Goal: Task Accomplishment & Management: Use online tool/utility

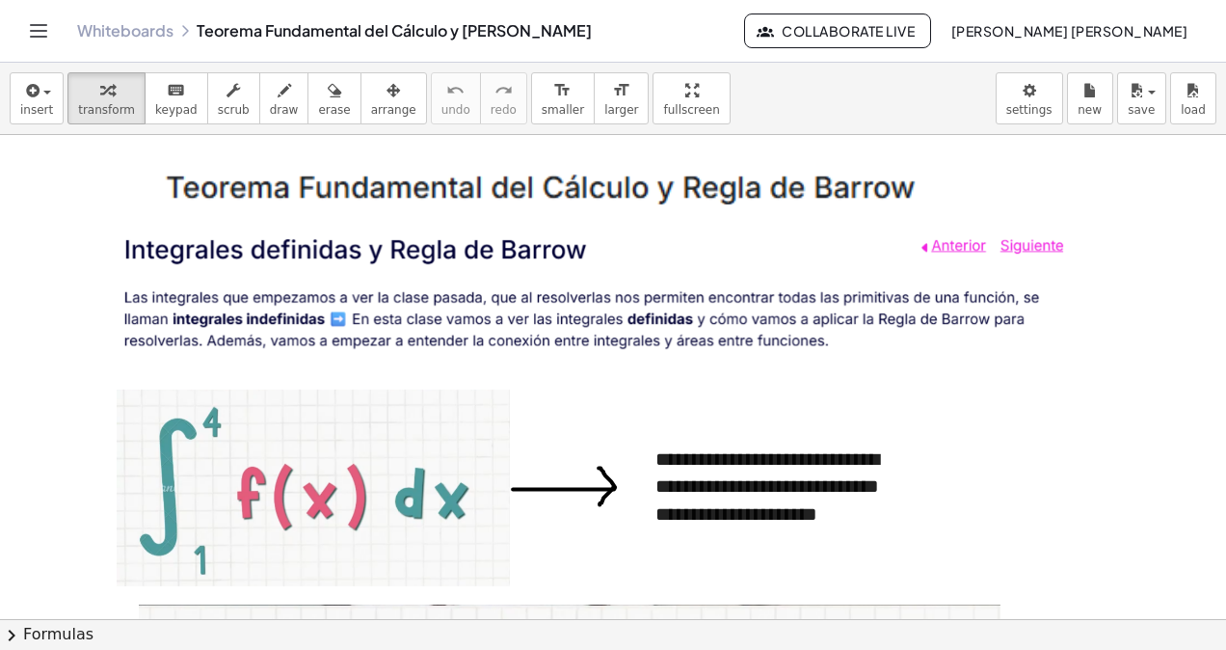
scroll to position [6050, 0]
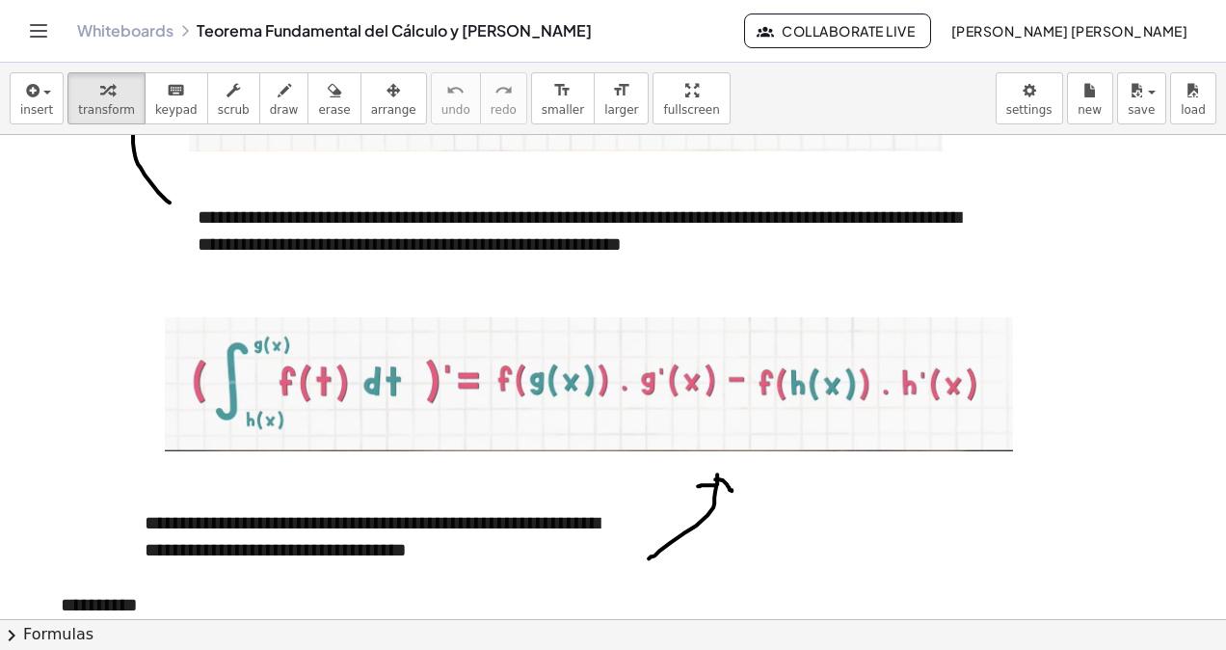
click at [98, 38] on link "Whiteboards" at bounding box center [125, 30] width 96 height 19
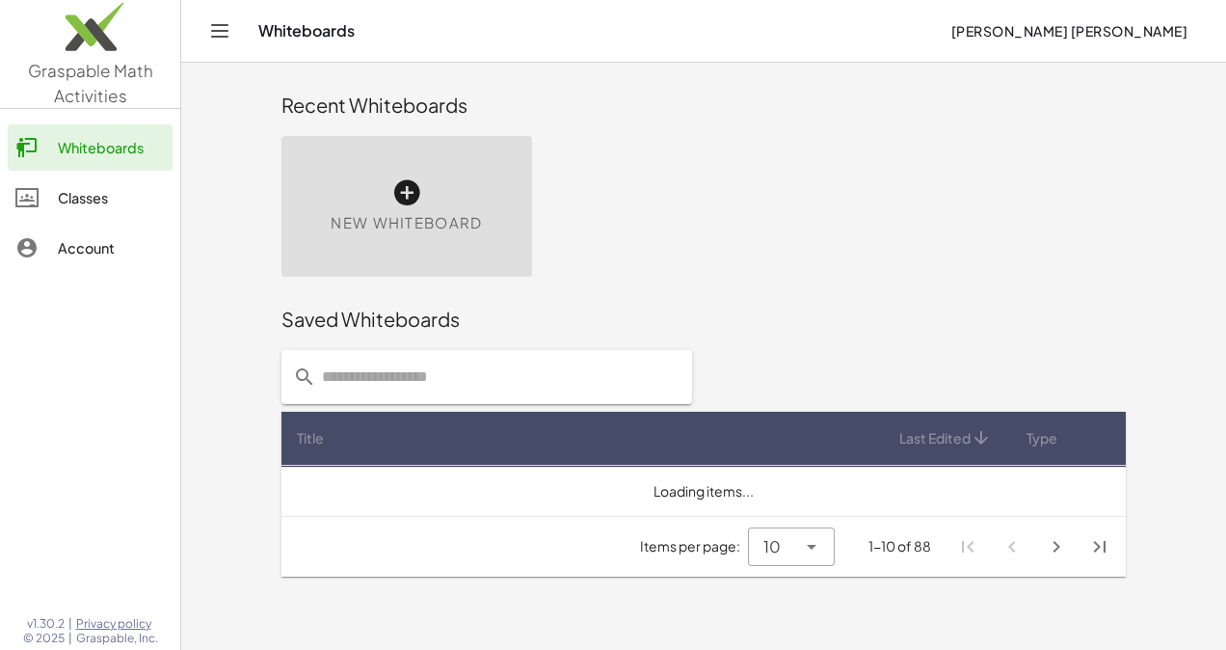
click at [413, 166] on div "New Whiteboard" at bounding box center [406, 206] width 251 height 141
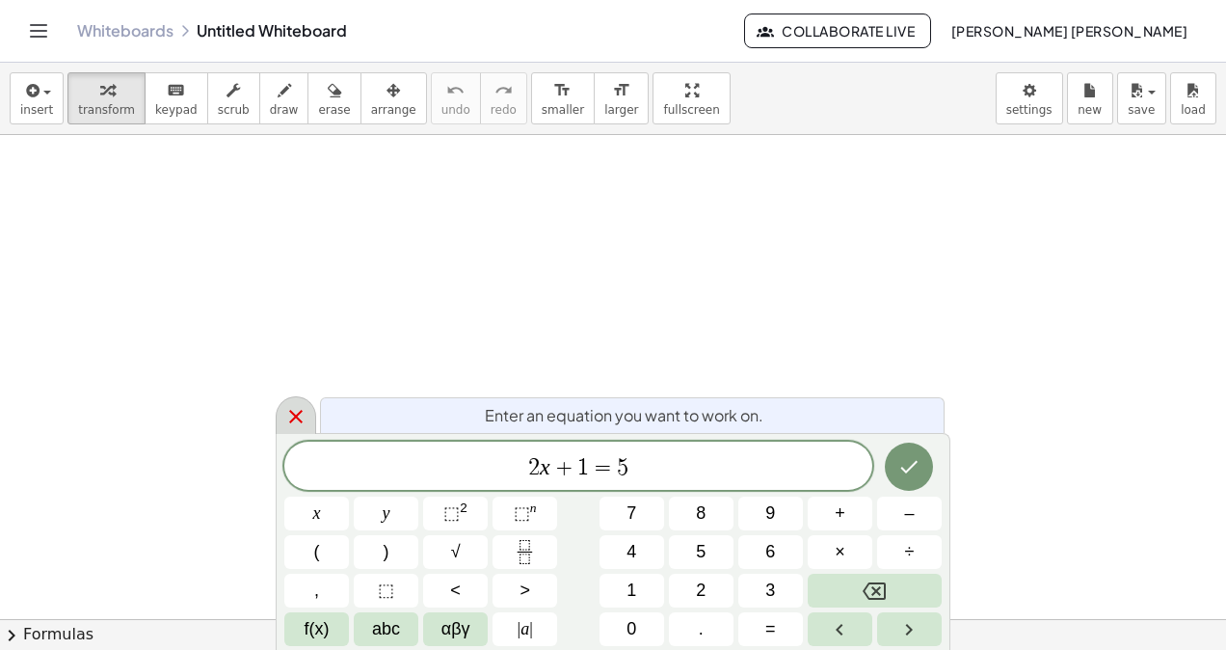
click at [299, 410] on icon at bounding box center [295, 416] width 23 height 23
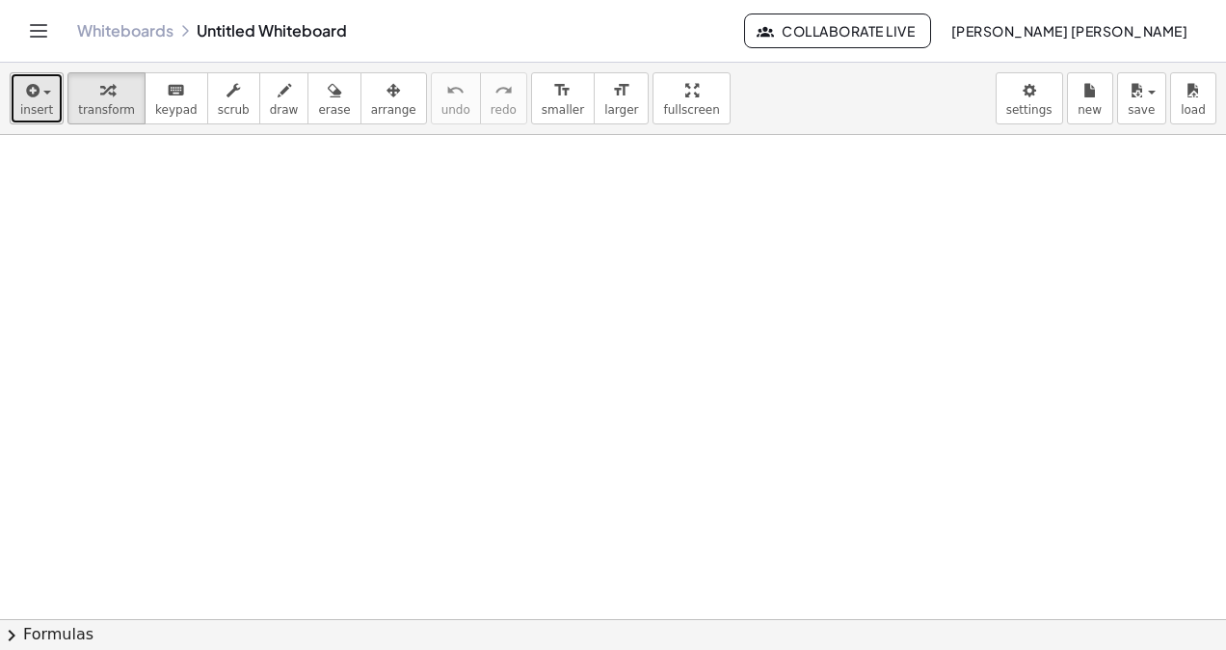
click at [50, 112] on button "insert" at bounding box center [37, 98] width 54 height 52
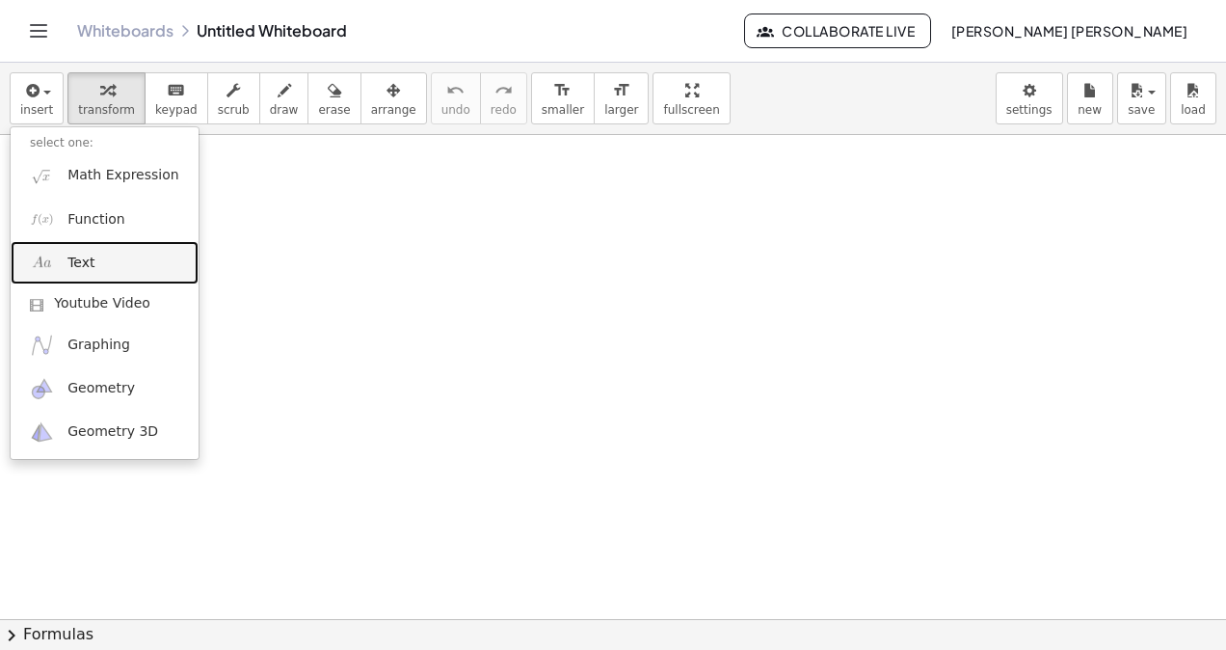
click at [78, 278] on link "Text" at bounding box center [105, 262] width 188 height 43
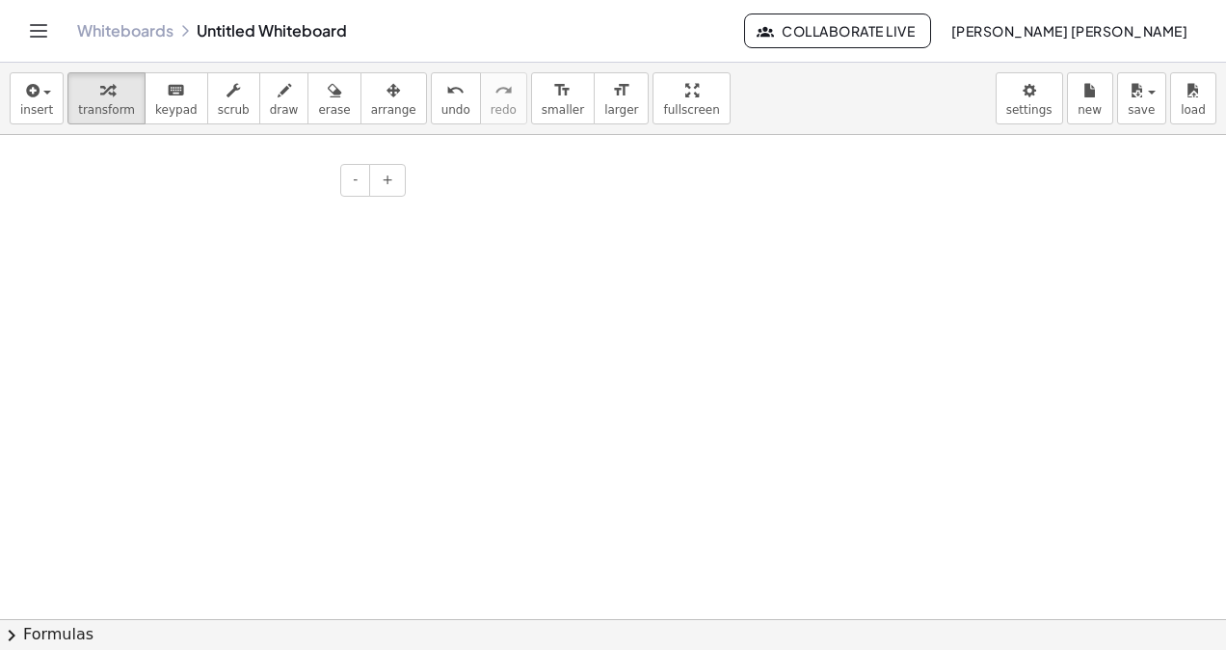
click at [284, 183] on div "- +" at bounding box center [261, 180] width 289 height 33
click at [281, 214] on div at bounding box center [265, 216] width 289 height 67
click at [282, 213] on div at bounding box center [265, 216] width 289 height 67
click at [382, 178] on button "+" at bounding box center [387, 180] width 37 height 33
click at [381, 183] on button "+" at bounding box center [387, 180] width 37 height 33
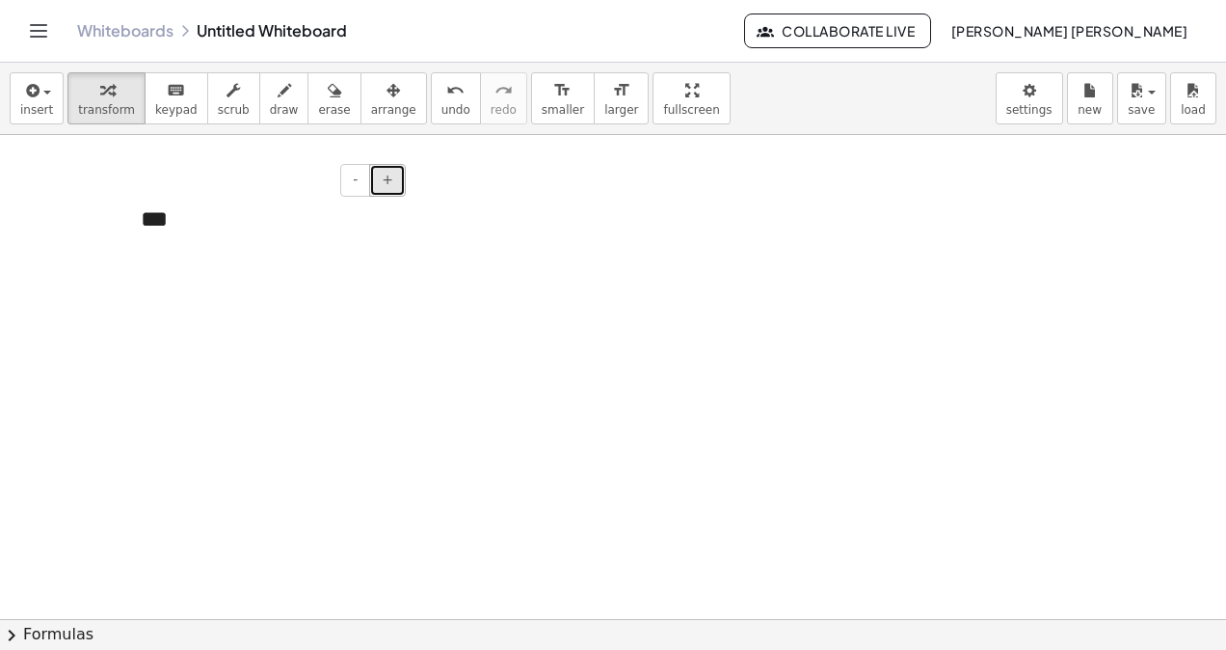
click at [381, 183] on button "+" at bounding box center [387, 180] width 37 height 33
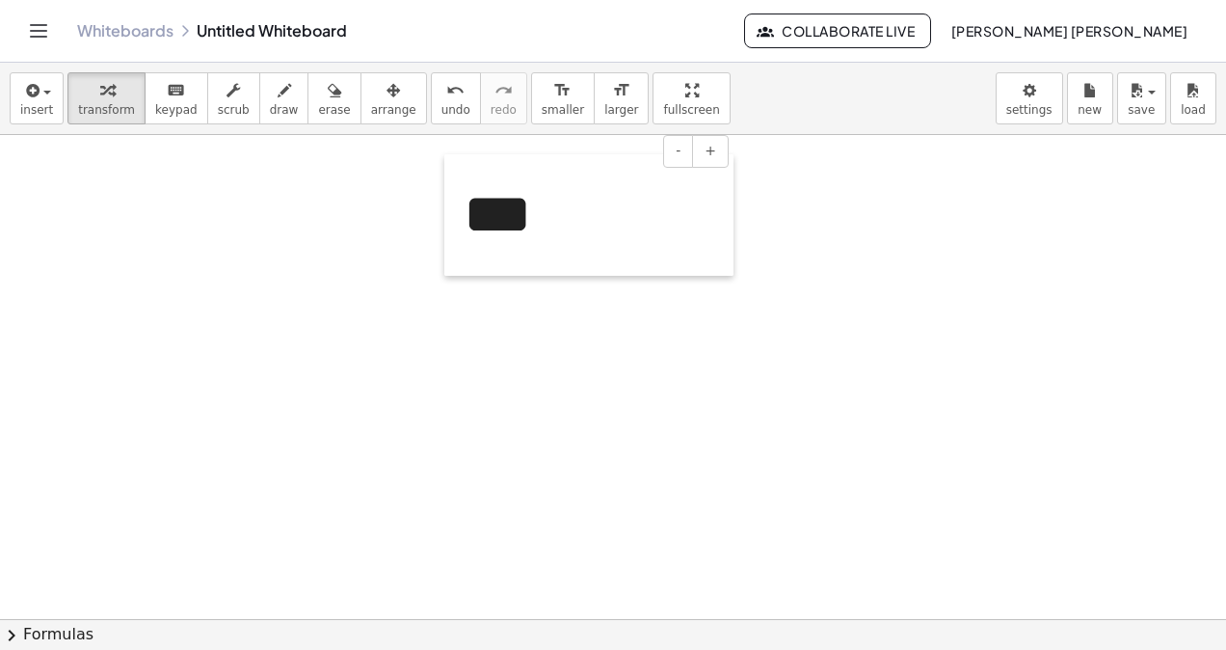
drag, startPoint x: 128, startPoint y: 258, endPoint x: 451, endPoint y: 229, distance: 324.2
click at [451, 229] on div at bounding box center [453, 214] width 19 height 121
click at [39, 112] on span "insert" at bounding box center [36, 109] width 33 height 13
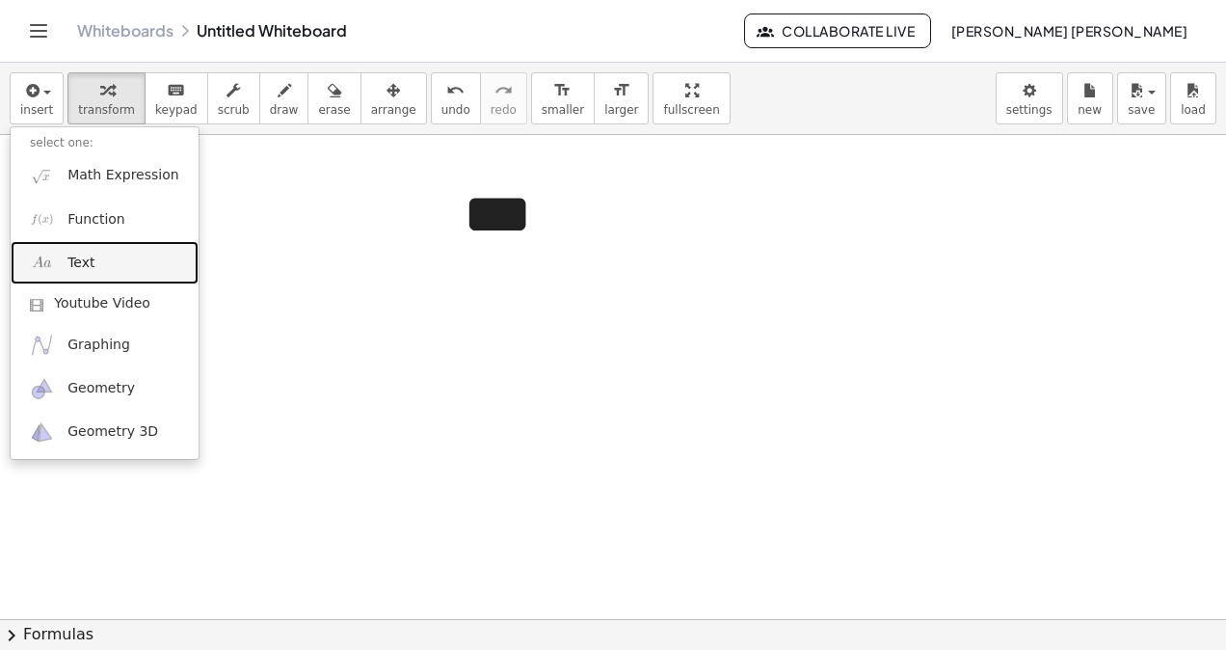
click at [96, 272] on link "Text" at bounding box center [105, 262] width 188 height 43
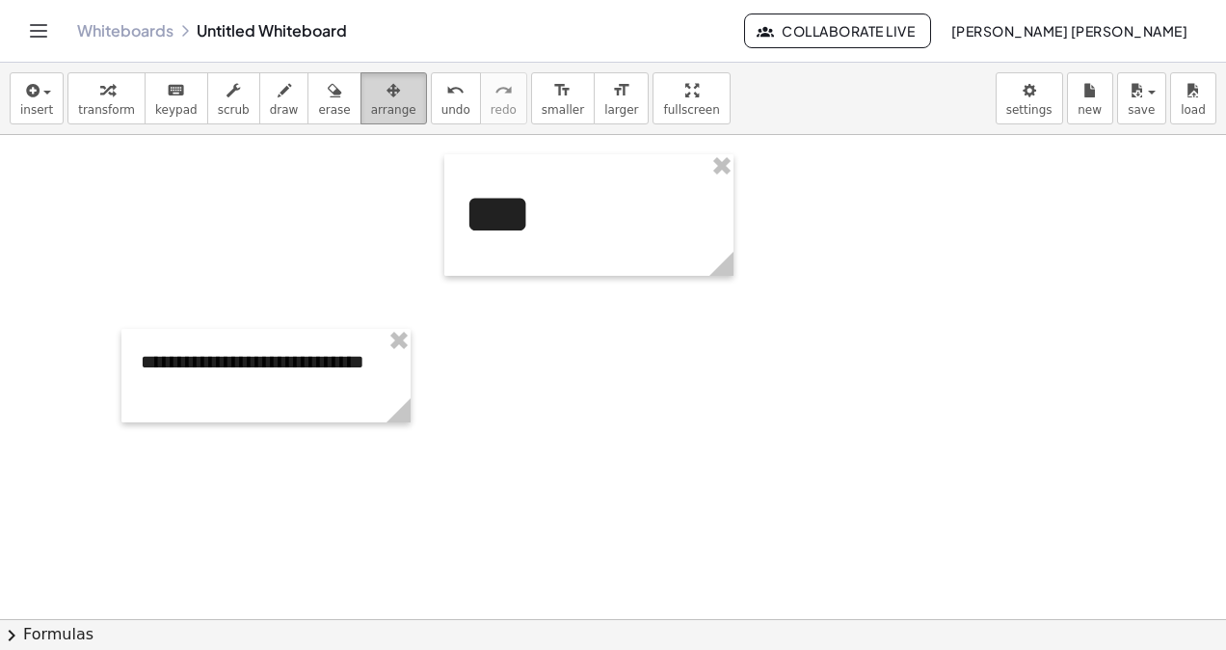
click at [387, 91] on icon "button" at bounding box center [393, 90] width 13 height 23
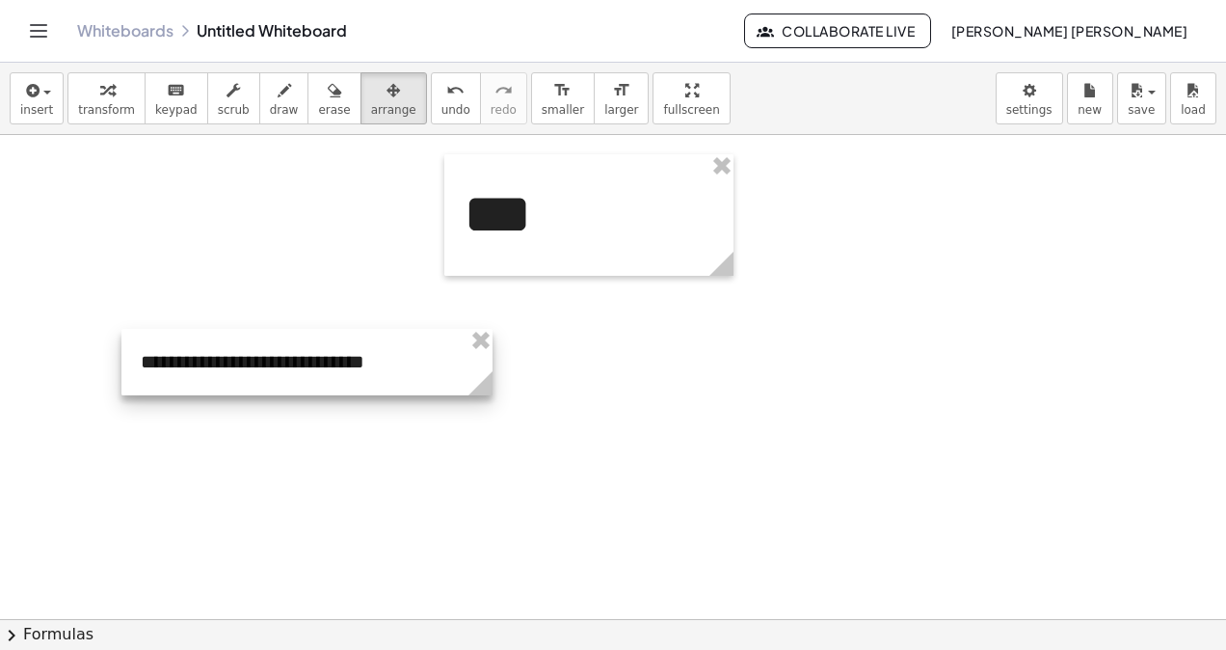
drag, startPoint x: 396, startPoint y: 406, endPoint x: 444, endPoint y: 385, distance: 52.7
click at [467, 385] on circle at bounding box center [484, 387] width 34 height 34
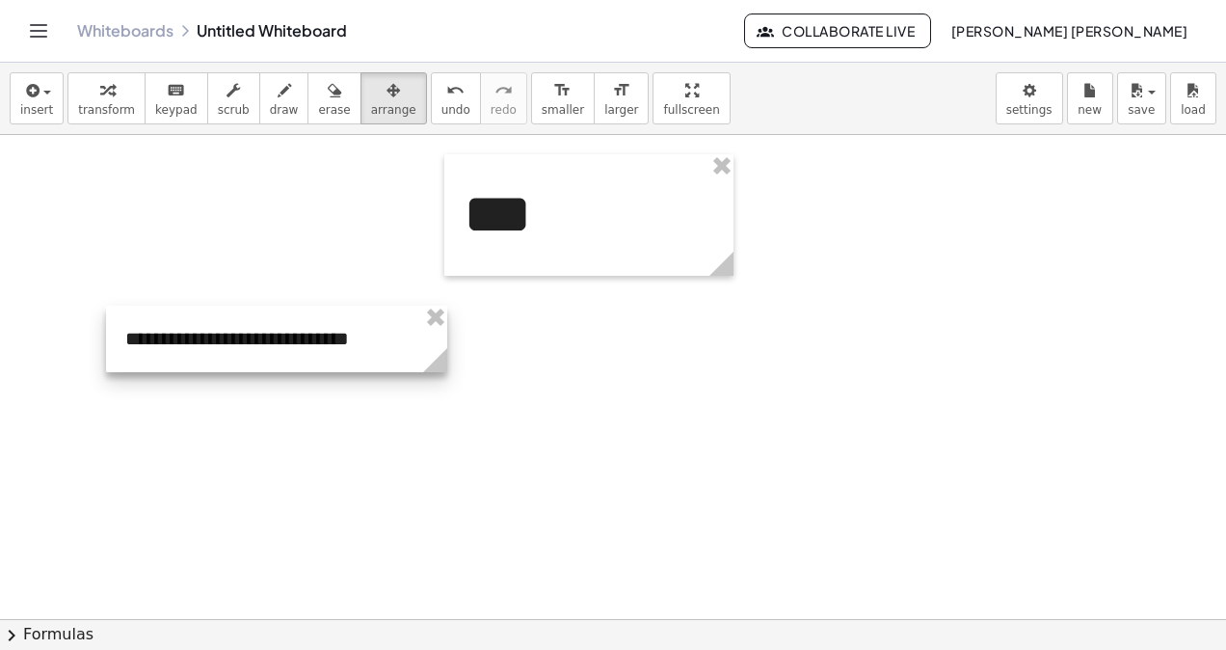
drag, startPoint x: 397, startPoint y: 368, endPoint x: 382, endPoint y: 345, distance: 27.8
click at [382, 345] on div at bounding box center [276, 339] width 341 height 67
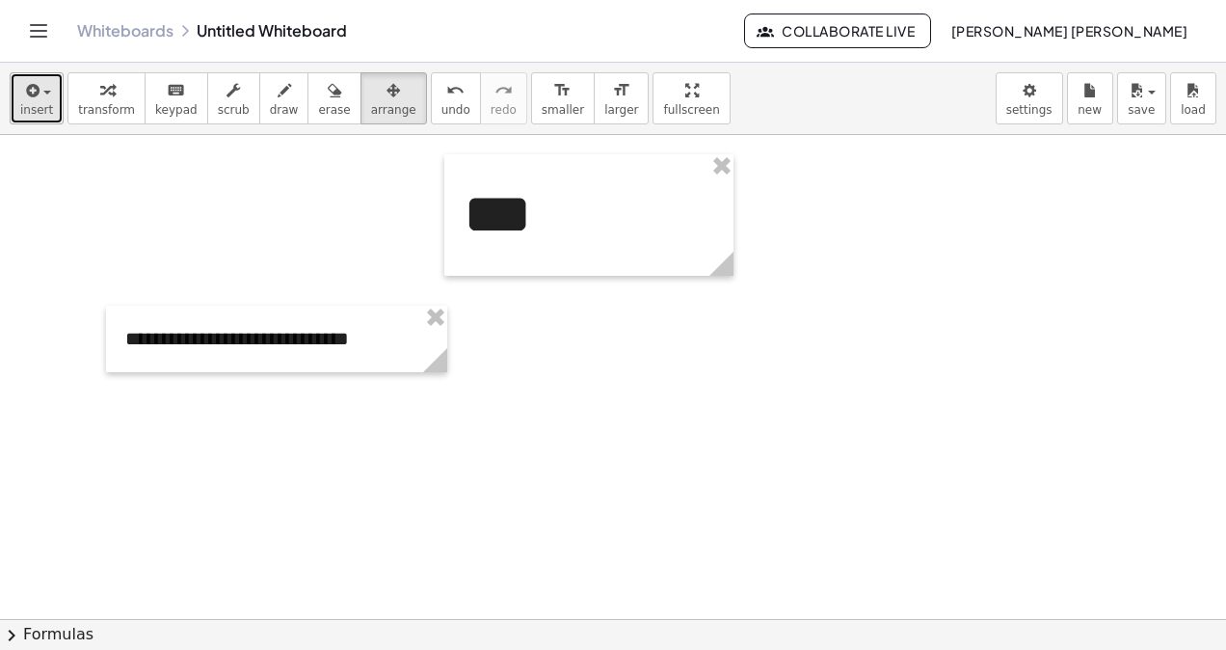
click at [22, 100] on icon "button" at bounding box center [30, 90] width 17 height 23
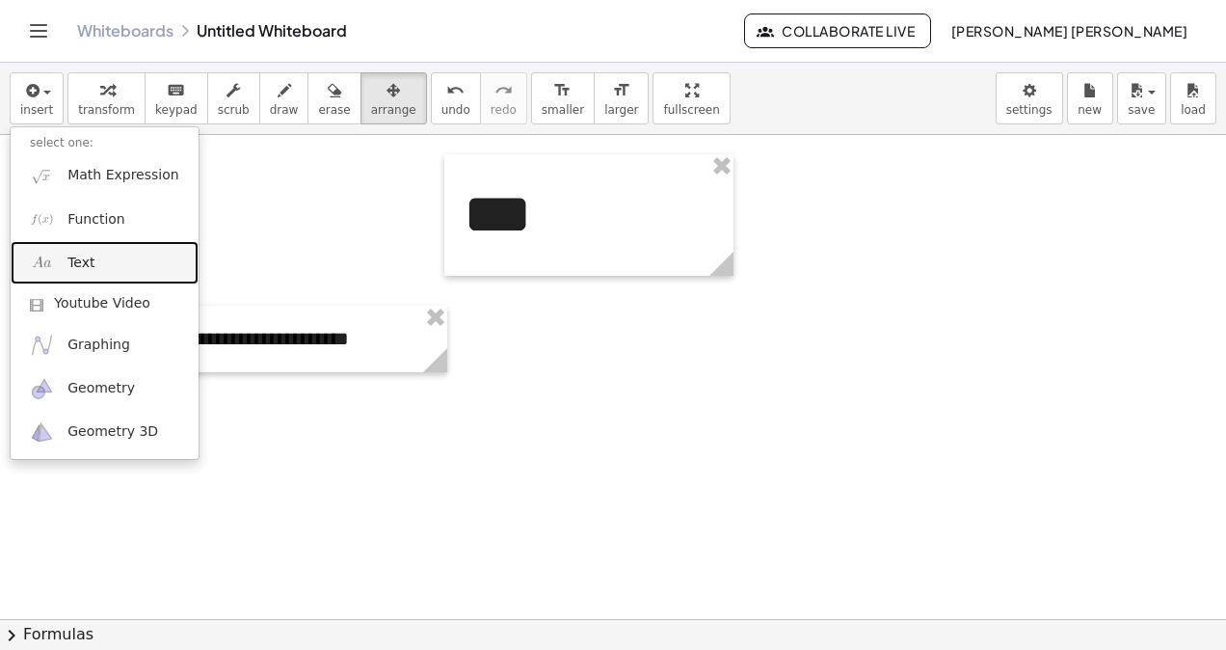
click at [104, 260] on link "Text" at bounding box center [105, 262] width 188 height 43
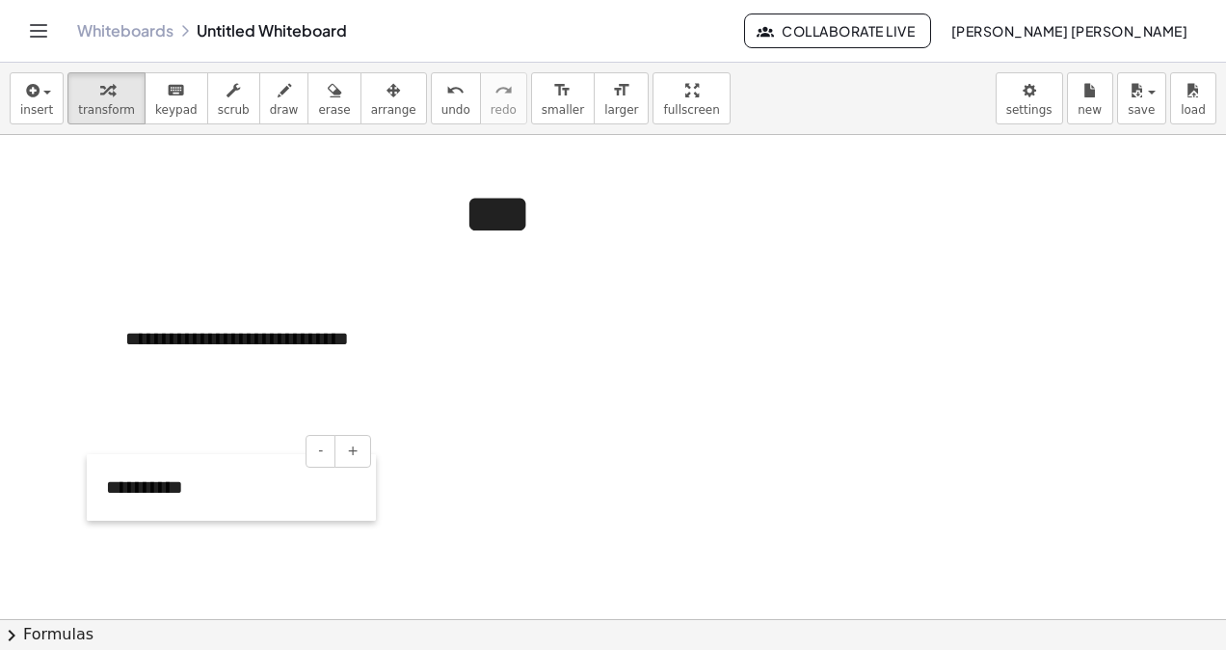
drag, startPoint x: 569, startPoint y: 351, endPoint x: 87, endPoint y: 476, distance: 498.0
click at [87, 476] on div at bounding box center [96, 487] width 19 height 67
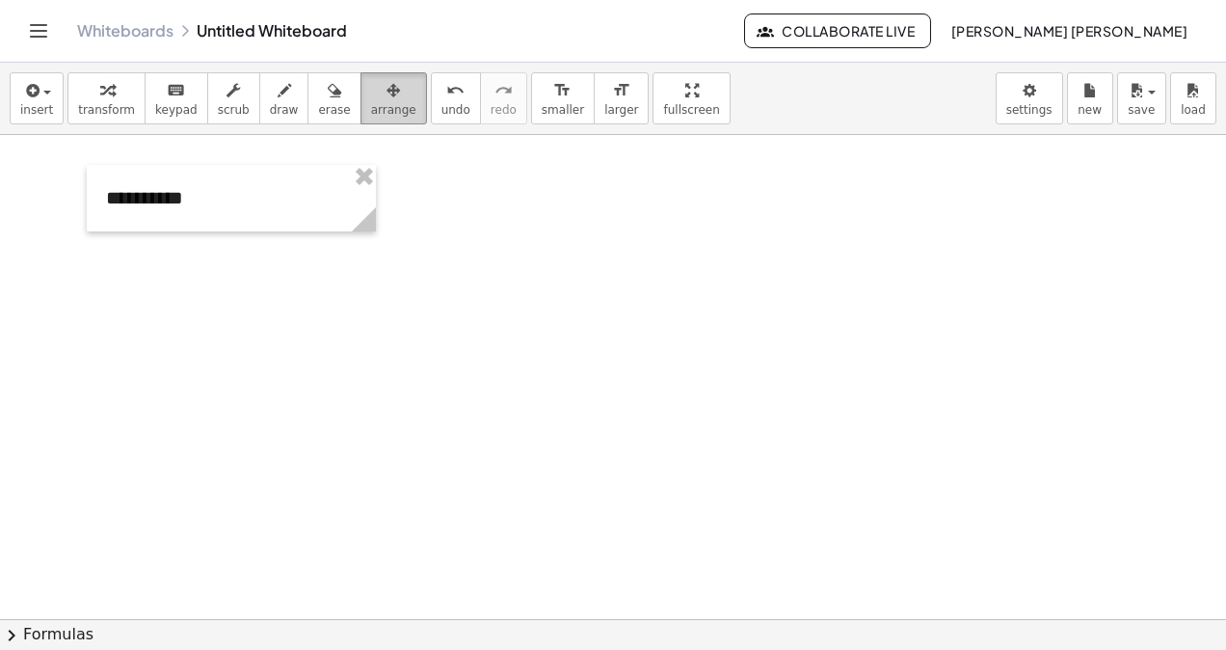
click at [371, 98] on div "button" at bounding box center [393, 89] width 45 height 23
click at [20, 110] on span "insert" at bounding box center [36, 109] width 33 height 13
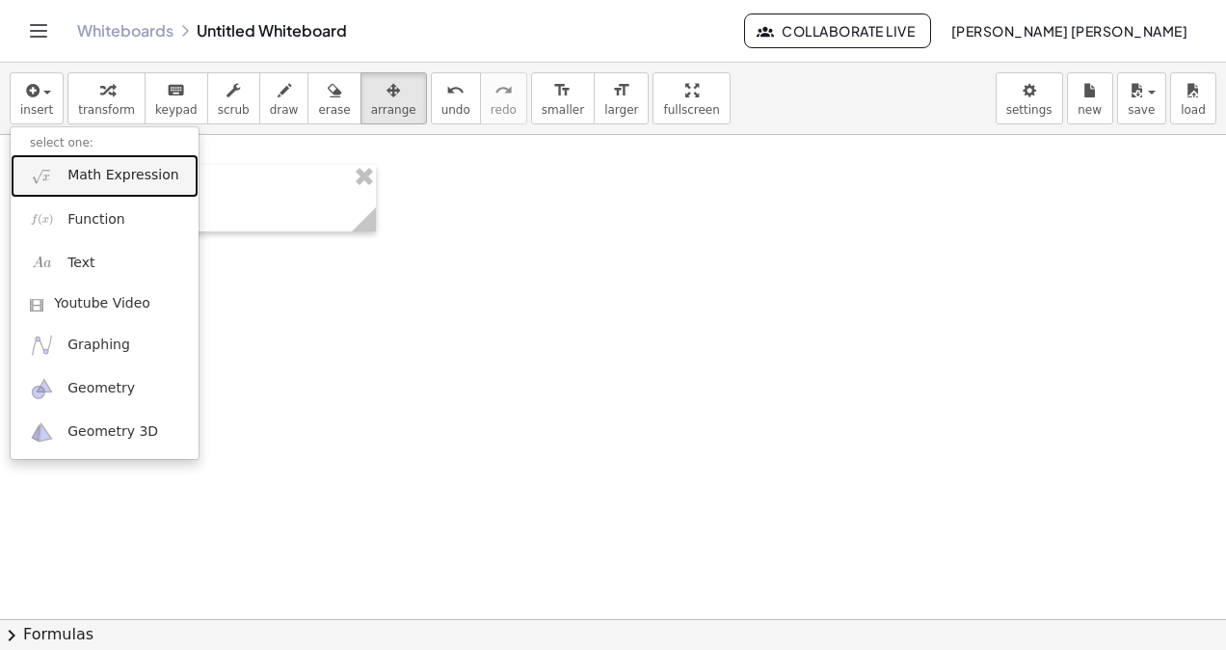
click at [123, 180] on span "Math Expression" at bounding box center [122, 175] width 111 height 19
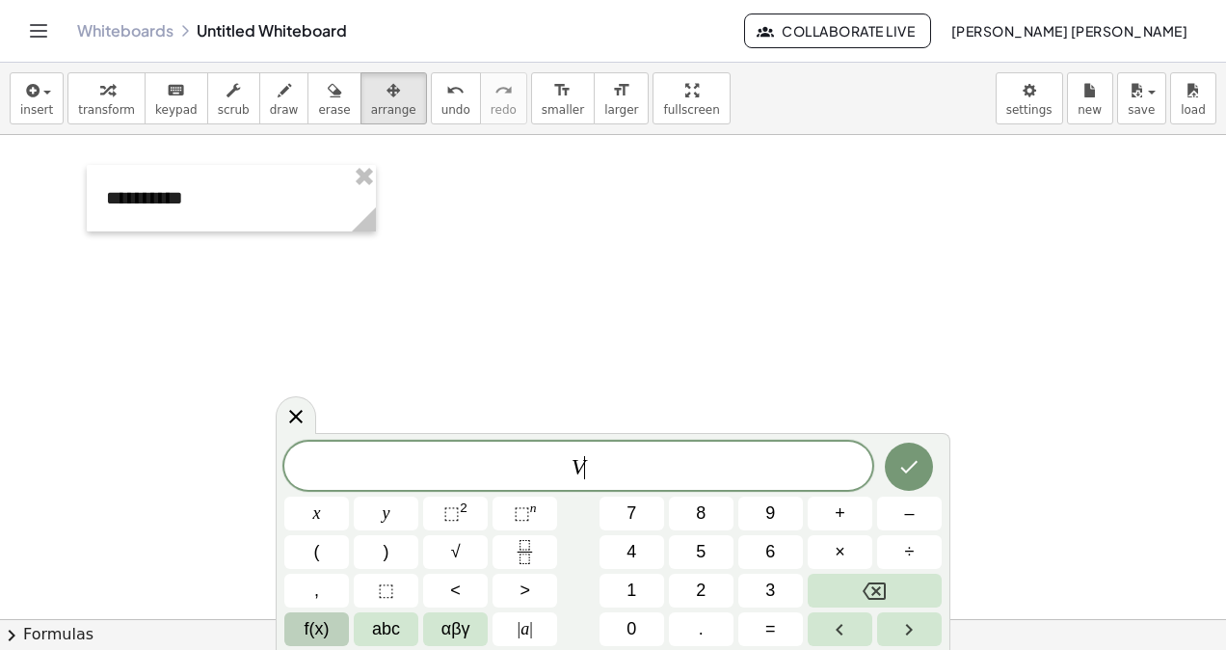
click at [344, 626] on button "f(x)" at bounding box center [316, 629] width 65 height 34
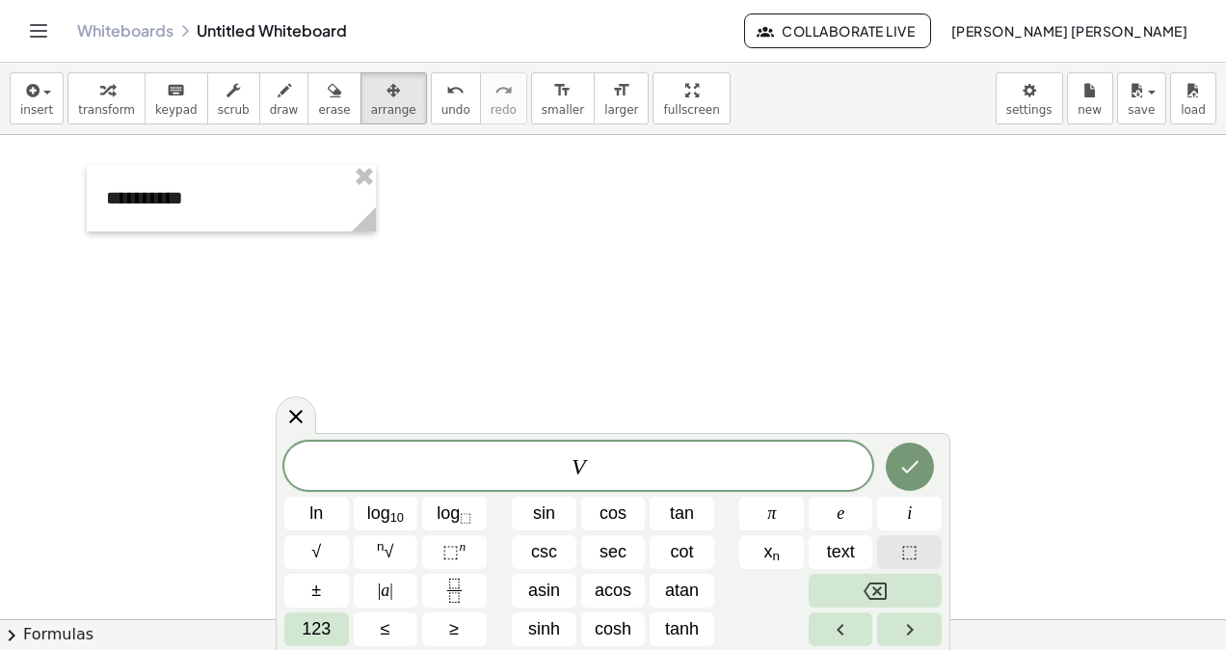
click at [922, 554] on button "⬚" at bounding box center [909, 552] width 65 height 34
click at [327, 634] on span "123" at bounding box center [316, 629] width 29 height 26
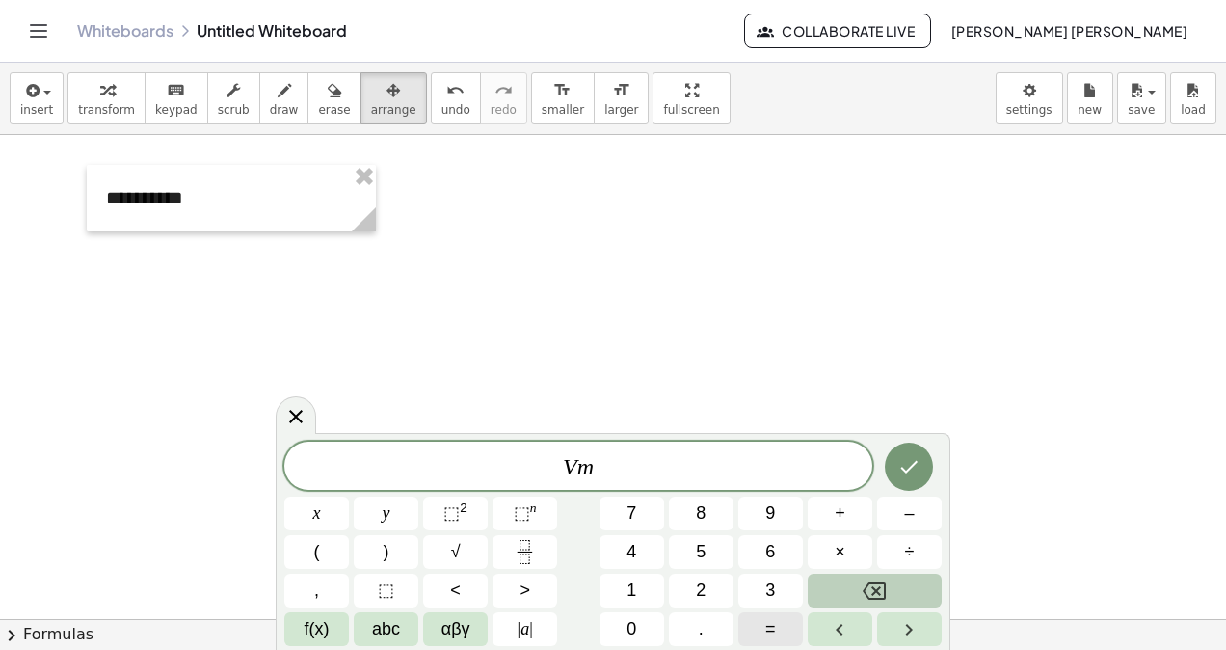
click at [754, 621] on button "=" at bounding box center [770, 629] width 65 height 34
click at [503, 551] on button "Fraction" at bounding box center [525, 552] width 65 height 34
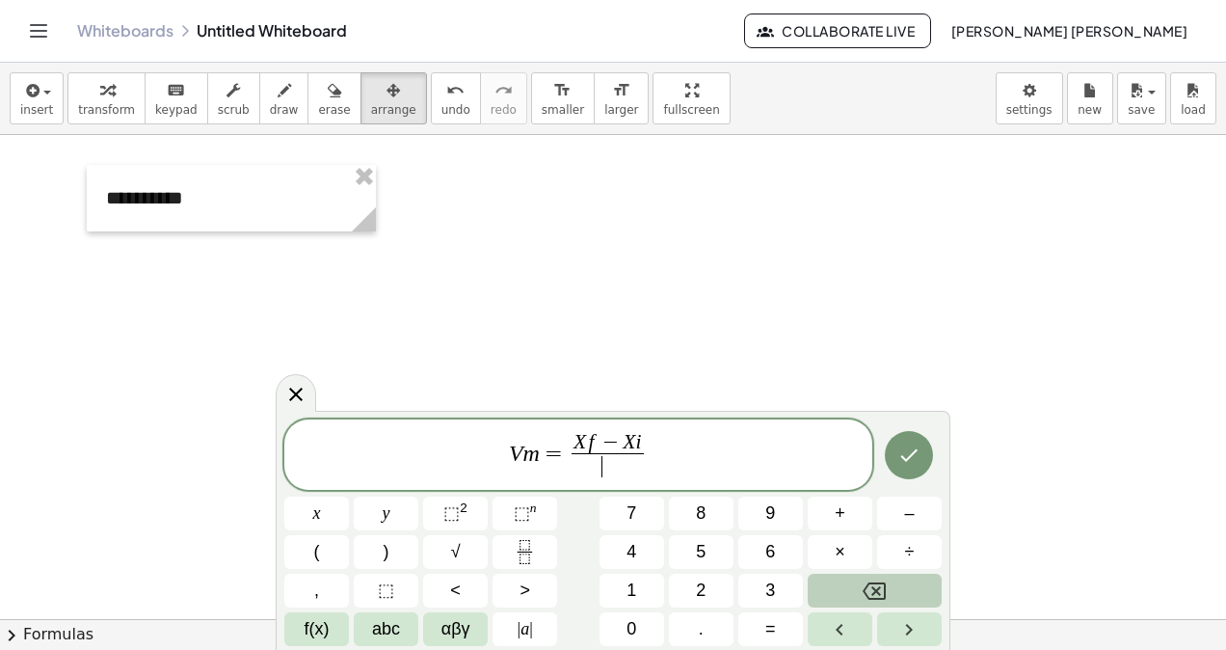
click at [600, 467] on span "​" at bounding box center [608, 466] width 72 height 26
click at [888, 463] on button "Done" at bounding box center [909, 455] width 48 height 48
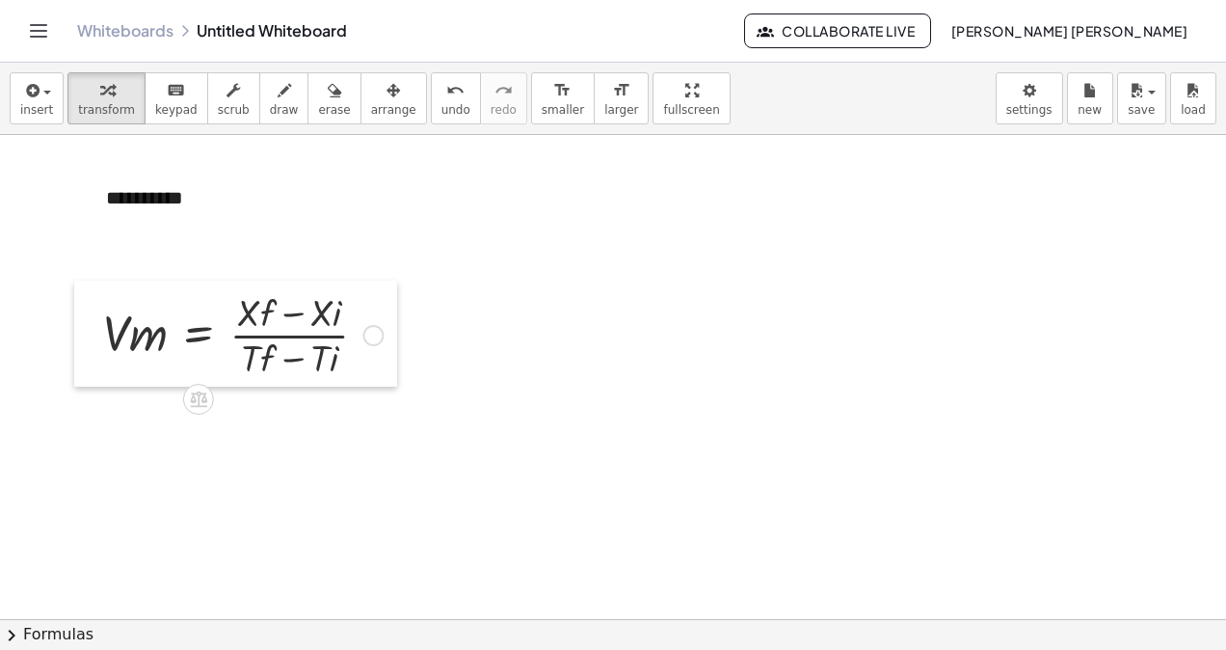
drag, startPoint x: 503, startPoint y: 242, endPoint x: 79, endPoint y: 339, distance: 435.2
click at [79, 339] on div at bounding box center [88, 333] width 29 height 106
click at [34, 100] on icon "button" at bounding box center [30, 90] width 17 height 23
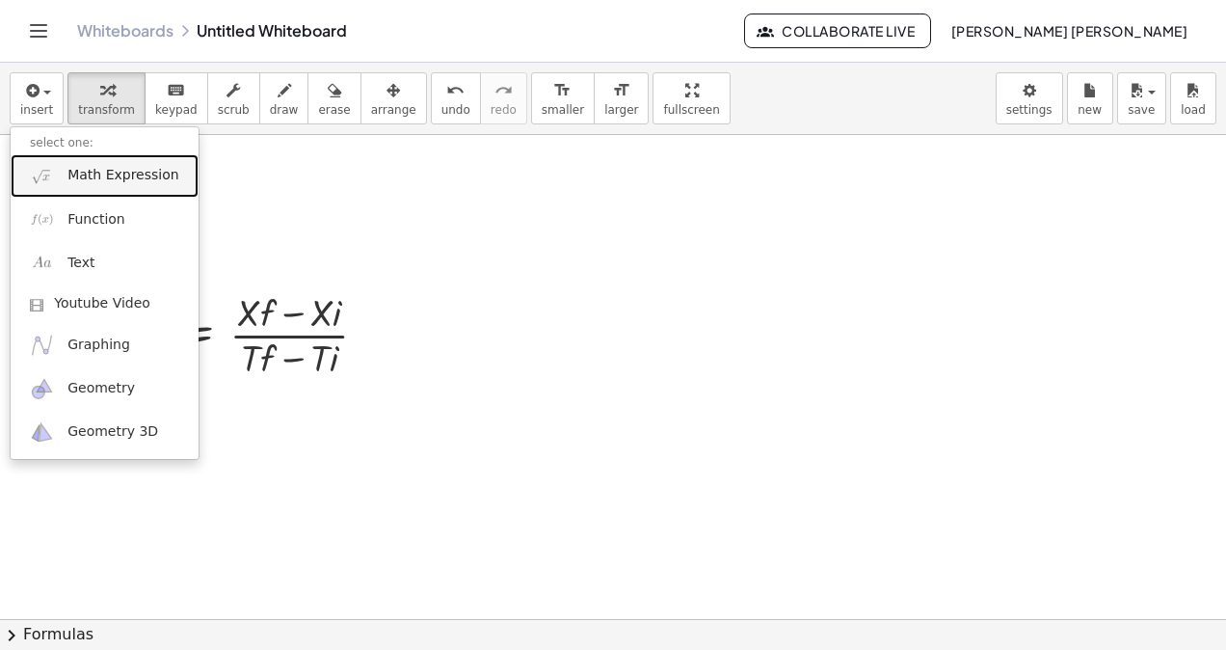
click at [131, 187] on link "Math Expression" at bounding box center [105, 175] width 188 height 43
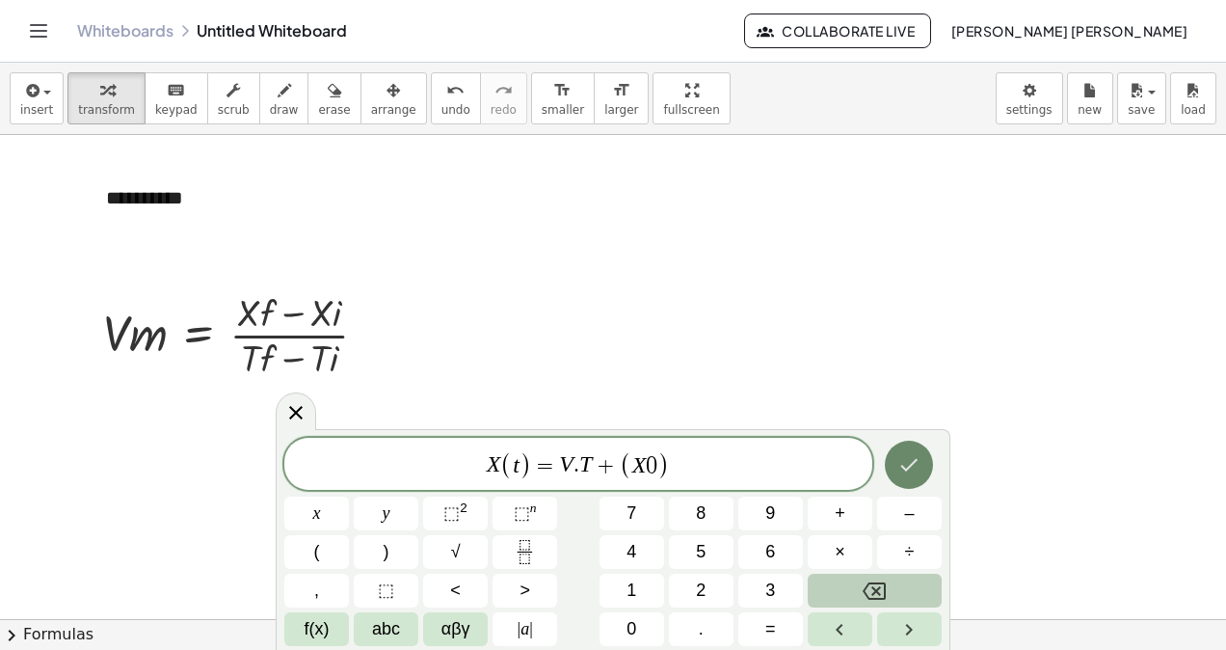
click at [905, 477] on button "Done" at bounding box center [909, 465] width 48 height 48
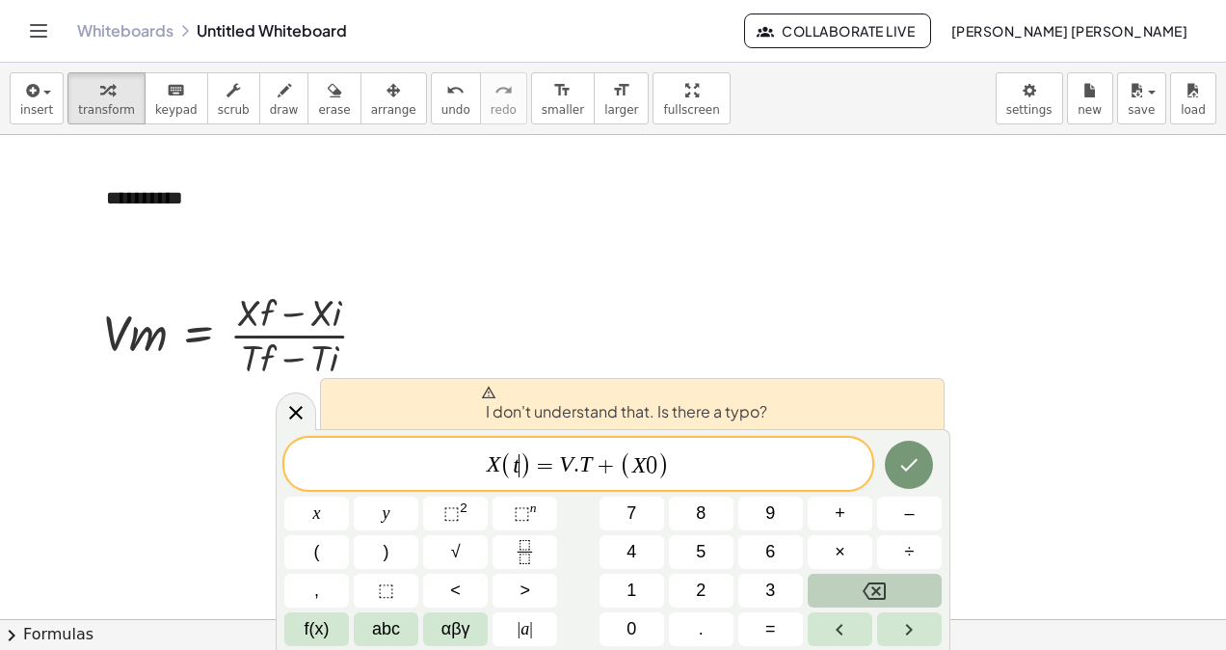
click at [521, 467] on span ")" at bounding box center [526, 465] width 13 height 28
click at [883, 586] on icon "Backspace" at bounding box center [874, 590] width 23 height 23
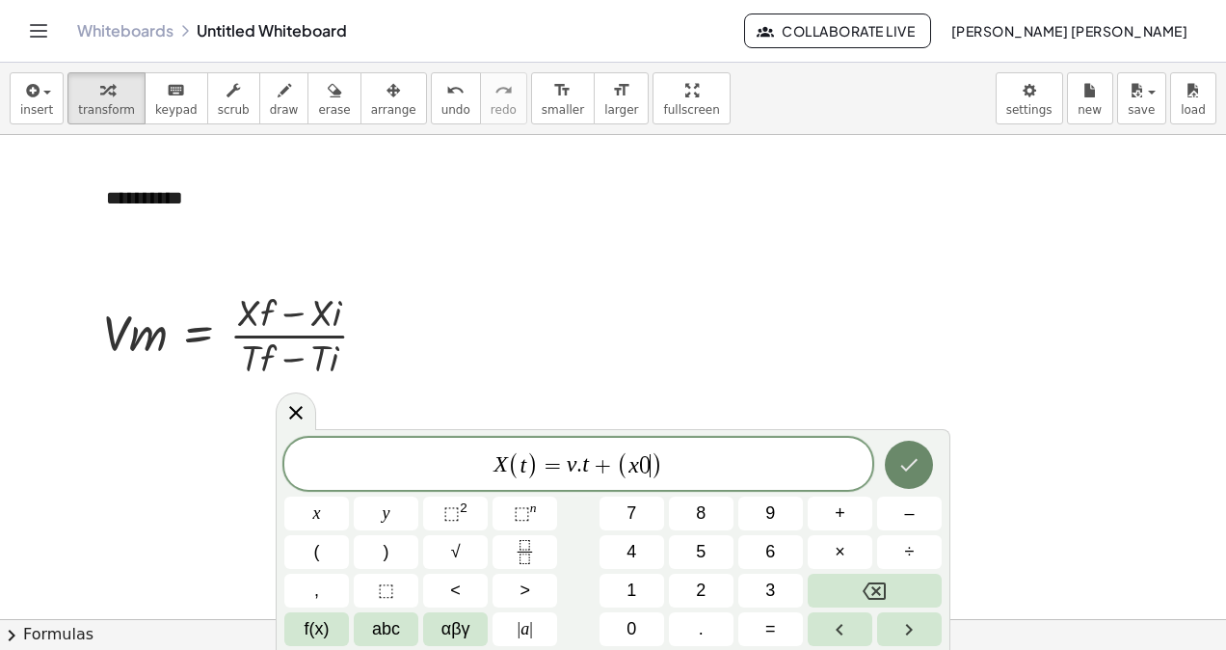
click at [909, 465] on icon "Done" at bounding box center [908, 464] width 23 height 23
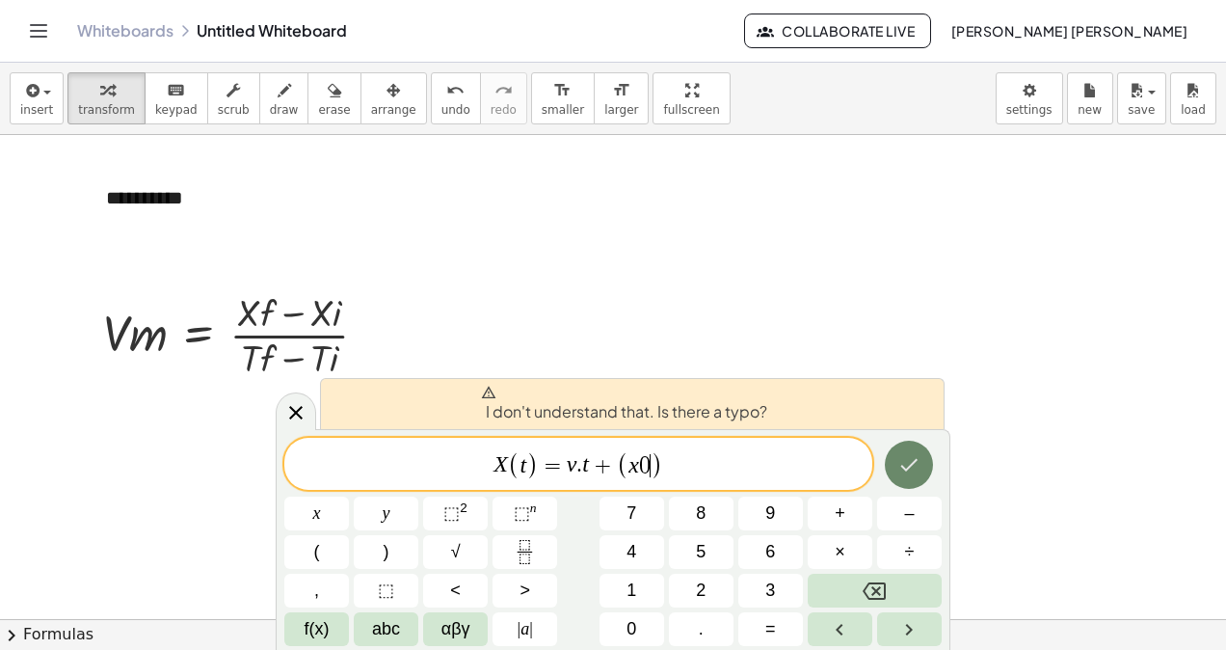
click at [909, 465] on icon "Done" at bounding box center [908, 464] width 23 height 23
click at [883, 586] on icon "Backspace" at bounding box center [874, 590] width 23 height 23
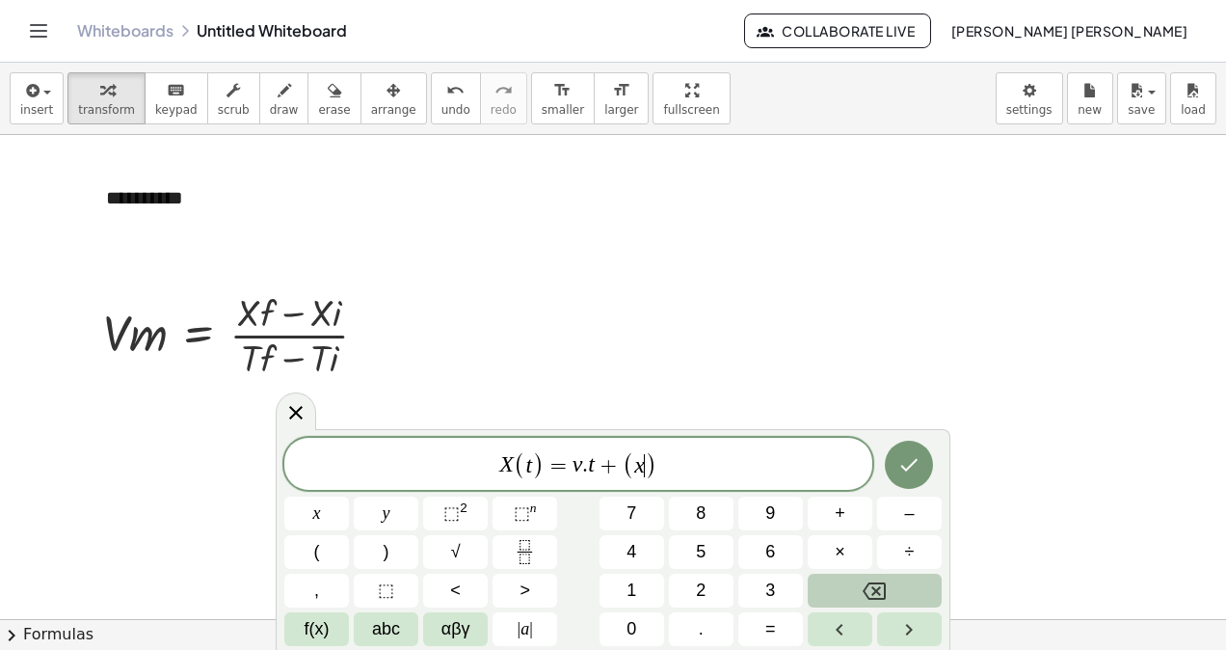
click at [883, 584] on icon "Backspace" at bounding box center [874, 590] width 23 height 23
click at [875, 590] on icon "Backspace" at bounding box center [874, 590] width 23 height 23
click at [873, 593] on icon "Backspace" at bounding box center [874, 590] width 23 height 17
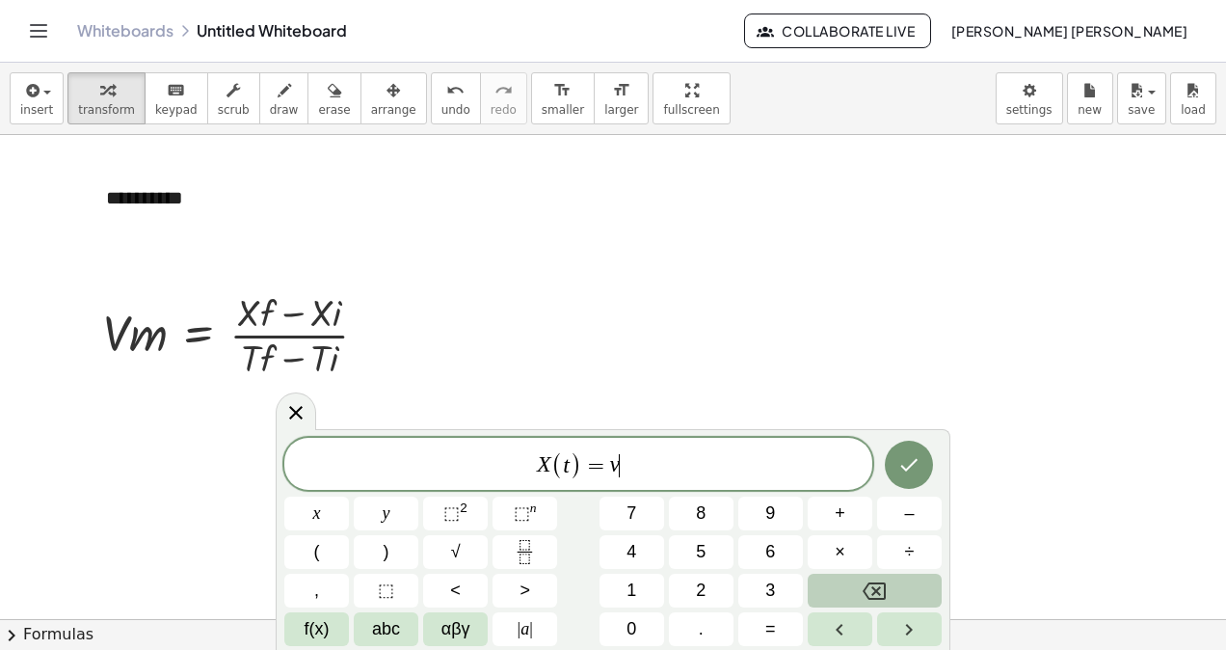
click at [873, 593] on icon "Backspace" at bounding box center [874, 590] width 23 height 17
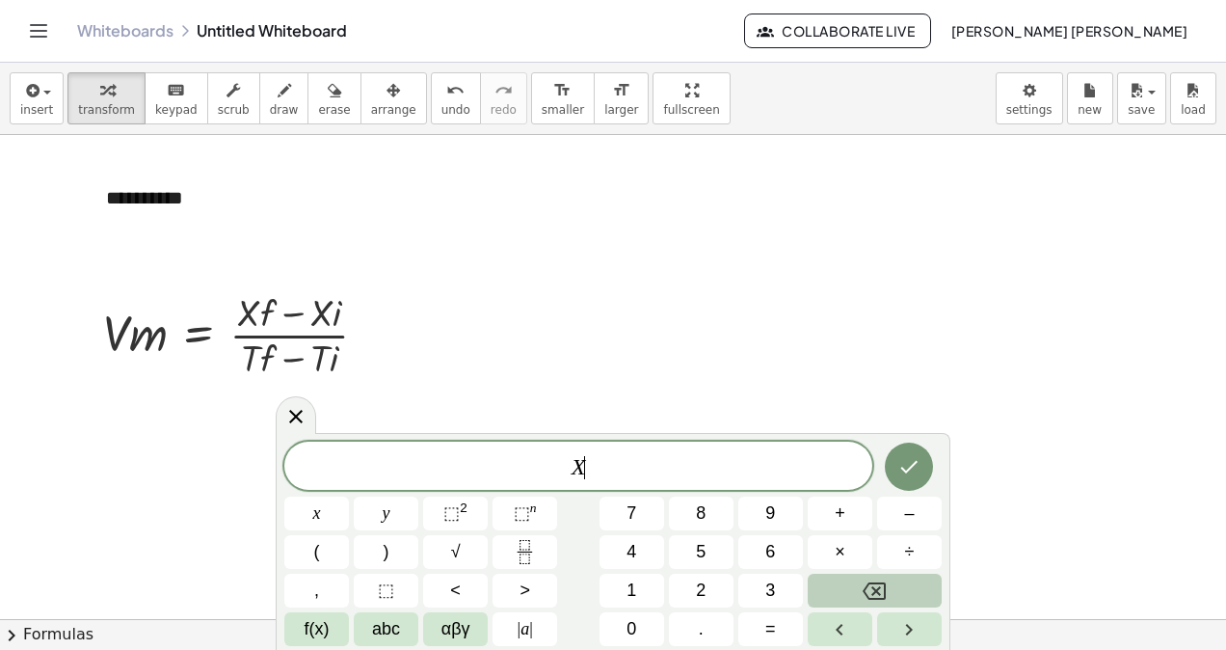
click at [873, 593] on icon "Backspace" at bounding box center [874, 590] width 23 height 17
click at [322, 502] on button "x" at bounding box center [316, 513] width 65 height 34
click at [334, 553] on button "(" at bounding box center [316, 552] width 65 height 34
click at [405, 558] on button ")" at bounding box center [386, 552] width 65 height 34
click at [766, 631] on span "=" at bounding box center [770, 629] width 11 height 26
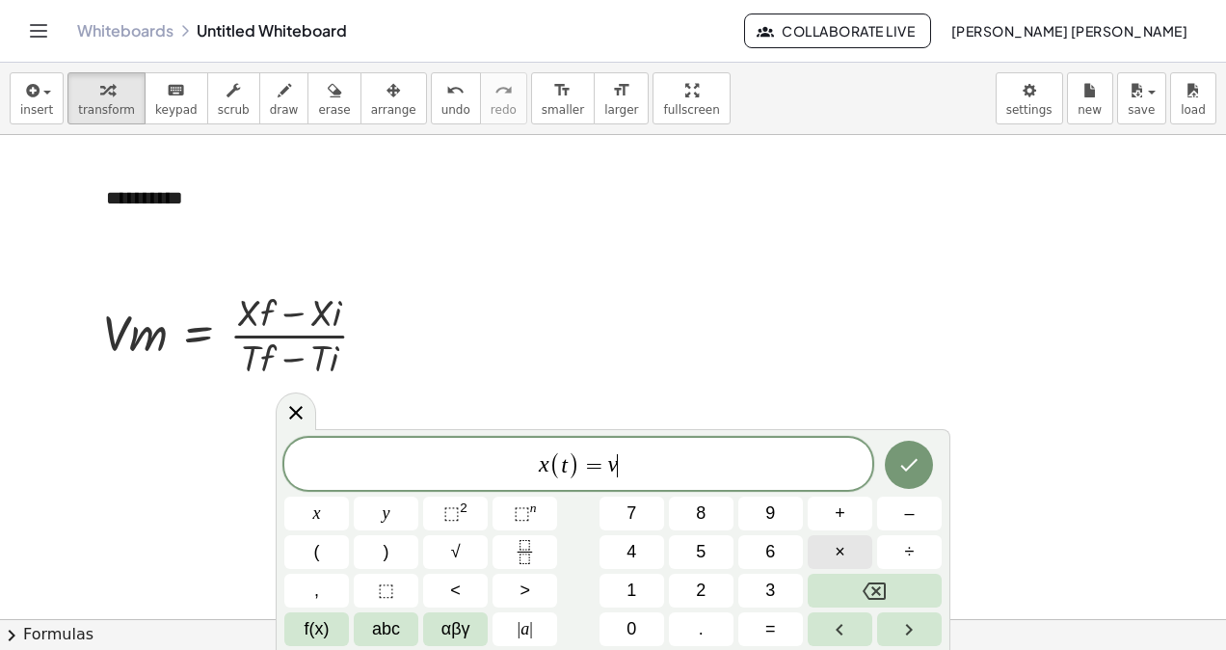
click at [832, 556] on button "×" at bounding box center [840, 552] width 65 height 34
click at [835, 517] on span "+" at bounding box center [840, 513] width 11 height 26
click at [336, 545] on button "(" at bounding box center [316, 552] width 65 height 34
click at [319, 511] on span "x" at bounding box center [317, 513] width 8 height 26
click at [638, 622] on button "0" at bounding box center [632, 629] width 65 height 34
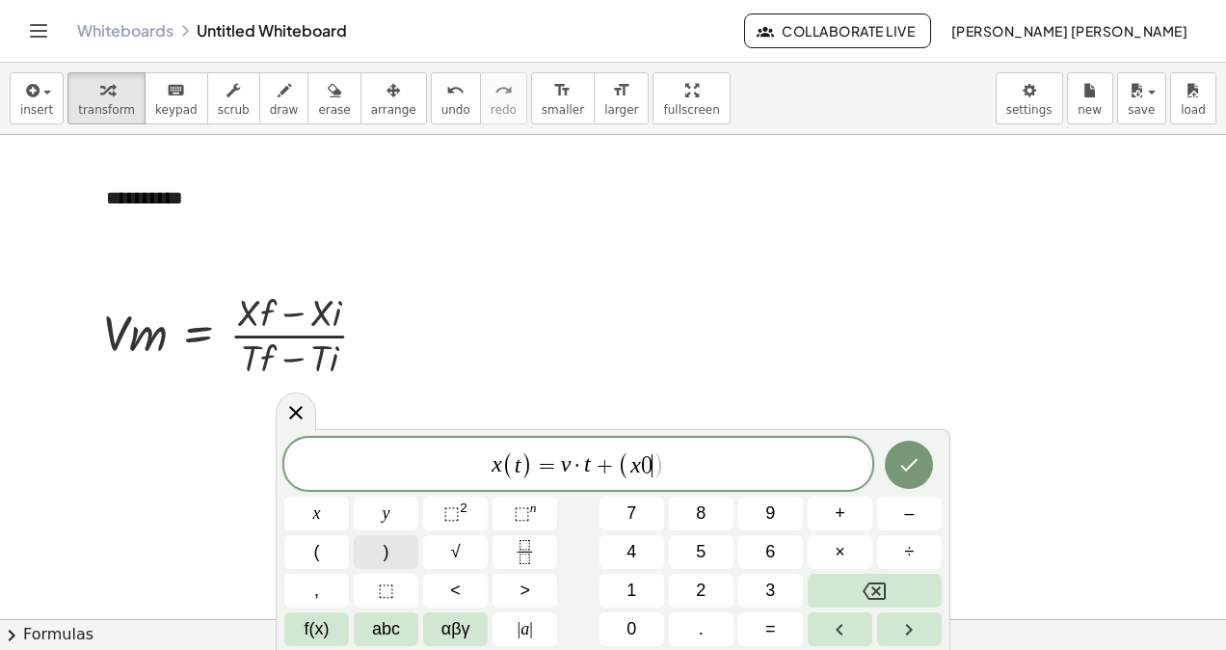
click at [367, 538] on button ")" at bounding box center [386, 552] width 65 height 34
click at [901, 468] on icon "Done" at bounding box center [908, 464] width 23 height 23
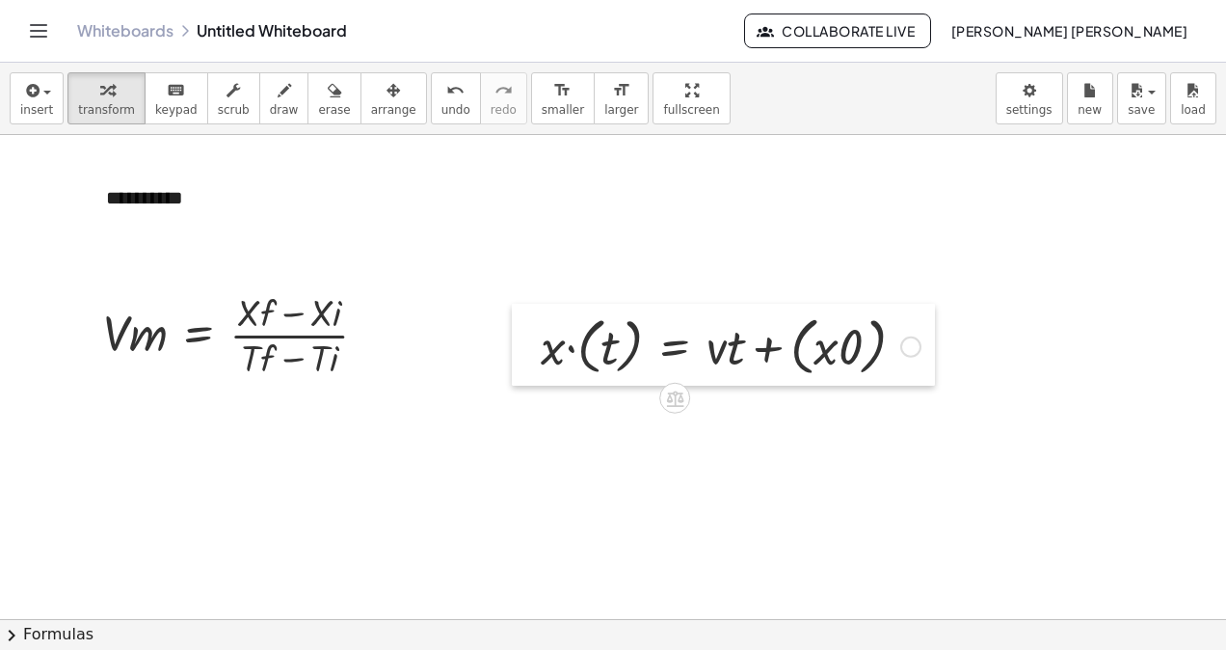
drag, startPoint x: 536, startPoint y: 233, endPoint x: 528, endPoint y: 354, distance: 120.7
click at [528, 354] on div at bounding box center [526, 345] width 29 height 83
click at [27, 113] on span "insert" at bounding box center [36, 109] width 33 height 13
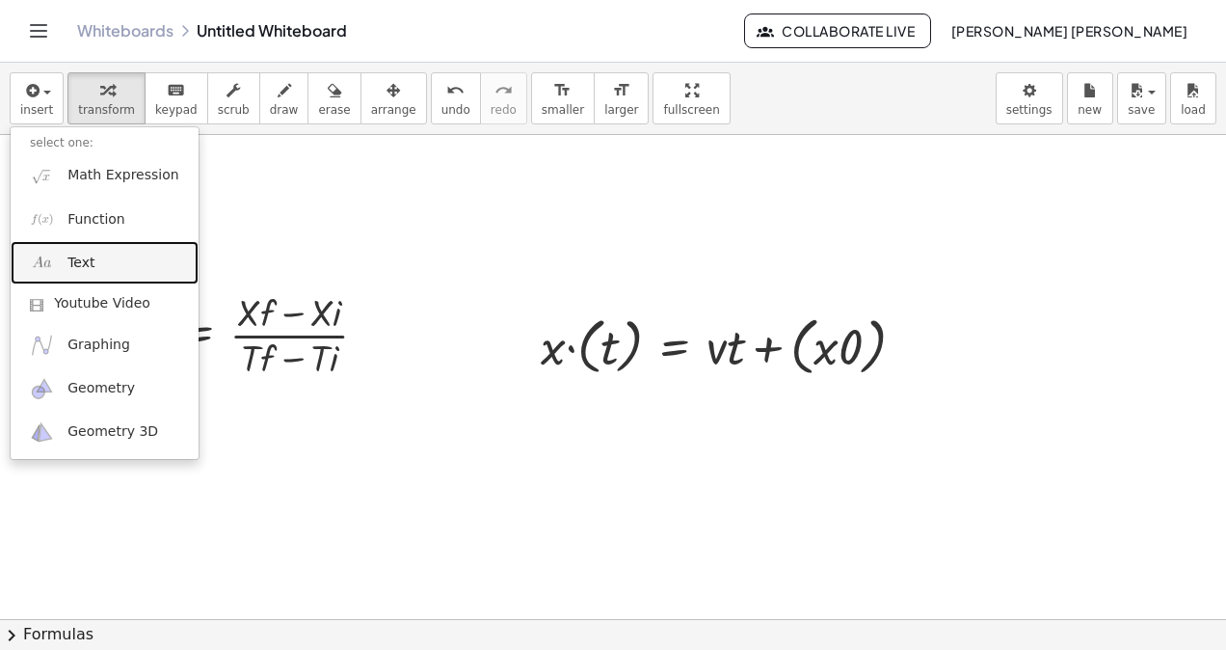
click at [83, 267] on span "Text" at bounding box center [80, 263] width 27 height 19
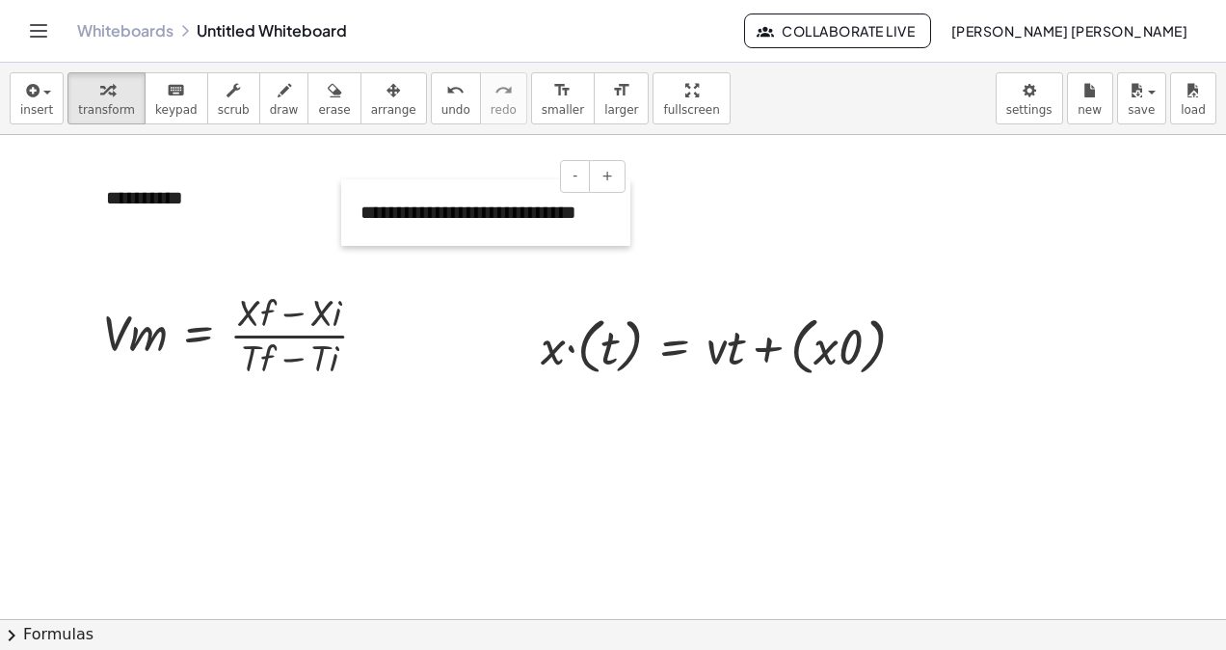
drag, startPoint x: 521, startPoint y: 218, endPoint x: 343, endPoint y: 214, distance: 178.4
click at [343, 214] on div at bounding box center [350, 212] width 19 height 67
click at [44, 112] on span "insert" at bounding box center [36, 109] width 33 height 13
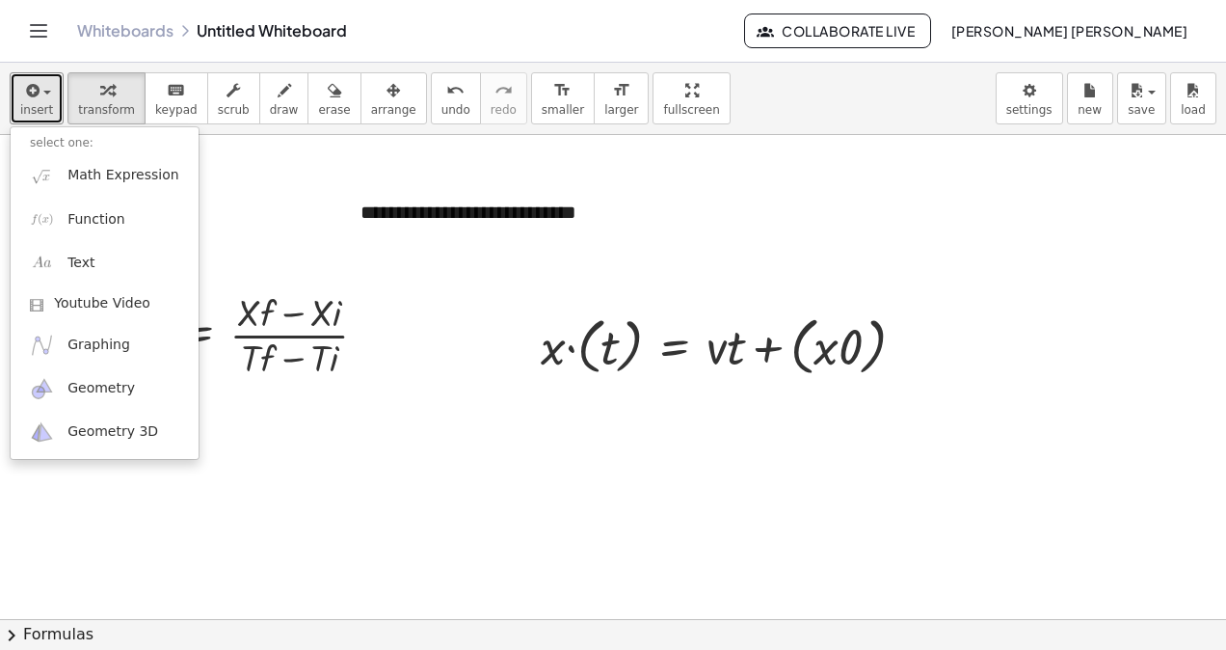
click at [451, 422] on div at bounding box center [613, 331] width 1226 height 971
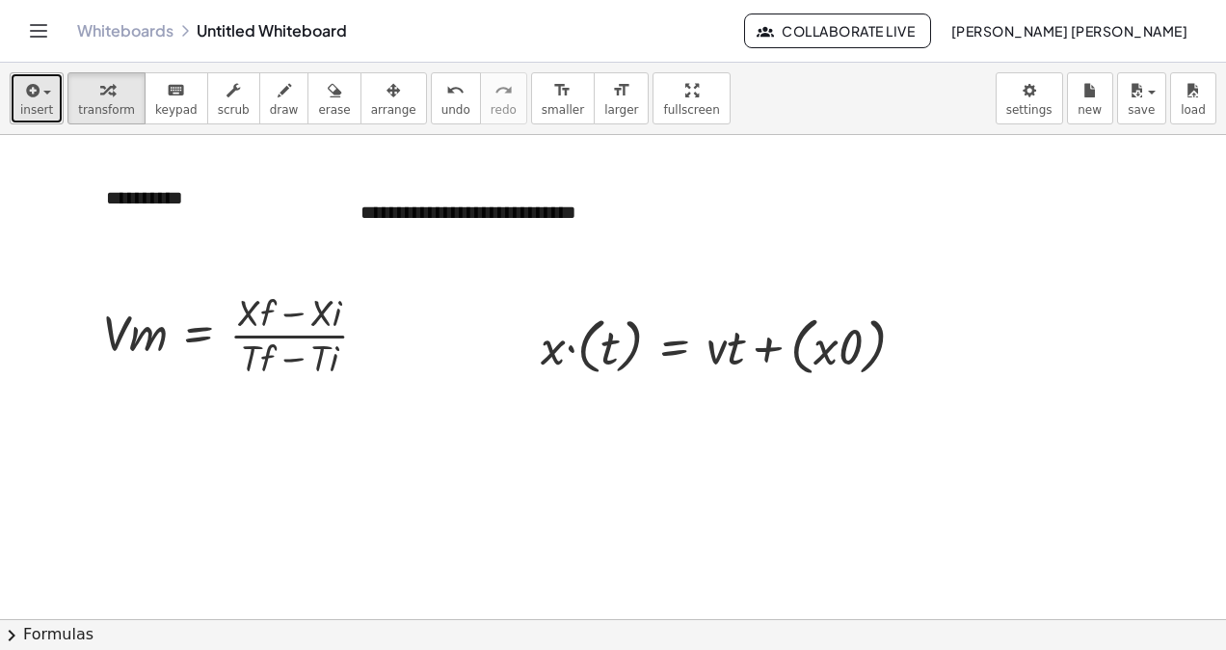
click at [27, 94] on icon "button" at bounding box center [30, 90] width 17 height 23
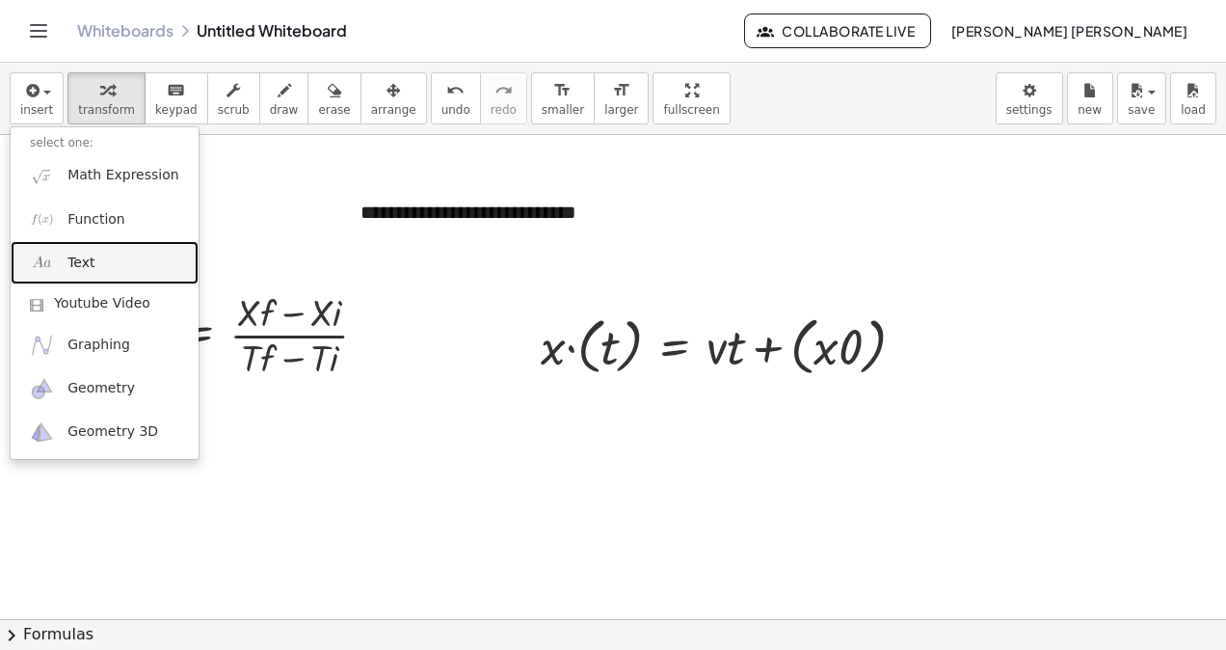
click at [68, 272] on link "Text" at bounding box center [105, 262] width 188 height 43
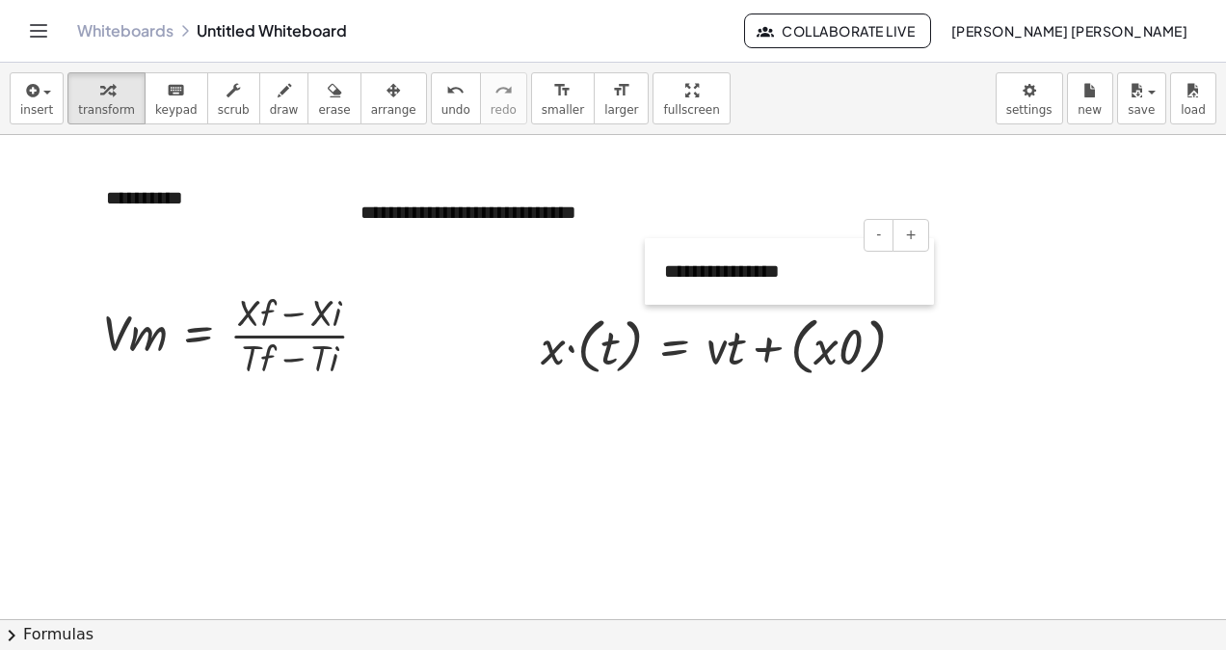
drag, startPoint x: 755, startPoint y: 226, endPoint x: 638, endPoint y: 280, distance: 128.9
click at [645, 280] on div at bounding box center [654, 271] width 19 height 67
drag, startPoint x: 644, startPoint y: 281, endPoint x: 571, endPoint y: 297, distance: 74.9
click at [571, 297] on div at bounding box center [572, 287] width 19 height 67
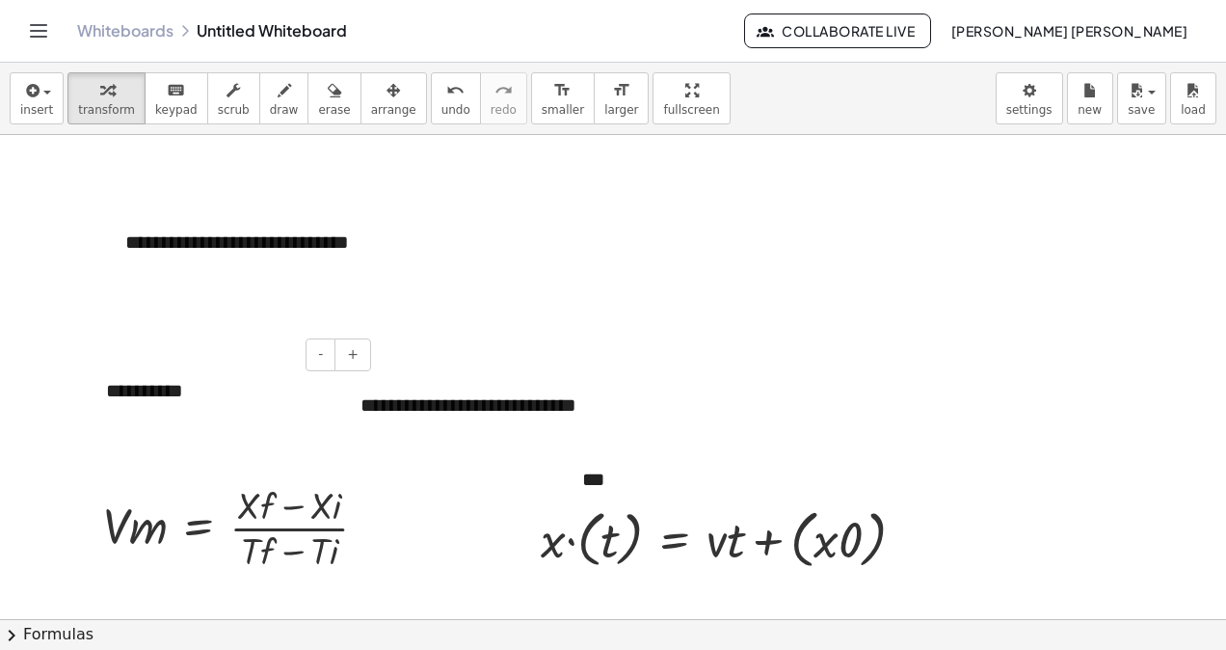
drag, startPoint x: 67, startPoint y: 387, endPoint x: 114, endPoint y: 409, distance: 50.9
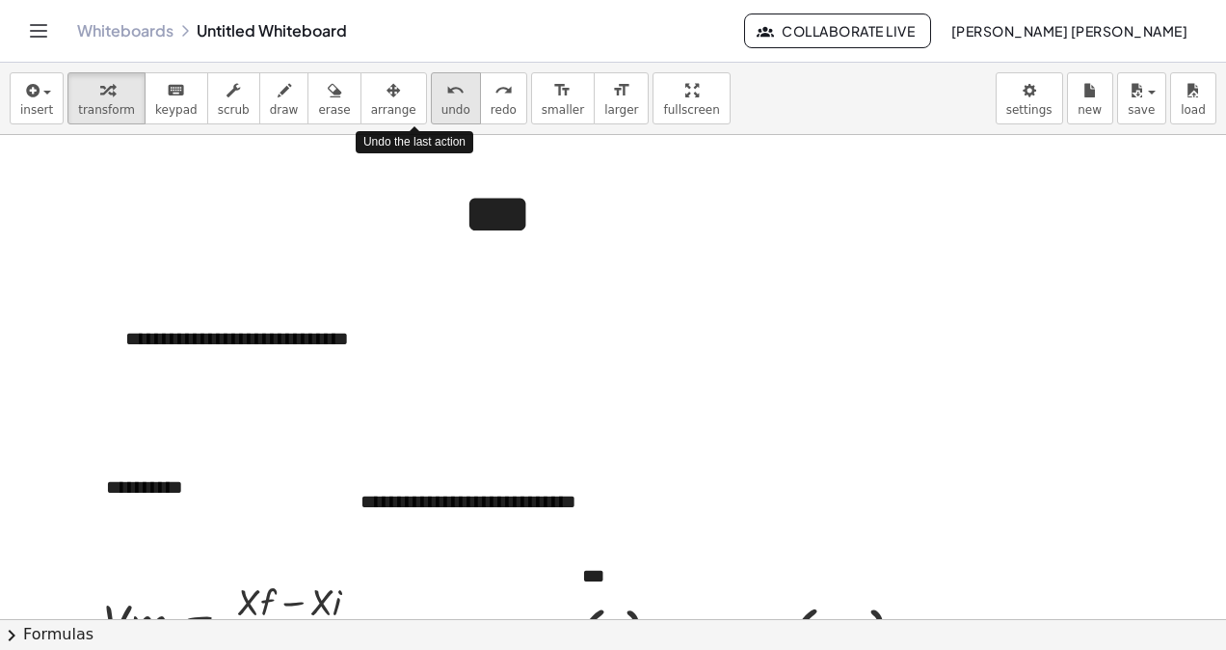
click at [431, 91] on button "undo undo" at bounding box center [456, 98] width 50 height 52
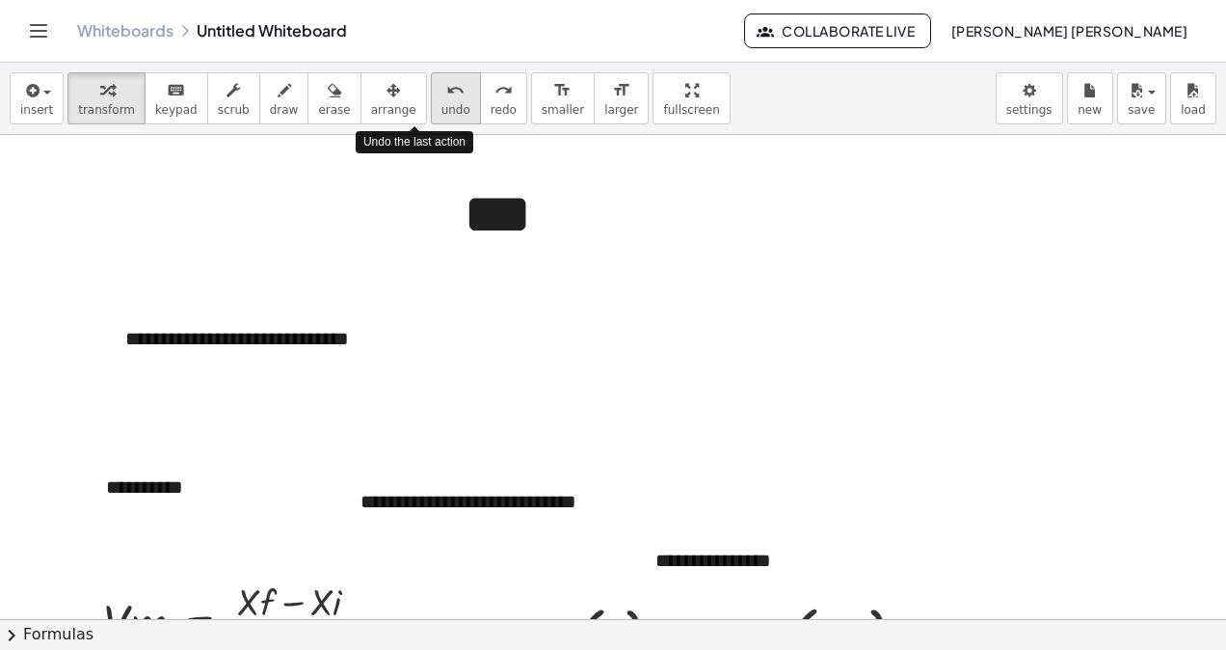
click at [431, 93] on button "undo undo" at bounding box center [456, 98] width 50 height 52
click at [431, 94] on button "undo undo" at bounding box center [456, 98] width 50 height 52
click at [441, 94] on div "undo" at bounding box center [455, 89] width 29 height 23
click at [441, 96] on div "undo" at bounding box center [455, 89] width 29 height 23
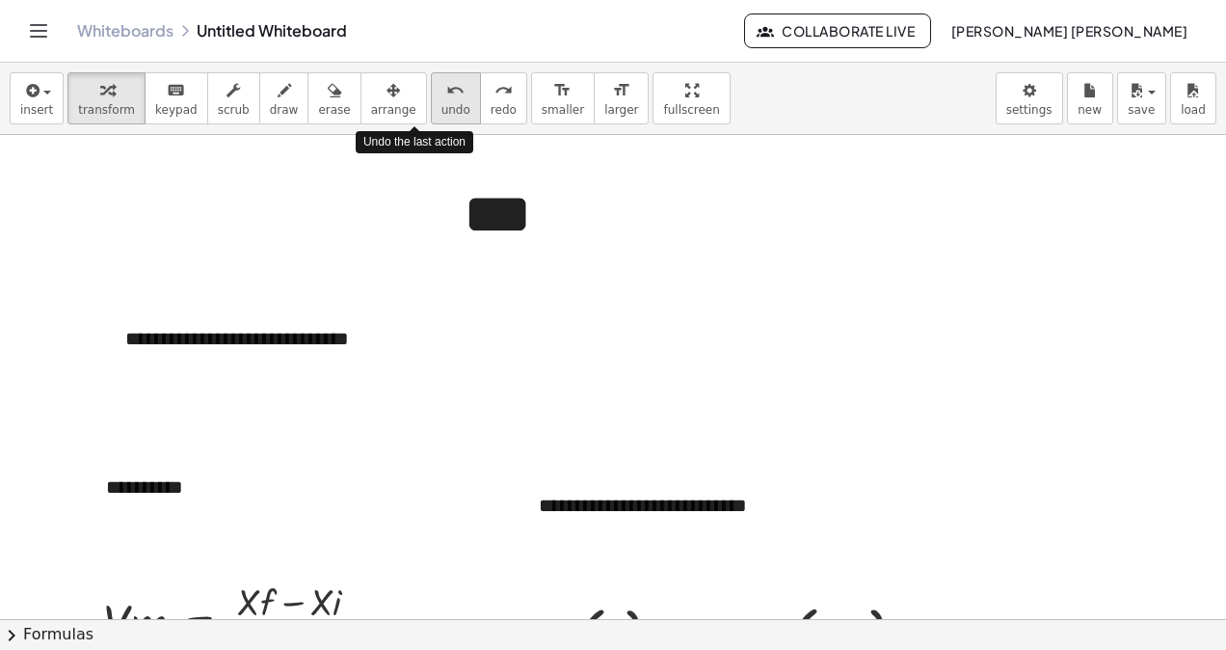
click at [441, 96] on div "undo" at bounding box center [455, 89] width 29 height 23
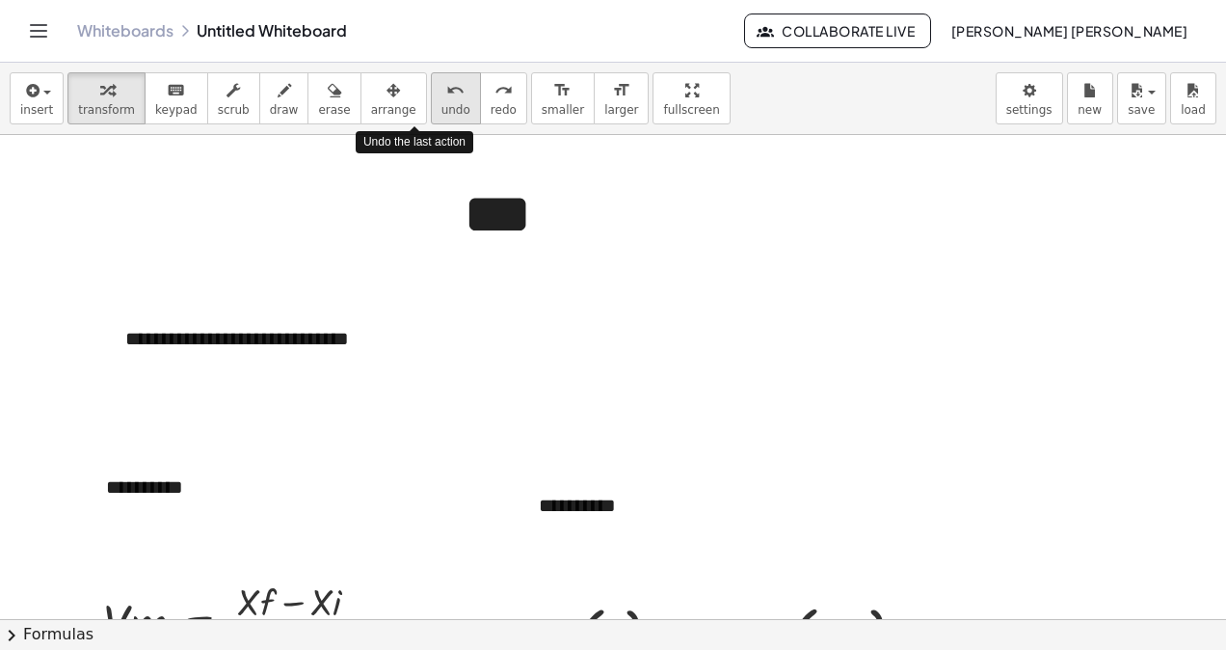
click at [441, 96] on div "undo" at bounding box center [455, 89] width 29 height 23
click at [441, 110] on span "undo" at bounding box center [455, 109] width 29 height 13
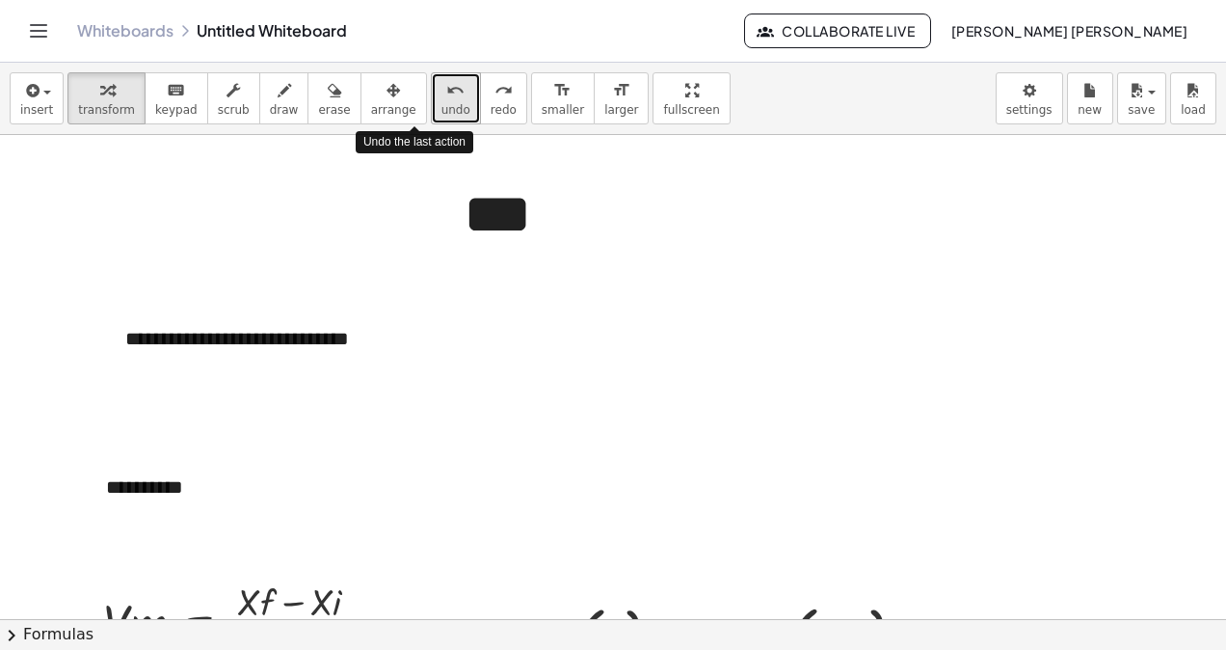
click at [441, 110] on span "undo" at bounding box center [455, 109] width 29 height 13
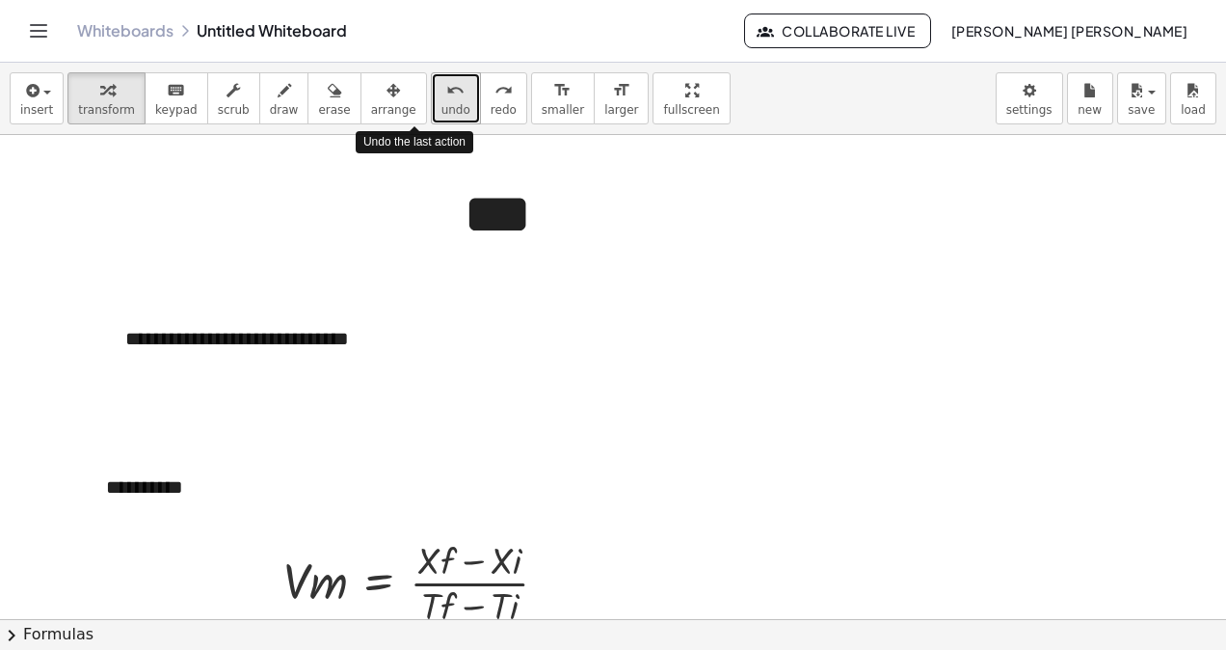
click at [441, 108] on span "undo" at bounding box center [455, 109] width 29 height 13
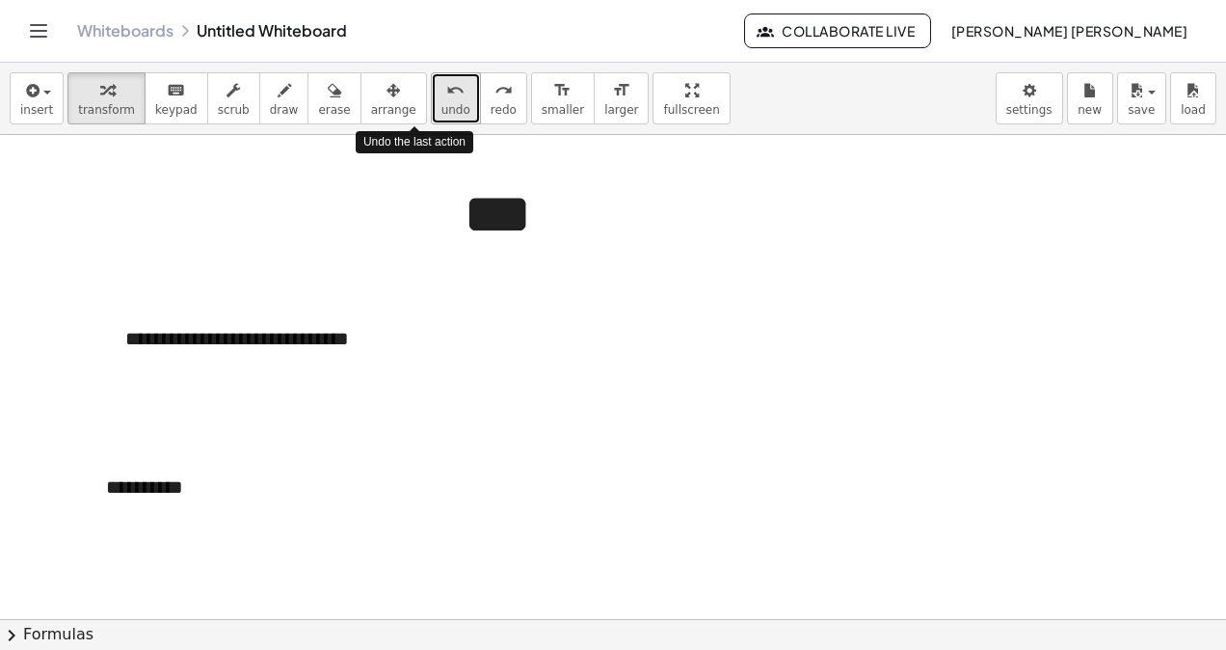
click at [441, 106] on span "undo" at bounding box center [455, 109] width 29 height 13
click at [441, 104] on span "undo" at bounding box center [455, 109] width 29 height 13
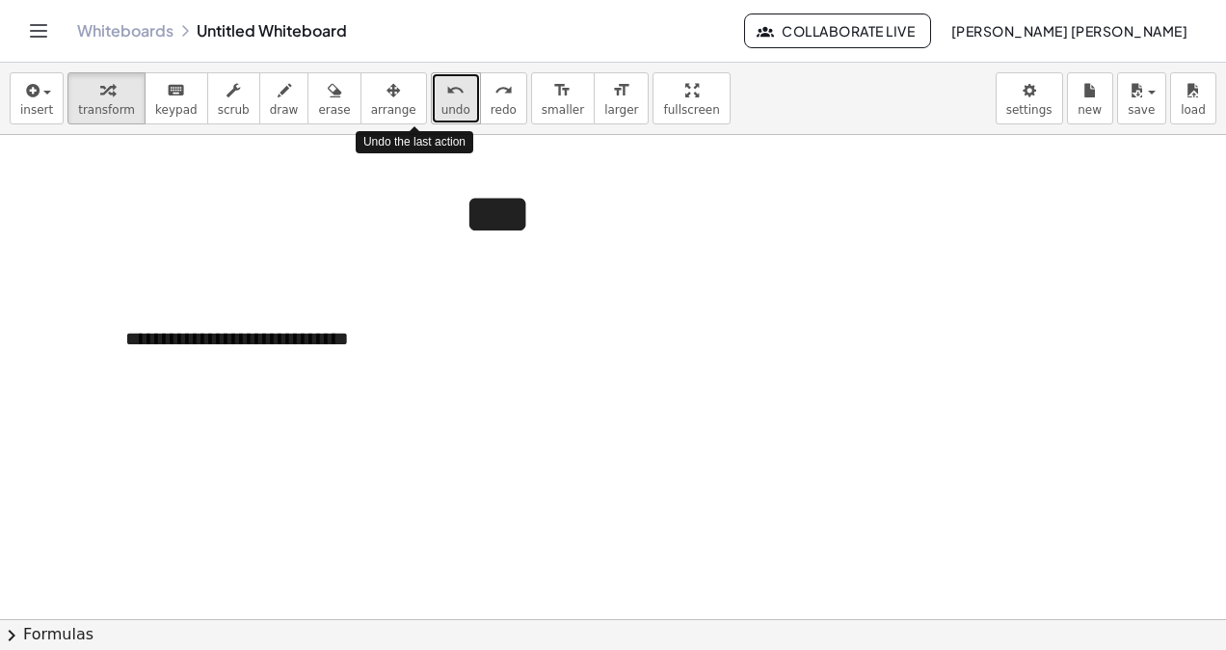
click at [441, 104] on span "undo" at bounding box center [455, 109] width 29 height 13
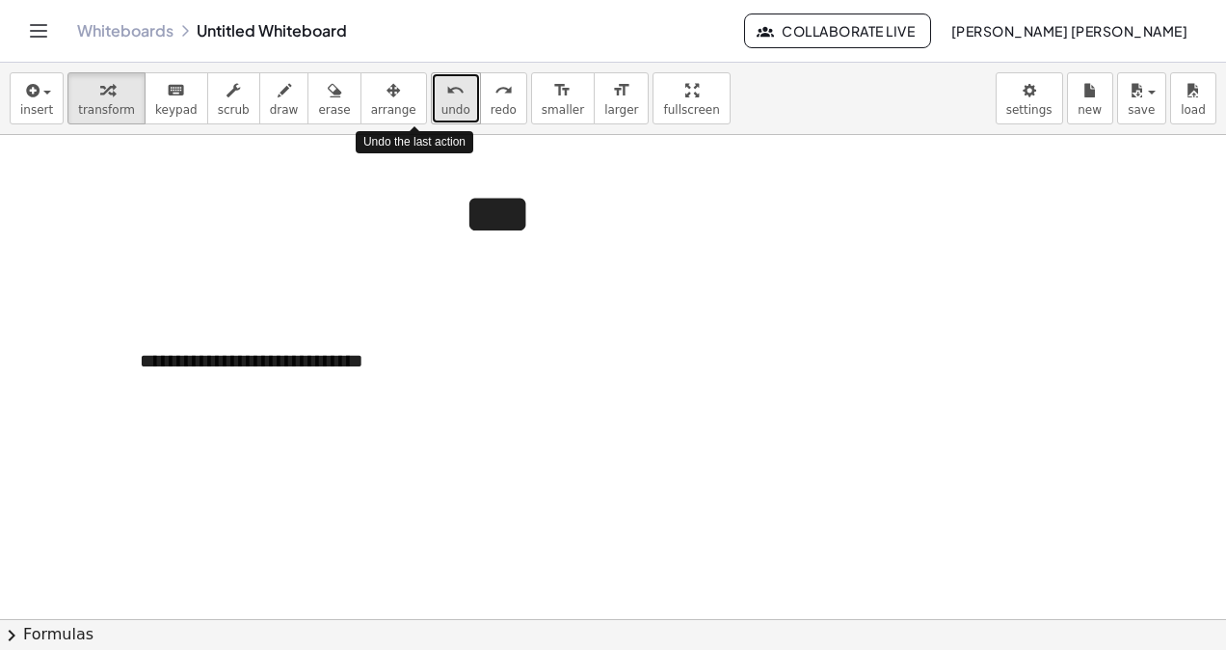
click at [441, 104] on span "undo" at bounding box center [455, 109] width 29 height 13
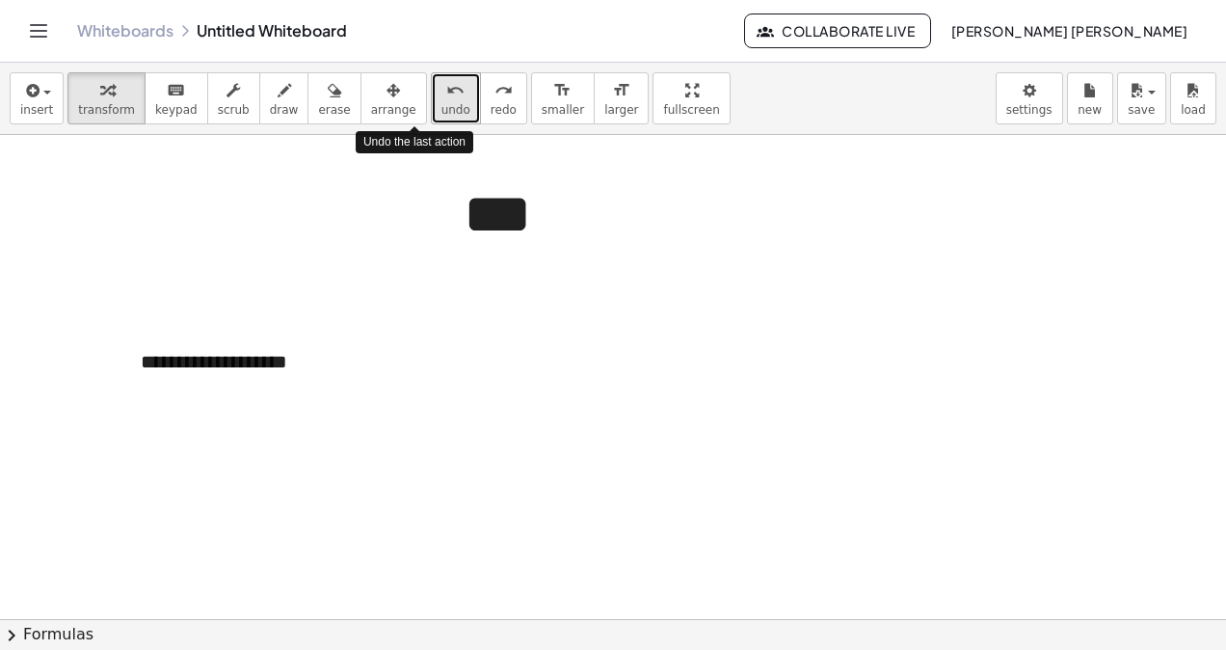
click at [441, 104] on span "undo" at bounding box center [455, 109] width 29 height 13
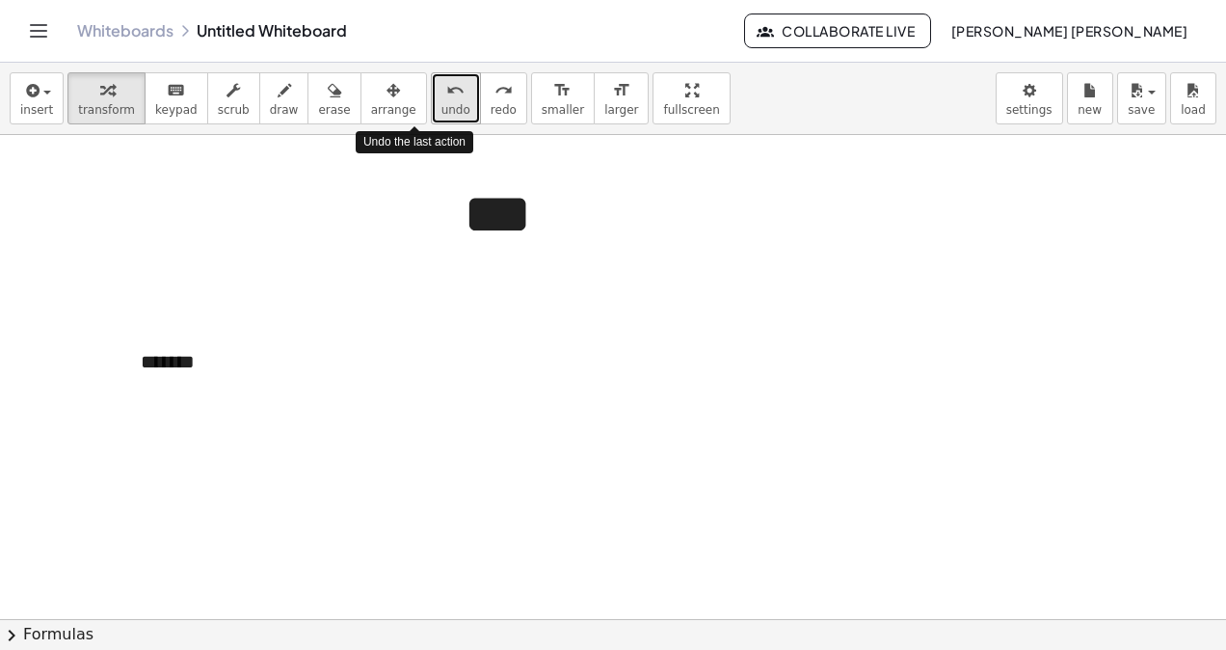
click at [441, 104] on span "undo" at bounding box center [455, 109] width 29 height 13
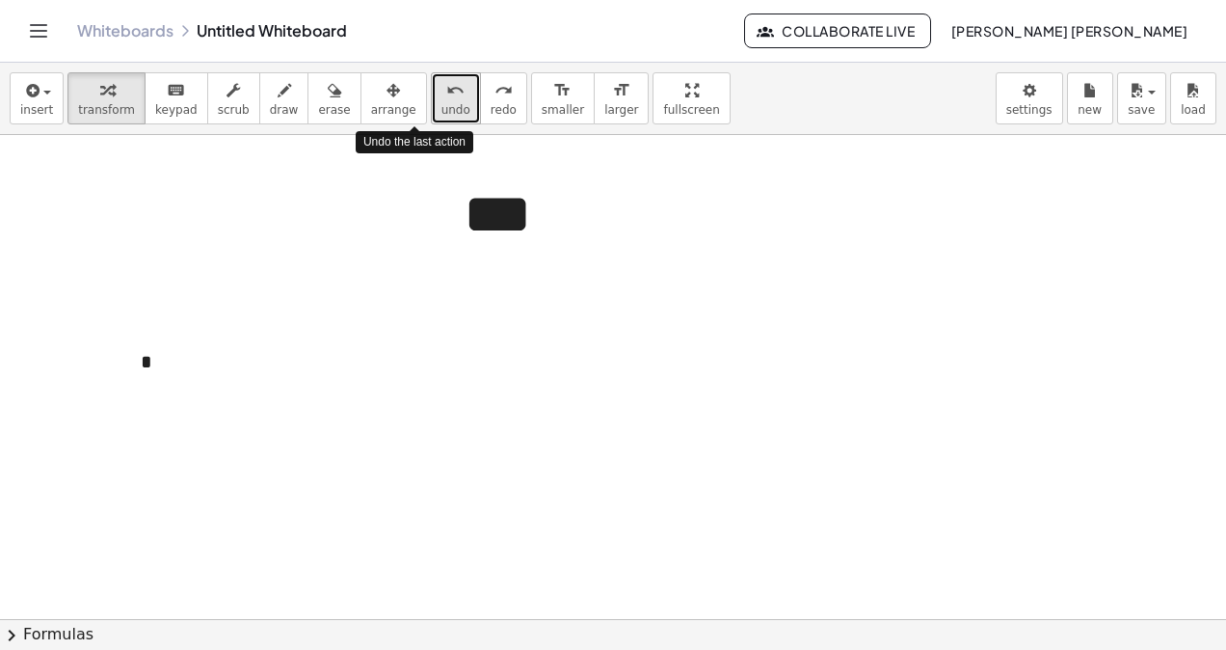
click at [441, 104] on span "undo" at bounding box center [455, 109] width 29 height 13
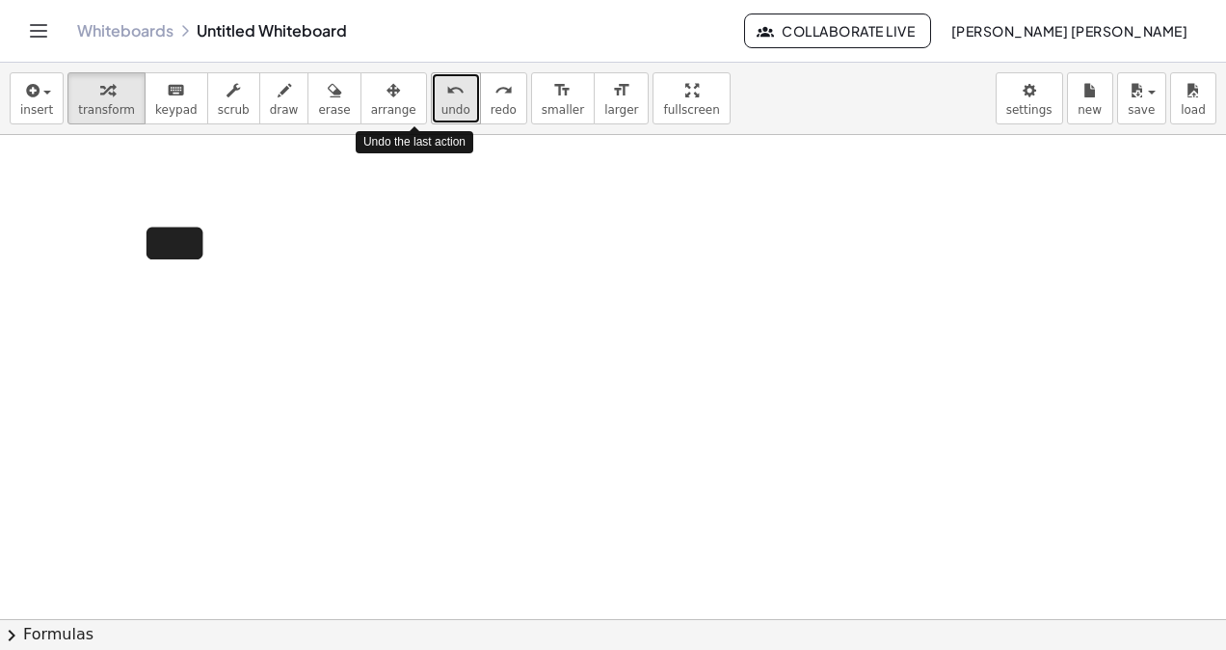
click at [441, 104] on span "undo" at bounding box center [455, 109] width 29 height 13
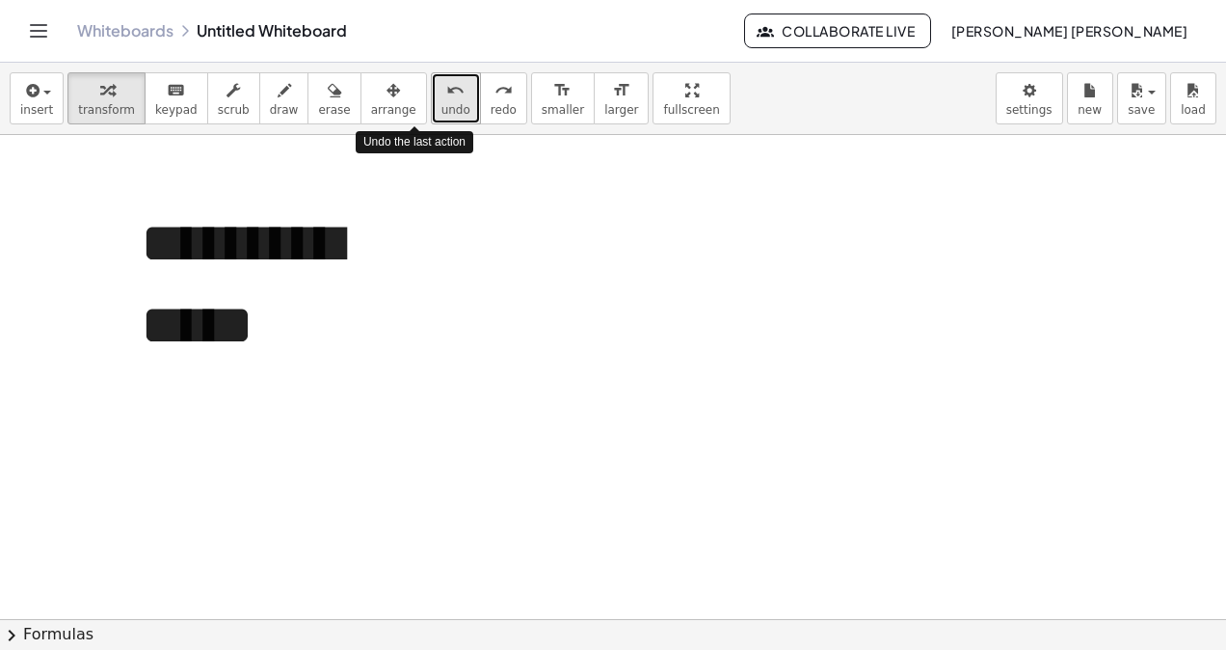
click at [441, 104] on span "undo" at bounding box center [455, 109] width 29 height 13
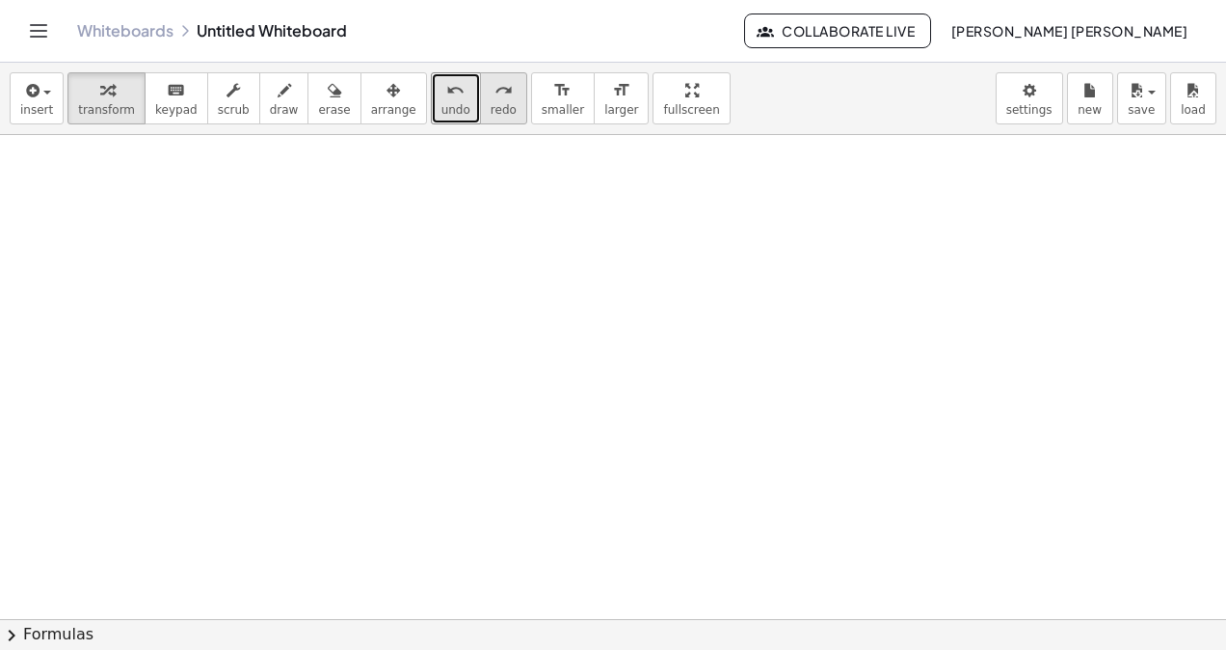
click at [480, 104] on button "redo redo" at bounding box center [503, 98] width 47 height 52
drag, startPoint x: 622, startPoint y: 301, endPoint x: 254, endPoint y: 245, distance: 372.4
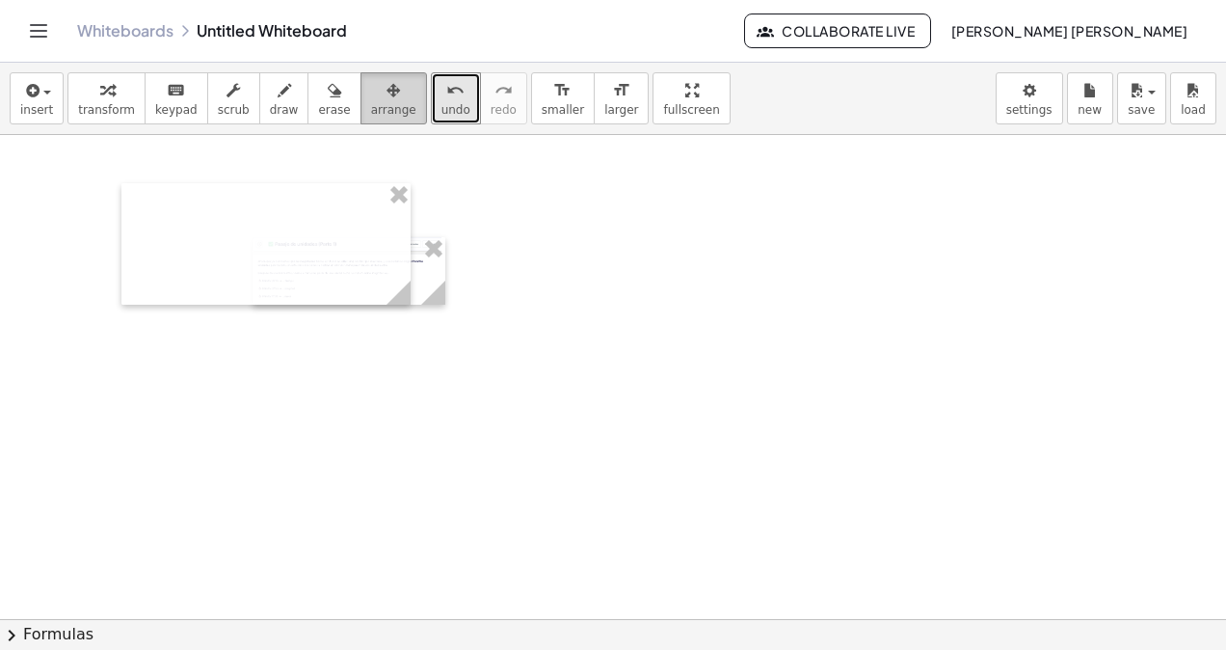
click at [361, 75] on button "arrange" at bounding box center [394, 98] width 67 height 52
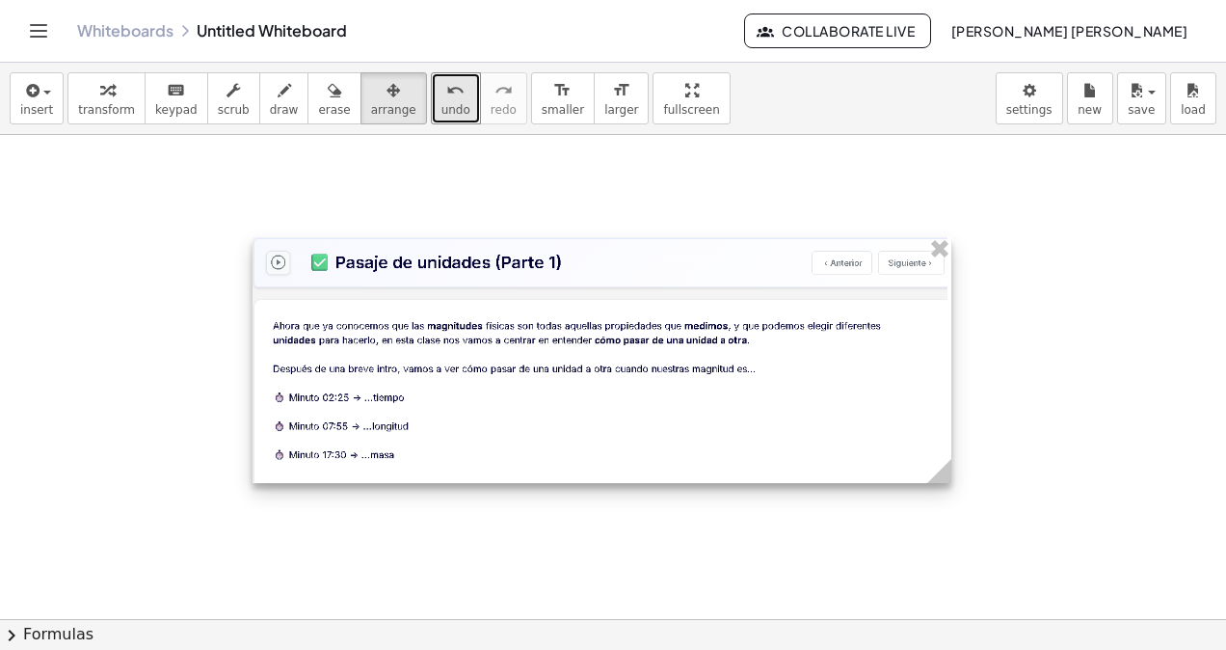
drag, startPoint x: 430, startPoint y: 300, endPoint x: 783, endPoint y: 346, distance: 355.8
click at [930, 329] on div at bounding box center [602, 360] width 699 height 247
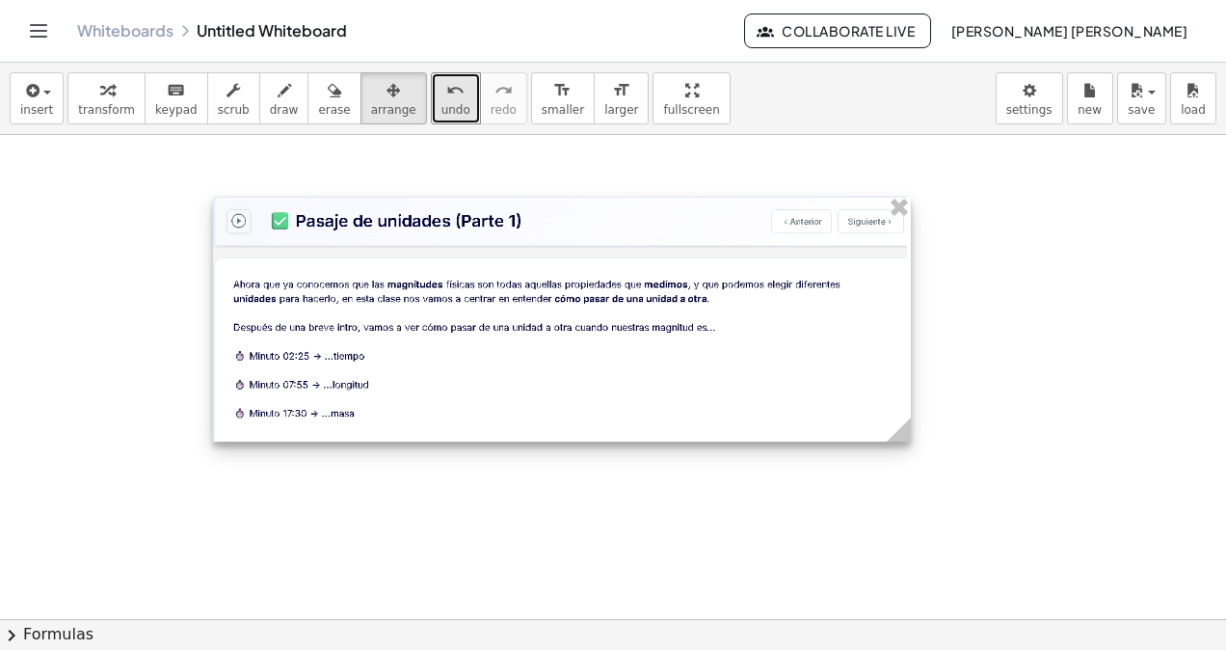
drag, startPoint x: 715, startPoint y: 329, endPoint x: 680, endPoint y: 392, distance: 72.9
click at [723, 310] on div at bounding box center [562, 319] width 698 height 246
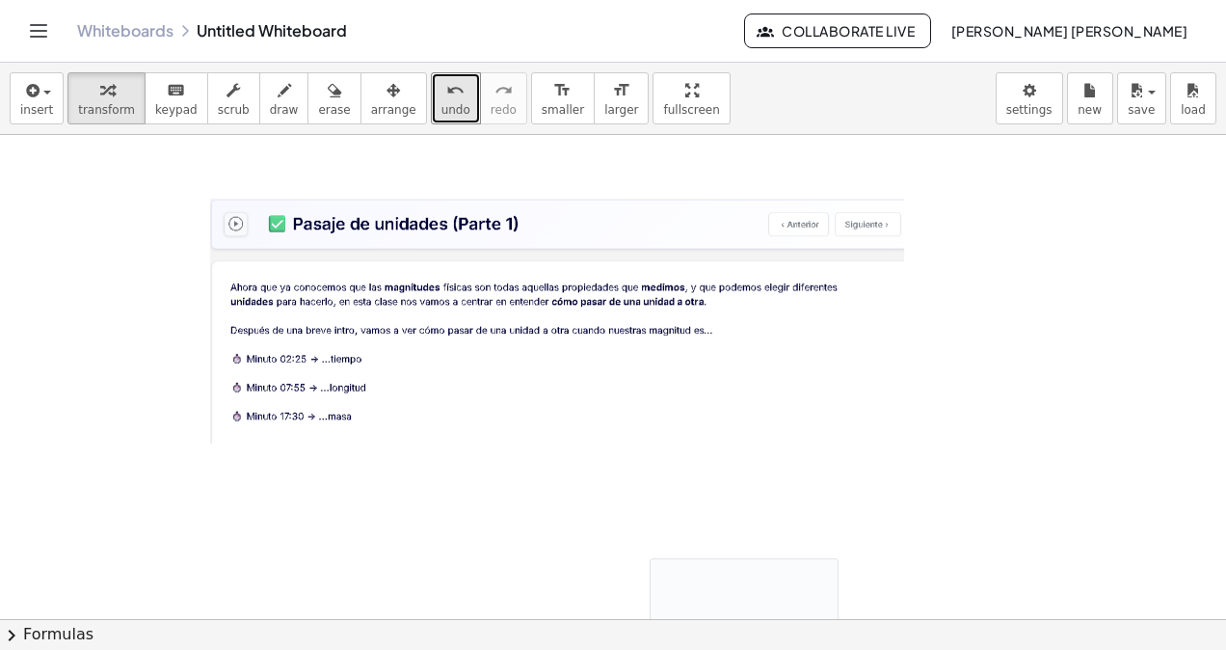
scroll to position [193, 0]
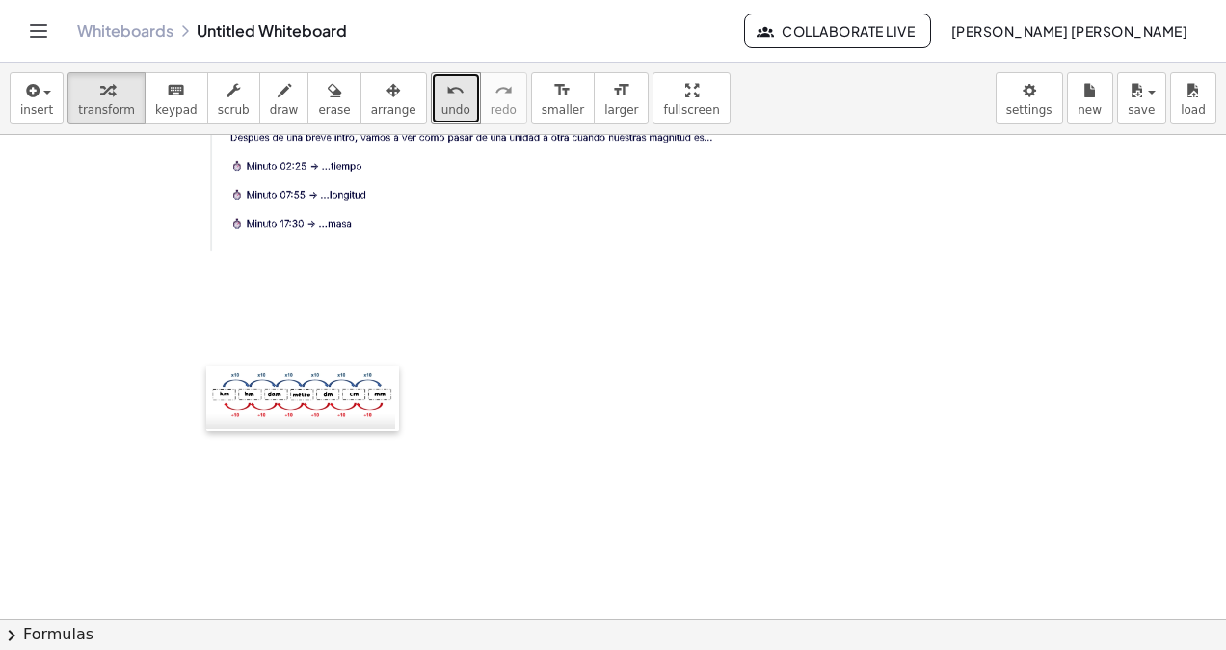
drag, startPoint x: 650, startPoint y: 459, endPoint x: 206, endPoint y: 459, distance: 443.4
click at [371, 105] on span "arrange" at bounding box center [393, 109] width 45 height 13
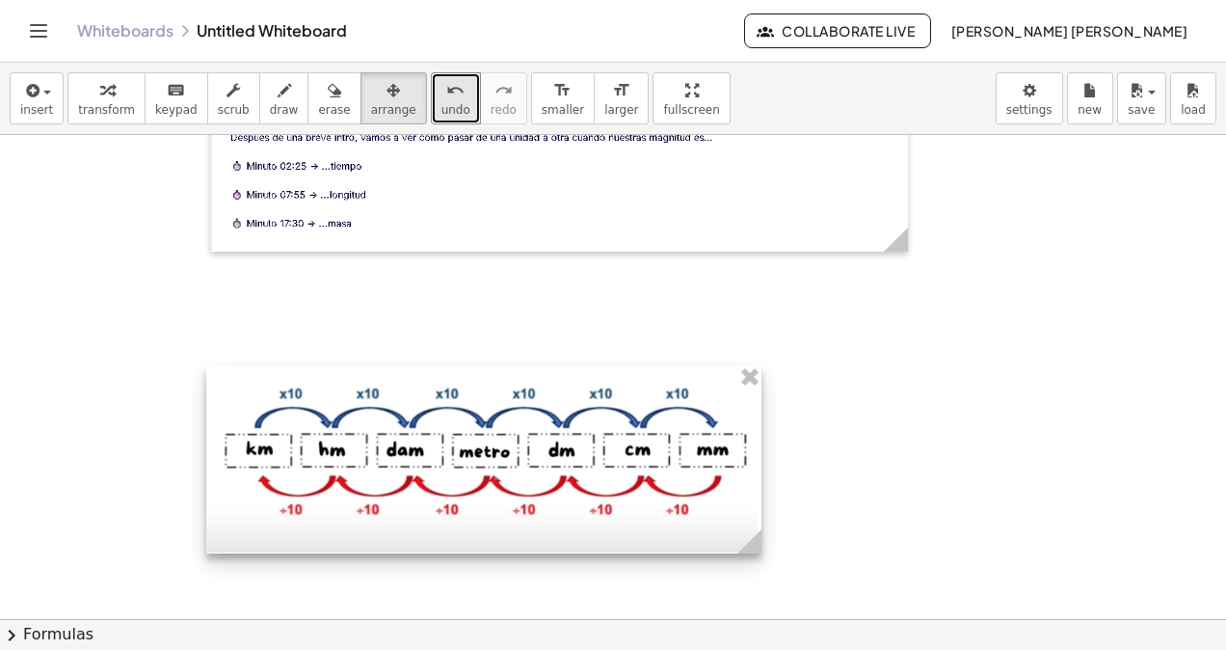
drag, startPoint x: 389, startPoint y: 416, endPoint x: 771, endPoint y: 434, distance: 382.1
click at [761, 432] on div at bounding box center [483, 459] width 555 height 189
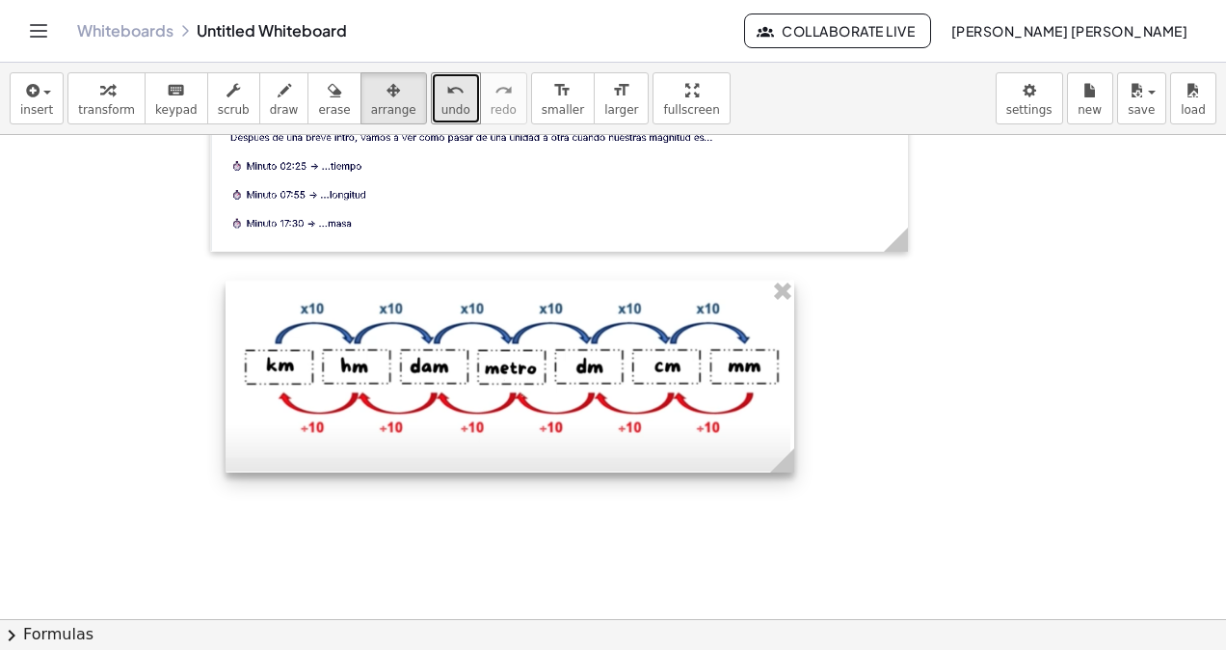
drag, startPoint x: 449, startPoint y: 524, endPoint x: 467, endPoint y: 441, distance: 84.9
click at [467, 441] on div at bounding box center [510, 376] width 569 height 193
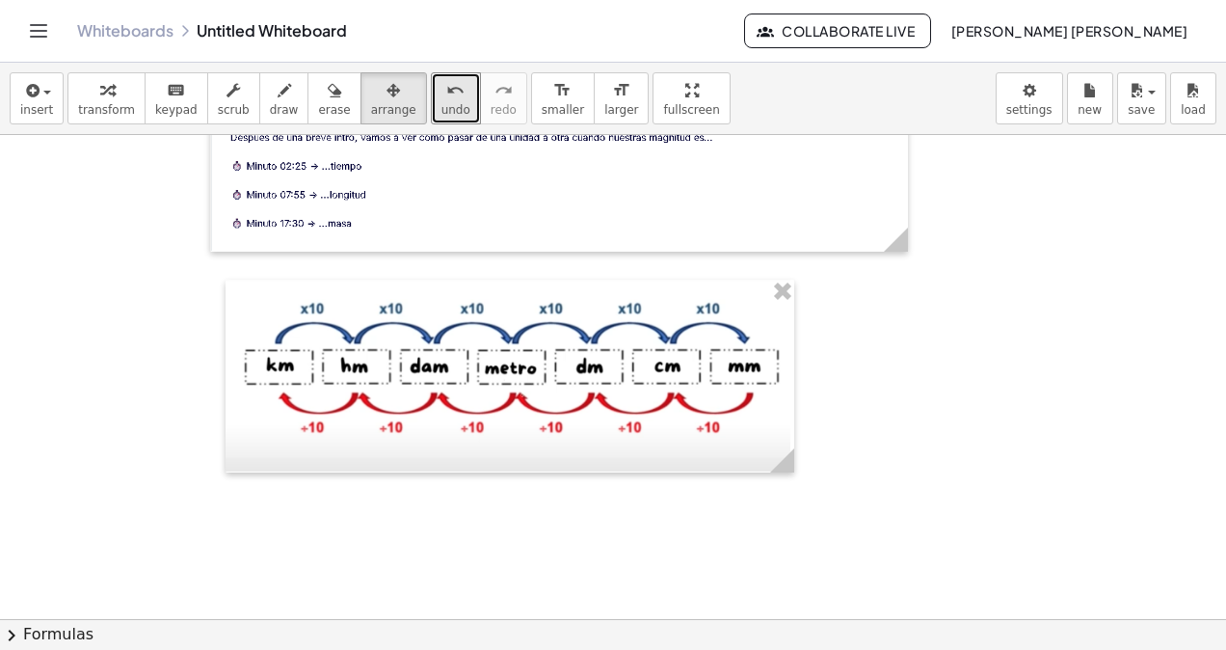
scroll to position [386, 0]
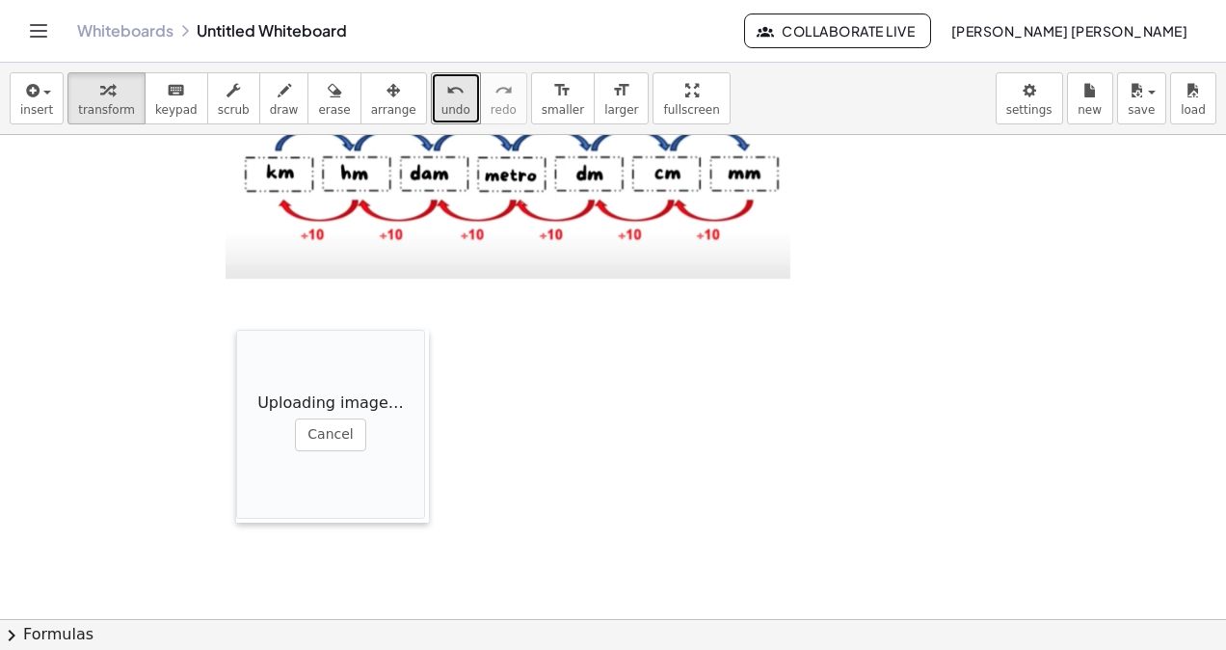
drag, startPoint x: 601, startPoint y: 428, endPoint x: 238, endPoint y: 342, distance: 373.4
click at [238, 342] on div at bounding box center [245, 426] width 19 height 193
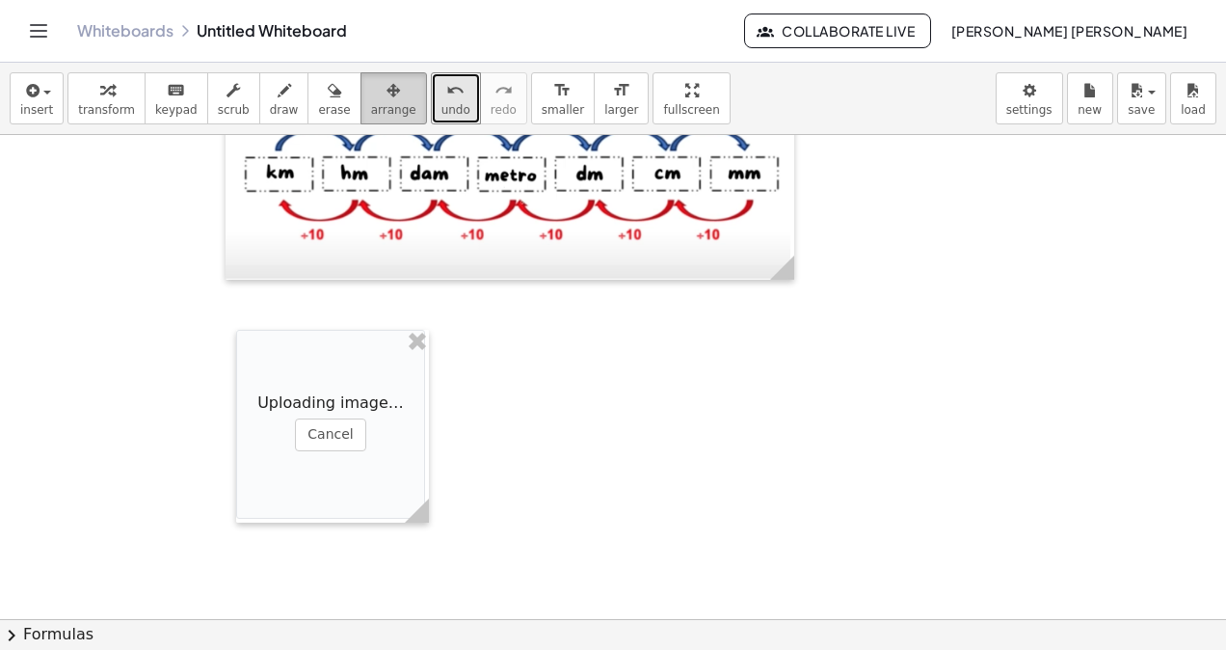
click at [371, 103] on span "arrange" at bounding box center [393, 109] width 45 height 13
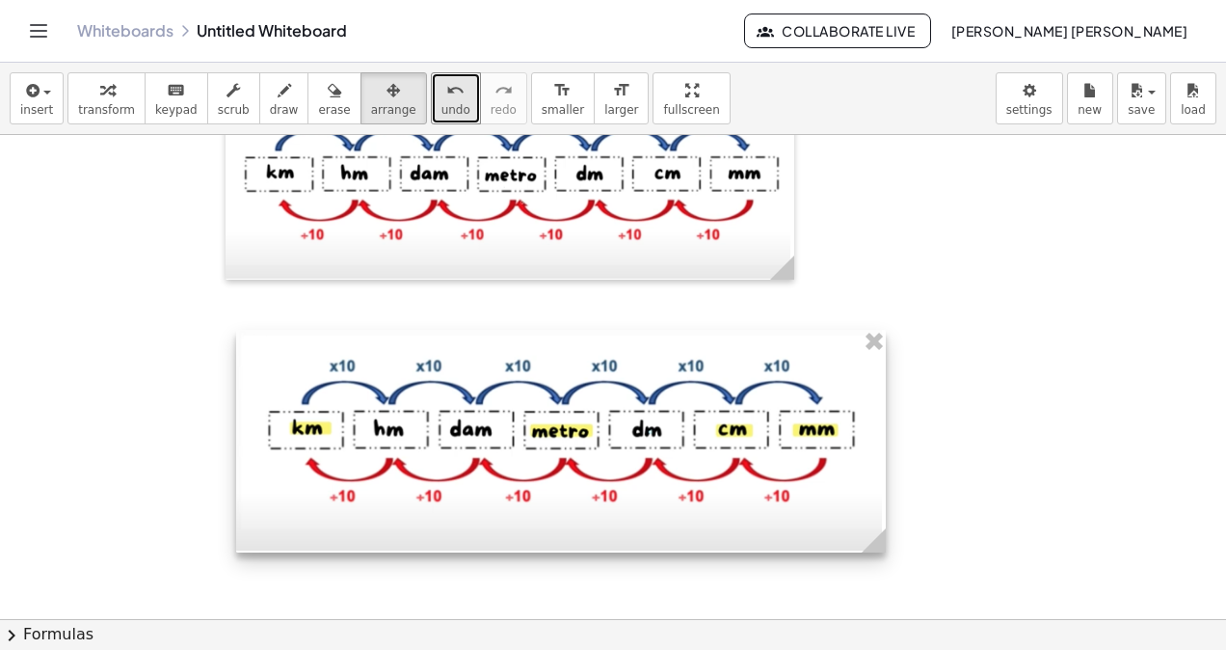
drag, startPoint x: 407, startPoint y: 389, endPoint x: 864, endPoint y: 457, distance: 461.9
click at [864, 457] on div at bounding box center [561, 441] width 650 height 223
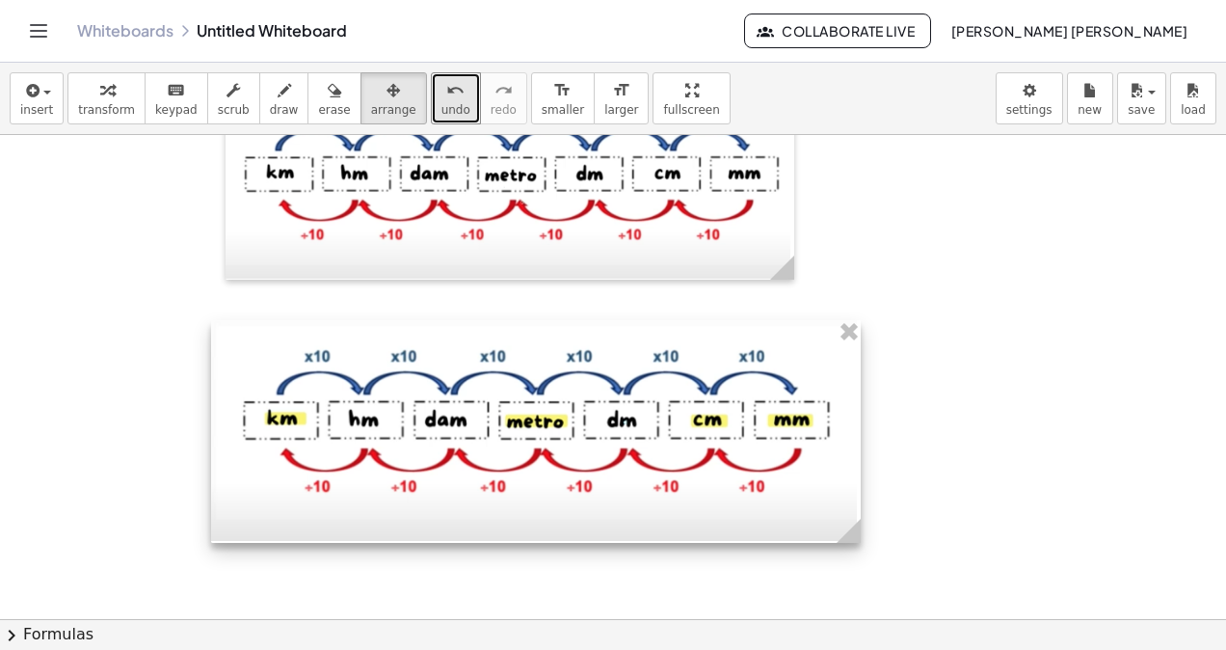
drag, startPoint x: 775, startPoint y: 478, endPoint x: 739, endPoint y: 463, distance: 38.9
click at [740, 464] on div at bounding box center [536, 431] width 650 height 223
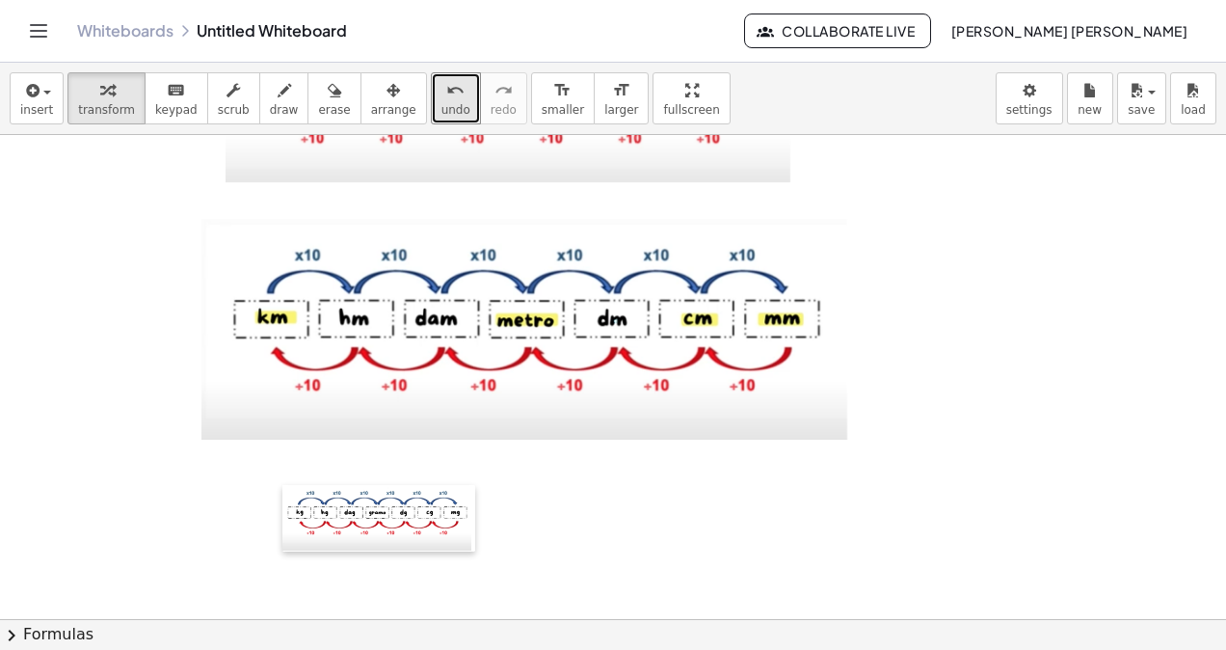
scroll to position [578, 0]
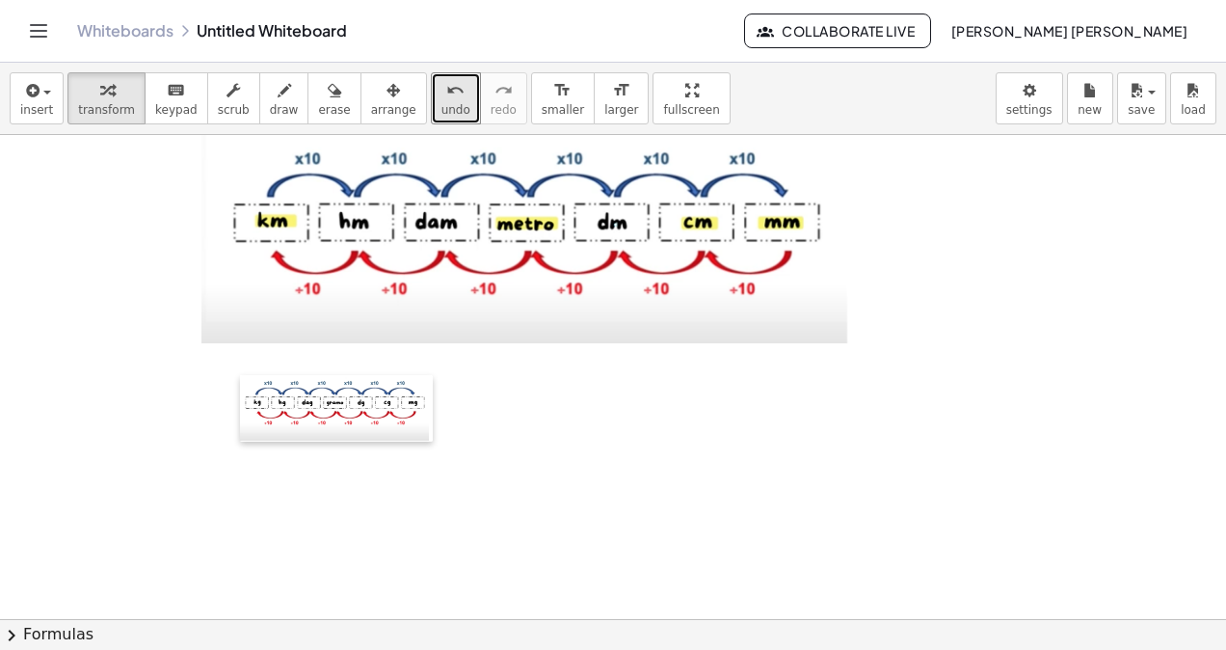
drag, startPoint x: 601, startPoint y: 538, endPoint x: 212, endPoint y: 412, distance: 408.5
click at [224, 470] on div "Loading image…" at bounding box center [613, 285] width 1226 height 1456
click at [371, 104] on span "arrange" at bounding box center [393, 109] width 45 height 13
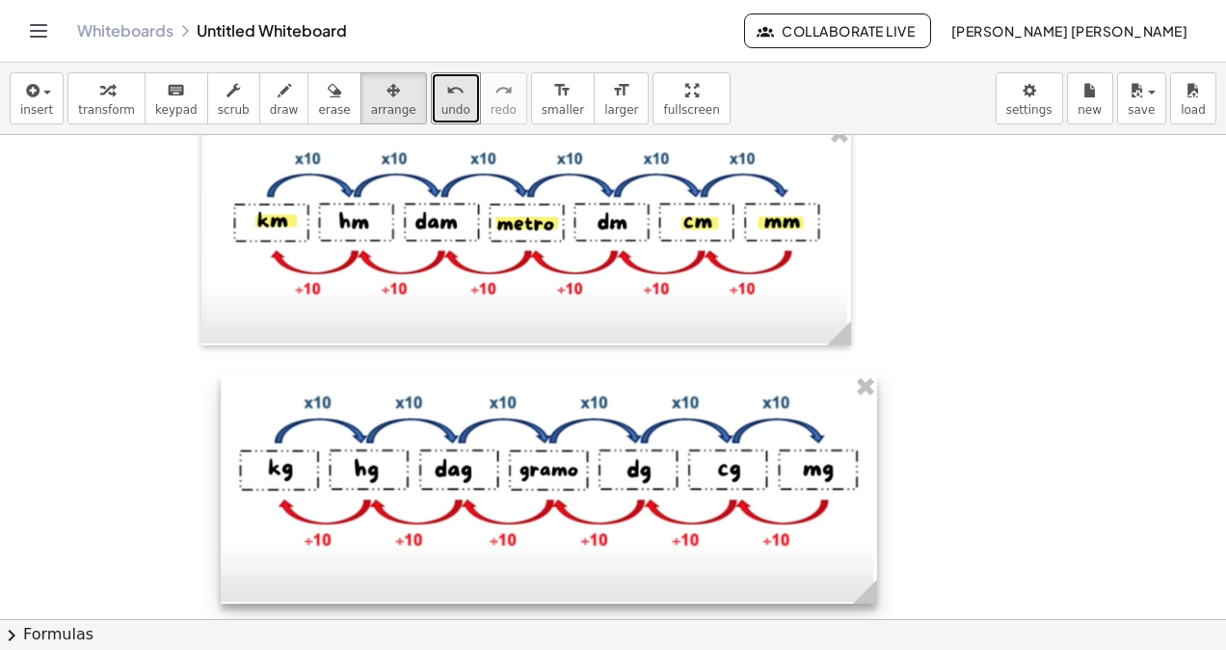
drag, startPoint x: 412, startPoint y: 432, endPoint x: 875, endPoint y: 551, distance: 478.8
click at [875, 551] on div at bounding box center [549, 489] width 656 height 228
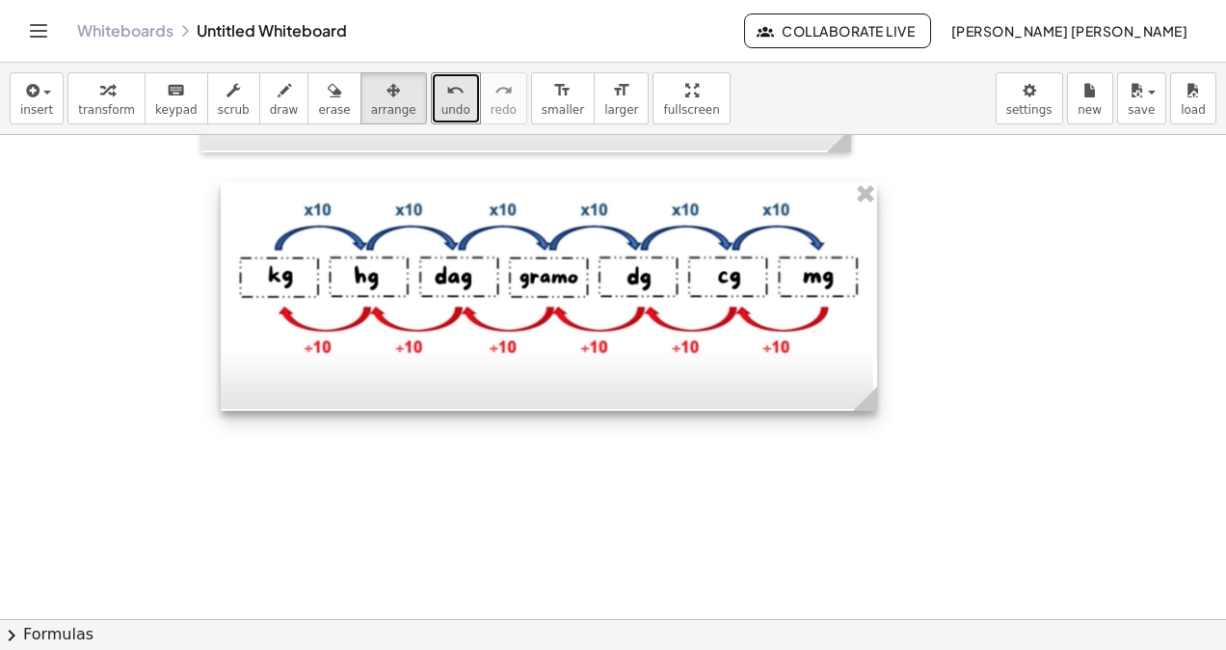
scroll to position [868, 0]
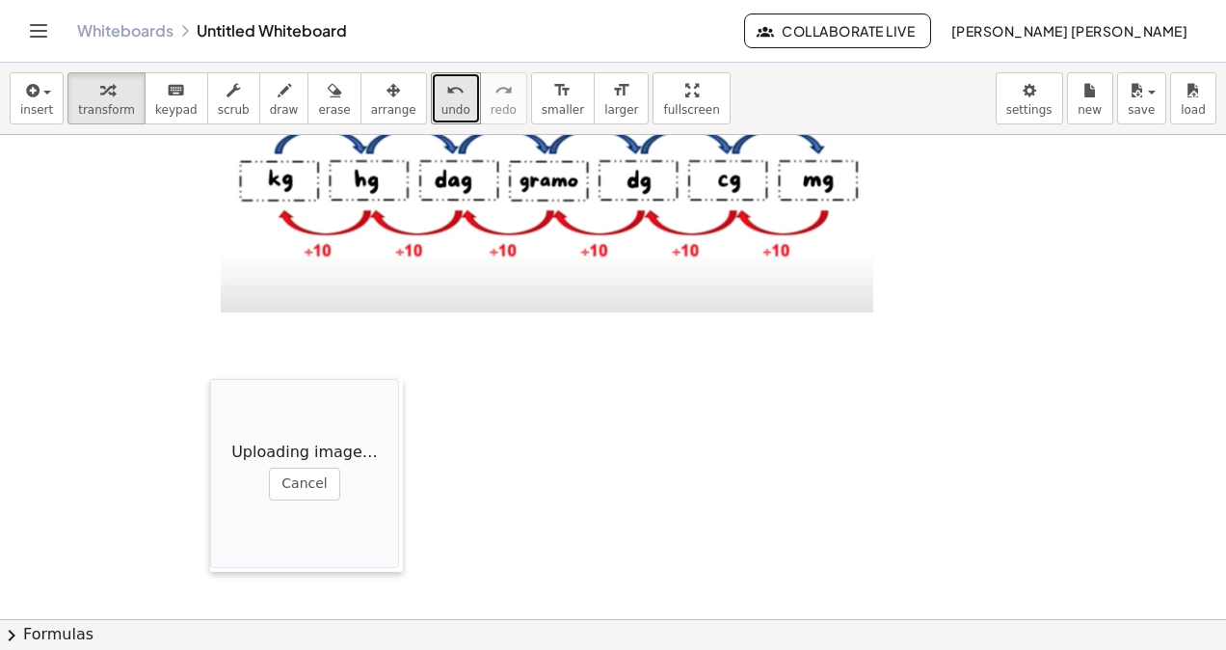
drag, startPoint x: 667, startPoint y: 488, endPoint x: 216, endPoint y: 351, distance: 471.4
click at [210, 384] on div at bounding box center [219, 475] width 19 height 193
click at [387, 87] on icon "button" at bounding box center [393, 90] width 13 height 23
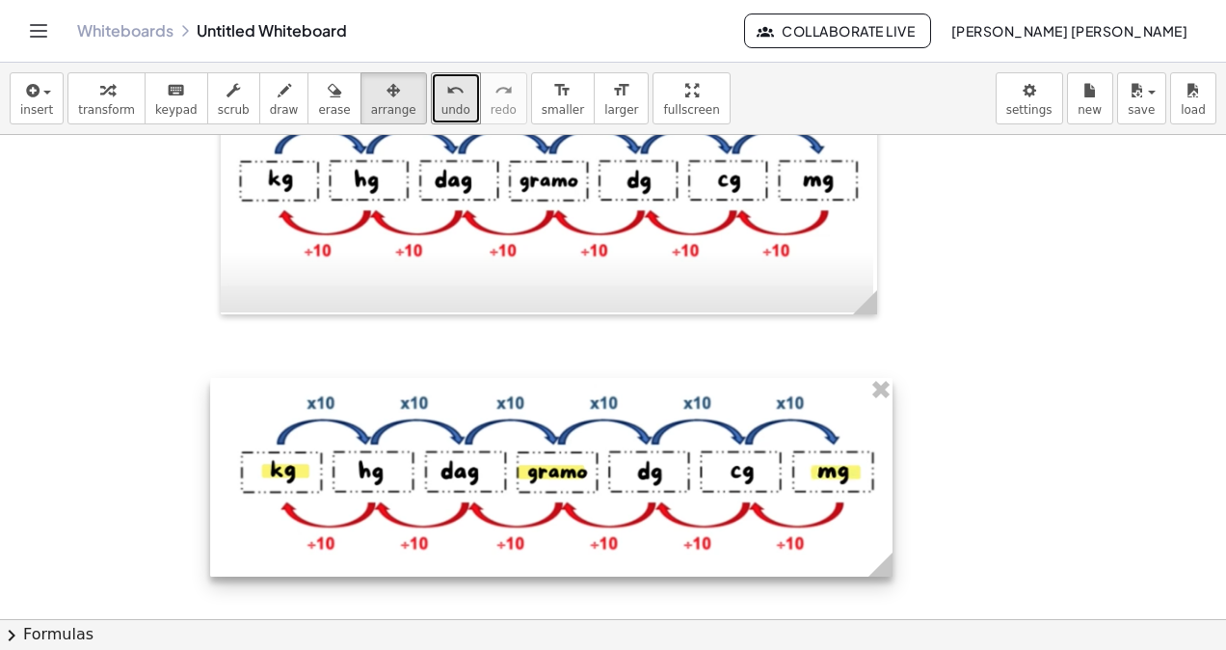
drag, startPoint x: 395, startPoint y: 438, endPoint x: 885, endPoint y: 487, distance: 492.1
click at [885, 487] on div at bounding box center [551, 478] width 682 height 200
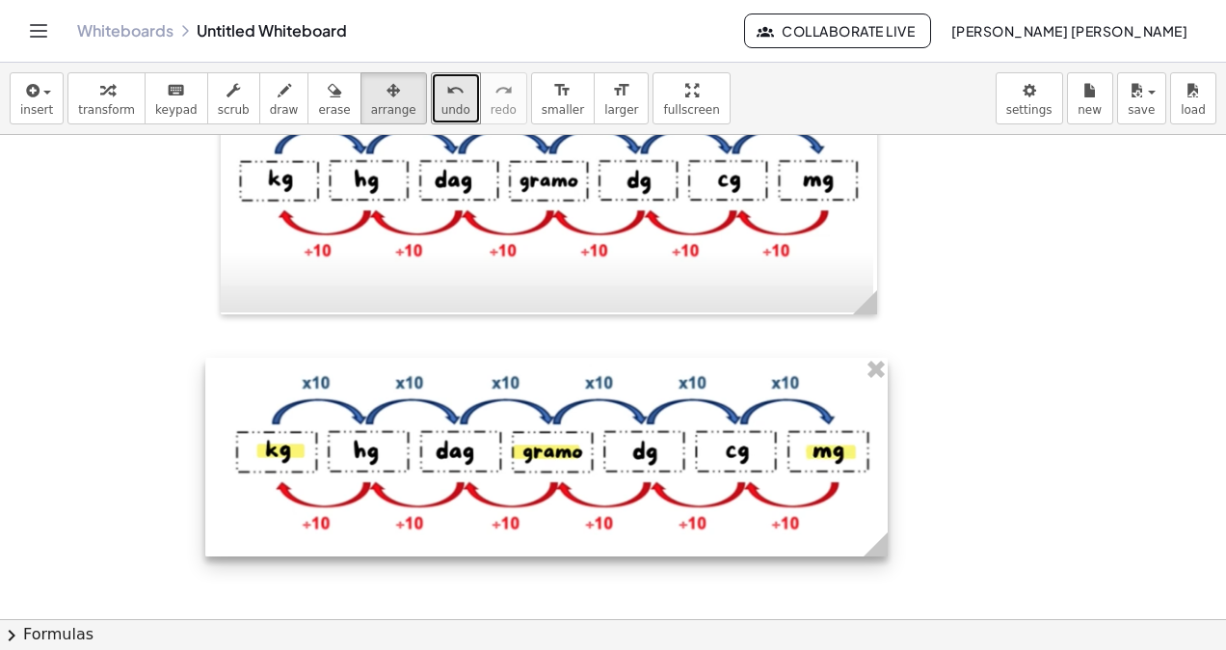
drag, startPoint x: 761, startPoint y: 510, endPoint x: 754, endPoint y: 484, distance: 26.9
click at [754, 484] on div at bounding box center [546, 458] width 682 height 200
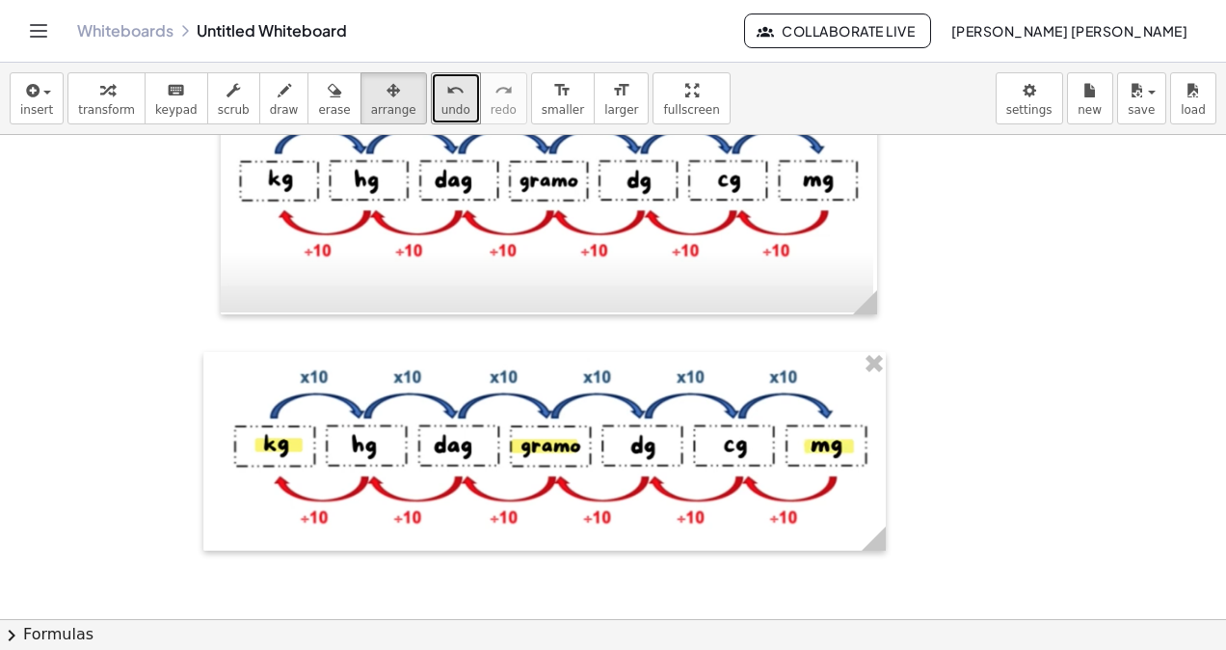
scroll to position [970, 0]
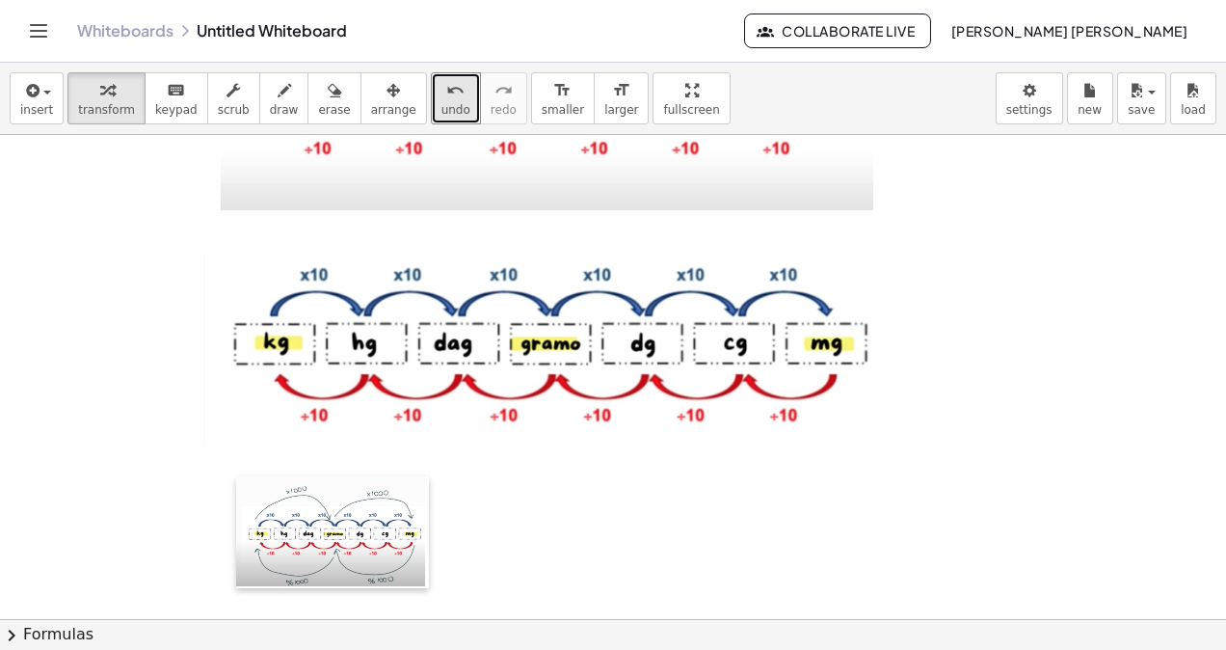
drag, startPoint x: 520, startPoint y: 539, endPoint x: 272, endPoint y: 330, distance: 324.2
click at [236, 476] on div at bounding box center [245, 532] width 19 height 112
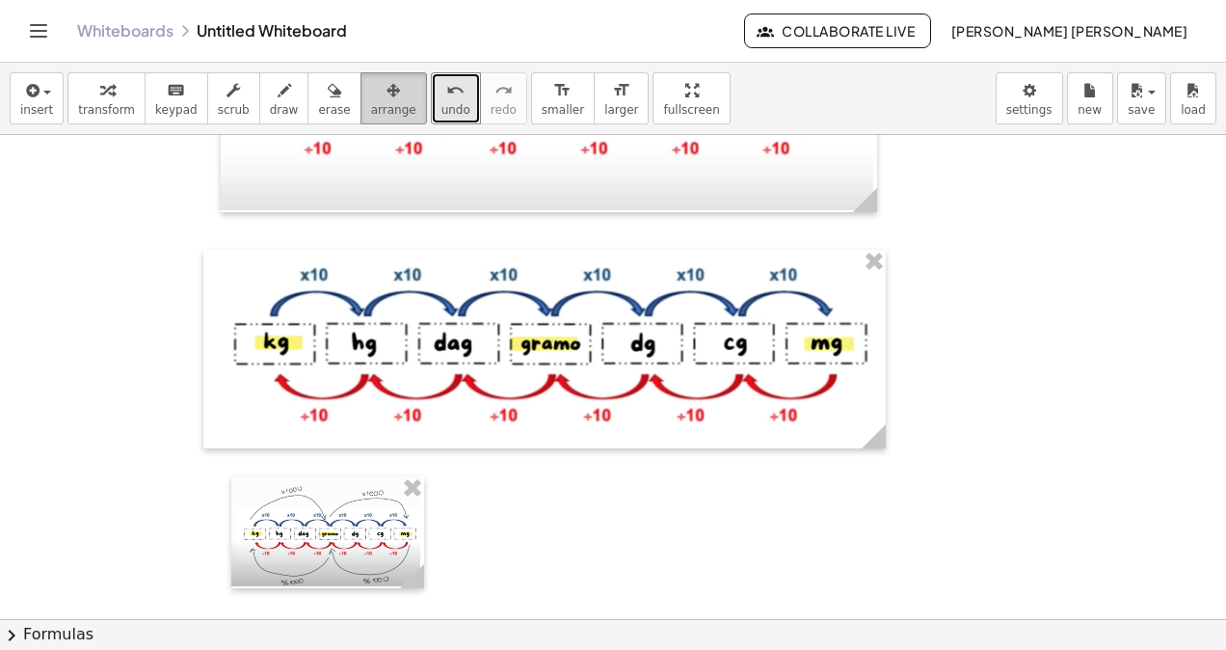
click at [371, 113] on span "arrange" at bounding box center [393, 109] width 45 height 13
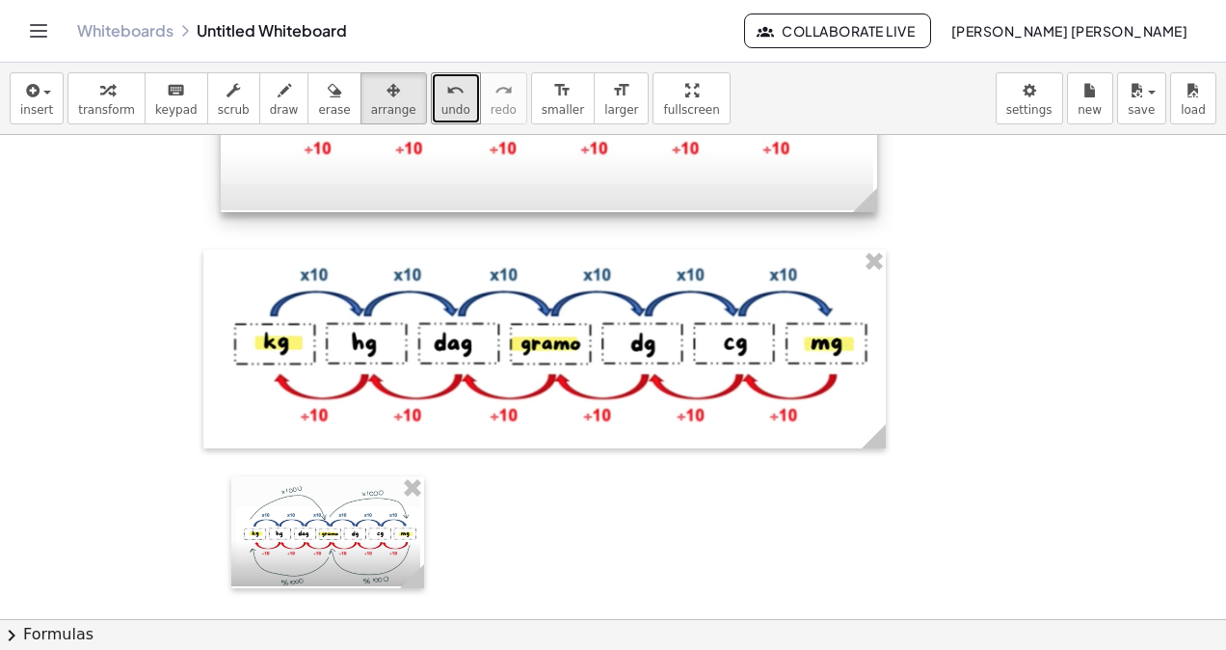
scroll to position [1162, 0]
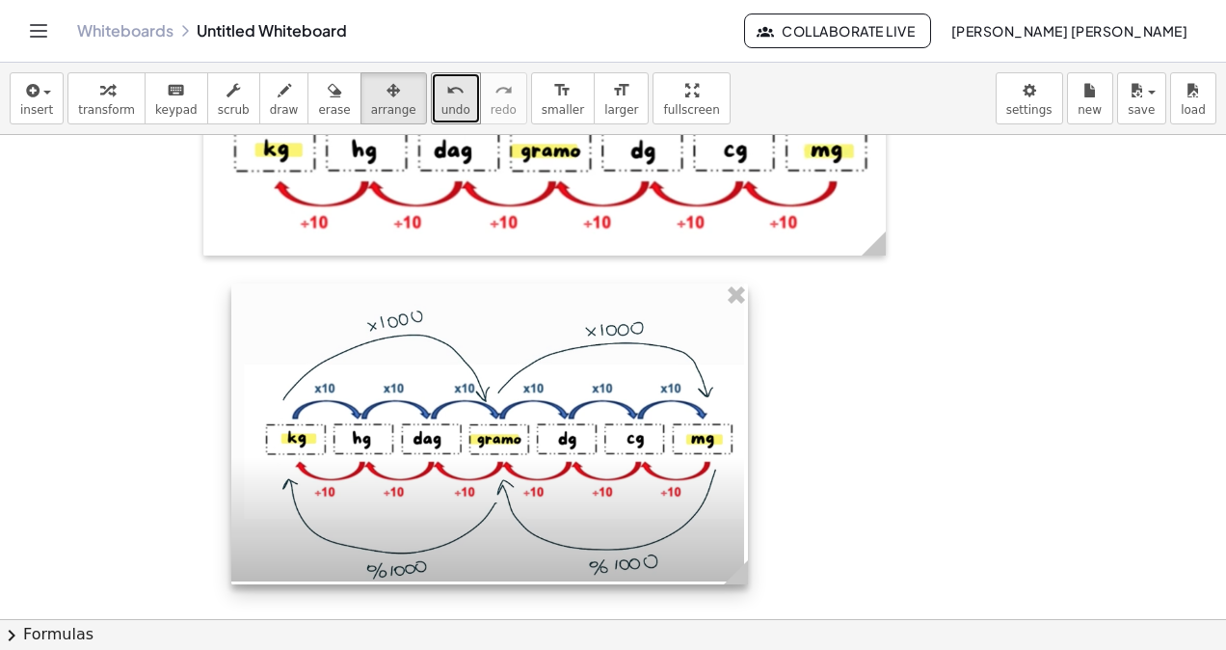
drag, startPoint x: 418, startPoint y: 389, endPoint x: 785, endPoint y: 463, distance: 373.5
click at [748, 463] on div at bounding box center [489, 433] width 517 height 301
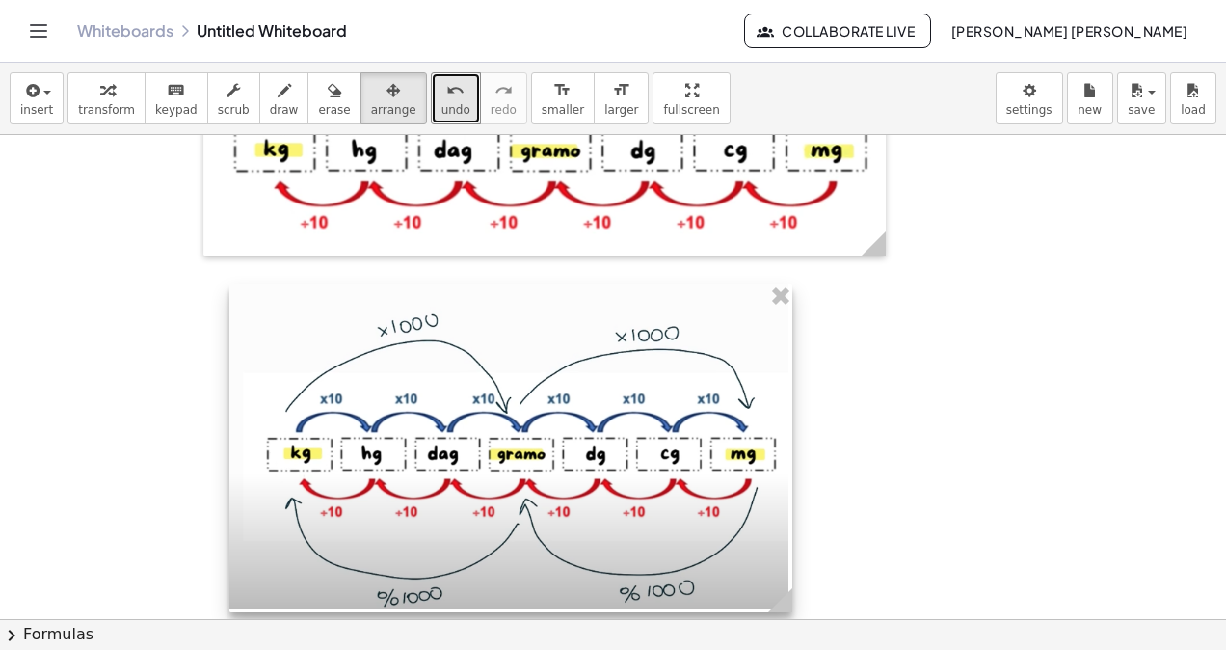
click at [679, 453] on div at bounding box center [510, 448] width 563 height 328
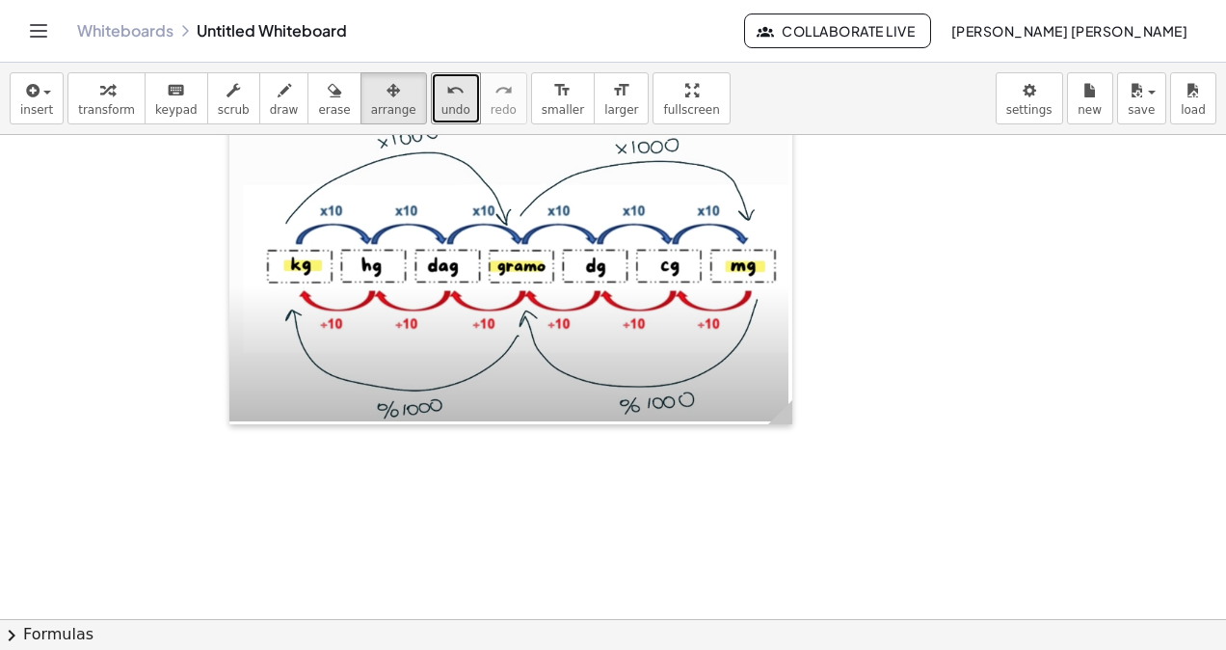
scroll to position [1452, 0]
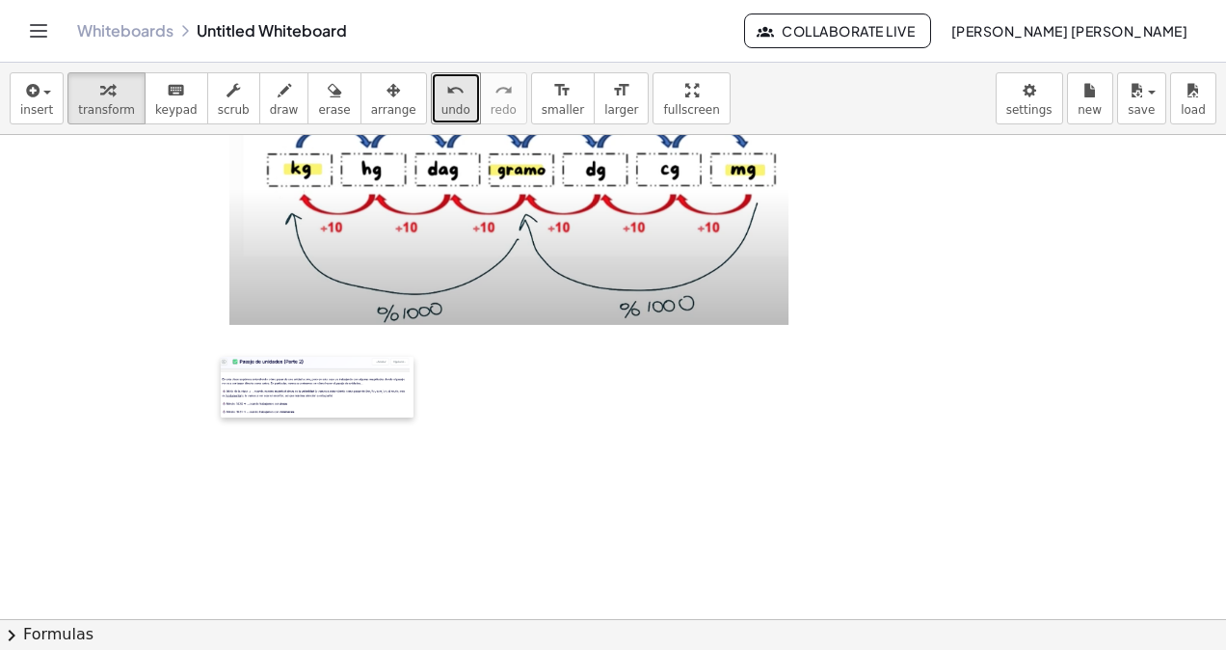
drag, startPoint x: 647, startPoint y: 490, endPoint x: 224, endPoint y: 361, distance: 442.4
click at [224, 361] on div at bounding box center [230, 387] width 19 height 61
click at [371, 103] on span "arrange" at bounding box center [393, 109] width 45 height 13
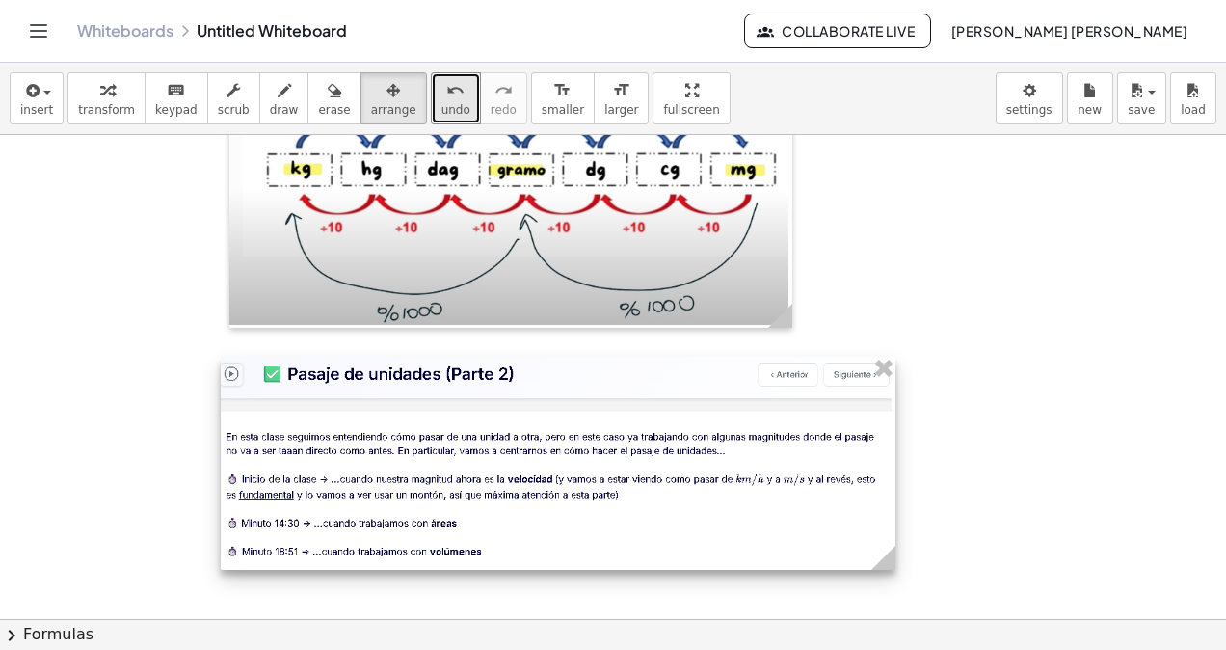
drag, startPoint x: 399, startPoint y: 401, endPoint x: 885, endPoint y: 507, distance: 497.2
click at [885, 507] on div at bounding box center [558, 463] width 675 height 213
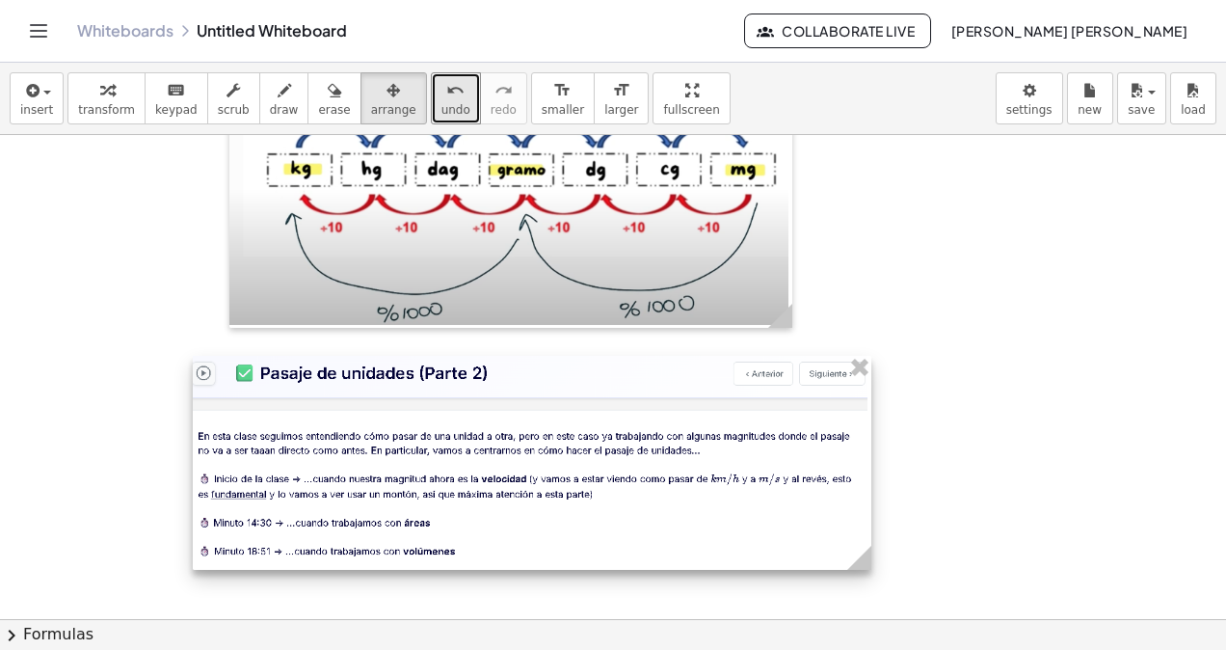
drag, startPoint x: 841, startPoint y: 504, endPoint x: 802, endPoint y: 499, distance: 38.9
click at [811, 501] on div at bounding box center [532, 463] width 679 height 214
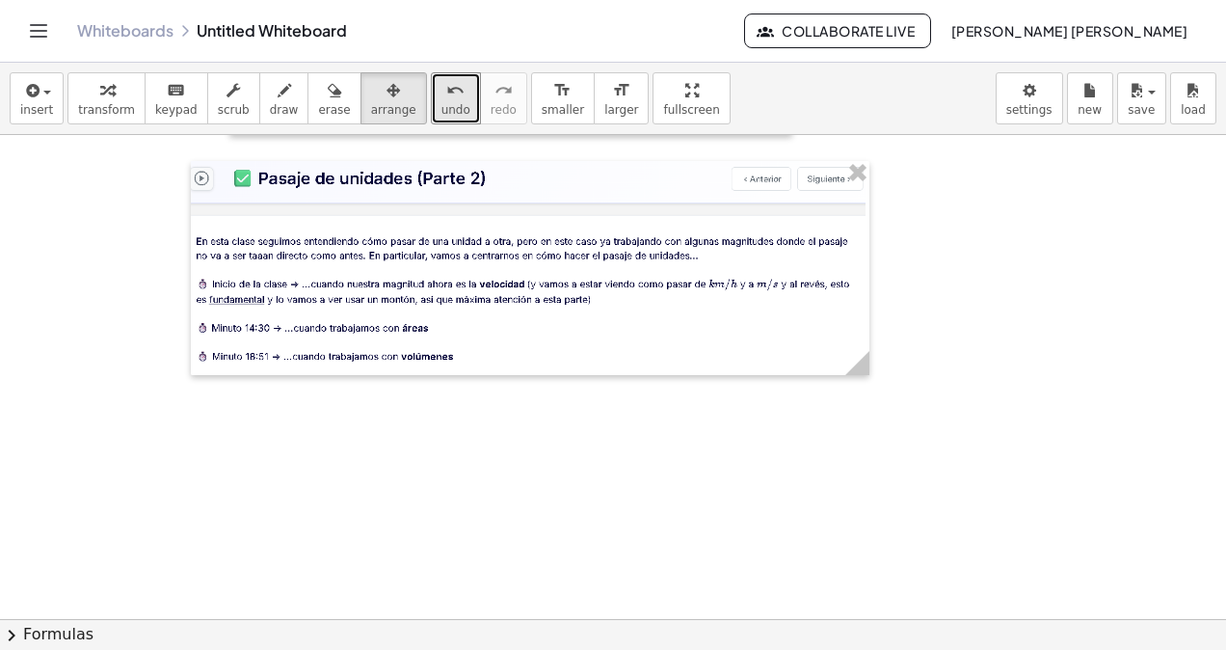
scroll to position [1741, 0]
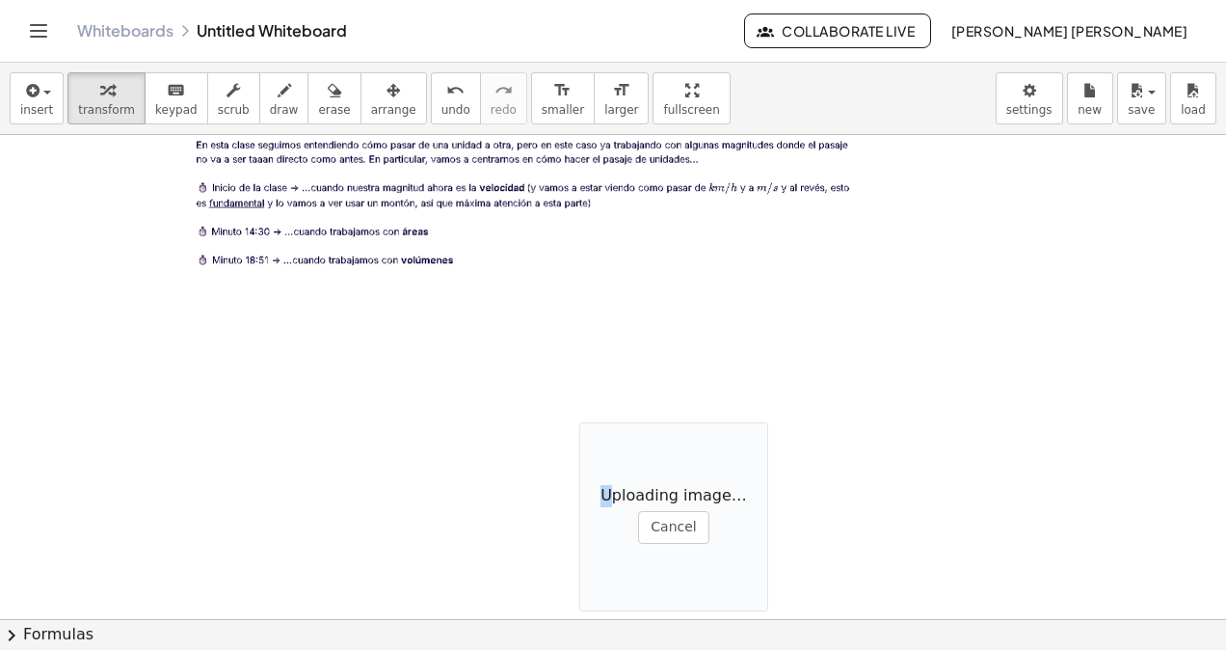
drag, startPoint x: 615, startPoint y: 447, endPoint x: 582, endPoint y: 437, distance: 34.4
click at [582, 437] on div "Uploading image… Cancel" at bounding box center [675, 518] width 193 height 193
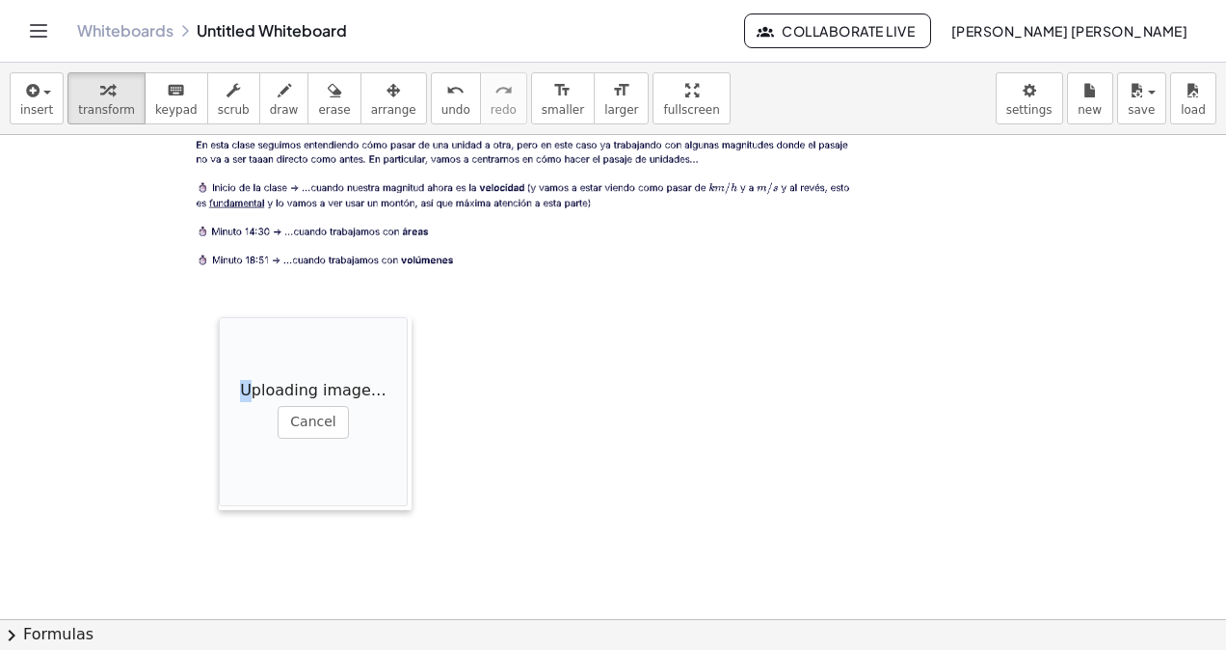
drag, startPoint x: 582, startPoint y: 437, endPoint x: 220, endPoint y: 325, distance: 379.3
click at [220, 325] on div at bounding box center [228, 413] width 19 height 193
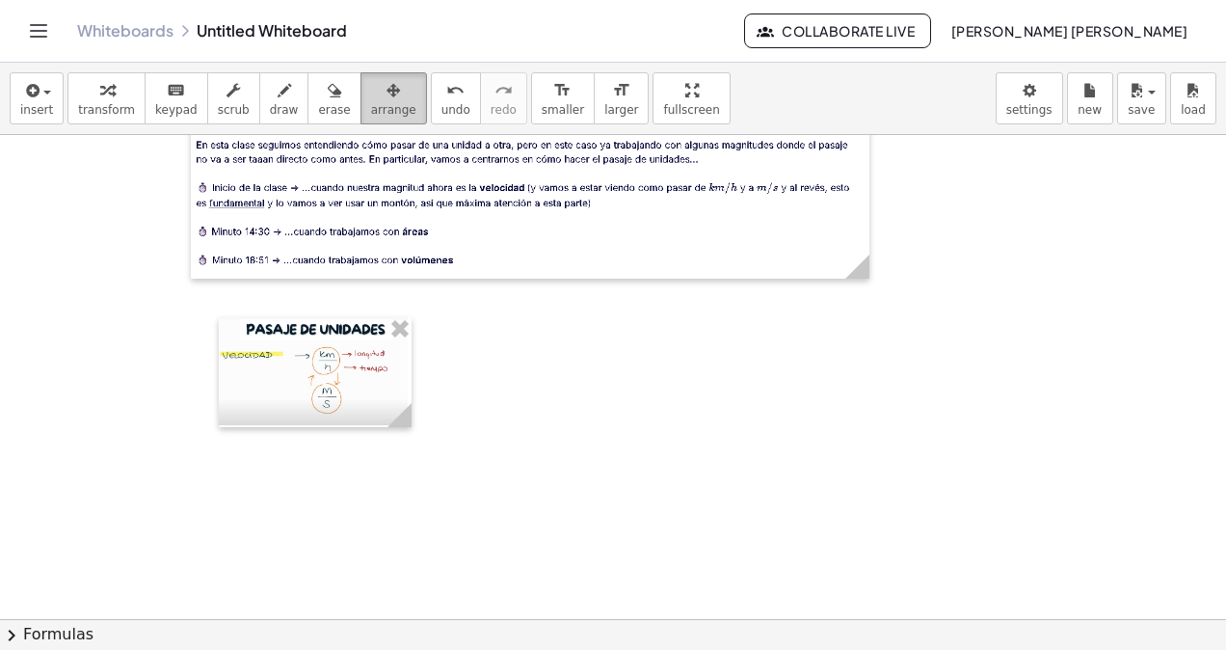
click at [361, 89] on button "arrange" at bounding box center [394, 98] width 67 height 52
drag, startPoint x: 401, startPoint y: 350, endPoint x: 414, endPoint y: 395, distance: 47.3
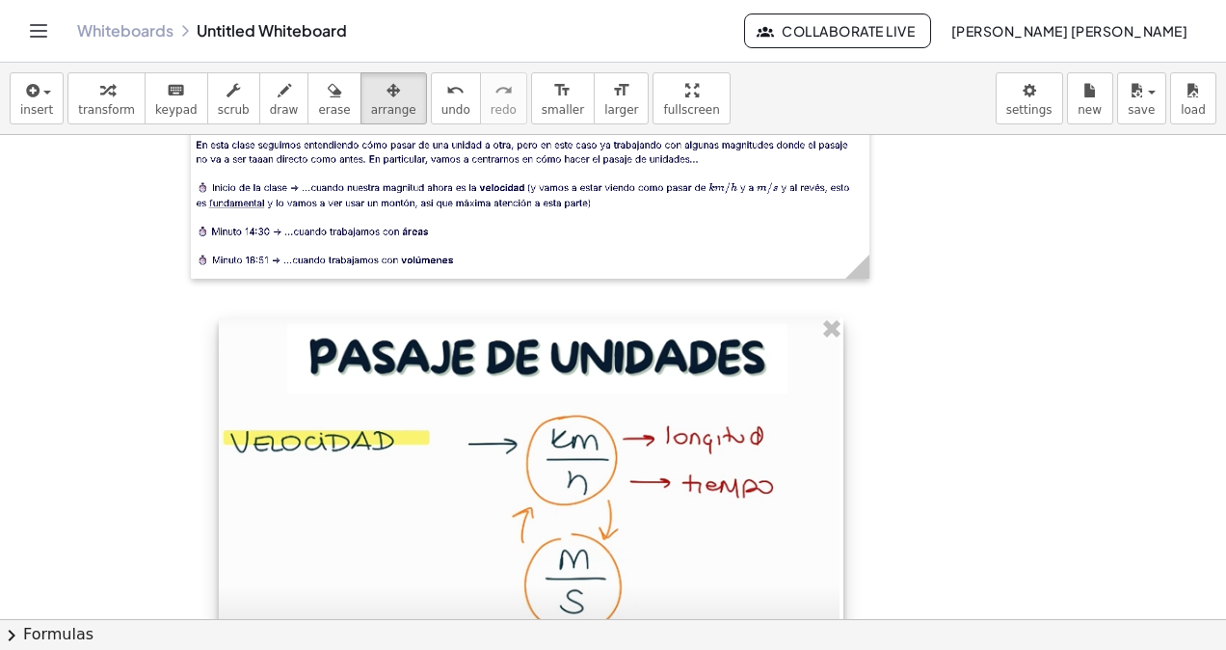
drag, startPoint x: 409, startPoint y: 409, endPoint x: 841, endPoint y: 467, distance: 435.7
click at [841, 467] on div at bounding box center [531, 496] width 625 height 358
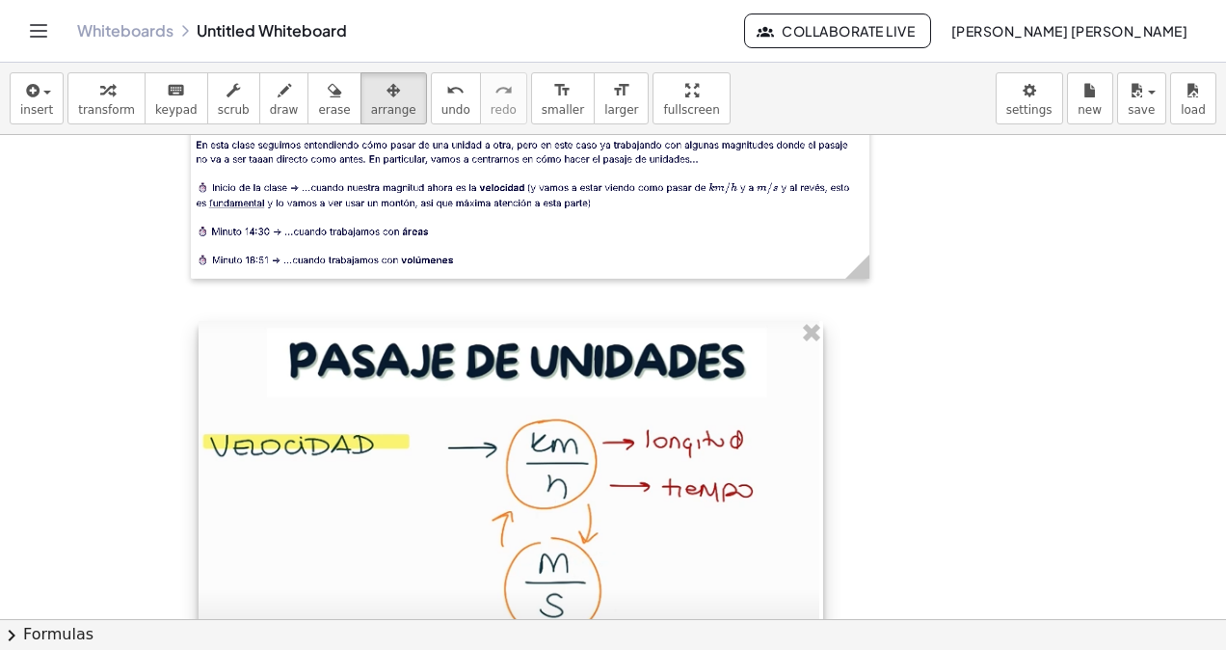
drag, startPoint x: 707, startPoint y: 468, endPoint x: 686, endPoint y: 472, distance: 20.6
click at [686, 472] on div at bounding box center [511, 500] width 625 height 358
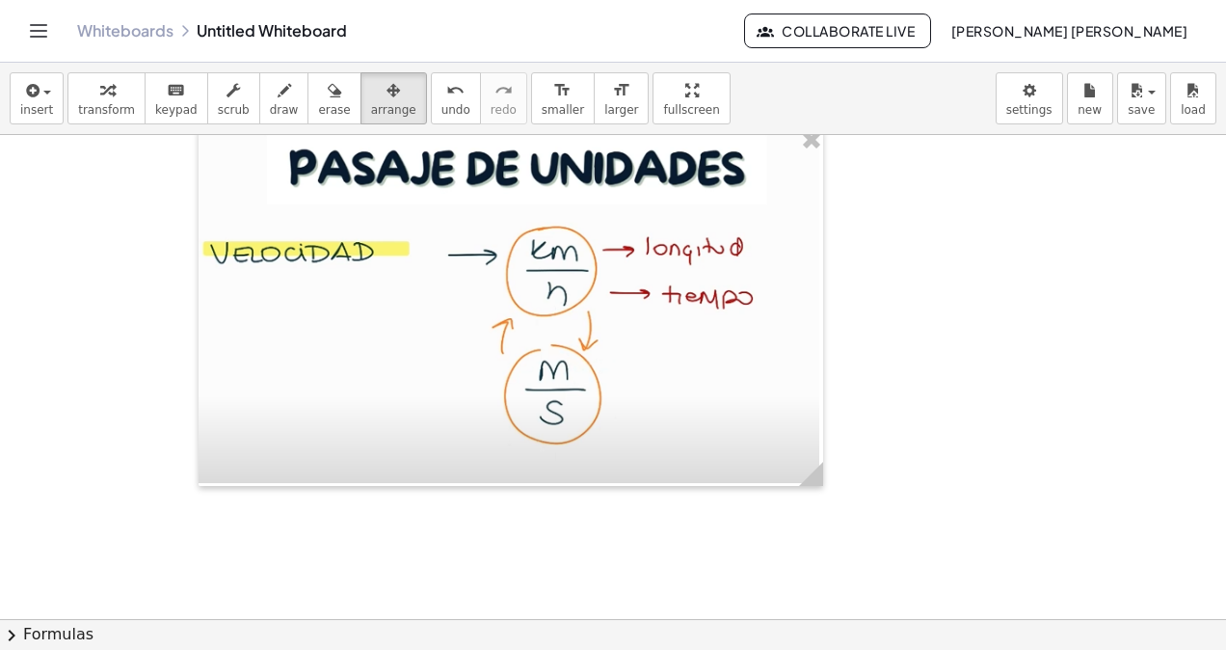
scroll to position [2037, 0]
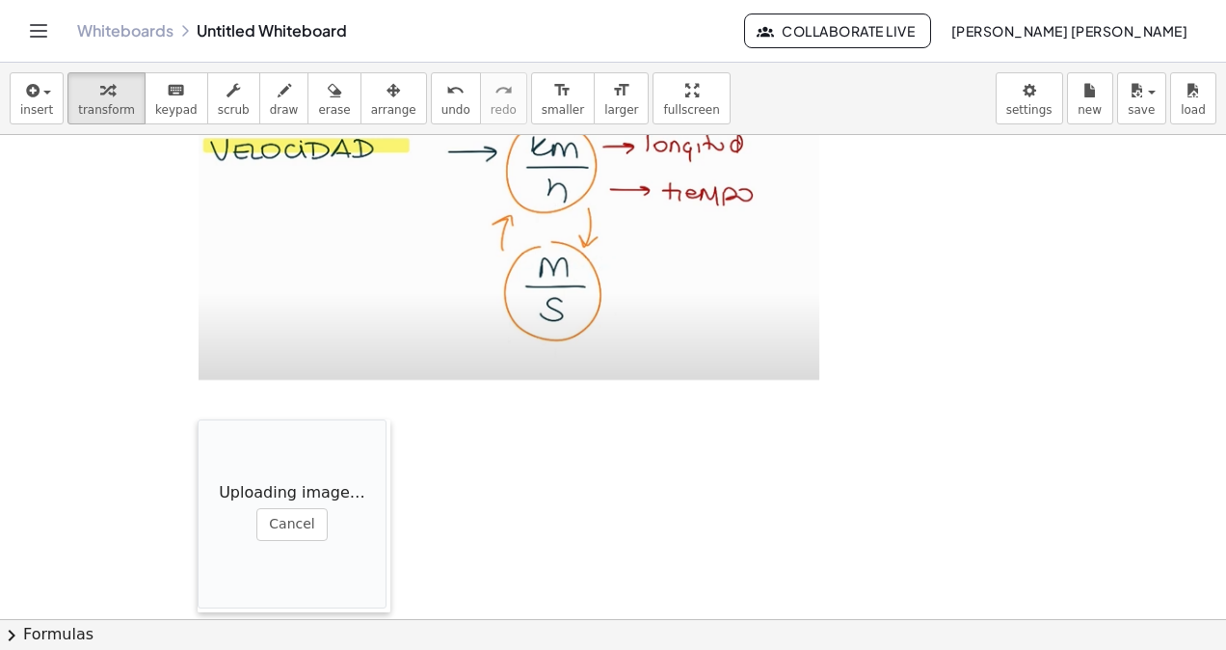
drag, startPoint x: 517, startPoint y: 532, endPoint x: 198, endPoint y: 417, distance: 339.0
click at [198, 419] on div at bounding box center [207, 515] width 19 height 193
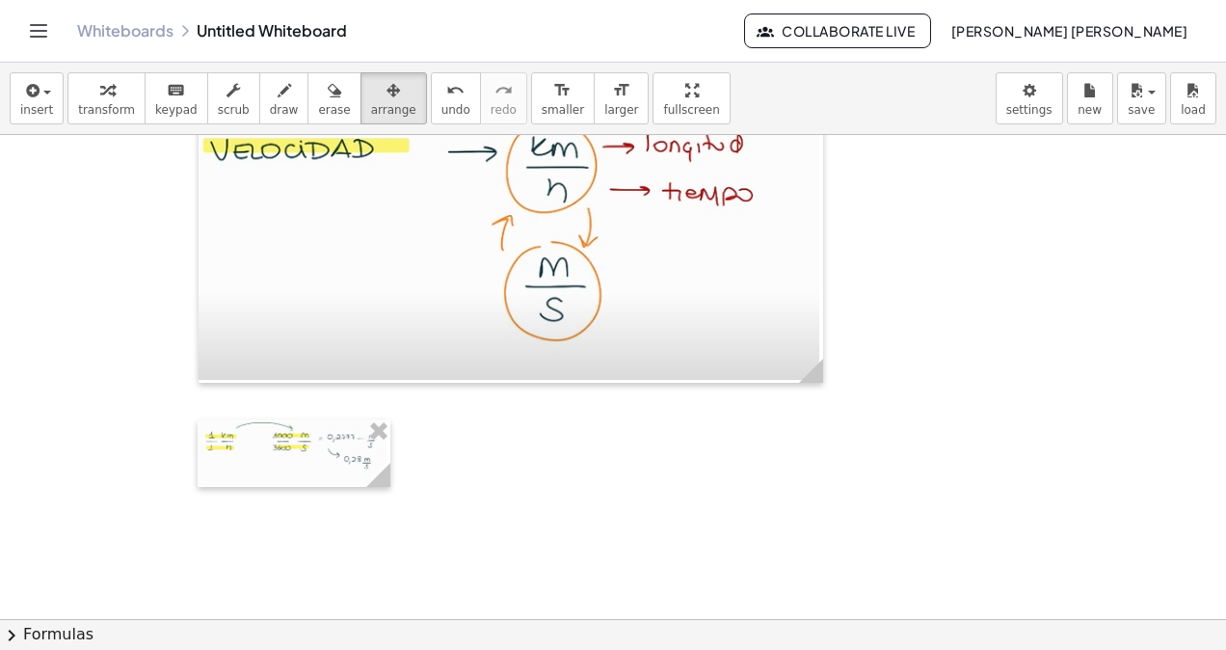
drag, startPoint x: 361, startPoint y: 84, endPoint x: 387, endPoint y: 617, distance: 533.7
click at [353, 131] on div "insert select one: Math Expression Function Text Youtube Video Graphing Geometr…" at bounding box center [613, 99] width 1226 height 72
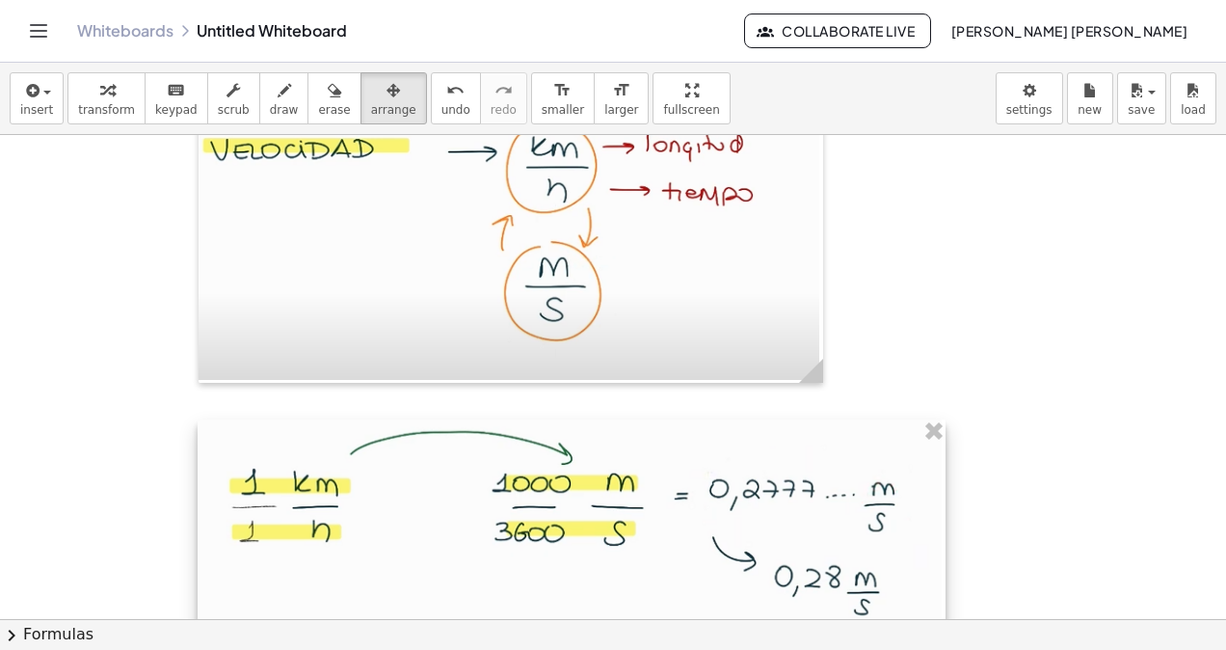
drag, startPoint x: 384, startPoint y: 484, endPoint x: 939, endPoint y: 548, distance: 558.8
click at [939, 548] on div at bounding box center [572, 550] width 748 height 262
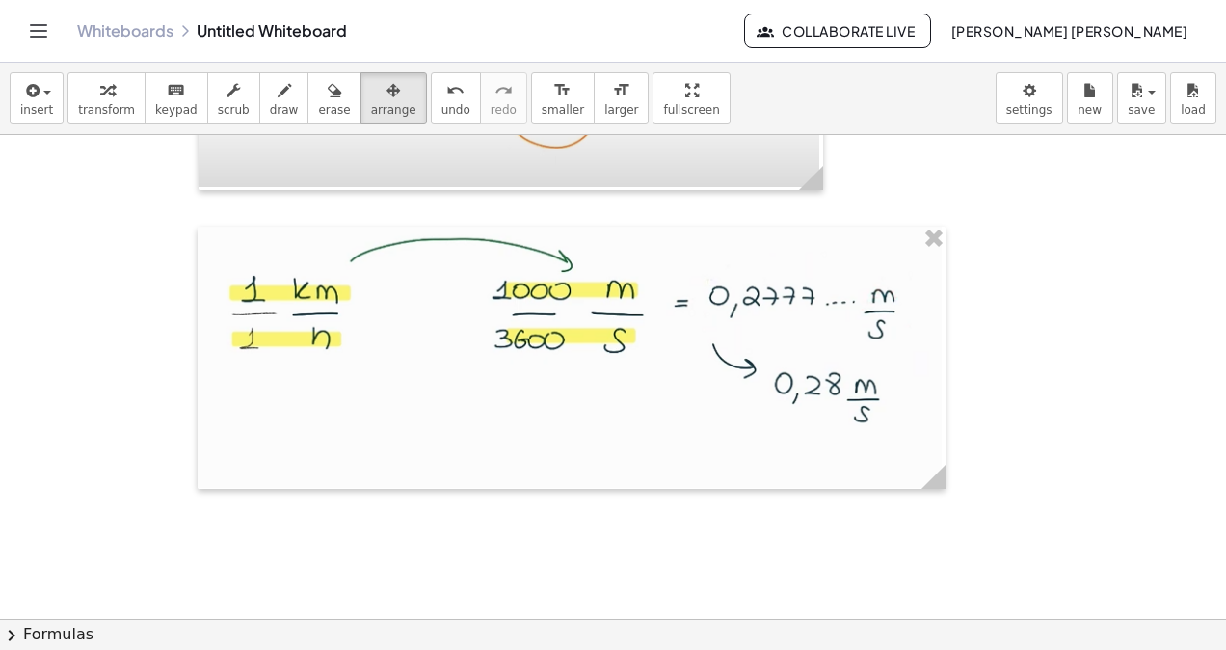
scroll to position [2326, 0]
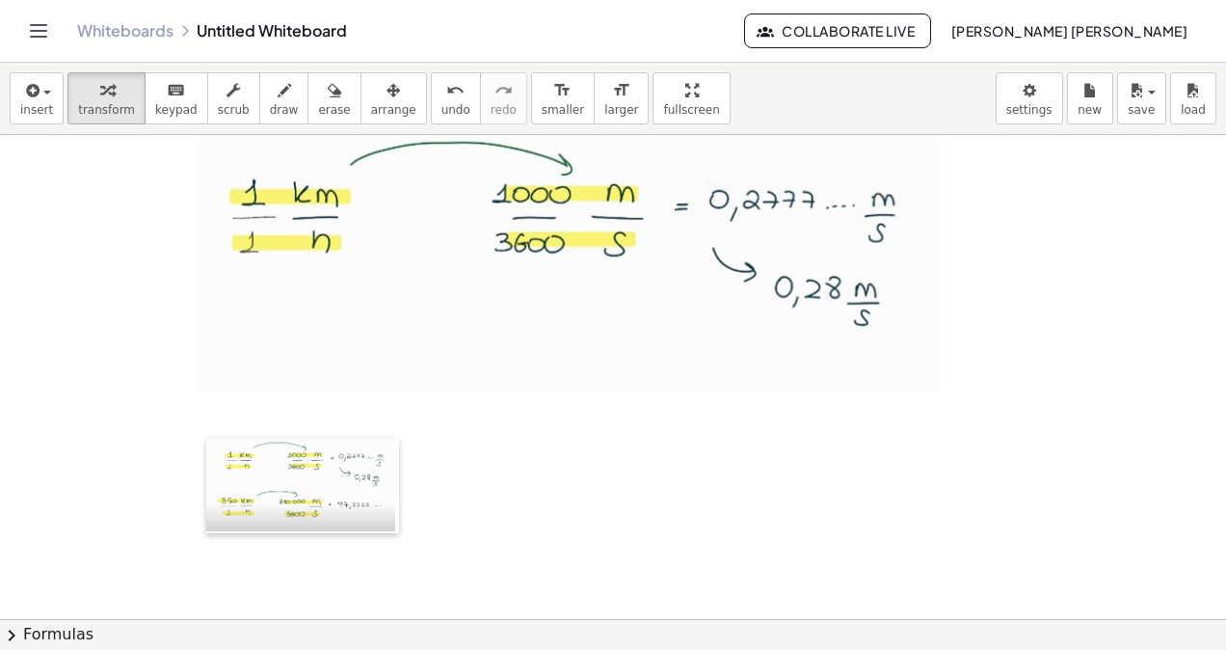
drag, startPoint x: 538, startPoint y: 595, endPoint x: 199, endPoint y: 423, distance: 380.2
click at [206, 437] on div at bounding box center [215, 485] width 19 height 97
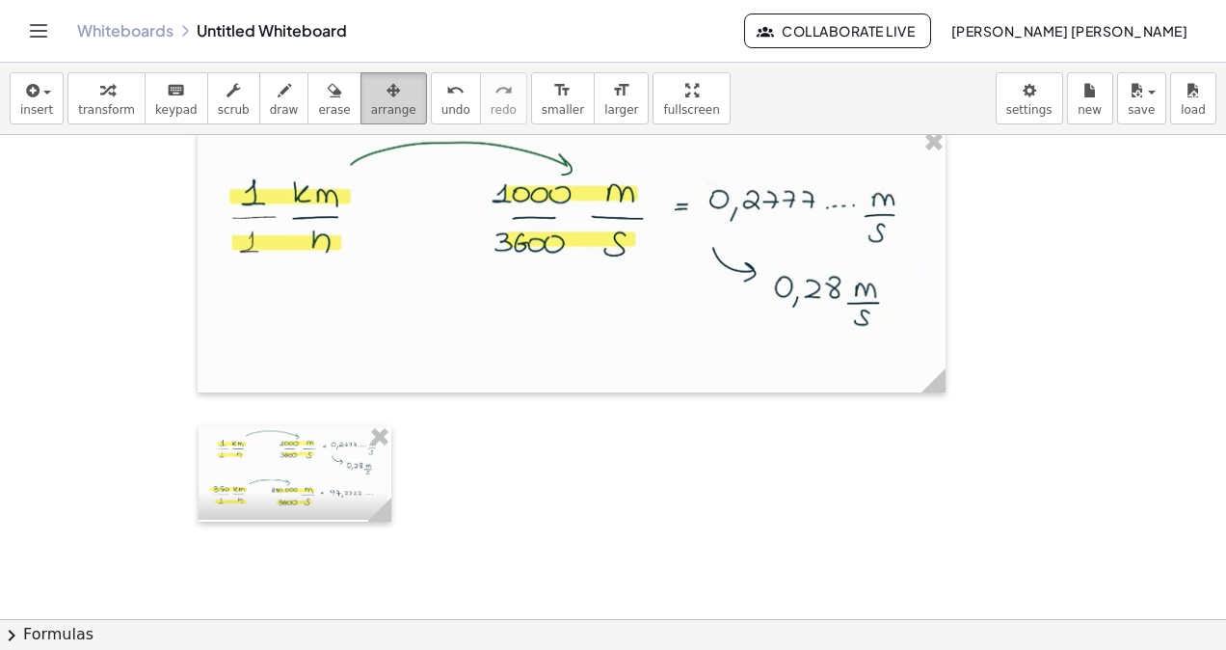
click at [371, 87] on div "button" at bounding box center [393, 89] width 45 height 23
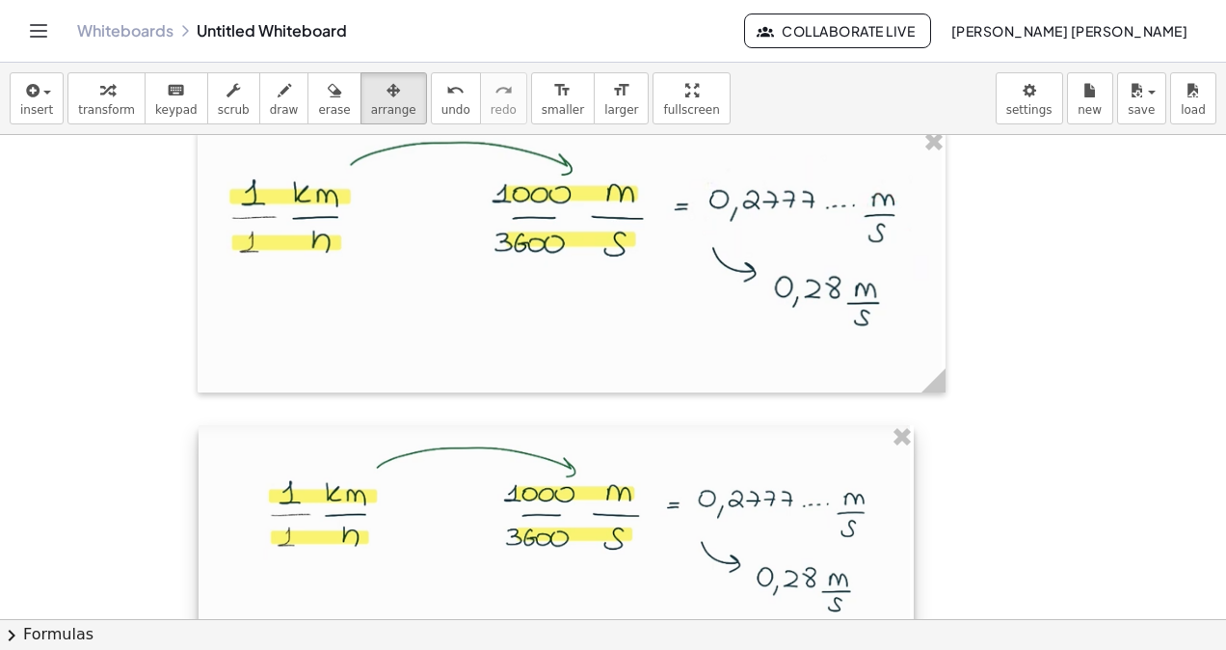
drag, startPoint x: 377, startPoint y: 518, endPoint x: 899, endPoint y: 529, distance: 522.6
click at [899, 529] on div at bounding box center [556, 605] width 715 height 360
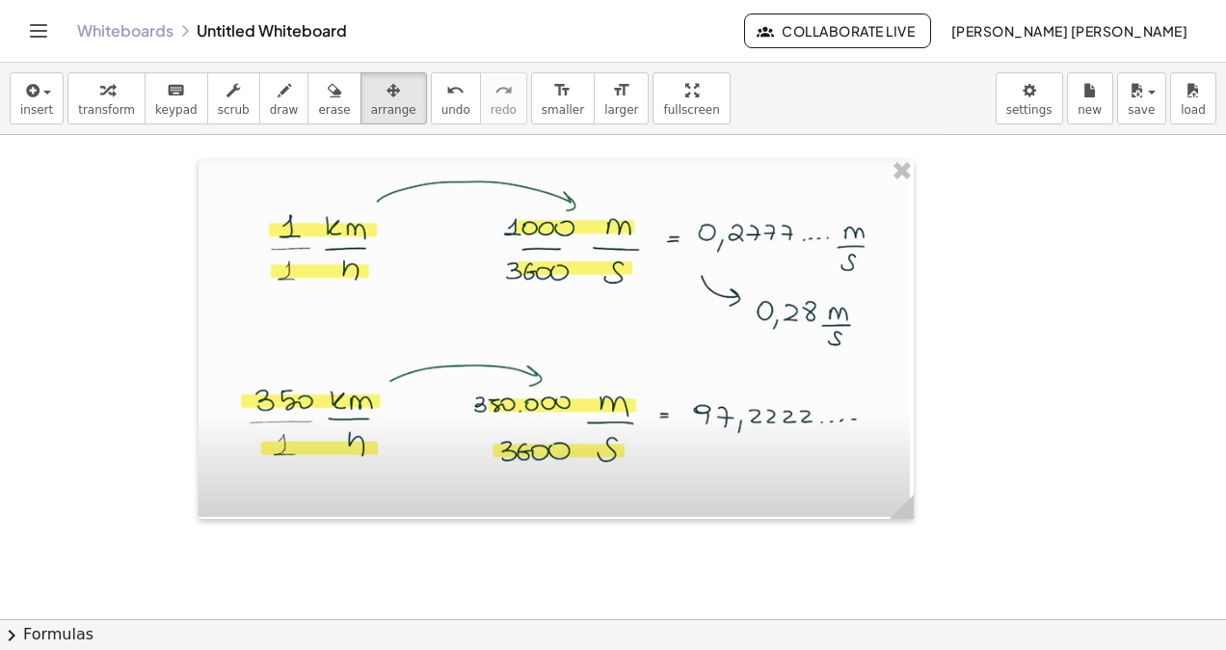
scroll to position [2785, 0]
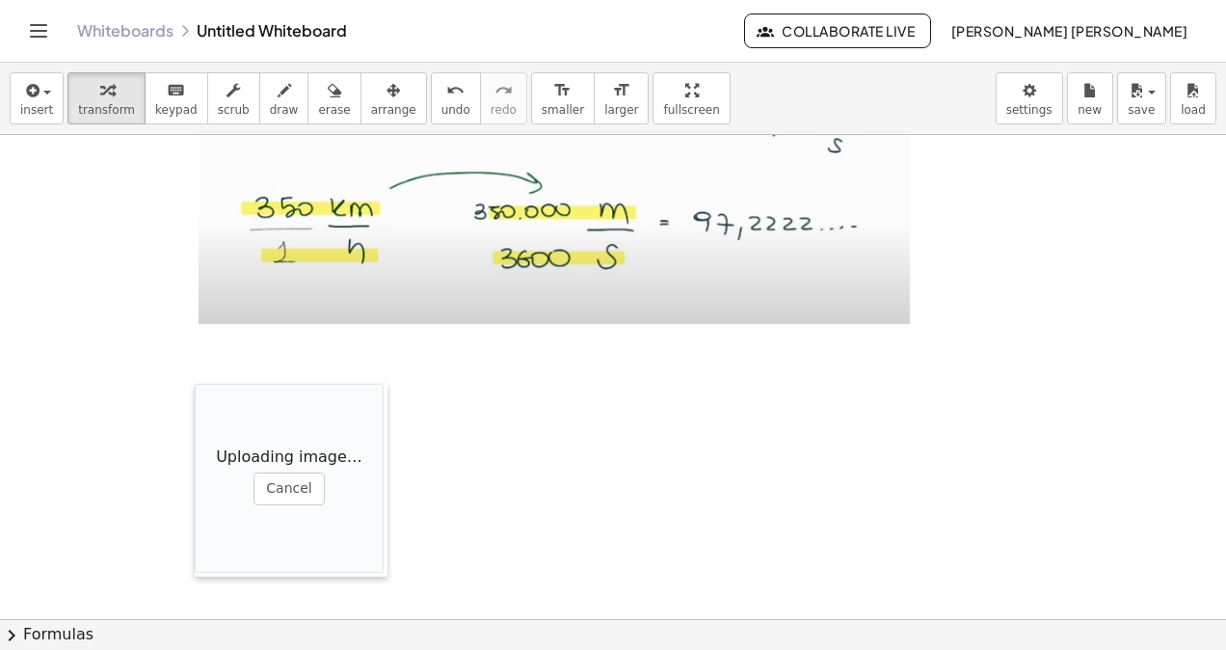
drag, startPoint x: 627, startPoint y: 453, endPoint x: 203, endPoint y: 362, distance: 432.8
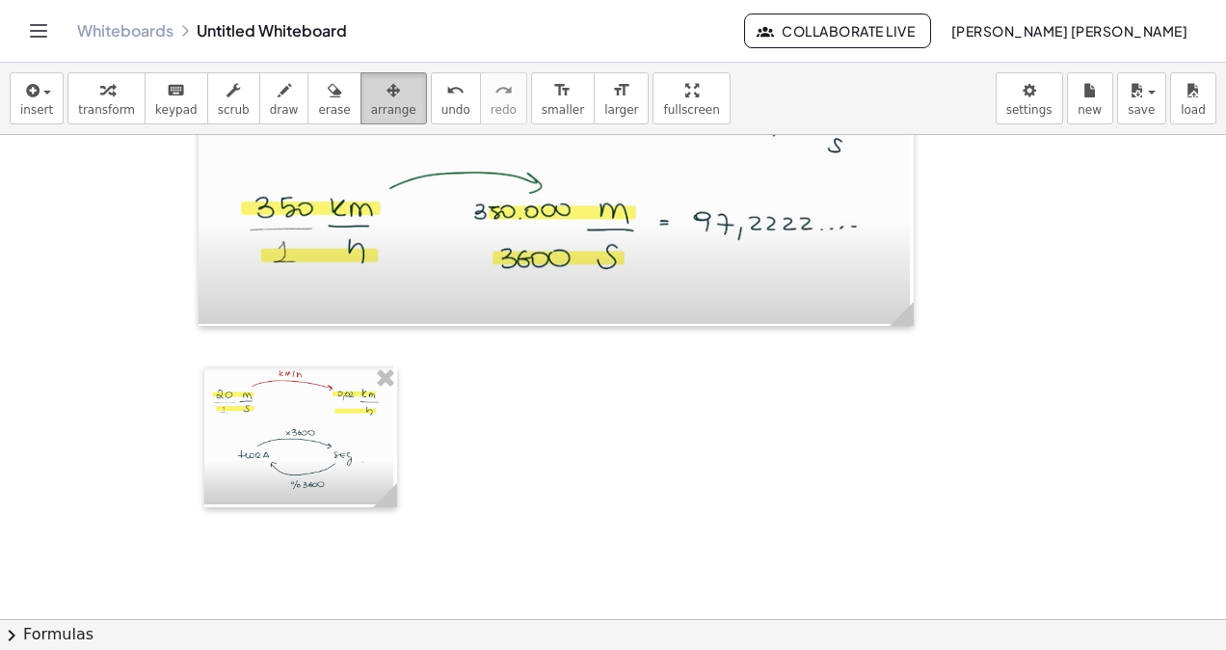
click at [361, 94] on button "arrange" at bounding box center [394, 98] width 67 height 52
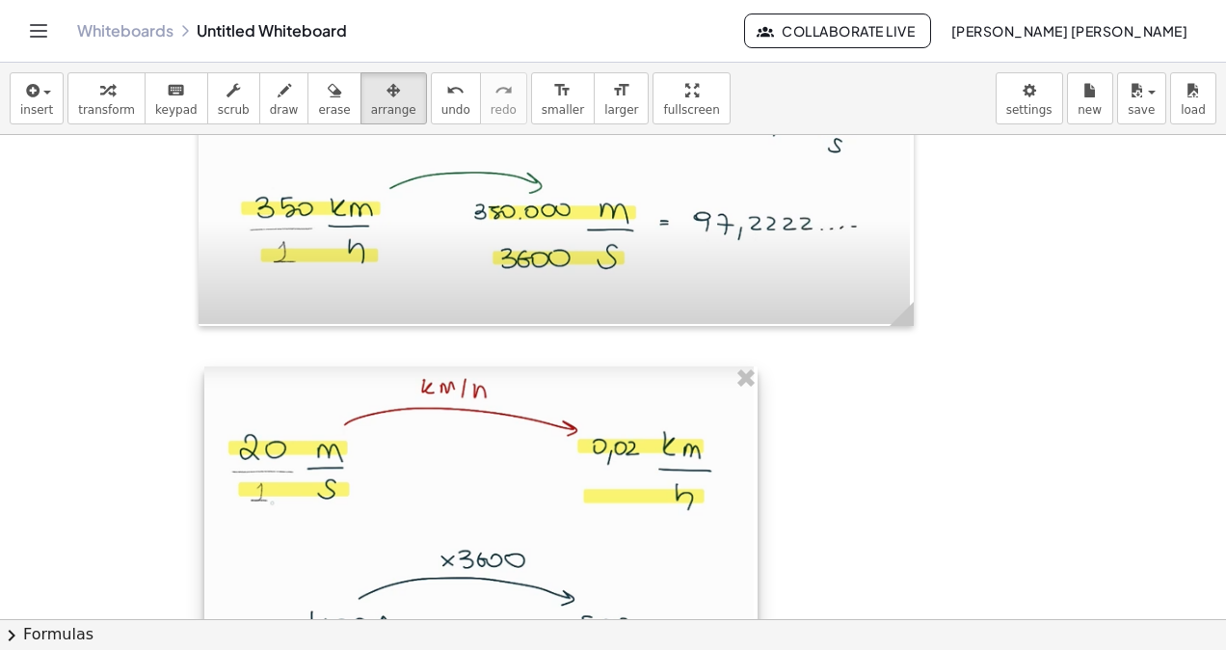
drag, startPoint x: 382, startPoint y: 488, endPoint x: 742, endPoint y: 499, distance: 360.7
click at [742, 499] on div at bounding box center [480, 568] width 553 height 405
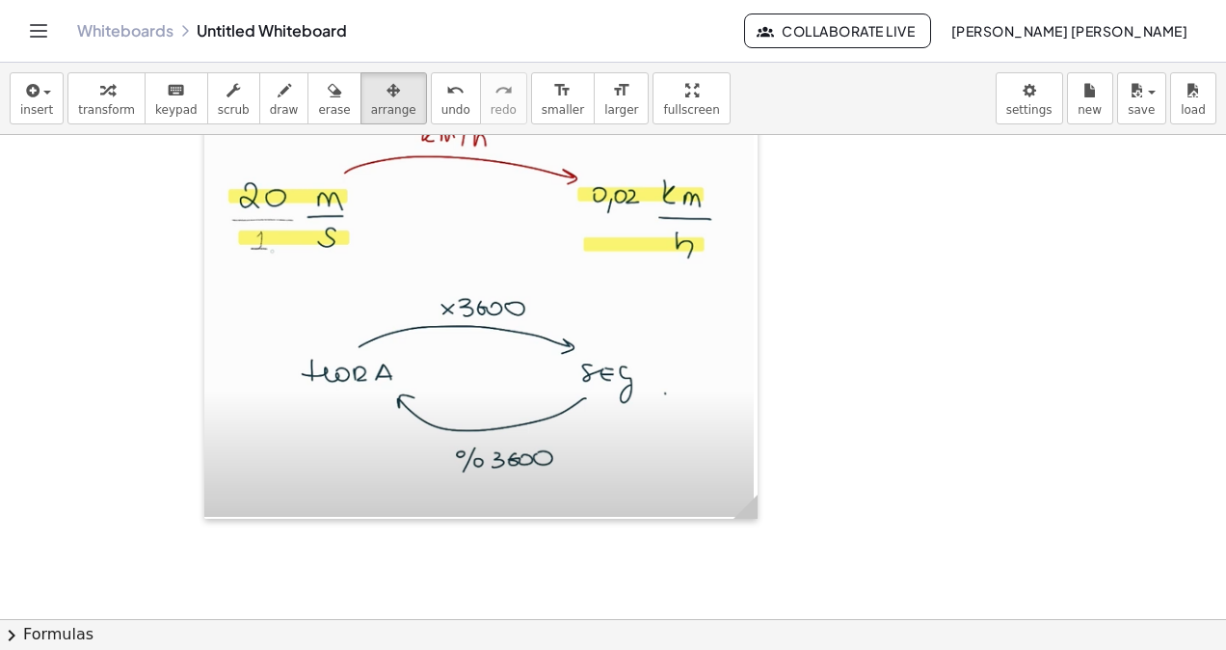
scroll to position [3229, 0]
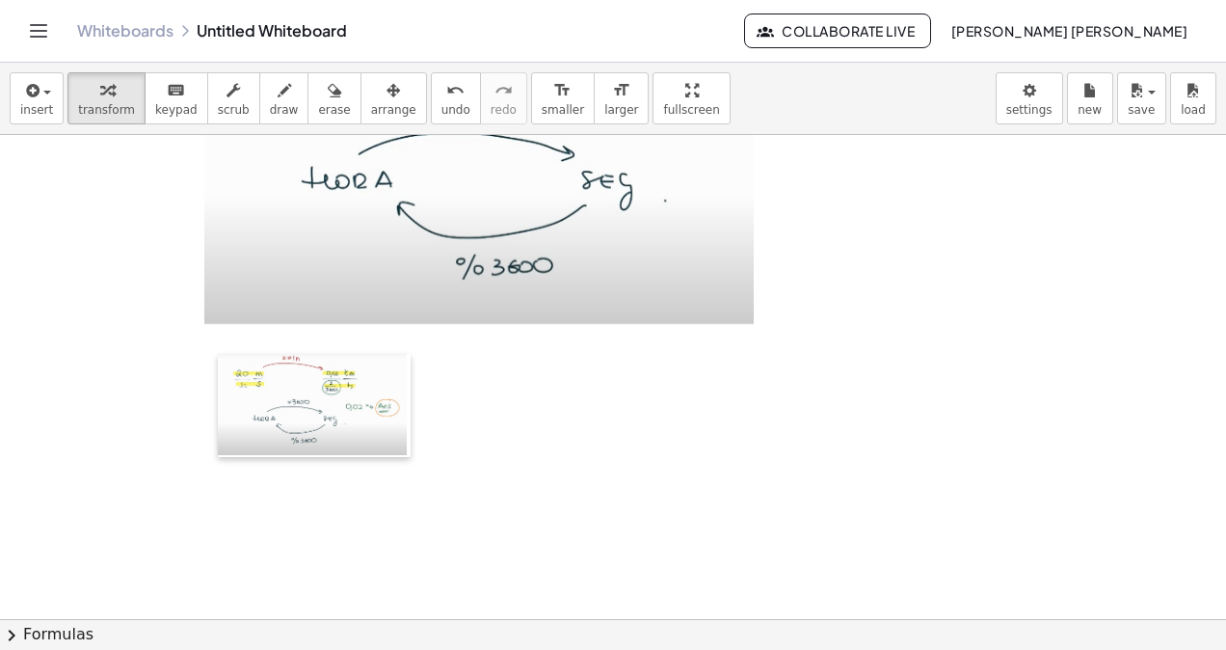
drag, startPoint x: 576, startPoint y: 455, endPoint x: 254, endPoint y: 258, distance: 377.2
click at [220, 357] on div at bounding box center [227, 405] width 19 height 103
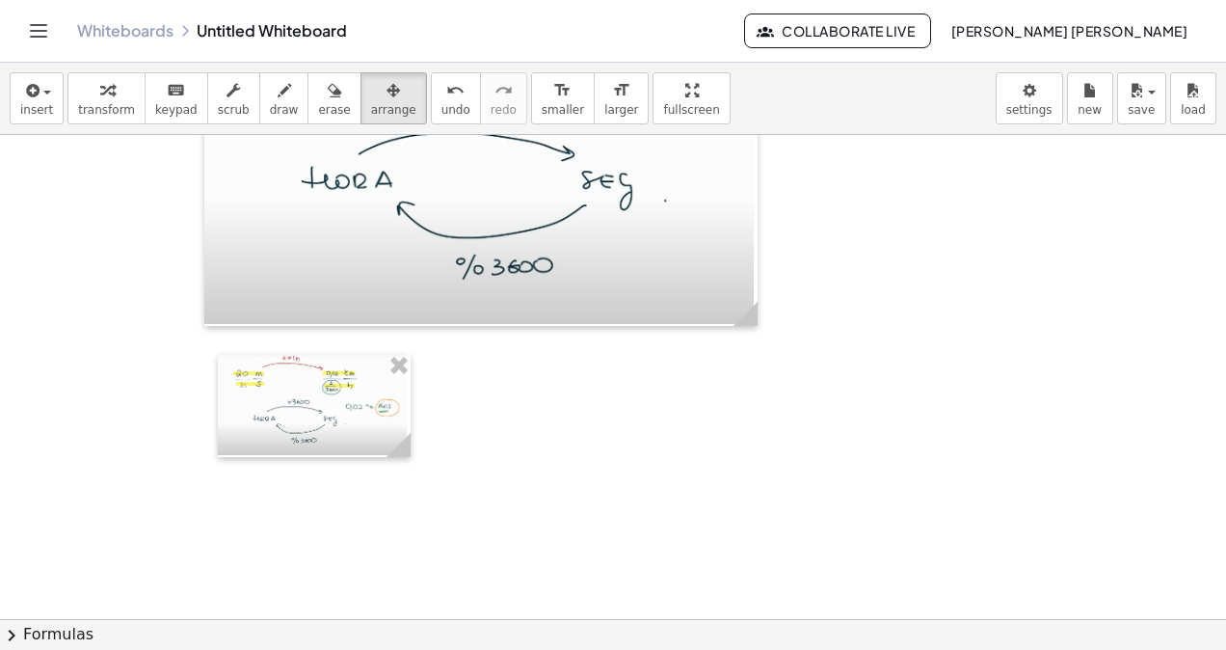
drag, startPoint x: 362, startPoint y: 83, endPoint x: 401, endPoint y: 403, distance: 322.3
click at [387, 82] on icon "button" at bounding box center [393, 90] width 13 height 23
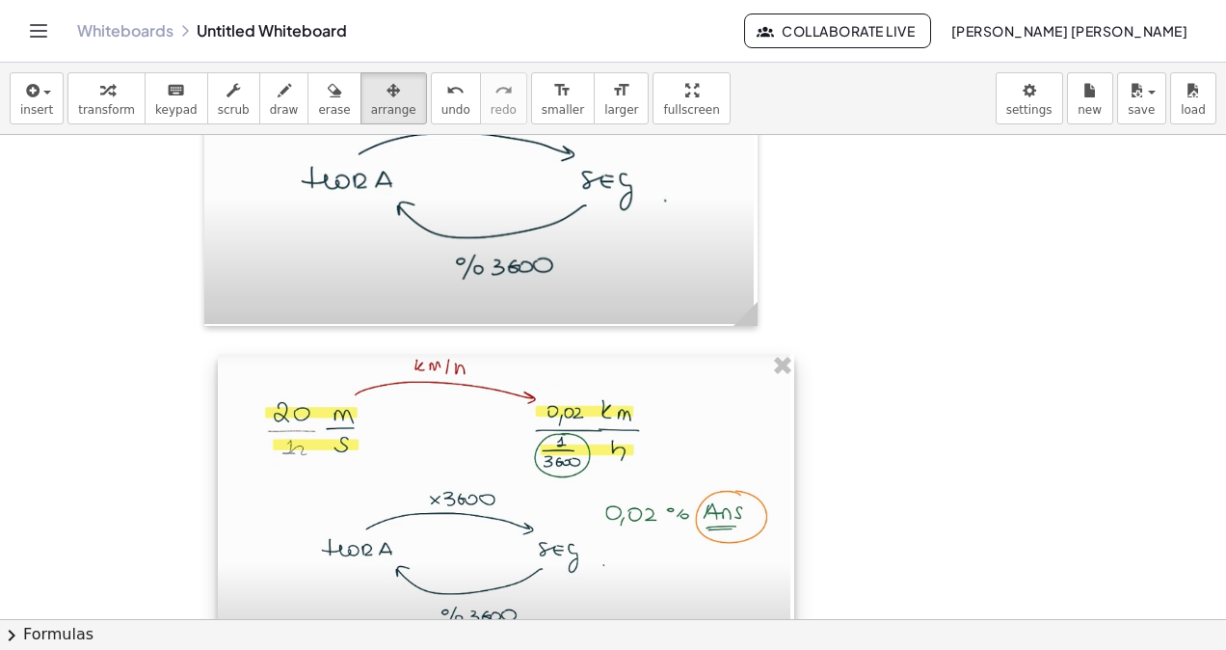
drag, startPoint x: 397, startPoint y: 447, endPoint x: 783, endPoint y: 480, distance: 387.0
click at [783, 480] on div at bounding box center [506, 508] width 576 height 309
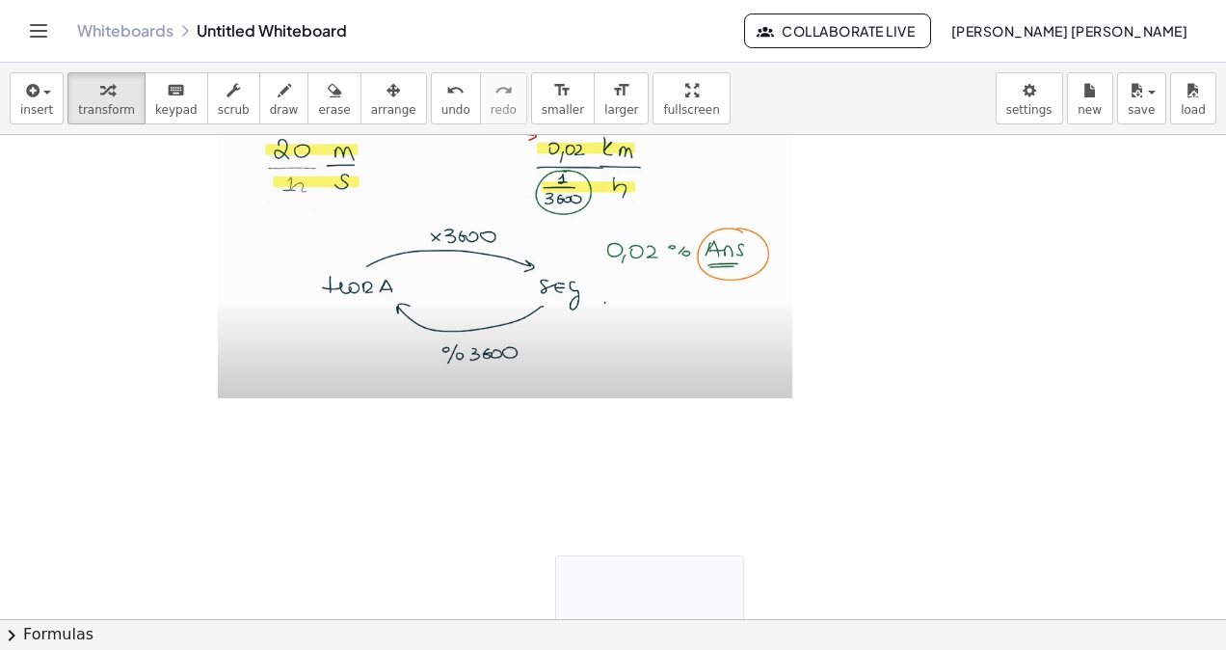
scroll to position [3685, 0]
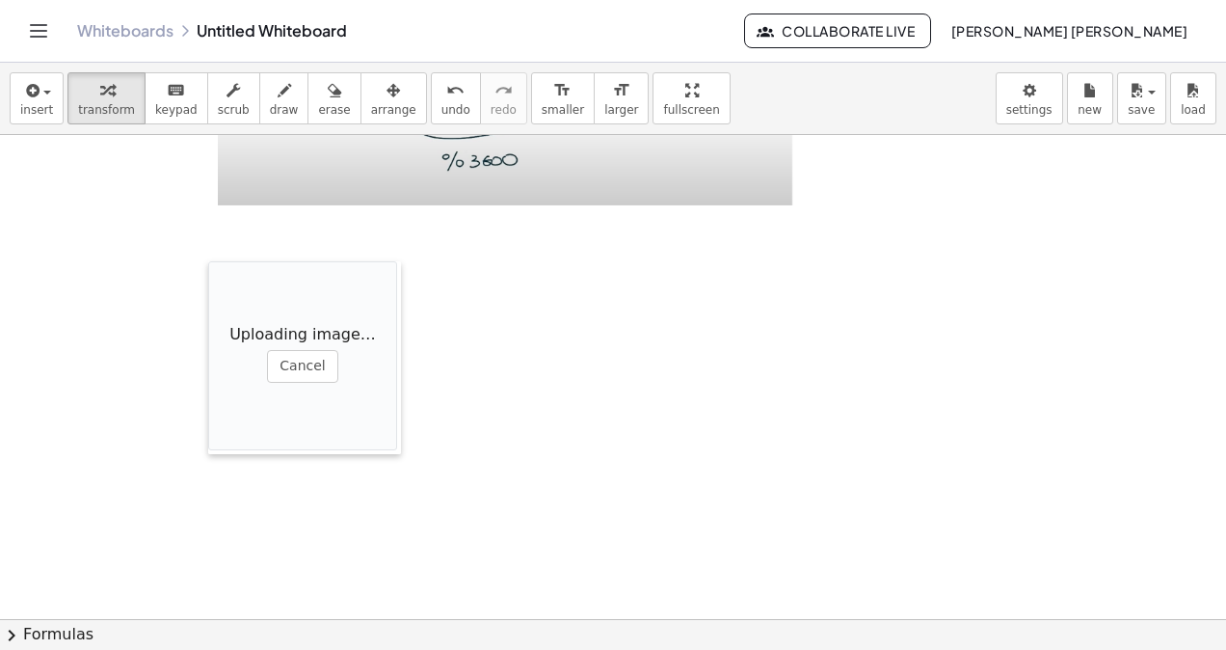
drag, startPoint x: 561, startPoint y: 539, endPoint x: 211, endPoint y: 440, distance: 363.7
click at [211, 440] on div at bounding box center [217, 357] width 19 height 193
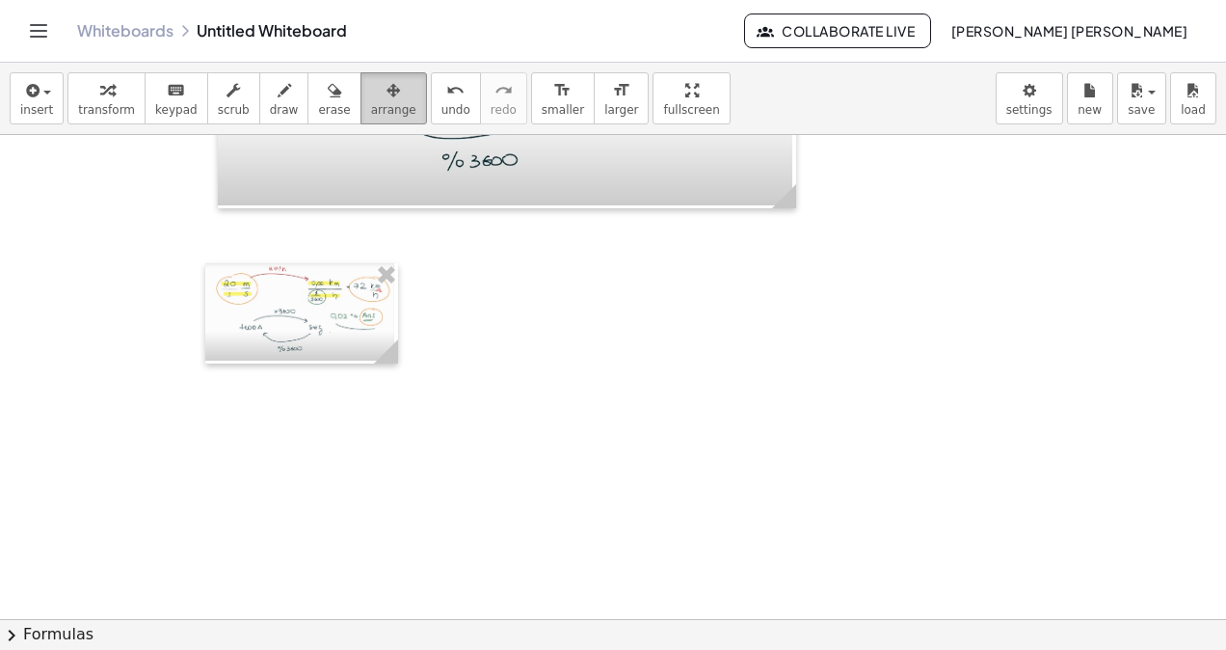
drag, startPoint x: 341, startPoint y: 105, endPoint x: 351, endPoint y: 335, distance: 230.6
click at [371, 108] on span "arrange" at bounding box center [393, 109] width 45 height 13
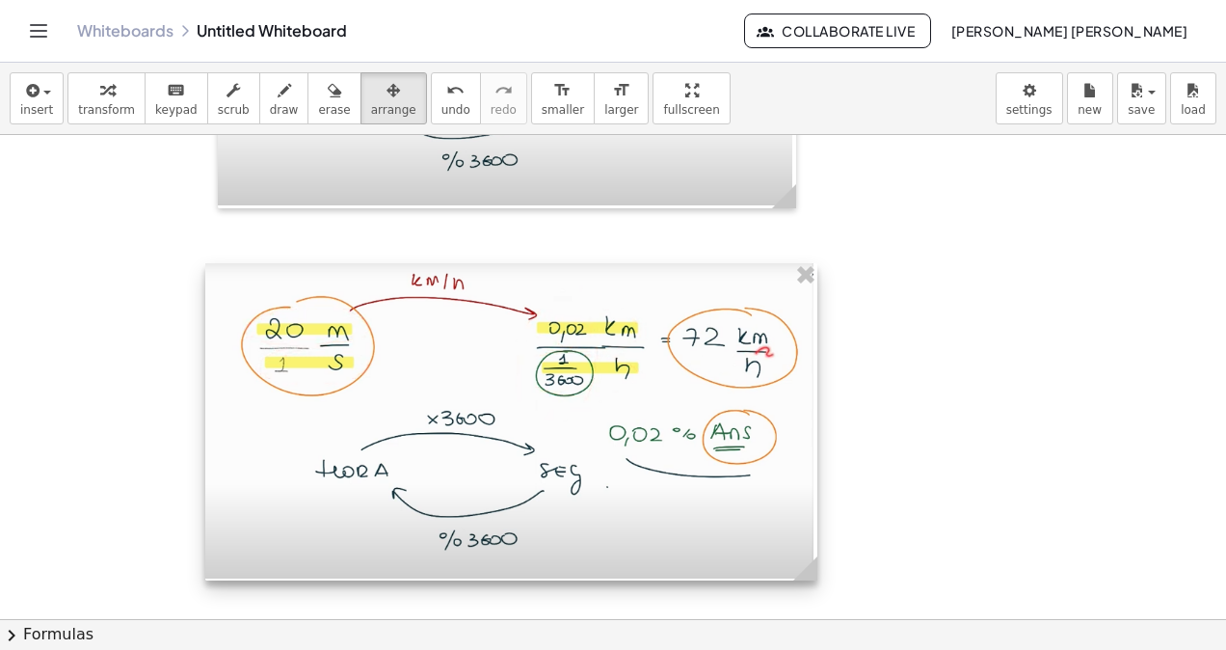
drag, startPoint x: 395, startPoint y: 355, endPoint x: 815, endPoint y: 376, distance: 420.8
click at [815, 376] on div at bounding box center [511, 422] width 612 height 318
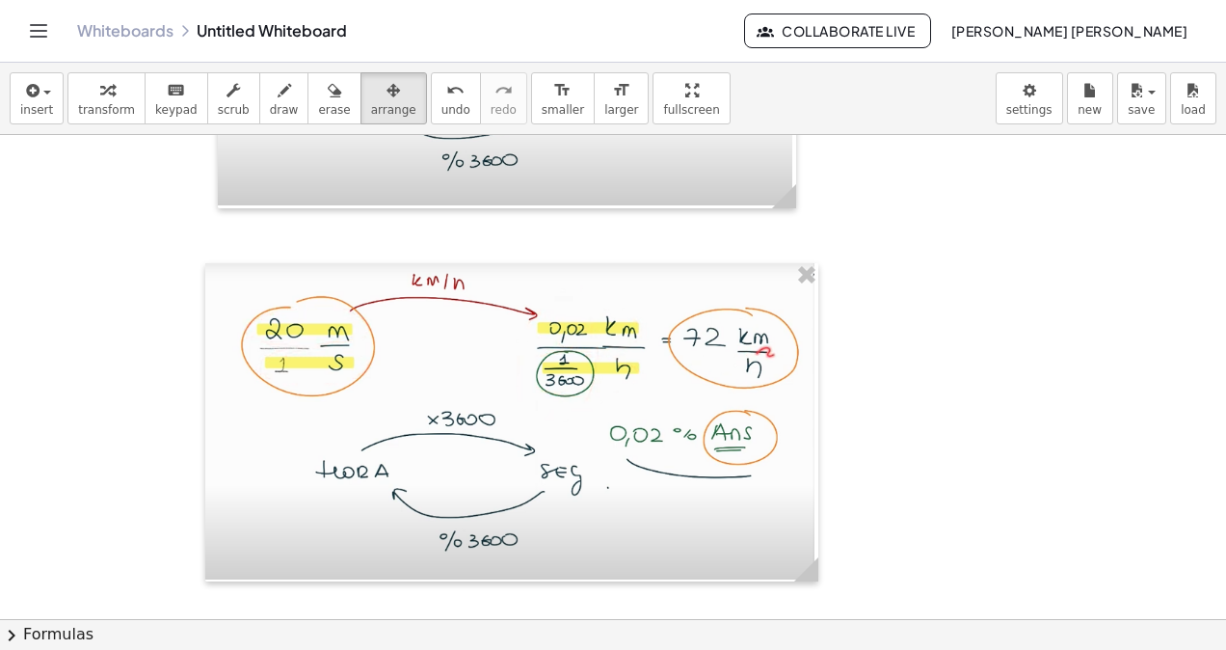
scroll to position [3878, 0]
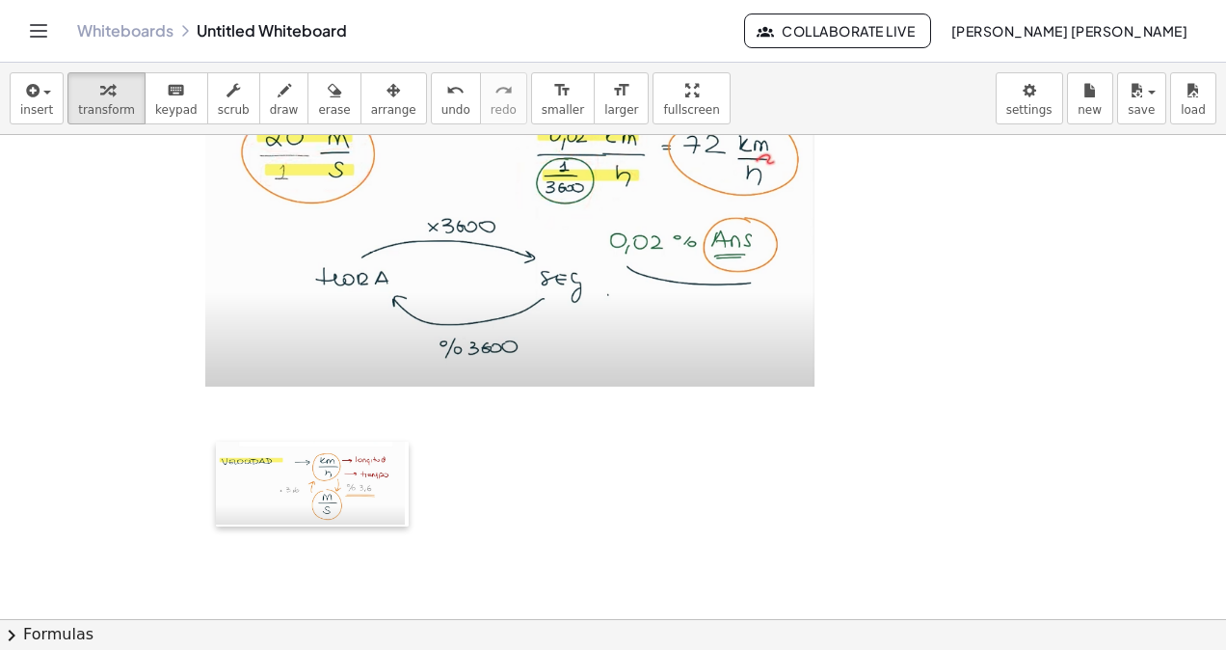
drag, startPoint x: 640, startPoint y: 503, endPoint x: 210, endPoint y: 439, distance: 434.7
click at [216, 441] on div at bounding box center [225, 484] width 19 height 86
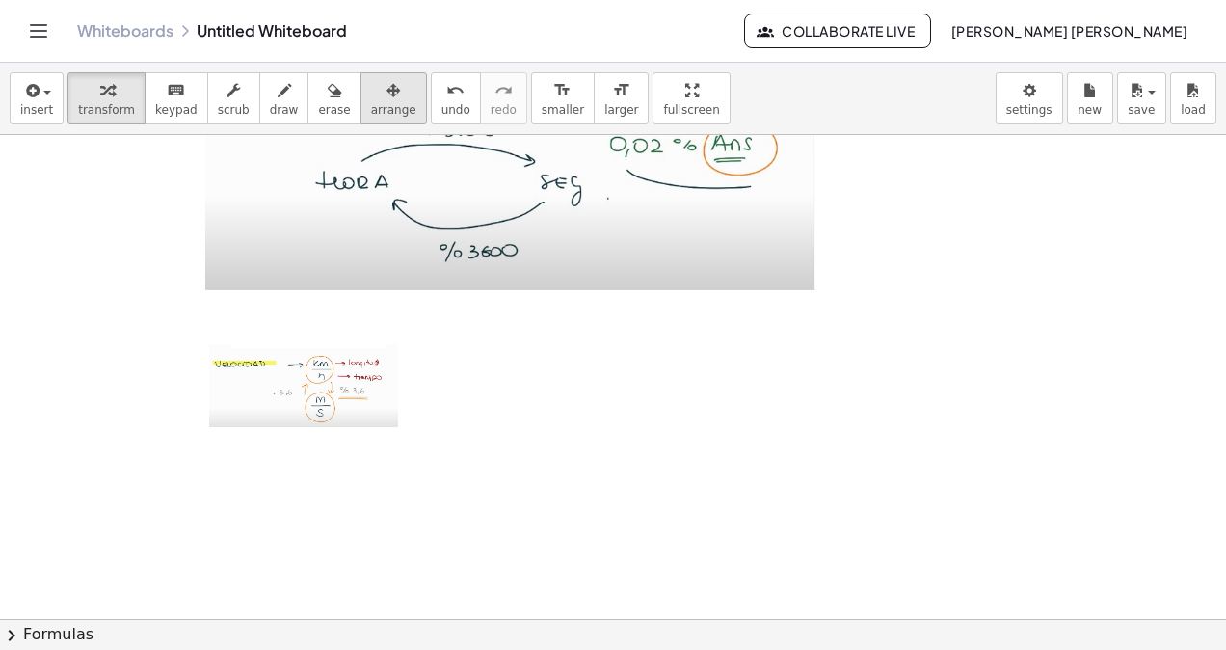
click at [371, 103] on span "arrange" at bounding box center [393, 109] width 45 height 13
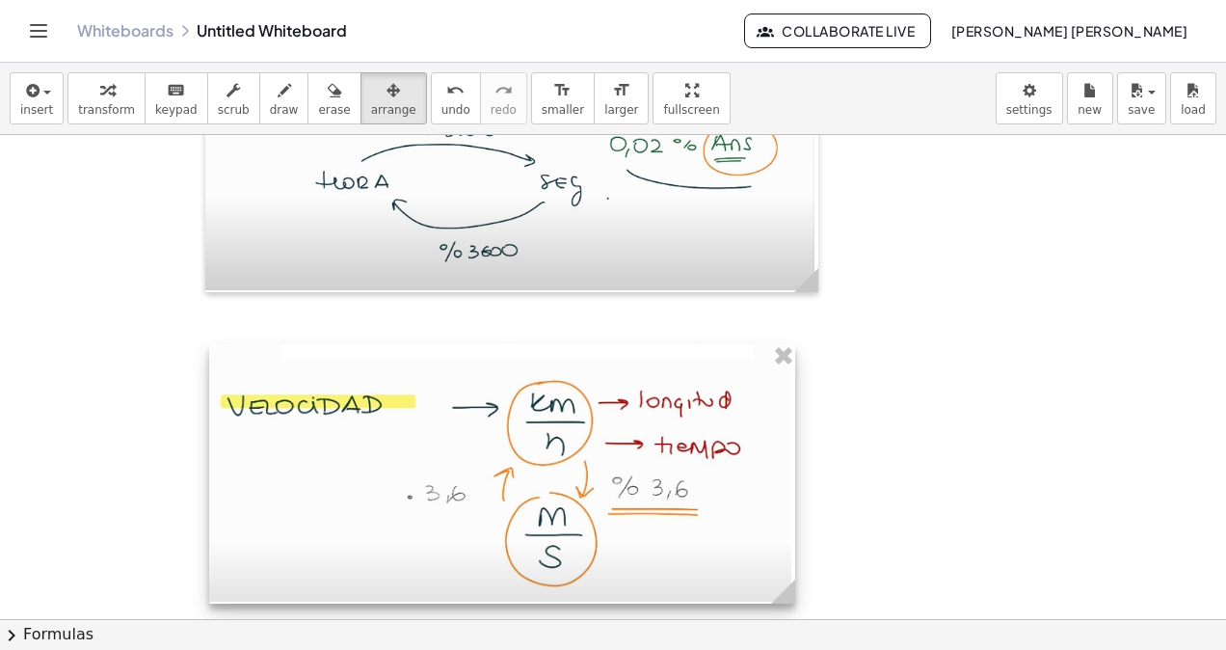
drag, startPoint x: 388, startPoint y: 428, endPoint x: 782, endPoint y: 482, distance: 397.0
click at [782, 482] on div at bounding box center [502, 473] width 586 height 259
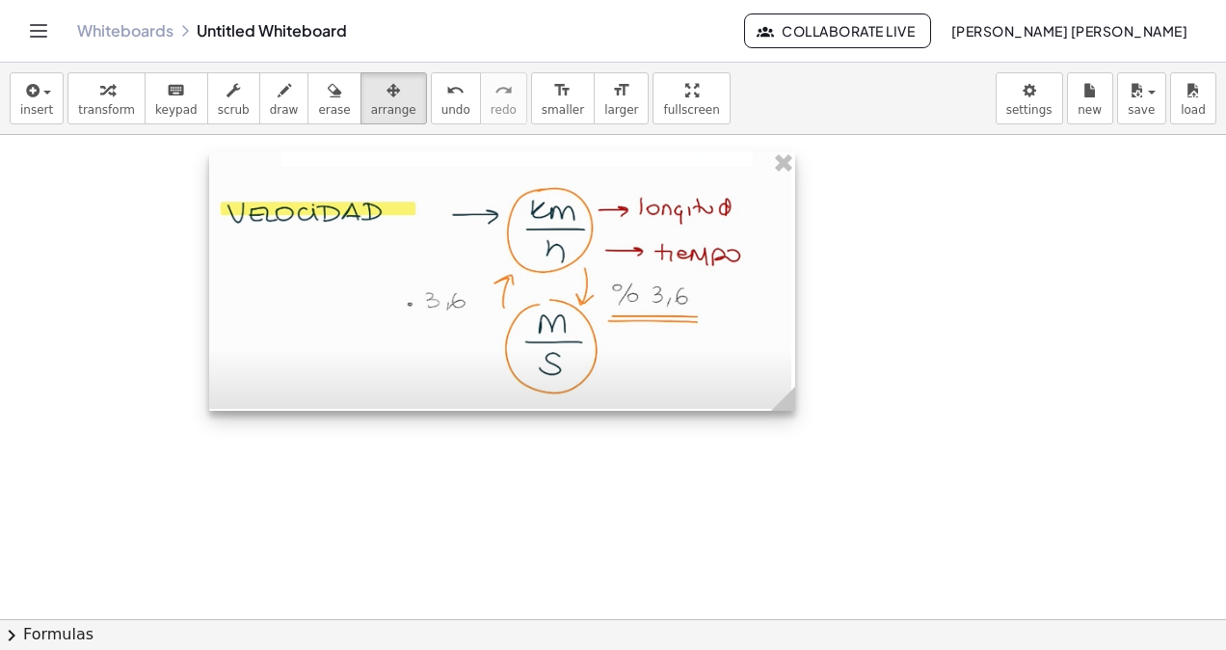
scroll to position [4263, 0]
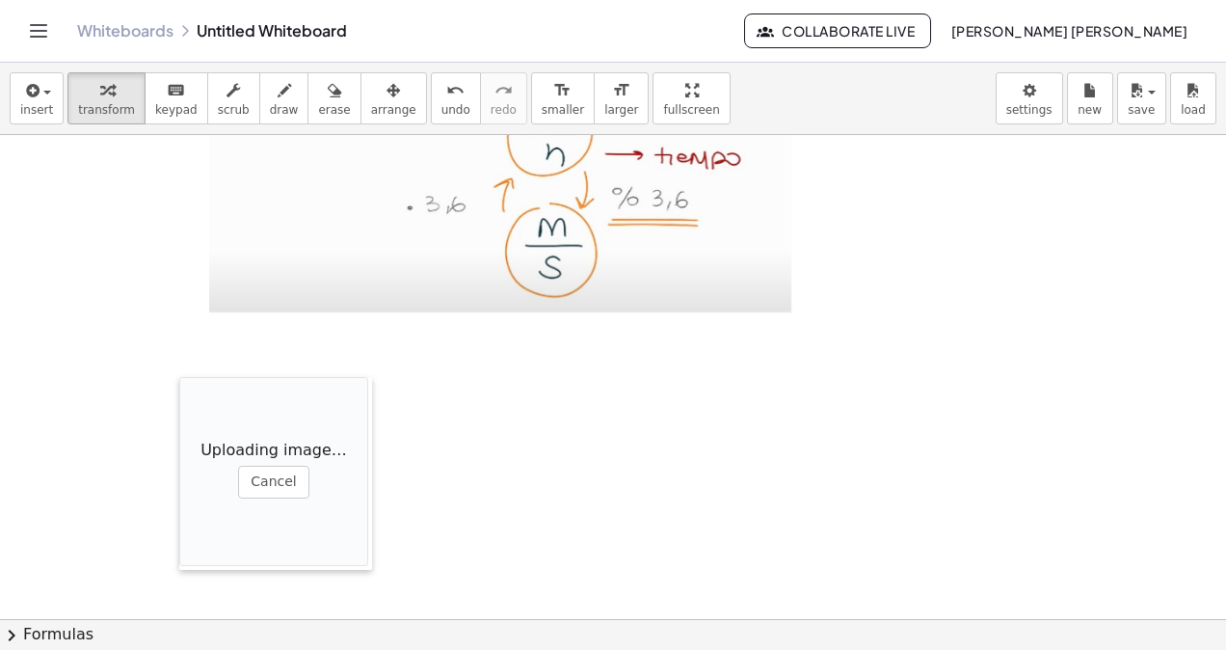
drag, startPoint x: 610, startPoint y: 457, endPoint x: 342, endPoint y: 171, distance: 392.1
click at [180, 378] on div at bounding box center [188, 473] width 19 height 193
click at [371, 109] on span "arrange" at bounding box center [393, 109] width 45 height 13
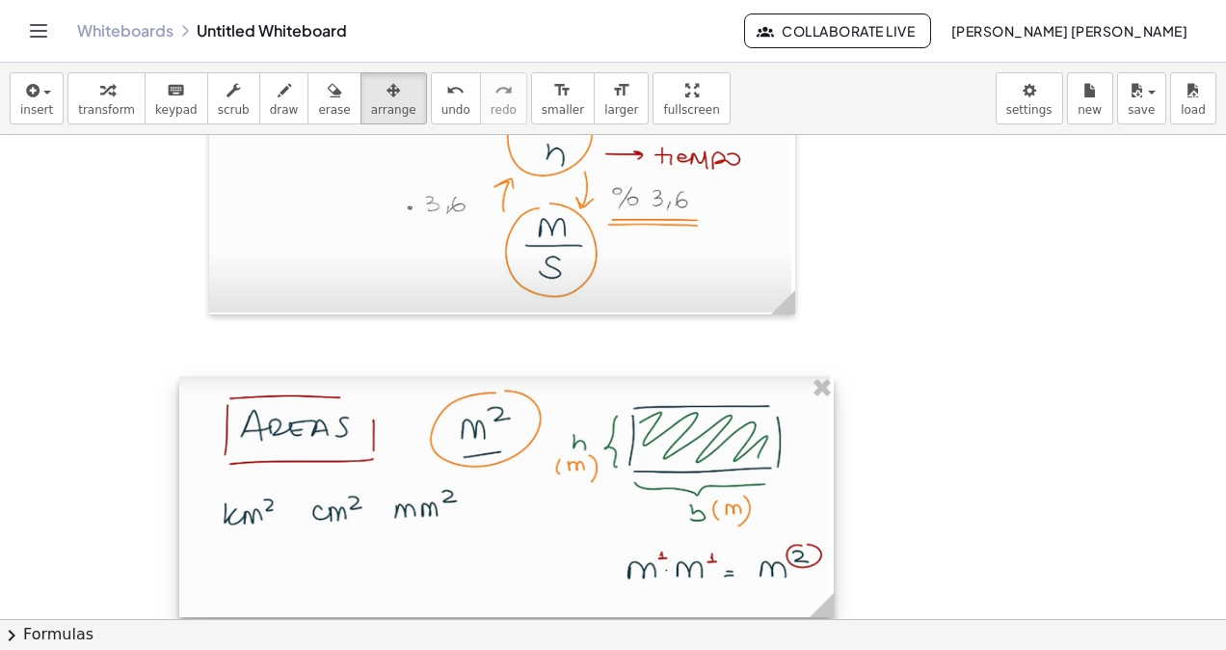
drag, startPoint x: 364, startPoint y: 432, endPoint x: 847, endPoint y: 472, distance: 484.6
click at [834, 472] on div at bounding box center [506, 496] width 654 height 241
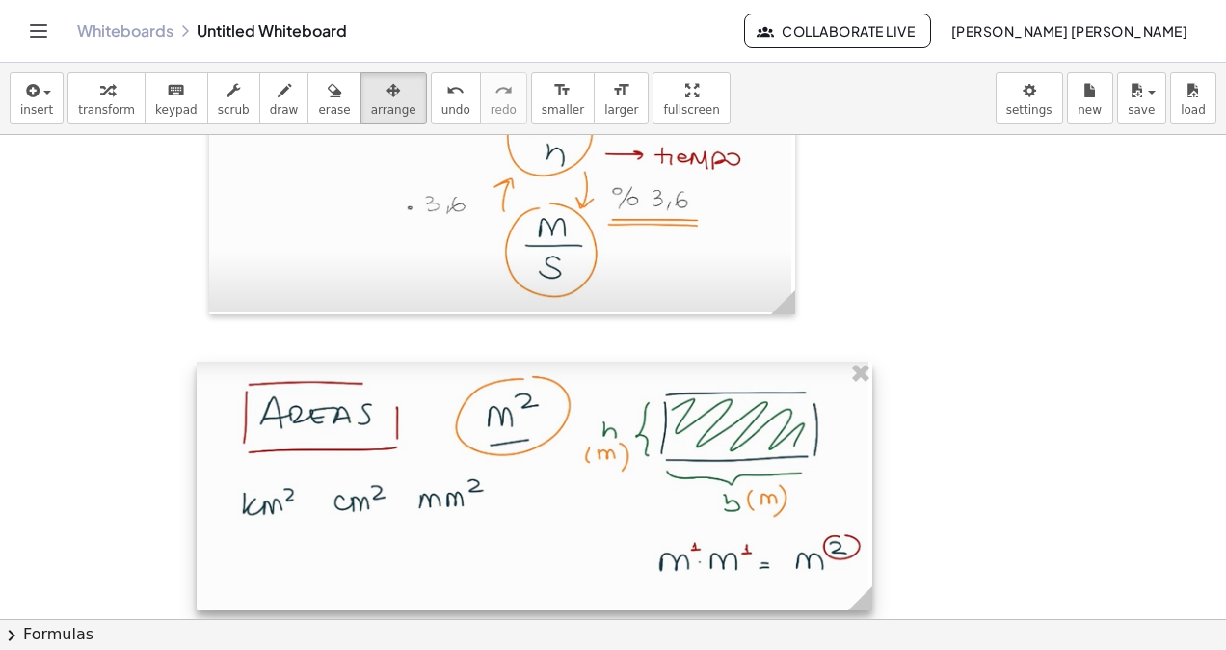
drag, startPoint x: 696, startPoint y: 495, endPoint x: 713, endPoint y: 481, distance: 22.6
click at [713, 481] on div at bounding box center [535, 486] width 676 height 250
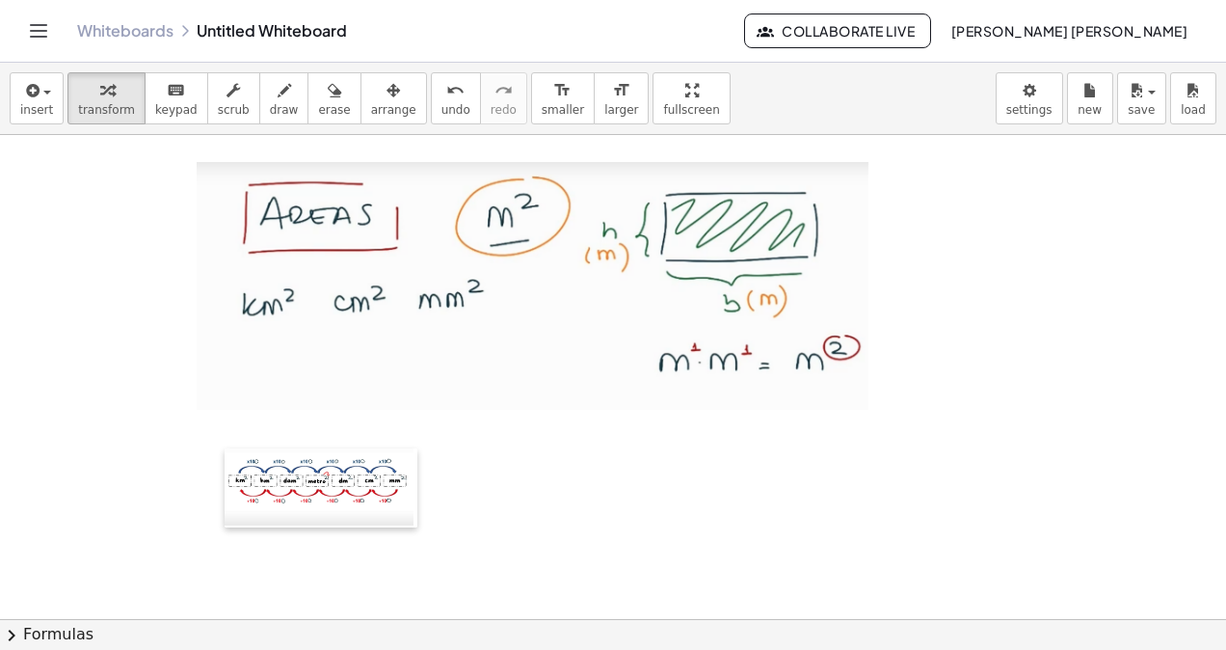
drag, startPoint x: 519, startPoint y: 540, endPoint x: 220, endPoint y: 454, distance: 310.9
click at [225, 454] on div at bounding box center [234, 487] width 19 height 79
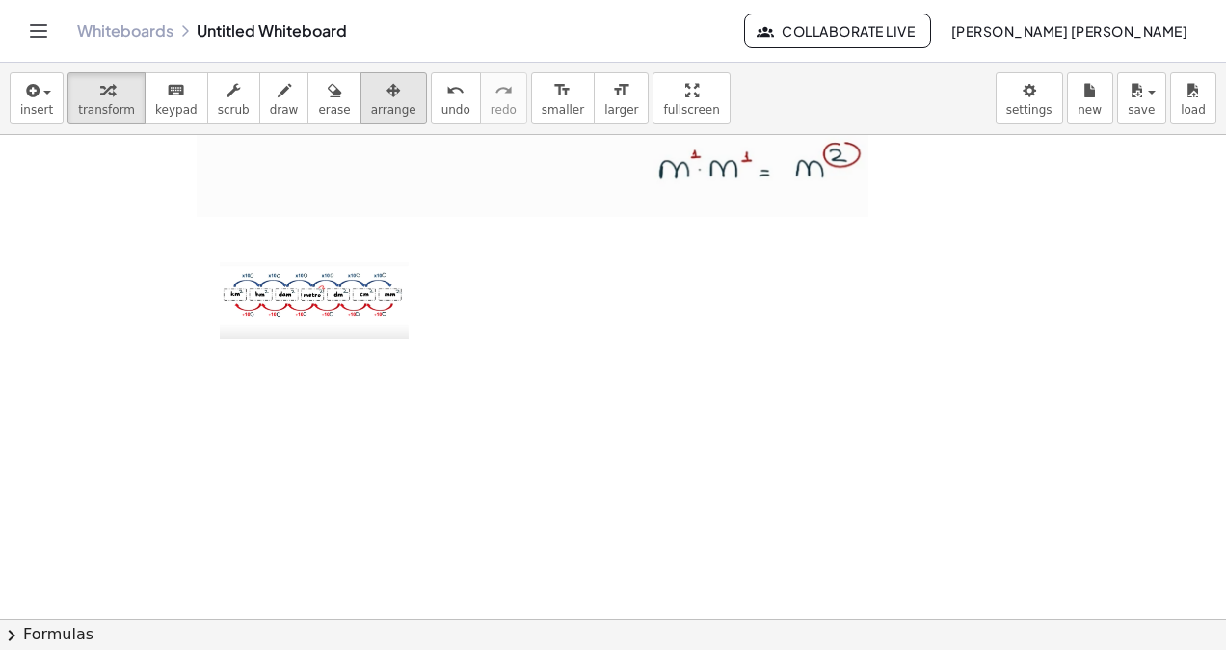
click at [347, 121] on div "insert select one: Math Expression Function Text Youtube Video Graphing Geometr…" at bounding box center [613, 99] width 1226 height 72
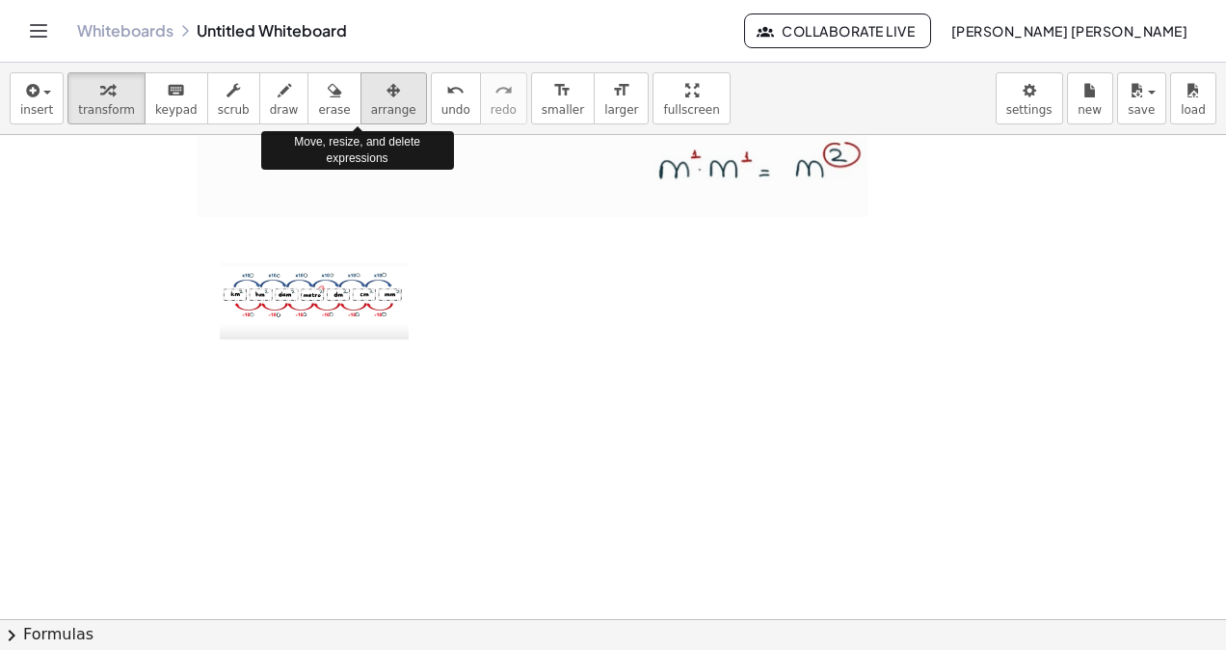
click at [371, 113] on span "arrange" at bounding box center [393, 109] width 45 height 13
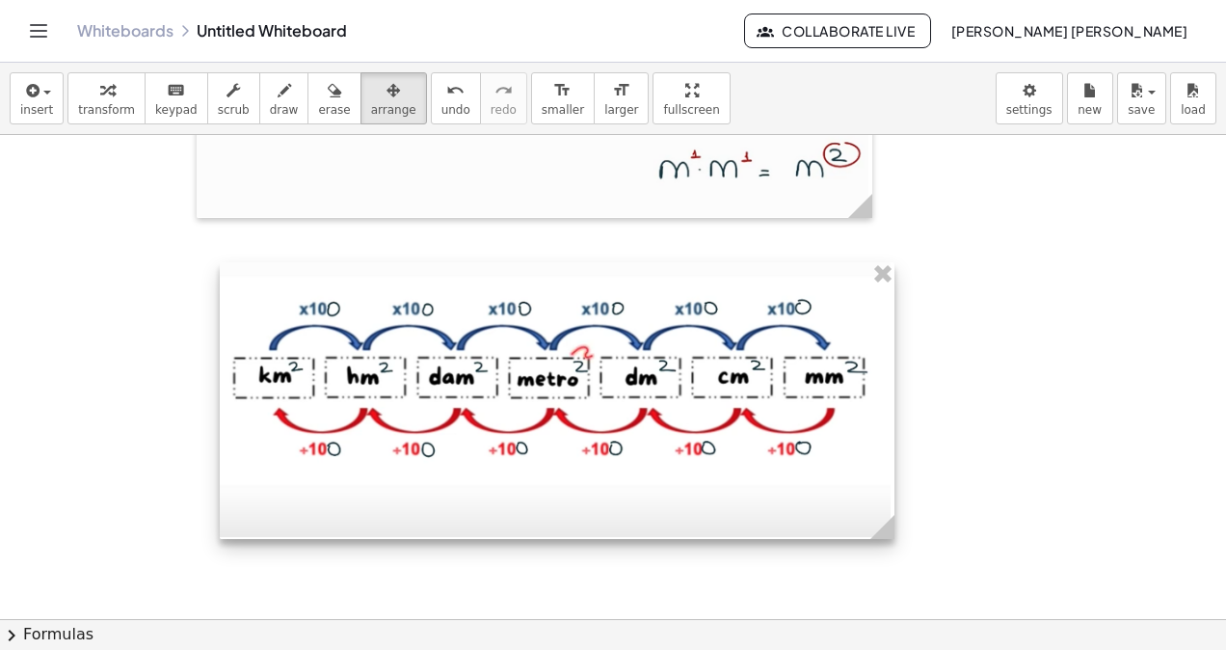
drag, startPoint x: 399, startPoint y: 327, endPoint x: 880, endPoint y: 408, distance: 487.8
click at [880, 408] on div at bounding box center [557, 400] width 675 height 277
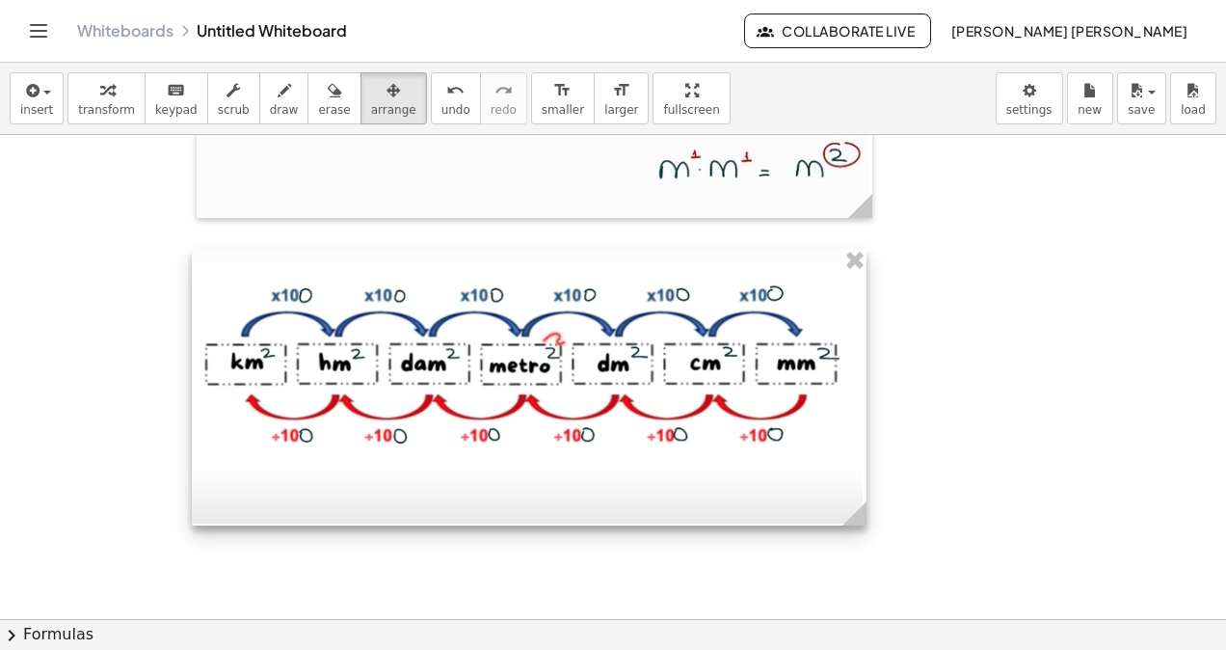
drag, startPoint x: 828, startPoint y: 411, endPoint x: 800, endPoint y: 397, distance: 31.0
click at [800, 397] on div at bounding box center [529, 387] width 675 height 277
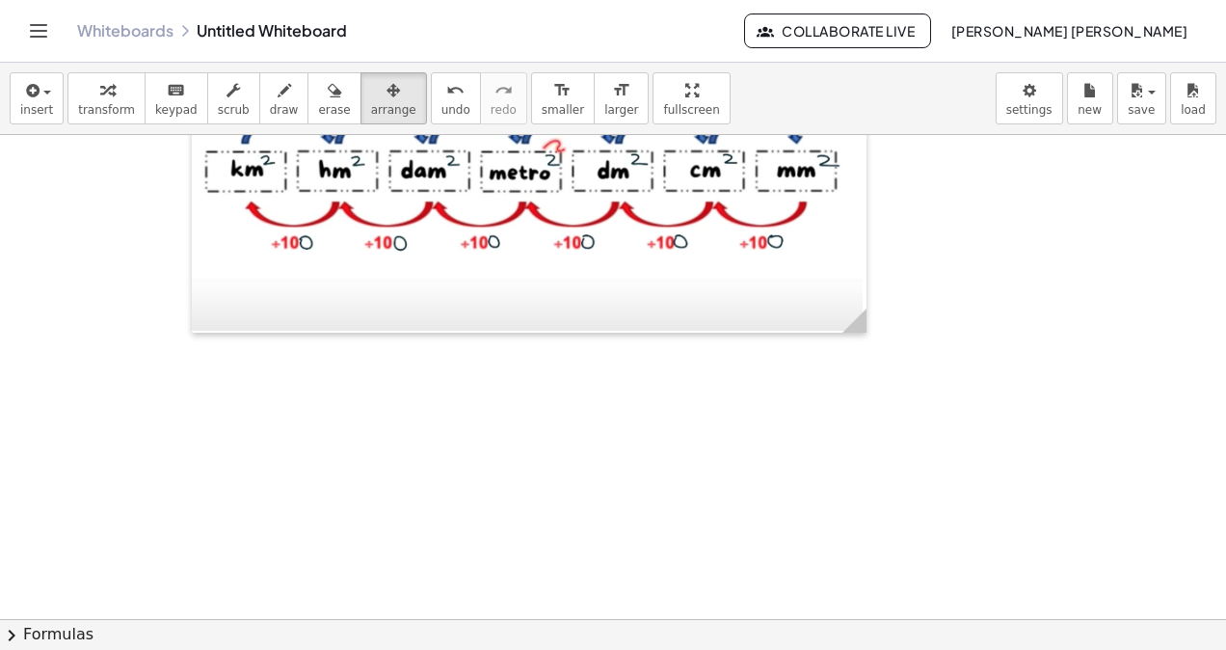
scroll to position [4945, 0]
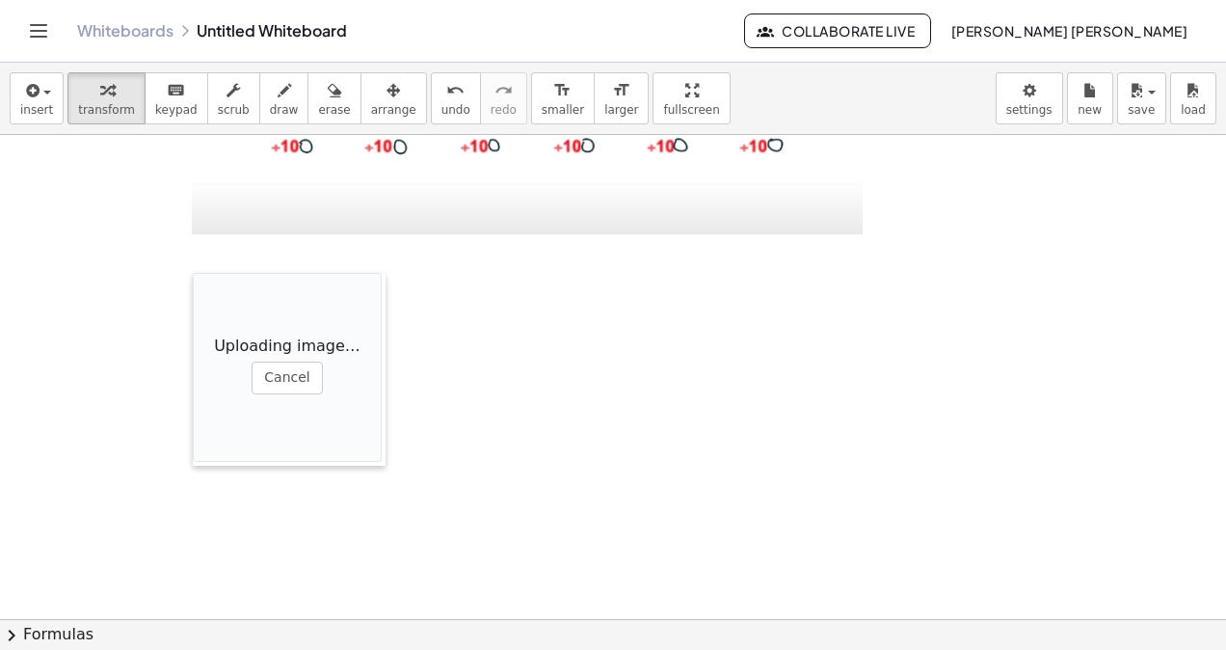
drag, startPoint x: 595, startPoint y: 455, endPoint x: 196, endPoint y: 281, distance: 435.1
click at [196, 281] on div at bounding box center [202, 369] width 19 height 193
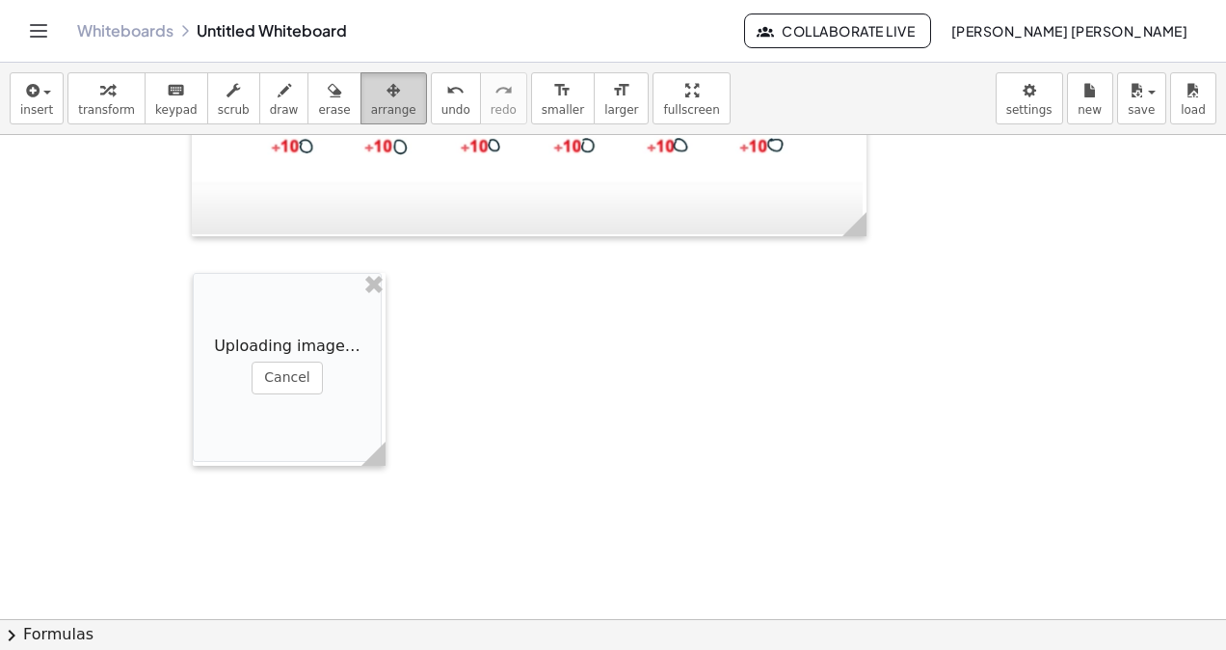
click at [371, 108] on span "arrange" at bounding box center [393, 109] width 45 height 13
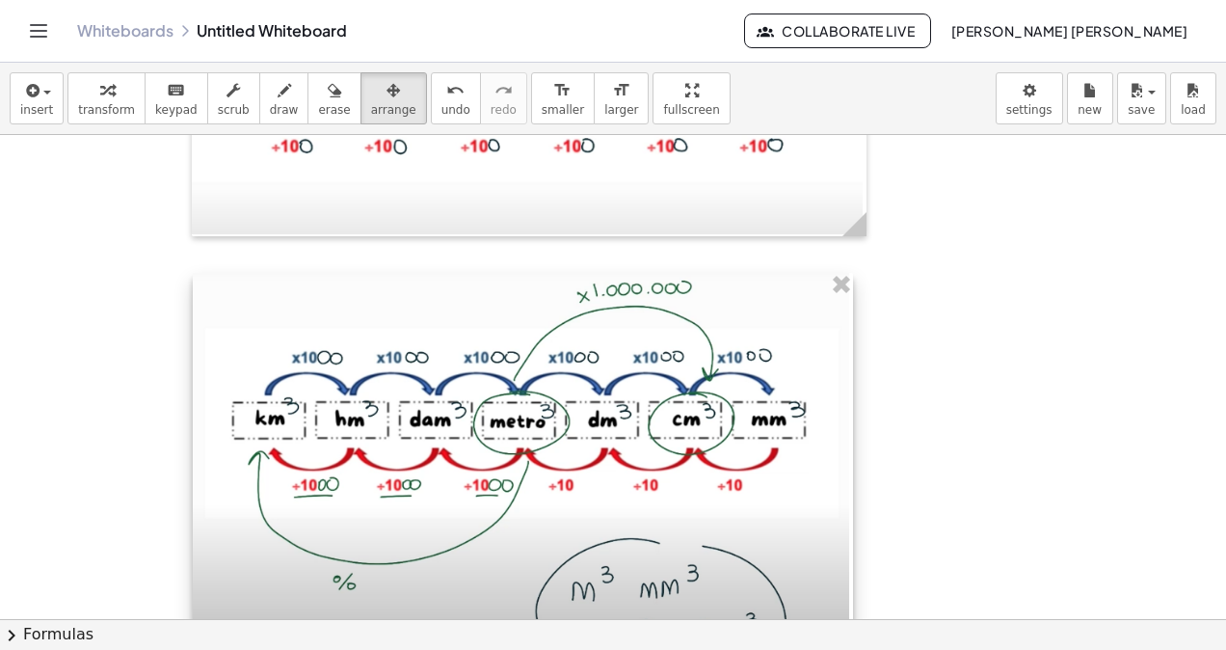
drag, startPoint x: 384, startPoint y: 375, endPoint x: 848, endPoint y: 387, distance: 464.8
click at [848, 387] on div at bounding box center [523, 469] width 660 height 393
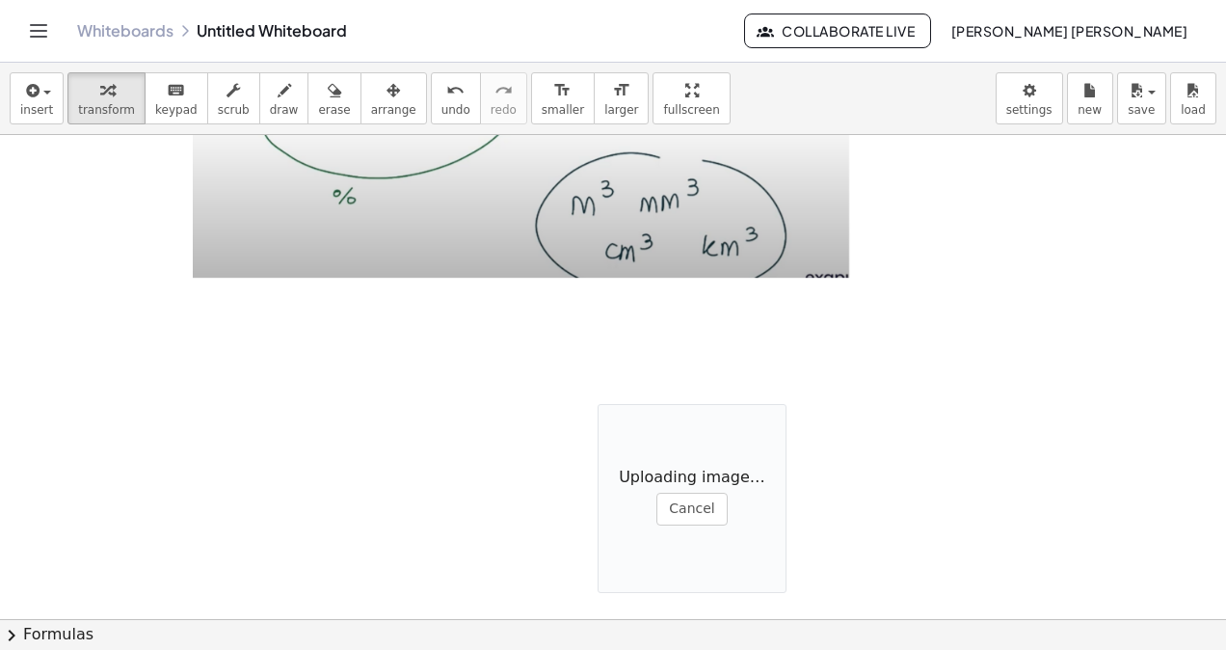
scroll to position [5240, 0]
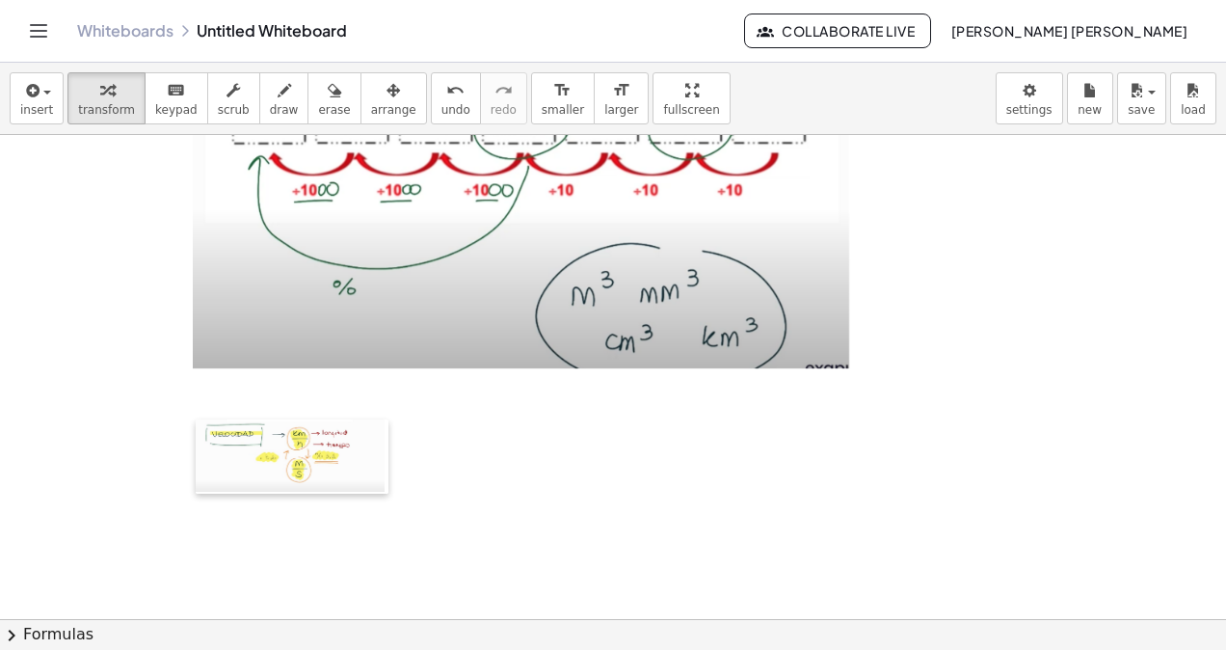
drag, startPoint x: 602, startPoint y: 492, endPoint x: 200, endPoint y: 416, distance: 408.9
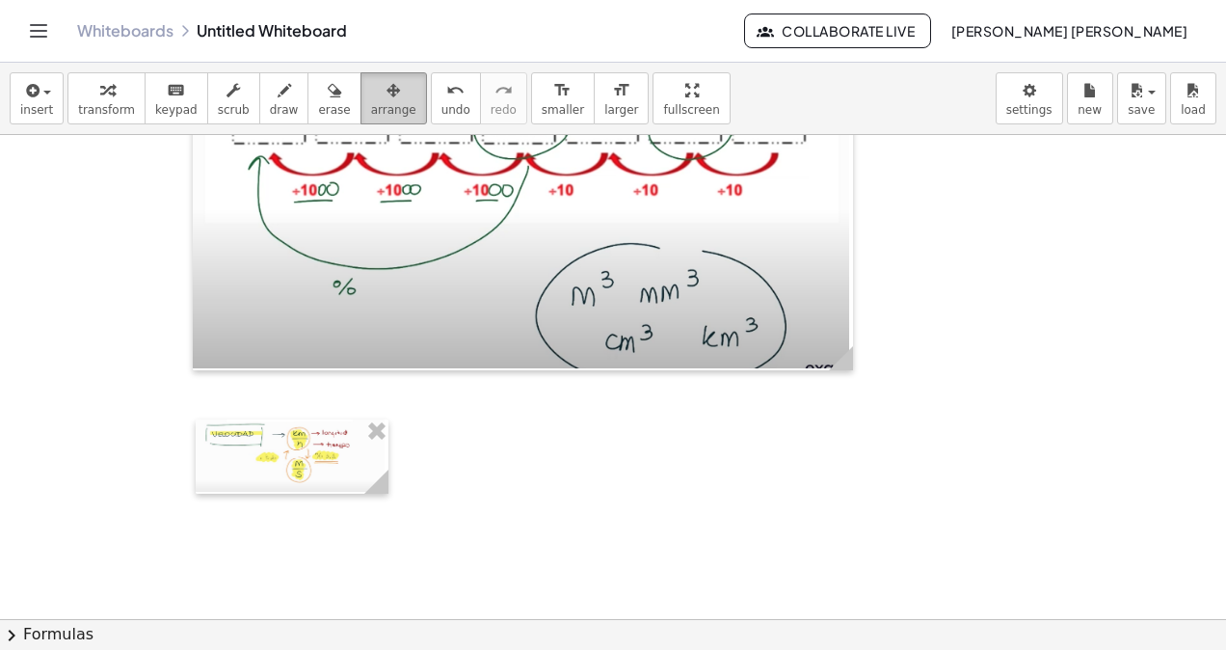
drag, startPoint x: 347, startPoint y: 96, endPoint x: 362, endPoint y: 285, distance: 189.6
click at [371, 97] on div "button" at bounding box center [393, 89] width 45 height 23
drag, startPoint x: 397, startPoint y: 485, endPoint x: 403, endPoint y: 473, distance: 12.9
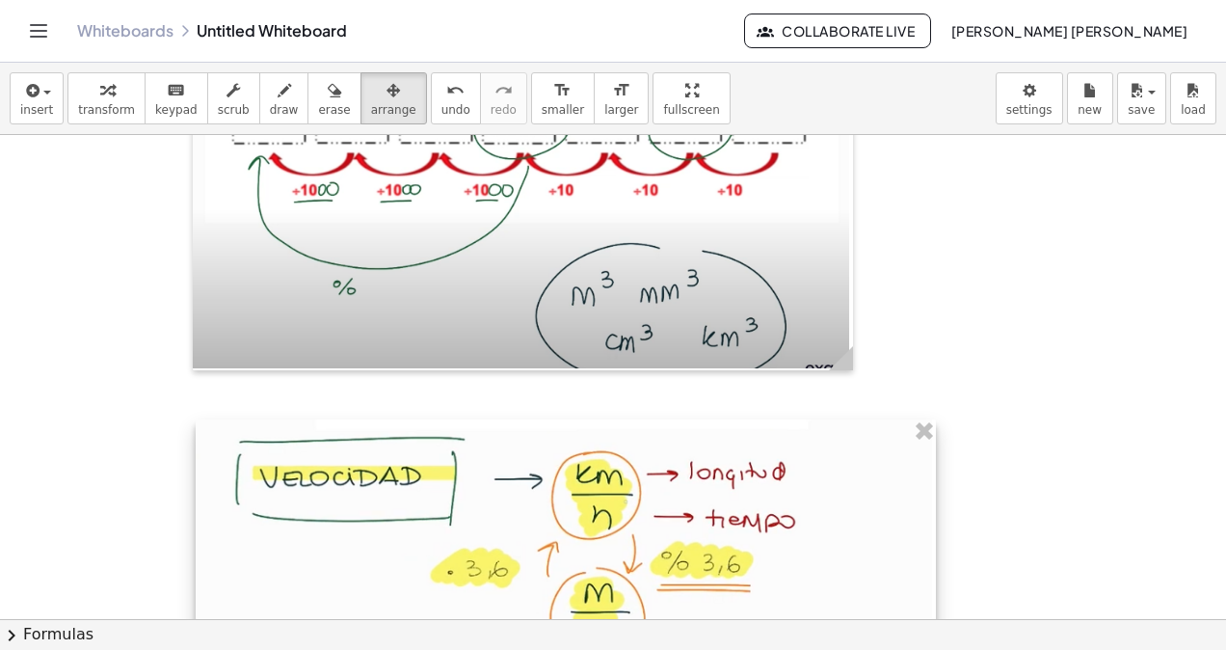
drag, startPoint x: 362, startPoint y: 480, endPoint x: 918, endPoint y: 530, distance: 557.5
click at [918, 530] on div at bounding box center [566, 562] width 740 height 286
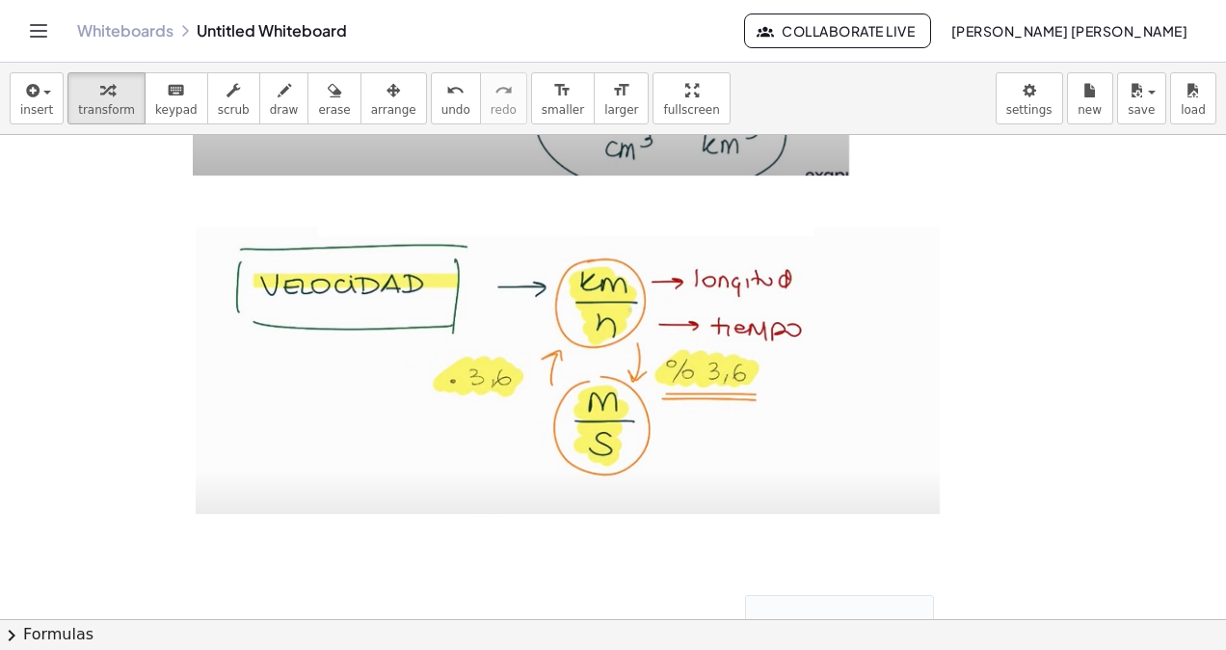
scroll to position [5529, 0]
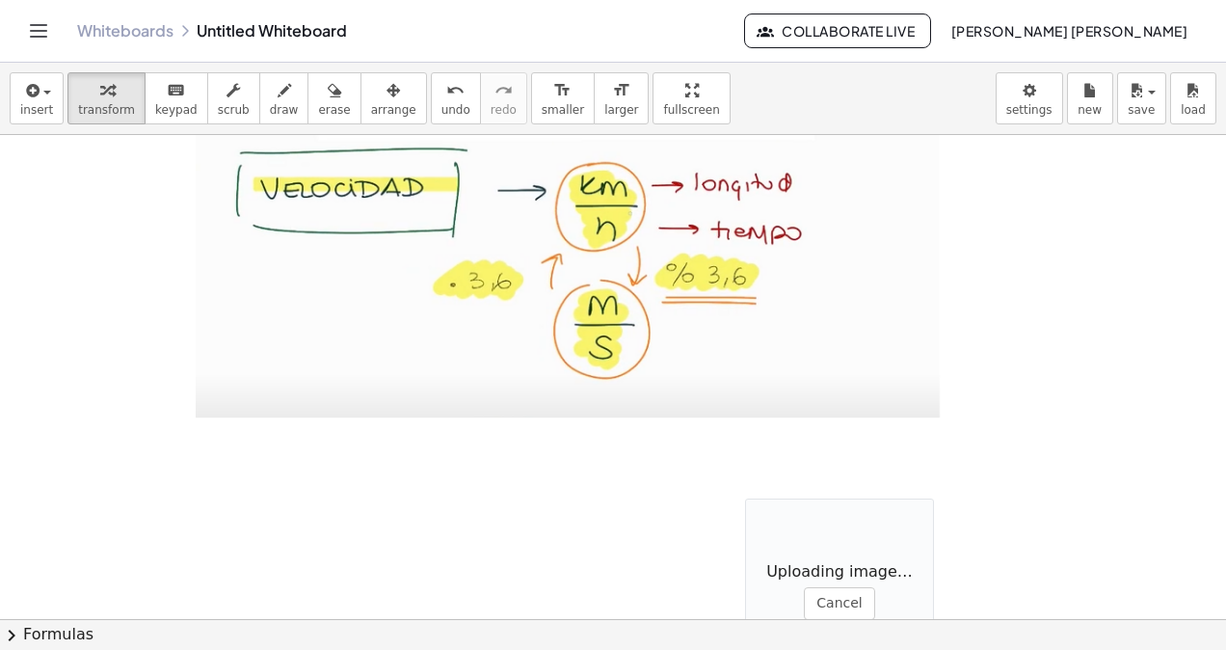
drag, startPoint x: 740, startPoint y: 585, endPoint x: 663, endPoint y: 565, distance: 79.7
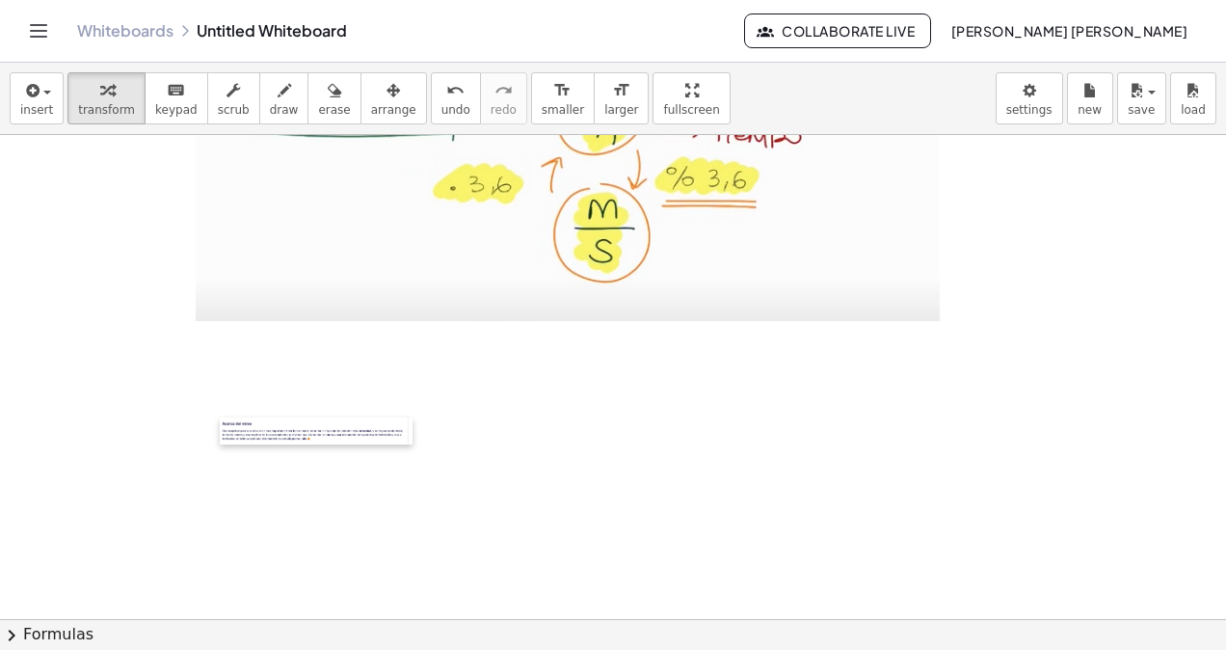
drag, startPoint x: 553, startPoint y: 423, endPoint x: 229, endPoint y: 434, distance: 324.0
click at [229, 434] on div at bounding box center [229, 431] width 19 height 28
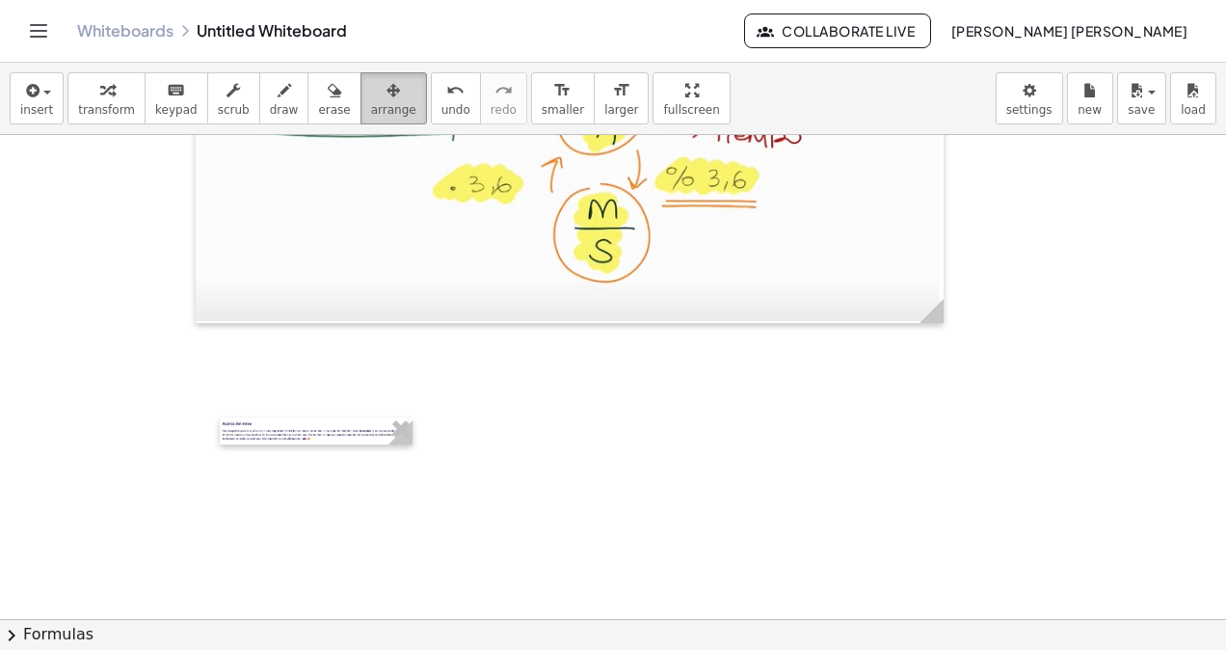
click at [361, 75] on button "arrange" at bounding box center [394, 98] width 67 height 52
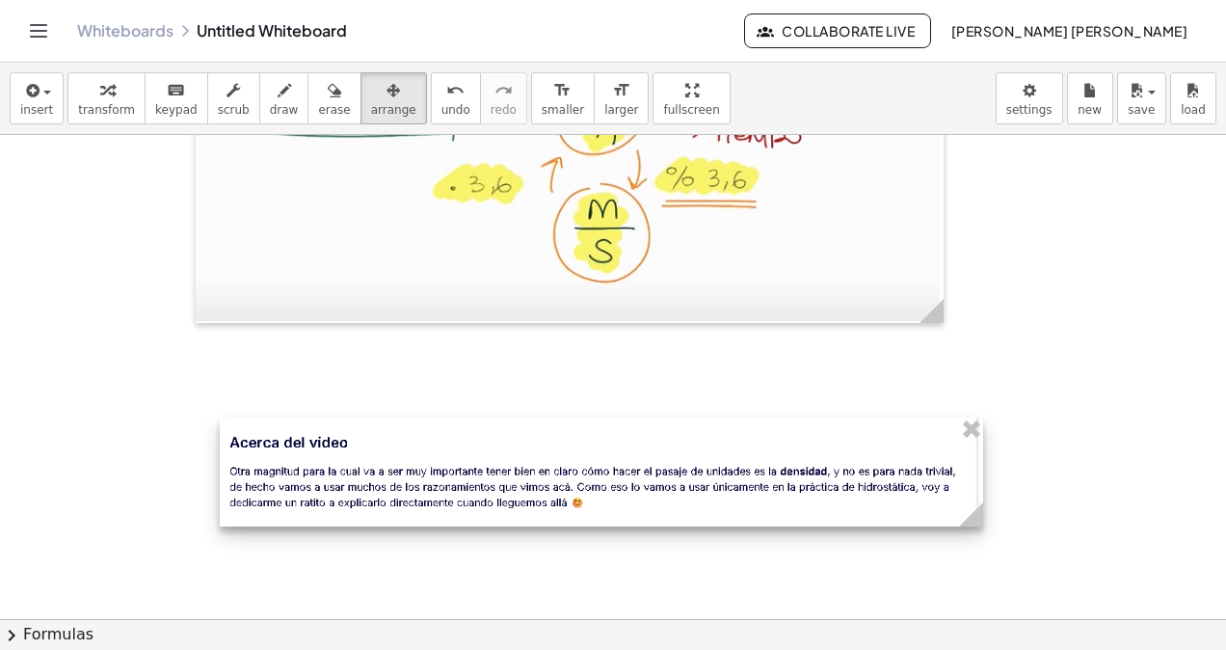
drag, startPoint x: 392, startPoint y: 443, endPoint x: 963, endPoint y: 499, distance: 573.4
click at [963, 499] on icon at bounding box center [971, 514] width 34 height 34
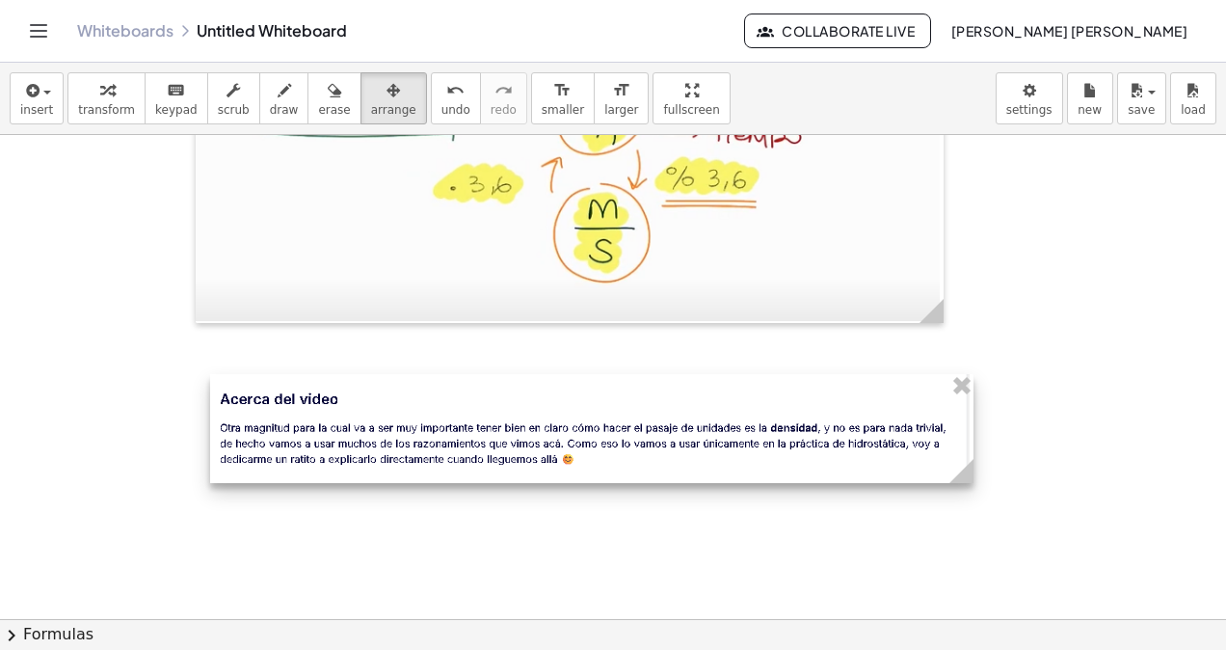
drag, startPoint x: 771, startPoint y: 482, endPoint x: 764, endPoint y: 454, distance: 28.8
click at [764, 454] on div at bounding box center [591, 429] width 763 height 110
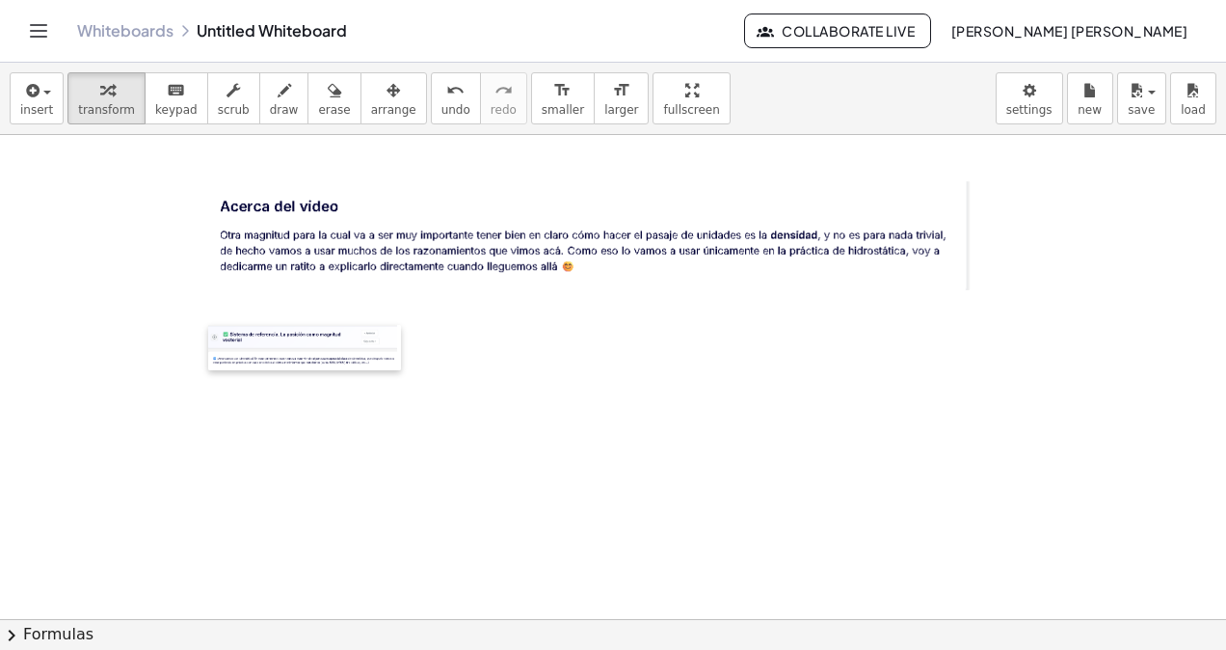
drag, startPoint x: 599, startPoint y: 402, endPoint x: 212, endPoint y: 329, distance: 393.4
click at [211, 328] on div at bounding box center [217, 347] width 19 height 45
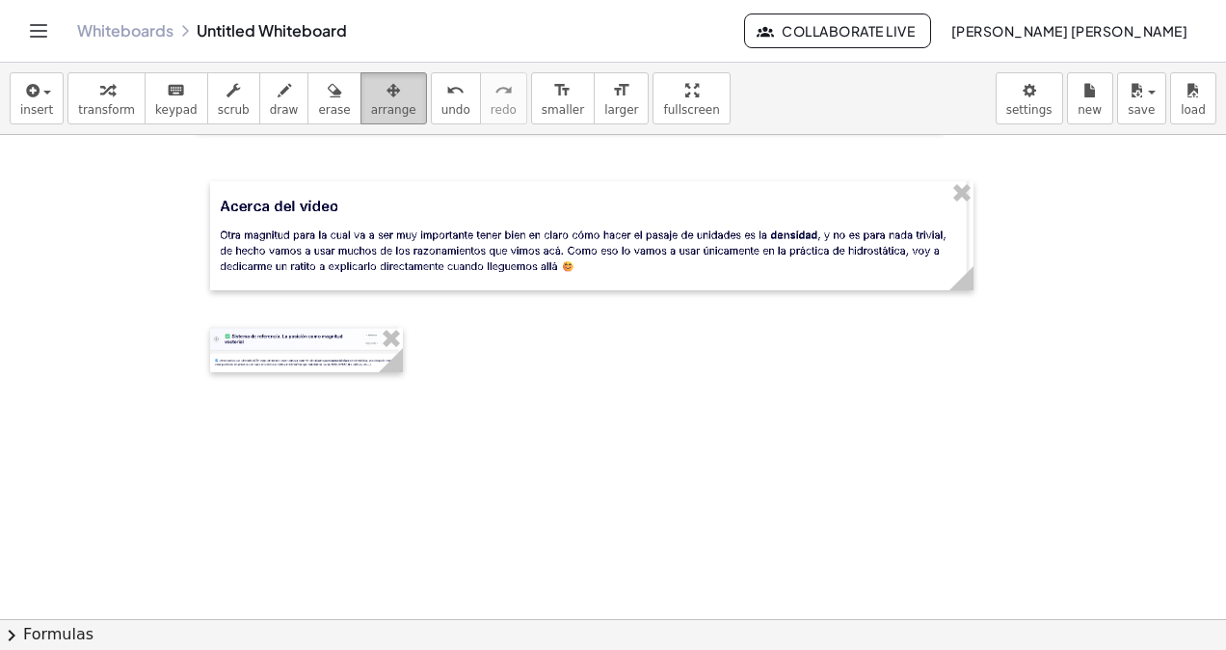
click at [371, 110] on span "arrange" at bounding box center [393, 109] width 45 height 13
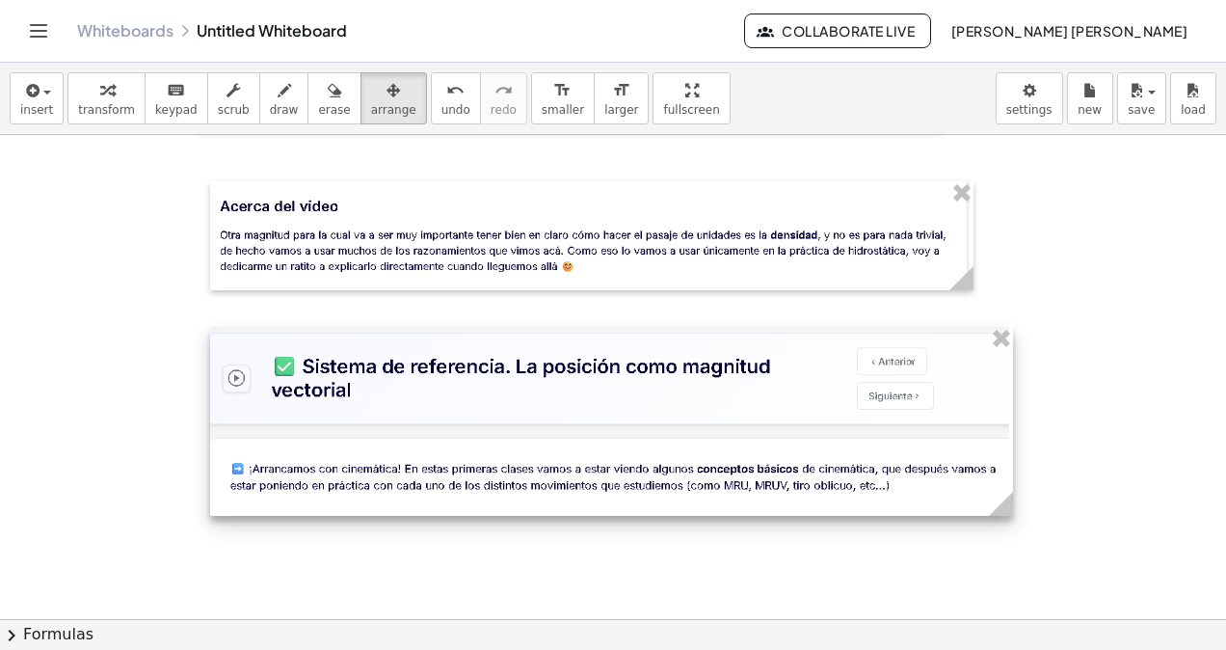
drag, startPoint x: 393, startPoint y: 371, endPoint x: 1003, endPoint y: 426, distance: 612.6
click at [1003, 426] on div at bounding box center [611, 421] width 803 height 189
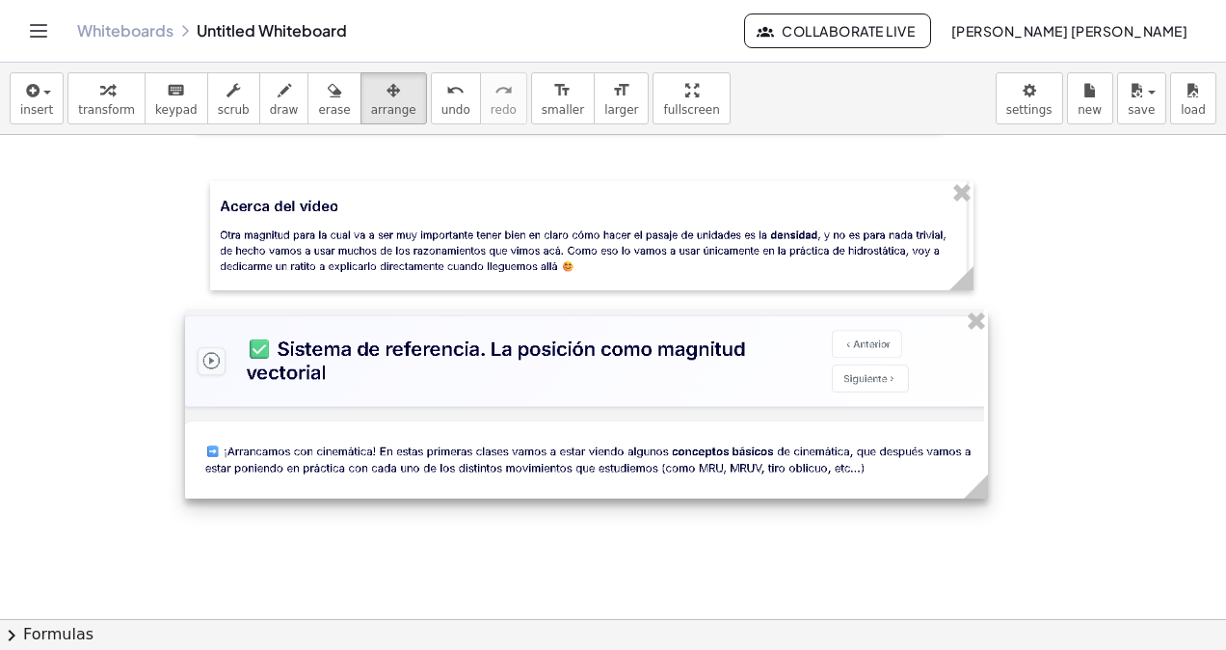
drag, startPoint x: 805, startPoint y: 461, endPoint x: 776, endPoint y: 441, distance: 34.8
click at [776, 441] on div at bounding box center [586, 403] width 803 height 189
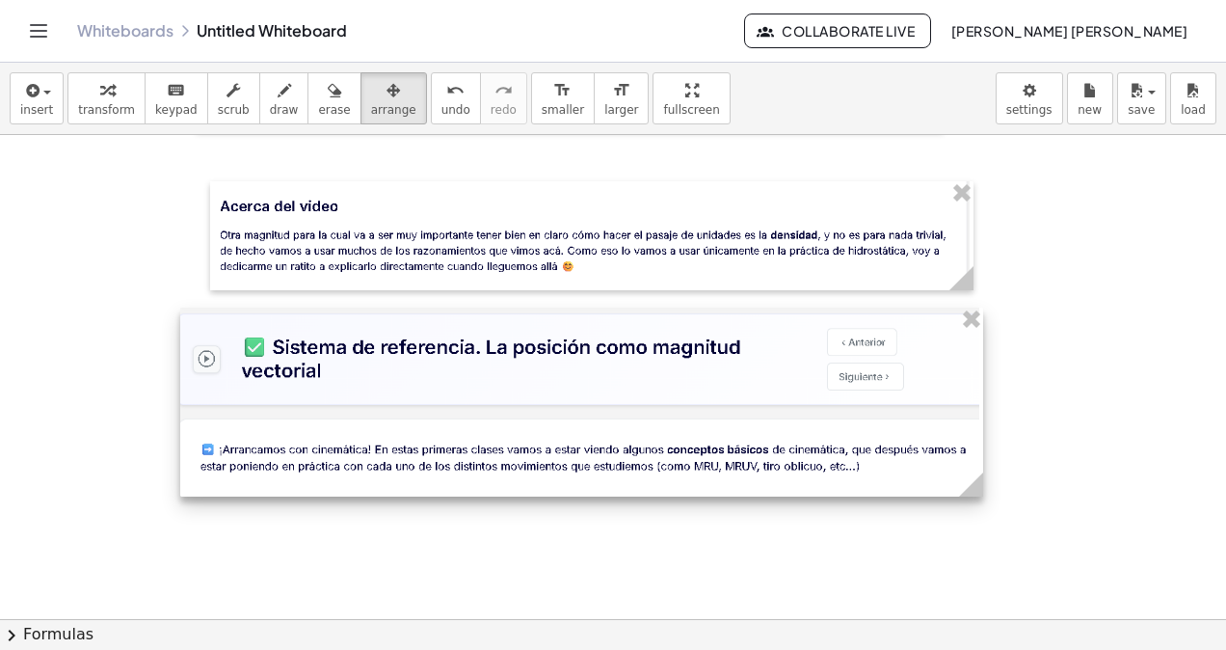
scroll to position [5915, 0]
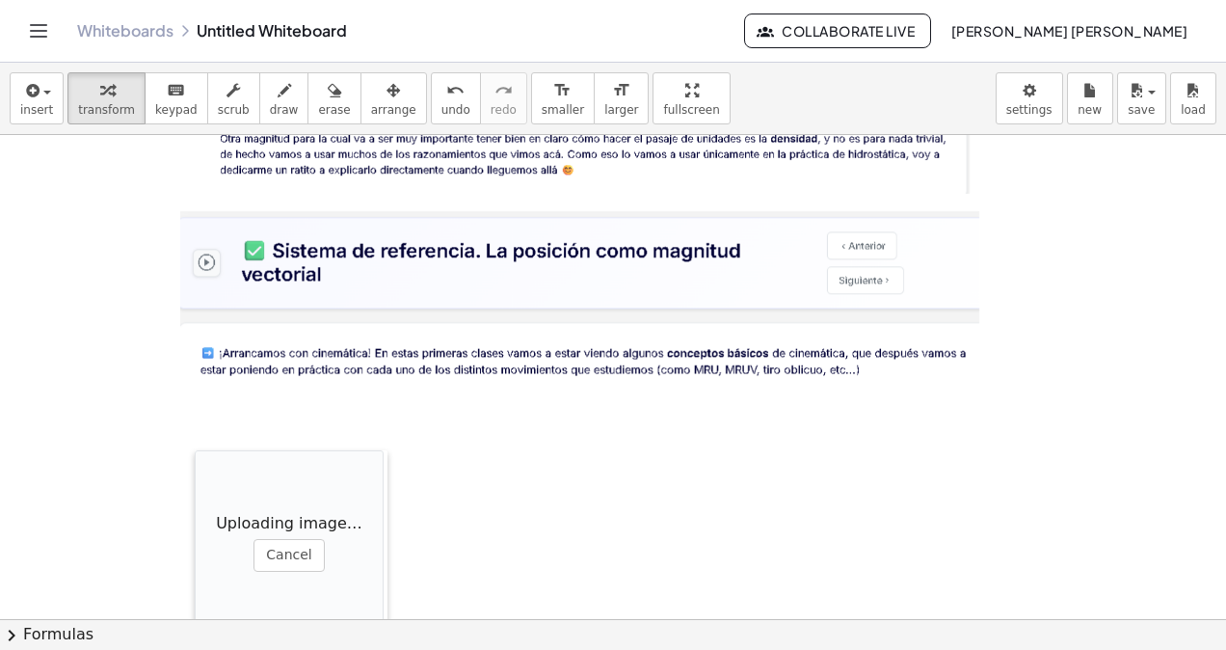
drag, startPoint x: 520, startPoint y: 566, endPoint x: 160, endPoint y: 445, distance: 379.2
click at [195, 450] on div at bounding box center [204, 546] width 19 height 193
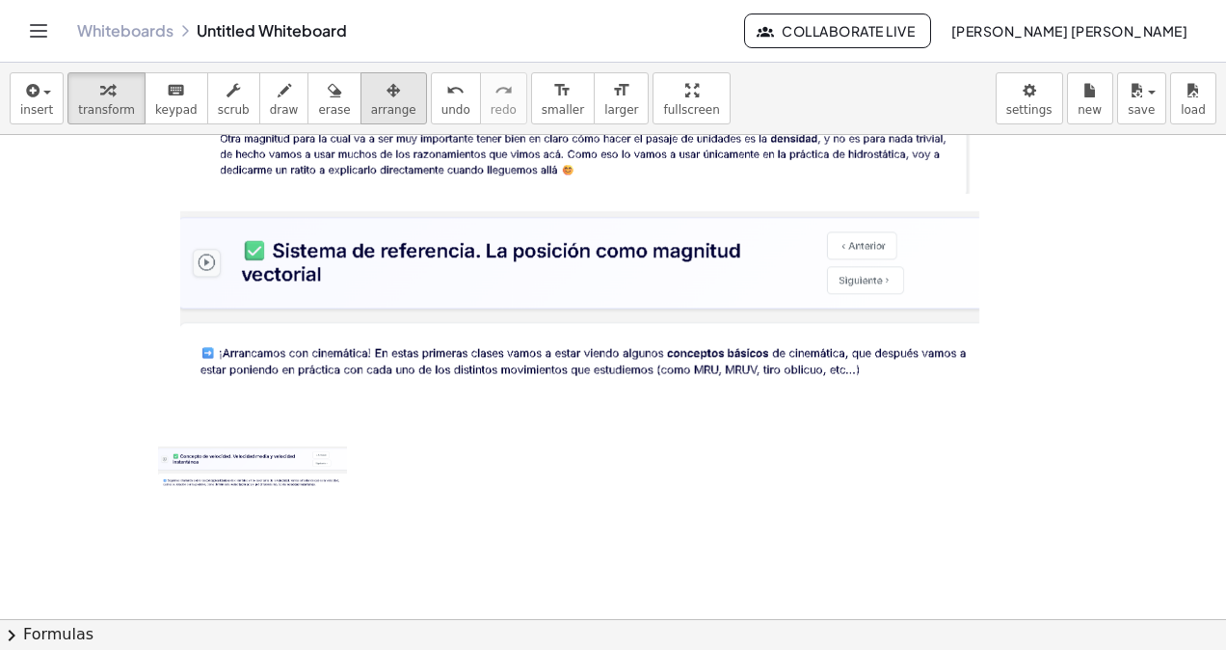
click at [371, 114] on span "arrange" at bounding box center [393, 109] width 45 height 13
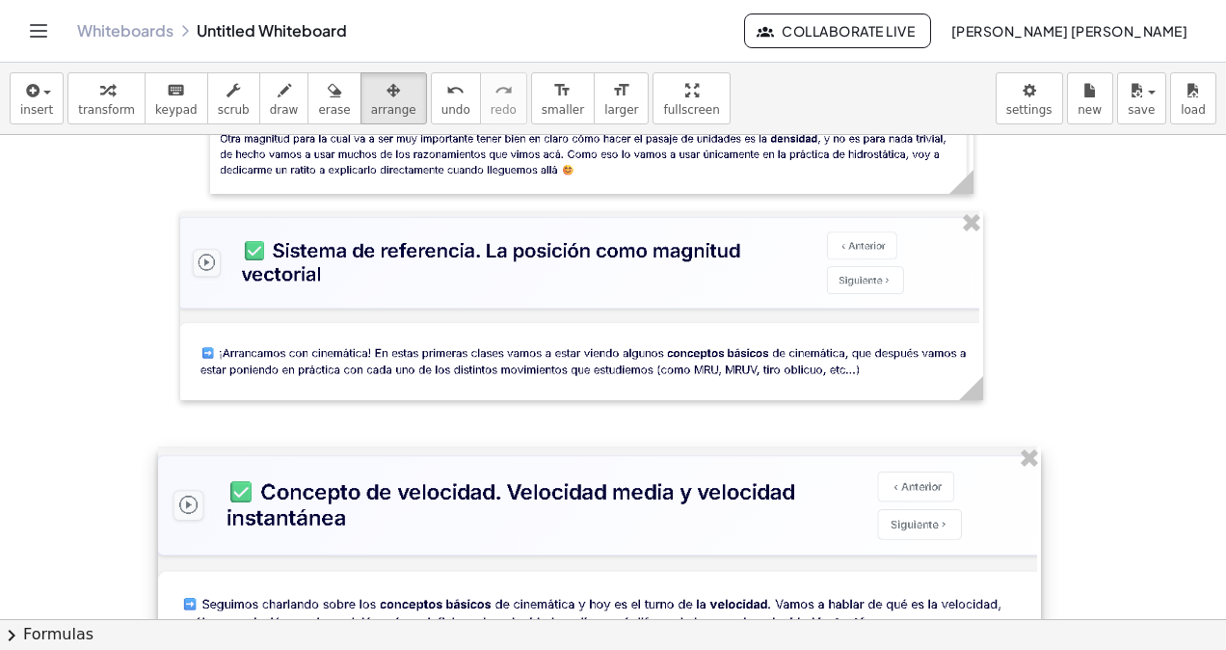
drag, startPoint x: 347, startPoint y: 489, endPoint x: 1047, endPoint y: 546, distance: 702.1
click at [1041, 546] on div at bounding box center [599, 554] width 883 height 217
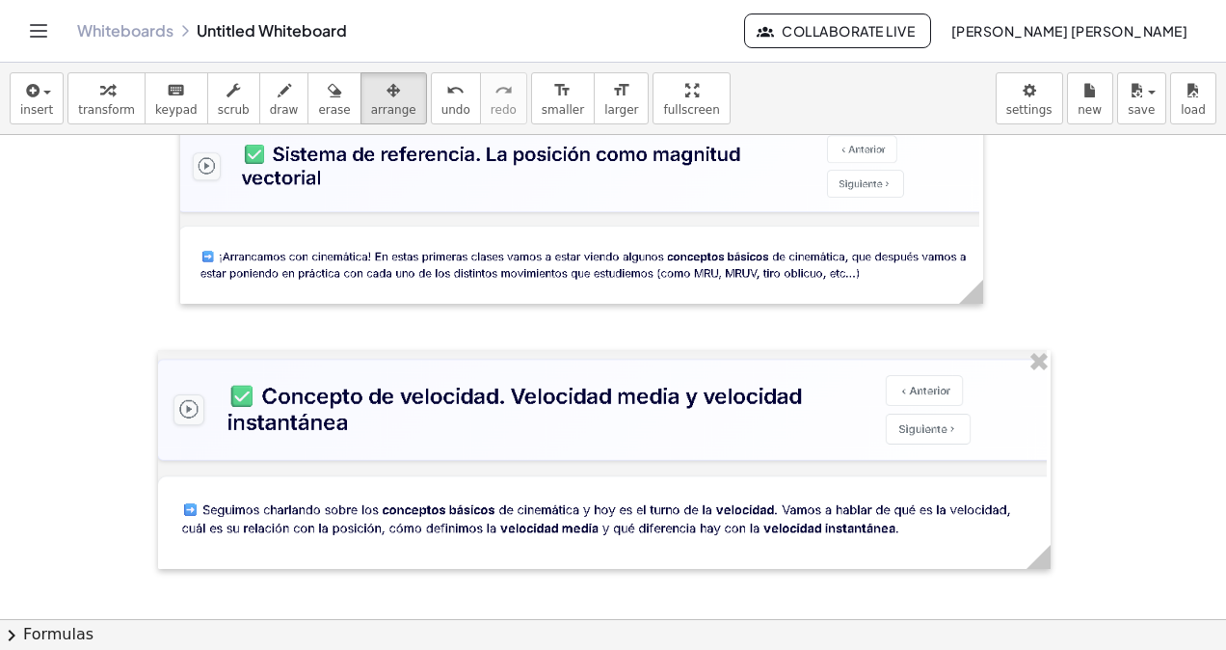
scroll to position [6107, 0]
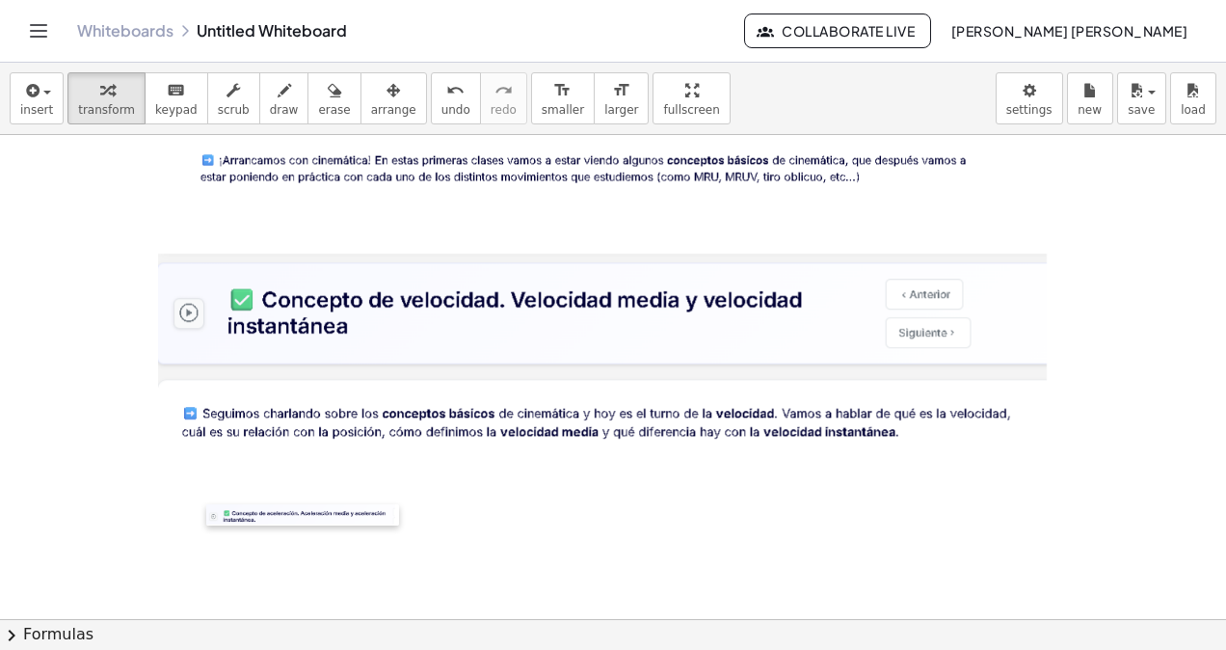
drag, startPoint x: 599, startPoint y: 548, endPoint x: 172, endPoint y: 509, distance: 428.8
click at [206, 509] on div at bounding box center [215, 514] width 19 height 21
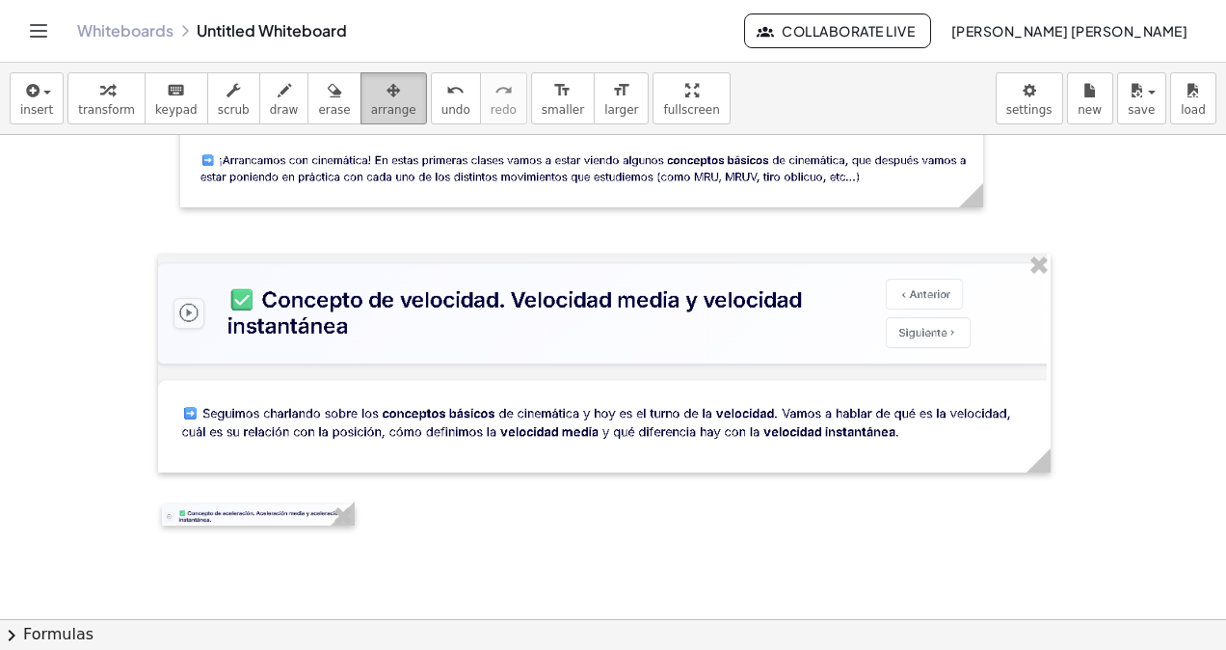
click at [361, 108] on button "arrange" at bounding box center [394, 98] width 67 height 52
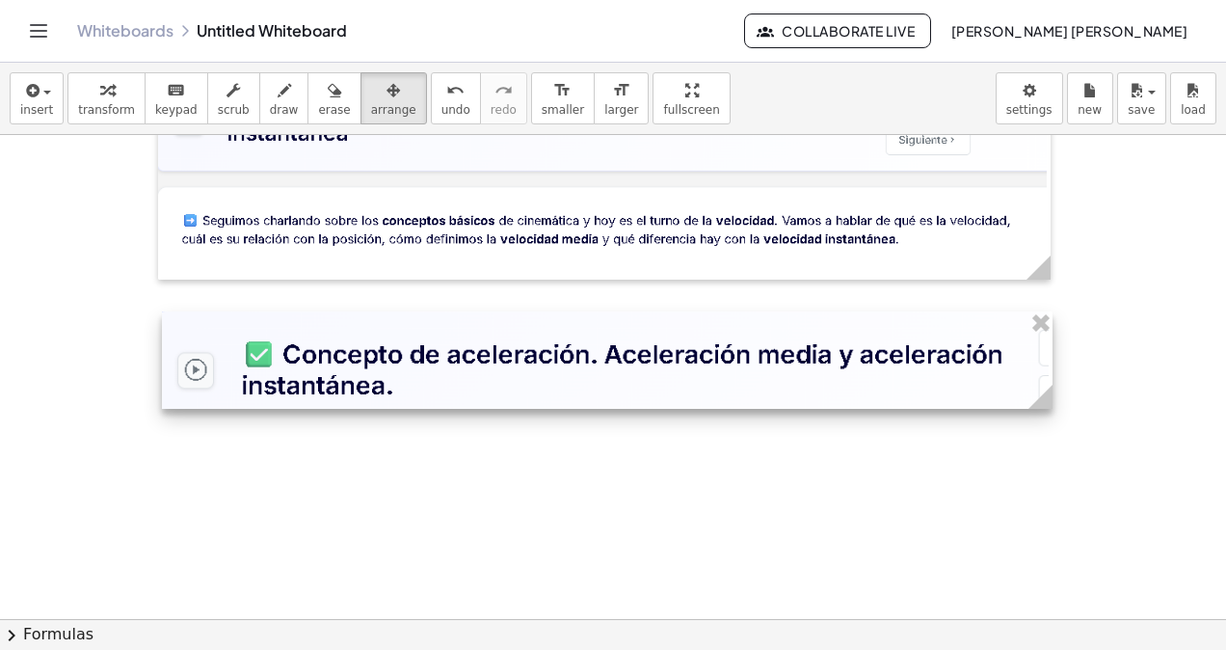
drag, startPoint x: 358, startPoint y: 313, endPoint x: 1034, endPoint y: 403, distance: 682.6
click at [1053, 404] on circle at bounding box center [1045, 402] width 34 height 34
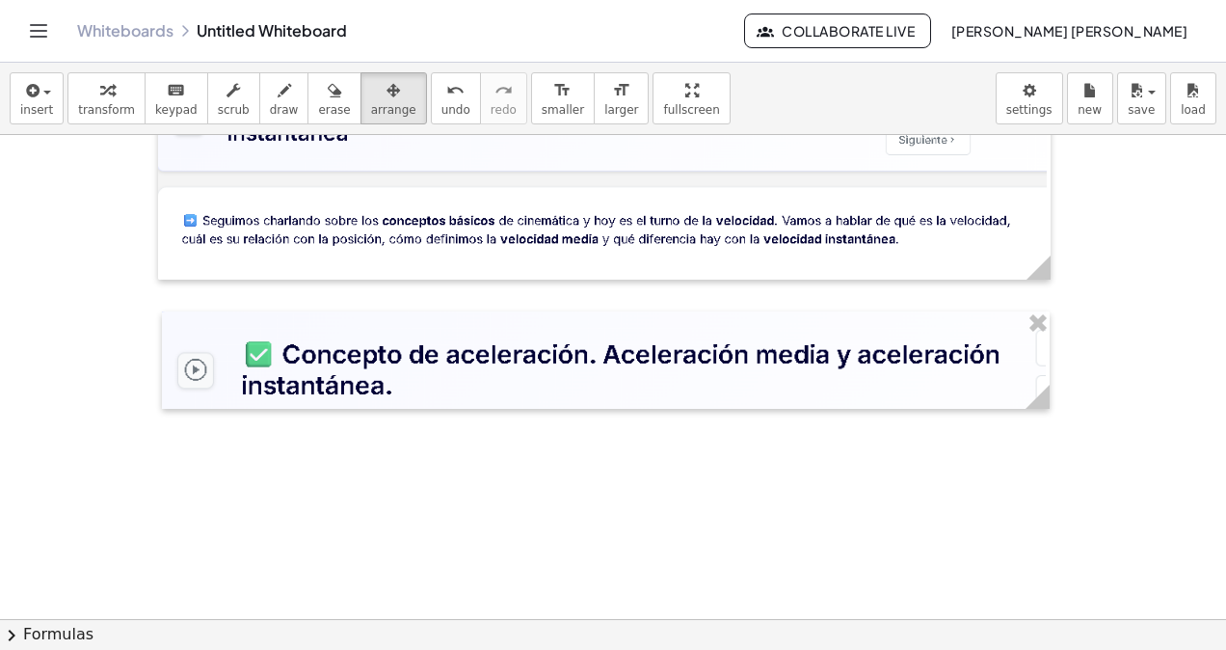
scroll to position [6307, 0]
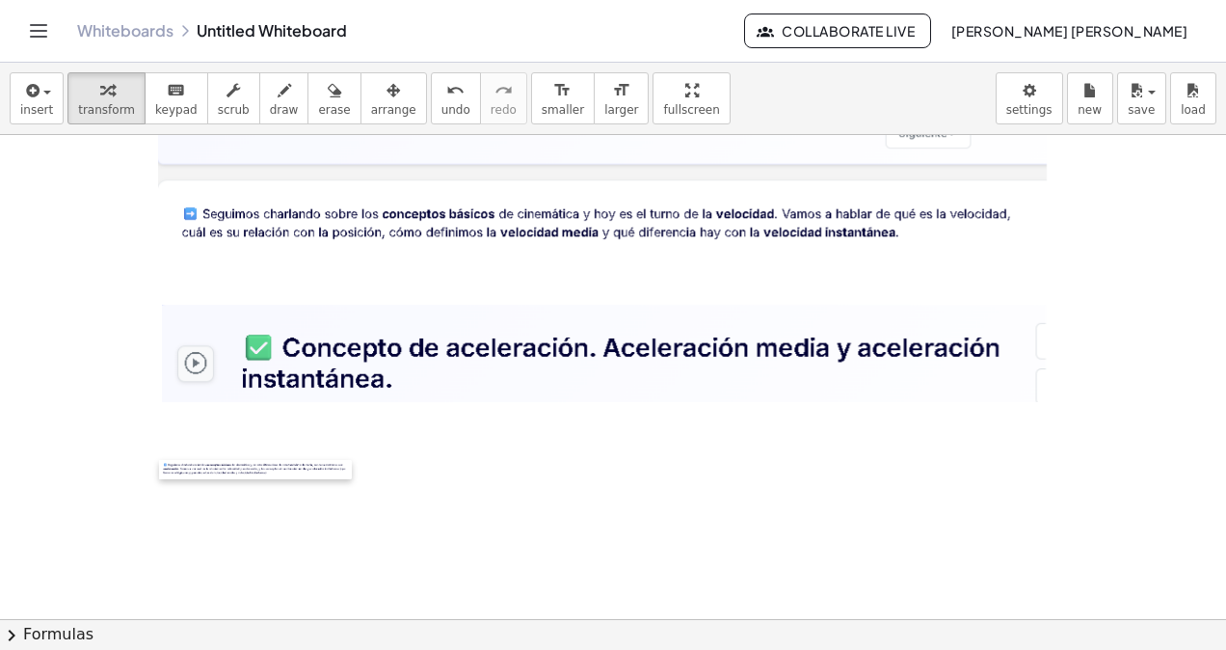
drag, startPoint x: 534, startPoint y: 579, endPoint x: 160, endPoint y: 463, distance: 391.8
click at [160, 463] on div at bounding box center [168, 470] width 19 height 20
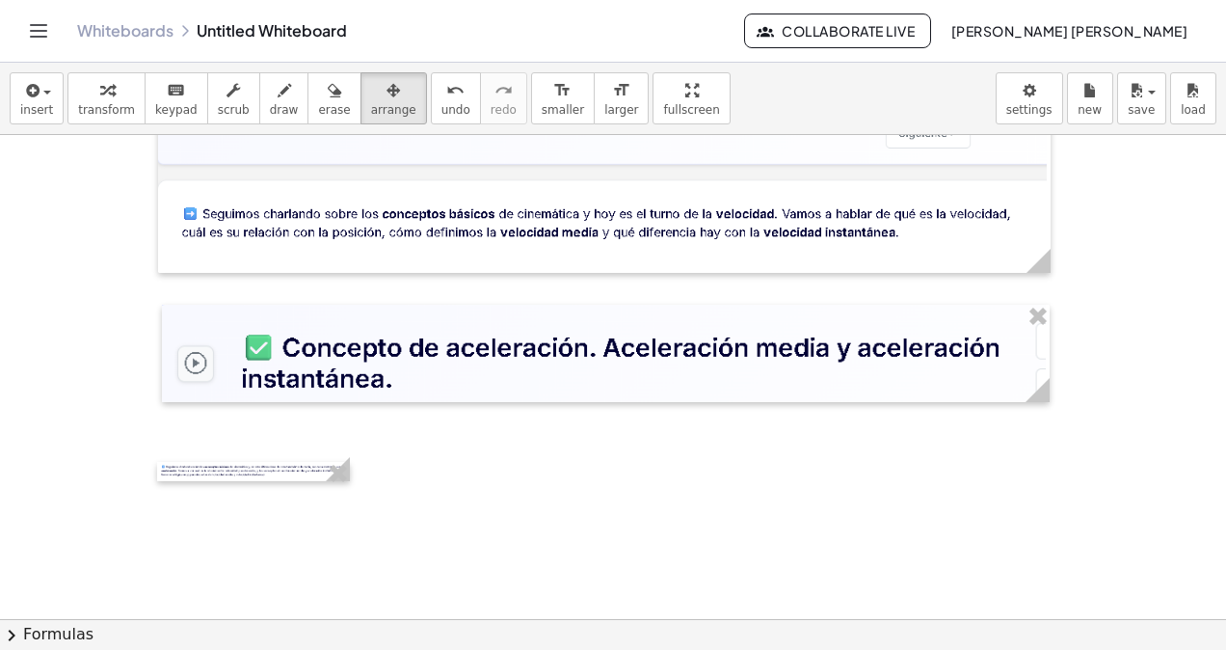
drag, startPoint x: 355, startPoint y: 107, endPoint x: 349, endPoint y: 371, distance: 264.2
click at [371, 110] on span "arrange" at bounding box center [393, 109] width 45 height 13
drag, startPoint x: 328, startPoint y: 478, endPoint x: 387, endPoint y: 462, distance: 62.0
drag, startPoint x: 347, startPoint y: 460, endPoint x: 359, endPoint y: 482, distance: 25.0
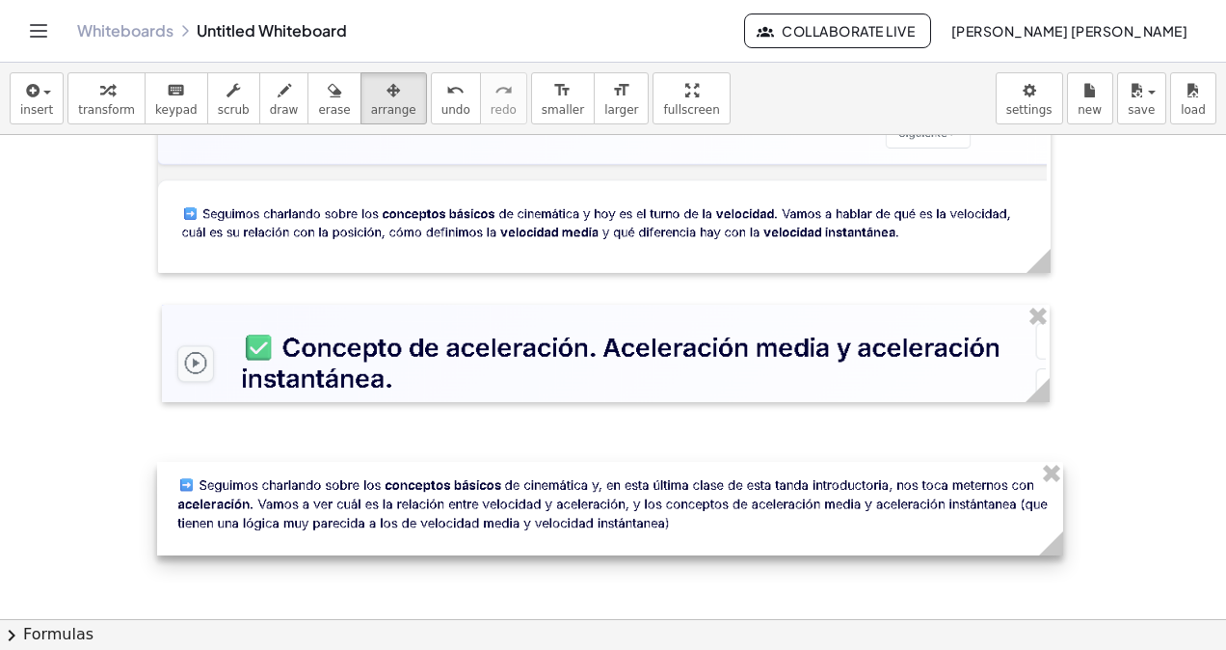
drag, startPoint x: 353, startPoint y: 477, endPoint x: 979, endPoint y: 524, distance: 628.3
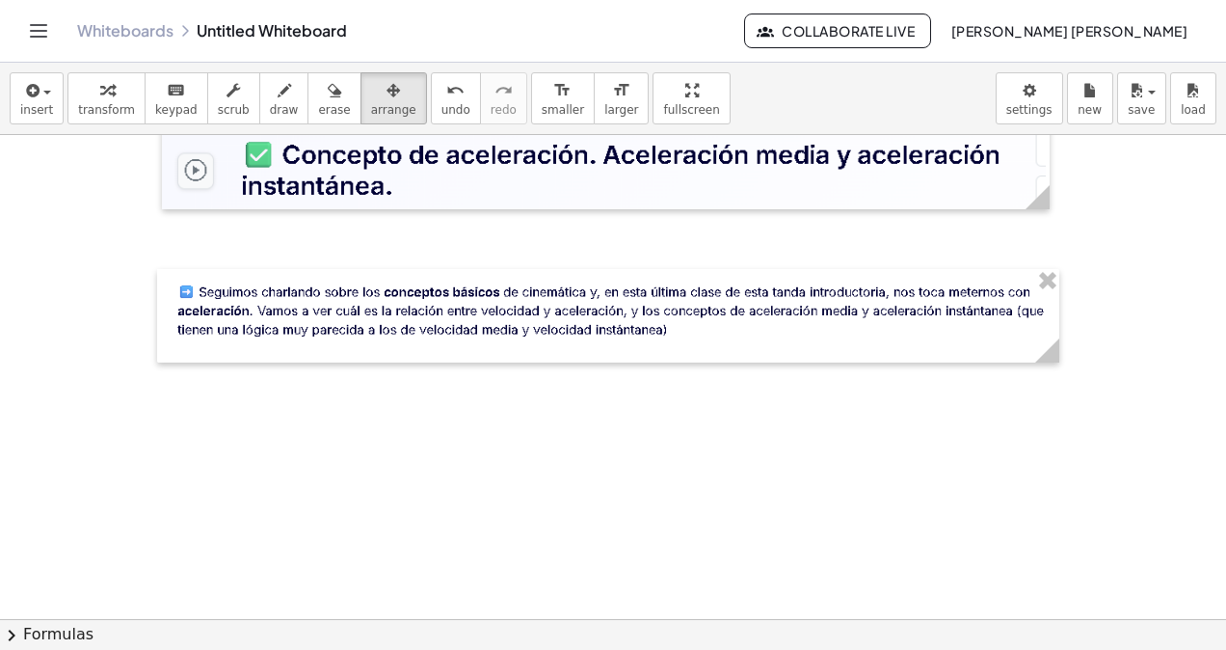
scroll to position [6596, 0]
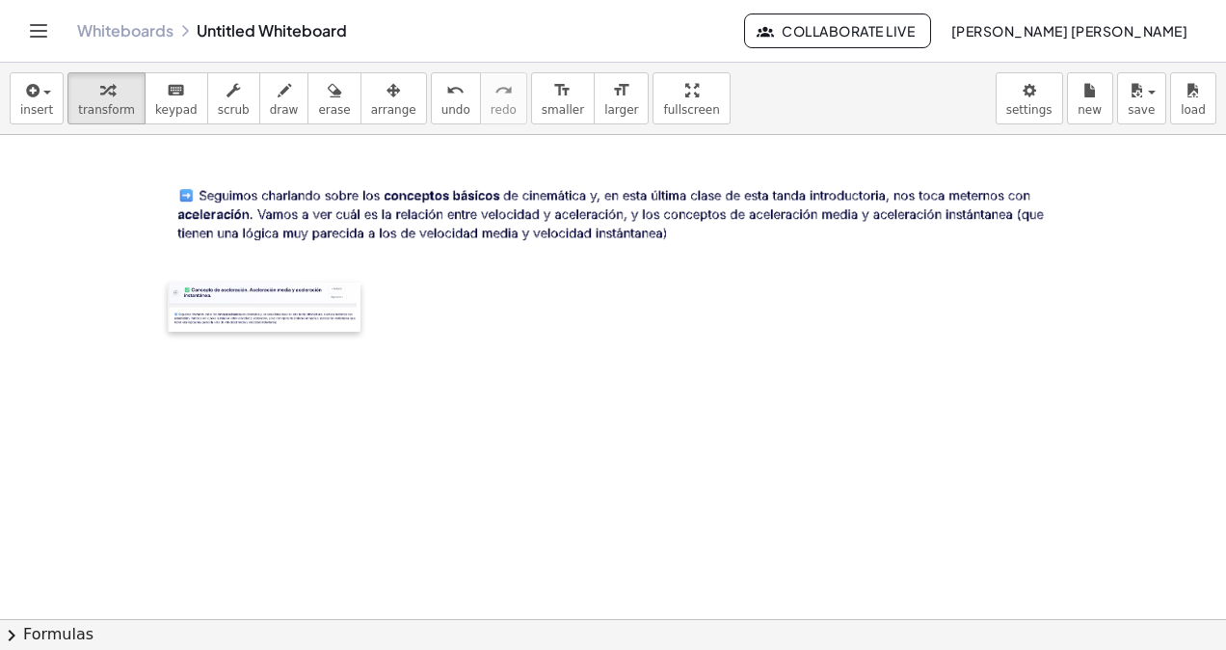
drag, startPoint x: 780, startPoint y: 391, endPoint x: 179, endPoint y: 301, distance: 607.3
click at [179, 301] on div at bounding box center [177, 306] width 19 height 49
drag, startPoint x: 360, startPoint y: 85, endPoint x: 353, endPoint y: 154, distance: 69.7
click at [387, 86] on icon "button" at bounding box center [393, 90] width 13 height 23
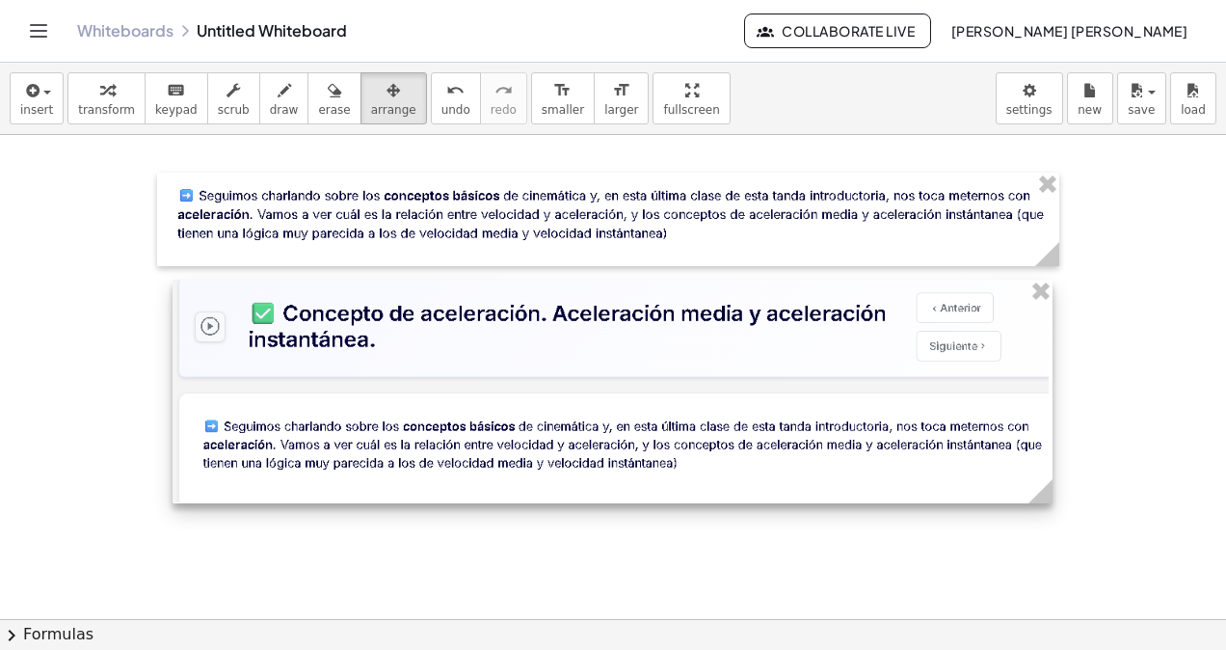
drag, startPoint x: 344, startPoint y: 315, endPoint x: 1029, endPoint y: 418, distance: 693.1
click at [1029, 418] on div at bounding box center [613, 392] width 880 height 225
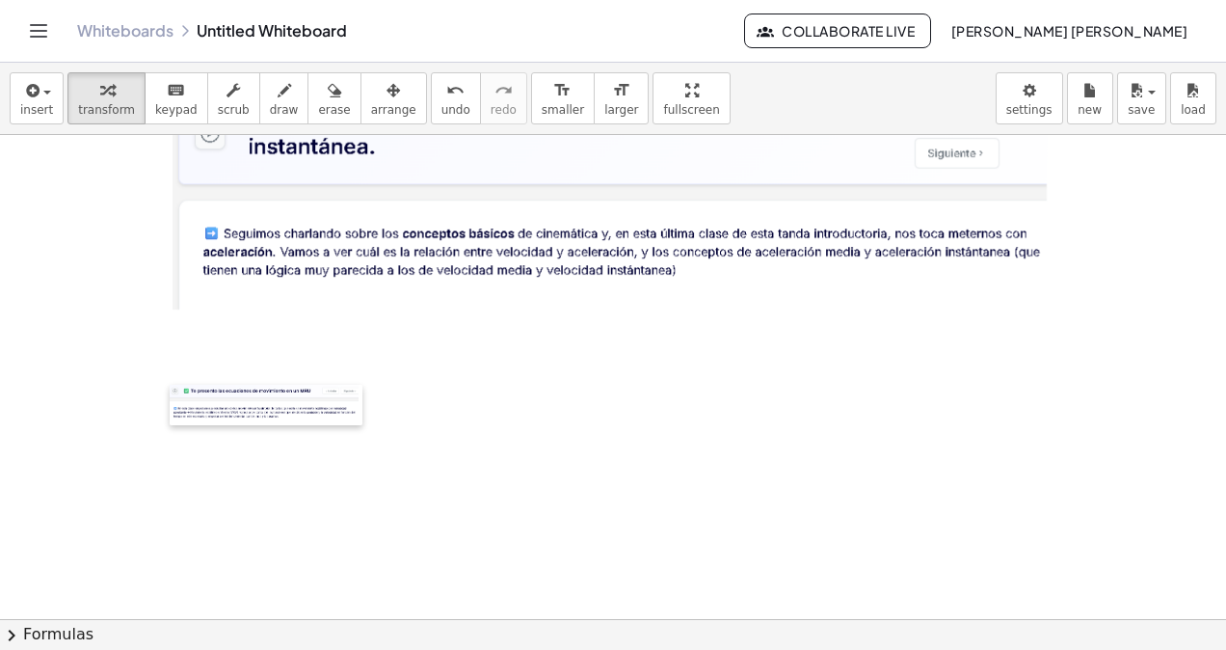
drag, startPoint x: 616, startPoint y: 488, endPoint x: 272, endPoint y: 253, distance: 416.8
click at [174, 385] on div at bounding box center [179, 405] width 19 height 40
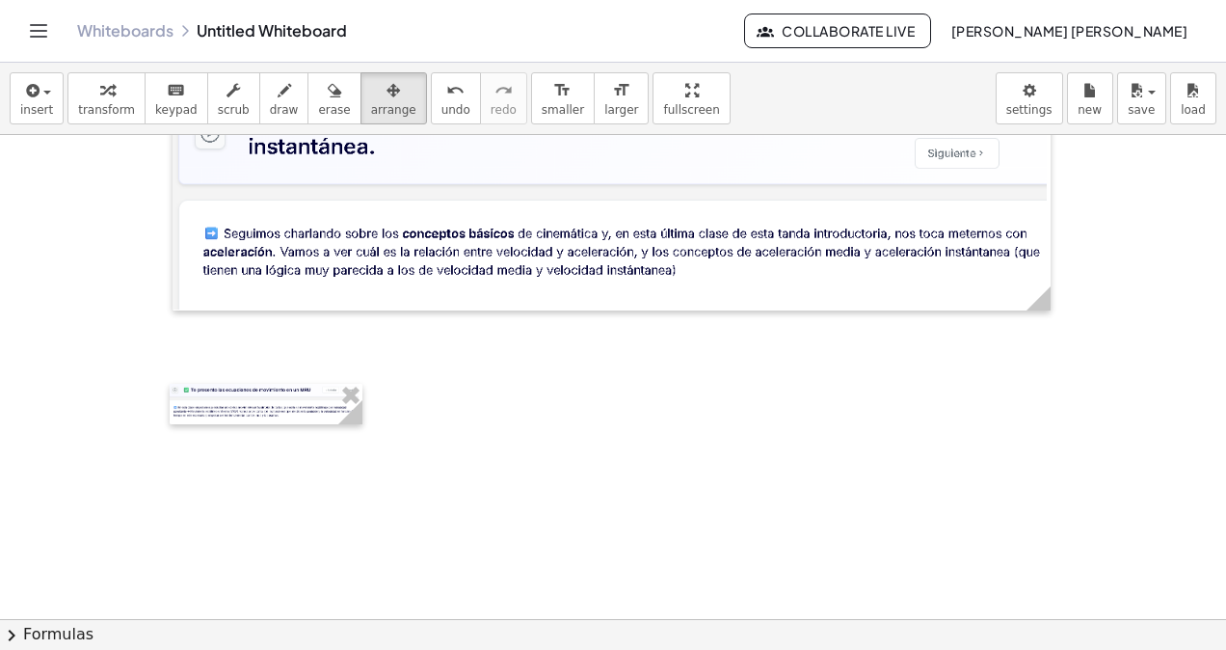
drag, startPoint x: 355, startPoint y: 110, endPoint x: 321, endPoint y: 302, distance: 194.8
click at [349, 123] on div "insert select one: Math Expression Function Text Youtube Video Graphing Geometr…" at bounding box center [613, 99] width 1226 height 72
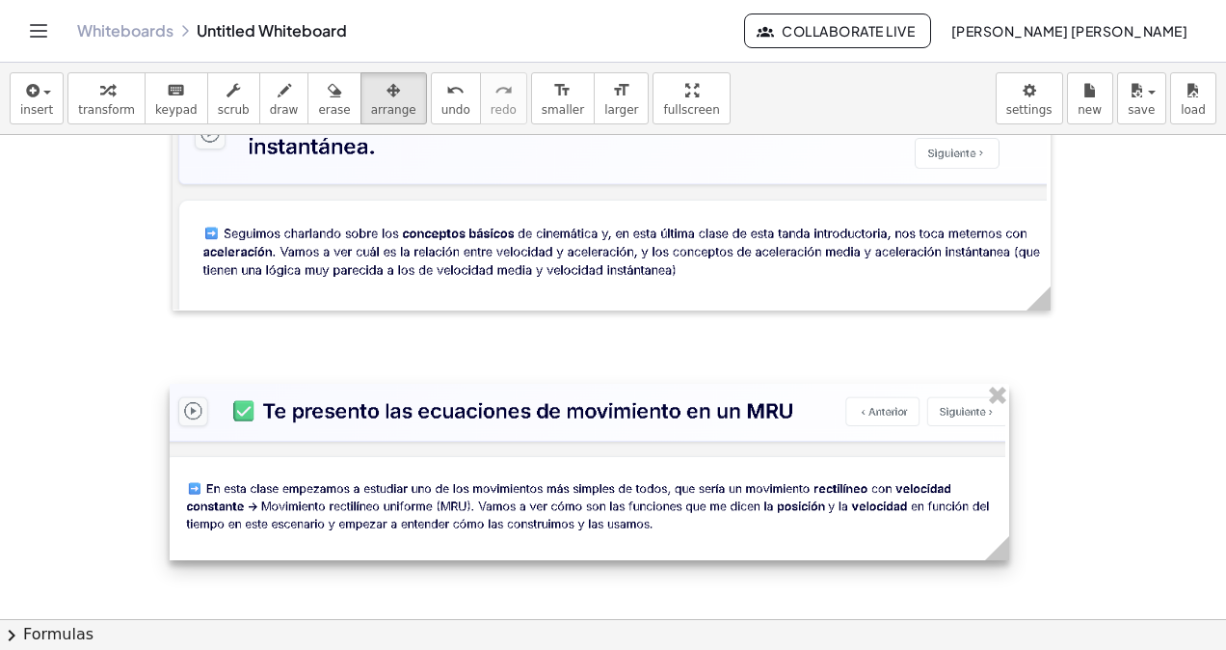
drag, startPoint x: 361, startPoint y: 419, endPoint x: 1017, endPoint y: 420, distance: 656.4
click at [1009, 420] on div at bounding box center [590, 472] width 840 height 177
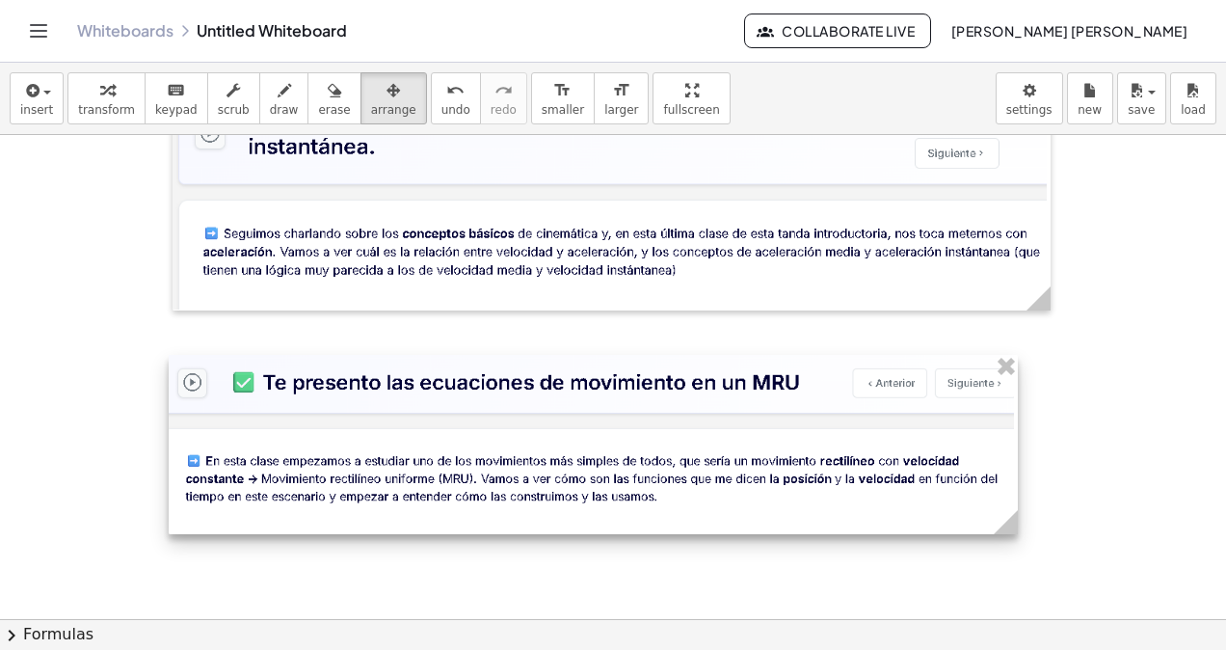
drag, startPoint x: 868, startPoint y: 490, endPoint x: 868, endPoint y: 461, distance: 28.9
click at [868, 461] on div at bounding box center [593, 444] width 849 height 179
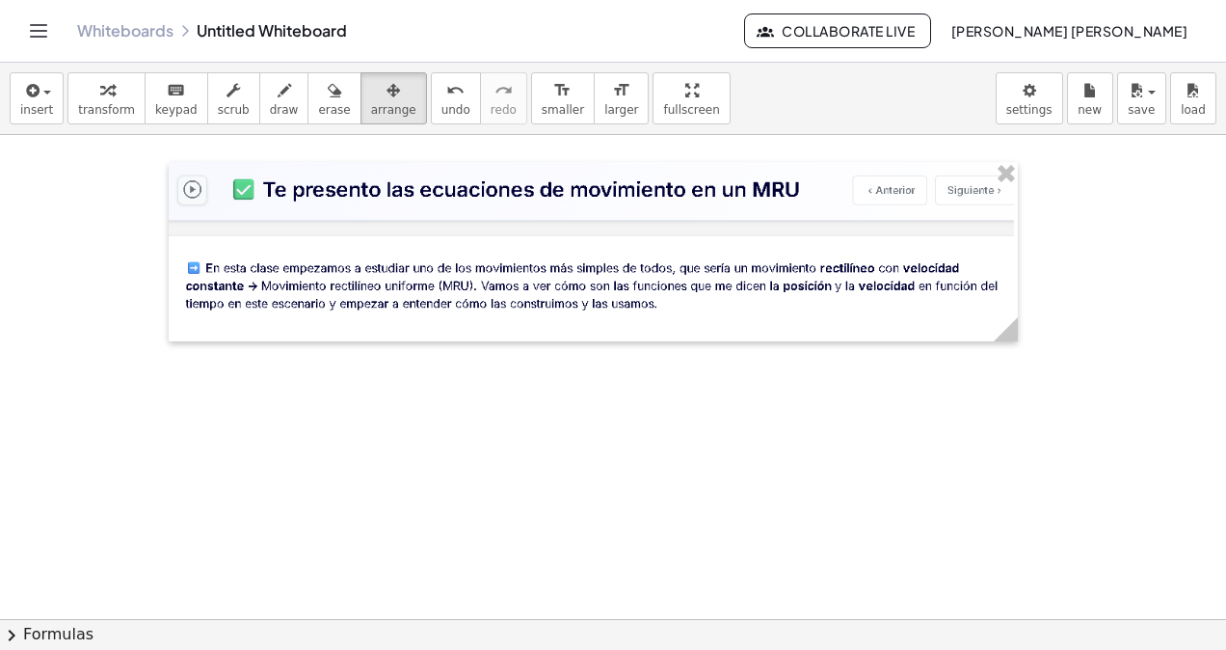
scroll to position [7078, 0]
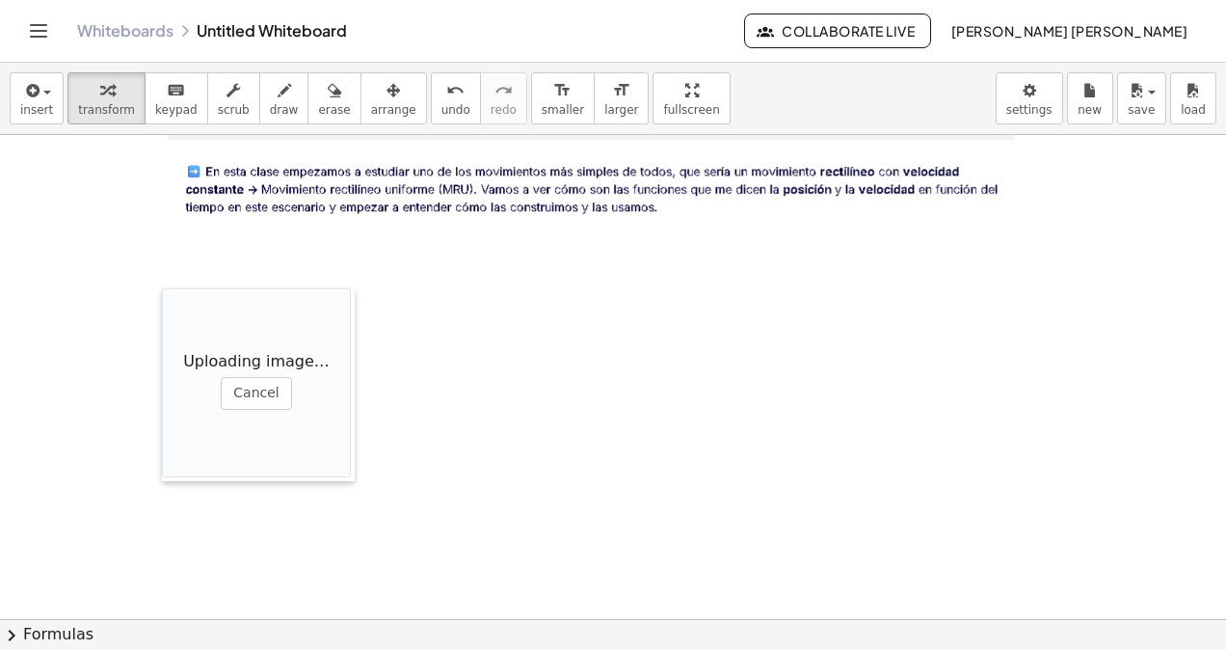
drag, startPoint x: 622, startPoint y: 435, endPoint x: 175, endPoint y: 280, distance: 472.5
click at [175, 288] on div at bounding box center [171, 384] width 19 height 193
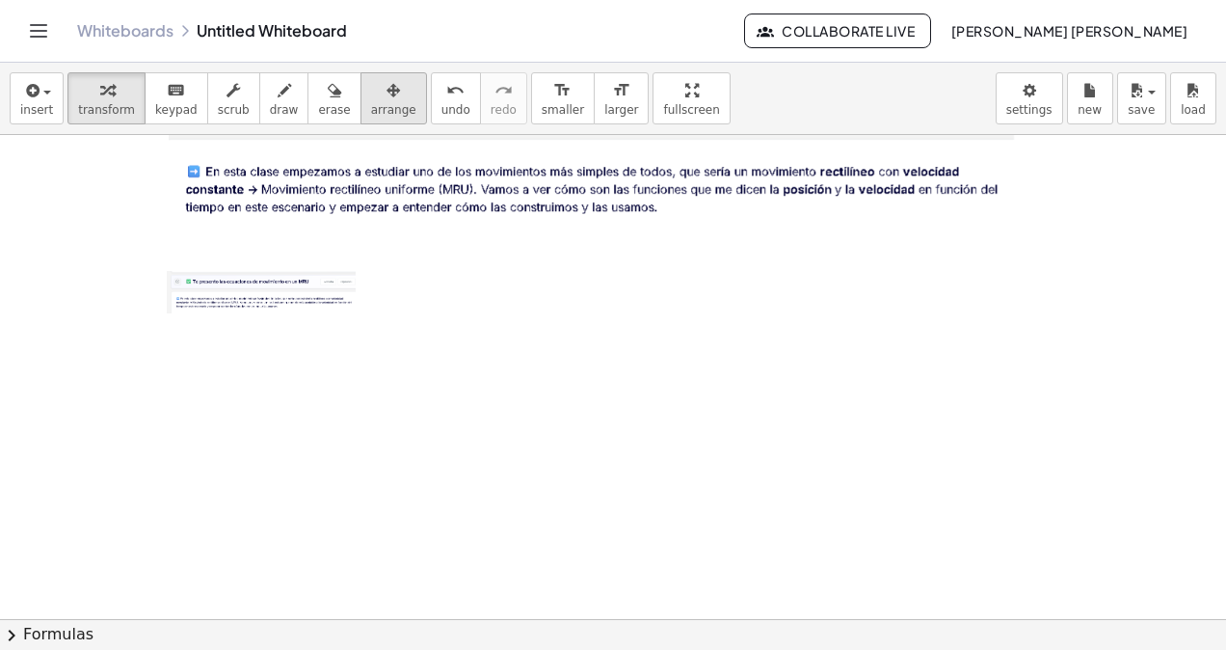
drag, startPoint x: 387, startPoint y: 103, endPoint x: 376, endPoint y: 98, distance: 11.6
click at [377, 99] on div "insert select one: Math Expression Function Text Youtube Video Graphing Geometr…" at bounding box center [613, 99] width 1226 height 72
click at [376, 97] on div "button" at bounding box center [393, 89] width 45 height 23
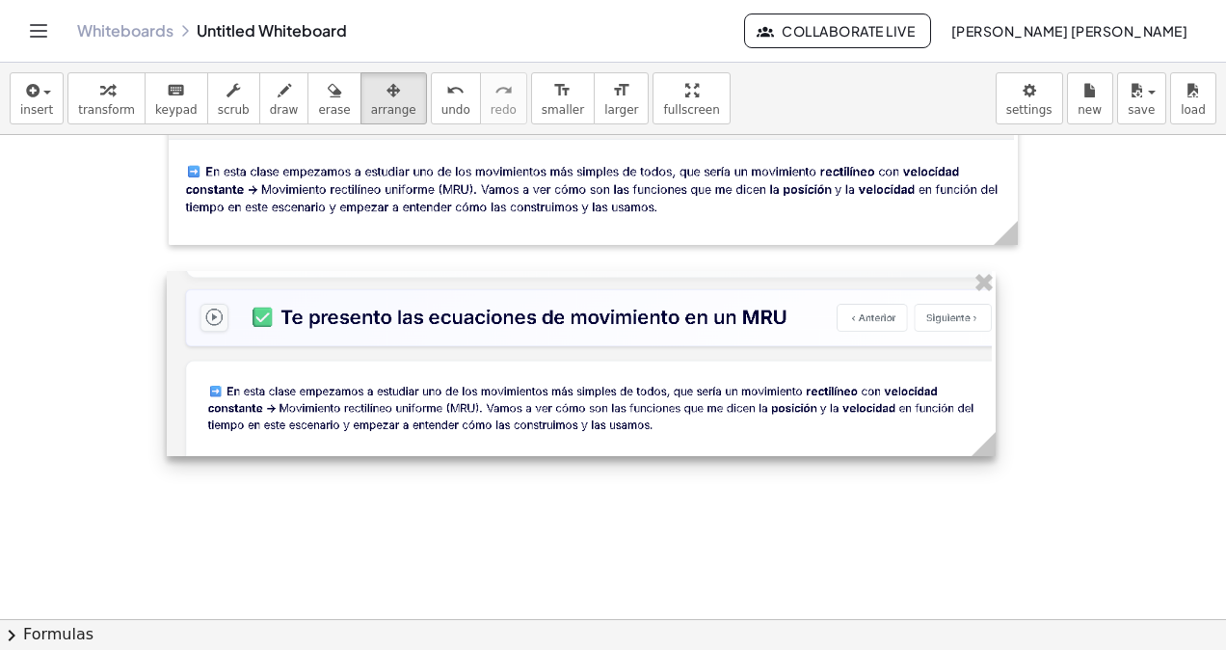
drag, startPoint x: 355, startPoint y: 299, endPoint x: 960, endPoint y: 391, distance: 612.4
click at [993, 351] on div at bounding box center [581, 364] width 829 height 186
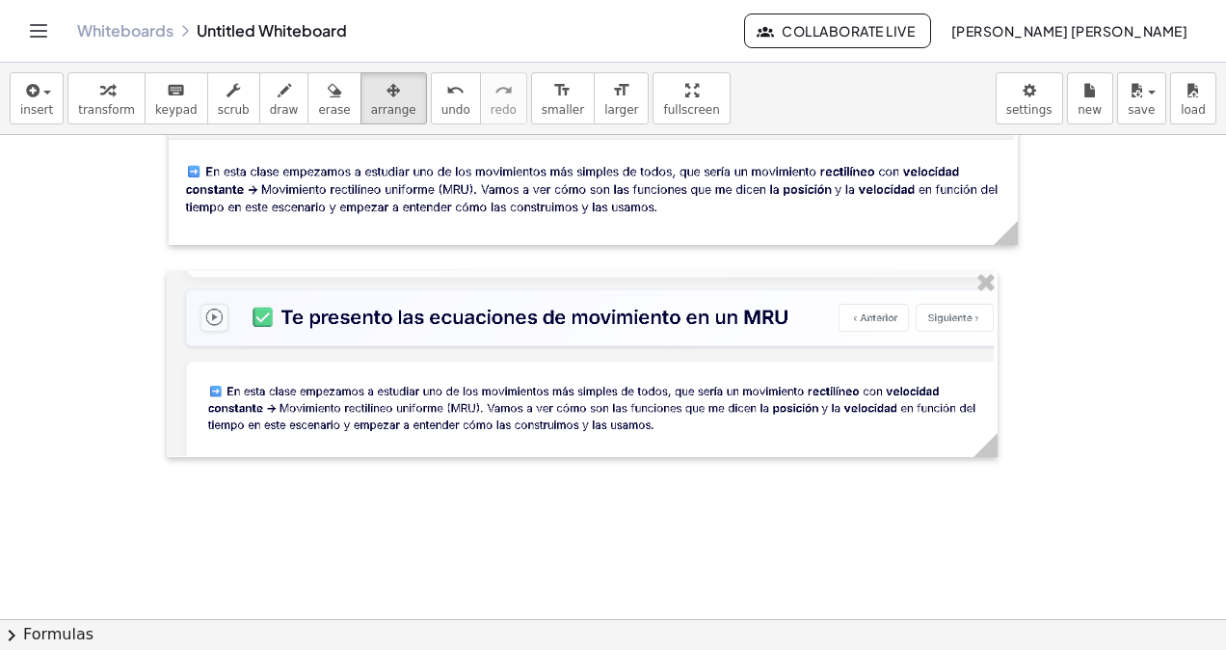
scroll to position [7271, 0]
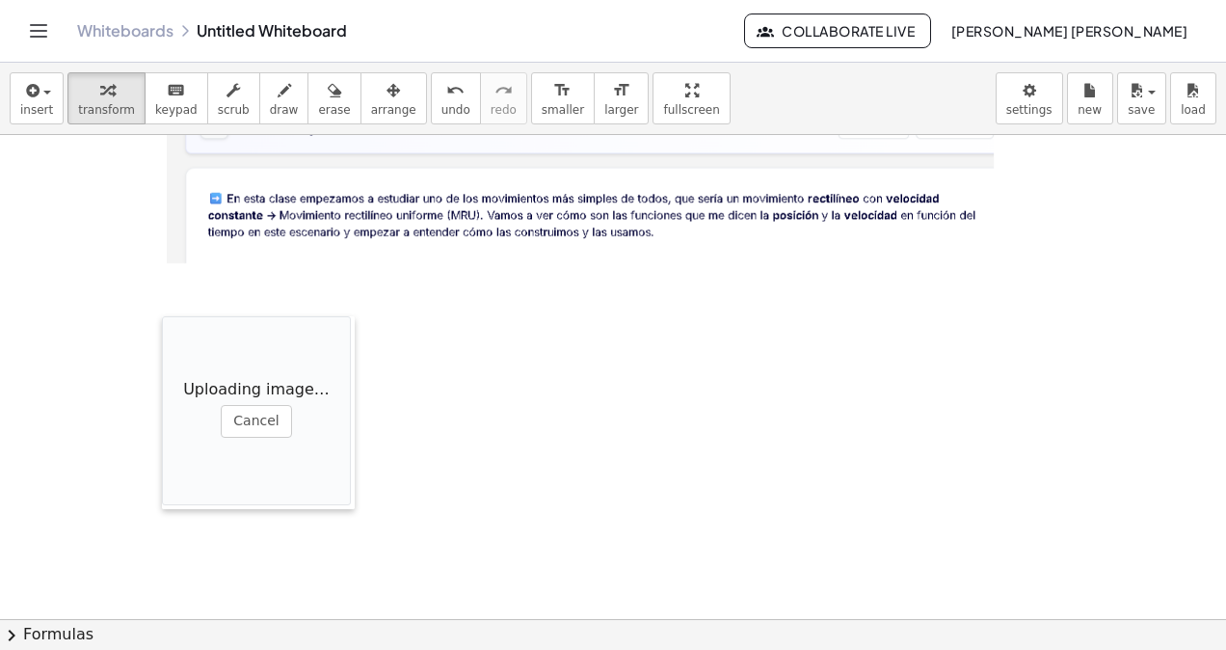
drag, startPoint x: 518, startPoint y: 507, endPoint x: 168, endPoint y: 310, distance: 401.4
click at [165, 316] on div at bounding box center [171, 412] width 19 height 193
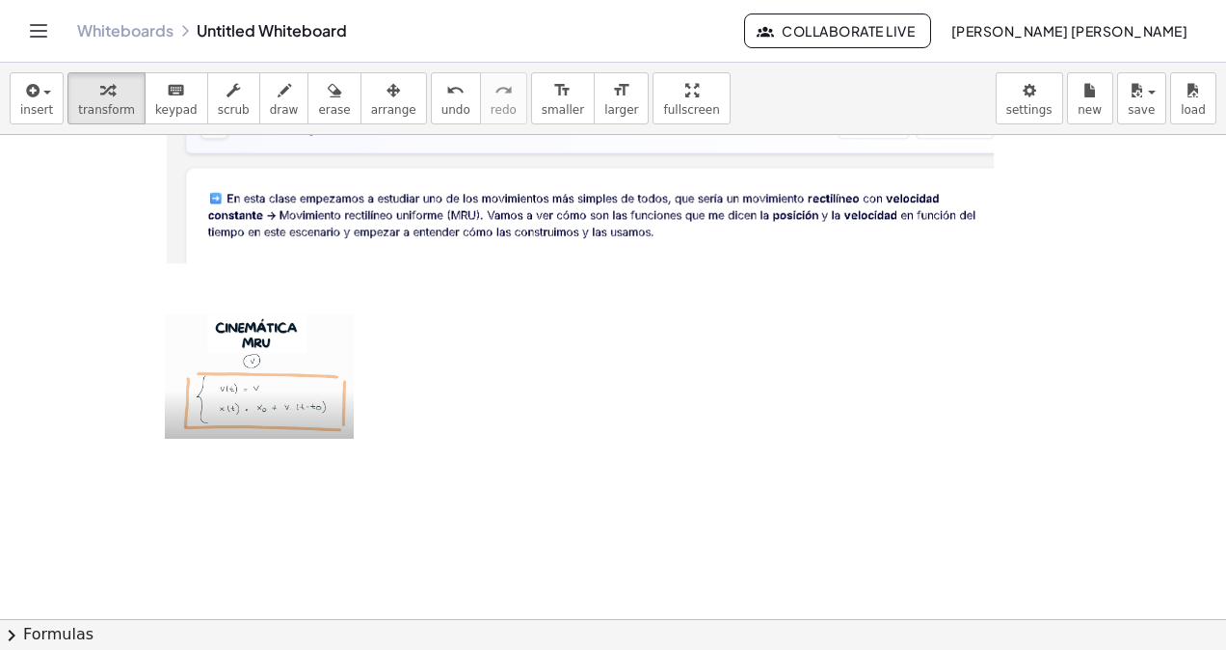
drag, startPoint x: 355, startPoint y: 101, endPoint x: 393, endPoint y: 413, distance: 313.7
click at [371, 108] on span "arrange" at bounding box center [393, 109] width 45 height 13
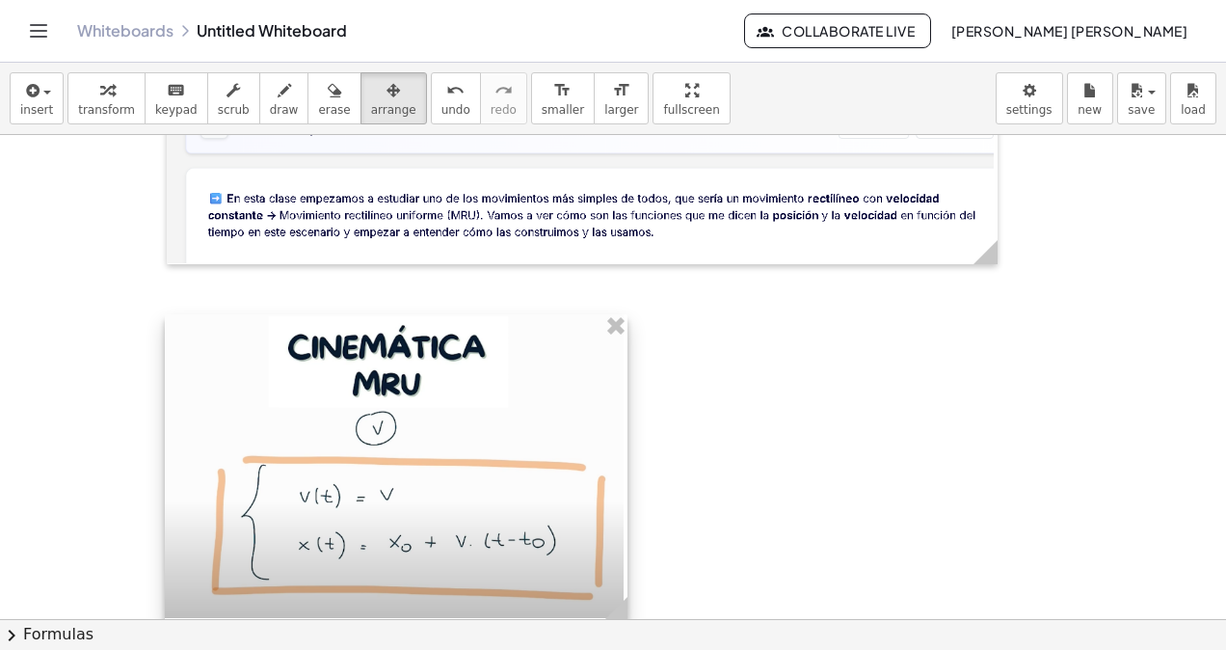
drag, startPoint x: 355, startPoint y: 441, endPoint x: 625, endPoint y: 427, distance: 270.3
click at [625, 427] on div at bounding box center [396, 467] width 463 height 307
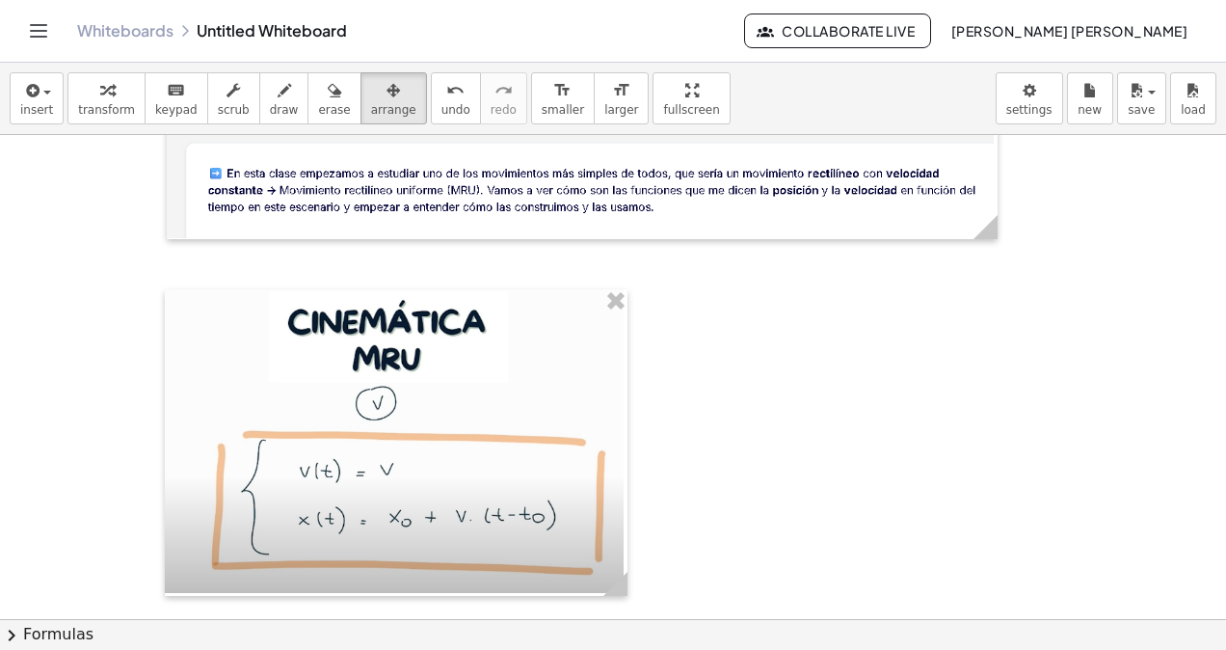
scroll to position [7392, 0]
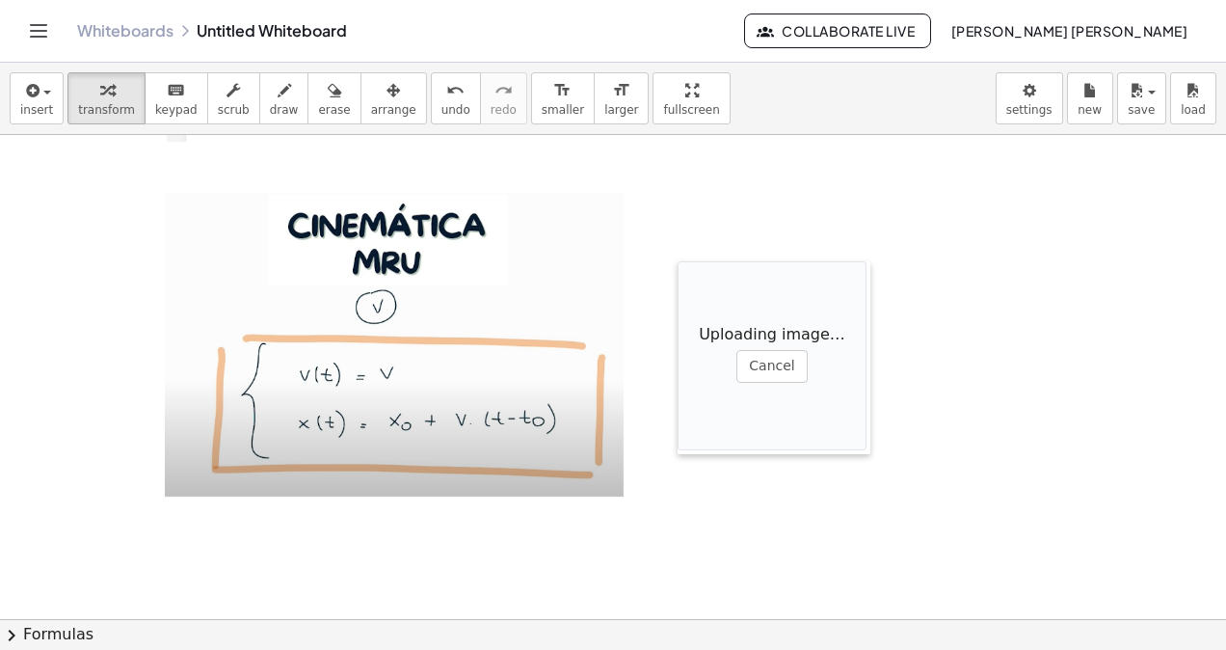
drag, startPoint x: 760, startPoint y: 364, endPoint x: 674, endPoint y: 260, distance: 134.9
click at [681, 261] on div at bounding box center [687, 357] width 19 height 193
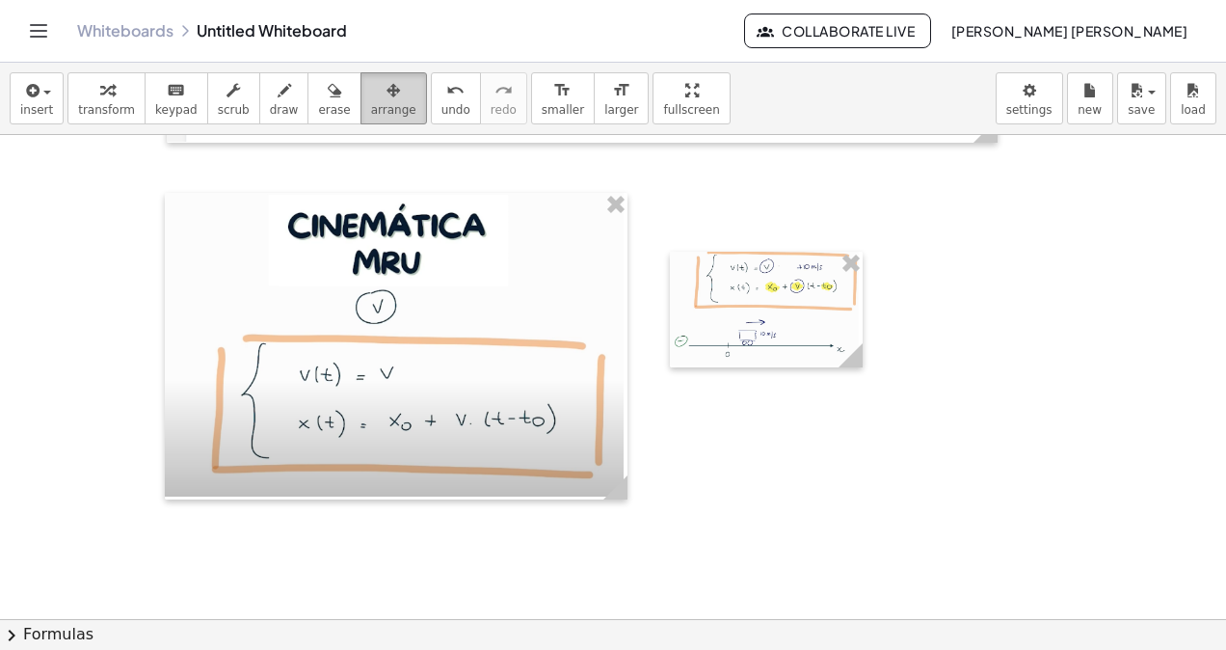
click at [376, 113] on button "arrange" at bounding box center [394, 98] width 67 height 52
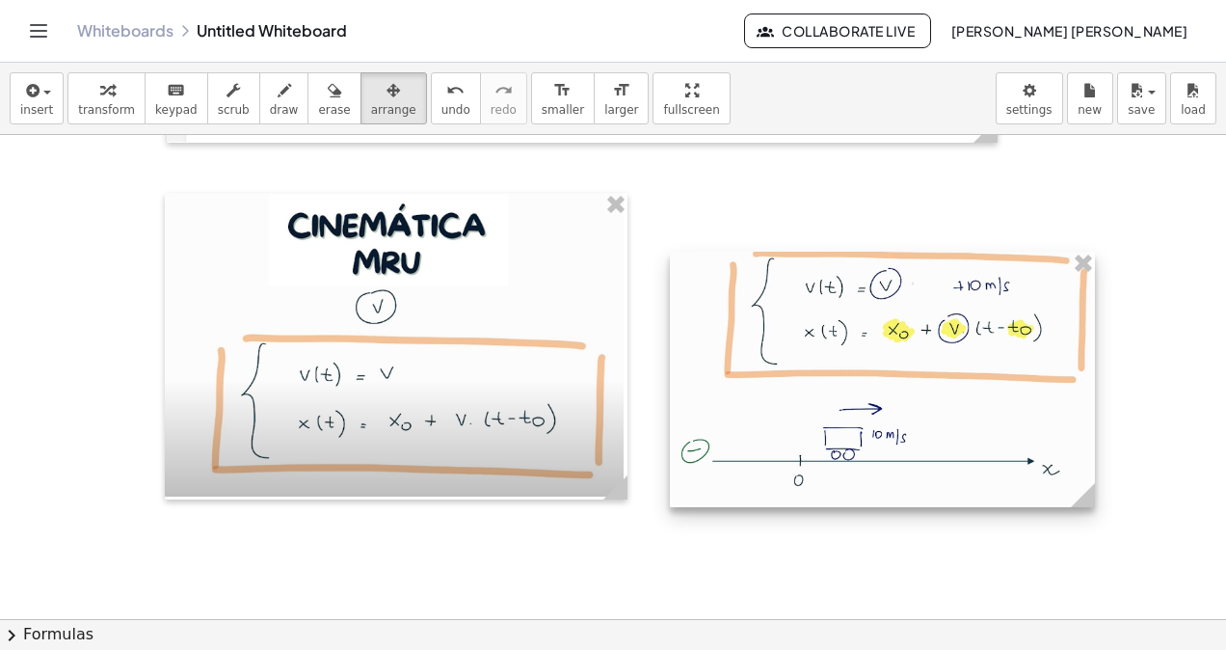
drag, startPoint x: 861, startPoint y: 361, endPoint x: 1091, endPoint y: 542, distance: 292.5
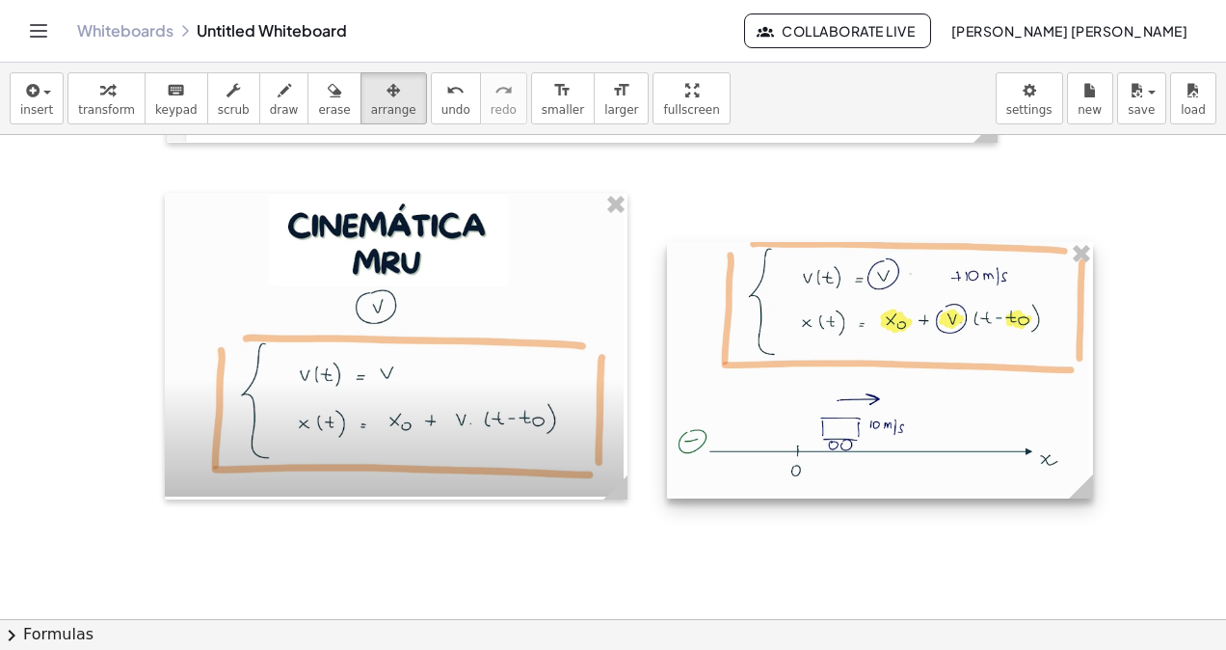
drag, startPoint x: 950, startPoint y: 453, endPoint x: 947, endPoint y: 441, distance: 12.2
click at [947, 441] on div at bounding box center [880, 370] width 426 height 256
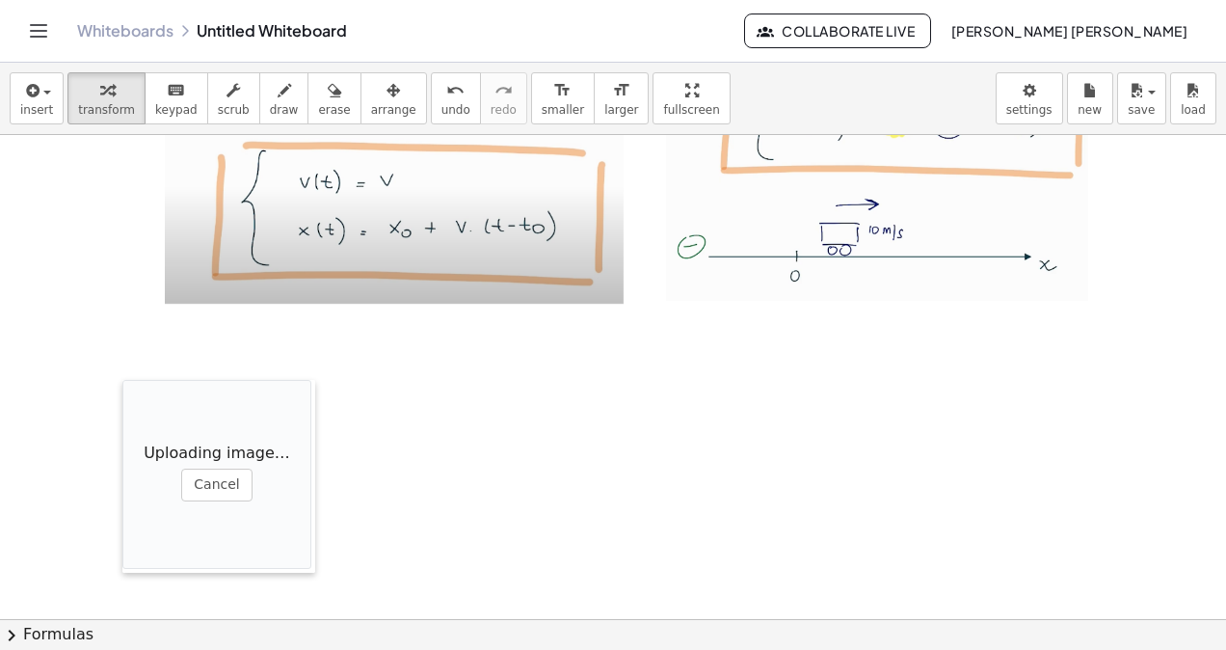
drag, startPoint x: 552, startPoint y: 537, endPoint x: 129, endPoint y: 382, distance: 450.7
click at [129, 382] on div at bounding box center [131, 476] width 19 height 193
click at [361, 118] on button "arrange" at bounding box center [394, 98] width 67 height 52
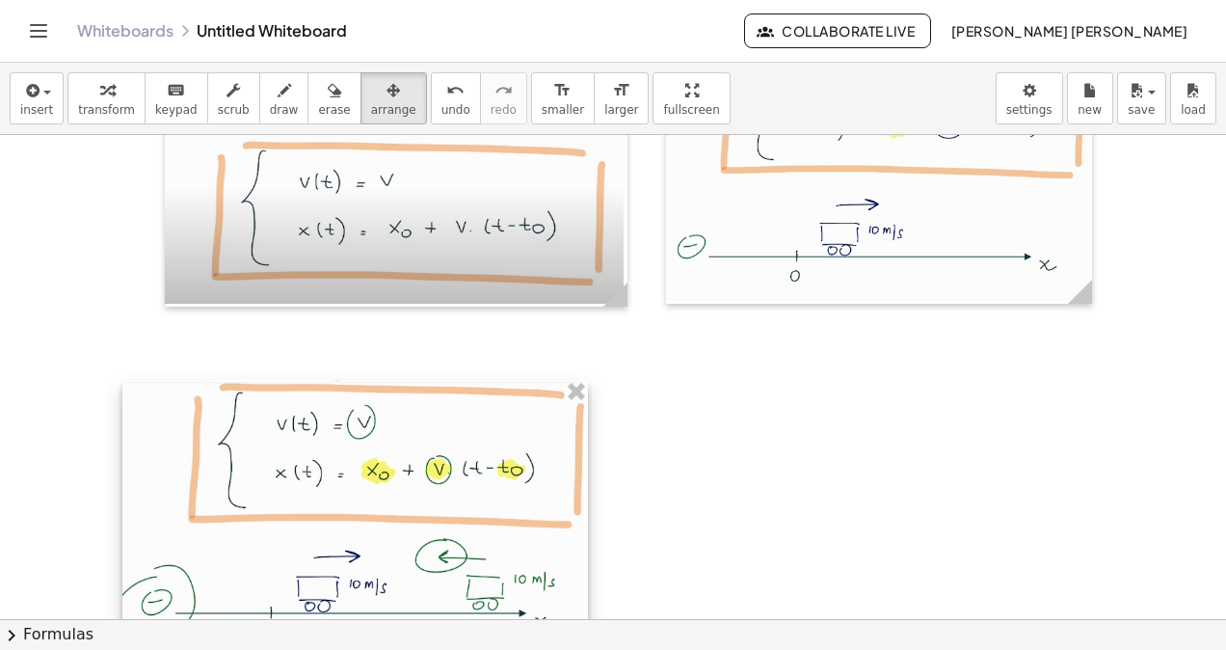
drag, startPoint x: 295, startPoint y: 488, endPoint x: 568, endPoint y: 559, distance: 282.0
click at [568, 559] on div at bounding box center [355, 518] width 466 height 277
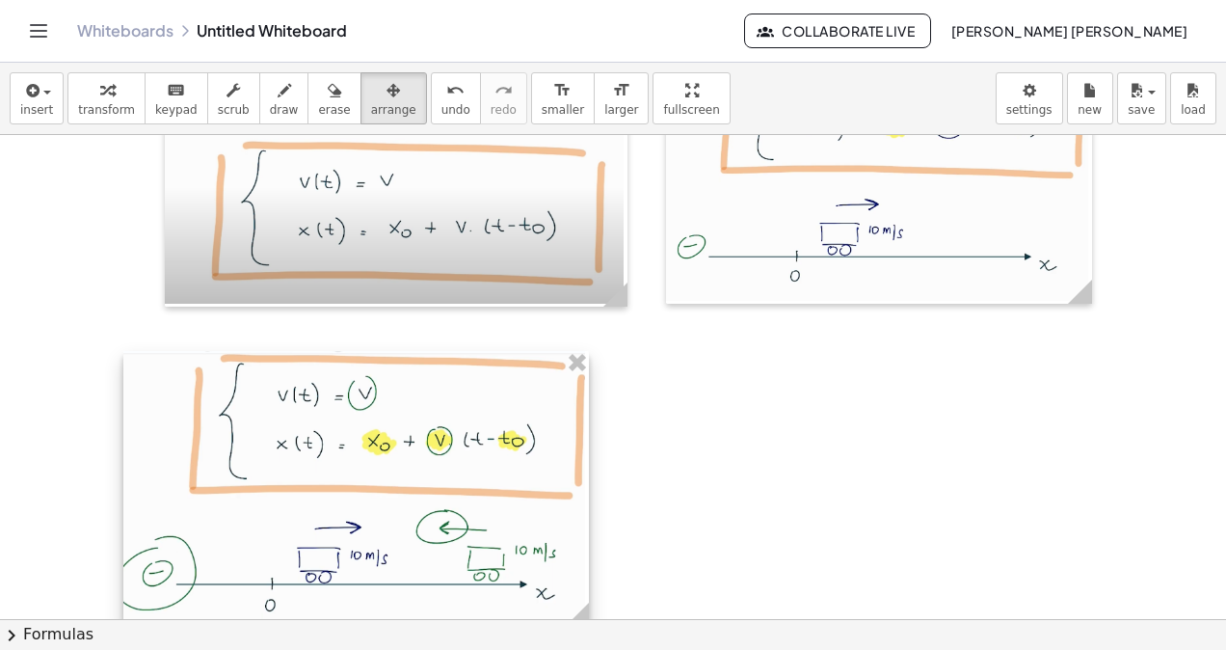
drag, startPoint x: 478, startPoint y: 545, endPoint x: 492, endPoint y: 538, distance: 15.1
click at [484, 527] on div at bounding box center [356, 489] width 466 height 277
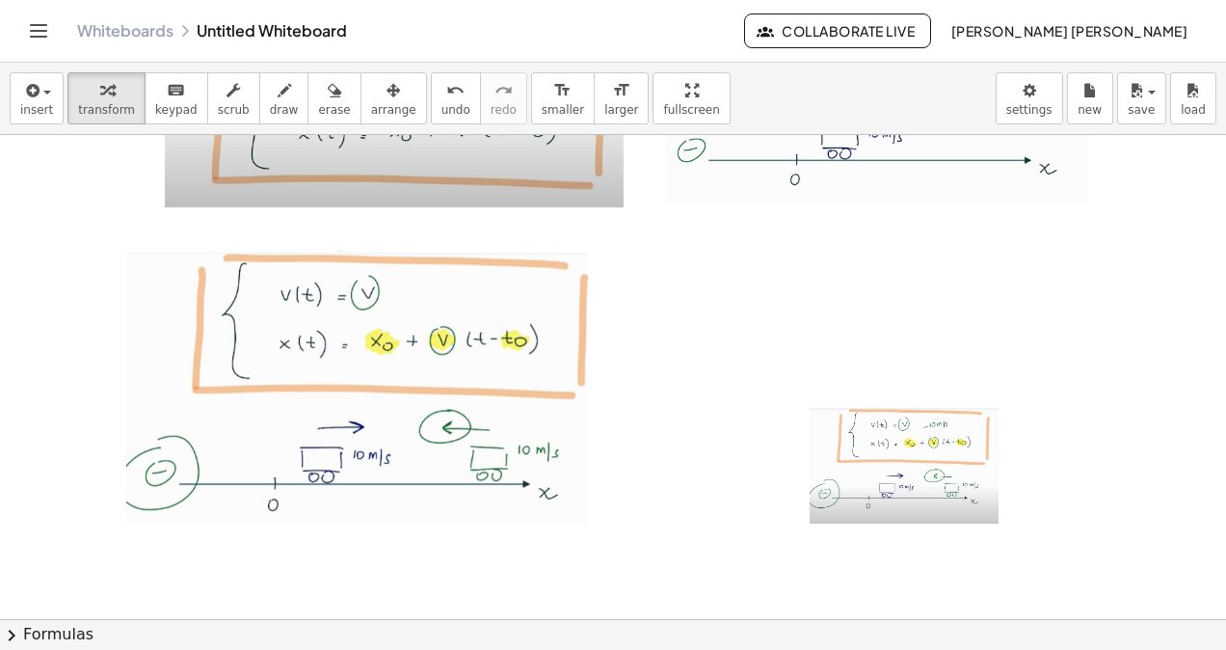
scroll to position [7762, 0]
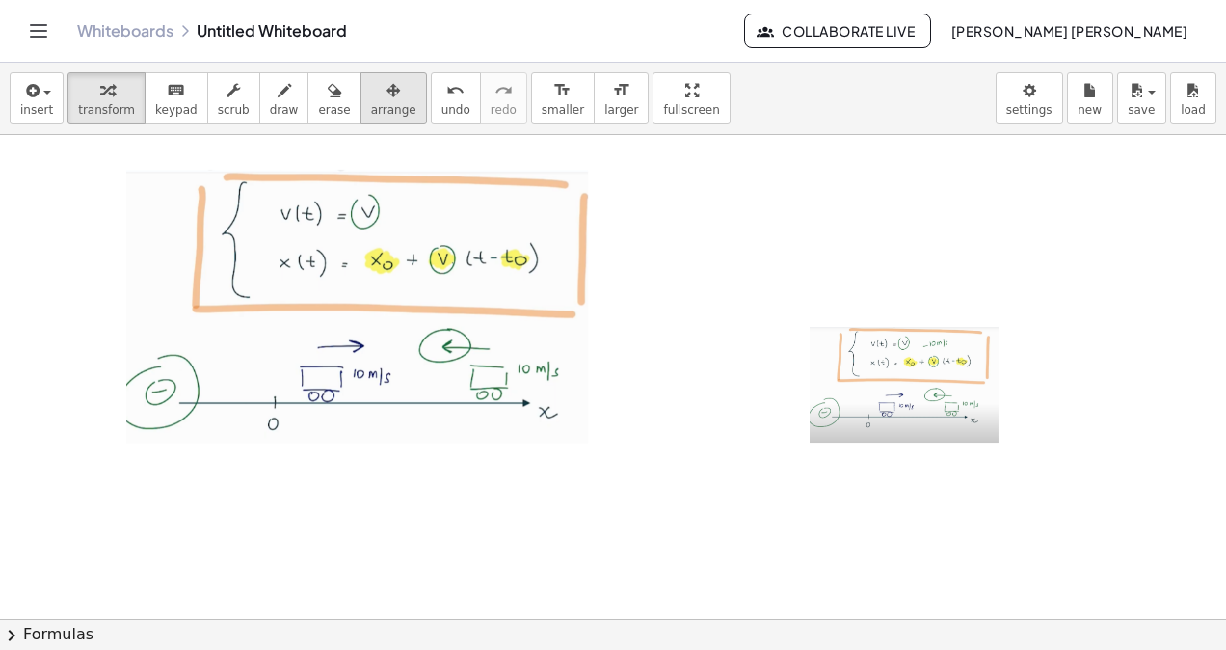
click at [371, 113] on span "arrange" at bounding box center [393, 109] width 45 height 13
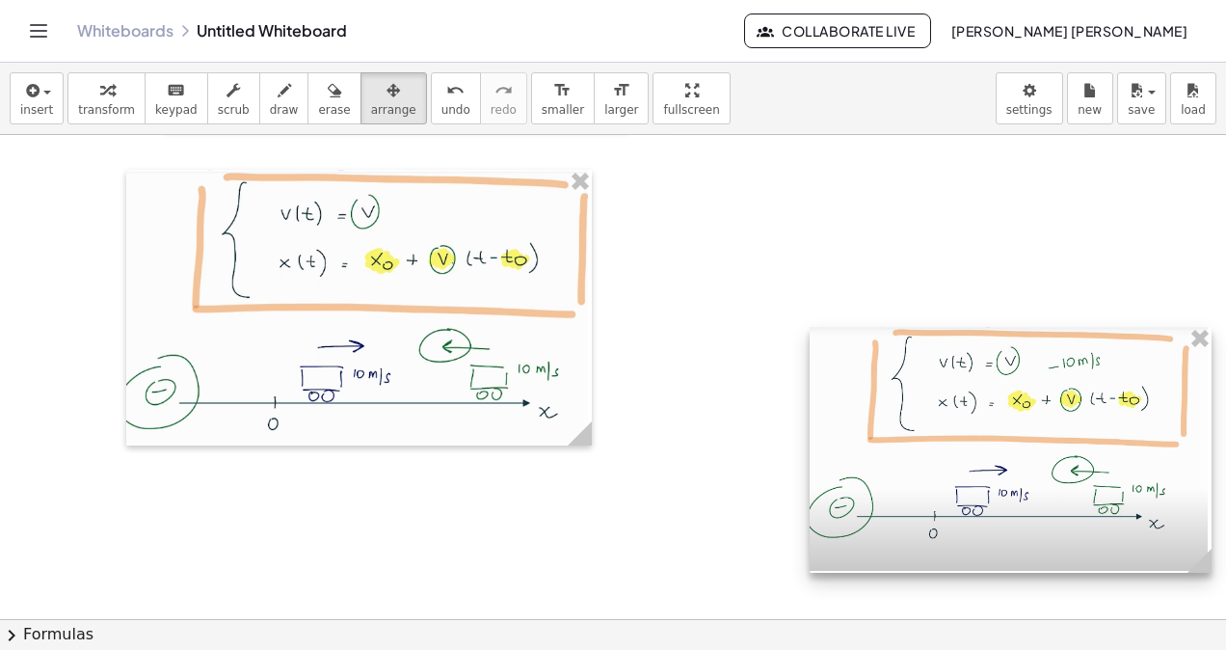
drag, startPoint x: 1002, startPoint y: 436, endPoint x: 1203, endPoint y: 549, distance: 230.5
click at [1203, 549] on circle at bounding box center [1204, 565] width 34 height 34
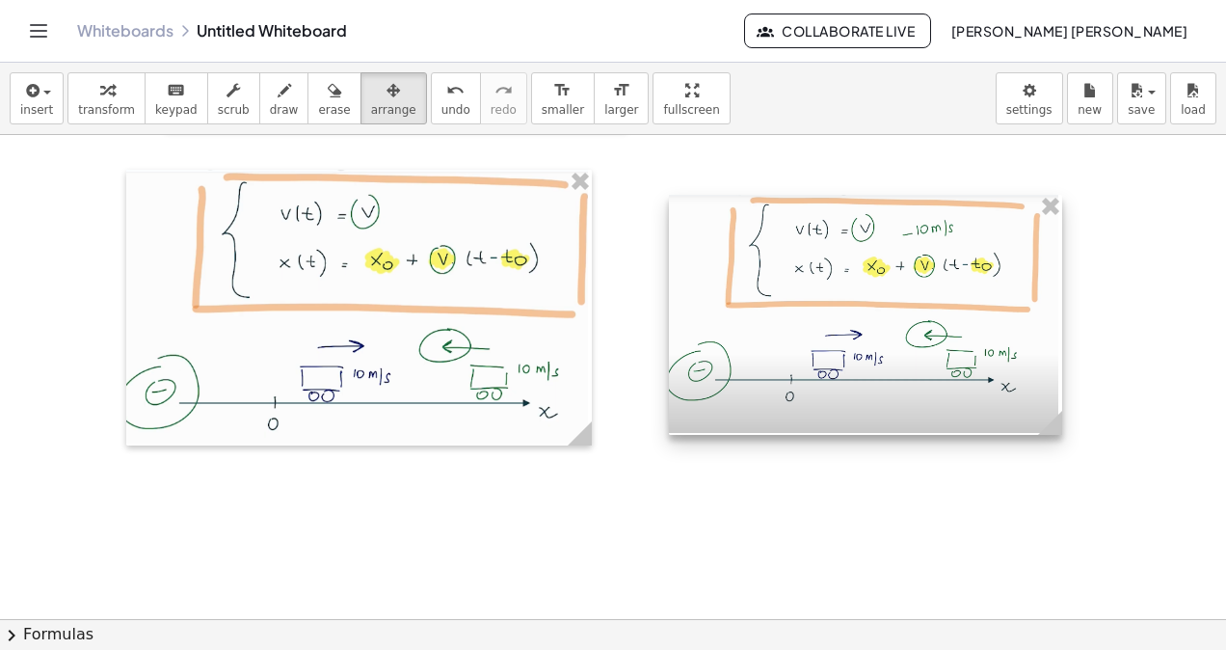
drag, startPoint x: 1079, startPoint y: 485, endPoint x: 937, endPoint y: 350, distance: 195.7
click at [937, 350] on div at bounding box center [865, 315] width 393 height 241
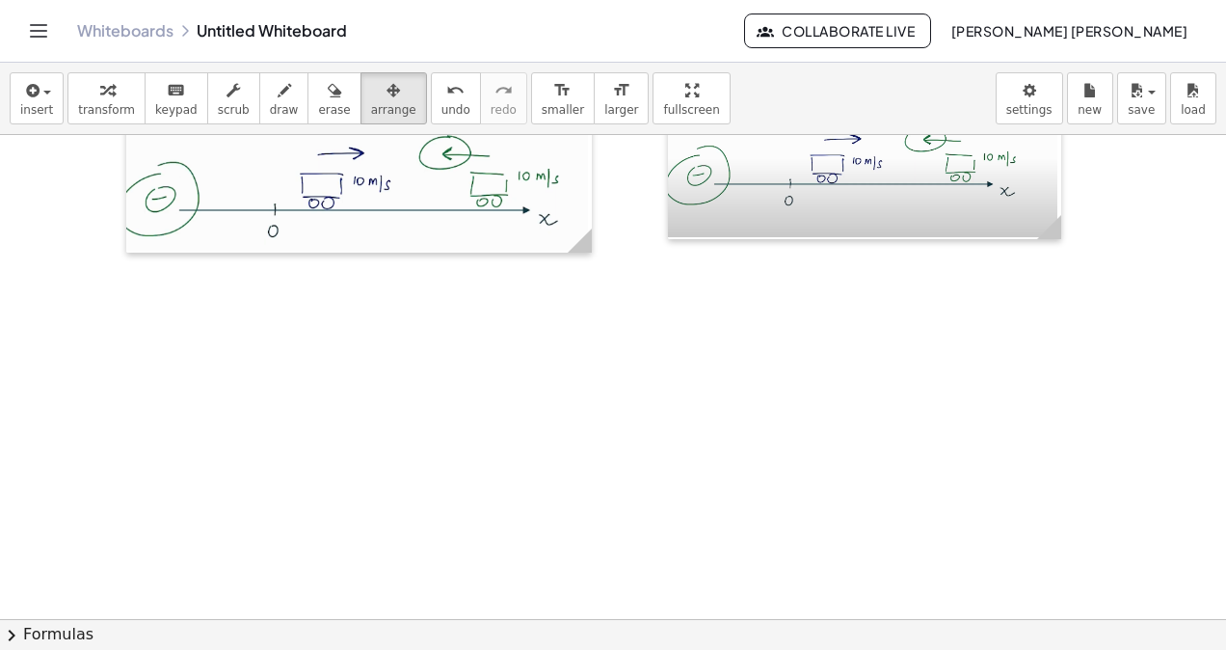
scroll to position [8052, 0]
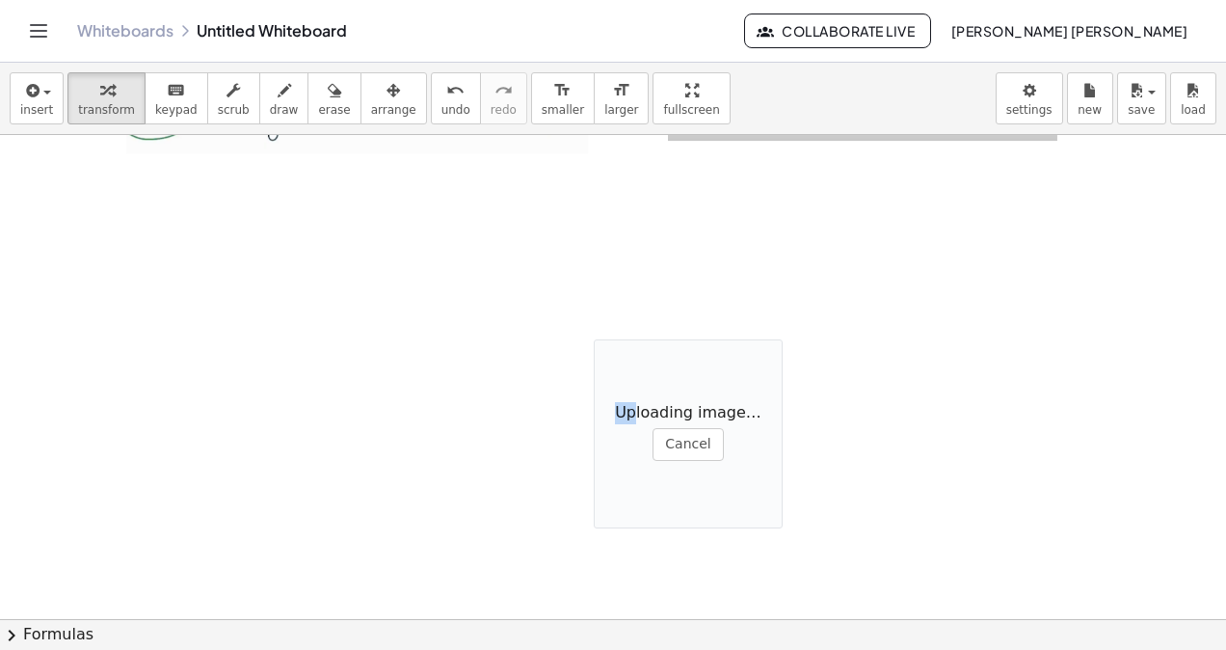
drag, startPoint x: 641, startPoint y: 349, endPoint x: 628, endPoint y: 349, distance: 12.5
click at [628, 349] on div "Uploading image… Cancel" at bounding box center [688, 433] width 189 height 189
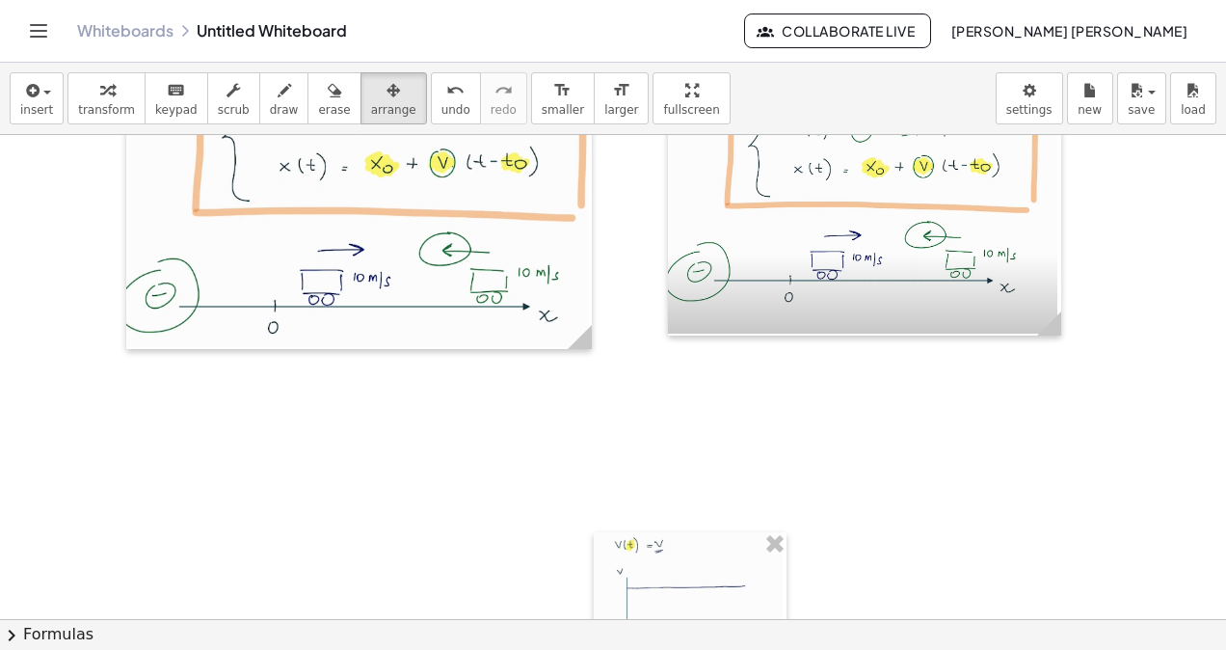
drag, startPoint x: 380, startPoint y: 87, endPoint x: 416, endPoint y: 182, distance: 102.2
click at [378, 89] on button "arrange" at bounding box center [394, 98] width 67 height 52
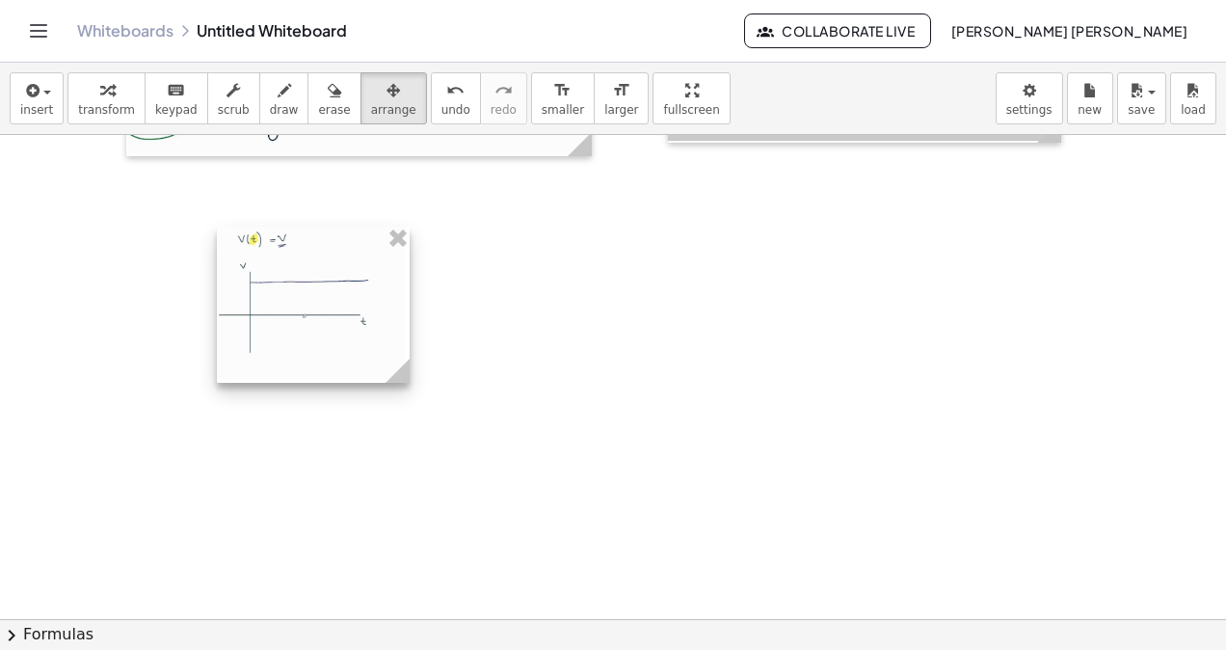
drag, startPoint x: 597, startPoint y: 386, endPoint x: 208, endPoint y: 278, distance: 403.2
click at [217, 278] on div at bounding box center [313, 305] width 193 height 156
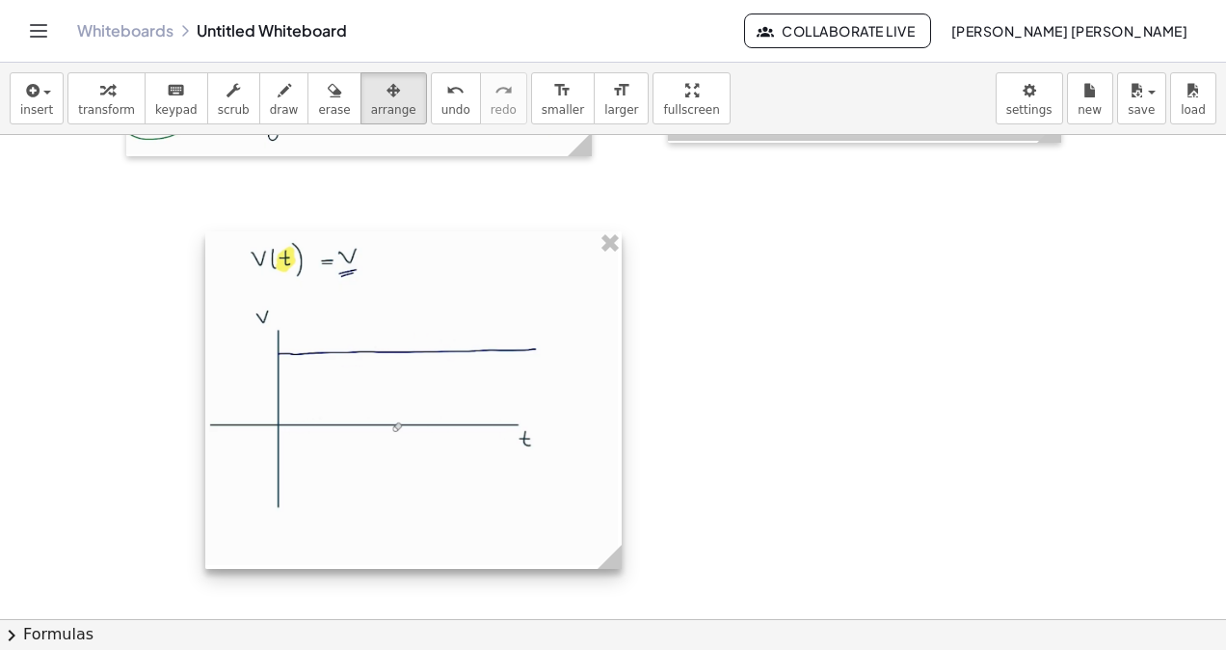
drag, startPoint x: 395, startPoint y: 368, endPoint x: 504, endPoint y: 378, distance: 109.3
click at [598, 377] on div at bounding box center [413, 399] width 416 height 337
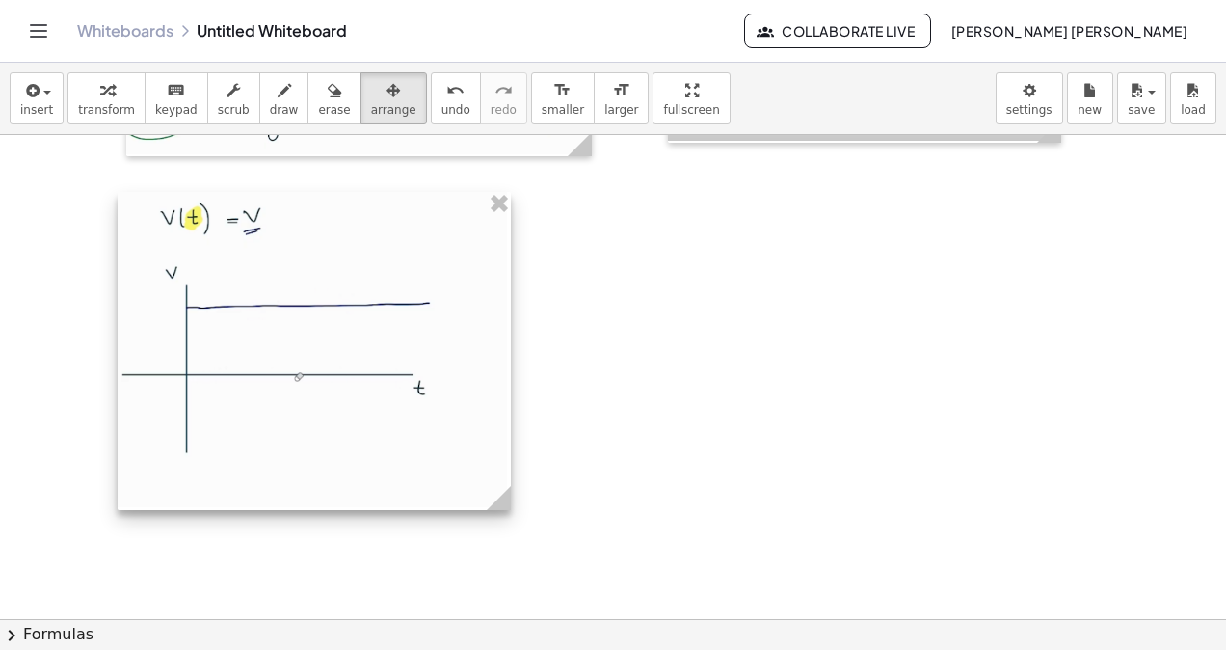
drag, startPoint x: 504, startPoint y: 378, endPoint x: 420, endPoint y: 335, distance: 94.0
click at [420, 335] on div at bounding box center [314, 351] width 393 height 319
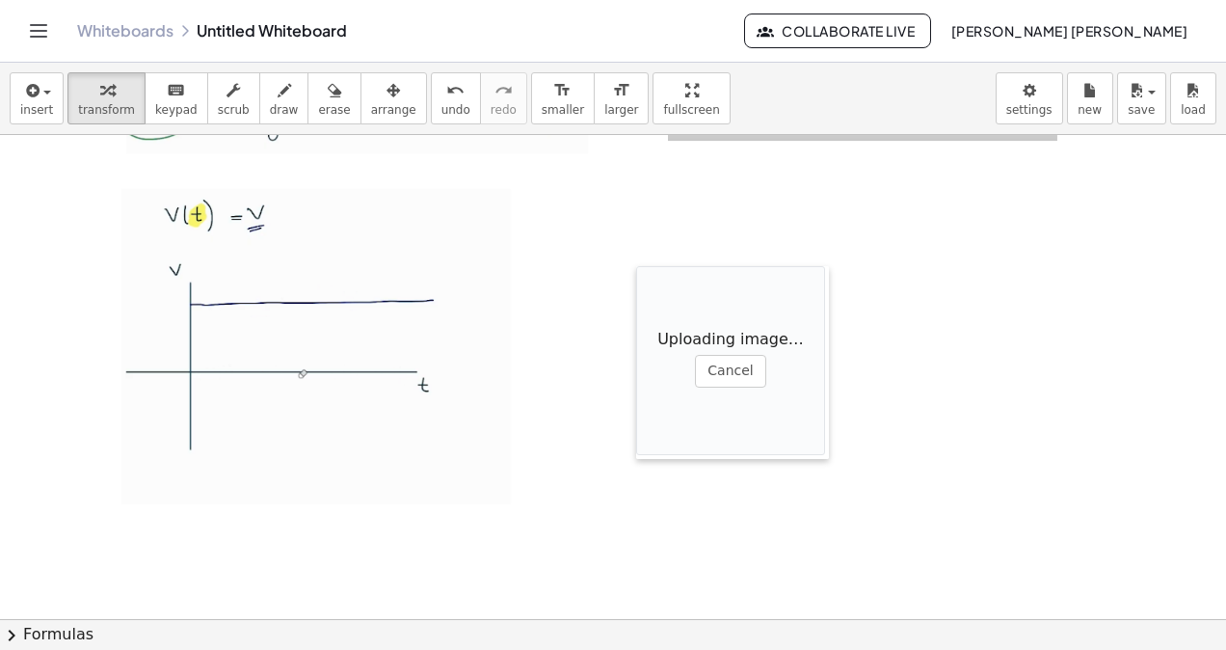
drag, startPoint x: 788, startPoint y: 308, endPoint x: 551, endPoint y: 247, distance: 245.0
click at [646, 278] on div at bounding box center [645, 362] width 19 height 193
drag, startPoint x: 358, startPoint y: 97, endPoint x: 441, endPoint y: 175, distance: 113.9
click at [387, 99] on icon "button" at bounding box center [393, 90] width 13 height 23
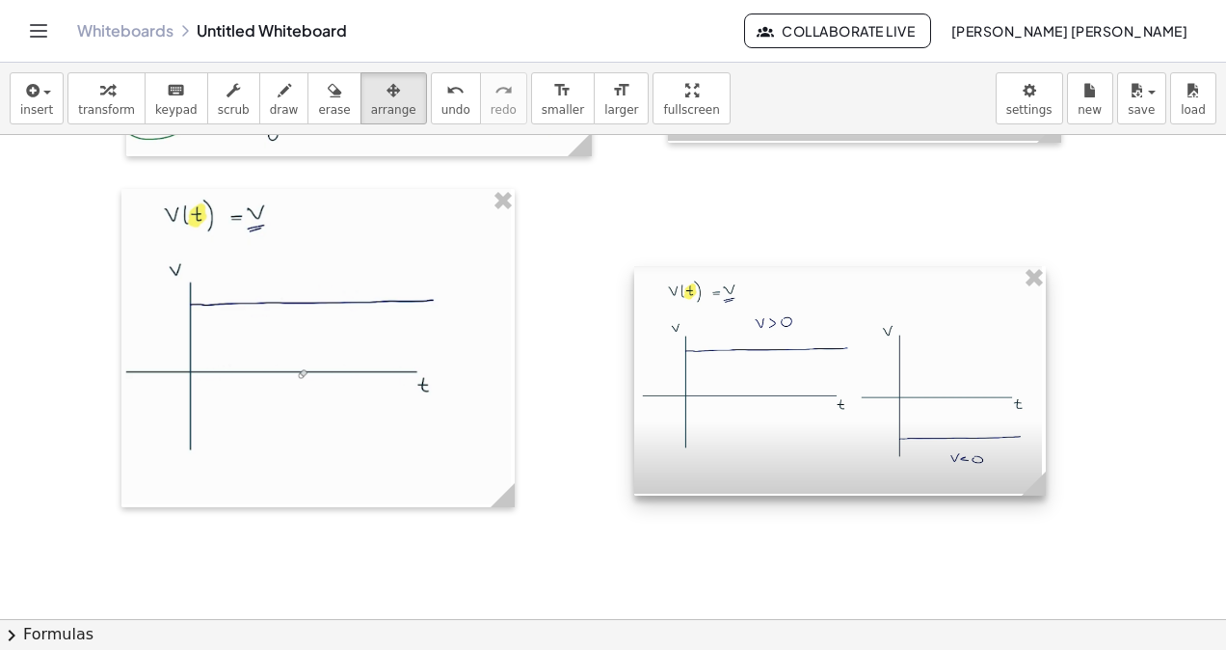
drag, startPoint x: 812, startPoint y: 361, endPoint x: 1030, endPoint y: 428, distance: 228.7
click at [1030, 428] on div at bounding box center [840, 380] width 412 height 229
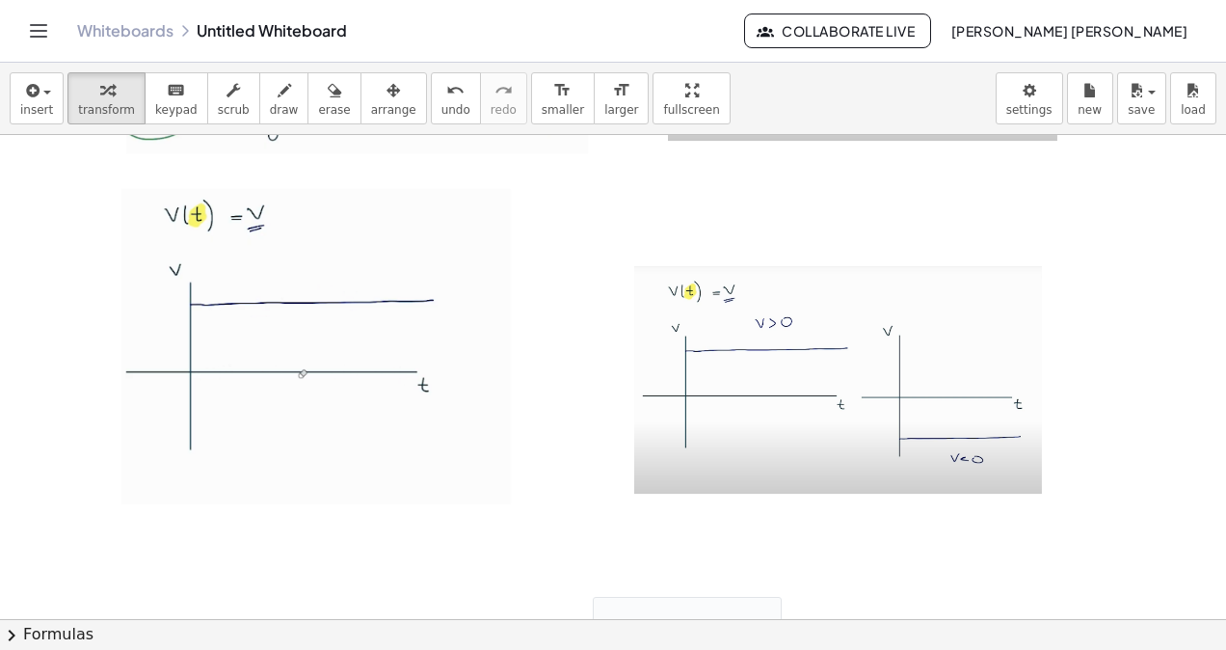
scroll to position [8341, 0]
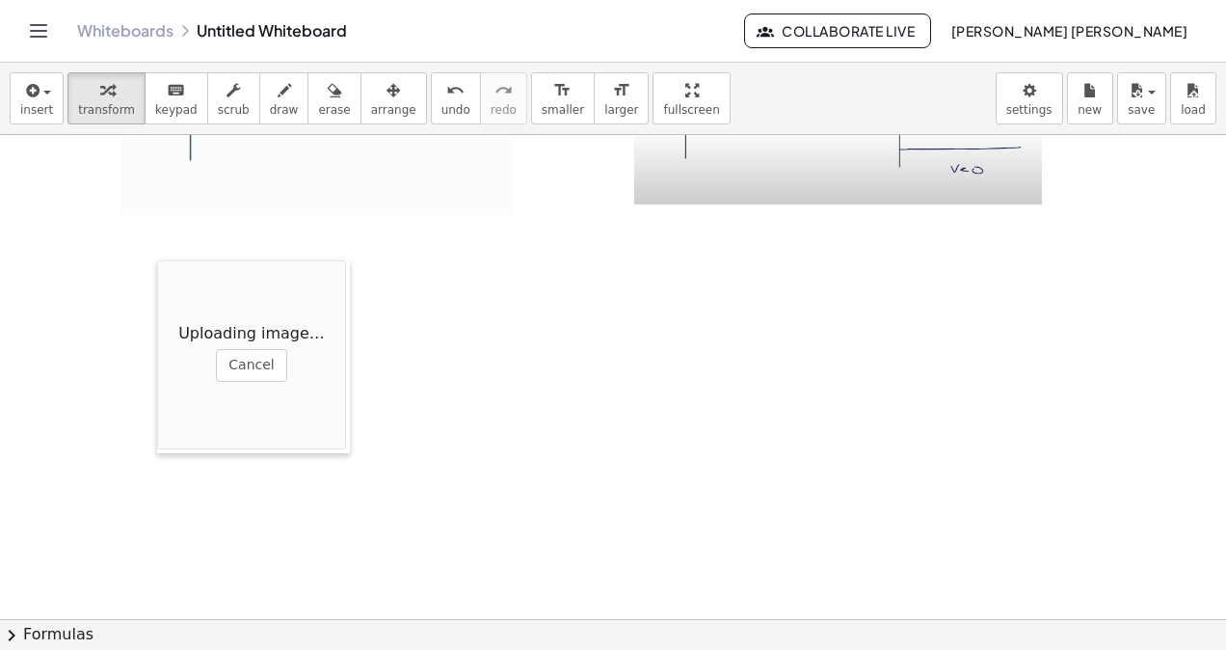
drag, startPoint x: 601, startPoint y: 474, endPoint x: 165, endPoint y: 427, distance: 438.2
click at [165, 427] on div at bounding box center [166, 356] width 19 height 193
drag, startPoint x: 364, startPoint y: 116, endPoint x: 362, endPoint y: 328, distance: 212.1
click at [371, 116] on span "arrange" at bounding box center [393, 109] width 45 height 13
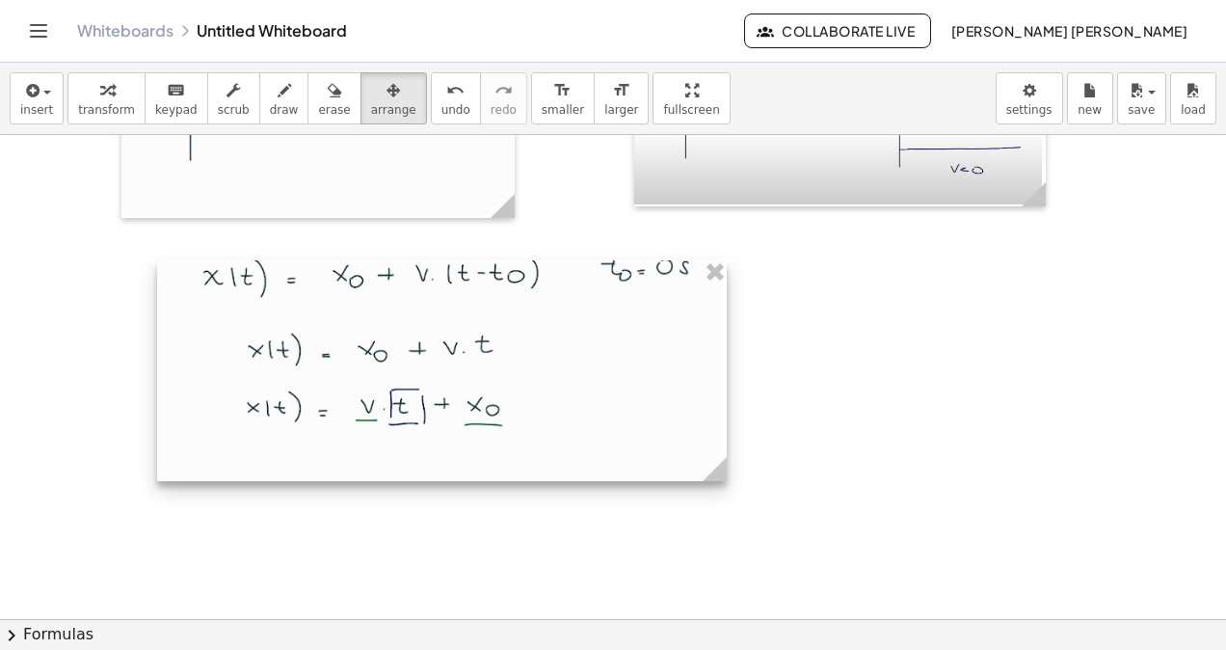
drag, startPoint x: 332, startPoint y: 331, endPoint x: 708, endPoint y: 495, distance: 411.4
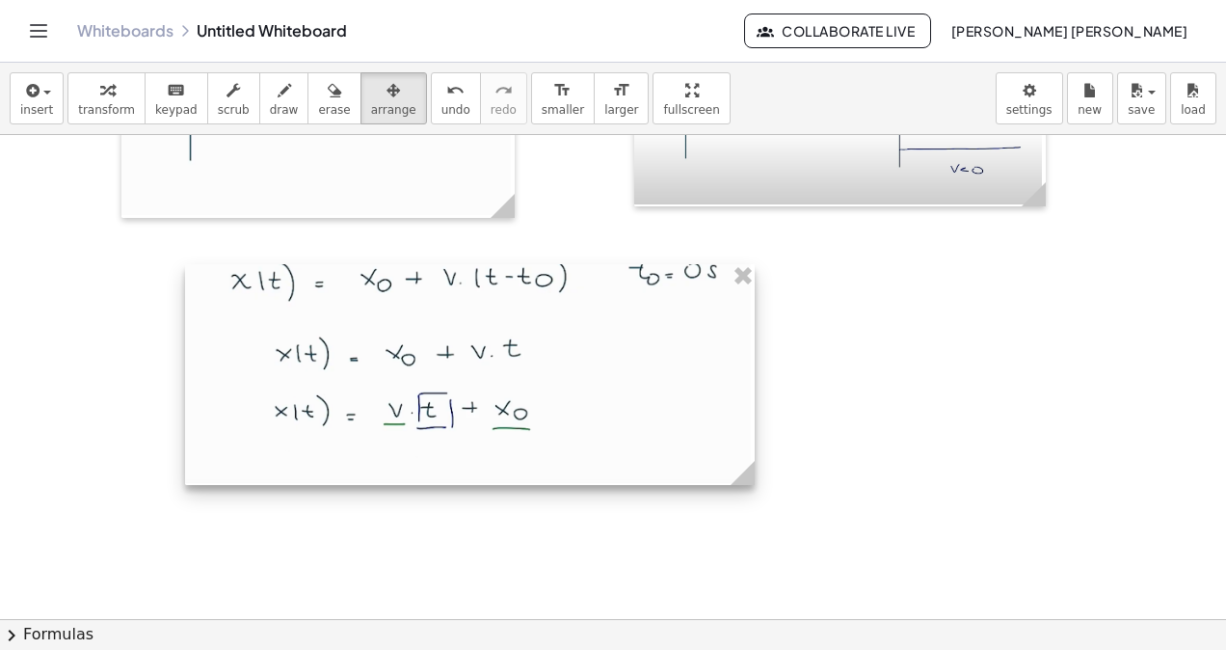
drag, startPoint x: 574, startPoint y: 405, endPoint x: 626, endPoint y: 415, distance: 52.2
click at [626, 415] on div at bounding box center [470, 374] width 570 height 221
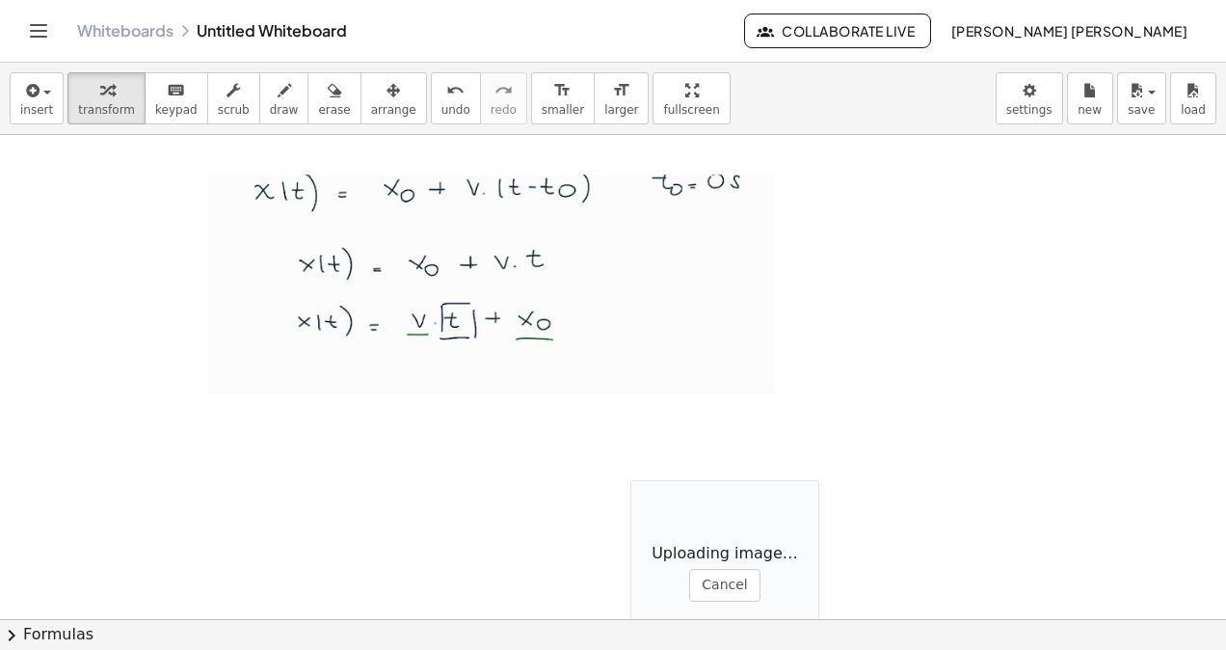
scroll to position [8534, 0]
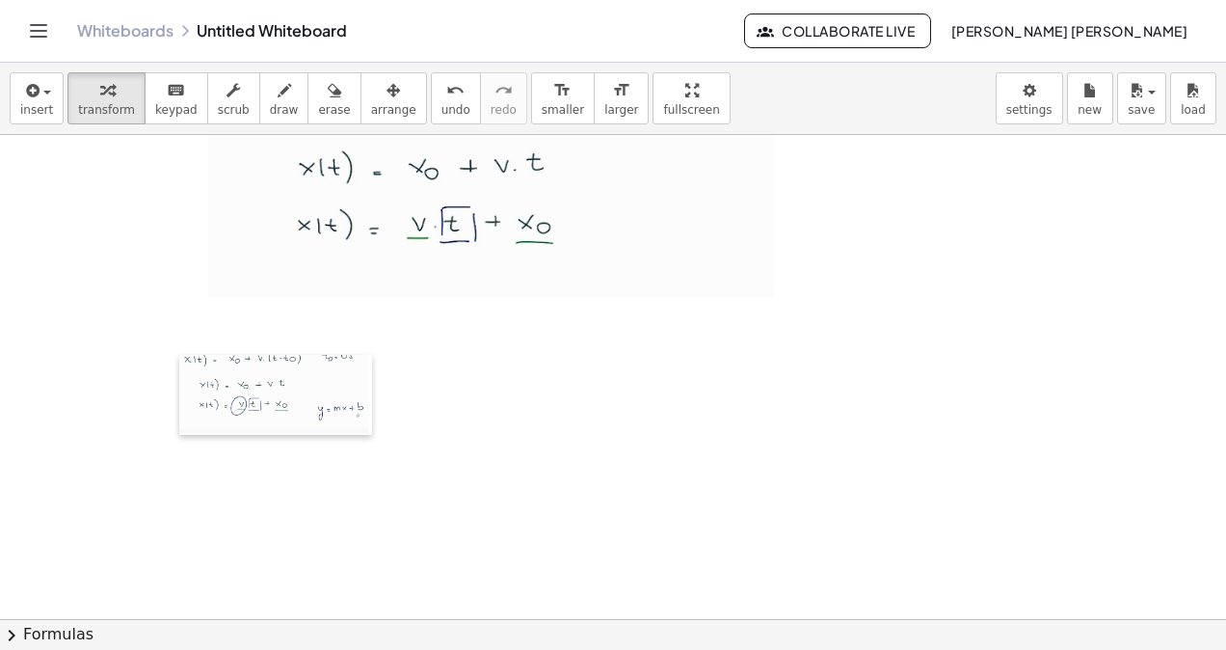
drag, startPoint x: 642, startPoint y: 536, endPoint x: 191, endPoint y: 507, distance: 452.0
drag, startPoint x: 346, startPoint y: 116, endPoint x: 346, endPoint y: 129, distance: 13.5
click at [371, 116] on span "arrange" at bounding box center [393, 109] width 45 height 13
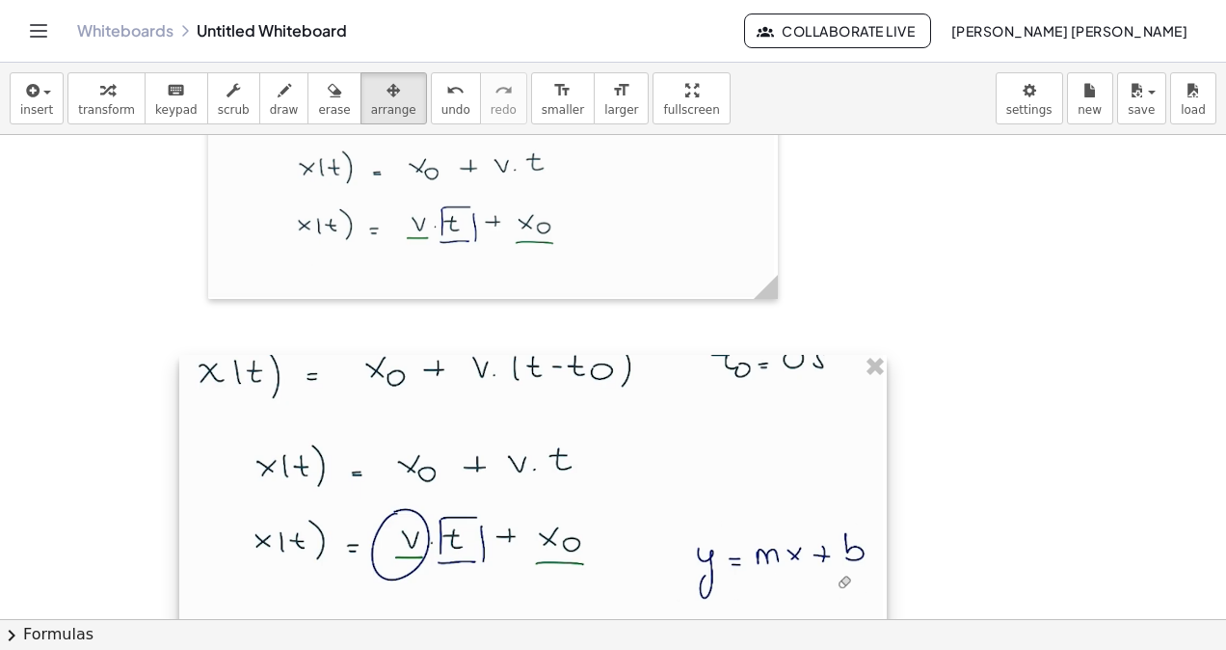
drag, startPoint x: 368, startPoint y: 434, endPoint x: 873, endPoint y: 551, distance: 518.6
click at [873, 551] on div at bounding box center [533, 502] width 708 height 294
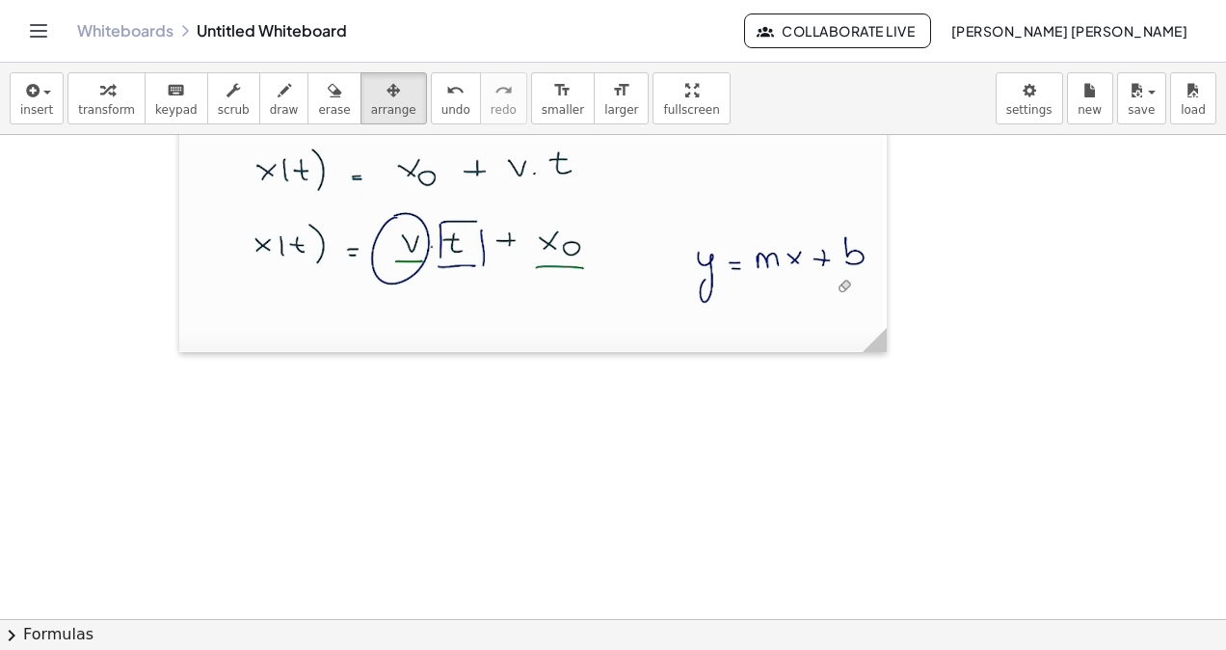
scroll to position [8733, 0]
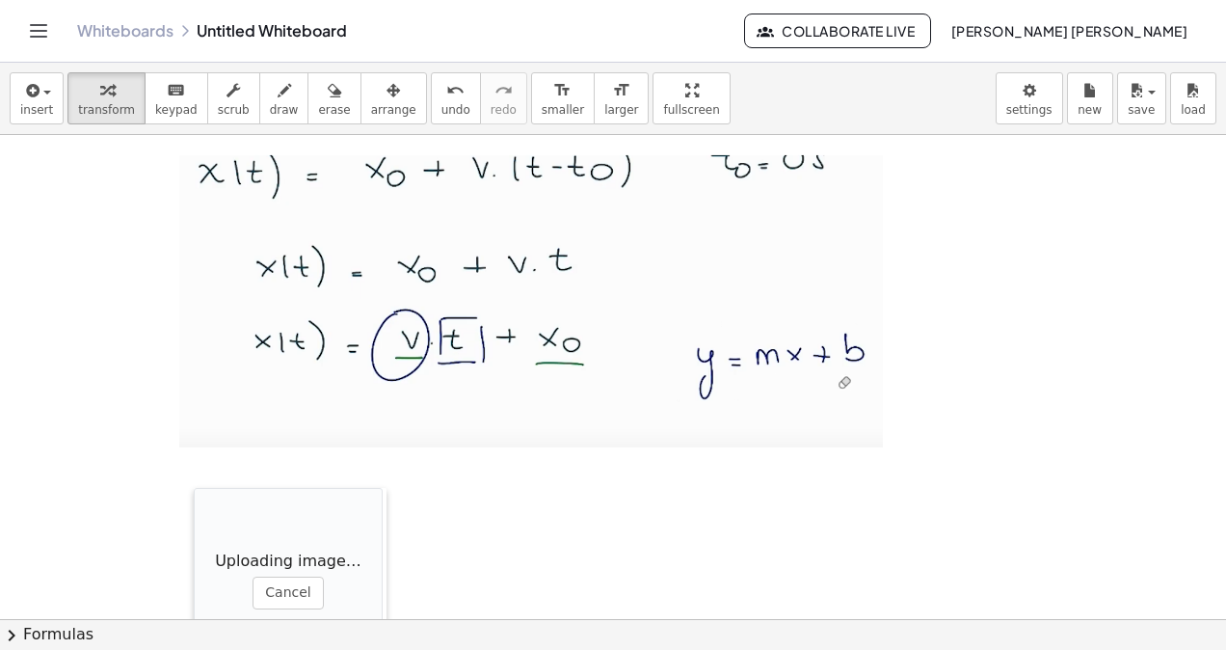
drag, startPoint x: 546, startPoint y: 555, endPoint x: 186, endPoint y: 501, distance: 363.6
click at [194, 501] on div at bounding box center [203, 584] width 19 height 193
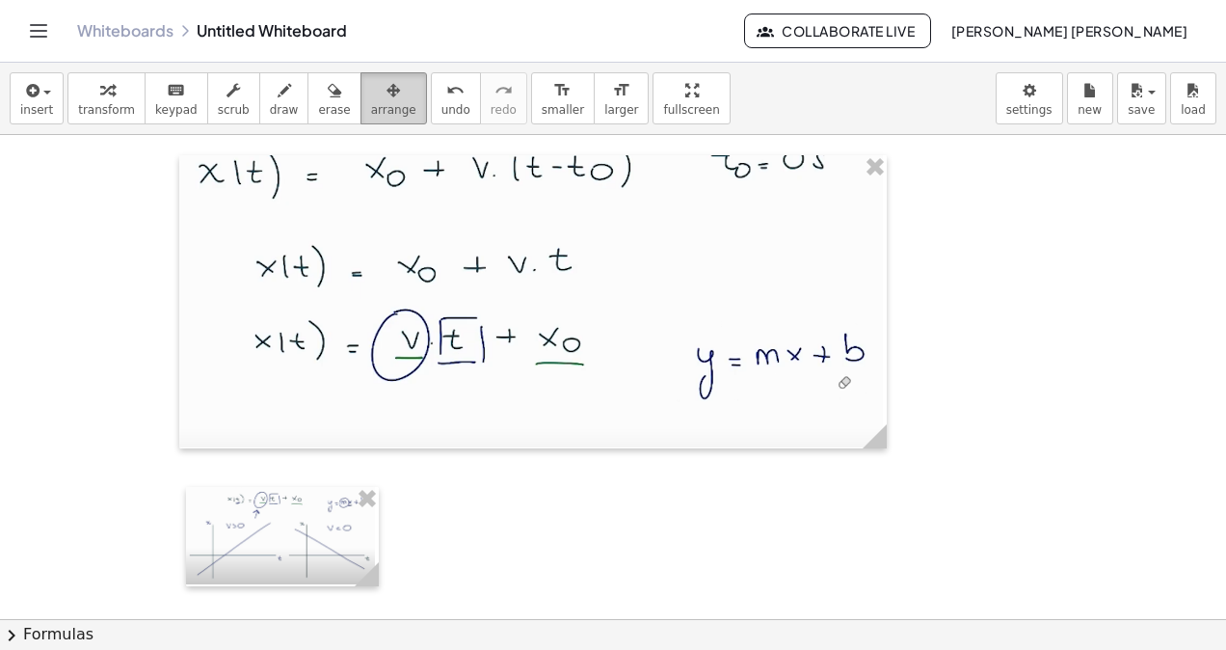
click at [361, 89] on button "arrange" at bounding box center [394, 98] width 67 height 52
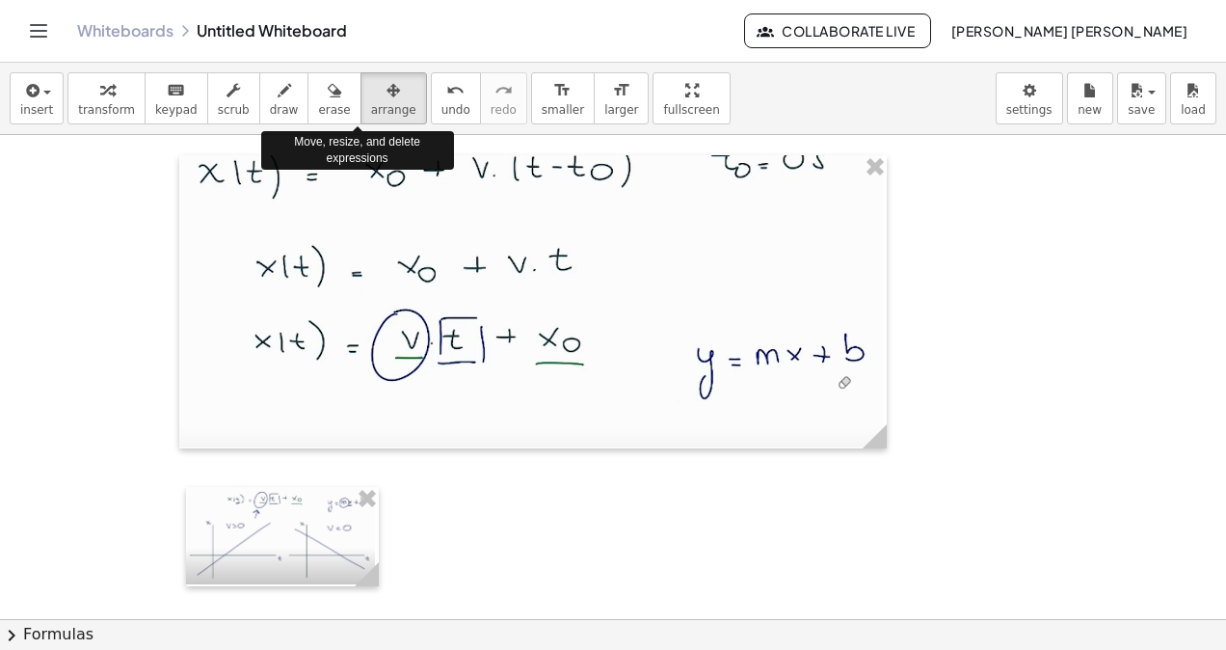
scroll to position [8926, 0]
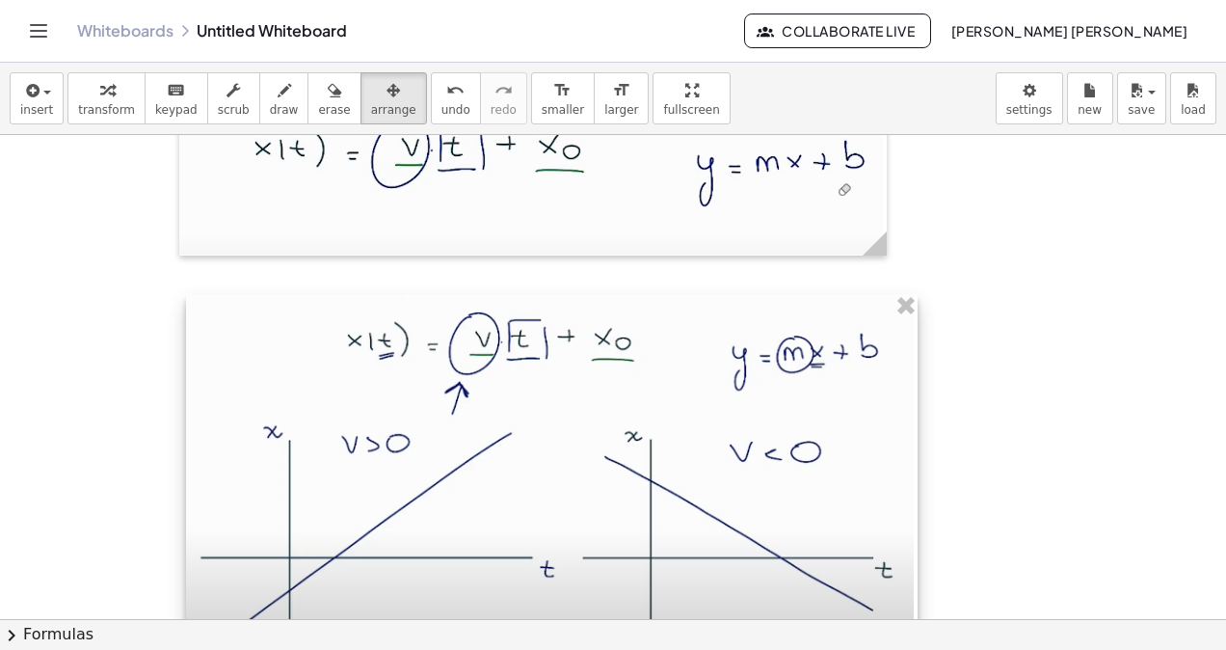
drag, startPoint x: 361, startPoint y: 380, endPoint x: 850, endPoint y: 457, distance: 494.8
click at [859, 457] on div at bounding box center [552, 483] width 732 height 378
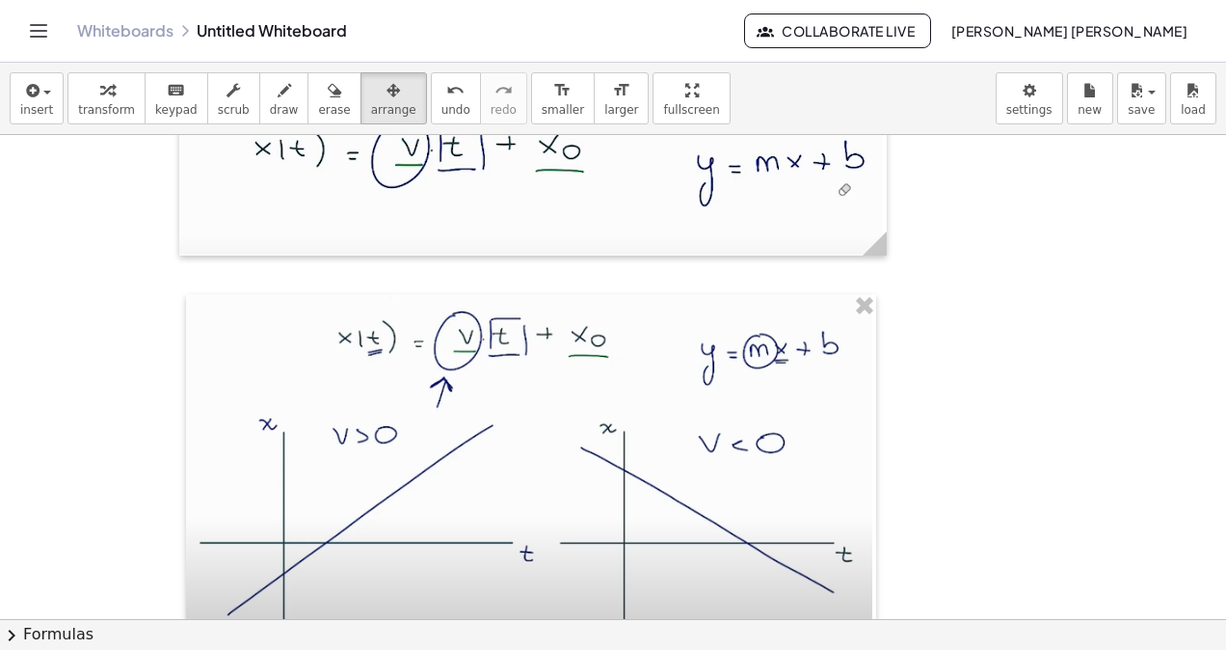
scroll to position [9215, 0]
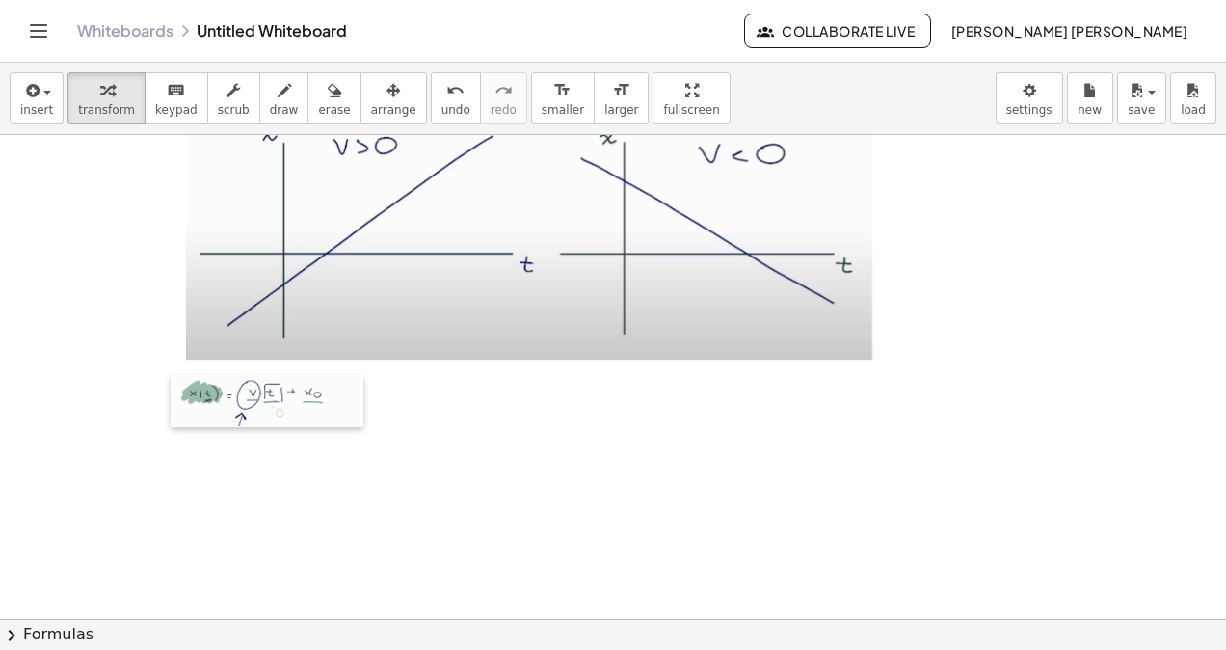
drag, startPoint x: 365, startPoint y: 521, endPoint x: 329, endPoint y: 297, distance: 227.6
click at [171, 375] on div at bounding box center [180, 401] width 19 height 52
click at [371, 106] on span "arrange" at bounding box center [393, 109] width 45 height 13
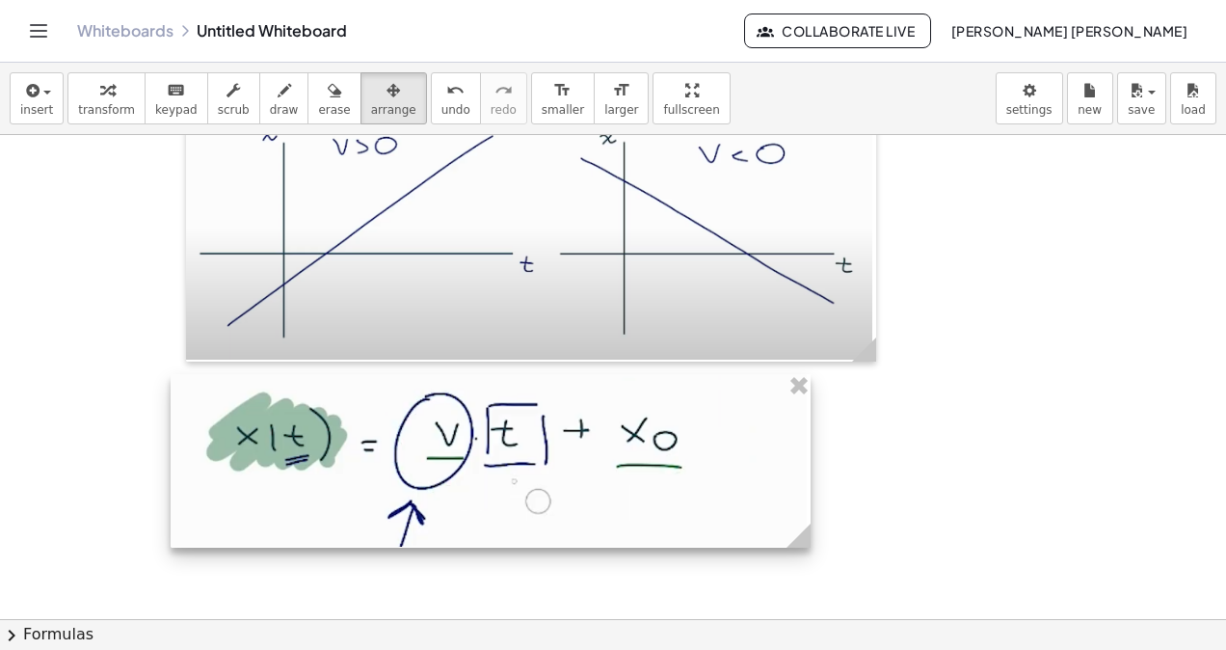
drag, startPoint x: 351, startPoint y: 422, endPoint x: 817, endPoint y: 490, distance: 471.4
click at [811, 490] on div at bounding box center [491, 461] width 640 height 174
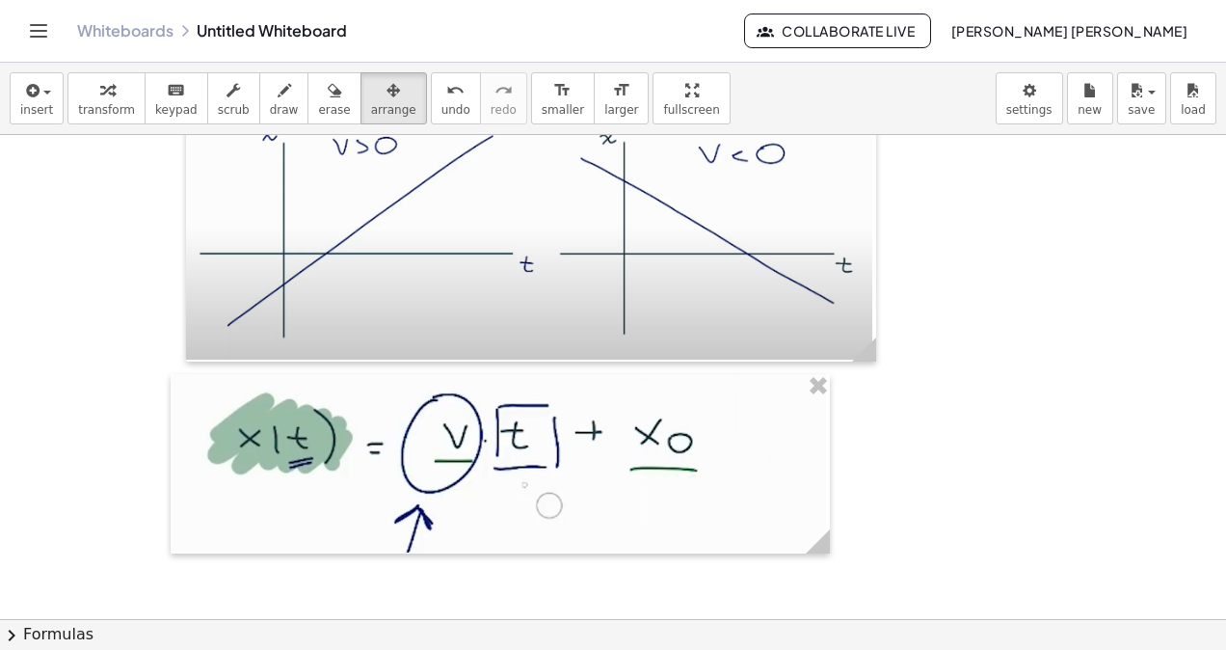
scroll to position [9504, 0]
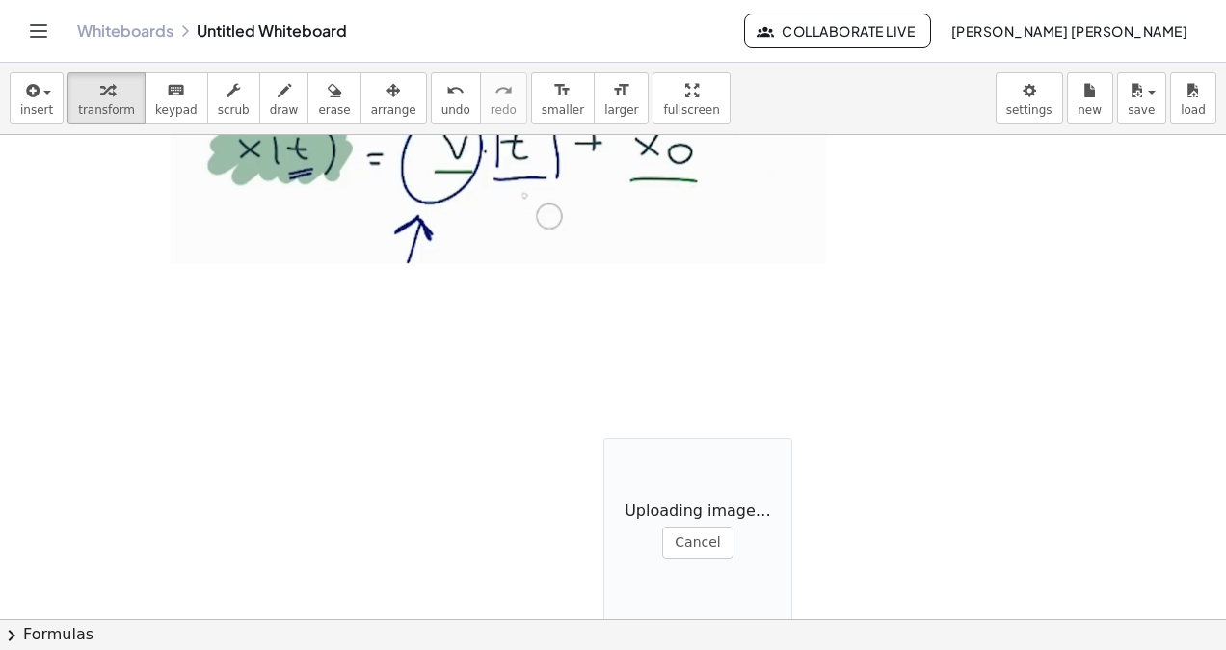
drag, startPoint x: 602, startPoint y: 453, endPoint x: 638, endPoint y: 426, distance: 44.7
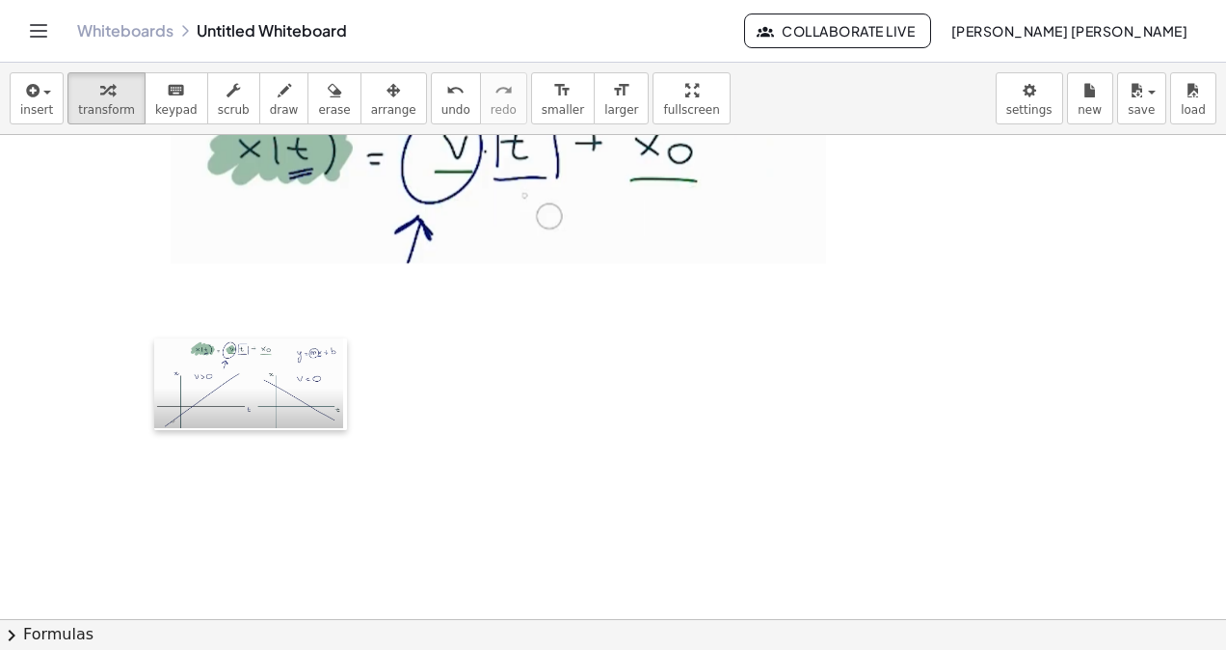
drag, startPoint x: 604, startPoint y: 443, endPoint x: 160, endPoint y: 343, distance: 455.5
click at [160, 343] on div at bounding box center [163, 384] width 19 height 93
drag, startPoint x: 341, startPoint y: 111, endPoint x: 321, endPoint y: 280, distance: 170.9
click at [371, 113] on span "arrange" at bounding box center [393, 109] width 45 height 13
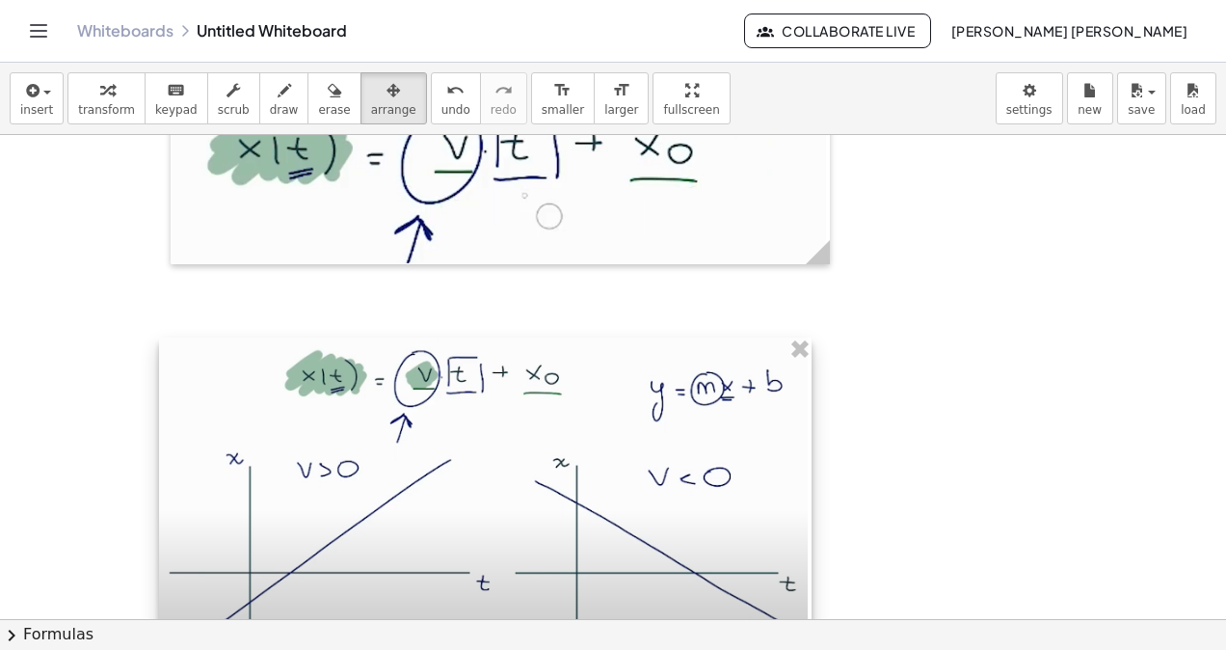
drag, startPoint x: 347, startPoint y: 416, endPoint x: 781, endPoint y: 444, distance: 434.7
click at [808, 451] on div at bounding box center [485, 493] width 653 height 312
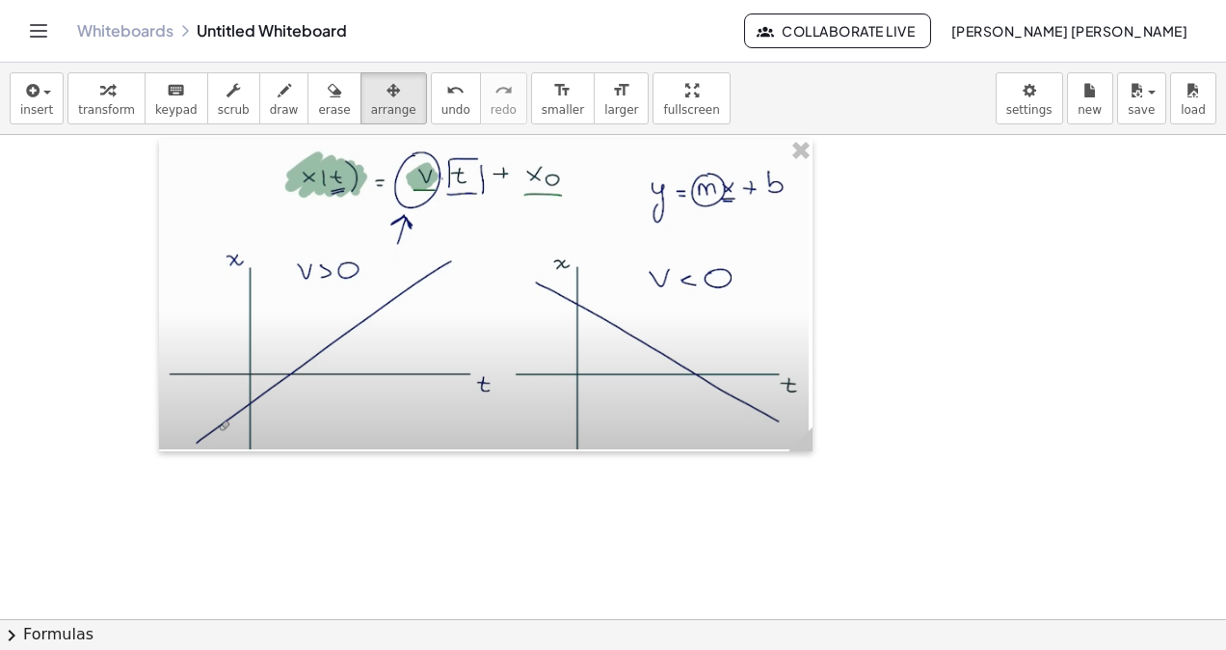
scroll to position [9799, 0]
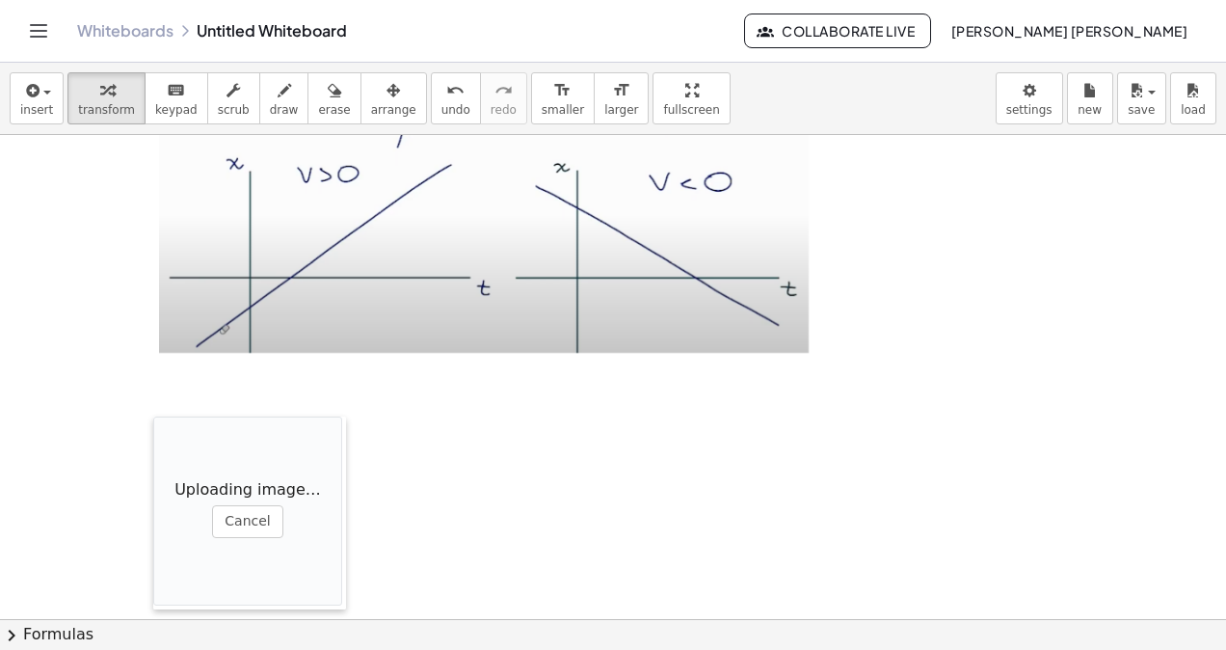
drag, startPoint x: 564, startPoint y: 511, endPoint x: 150, endPoint y: 411, distance: 425.5
click at [153, 416] on div at bounding box center [162, 512] width 19 height 193
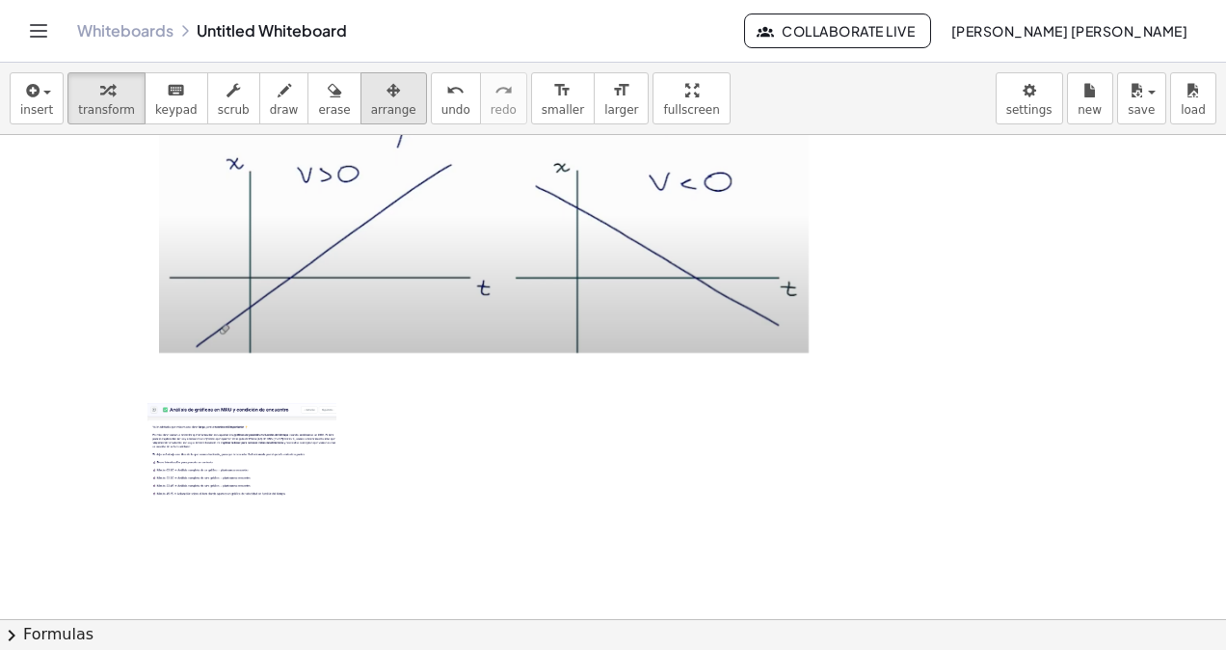
click at [371, 104] on span "arrange" at bounding box center [393, 109] width 45 height 13
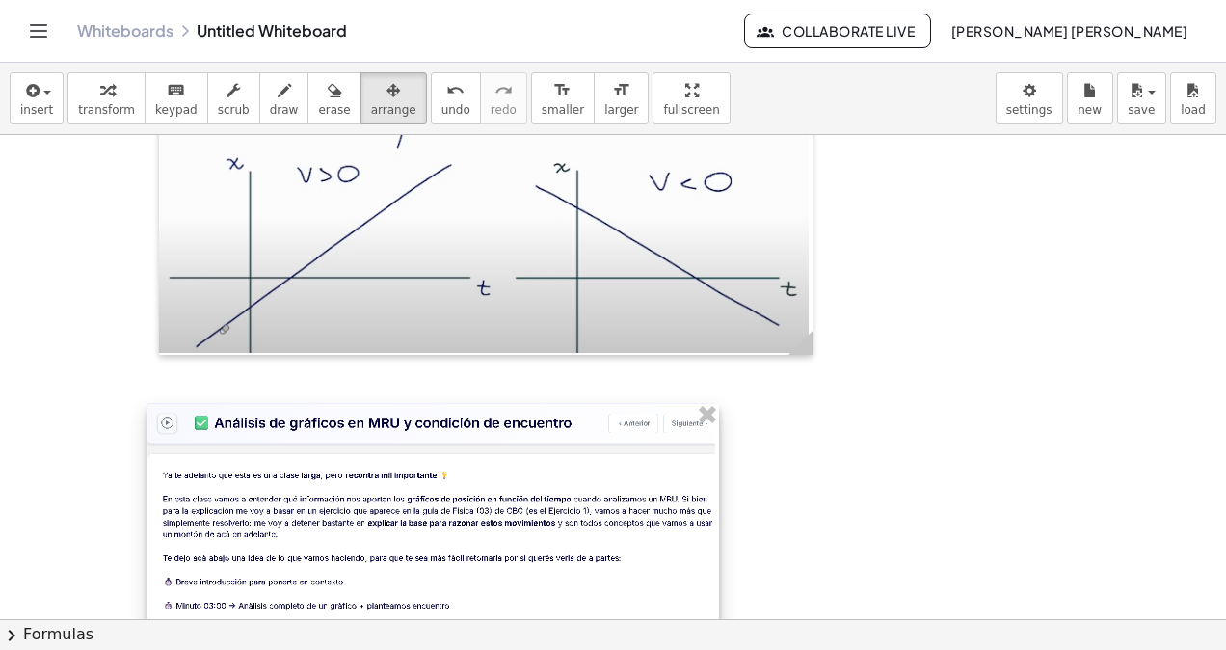
drag, startPoint x: 331, startPoint y: 484, endPoint x: 715, endPoint y: 522, distance: 386.5
click at [715, 522] on div at bounding box center [433, 550] width 572 height 294
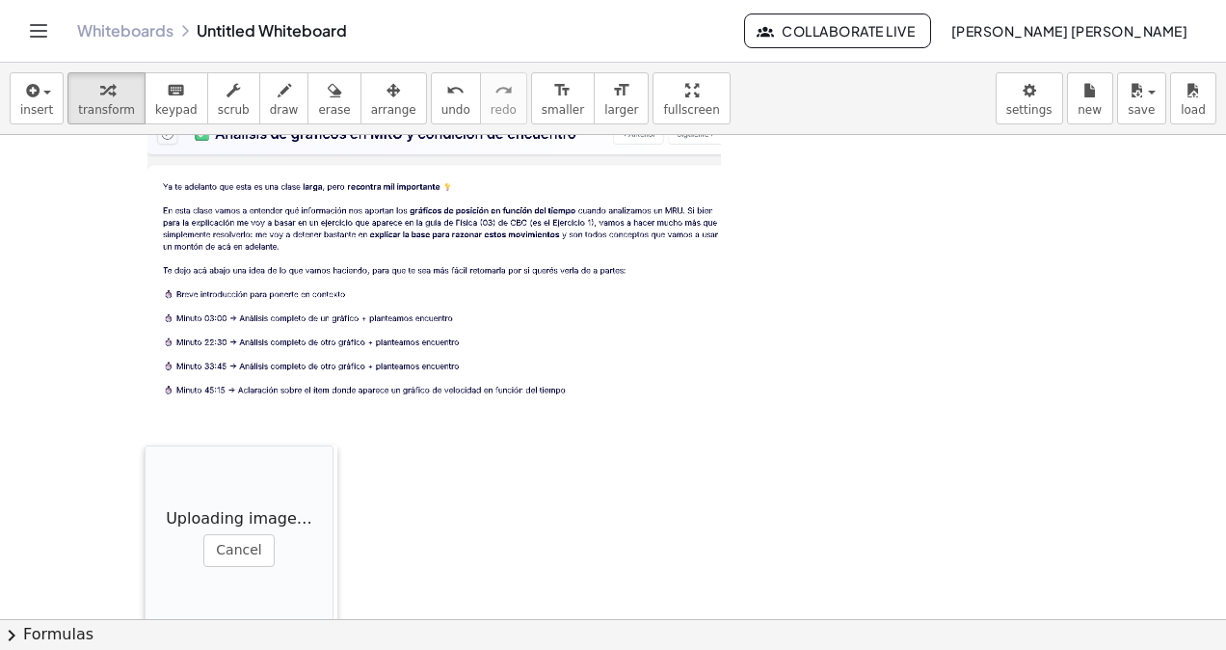
drag, startPoint x: 501, startPoint y: 524, endPoint x: 146, endPoint y: 447, distance: 363.9
click at [146, 447] on div at bounding box center [154, 541] width 19 height 193
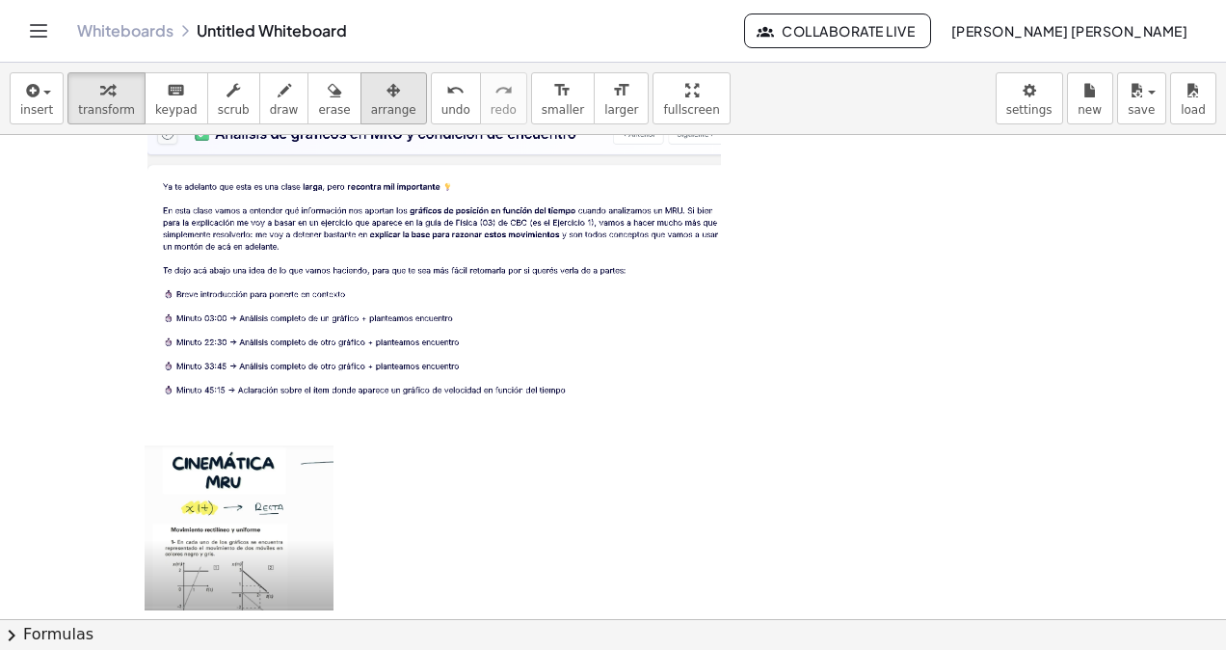
click at [371, 108] on span "arrange" at bounding box center [393, 109] width 45 height 13
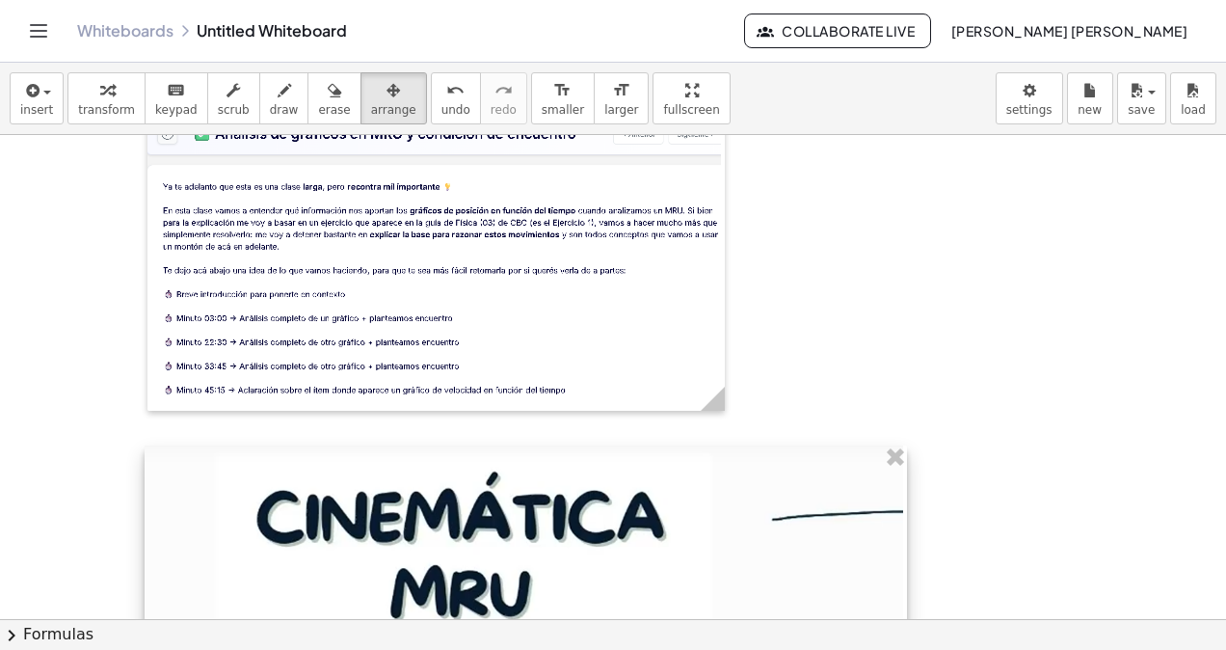
drag, startPoint x: 332, startPoint y: 598, endPoint x: 901, endPoint y: 630, distance: 570.6
click at [901, 630] on div "insert select one: Math Expression Function Text Youtube Video Graphing Geometr…" at bounding box center [613, 356] width 1226 height 587
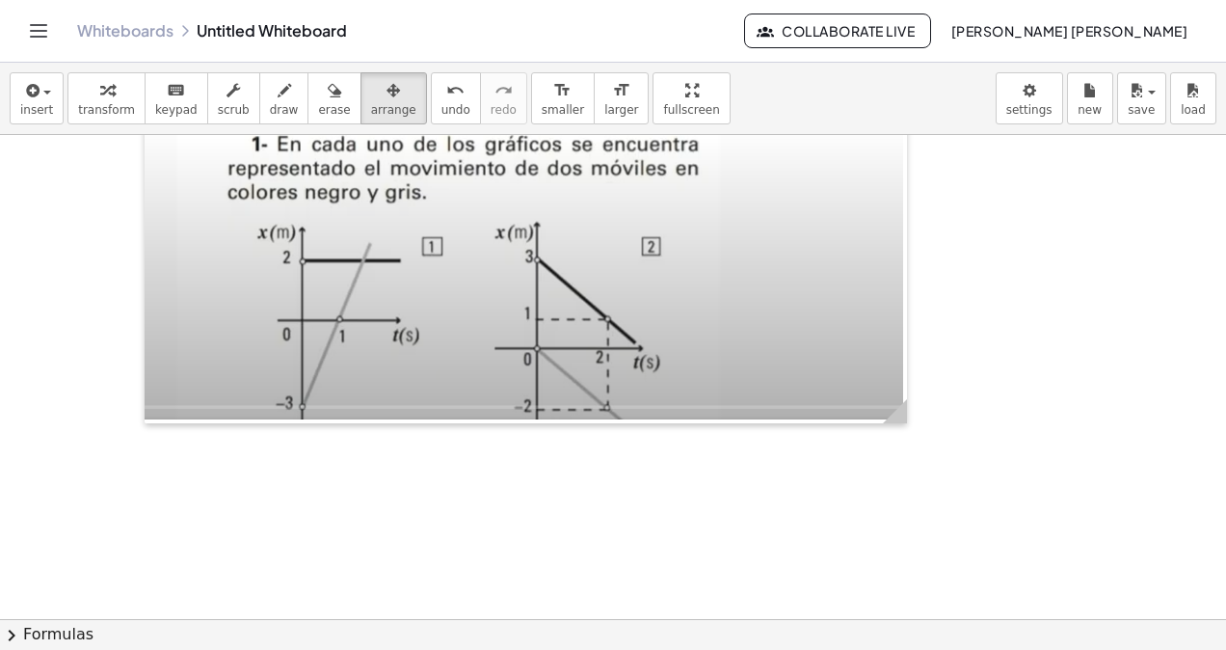
scroll to position [10586, 0]
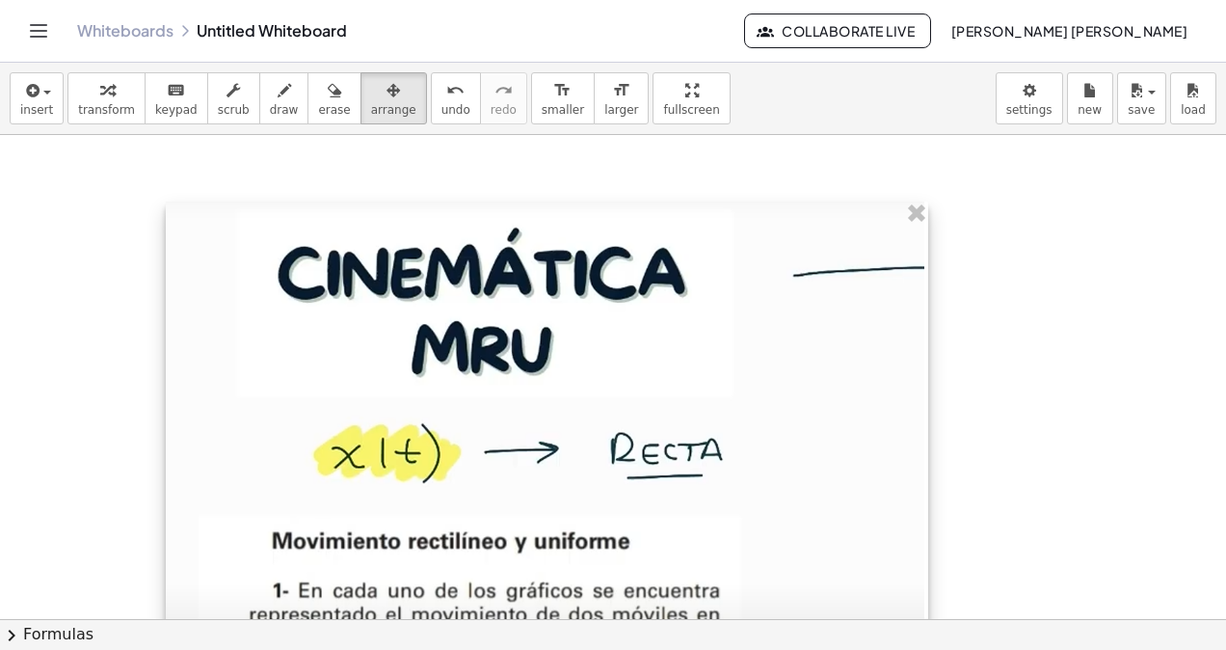
drag, startPoint x: 546, startPoint y: 505, endPoint x: 580, endPoint y: 699, distance: 196.8
click at [580, 649] on html "Graspable Math Activities Whiteboards Classes Account v1.30.2 | Privacy policy …" at bounding box center [613, 325] width 1226 height 650
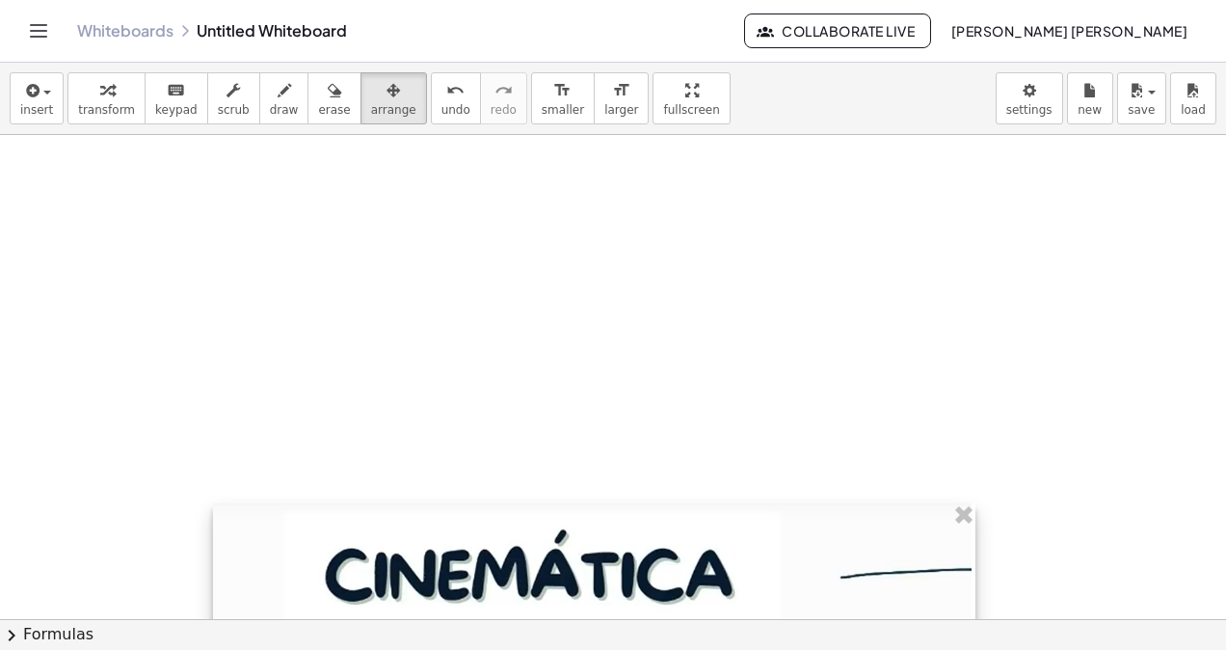
drag, startPoint x: 187, startPoint y: 226, endPoint x: 110, endPoint y: 274, distance: 90.9
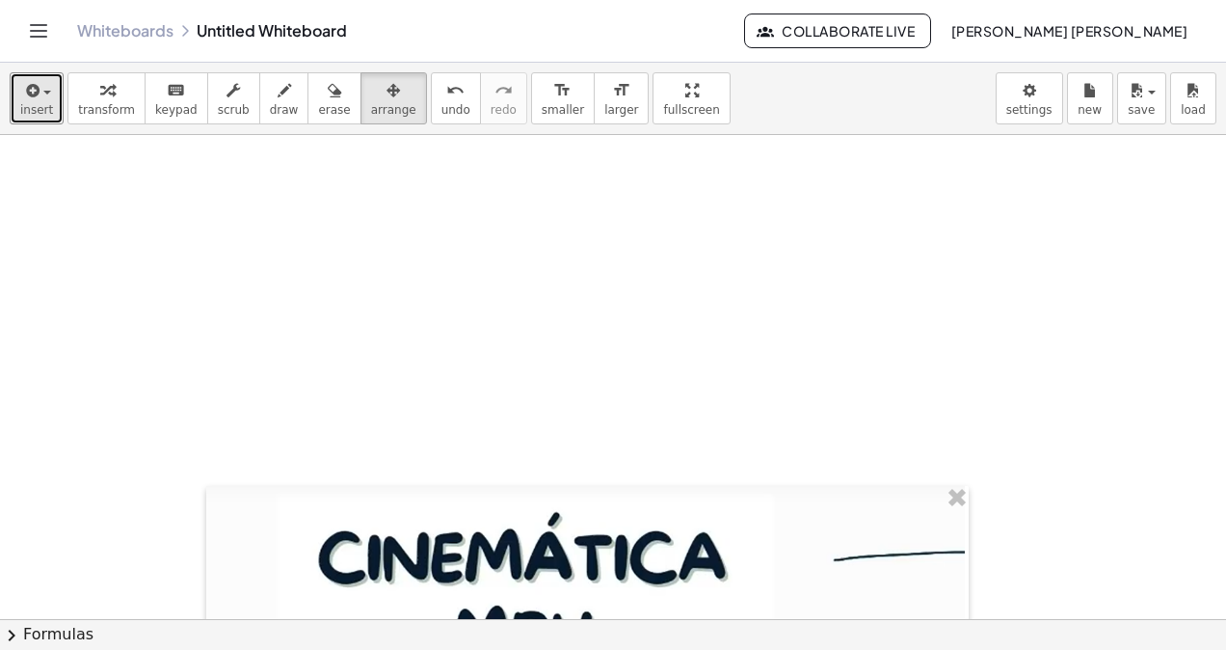
drag, startPoint x: 31, startPoint y: 112, endPoint x: 29, endPoint y: 159, distance: 47.3
click at [30, 112] on span "insert" at bounding box center [36, 109] width 33 height 13
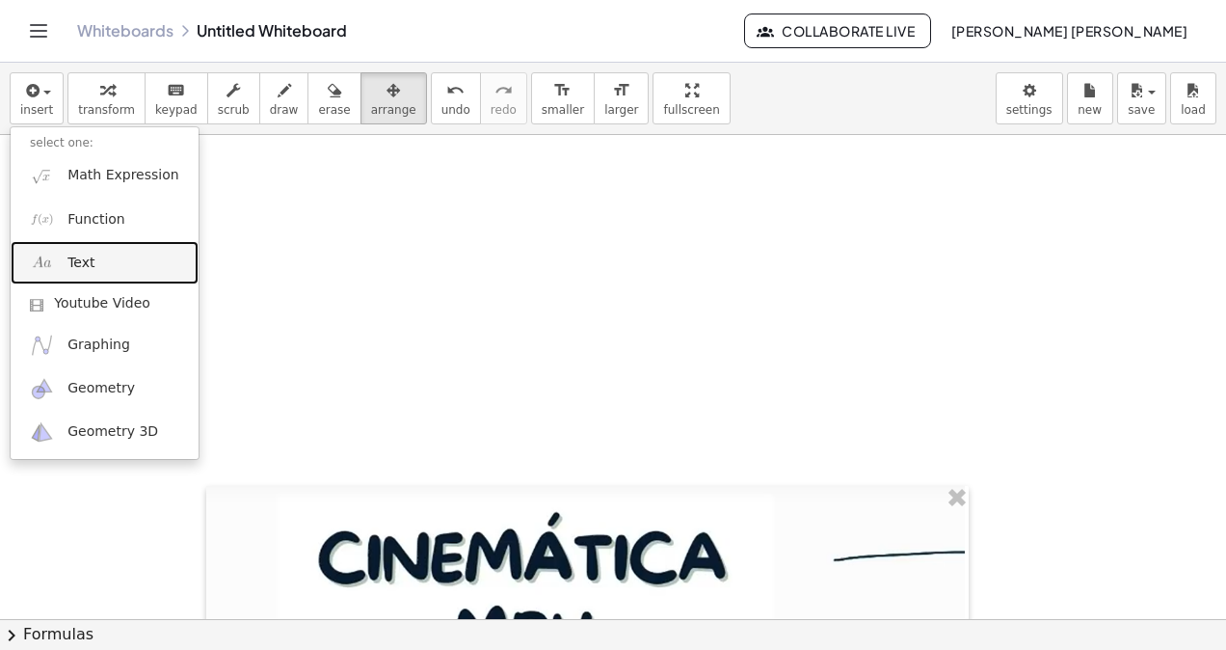
click at [66, 258] on link "Text" at bounding box center [105, 262] width 188 height 43
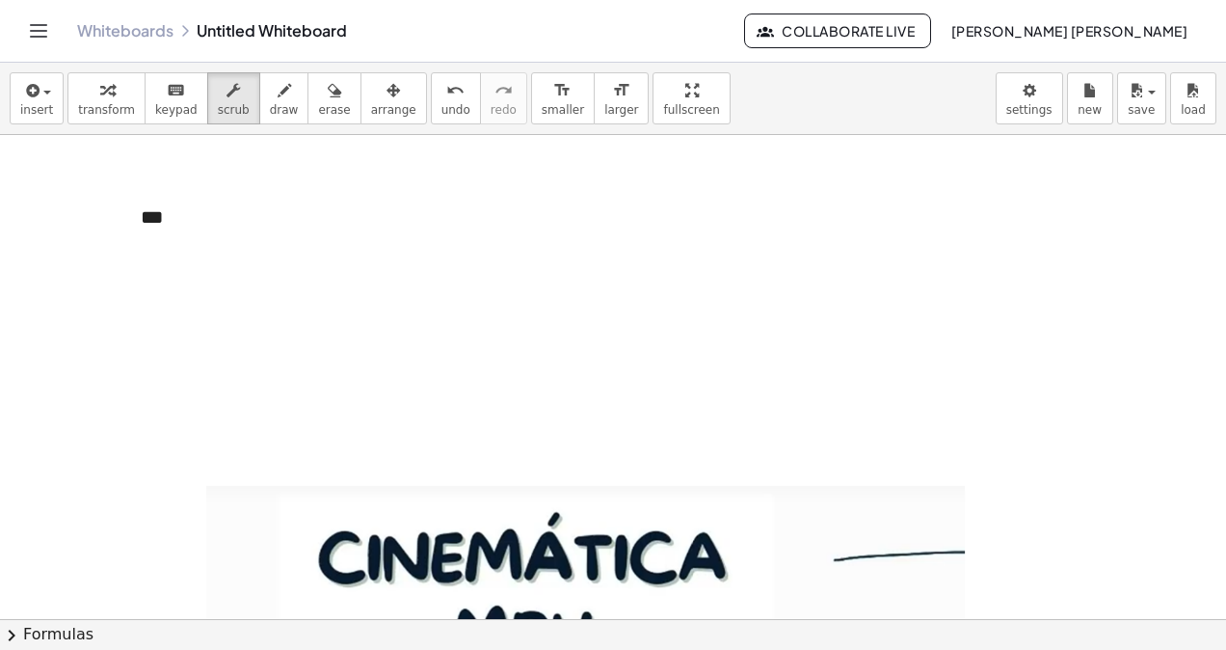
drag, startPoint x: 234, startPoint y: 101, endPoint x: 223, endPoint y: 125, distance: 26.7
click at [233, 102] on button "scrub" at bounding box center [233, 98] width 53 height 52
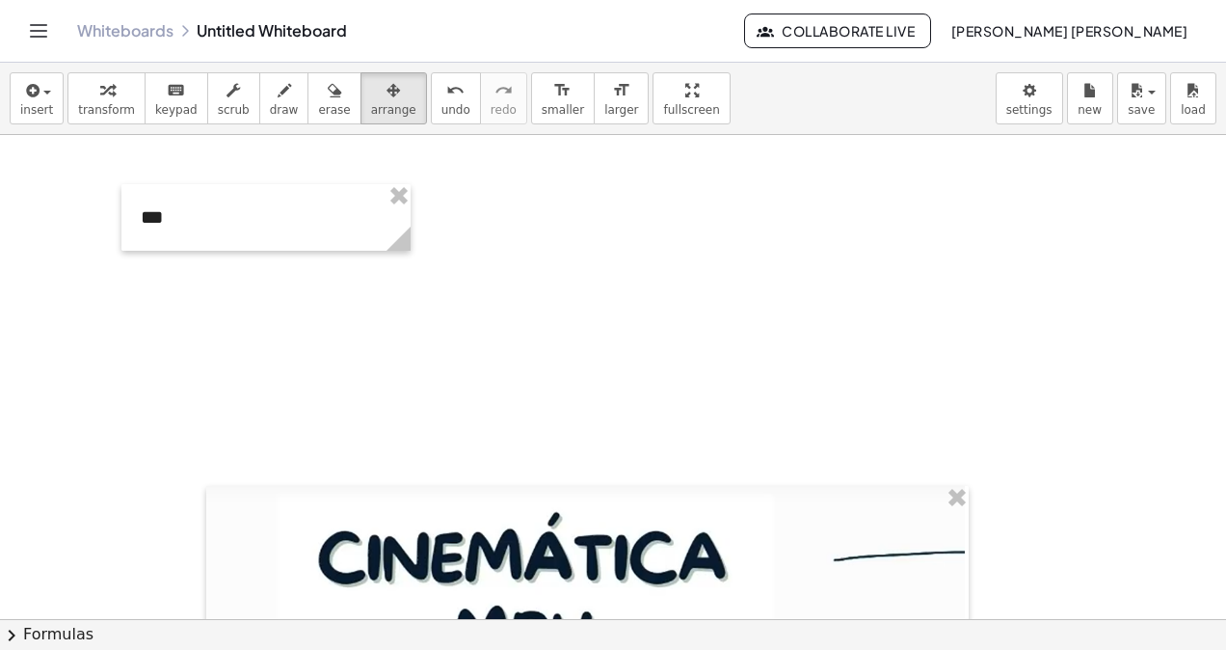
drag, startPoint x: 368, startPoint y: 87, endPoint x: 365, endPoint y: 193, distance: 106.1
click at [371, 87] on div "button" at bounding box center [393, 89] width 45 height 23
drag, startPoint x: 114, startPoint y: 100, endPoint x: 251, endPoint y: 139, distance: 142.2
click at [148, 110] on div "transform keyboard keypad scrub draw erase arrange" at bounding box center [246, 98] width 359 height 52
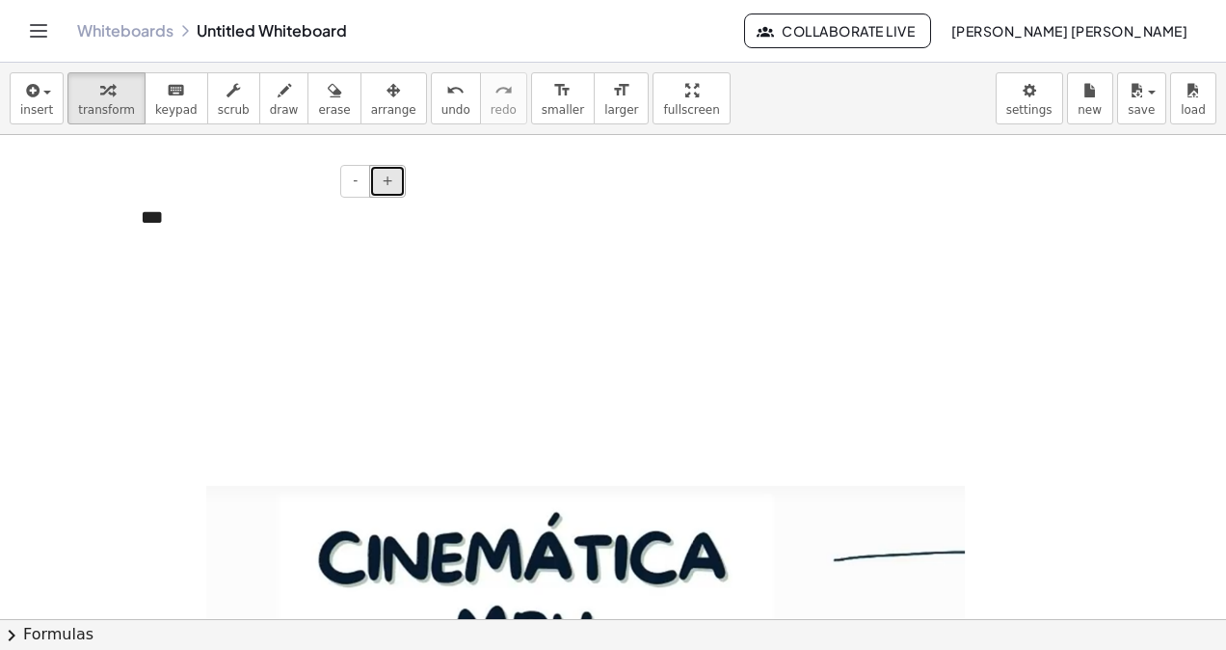
click at [401, 189] on button "+" at bounding box center [387, 181] width 37 height 33
click at [401, 187] on button "+" at bounding box center [387, 181] width 37 height 33
click at [399, 185] on button "+" at bounding box center [387, 181] width 37 height 33
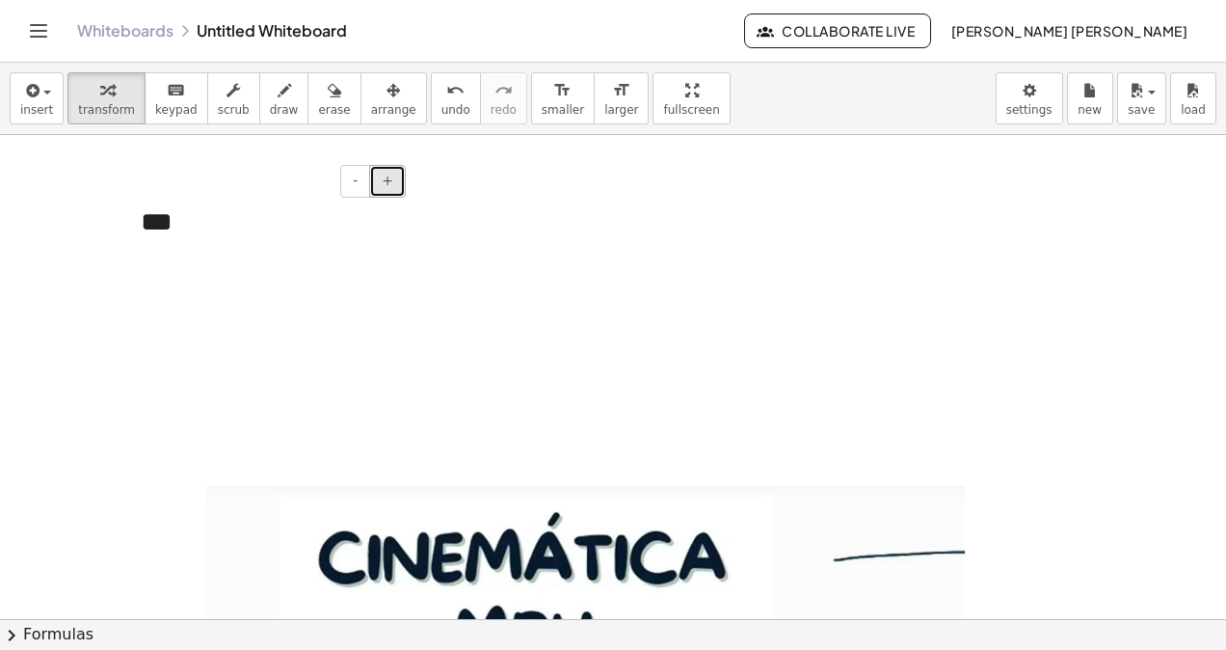
click at [399, 185] on button "+" at bounding box center [387, 181] width 37 height 33
click at [398, 185] on button "+" at bounding box center [387, 181] width 37 height 33
click at [141, 259] on div "***" at bounding box center [265, 244] width 289 height 121
drag, startPoint x: 131, startPoint y: 258, endPoint x: 424, endPoint y: 233, distance: 294.1
click at [424, 233] on div at bounding box center [423, 219] width 19 height 121
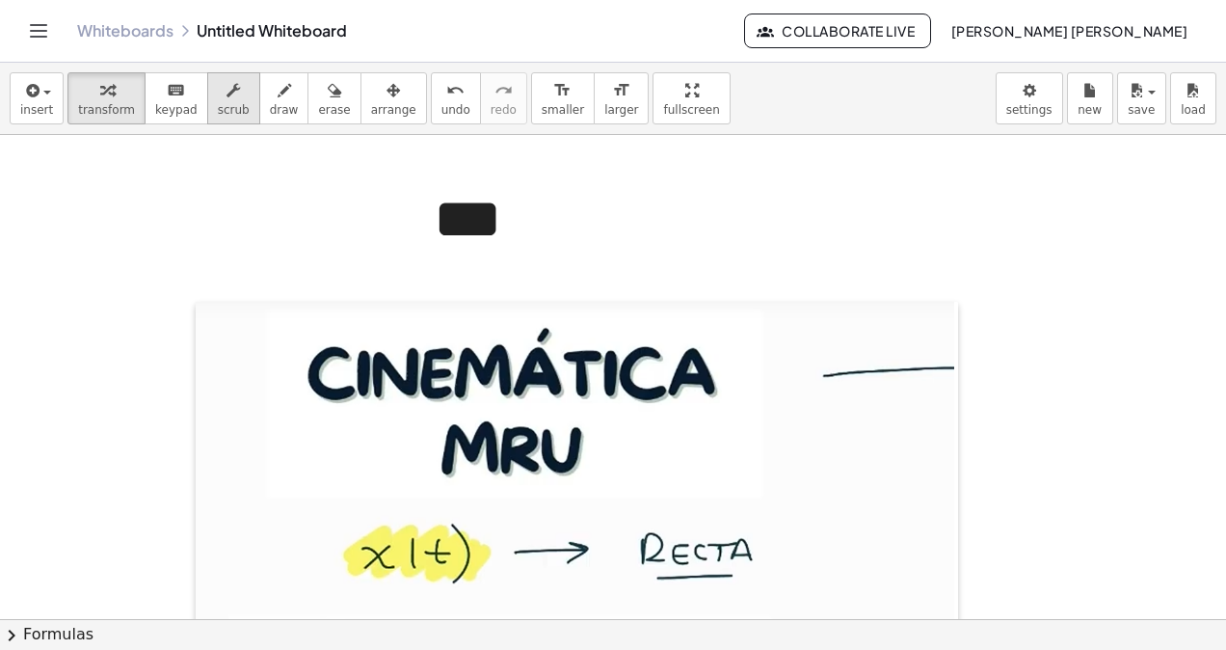
drag, startPoint x: 214, startPoint y: 300, endPoint x: 203, endPoint y: 116, distance: 184.4
click at [203, 116] on div "insert select one: Math Expression Function Text Youtube Video Graphing Geometr…" at bounding box center [613, 356] width 1226 height 587
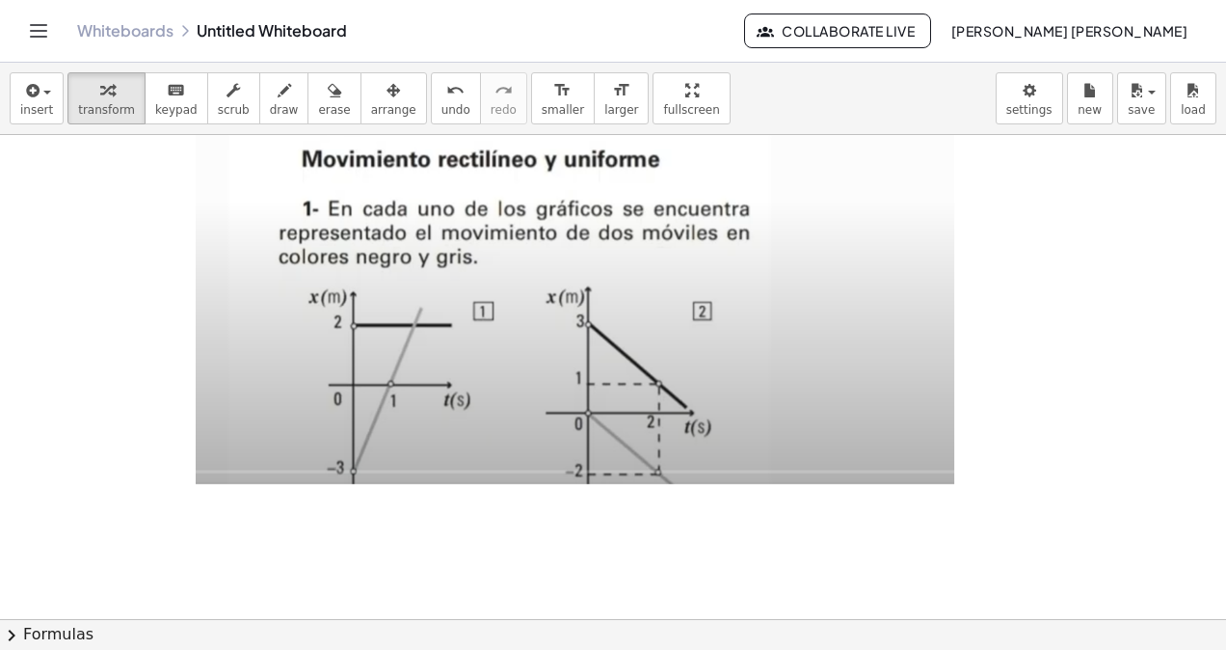
scroll to position [11086, 0]
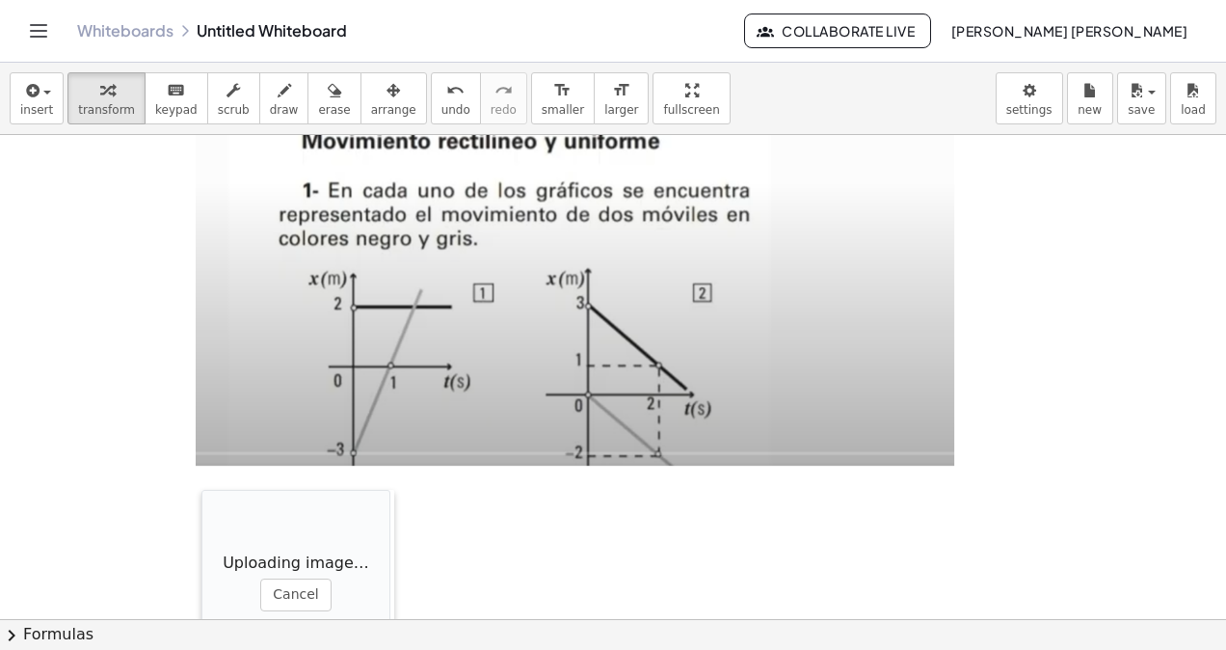
drag, startPoint x: 532, startPoint y: 605, endPoint x: 200, endPoint y: 470, distance: 358.0
click at [201, 490] on div at bounding box center [210, 586] width 19 height 193
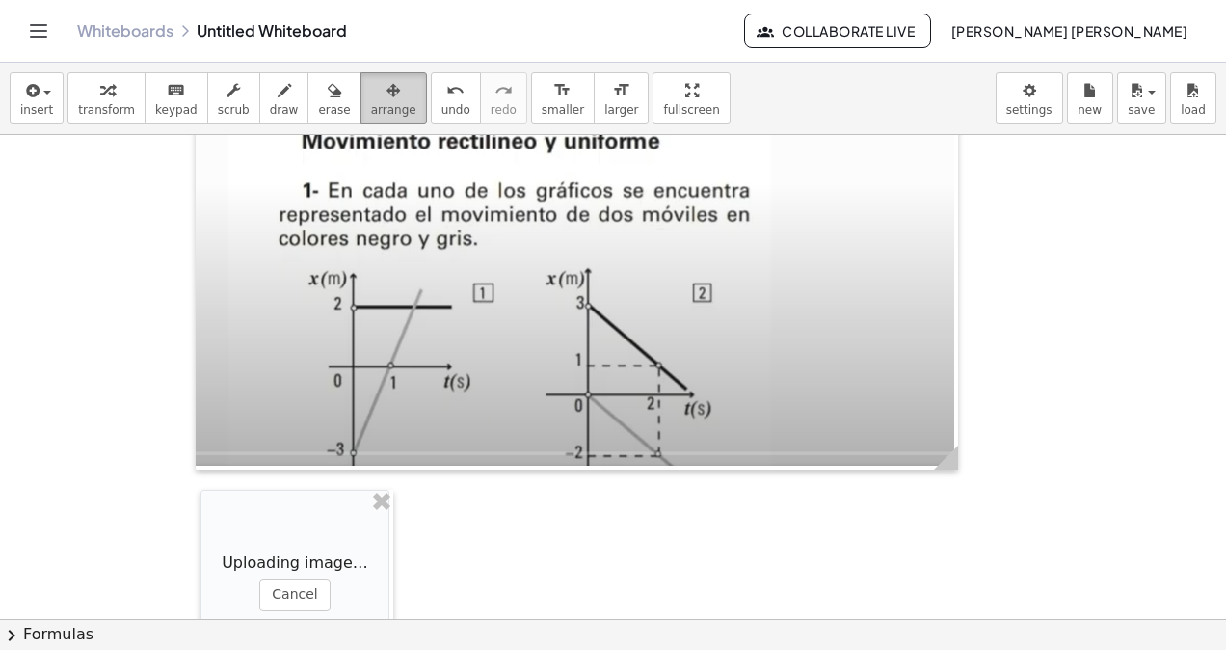
click at [371, 116] on span "arrange" at bounding box center [393, 109] width 45 height 13
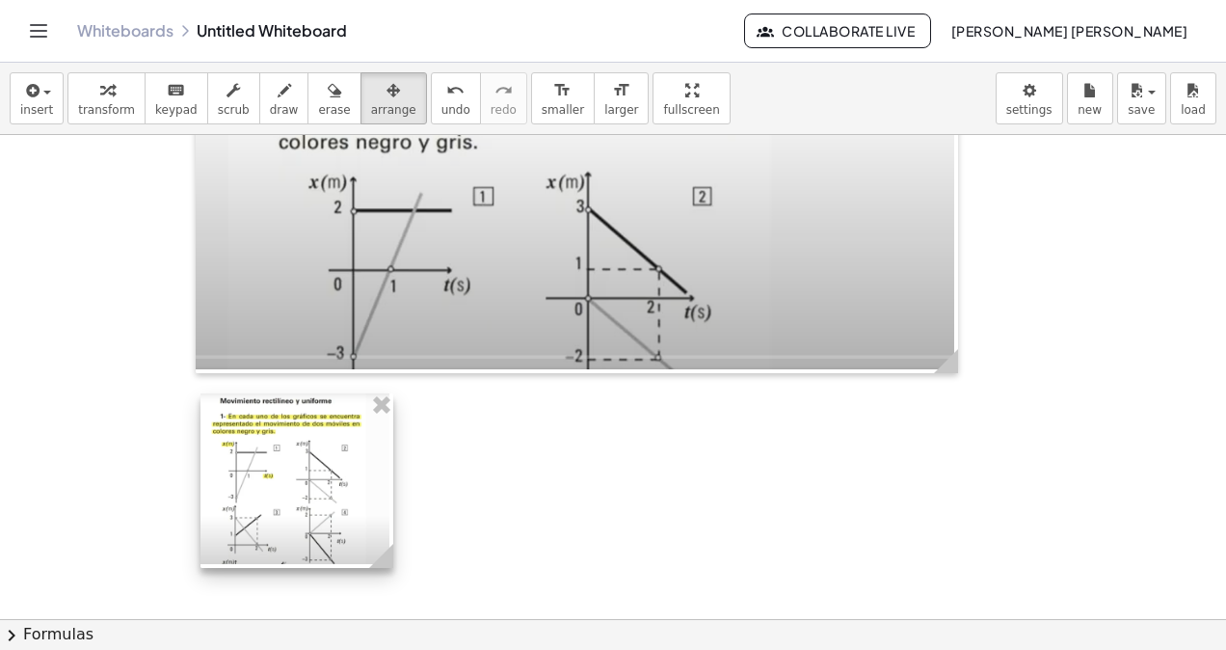
scroll to position [11275, 0]
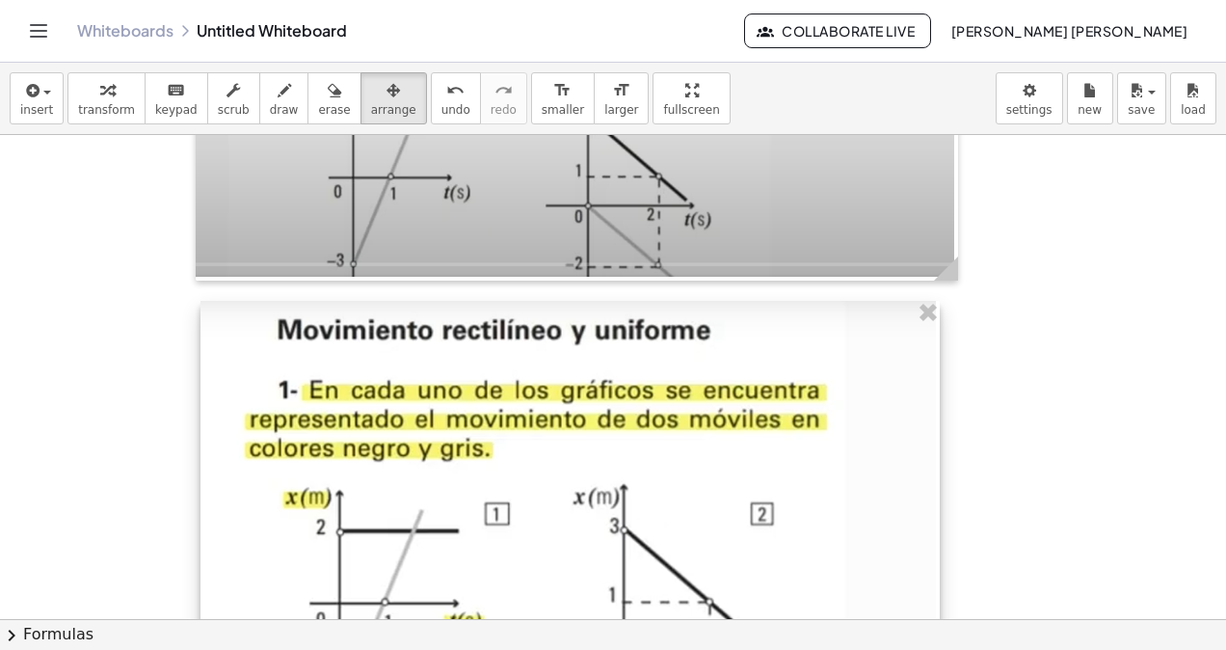
drag, startPoint x: 392, startPoint y: 457, endPoint x: 923, endPoint y: 485, distance: 531.9
click at [931, 485] on div at bounding box center [569, 636] width 739 height 670
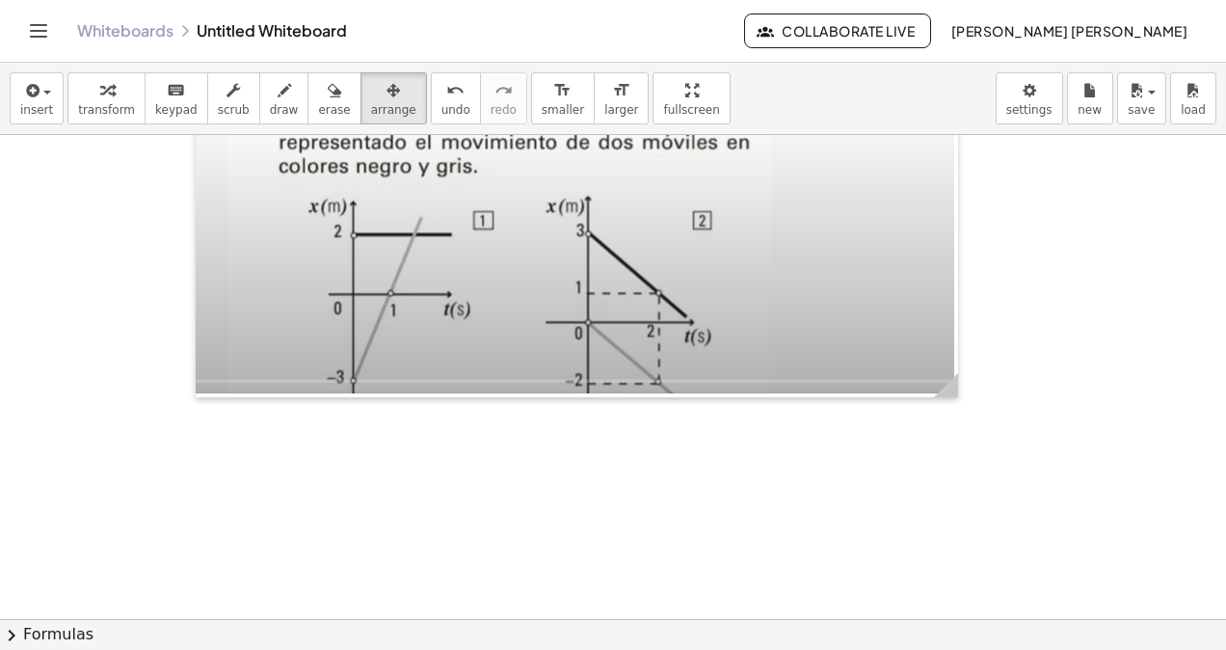
scroll to position [11255, 0]
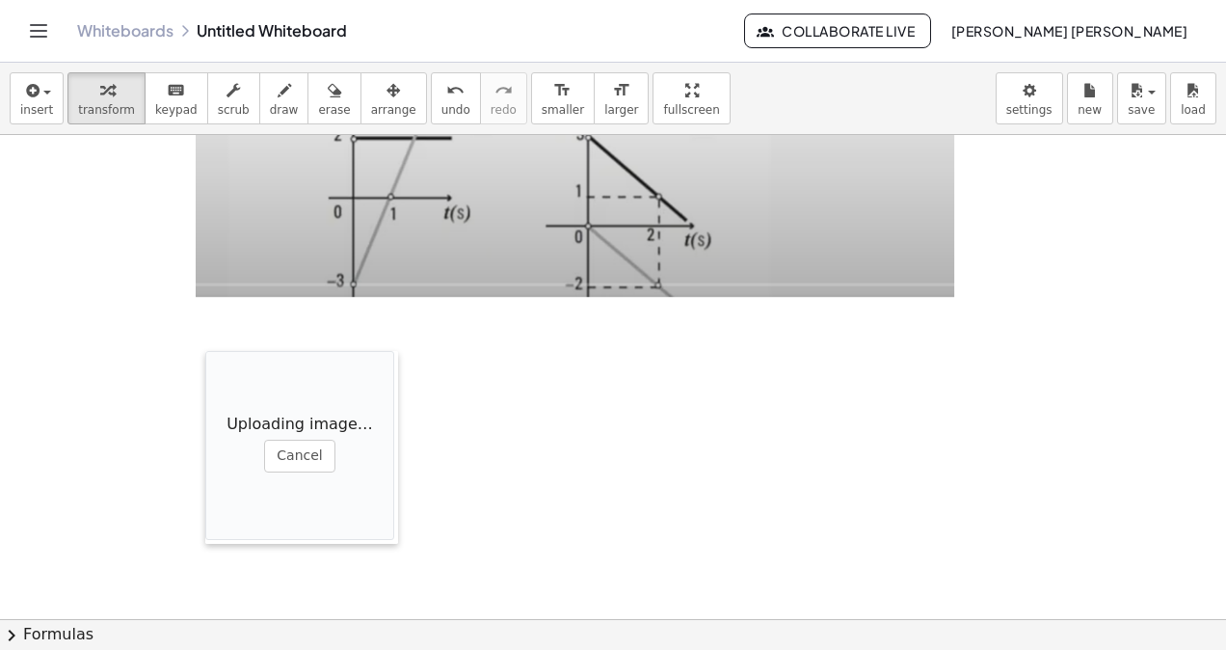
drag, startPoint x: 557, startPoint y: 427, endPoint x: 204, endPoint y: 326, distance: 367.0
click at [205, 351] on div at bounding box center [214, 447] width 19 height 193
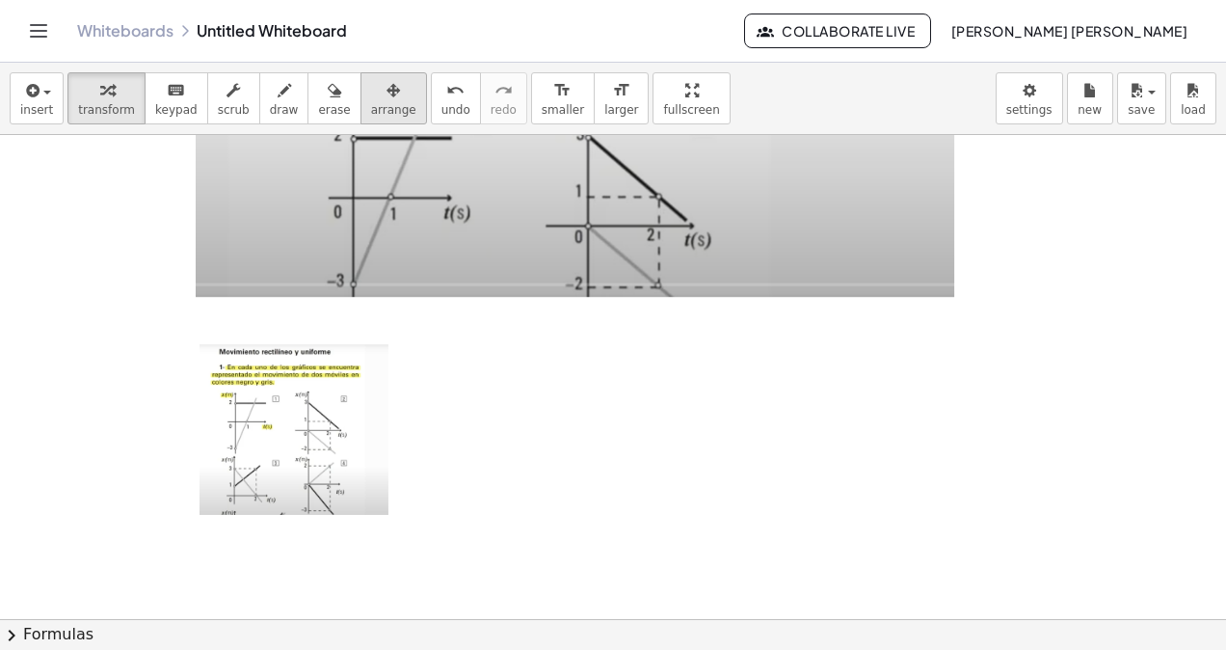
drag, startPoint x: 368, startPoint y: 89, endPoint x: 350, endPoint y: 97, distance: 20.3
click at [371, 91] on div "button" at bounding box center [393, 89] width 45 height 23
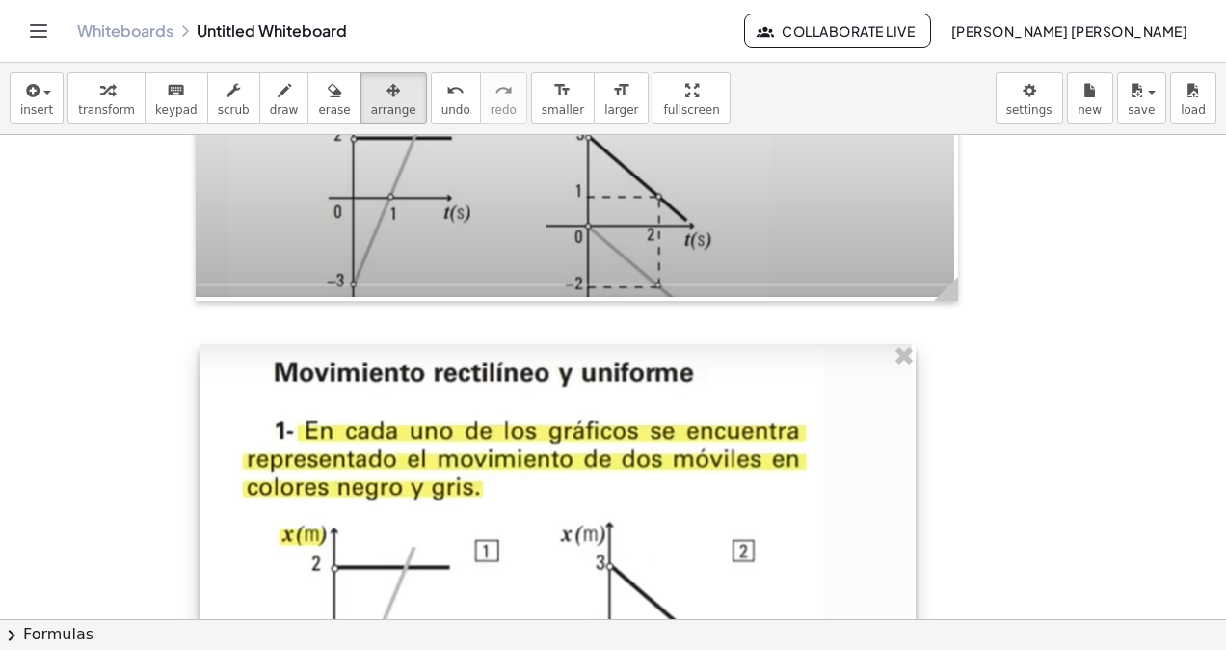
drag, startPoint x: 381, startPoint y: 515, endPoint x: 904, endPoint y: 484, distance: 524.3
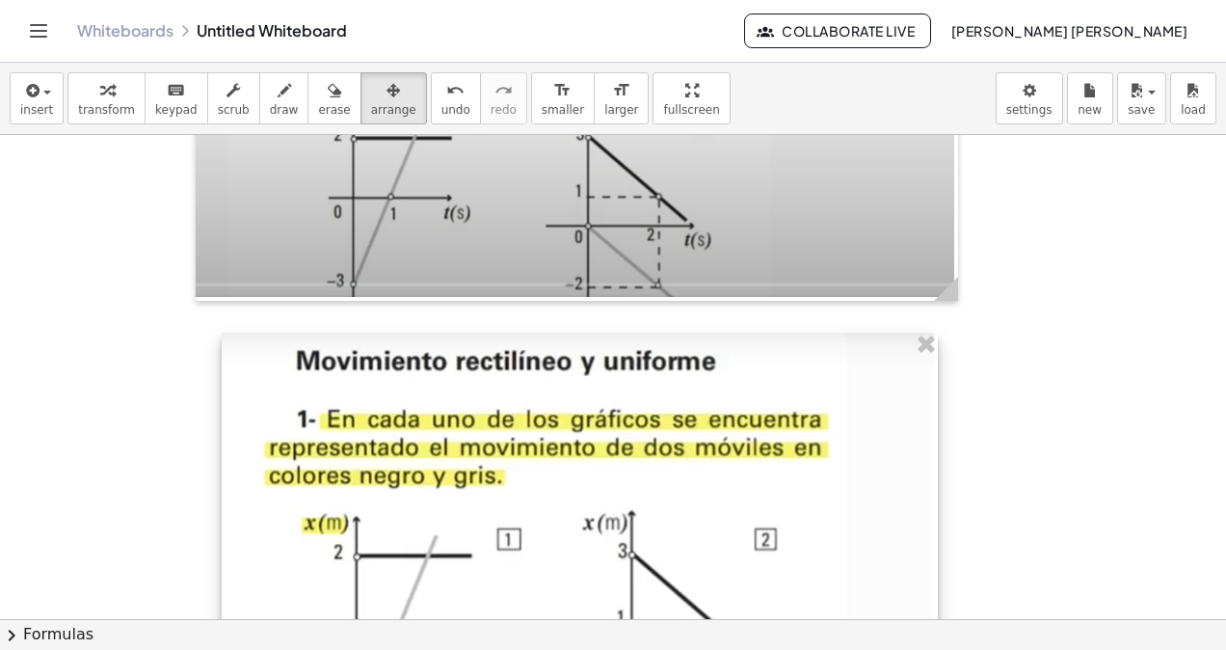
drag, startPoint x: 788, startPoint y: 489, endPoint x: 812, endPoint y: 477, distance: 25.9
click at [812, 477] on div at bounding box center [580, 658] width 716 height 650
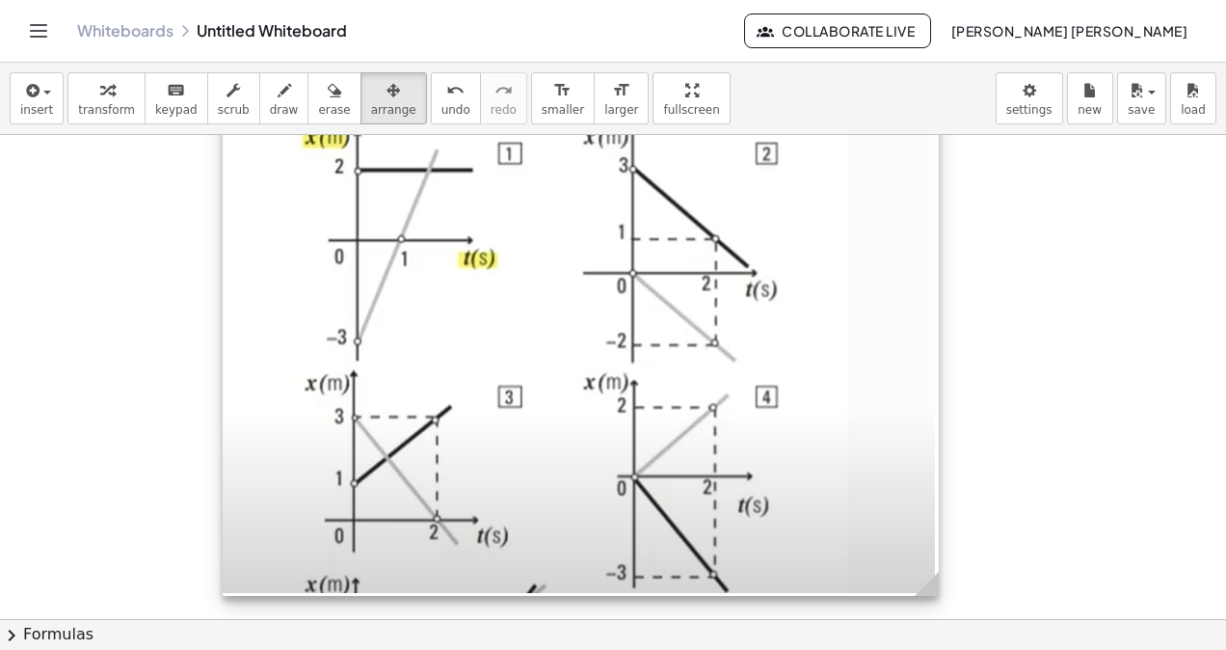
scroll to position [11837, 0]
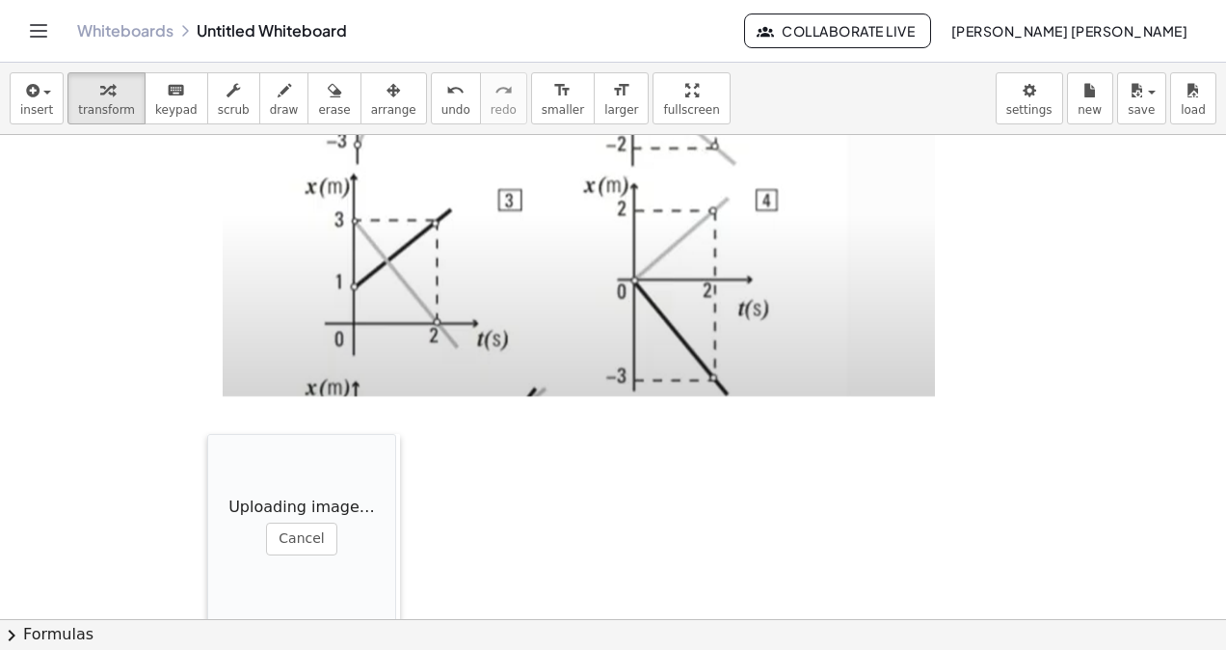
drag, startPoint x: 489, startPoint y: 494, endPoint x: 207, endPoint y: 434, distance: 287.7
click at [207, 434] on div at bounding box center [216, 530] width 19 height 193
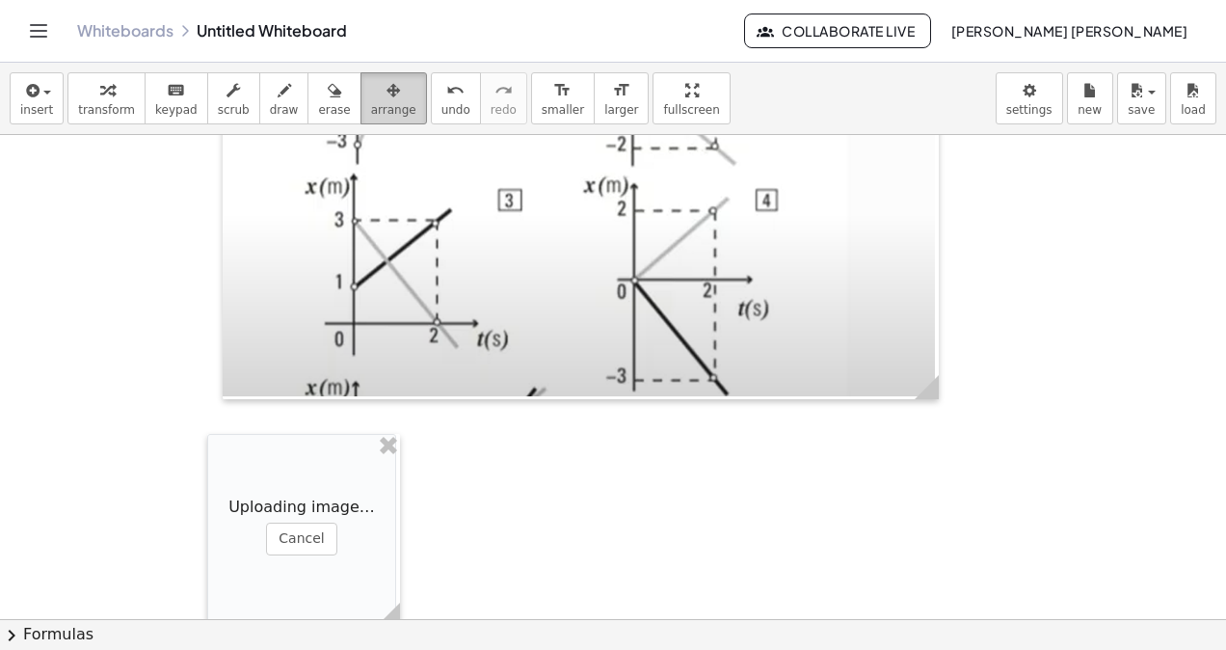
click at [374, 116] on button "arrange" at bounding box center [394, 98] width 67 height 52
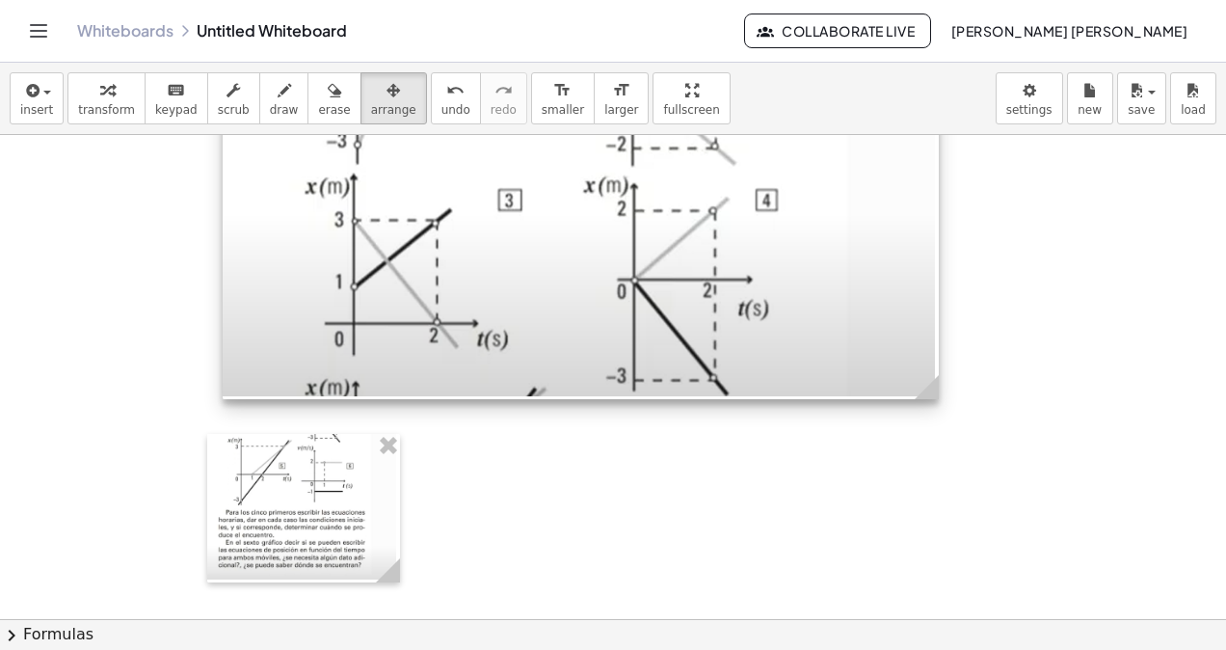
scroll to position [12030, 0]
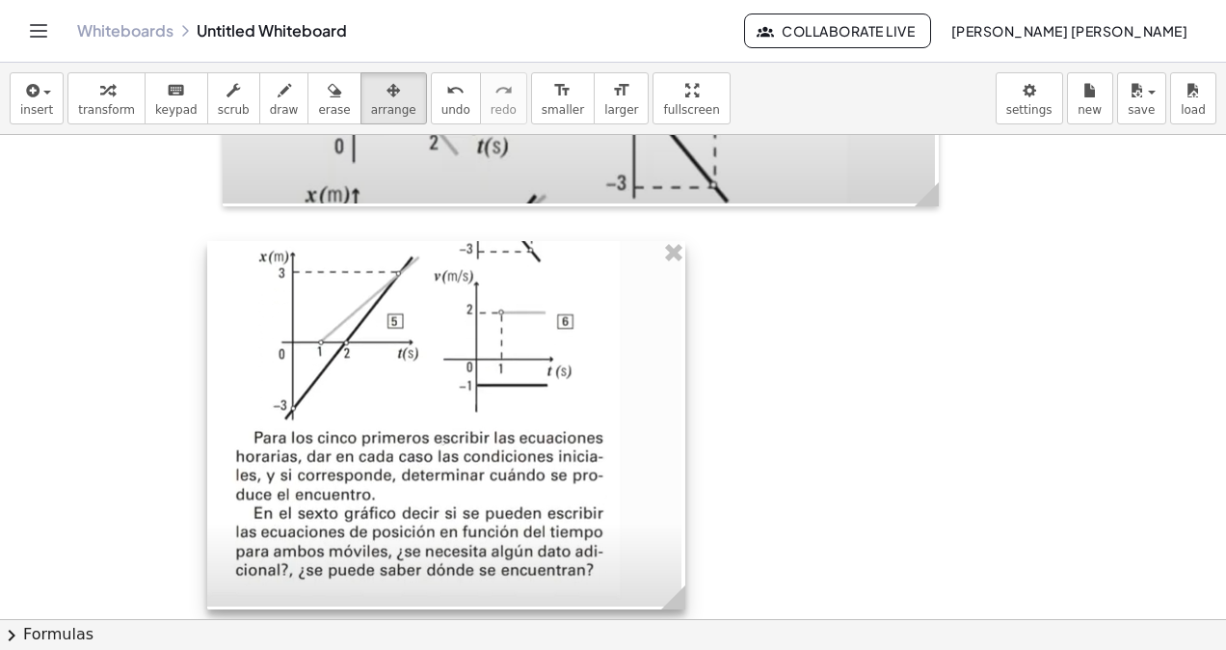
drag, startPoint x: 383, startPoint y: 384, endPoint x: 668, endPoint y: 436, distance: 290.0
click at [668, 436] on div at bounding box center [446, 425] width 478 height 368
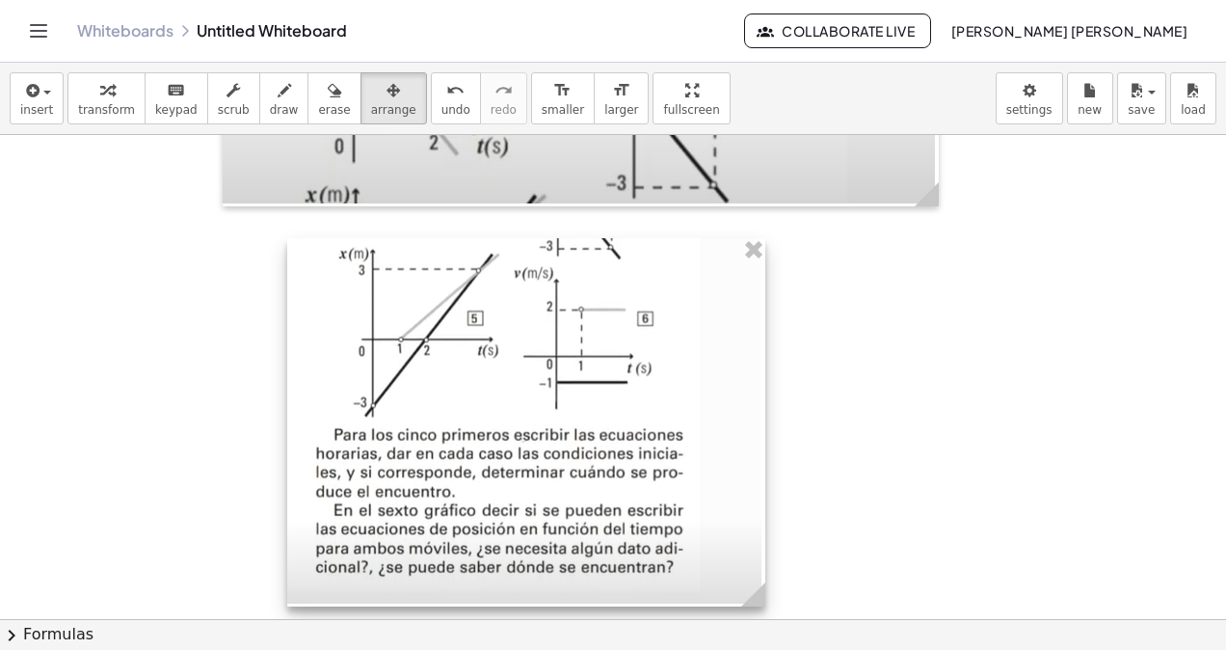
drag, startPoint x: 501, startPoint y: 438, endPoint x: 581, endPoint y: 435, distance: 80.1
click at [581, 435] on div at bounding box center [526, 422] width 478 height 368
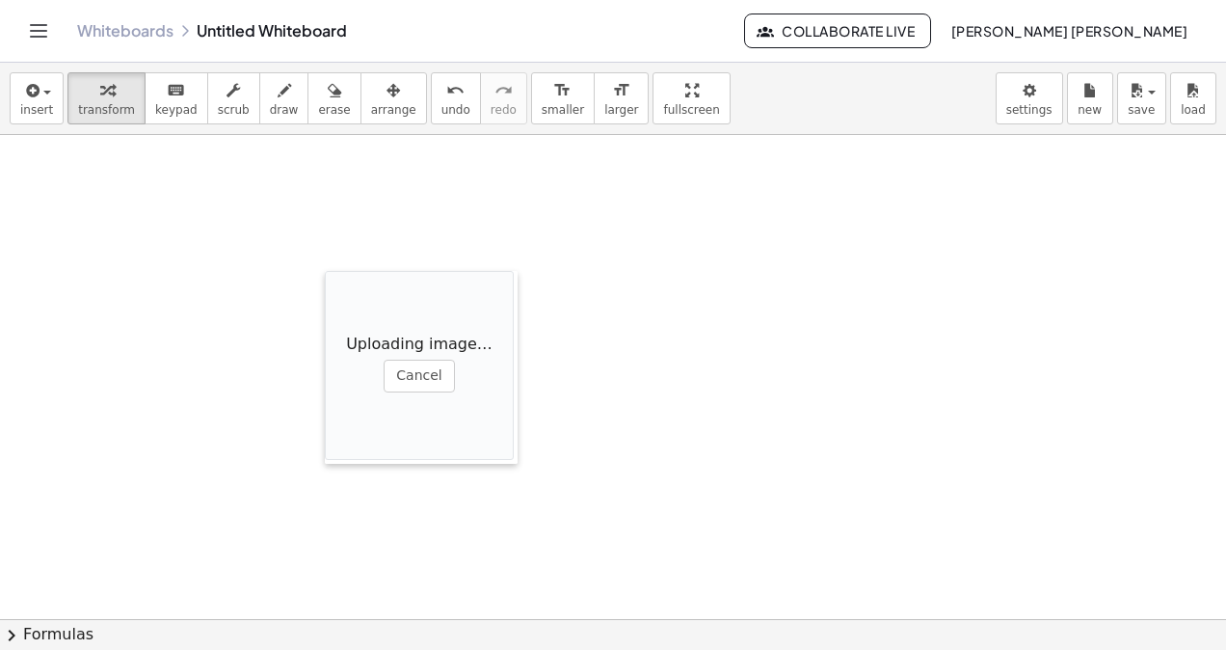
scroll to position [12415, 0]
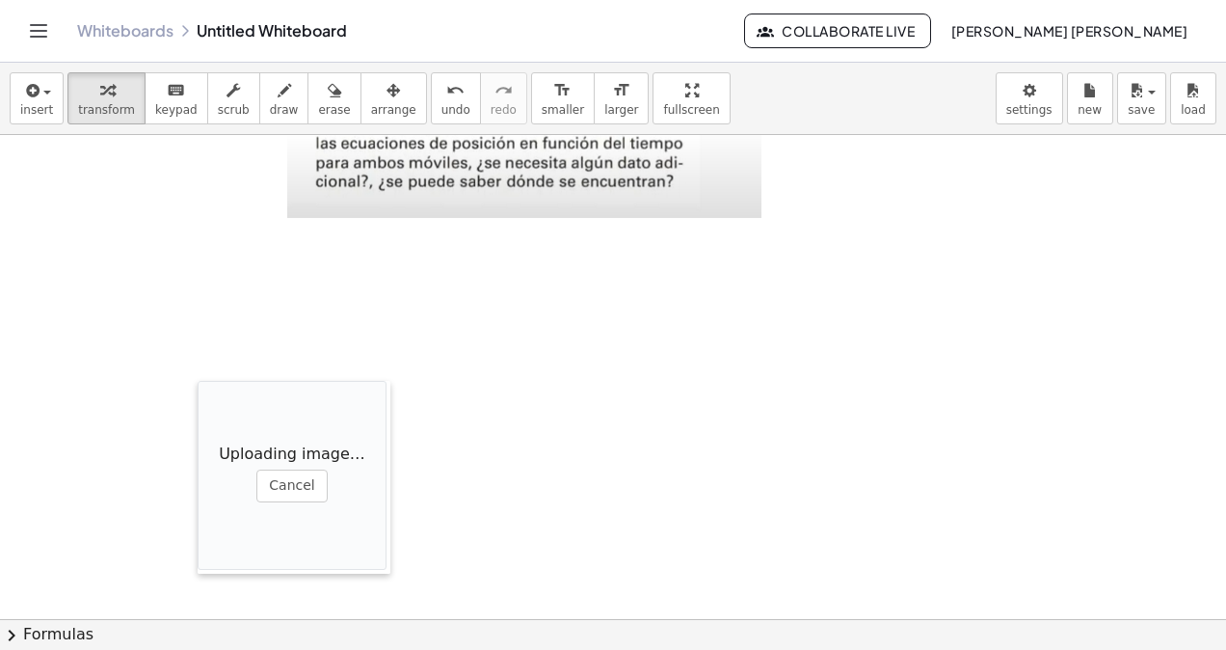
drag, startPoint x: 592, startPoint y: 369, endPoint x: 175, endPoint y: 140, distance: 475.4
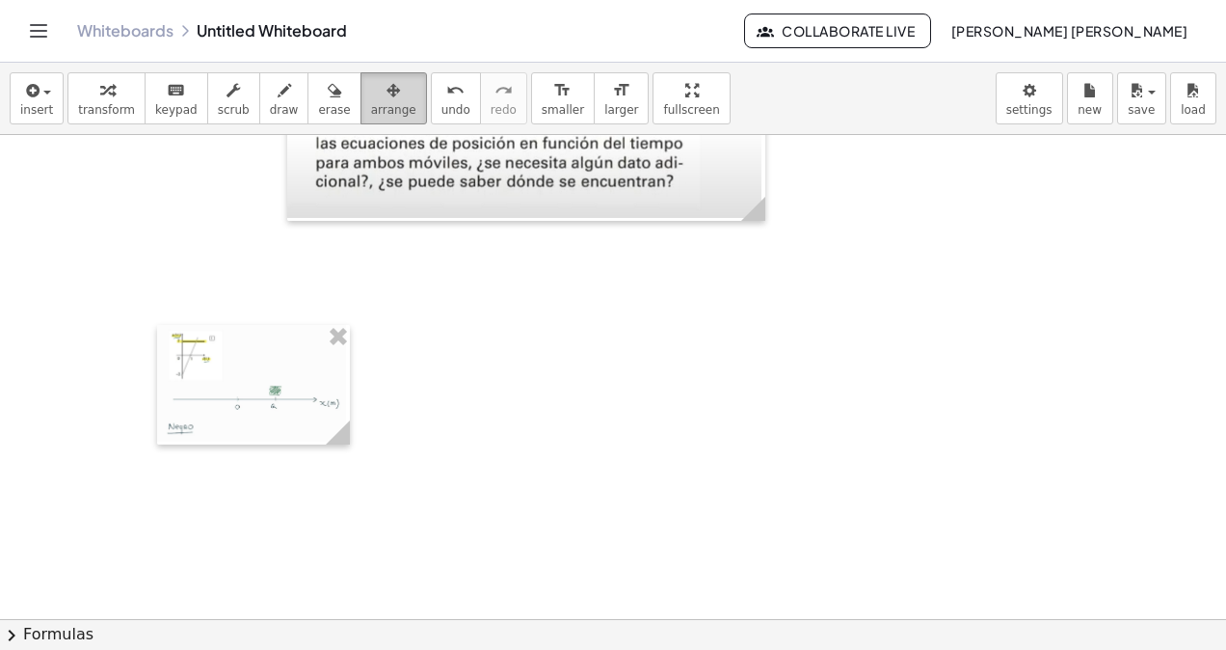
click at [361, 116] on button "arrange" at bounding box center [394, 98] width 67 height 52
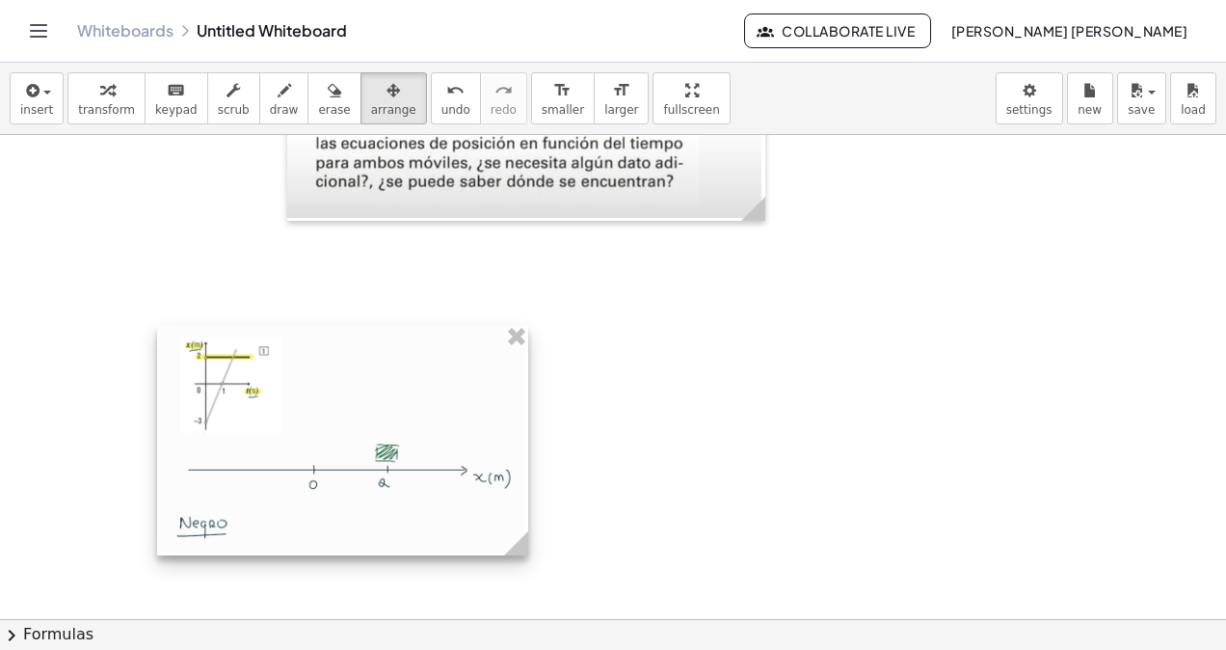
drag, startPoint x: 329, startPoint y: 433, endPoint x: 507, endPoint y: 438, distance: 178.4
click at [507, 438] on div at bounding box center [342, 440] width 371 height 230
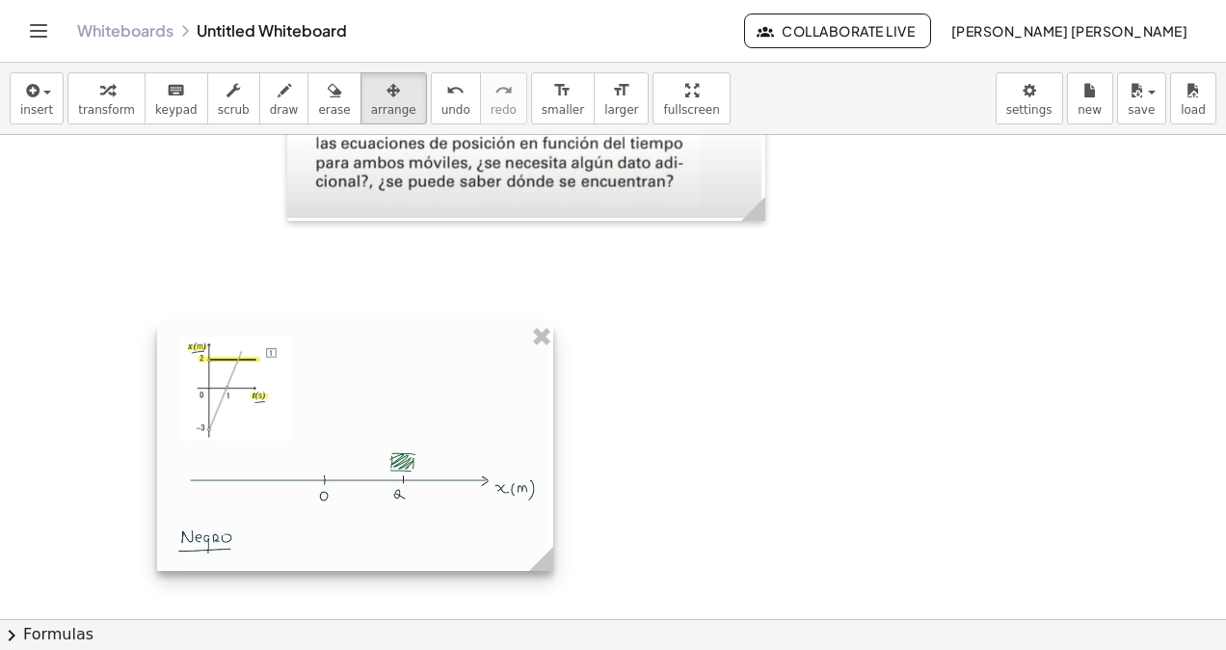
drag, startPoint x: 509, startPoint y: 549, endPoint x: 550, endPoint y: 539, distance: 42.8
click at [550, 539] on div at bounding box center [355, 448] width 396 height 246
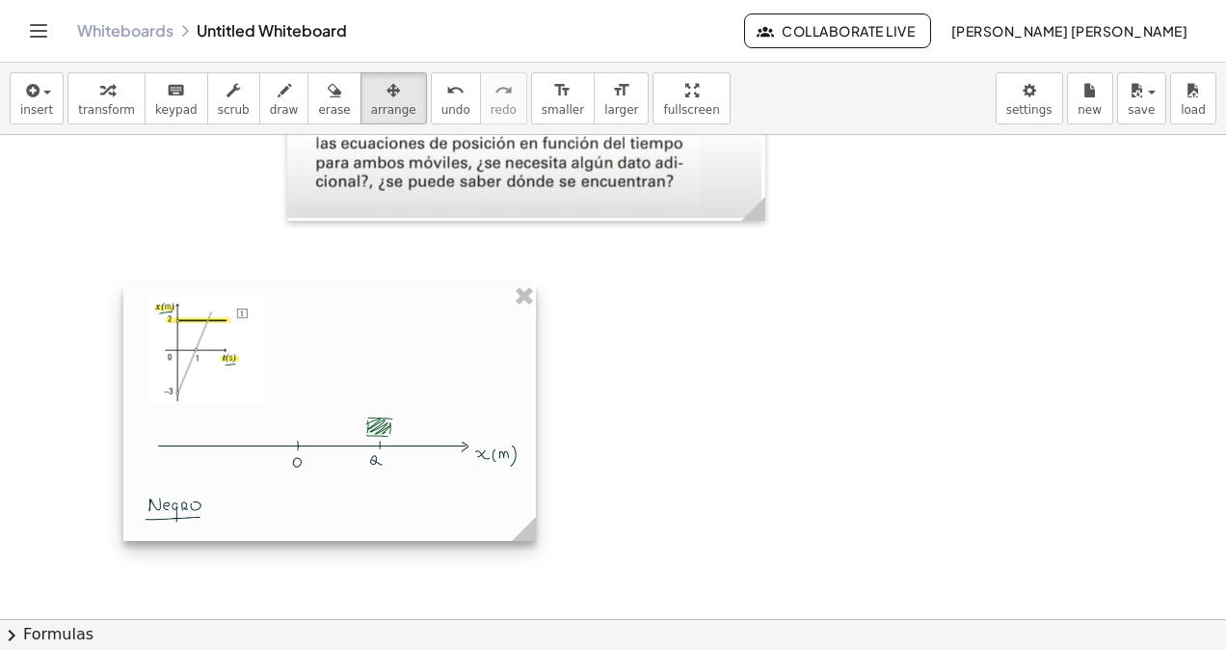
drag, startPoint x: 465, startPoint y: 530, endPoint x: 405, endPoint y: 488, distance: 73.3
click at [405, 488] on div at bounding box center [329, 412] width 413 height 256
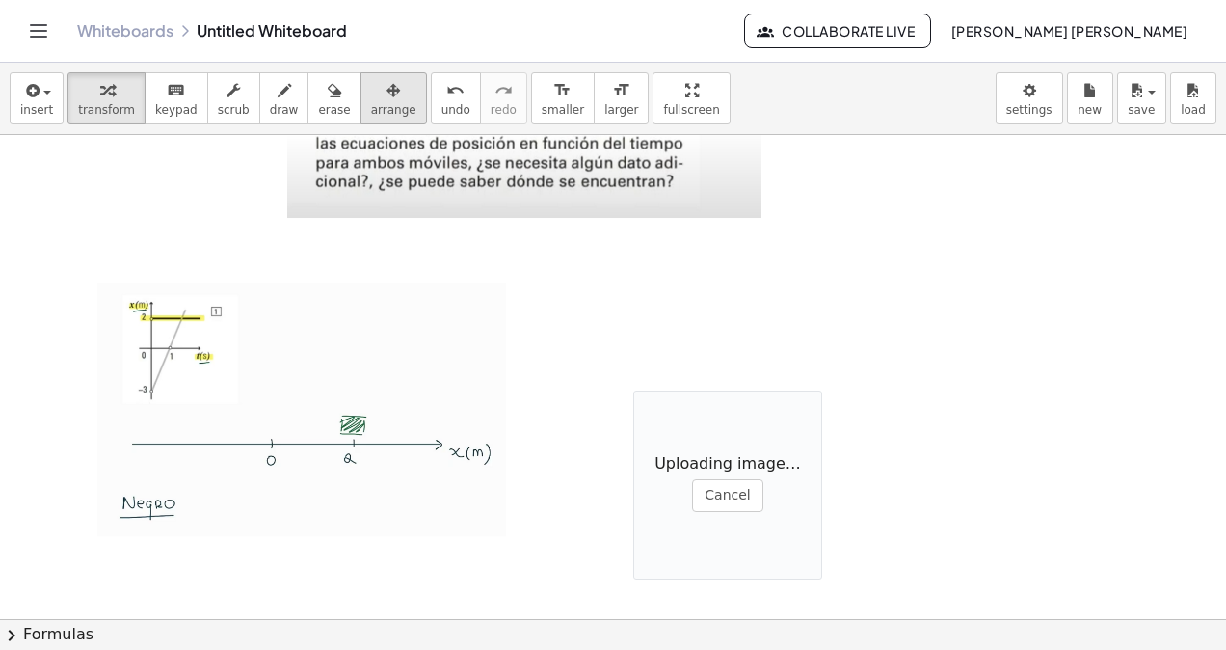
click at [371, 112] on span "arrange" at bounding box center [393, 109] width 45 height 13
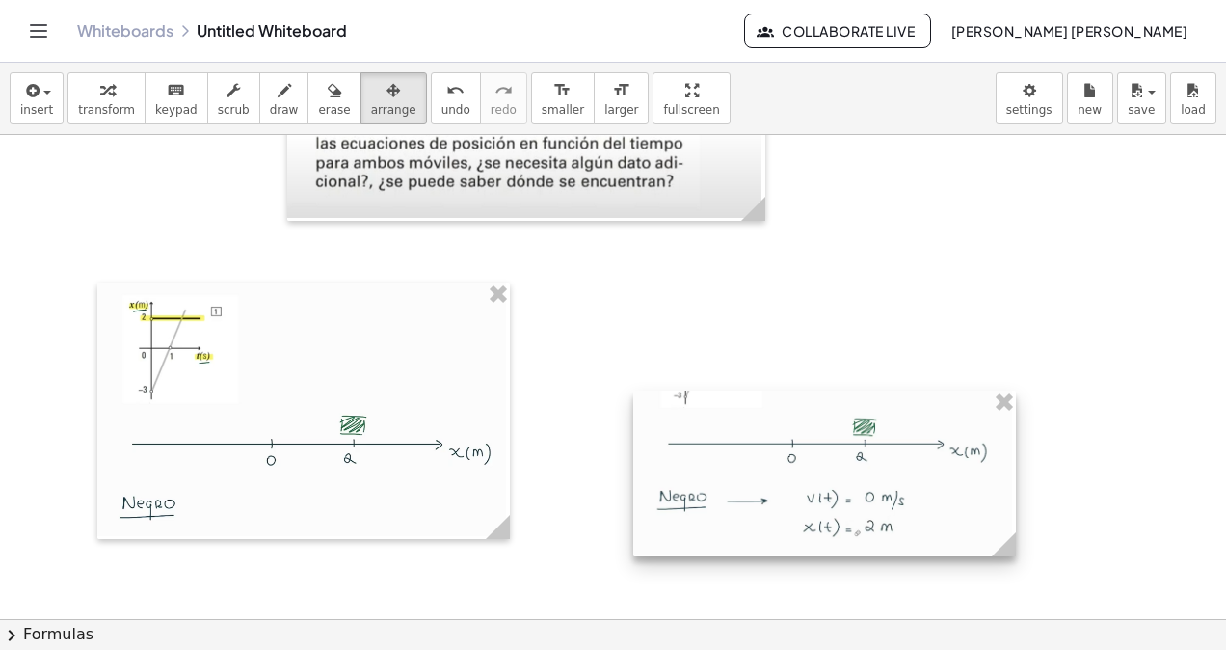
drag, startPoint x: 821, startPoint y: 465, endPoint x: 1030, endPoint y: 603, distance: 251.0
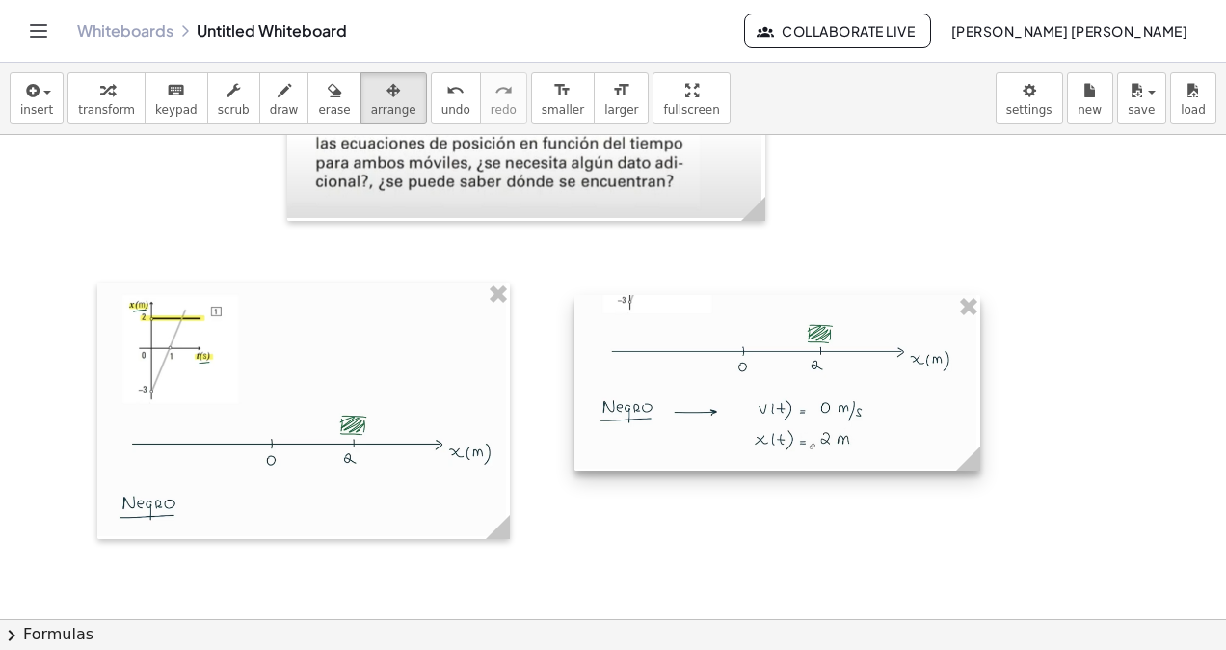
drag, startPoint x: 895, startPoint y: 511, endPoint x: 750, endPoint y: 385, distance: 192.0
click at [831, 413] on div at bounding box center [777, 382] width 406 height 175
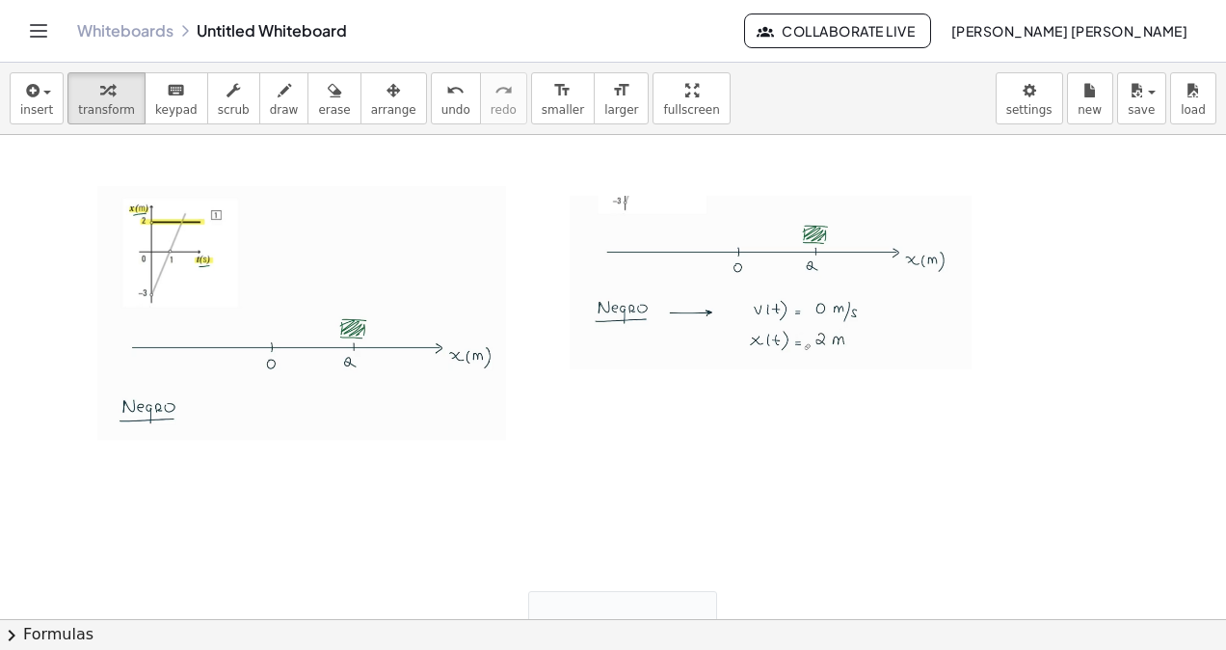
drag, startPoint x: 531, startPoint y: 584, endPoint x: 547, endPoint y: 584, distance: 15.4
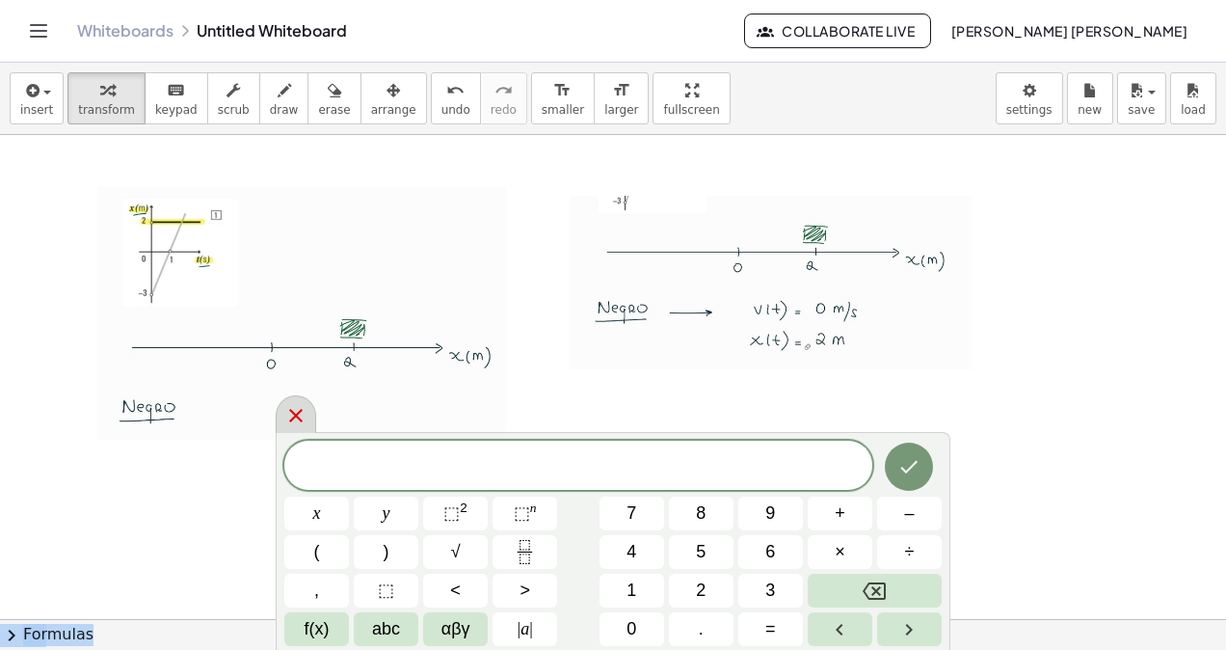
drag, startPoint x: 277, startPoint y: 405, endPoint x: 287, endPoint y: 413, distance: 13.1
click at [287, 413] on body "Graspable Math Activities Whiteboards Classes Account v1.30.2 | Privacy policy …" at bounding box center [613, 325] width 1226 height 650
click at [291, 414] on icon at bounding box center [295, 415] width 23 height 23
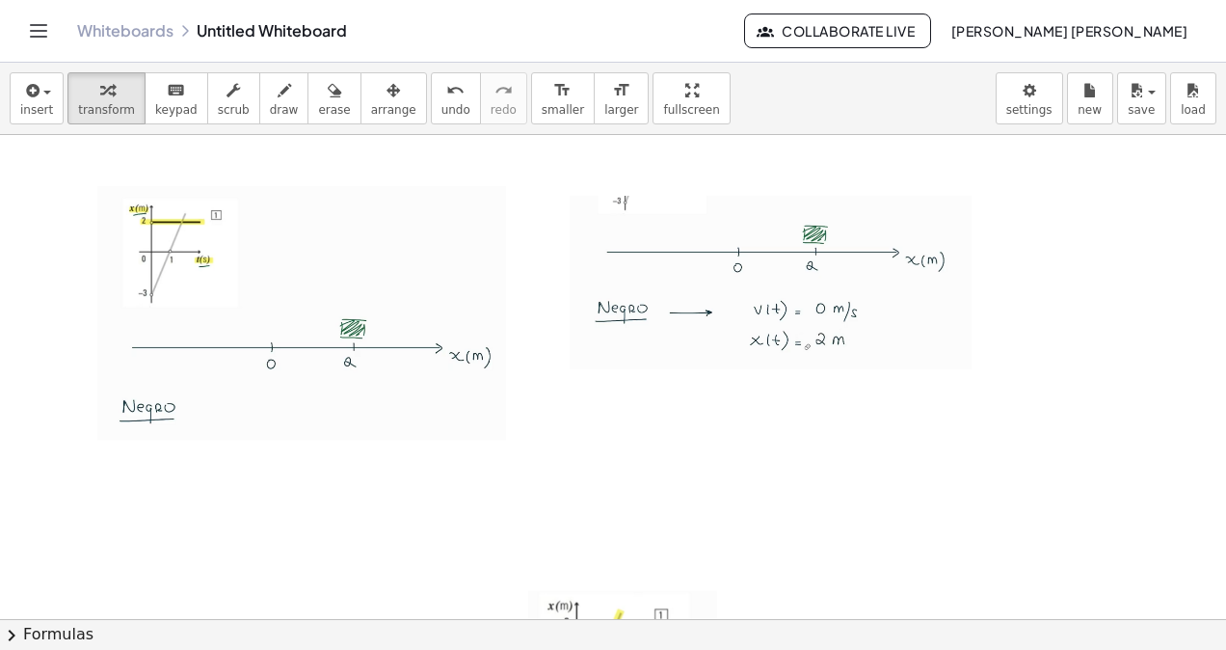
scroll to position [12608, 0]
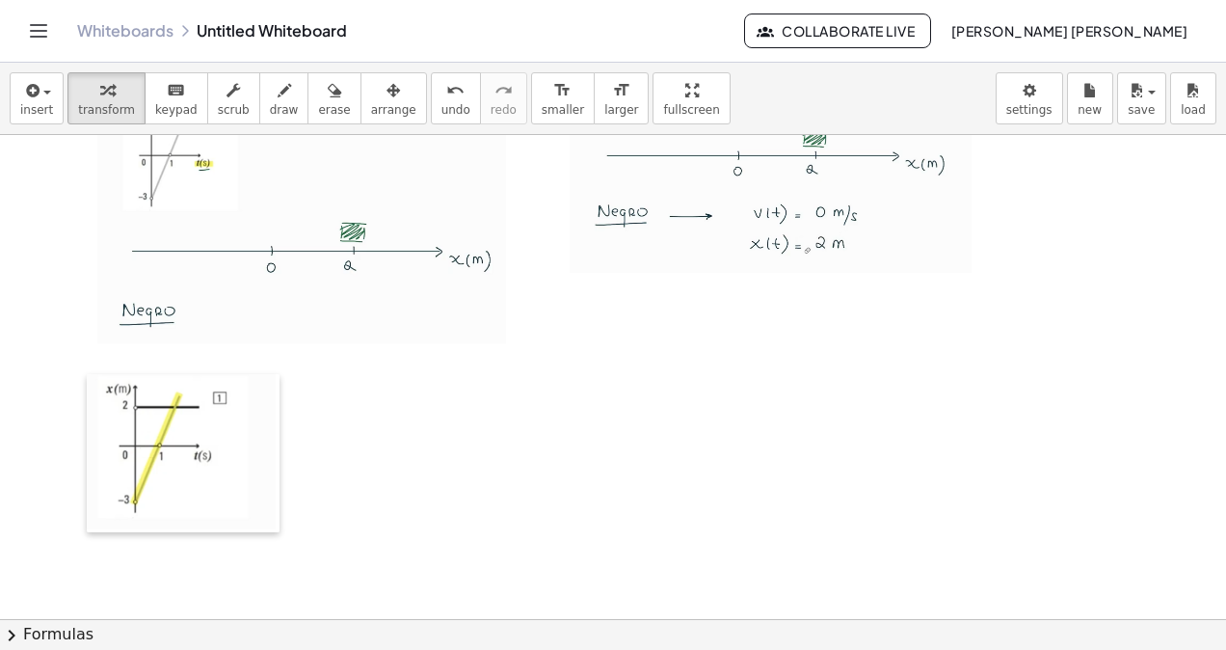
drag, startPoint x: 546, startPoint y: 507, endPoint x: 104, endPoint y: 387, distance: 457.6
click at [104, 387] on div at bounding box center [96, 453] width 19 height 159
drag, startPoint x: 93, startPoint y: 393, endPoint x: 120, endPoint y: 401, distance: 28.1
click at [121, 401] on div at bounding box center [130, 457] width 19 height 159
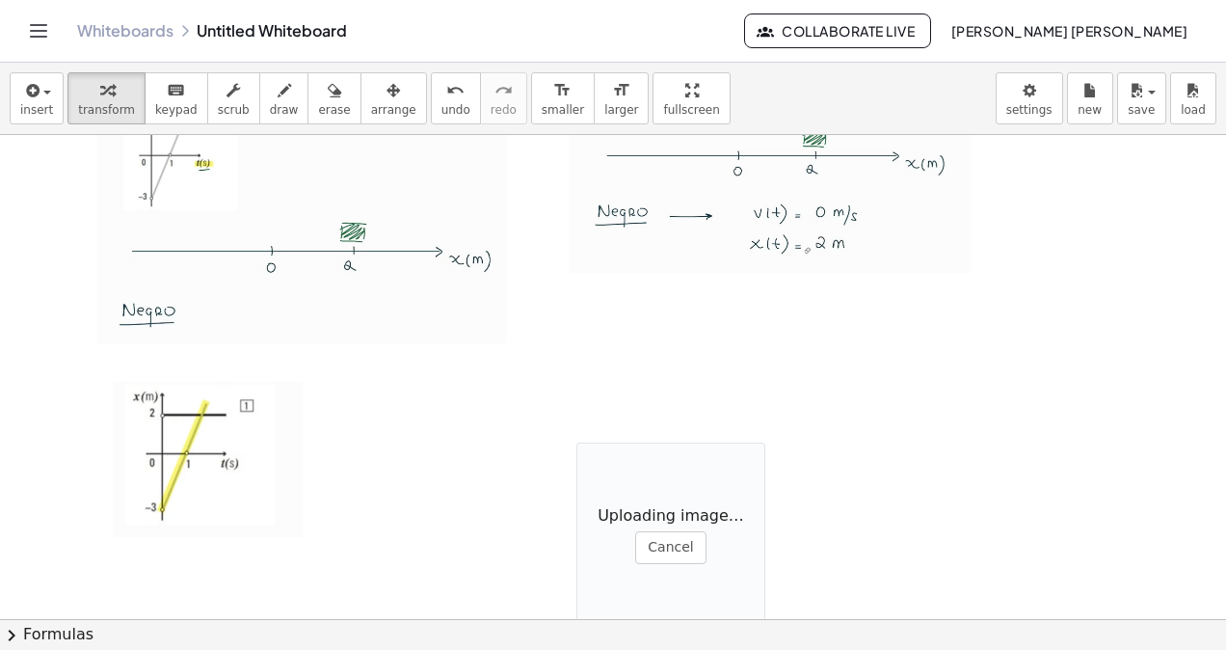
drag, startPoint x: 567, startPoint y: 445, endPoint x: 577, endPoint y: 461, distance: 18.7
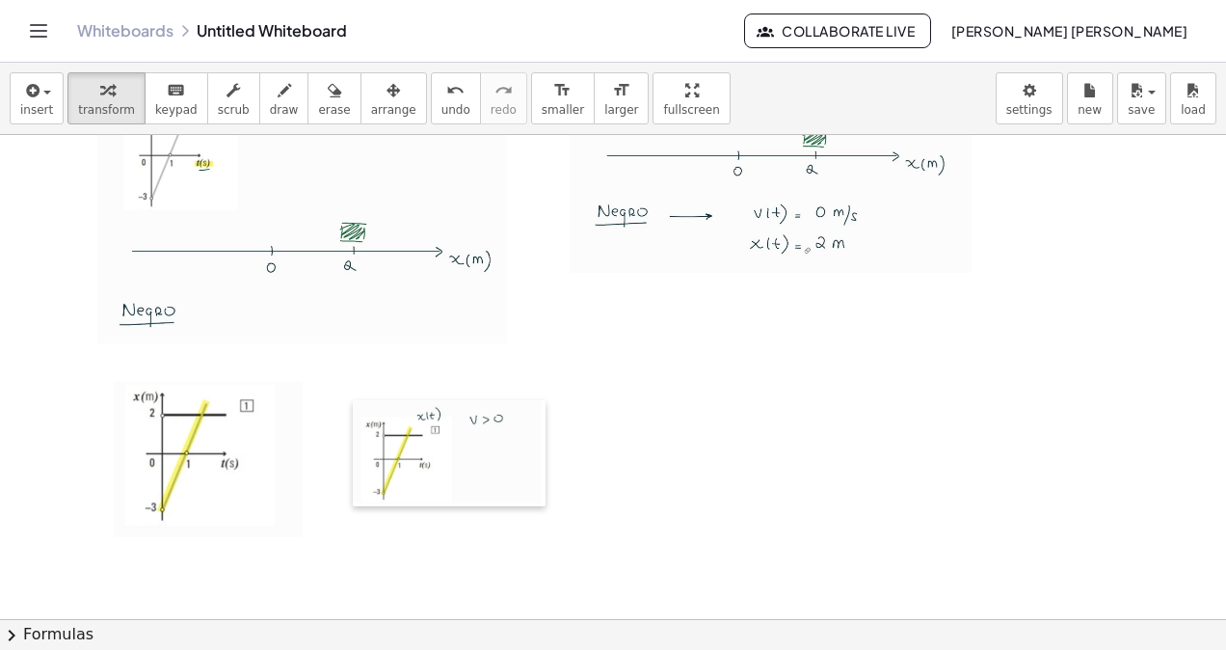
drag, startPoint x: 582, startPoint y: 454, endPoint x: 271, endPoint y: 312, distance: 342.1
click at [353, 411] on div at bounding box center [362, 453] width 19 height 106
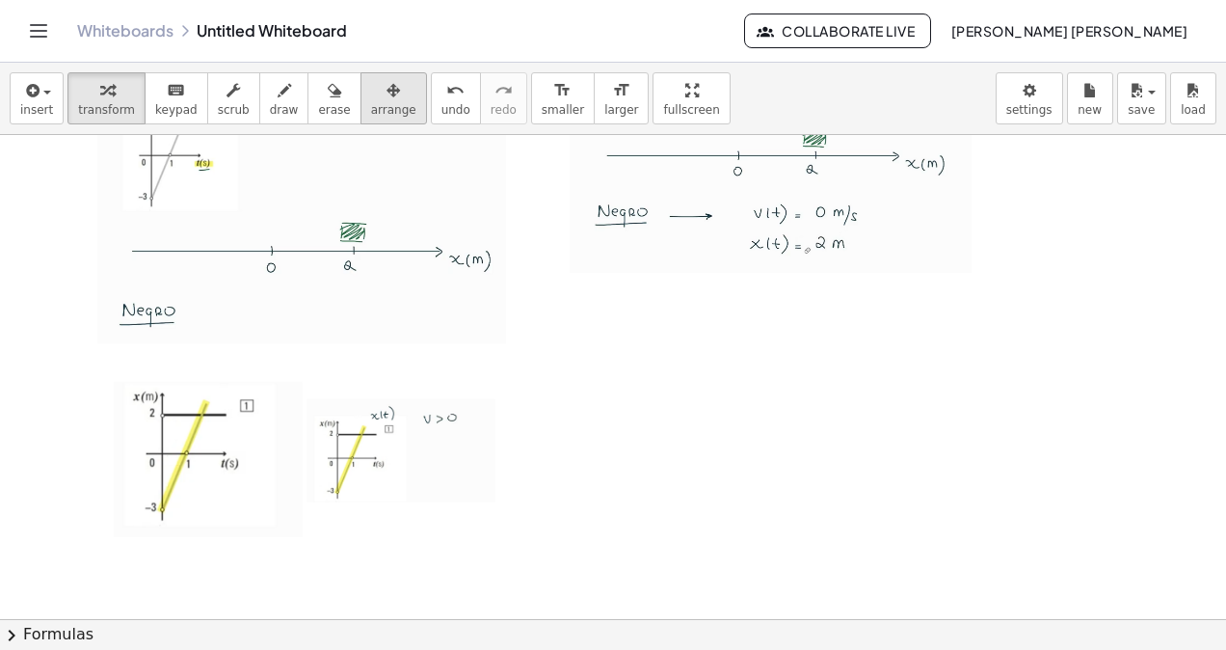
click at [371, 112] on span "arrange" at bounding box center [393, 109] width 45 height 13
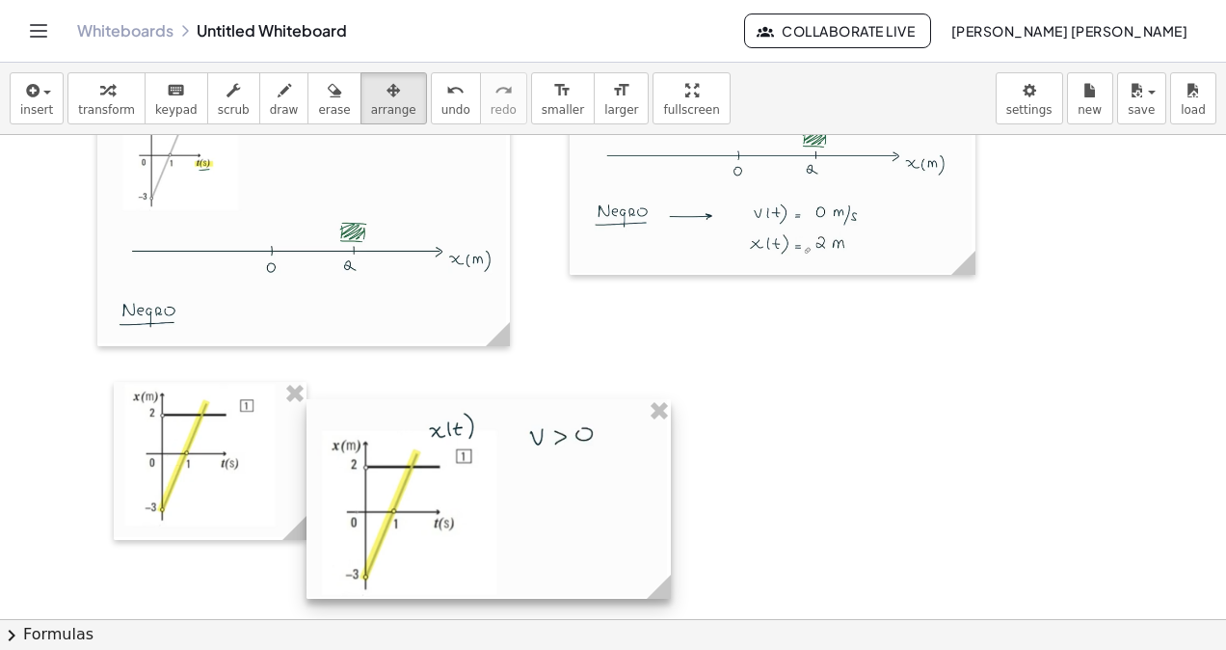
drag, startPoint x: 494, startPoint y: 497, endPoint x: 663, endPoint y: 505, distance: 169.8
click at [663, 505] on div at bounding box center [489, 499] width 364 height 200
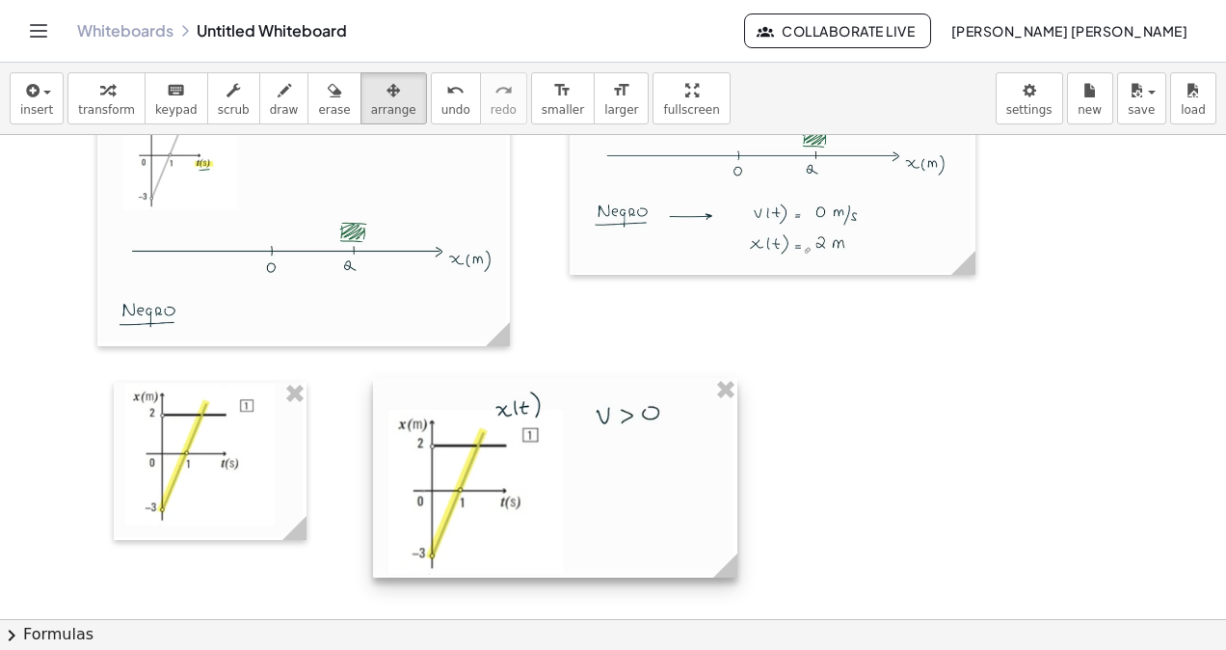
drag, startPoint x: 606, startPoint y: 511, endPoint x: 622, endPoint y: 507, distance: 15.9
click at [622, 507] on div at bounding box center [555, 478] width 364 height 200
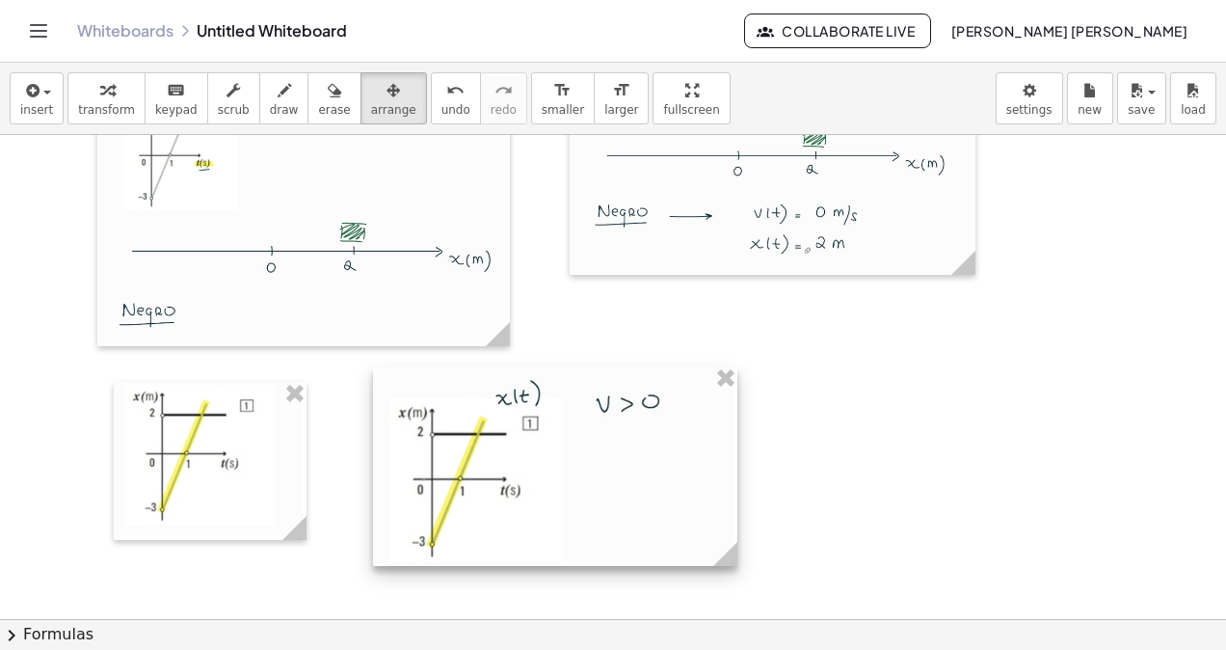
drag, startPoint x: 603, startPoint y: 511, endPoint x: 603, endPoint y: 499, distance: 11.6
click at [603, 499] on div at bounding box center [555, 466] width 364 height 200
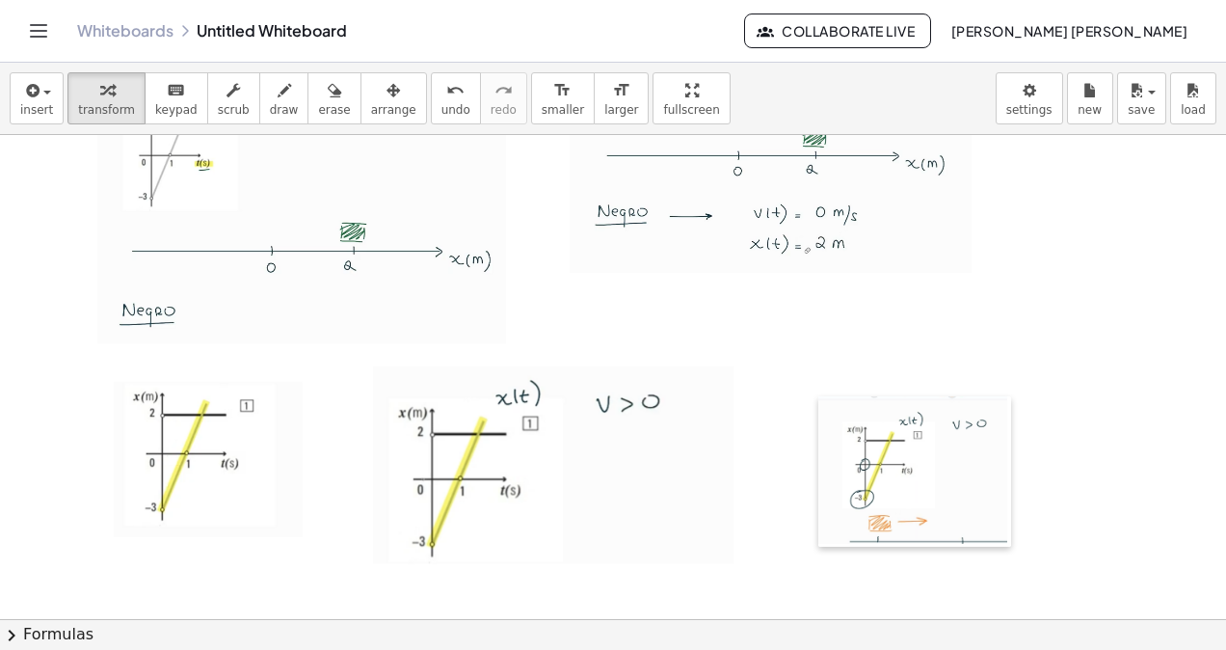
drag, startPoint x: 858, startPoint y: 496, endPoint x: 800, endPoint y: 391, distance: 119.9
click at [818, 401] on div at bounding box center [827, 471] width 19 height 151
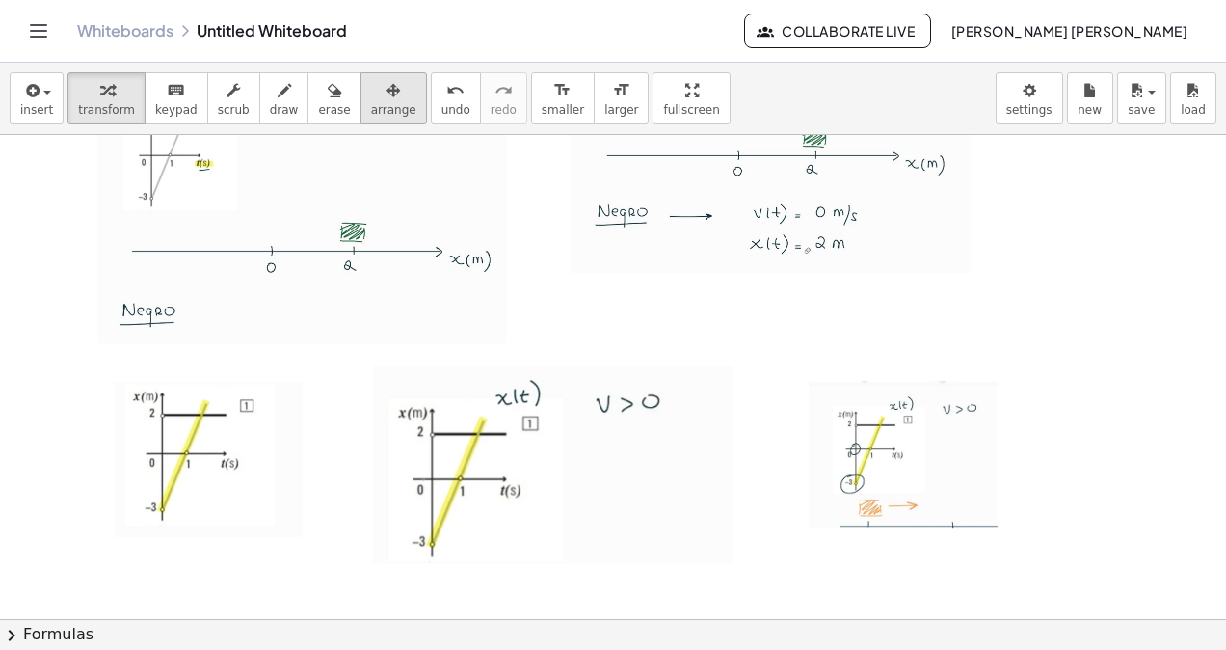
click at [371, 111] on span "arrange" at bounding box center [393, 109] width 45 height 13
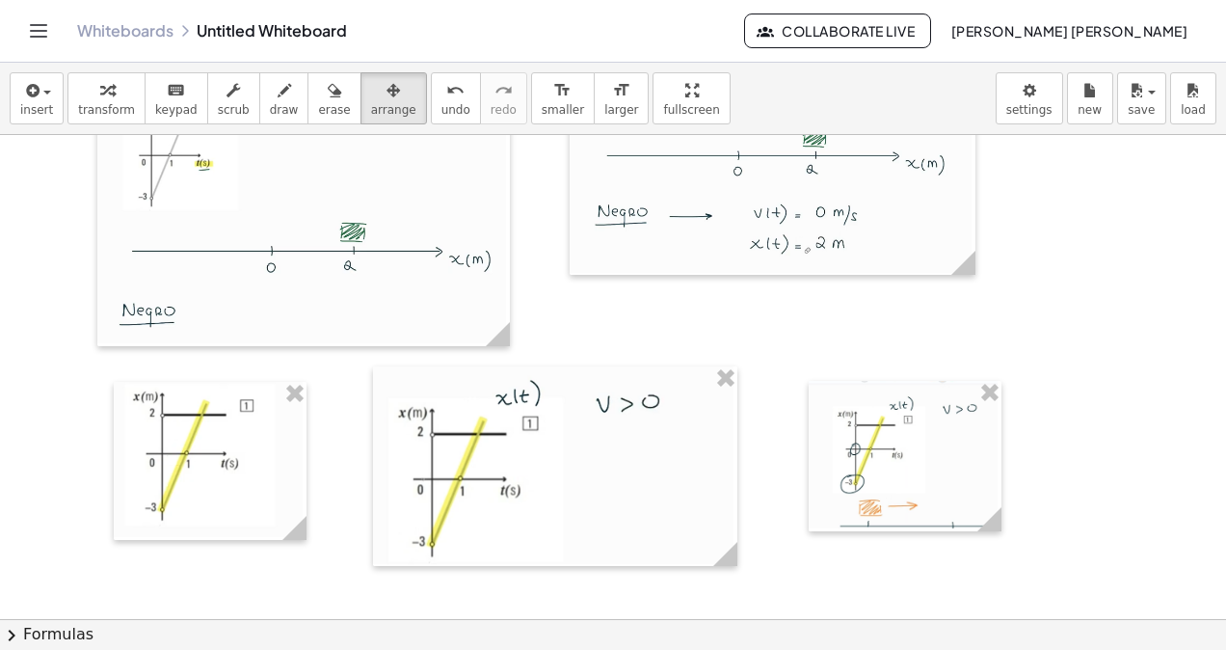
drag, startPoint x: 1008, startPoint y: 522, endPoint x: 992, endPoint y: 518, distance: 17.1
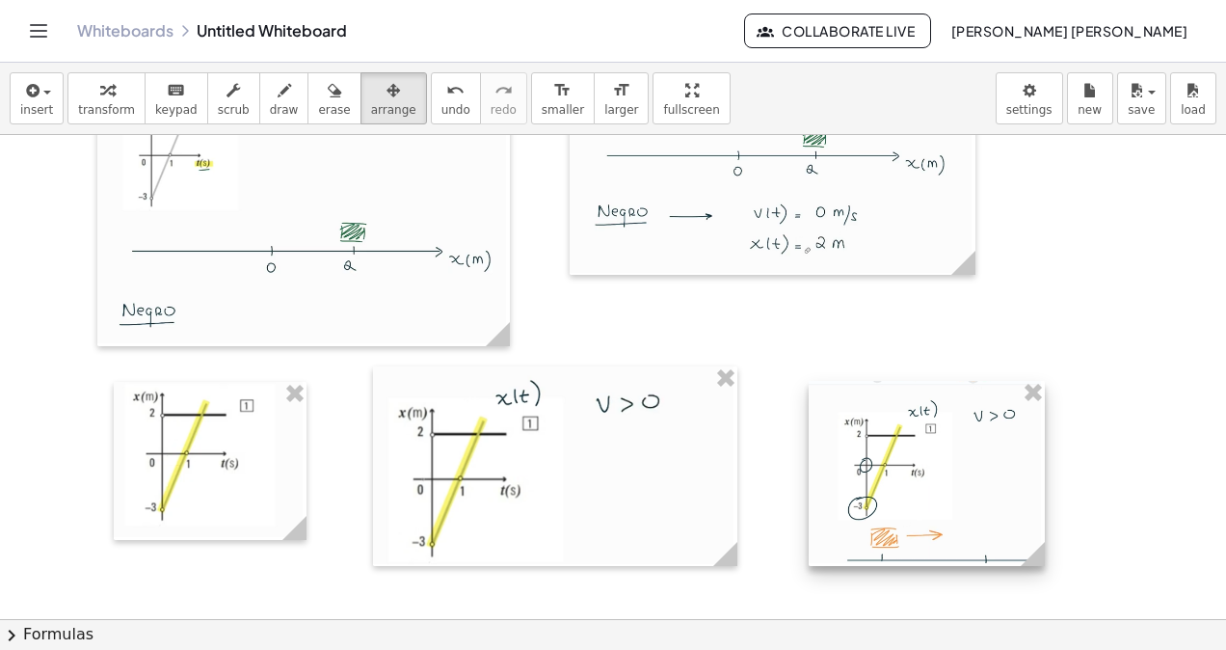
drag, startPoint x: 992, startPoint y: 518, endPoint x: 1039, endPoint y: 560, distance: 63.5
click at [1041, 560] on icon at bounding box center [1033, 554] width 24 height 24
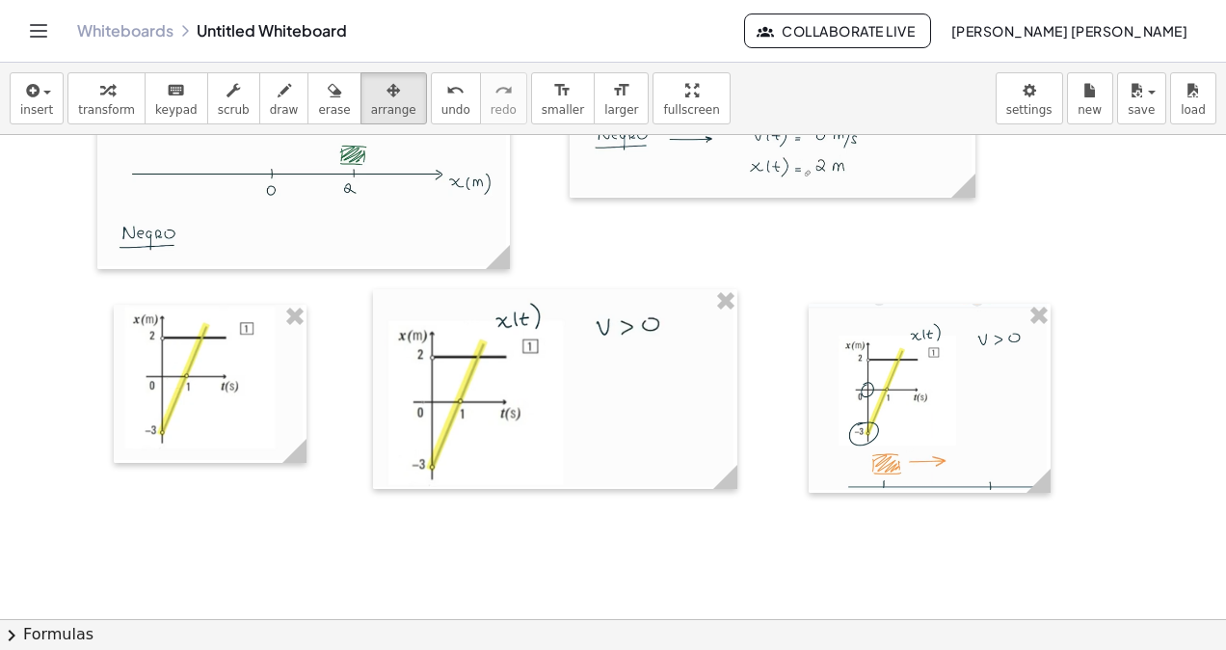
scroll to position [12782, 0]
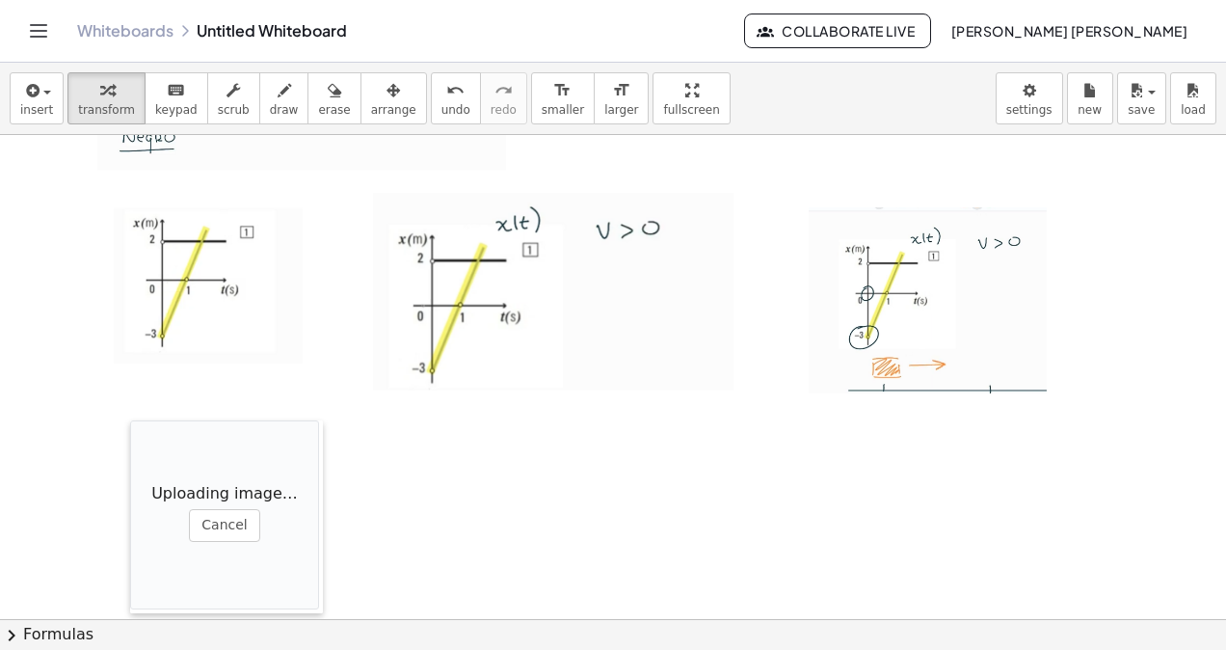
drag, startPoint x: 544, startPoint y: 526, endPoint x: 148, endPoint y: 429, distance: 407.0
click at [148, 432] on div at bounding box center [139, 516] width 19 height 193
click at [355, 143] on div "insert select one: Math Expression Function Text Youtube Video Graphing Geometr…" at bounding box center [613, 356] width 1226 height 587
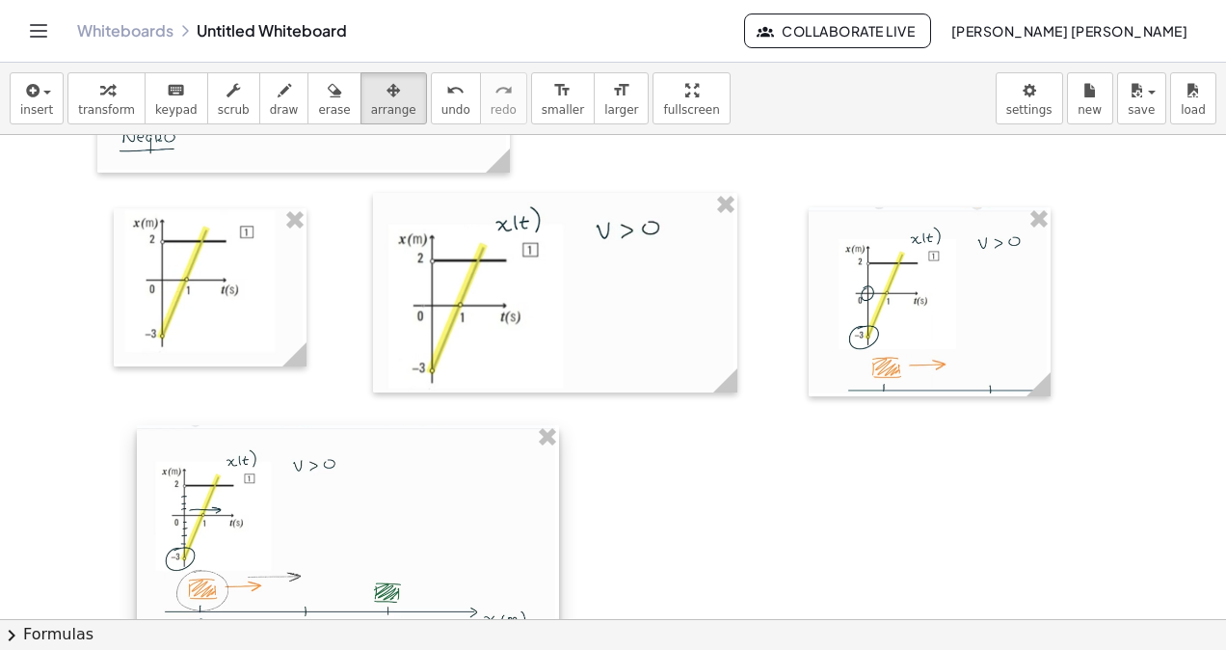
drag, startPoint x: 316, startPoint y: 519, endPoint x: 555, endPoint y: 599, distance: 252.1
click at [555, 599] on div at bounding box center [348, 535] width 422 height 221
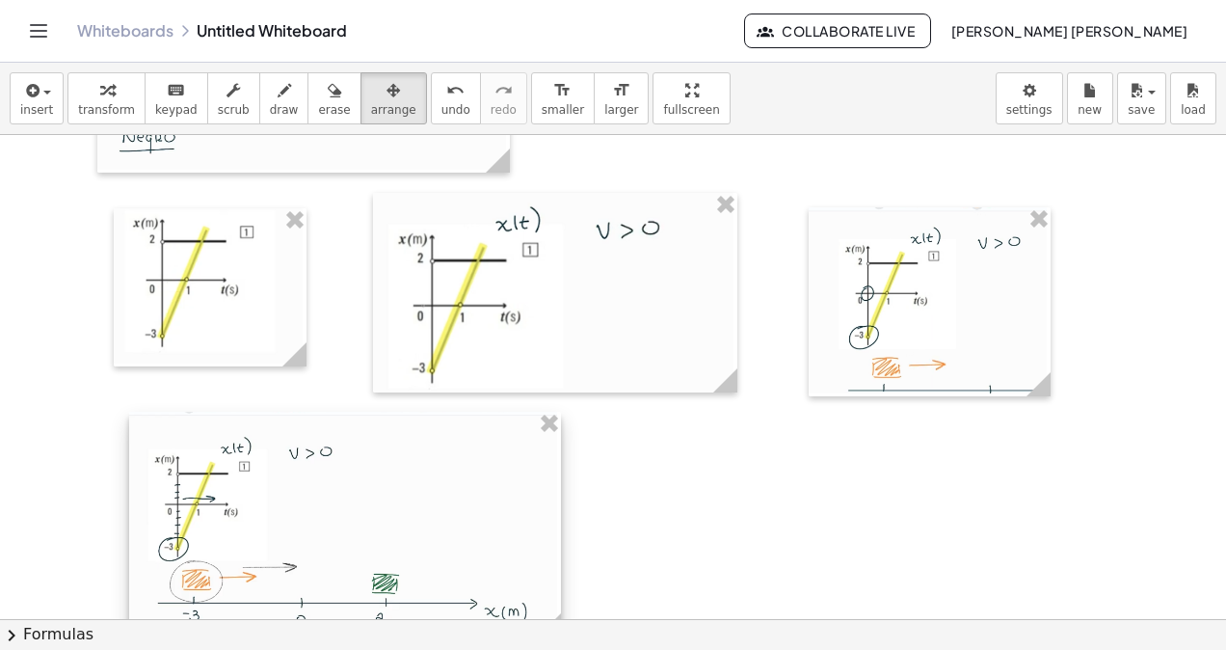
drag, startPoint x: 386, startPoint y: 588, endPoint x: 380, endPoint y: 579, distance: 10.4
click at [380, 579] on div at bounding box center [345, 525] width 432 height 226
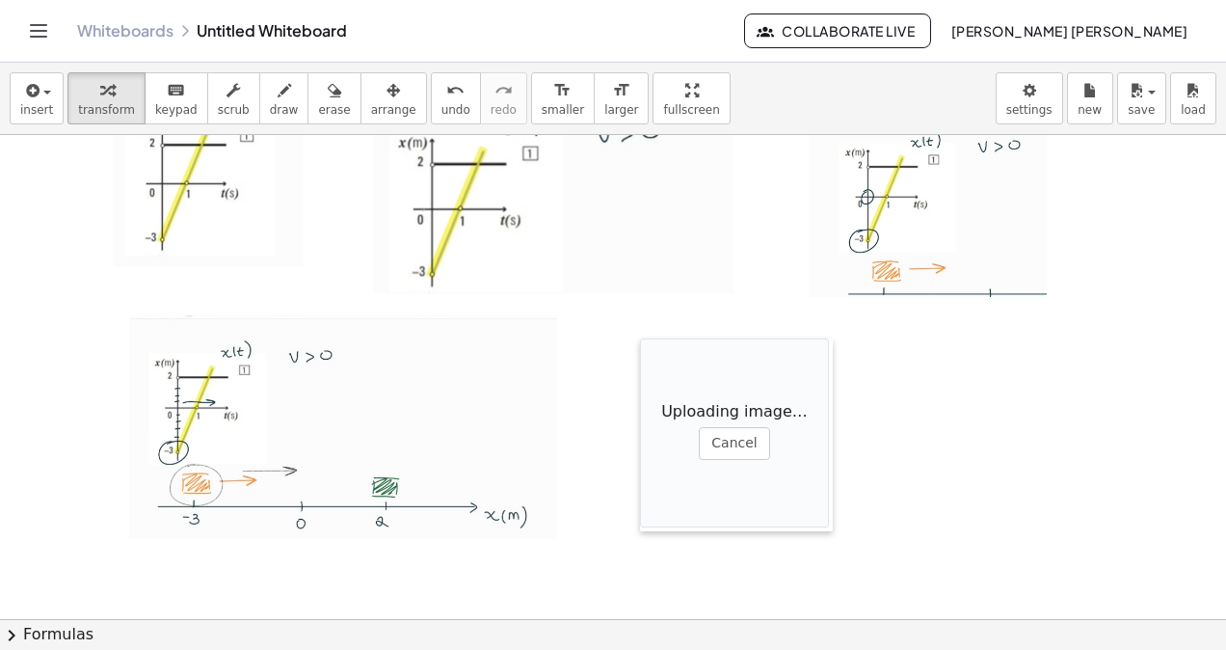
drag, startPoint x: 497, startPoint y: 521, endPoint x: 626, endPoint y: 335, distance: 225.1
click at [640, 338] on div at bounding box center [649, 434] width 19 height 193
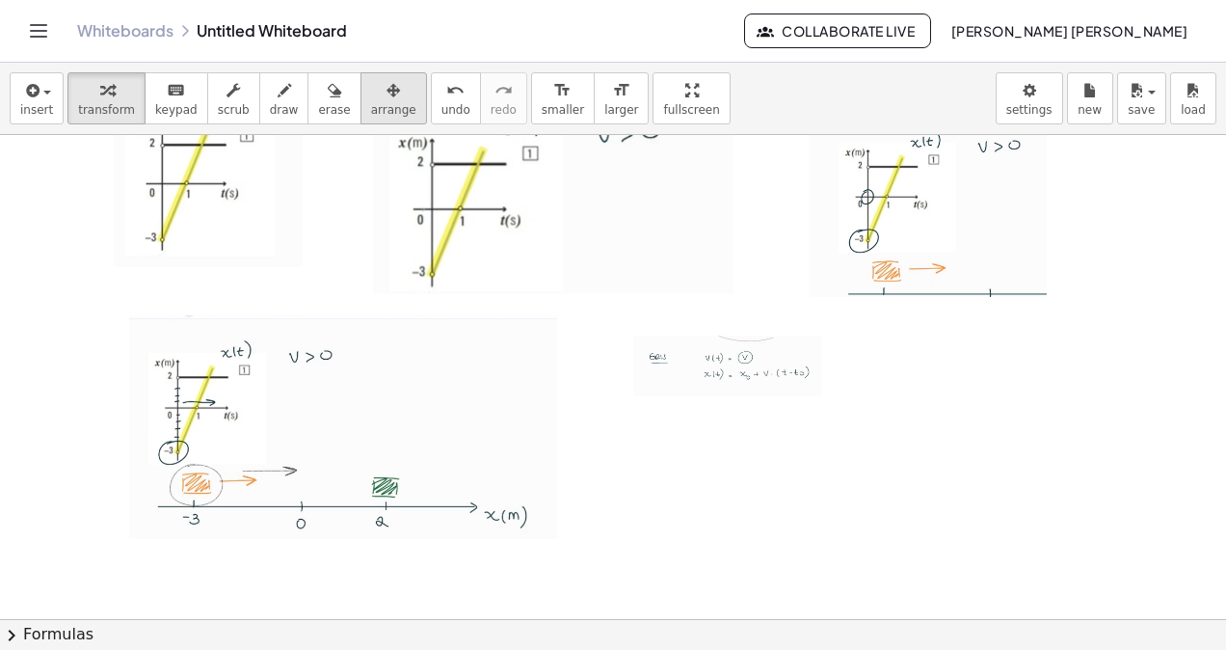
click at [375, 120] on button "arrange" at bounding box center [394, 98] width 67 height 52
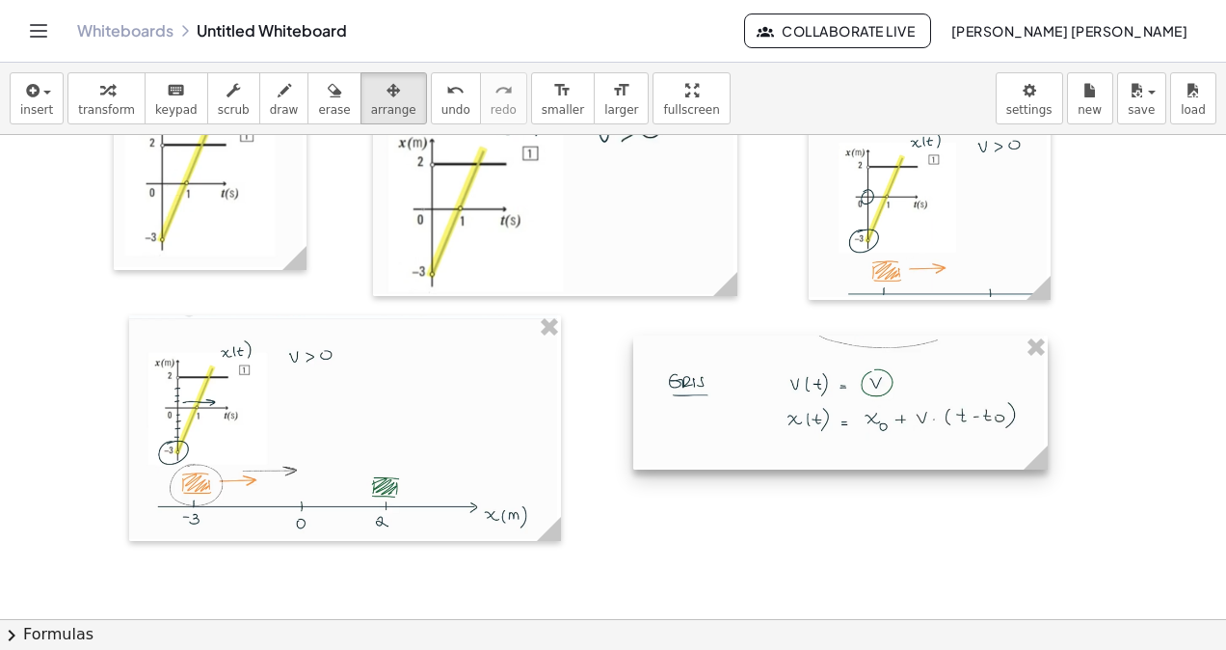
drag, startPoint x: 819, startPoint y: 384, endPoint x: 1041, endPoint y: 588, distance: 301.5
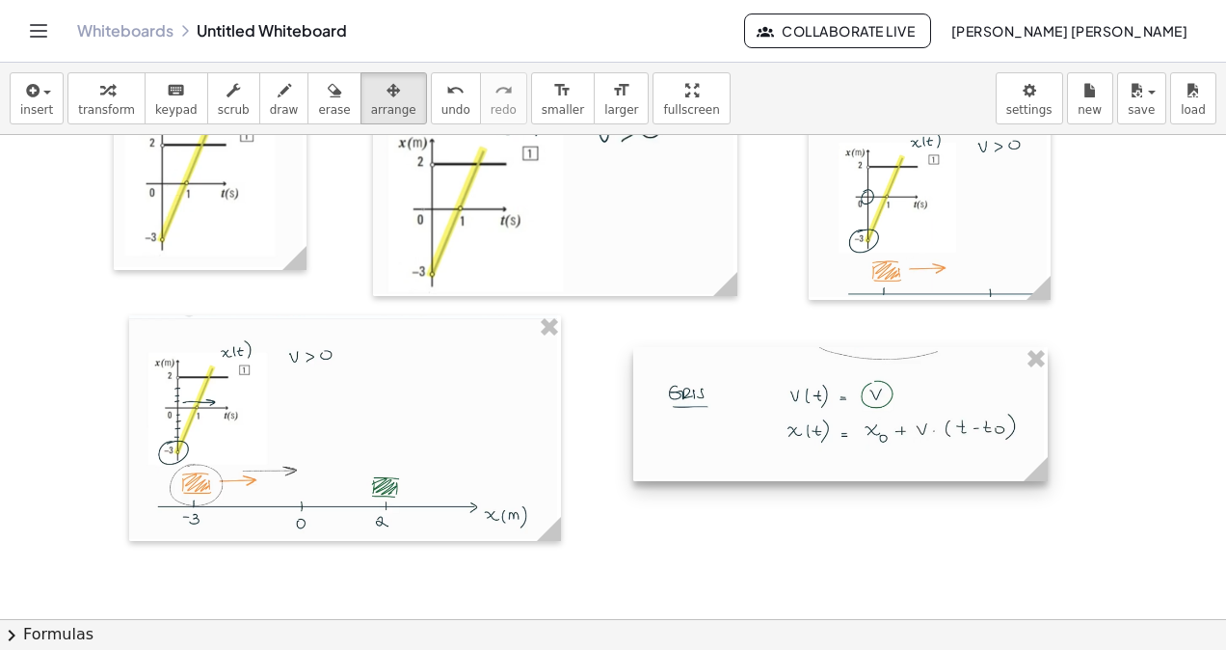
drag, startPoint x: 889, startPoint y: 432, endPoint x: 889, endPoint y: 451, distance: 19.3
click at [889, 451] on div at bounding box center [840, 414] width 414 height 134
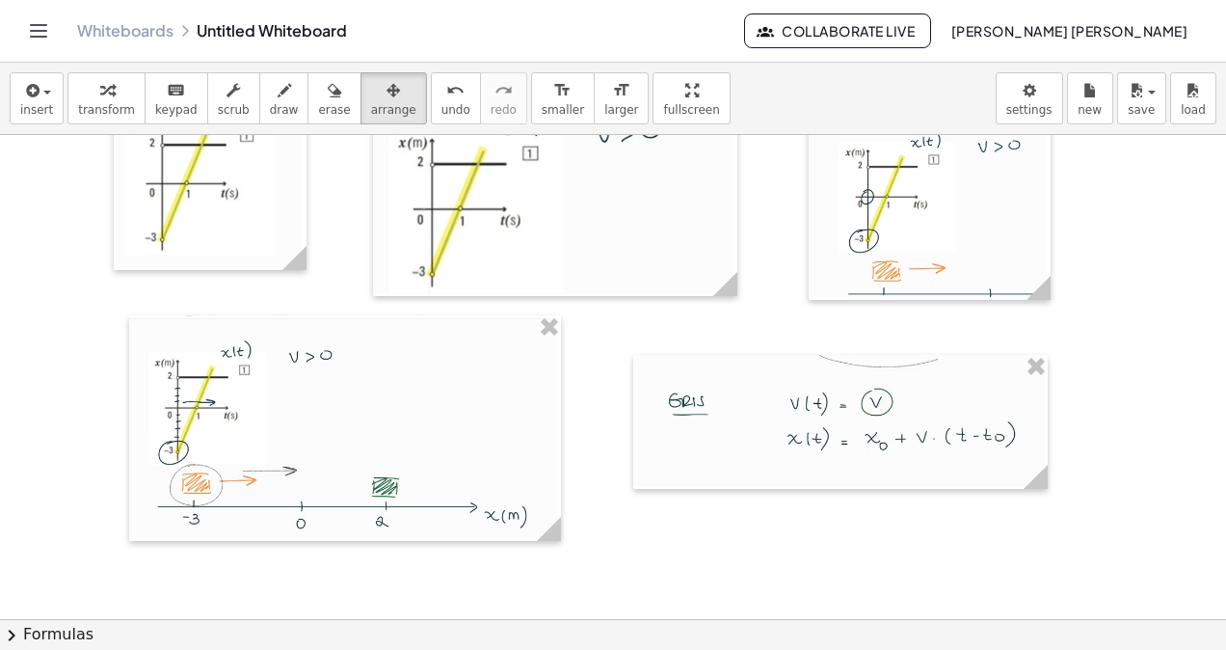
scroll to position [12974, 0]
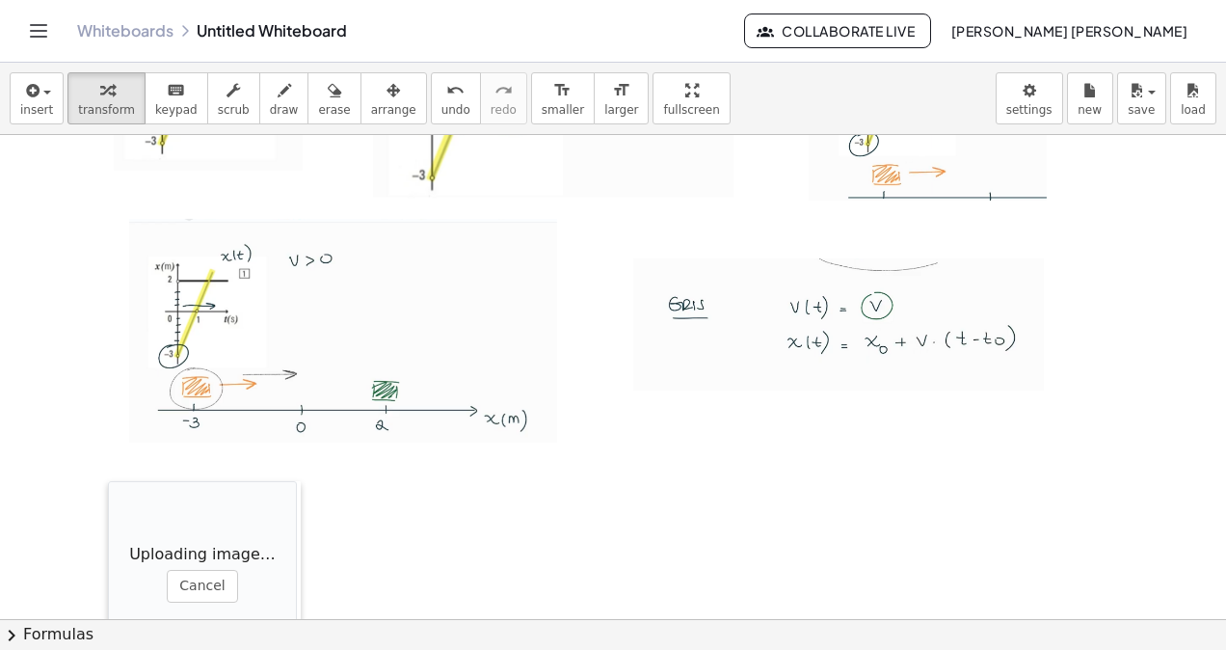
drag, startPoint x: 418, startPoint y: 530, endPoint x: 108, endPoint y: 479, distance: 314.6
click at [108, 481] on div at bounding box center [117, 577] width 19 height 193
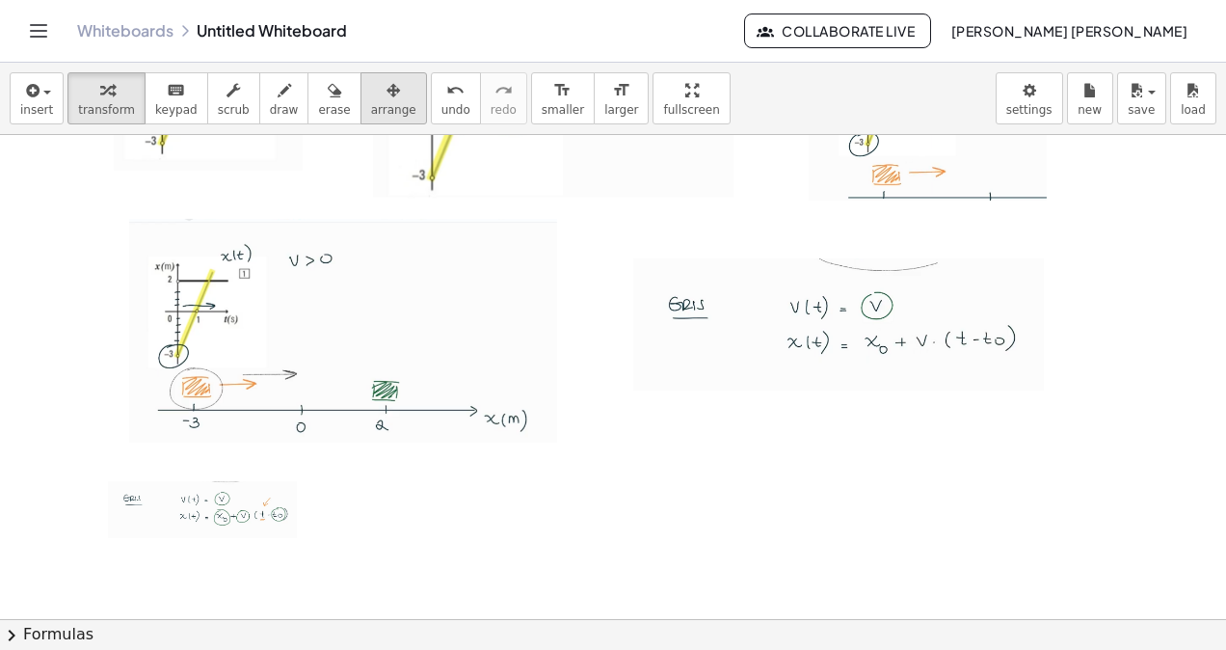
drag, startPoint x: 348, startPoint y: 125, endPoint x: 349, endPoint y: 114, distance: 11.6
click at [348, 123] on div "insert select one: Math Expression Function Text Youtube Video Graphing Geometr…" at bounding box center [613, 99] width 1226 height 72
click at [371, 114] on span "arrange" at bounding box center [393, 109] width 45 height 13
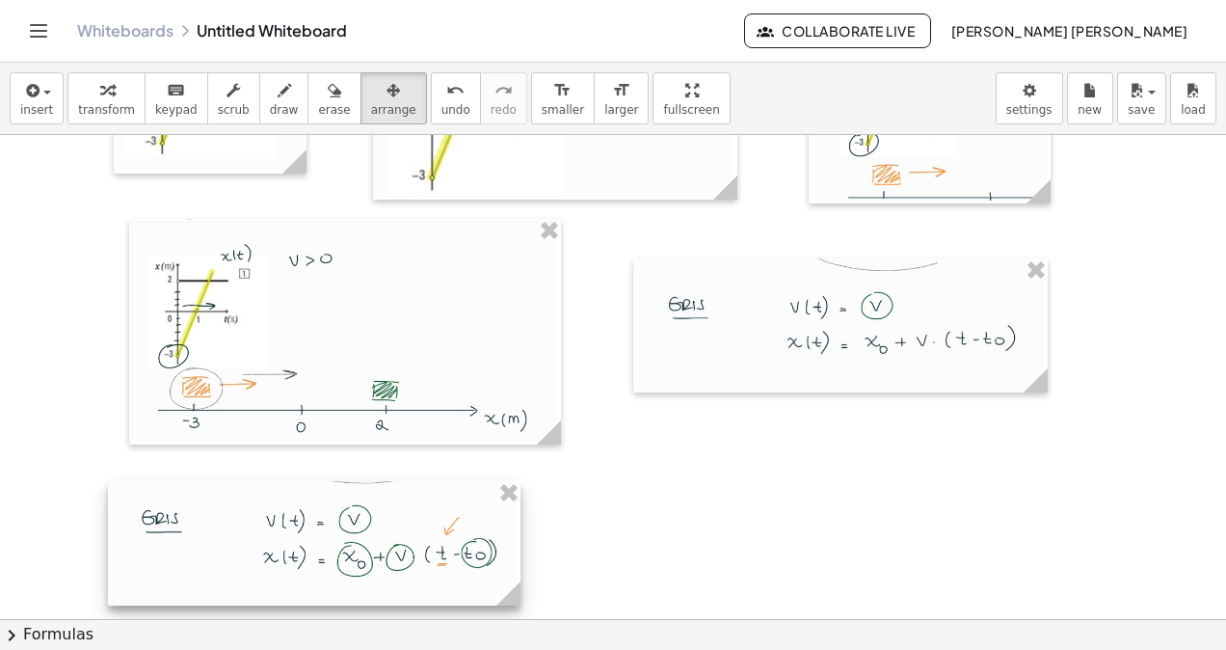
drag, startPoint x: 295, startPoint y: 533, endPoint x: 524, endPoint y: 578, distance: 233.8
click at [521, 578] on div at bounding box center [314, 543] width 413 height 124
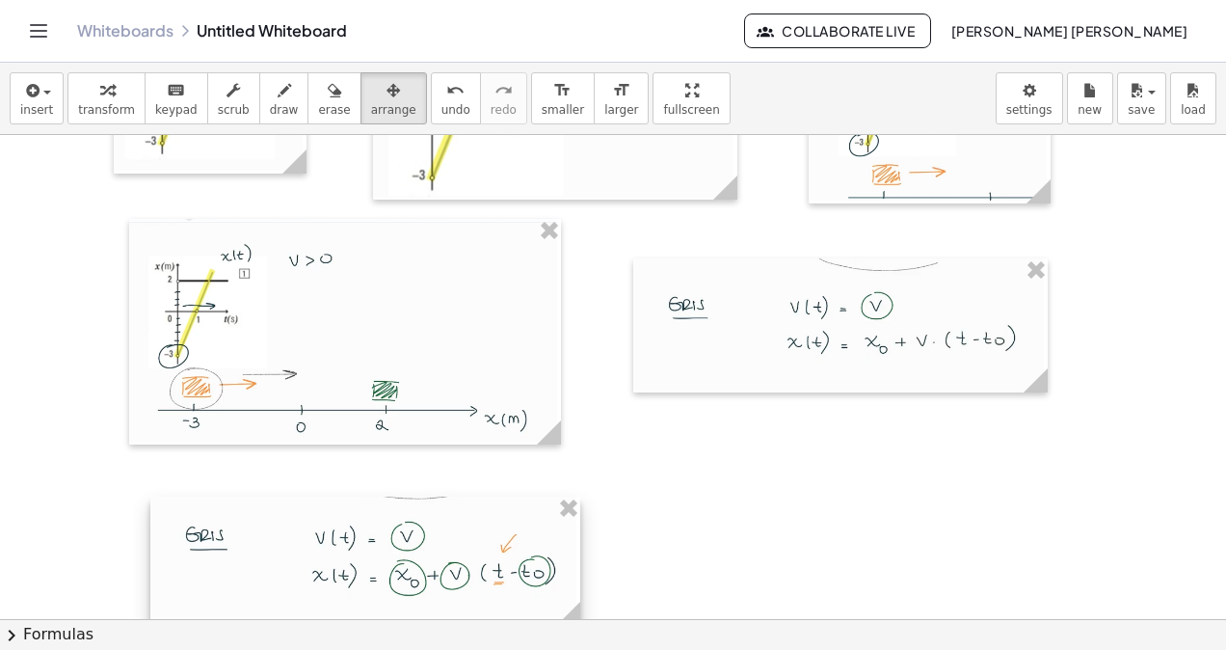
drag, startPoint x: 392, startPoint y: 557, endPoint x: 428, endPoint y: 571, distance: 38.1
click at [432, 574] on div at bounding box center [365, 560] width 430 height 129
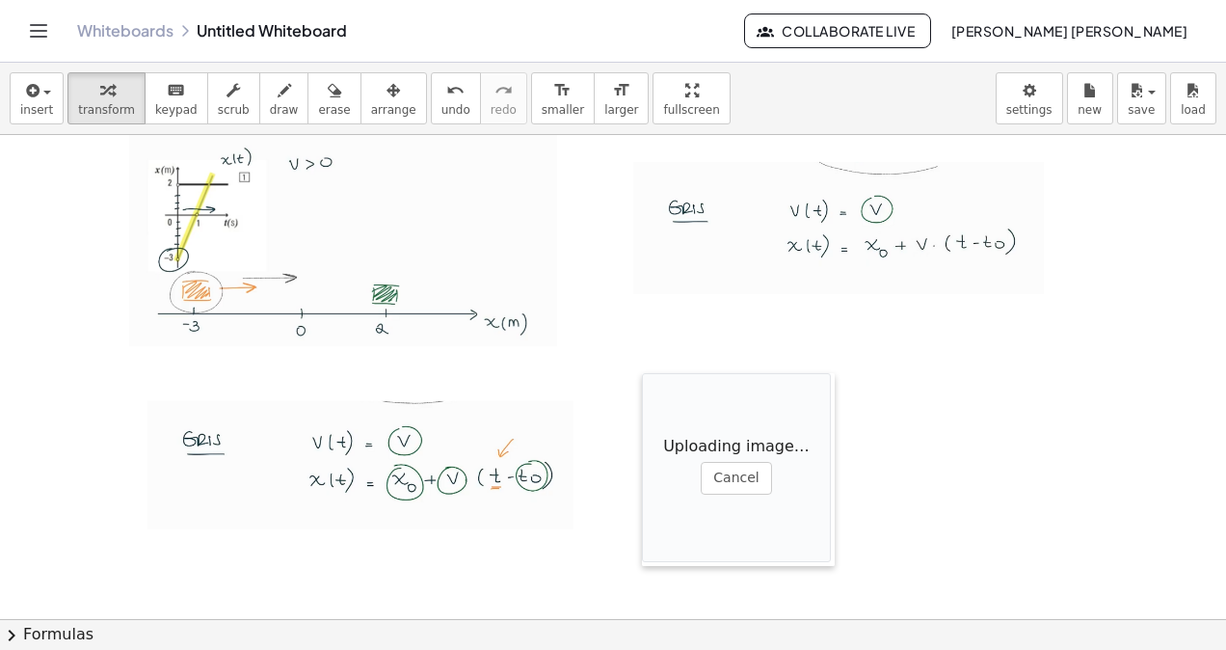
drag, startPoint x: 700, startPoint y: 467, endPoint x: 646, endPoint y: 372, distance: 108.8
click at [648, 374] on div at bounding box center [651, 469] width 19 height 193
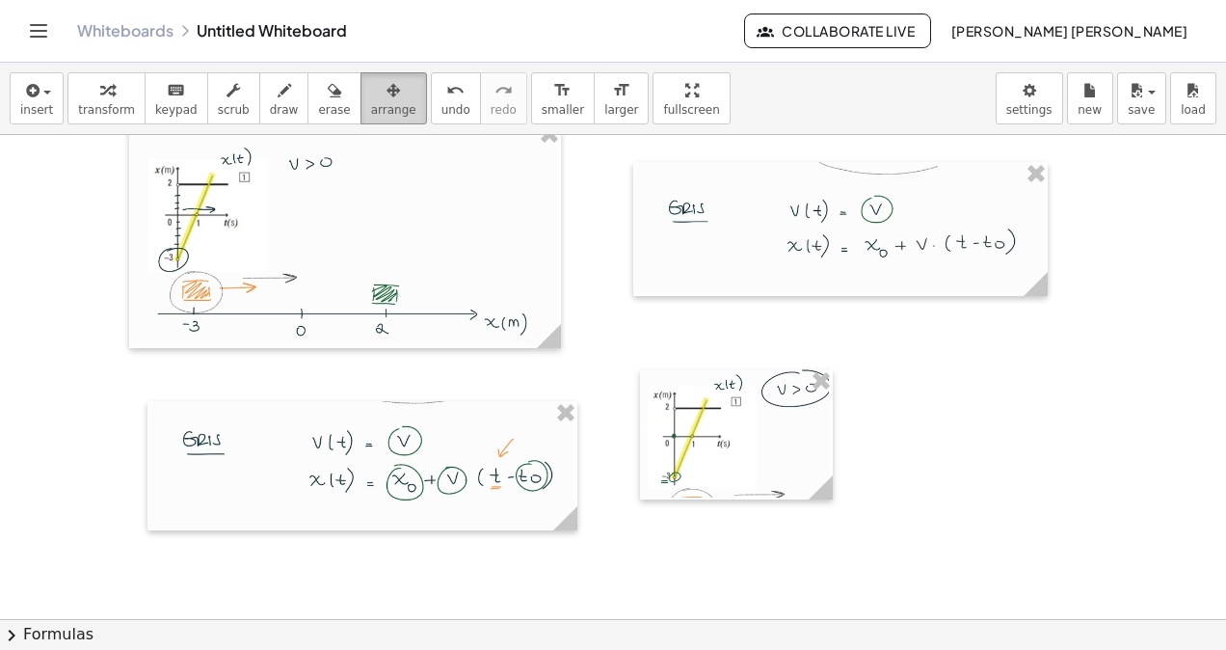
click at [361, 114] on button "arrange" at bounding box center [394, 98] width 67 height 52
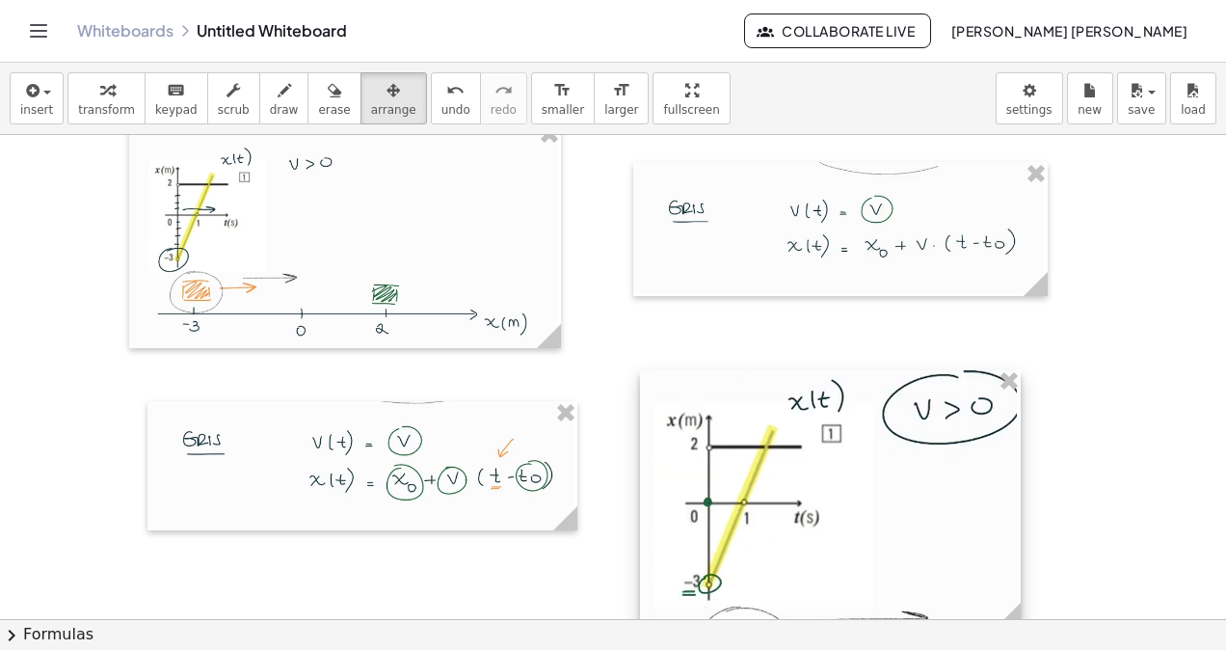
drag, startPoint x: 821, startPoint y: 487, endPoint x: 1016, endPoint y: 557, distance: 207.0
click at [1016, 557] on div at bounding box center [830, 498] width 381 height 258
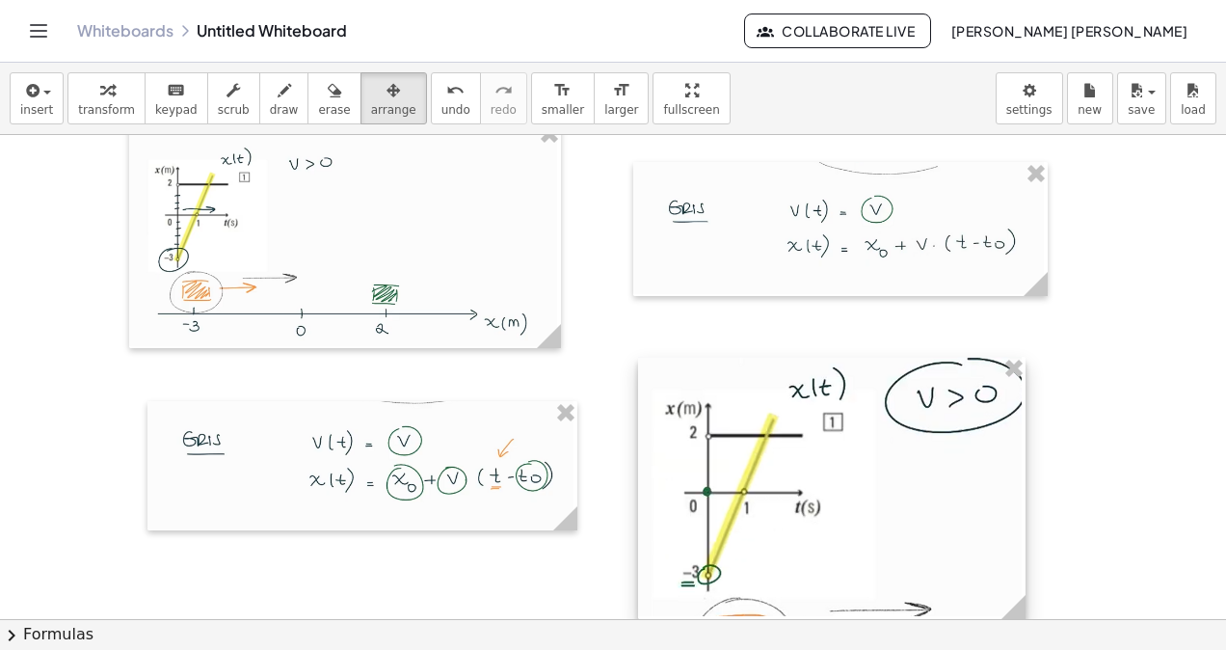
drag, startPoint x: 944, startPoint y: 543, endPoint x: 941, endPoint y: 525, distance: 17.6
click at [941, 525] on div at bounding box center [831, 488] width 387 height 263
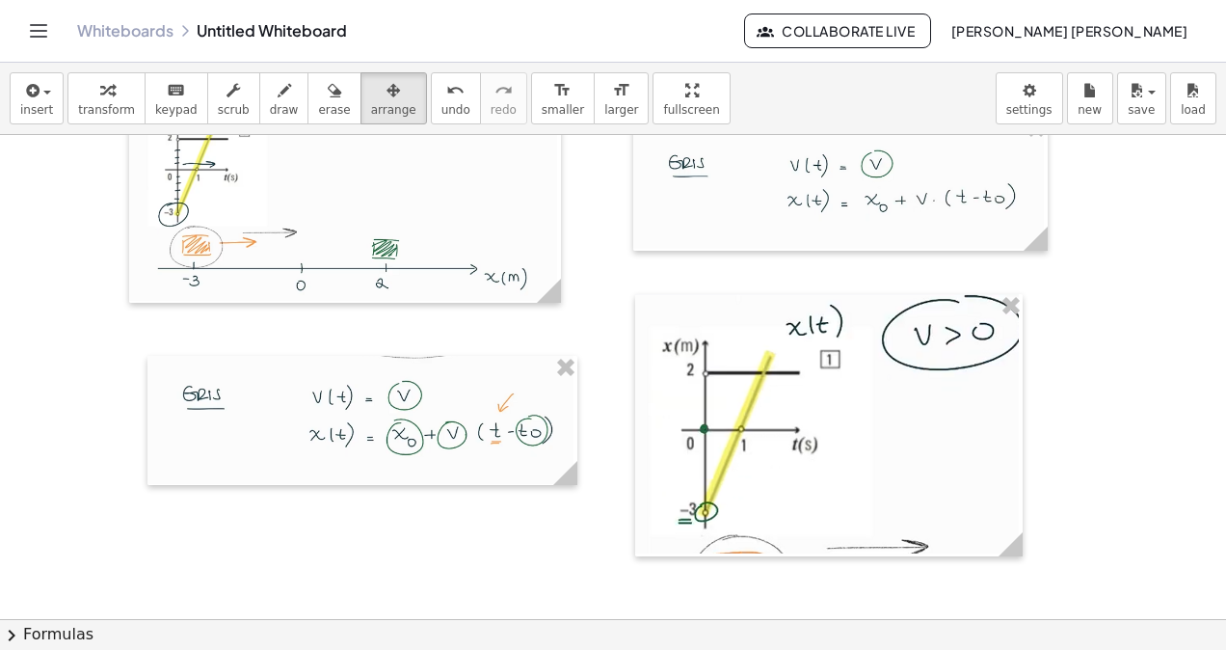
scroll to position [13212, 0]
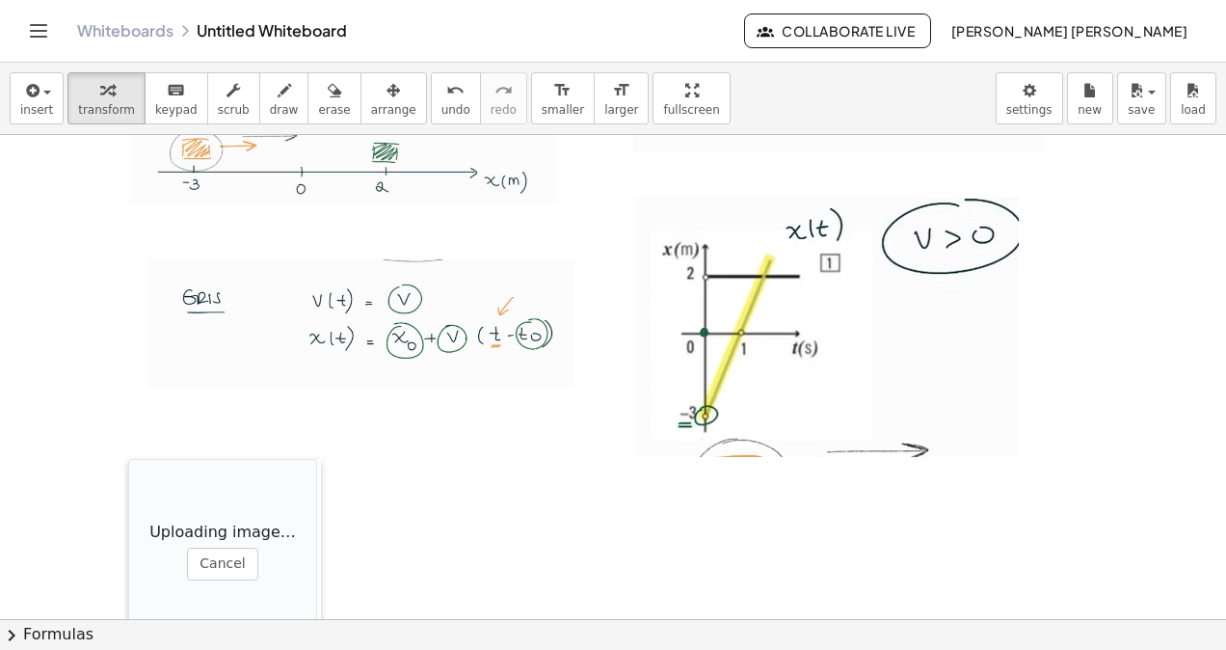
drag, startPoint x: 445, startPoint y: 521, endPoint x: 291, endPoint y: 227, distance: 331.1
click at [137, 463] on div at bounding box center [137, 555] width 19 height 193
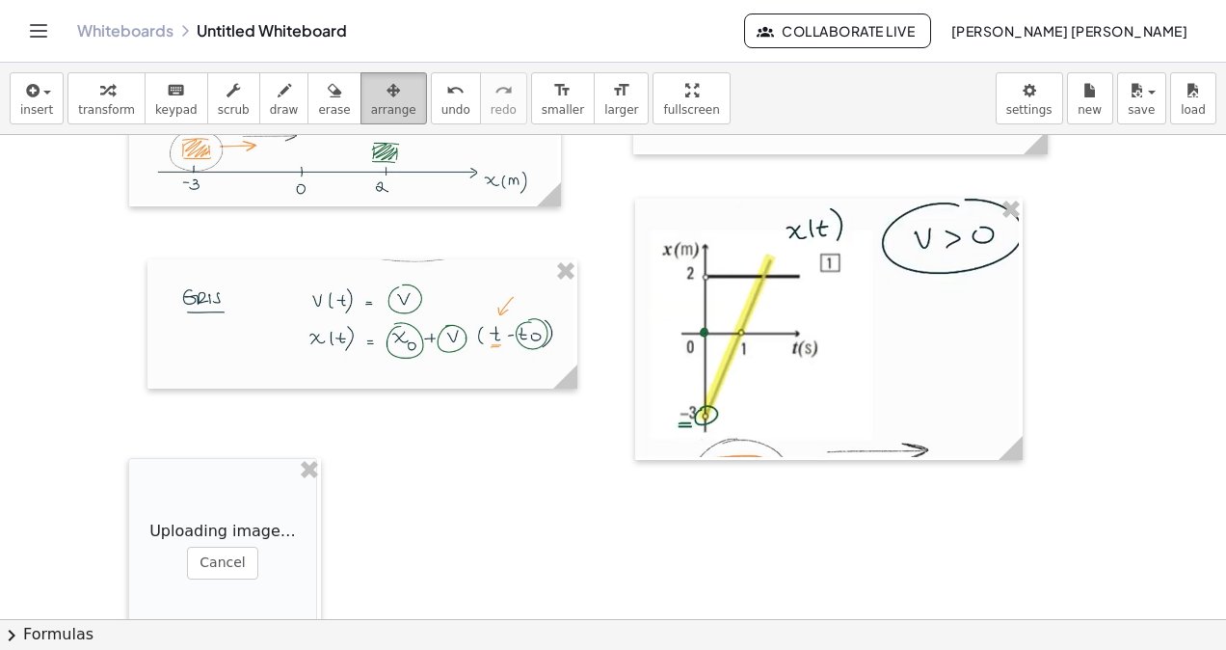
click at [371, 109] on span "arrange" at bounding box center [393, 109] width 45 height 13
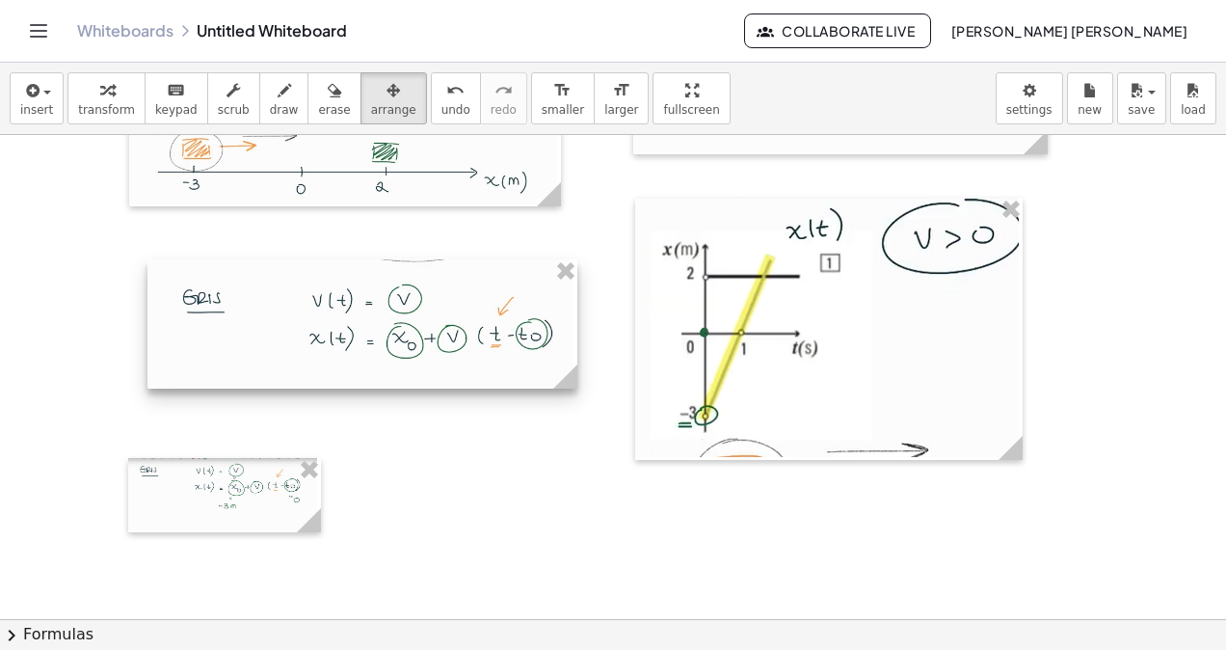
scroll to position [13309, 0]
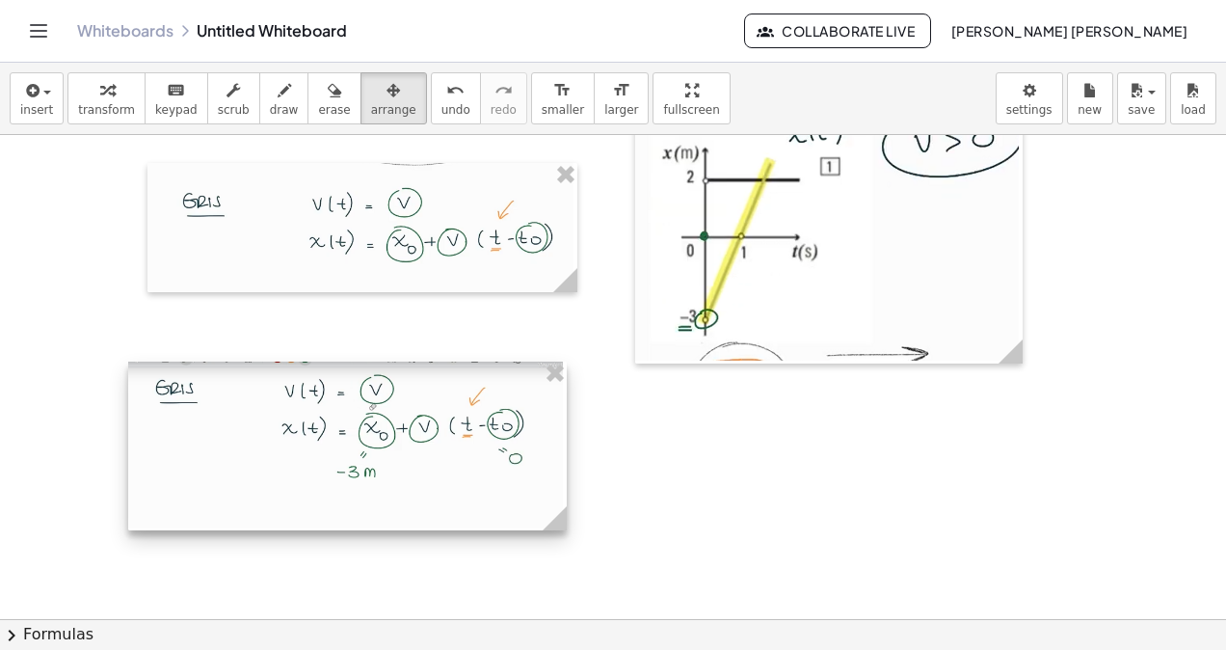
drag, startPoint x: 322, startPoint y: 434, endPoint x: 499, endPoint y: 459, distance: 179.1
click at [563, 461] on div at bounding box center [347, 445] width 439 height 169
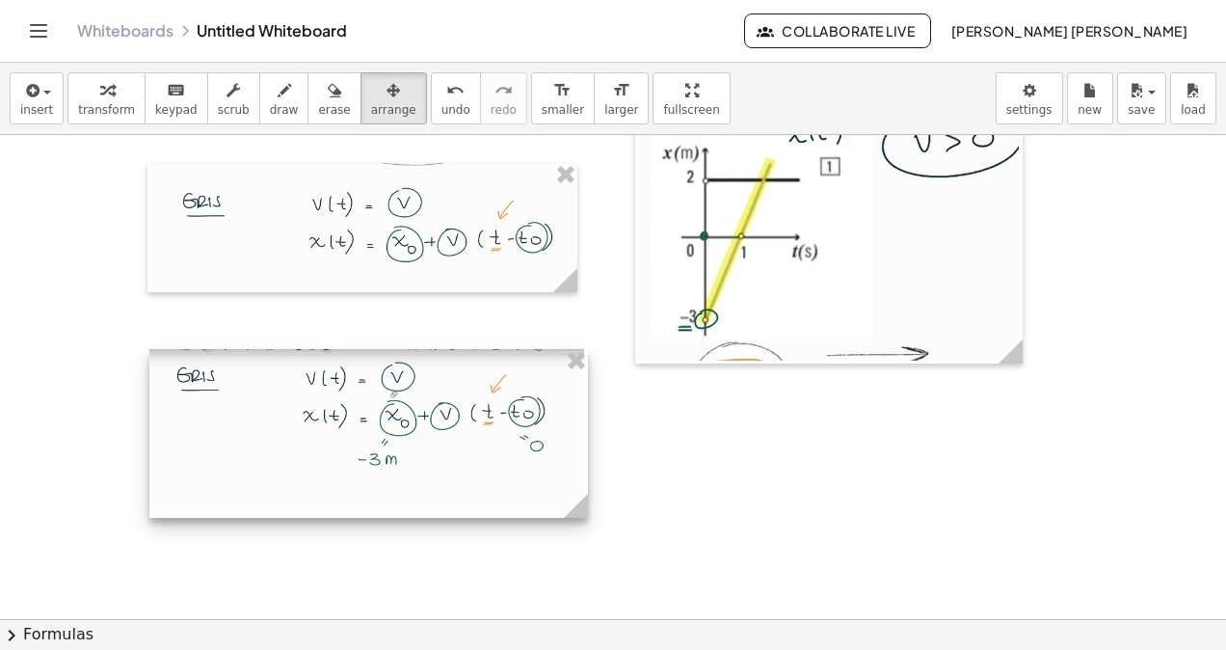
drag, startPoint x: 484, startPoint y: 461, endPoint x: 509, endPoint y: 444, distance: 29.9
click at [509, 444] on div at bounding box center [368, 433] width 439 height 169
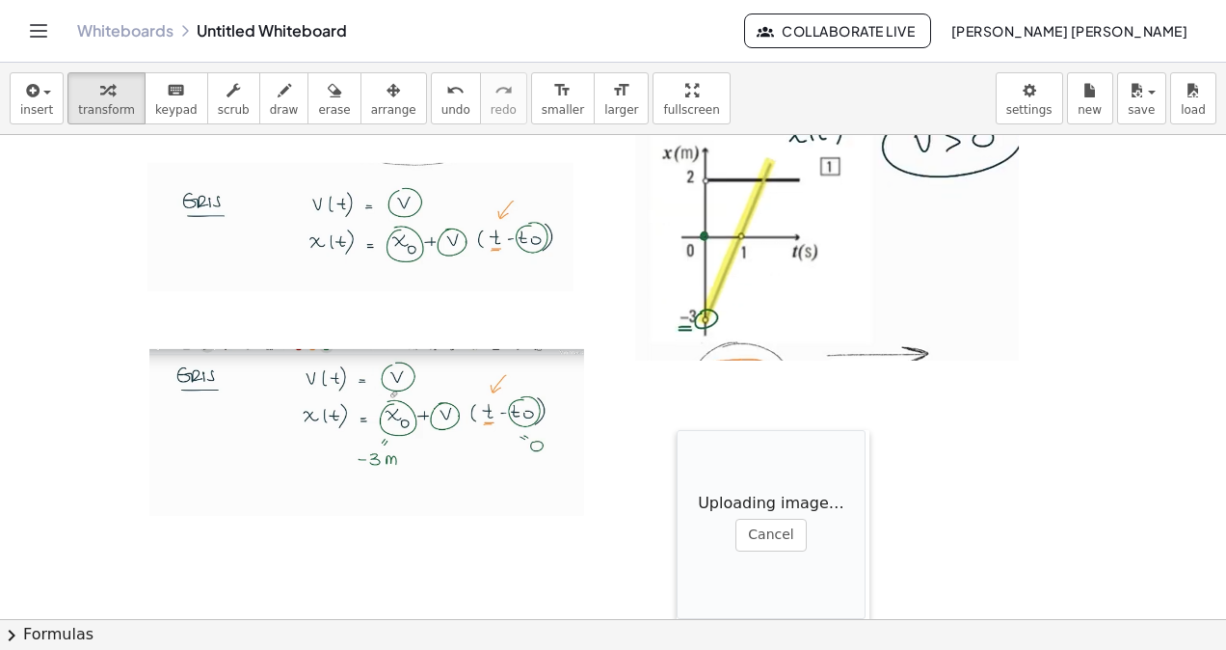
drag, startPoint x: 711, startPoint y: 516, endPoint x: 605, endPoint y: 386, distance: 167.9
click at [684, 431] on div at bounding box center [686, 526] width 19 height 193
click at [411, 199] on div "insert select one: Math Expression Function Text Youtube Video Graphing Geometr…" at bounding box center [613, 356] width 1226 height 587
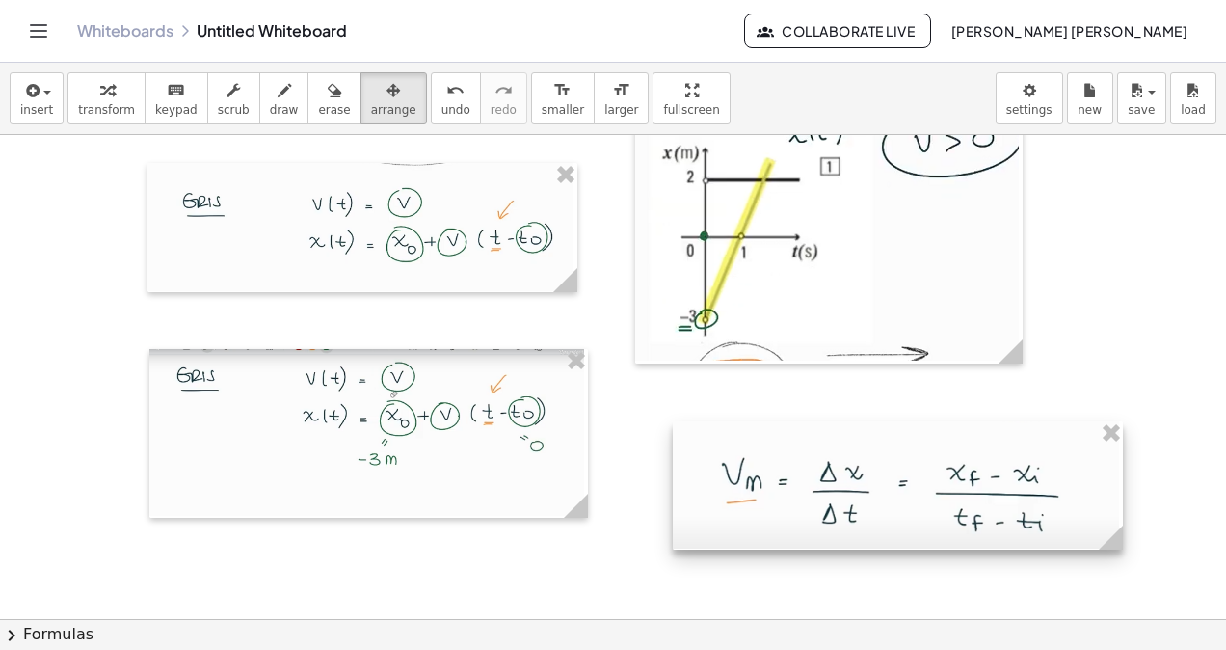
drag, startPoint x: 850, startPoint y: 467, endPoint x: 1111, endPoint y: 548, distance: 273.5
click at [1111, 548] on icon at bounding box center [1111, 537] width 24 height 24
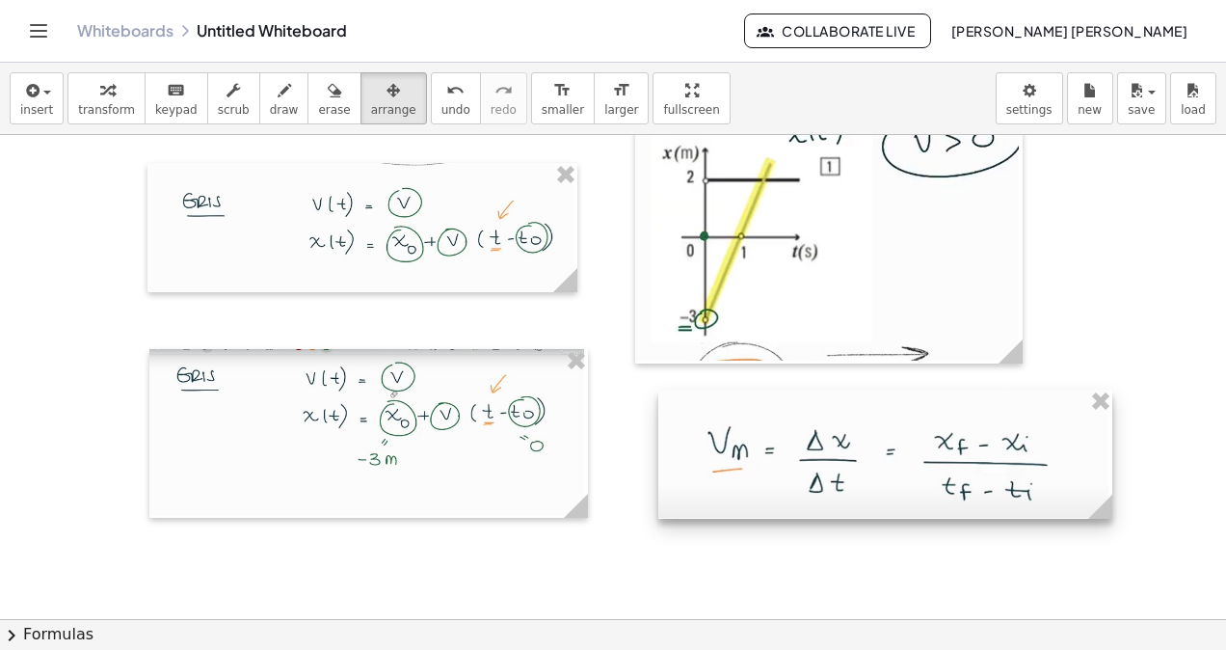
drag, startPoint x: 1010, startPoint y: 525, endPoint x: 977, endPoint y: 500, distance: 41.3
click at [997, 506] on div at bounding box center [885, 454] width 454 height 130
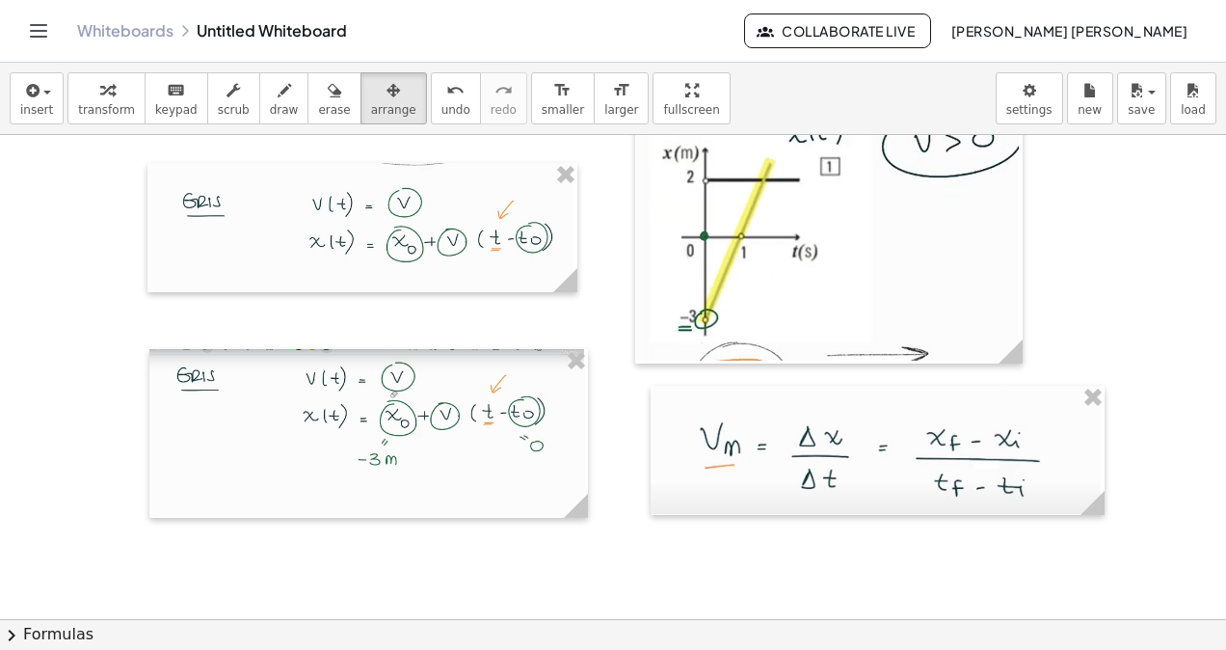
scroll to position [13502, 0]
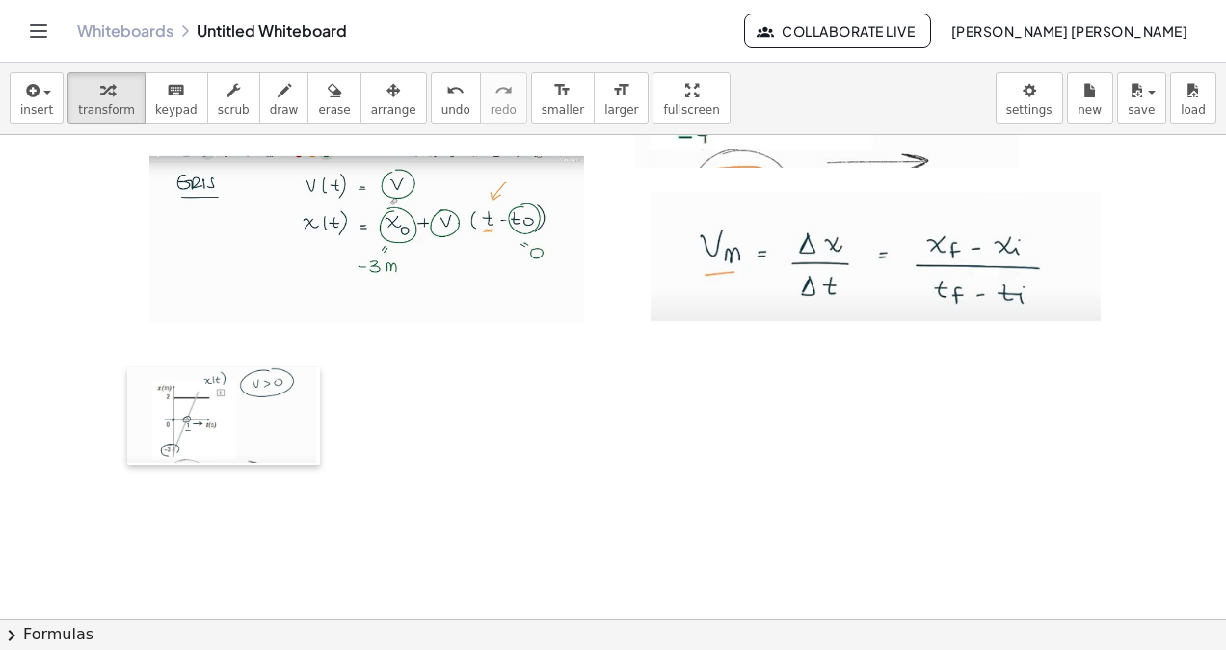
drag, startPoint x: 386, startPoint y: 524, endPoint x: 127, endPoint y: 365, distance: 303.4
click at [127, 367] on div at bounding box center [136, 415] width 19 height 97
click at [371, 112] on span "arrange" at bounding box center [393, 109] width 45 height 13
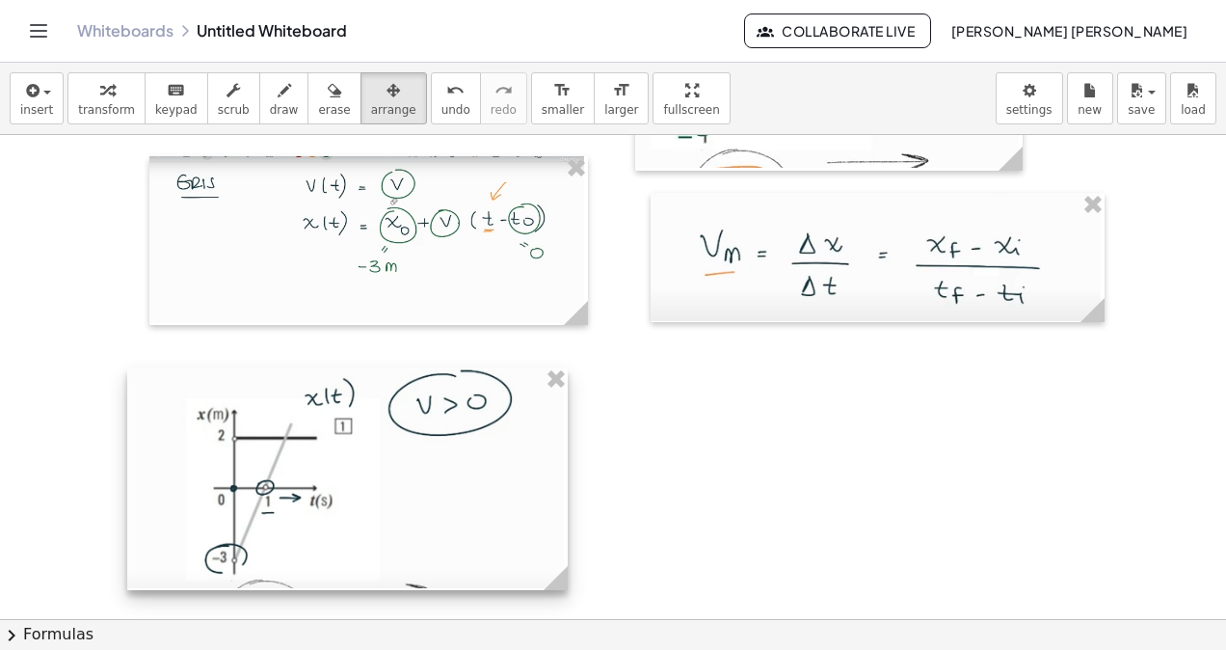
drag, startPoint x: 312, startPoint y: 459, endPoint x: 560, endPoint y: 472, distance: 248.1
click at [560, 472] on div at bounding box center [347, 478] width 441 height 223
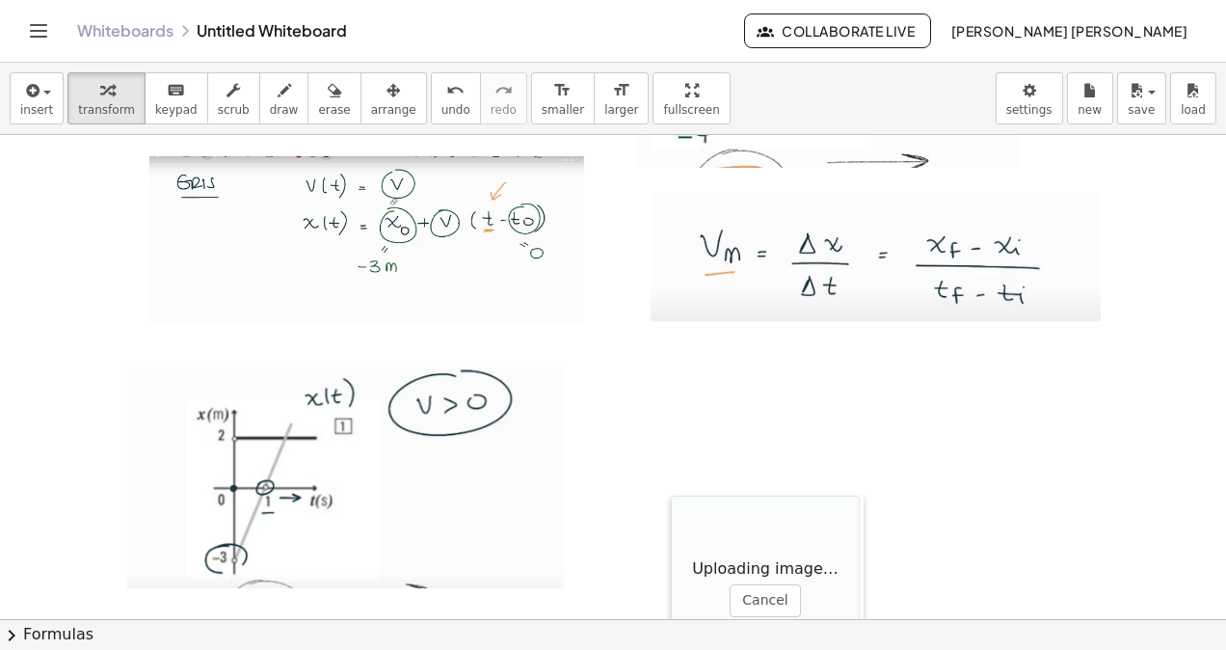
drag, startPoint x: 494, startPoint y: 511, endPoint x: 675, endPoint y: 415, distance: 204.8
click at [675, 495] on div at bounding box center [680, 591] width 19 height 193
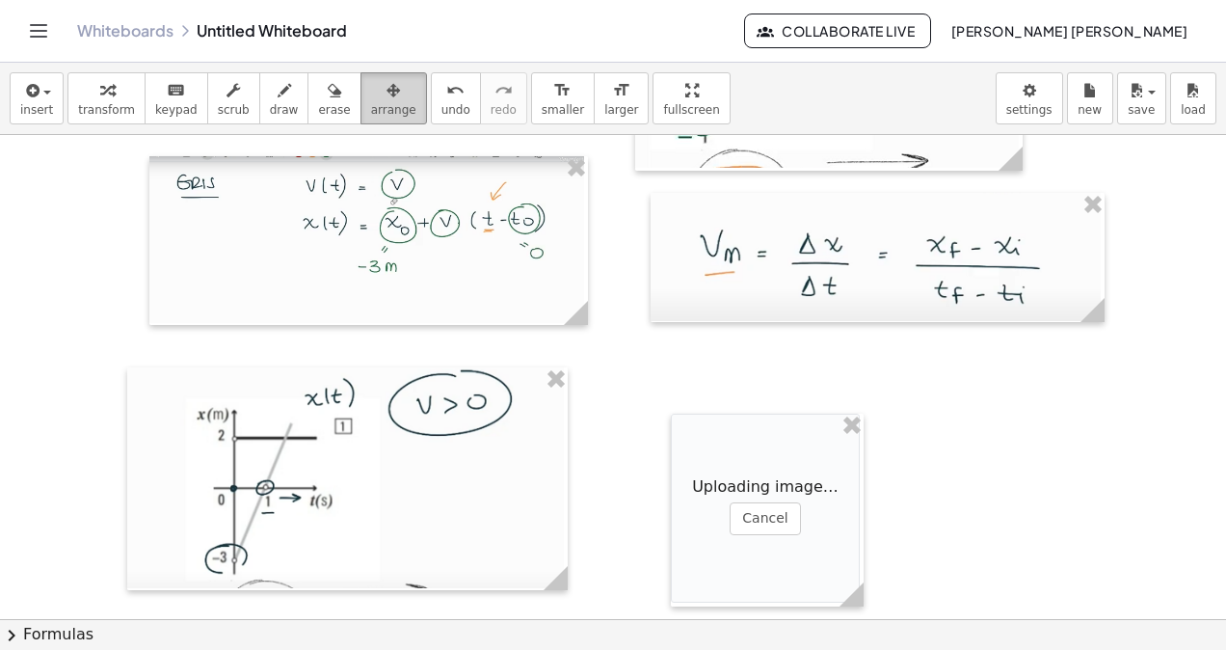
click at [361, 122] on button "arrange" at bounding box center [394, 98] width 67 height 52
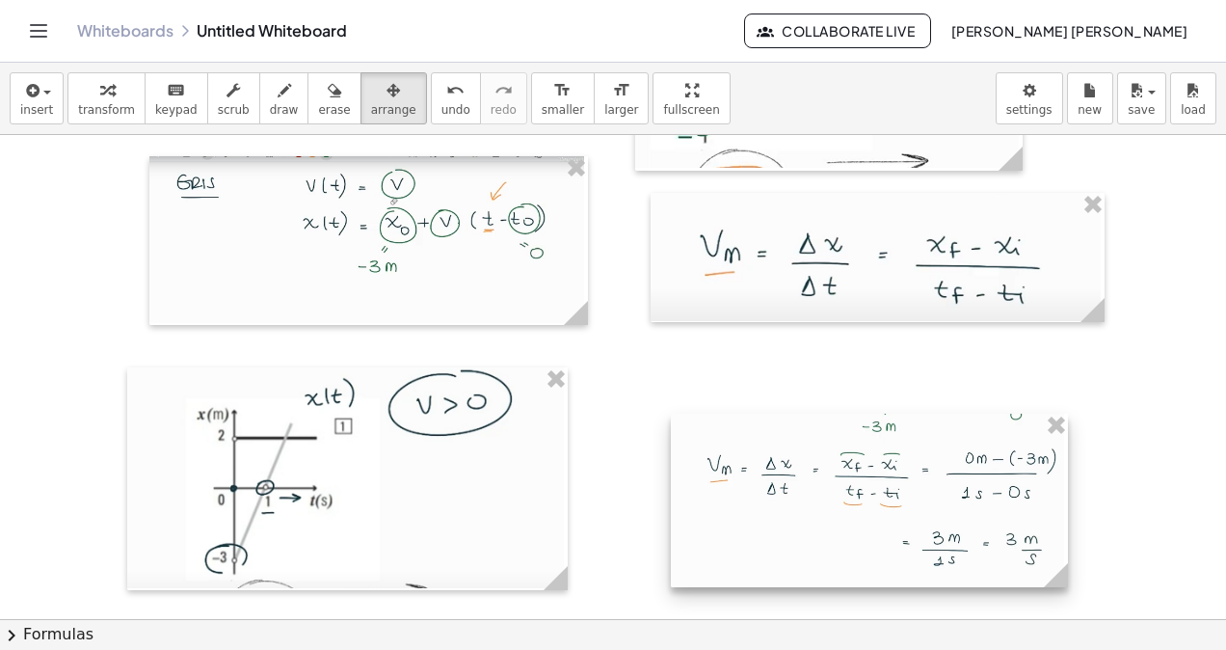
drag, startPoint x: 854, startPoint y: 487, endPoint x: 1058, endPoint y: 699, distance: 294.5
click at [1058, 649] on html "Graspable Math Activities Whiteboards Classes Account v1.30.2 | Privacy policy …" at bounding box center [613, 325] width 1226 height 650
drag, startPoint x: 908, startPoint y: 551, endPoint x: 885, endPoint y: 526, distance: 34.1
click at [888, 530] on div at bounding box center [859, 499] width 397 height 174
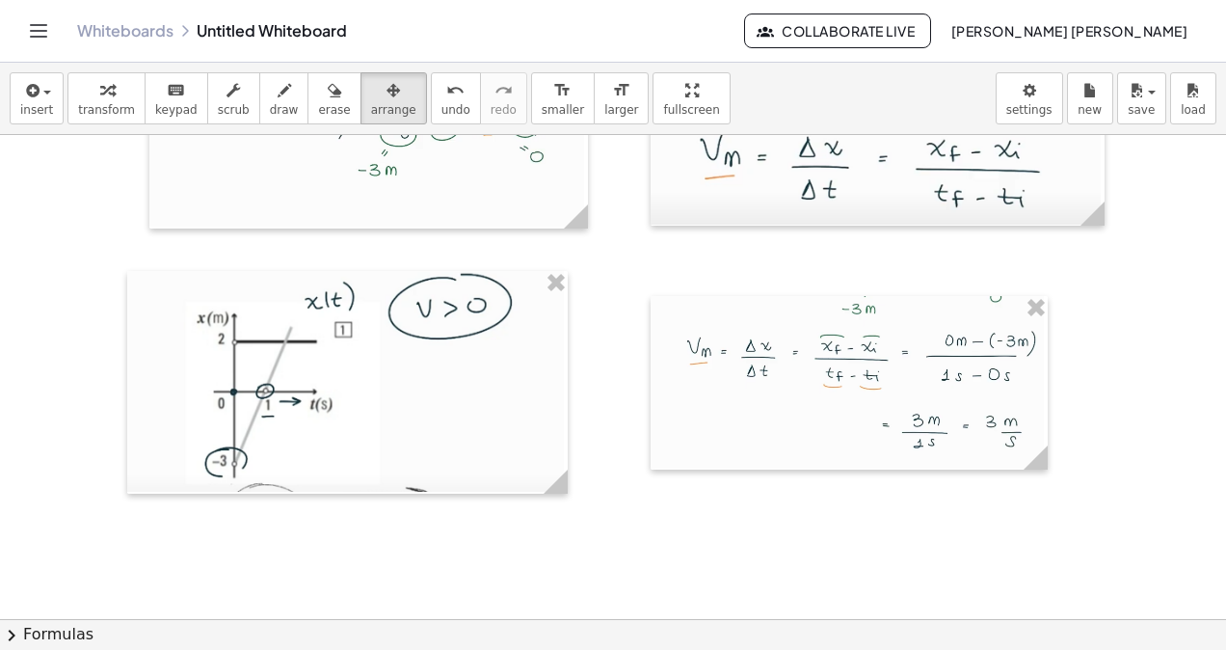
scroll to position [13723, 0]
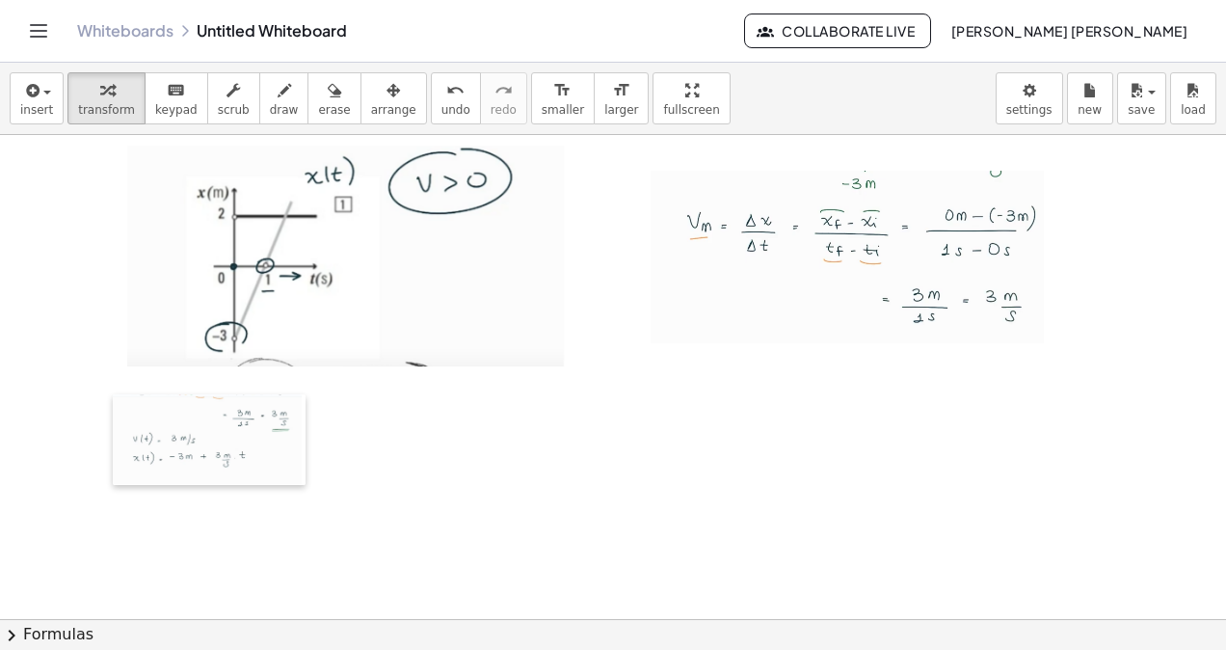
drag, startPoint x: 558, startPoint y: 576, endPoint x: 118, endPoint y: 401, distance: 474.2
click at [118, 401] on div at bounding box center [122, 440] width 19 height 92
click at [371, 99] on div "button" at bounding box center [393, 89] width 45 height 23
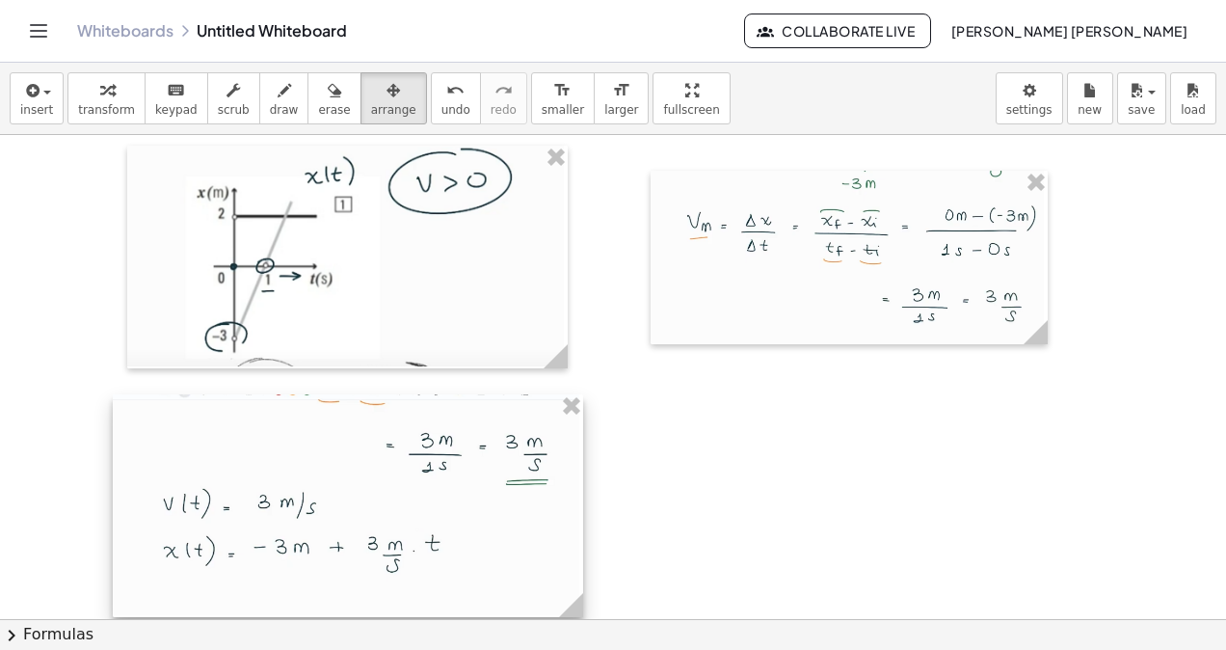
drag, startPoint x: 288, startPoint y: 483, endPoint x: 566, endPoint y: 604, distance: 303.0
click at [566, 604] on g at bounding box center [575, 609] width 34 height 34
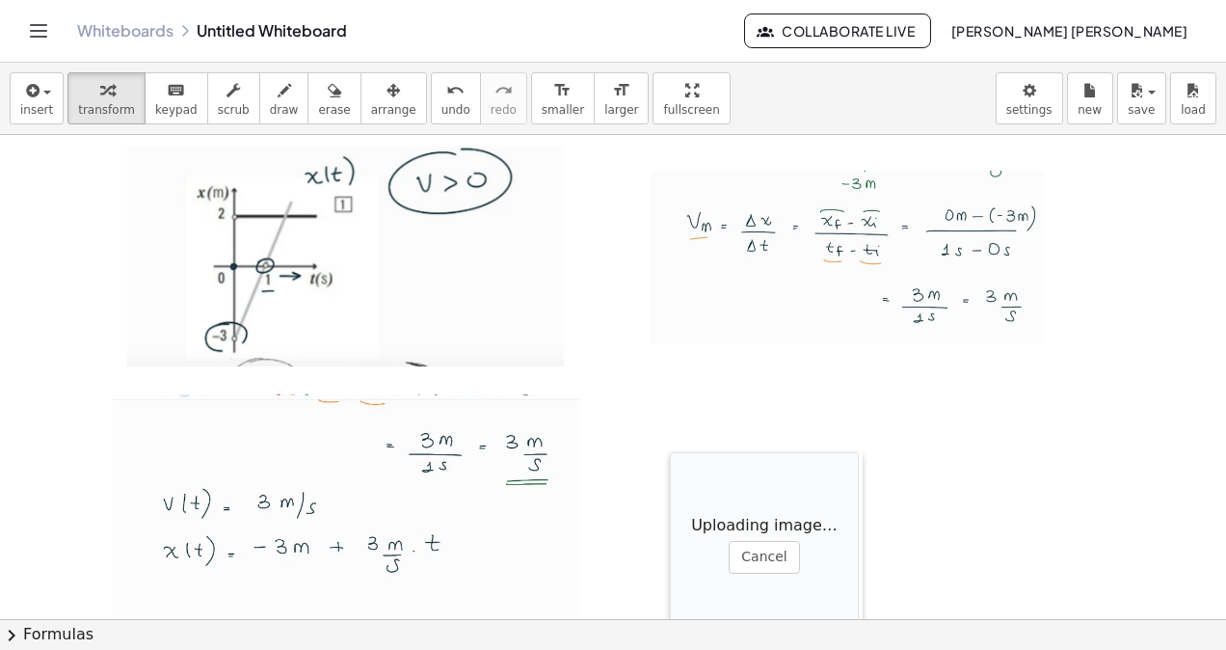
drag, startPoint x: 456, startPoint y: 521, endPoint x: 671, endPoint y: 450, distance: 226.5
click at [671, 452] on div at bounding box center [679, 548] width 19 height 193
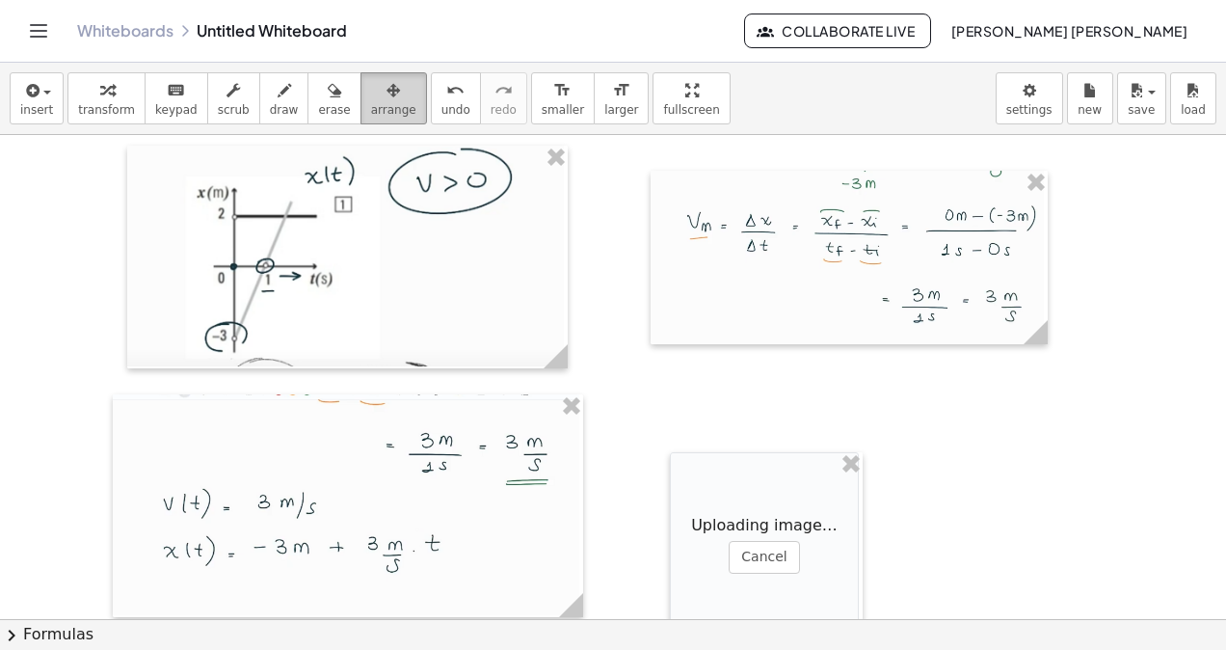
click at [361, 121] on button "arrange" at bounding box center [394, 98] width 67 height 52
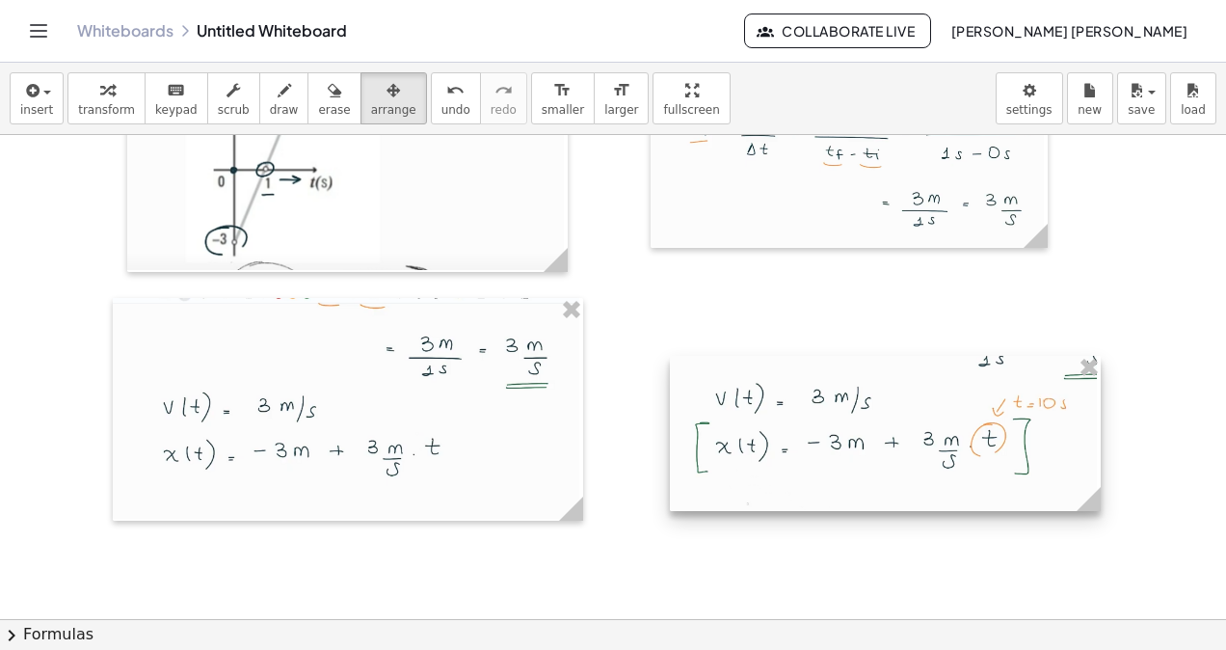
drag, startPoint x: 852, startPoint y: 416, endPoint x: 1014, endPoint y: 532, distance: 199.0
click at [953, 477] on div at bounding box center [885, 431] width 430 height 155
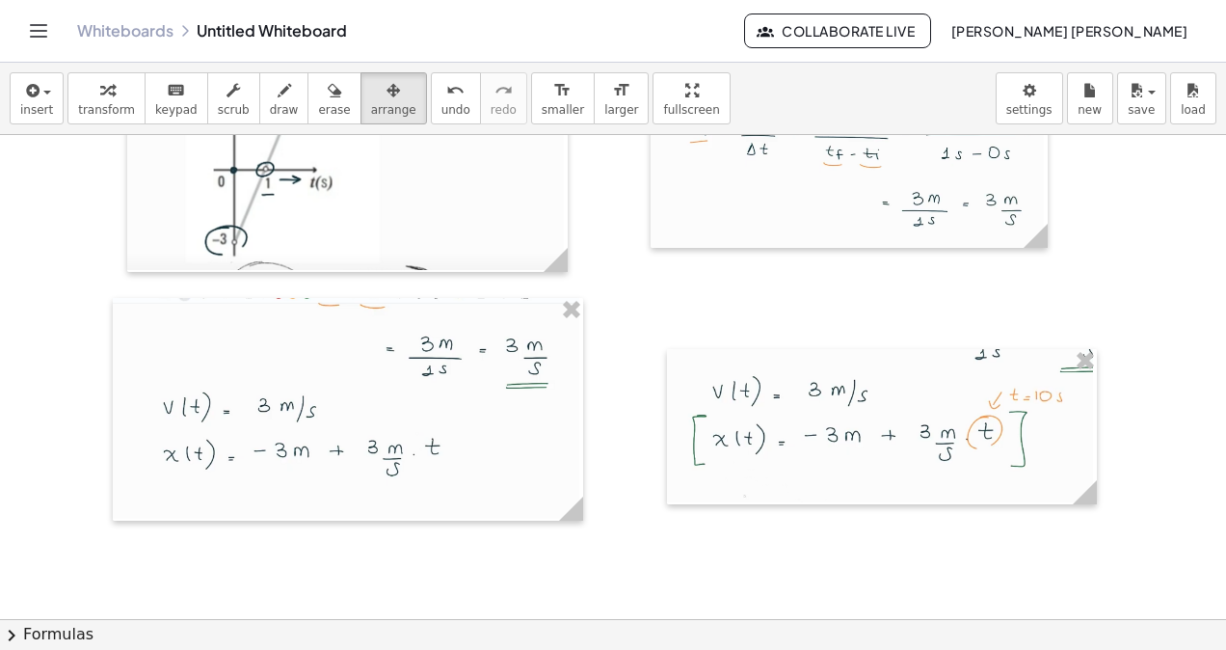
scroll to position [14012, 0]
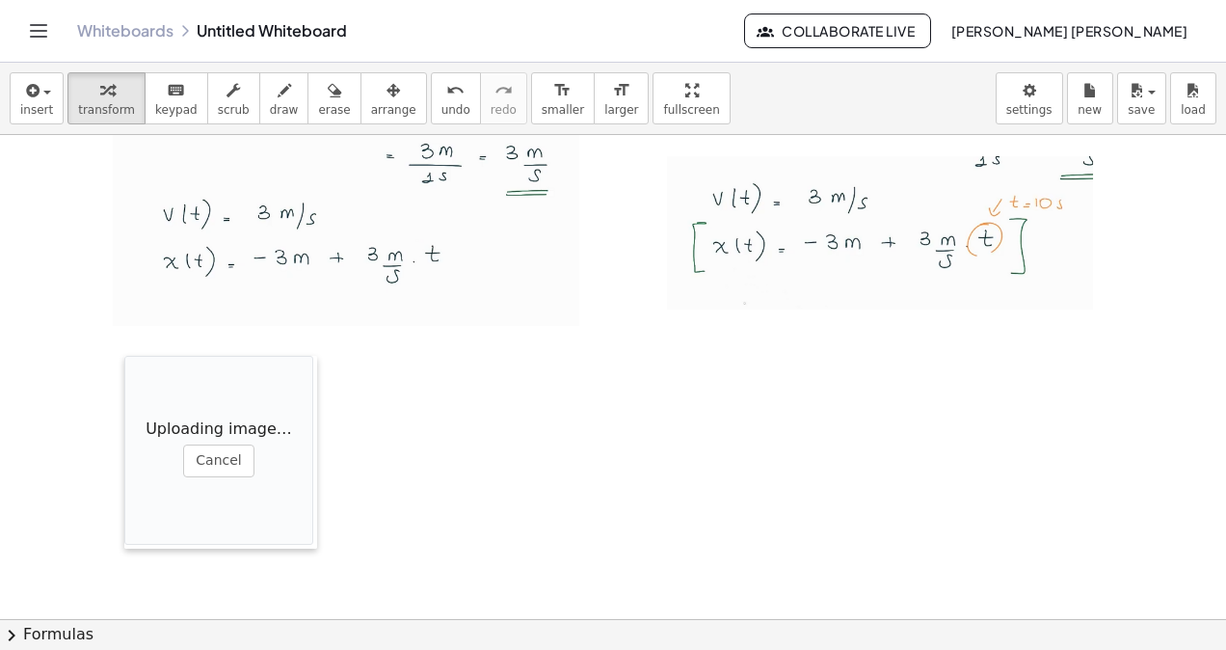
drag, startPoint x: 514, startPoint y: 515, endPoint x: 124, endPoint y: 354, distance: 421.4
click at [124, 356] on div at bounding box center [133, 452] width 19 height 193
click at [361, 120] on button "arrange" at bounding box center [394, 98] width 67 height 52
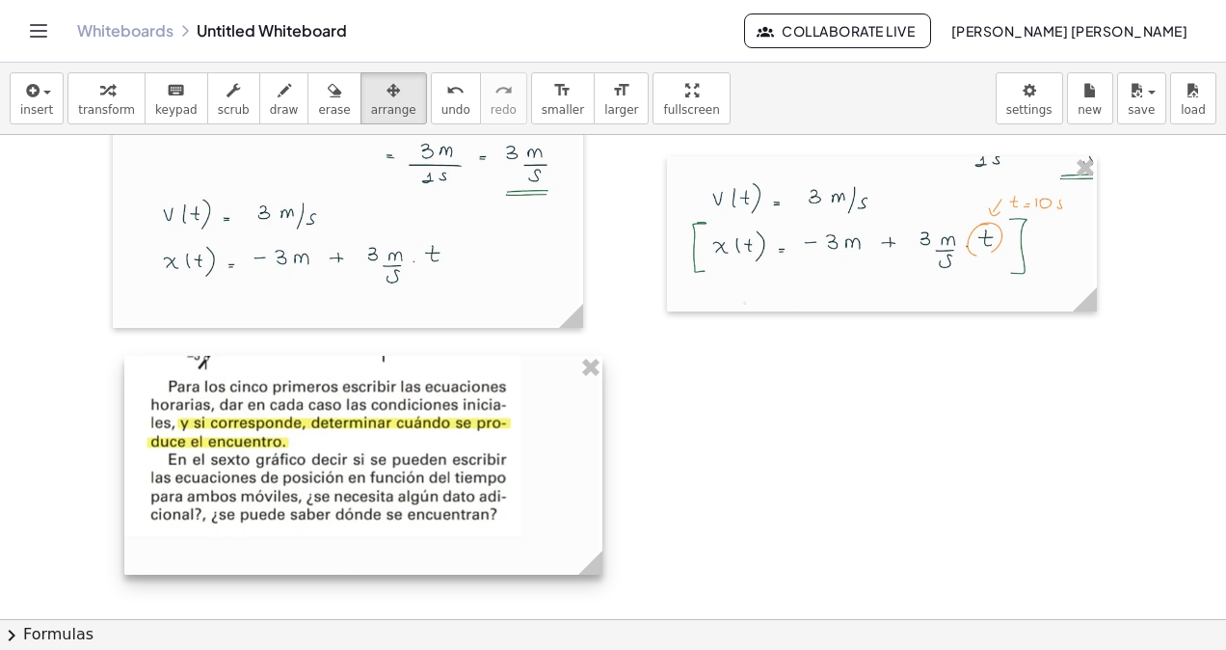
drag, startPoint x: 312, startPoint y: 422, endPoint x: 598, endPoint y: 536, distance: 307.2
click at [598, 536] on div at bounding box center [363, 465] width 478 height 219
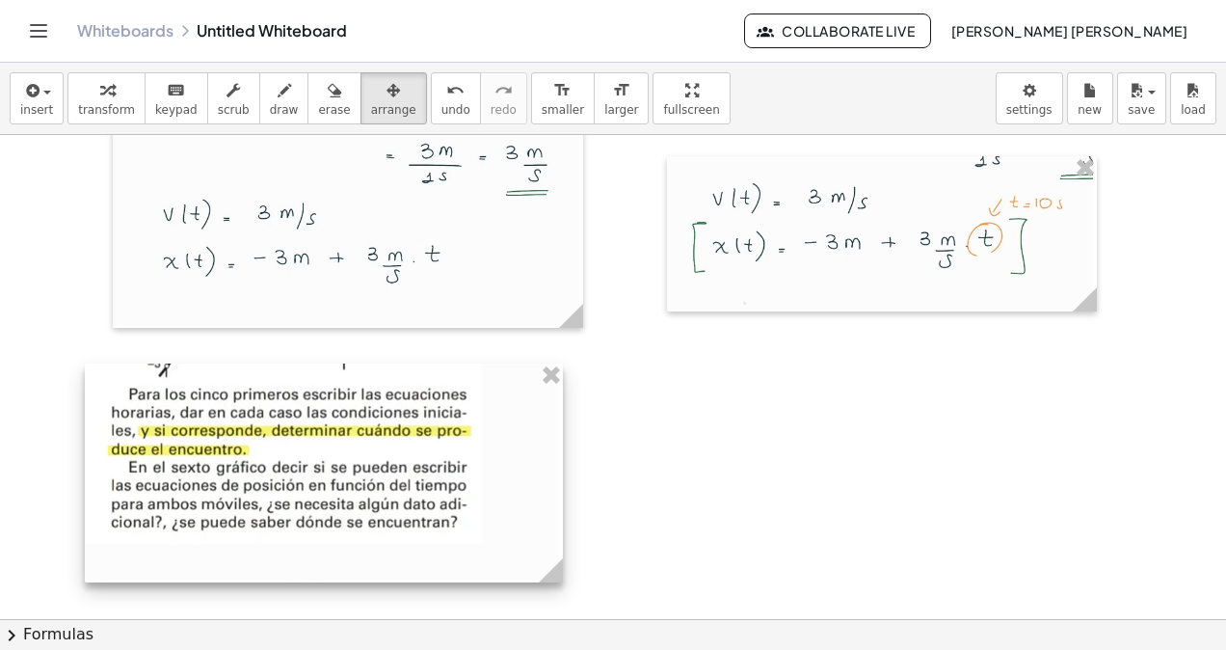
drag, startPoint x: 570, startPoint y: 528, endPoint x: 530, endPoint y: 536, distance: 40.3
click at [530, 536] on div at bounding box center [324, 472] width 478 height 219
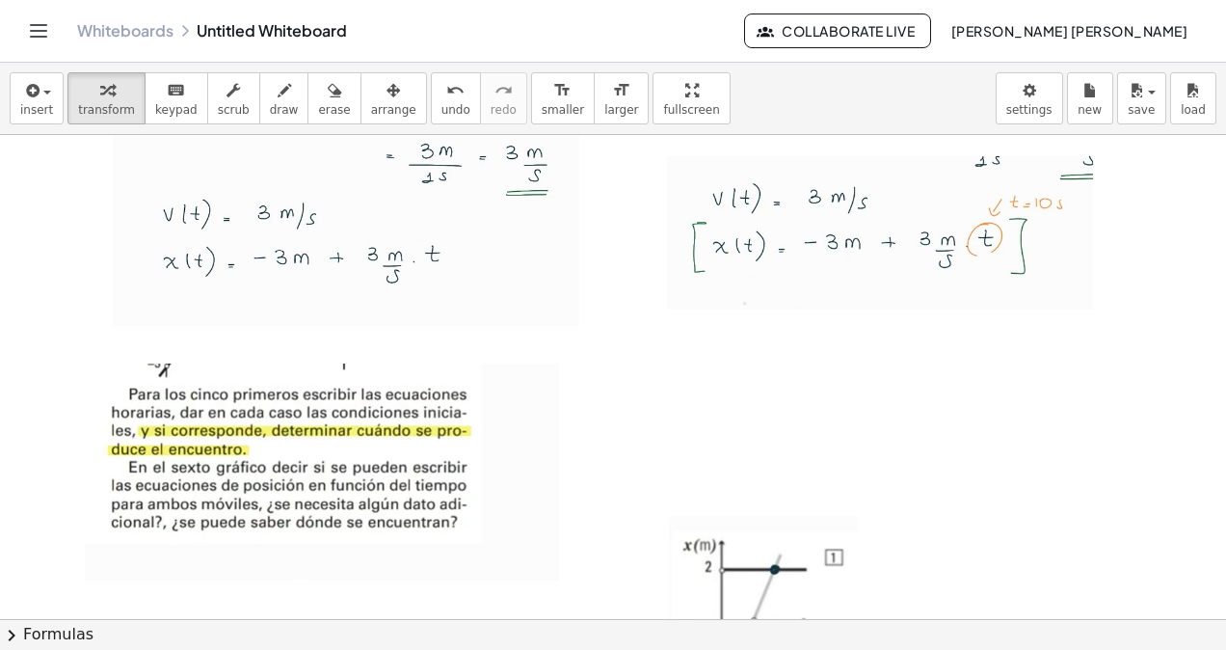
drag, startPoint x: 667, startPoint y: 522, endPoint x: 682, endPoint y: 457, distance: 67.3
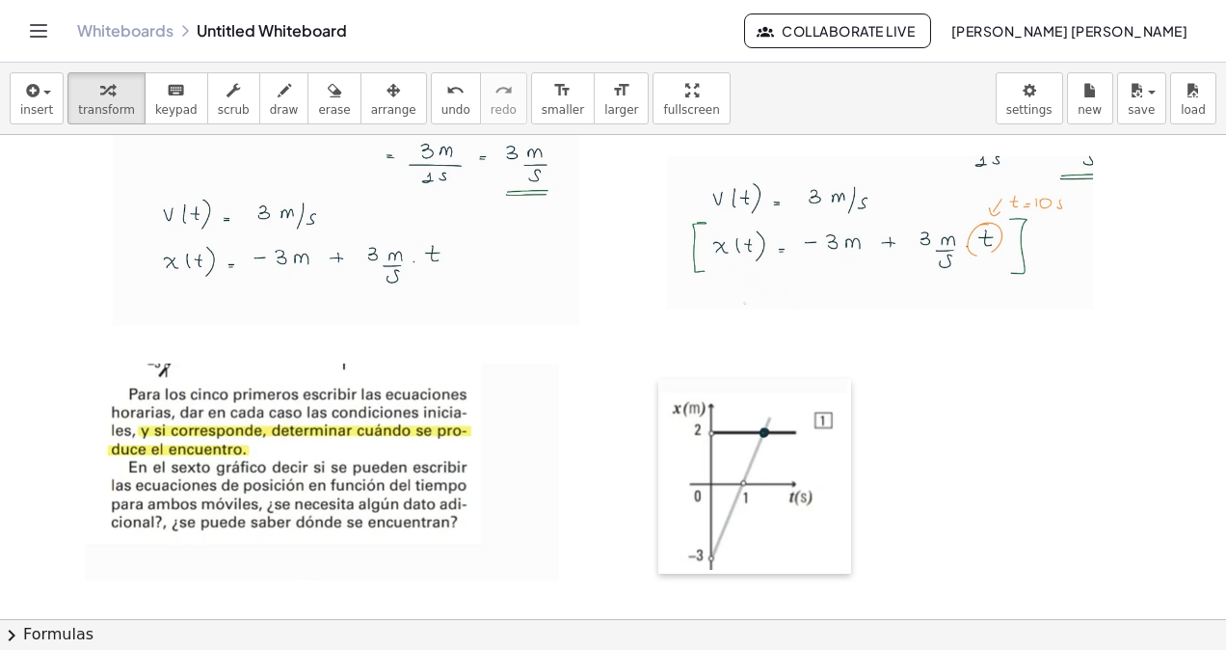
drag, startPoint x: 678, startPoint y: 528, endPoint x: 667, endPoint y: 391, distance: 137.3
click at [667, 391] on div at bounding box center [667, 476] width 19 height 195
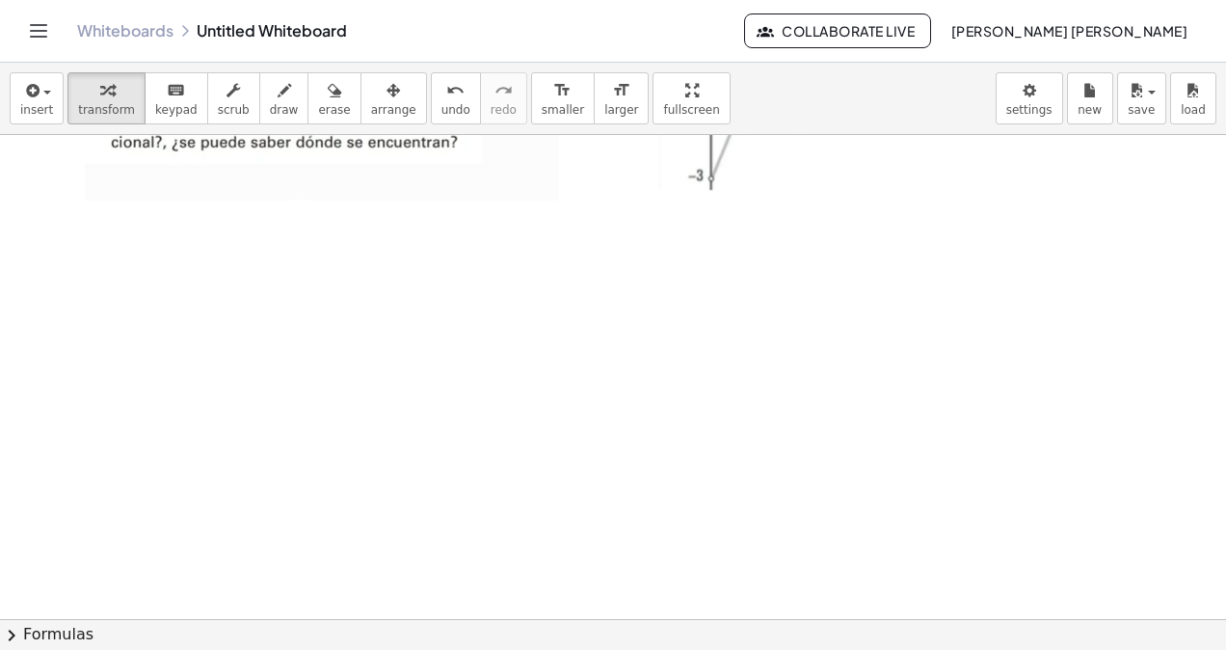
scroll to position [14199, 0]
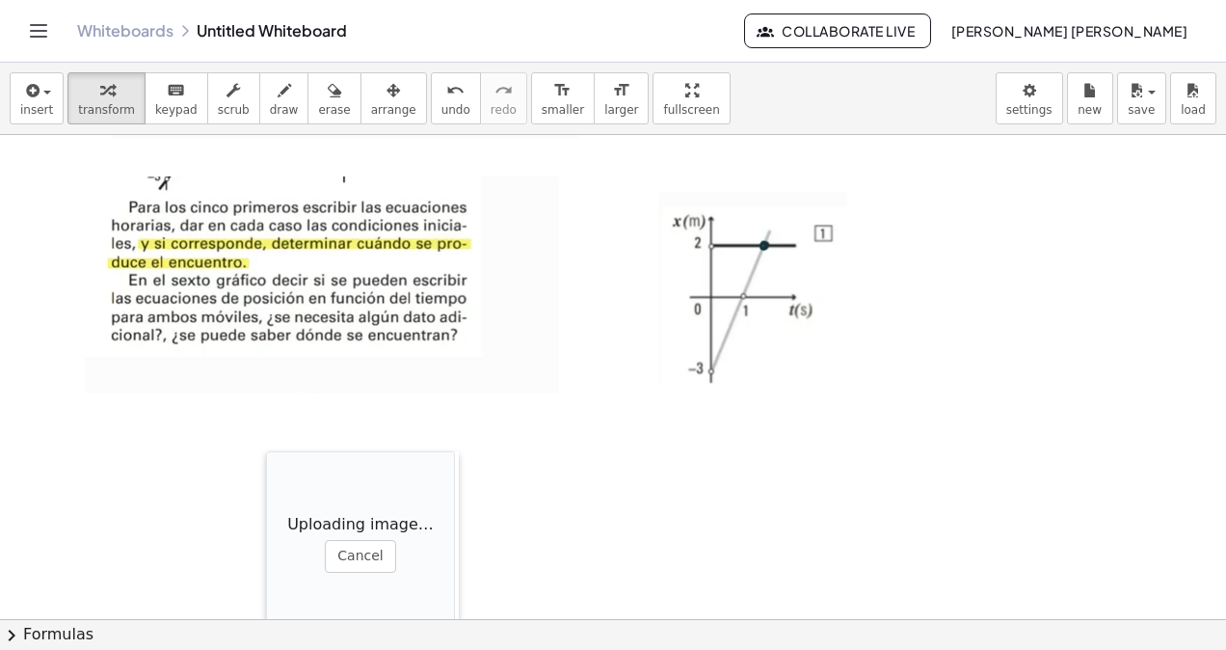
drag, startPoint x: 862, startPoint y: 567, endPoint x: 250, endPoint y: 447, distance: 623.6
click at [266, 451] on div at bounding box center [275, 547] width 19 height 193
drag, startPoint x: 357, startPoint y: 99, endPoint x: 355, endPoint y: 116, distance: 16.5
click at [361, 101] on button "arrange" at bounding box center [394, 98] width 67 height 52
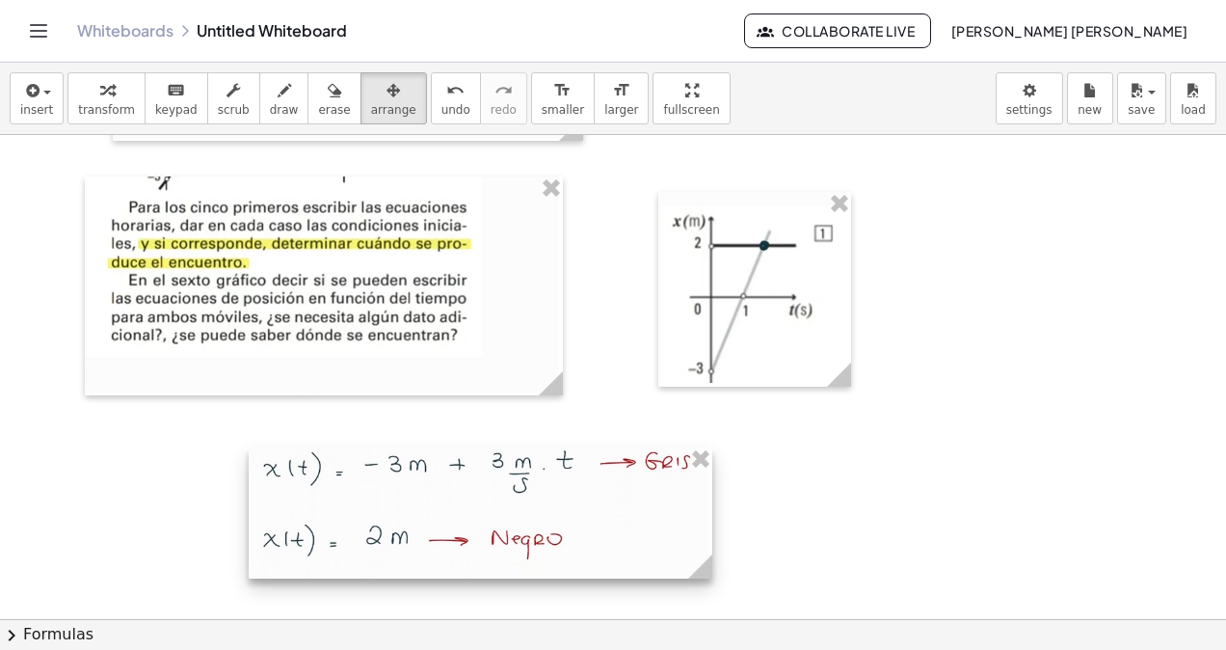
drag, startPoint x: 417, startPoint y: 494, endPoint x: 689, endPoint y: 574, distance: 283.6
click at [689, 574] on circle at bounding box center [704, 570] width 34 height 34
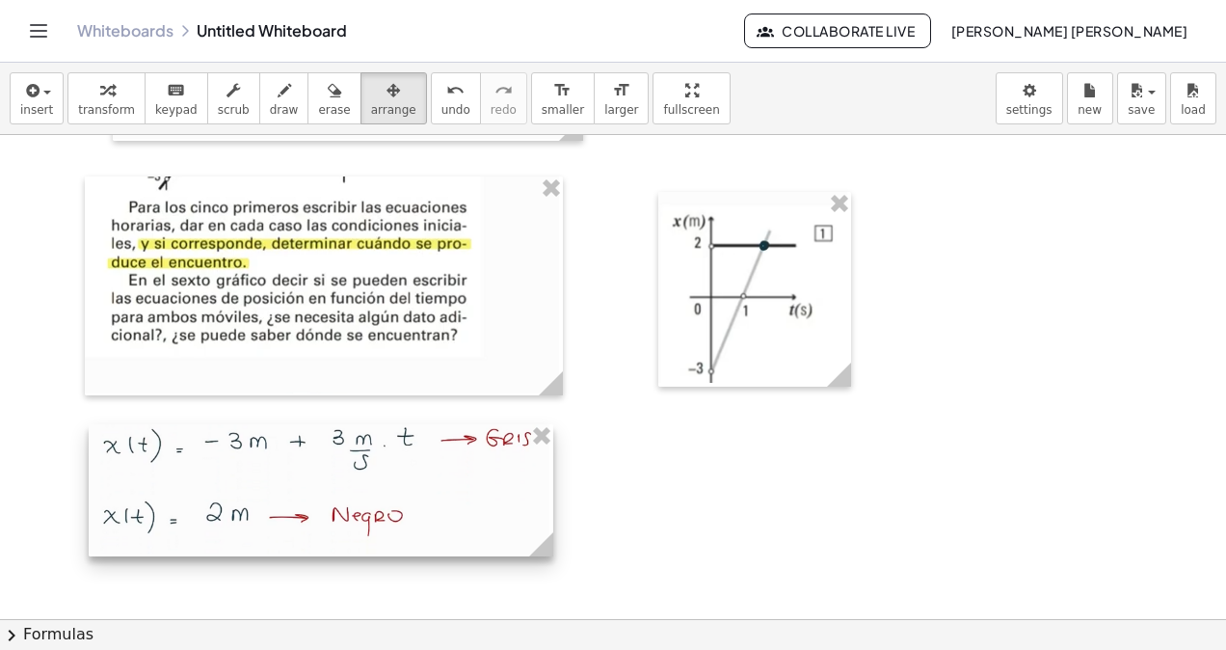
drag, startPoint x: 539, startPoint y: 519, endPoint x: 482, endPoint y: 524, distance: 57.2
click at [482, 524] on div at bounding box center [321, 490] width 465 height 132
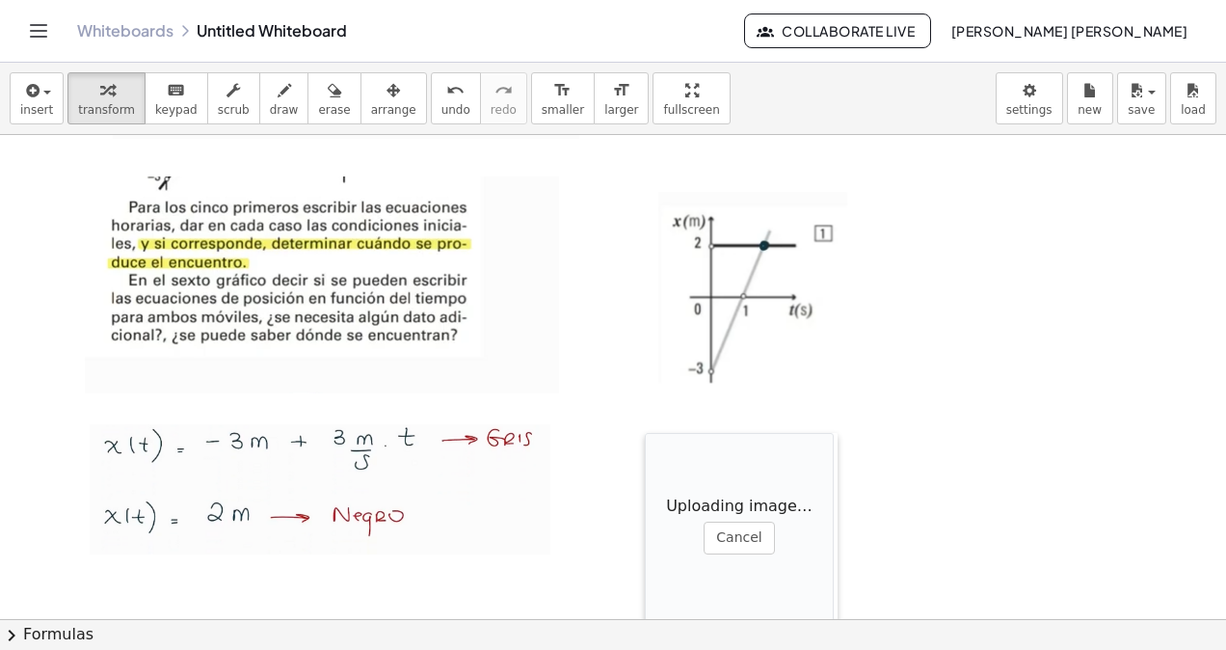
drag, startPoint x: 693, startPoint y: 499, endPoint x: 652, endPoint y: 449, distance: 65.0
click at [652, 449] on div at bounding box center [654, 529] width 19 height 193
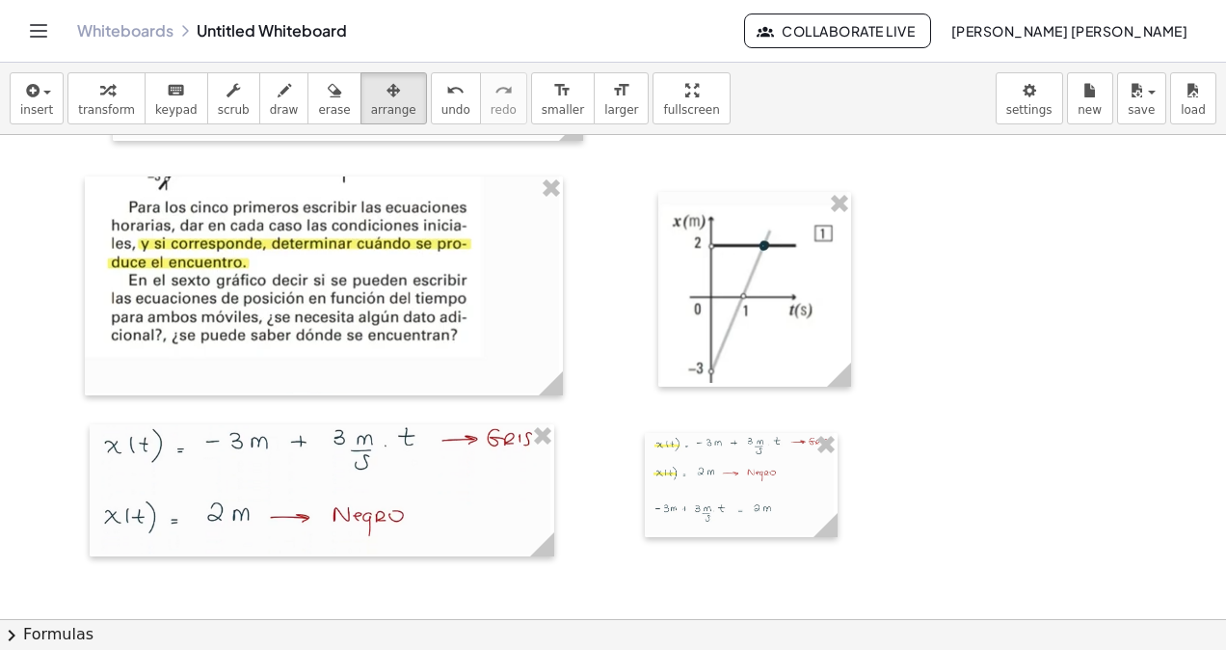
drag, startPoint x: 364, startPoint y: 110, endPoint x: 677, endPoint y: 569, distance: 555.0
click at [365, 123] on div "insert select one: Math Expression Function Text Youtube Video Graphing Geometr…" at bounding box center [613, 99] width 1226 height 72
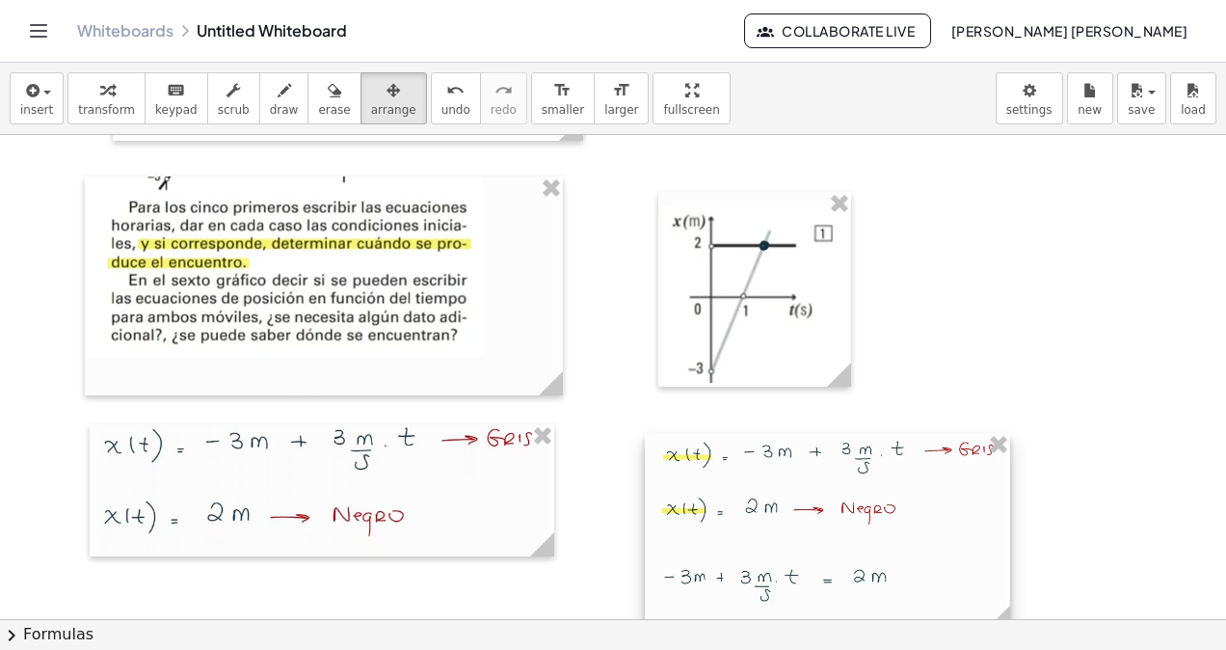
drag, startPoint x: 823, startPoint y: 537, endPoint x: 1012, endPoint y: 557, distance: 190.0
click at [1010, 557] on div at bounding box center [827, 532] width 365 height 198
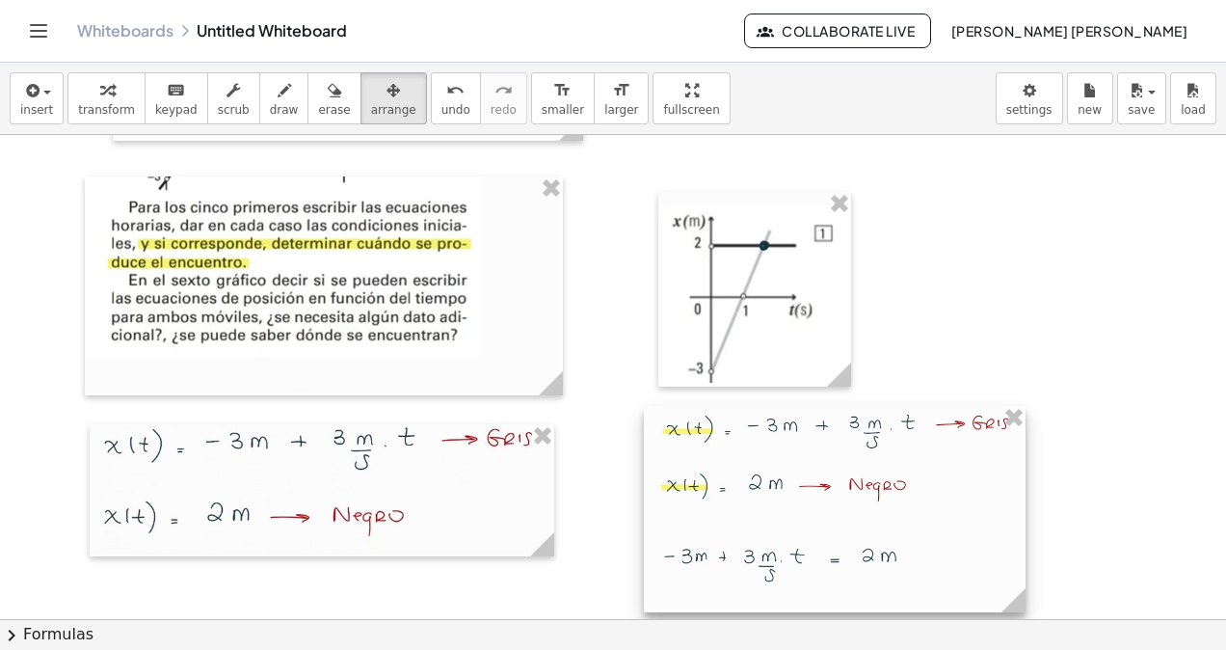
drag, startPoint x: 965, startPoint y: 561, endPoint x: 964, endPoint y: 534, distance: 27.0
click at [964, 534] on div at bounding box center [835, 509] width 382 height 206
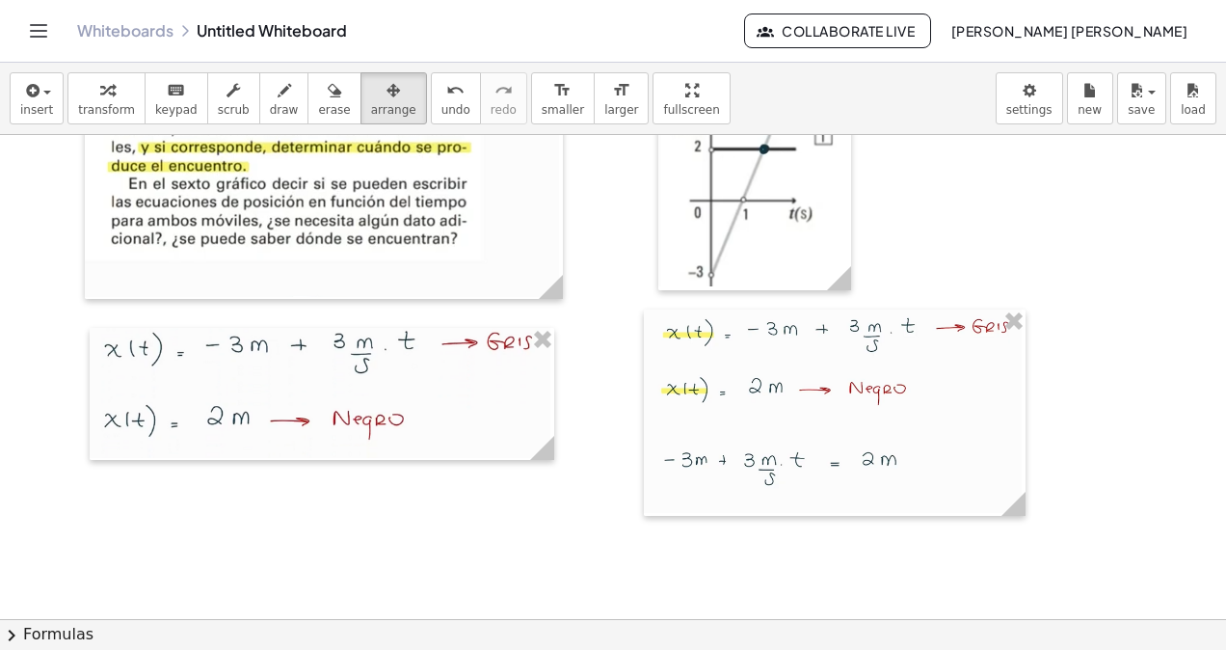
scroll to position [14392, 0]
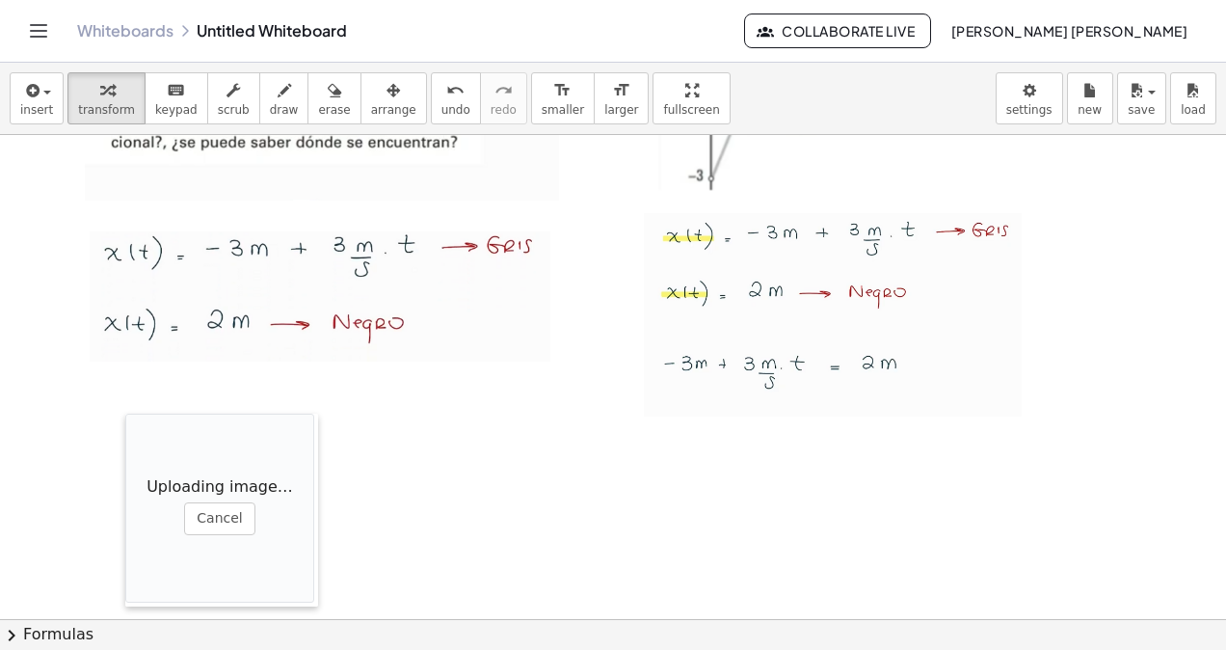
drag, startPoint x: 501, startPoint y: 505, endPoint x: 112, endPoint y: 417, distance: 399.2
click at [125, 417] on div at bounding box center [134, 510] width 19 height 193
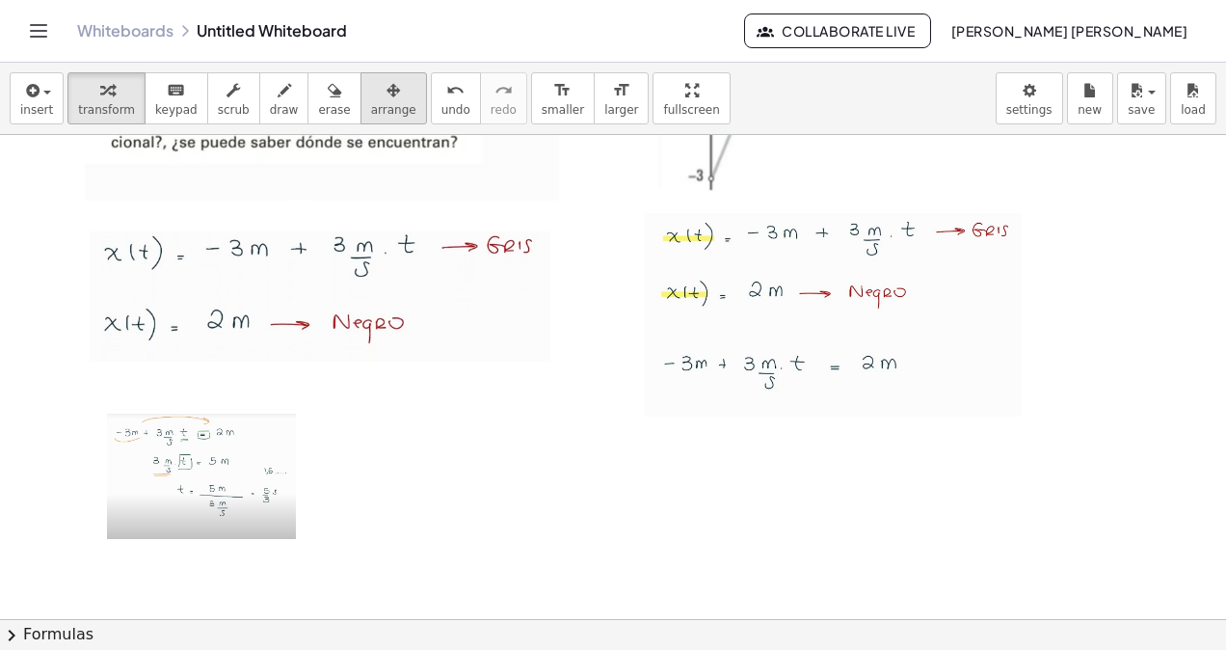
click at [371, 103] on span "arrange" at bounding box center [393, 109] width 45 height 13
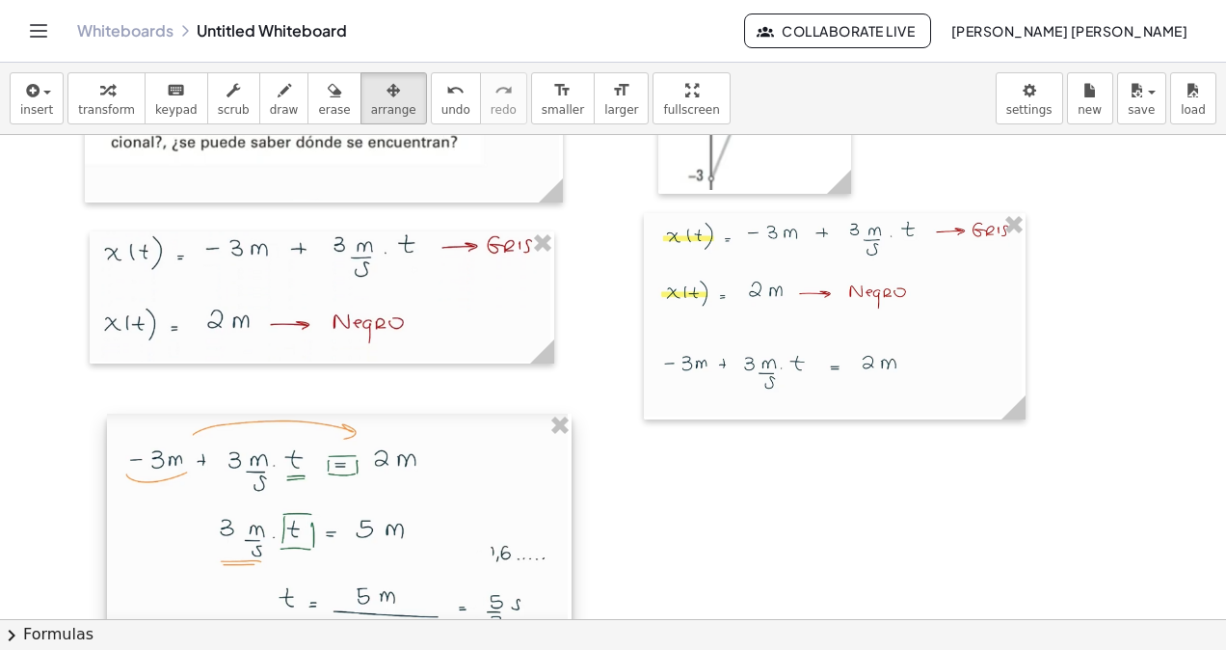
drag, startPoint x: 300, startPoint y: 528, endPoint x: 572, endPoint y: 584, distance: 277.5
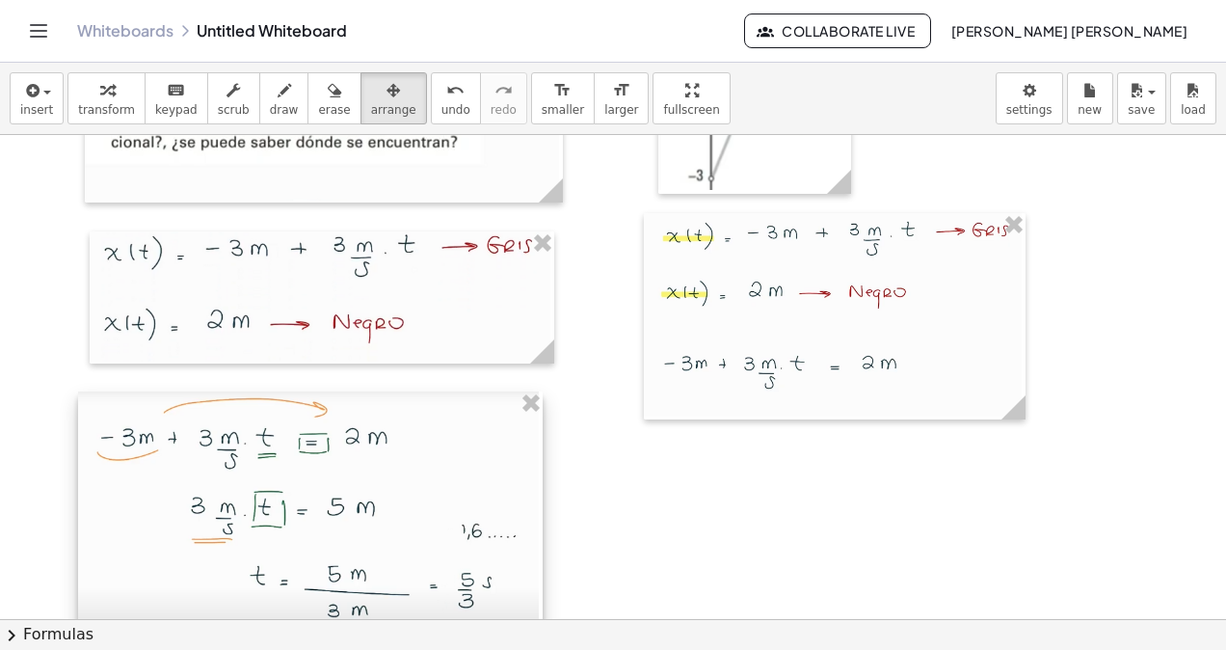
click at [528, 557] on div at bounding box center [310, 545] width 465 height 308
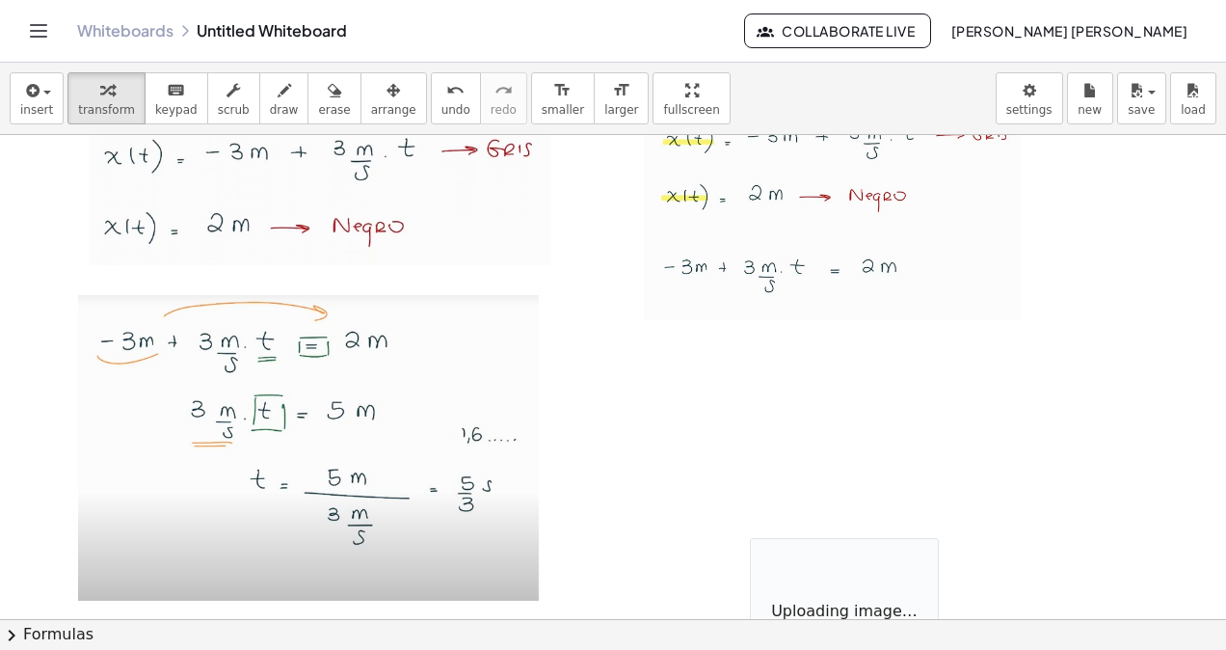
drag, startPoint x: 750, startPoint y: 534, endPoint x: 630, endPoint y: 425, distance: 161.7
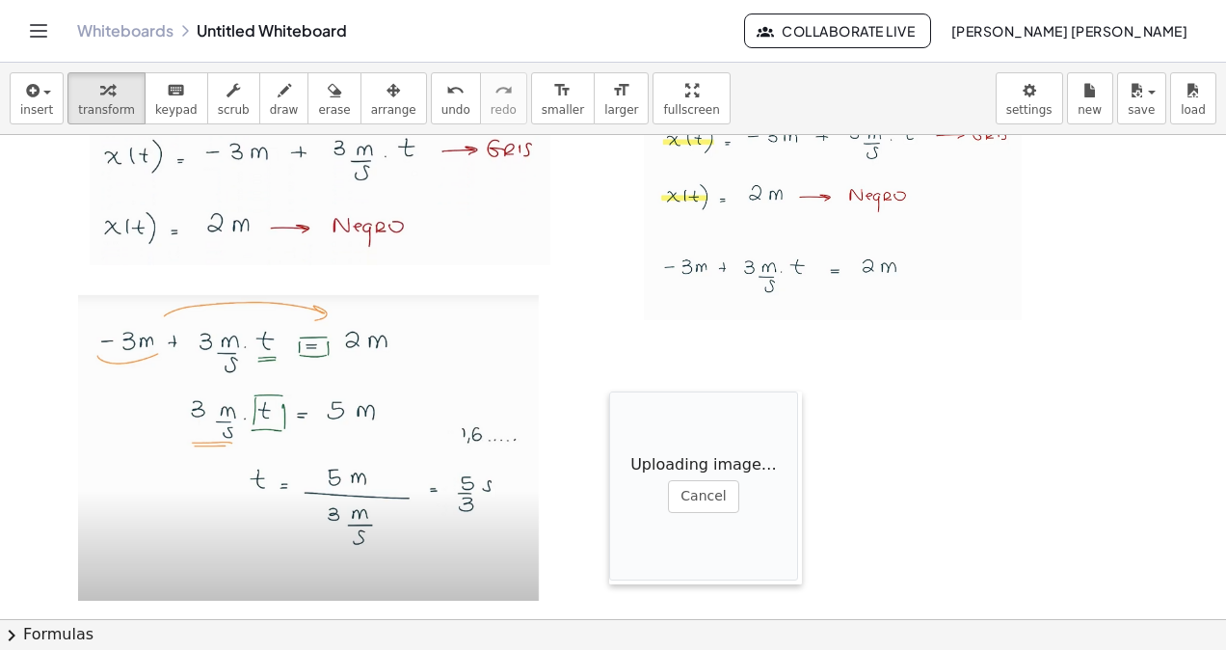
drag, startPoint x: 752, startPoint y: 548, endPoint x: 598, endPoint y: 379, distance: 228.6
click at [609, 391] on div at bounding box center [618, 487] width 19 height 193
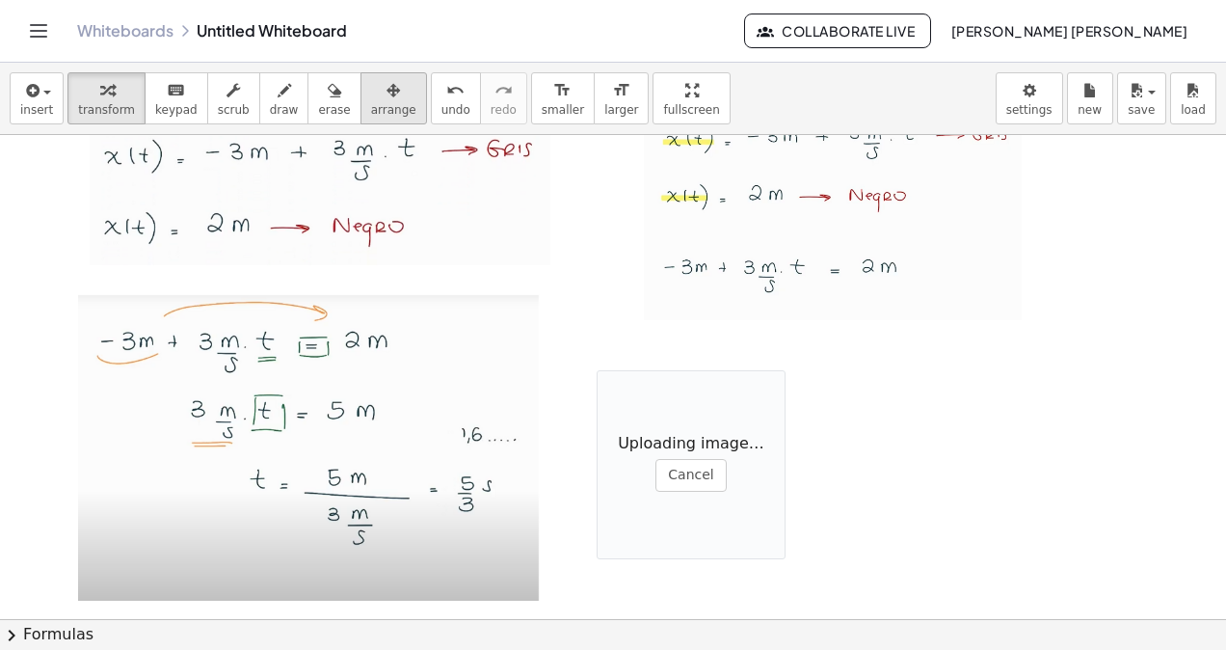
click at [387, 96] on icon "button" at bounding box center [393, 90] width 13 height 23
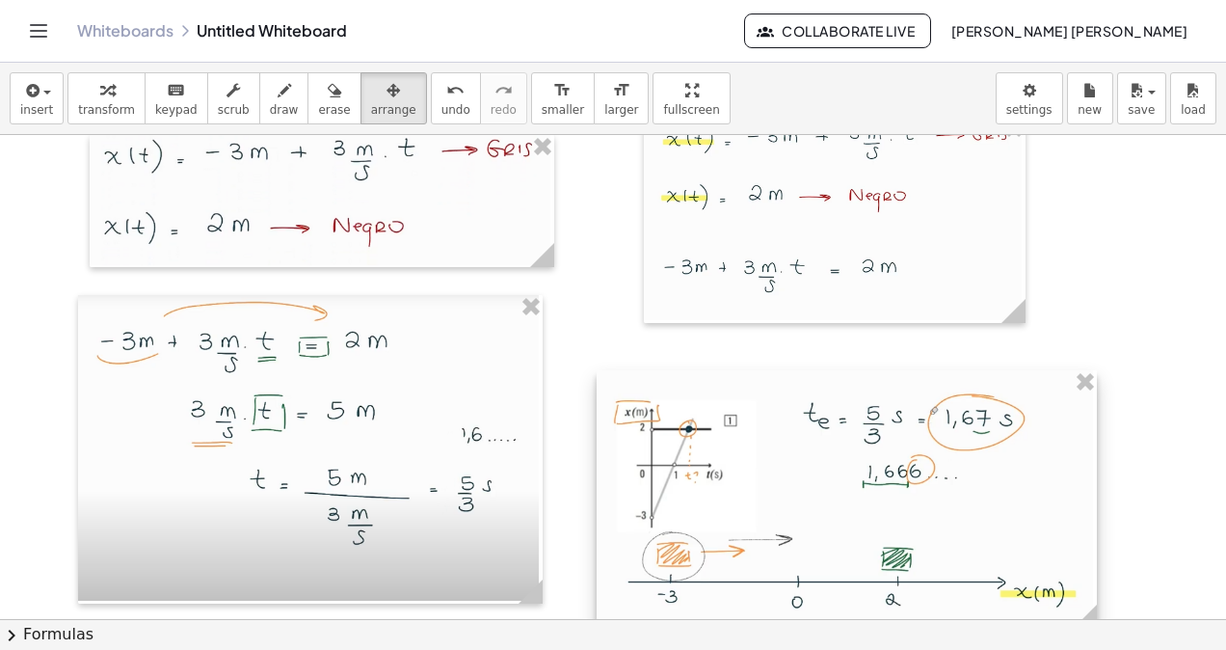
drag, startPoint x: 774, startPoint y: 467, endPoint x: 1082, endPoint y: 564, distance: 322.2
click at [1082, 564] on div at bounding box center [847, 499] width 500 height 258
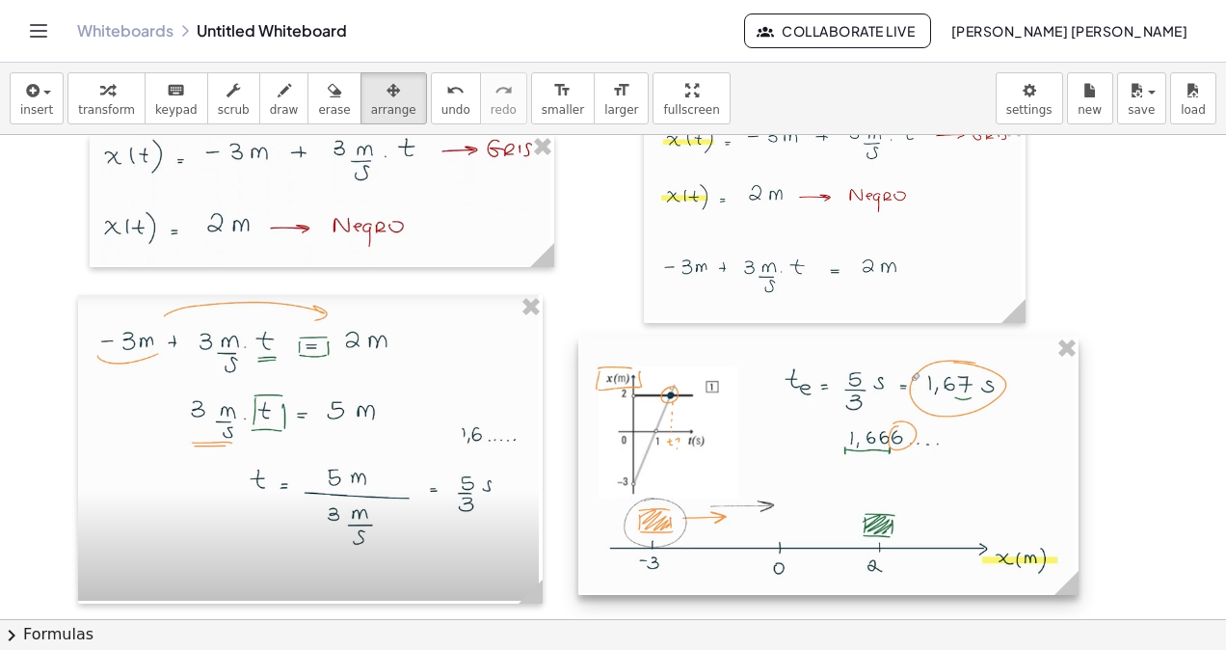
drag, startPoint x: 1038, startPoint y: 571, endPoint x: 1020, endPoint y: 537, distance: 38.4
click at [1020, 537] on div at bounding box center [828, 465] width 500 height 258
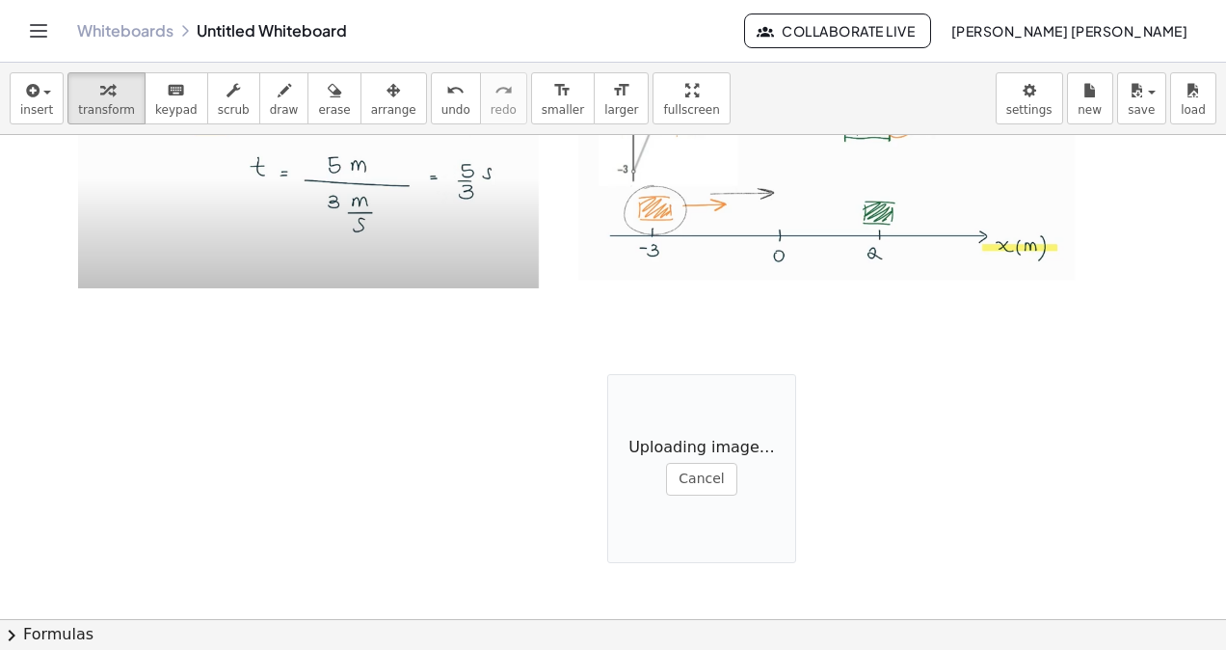
scroll to position [14705, 0]
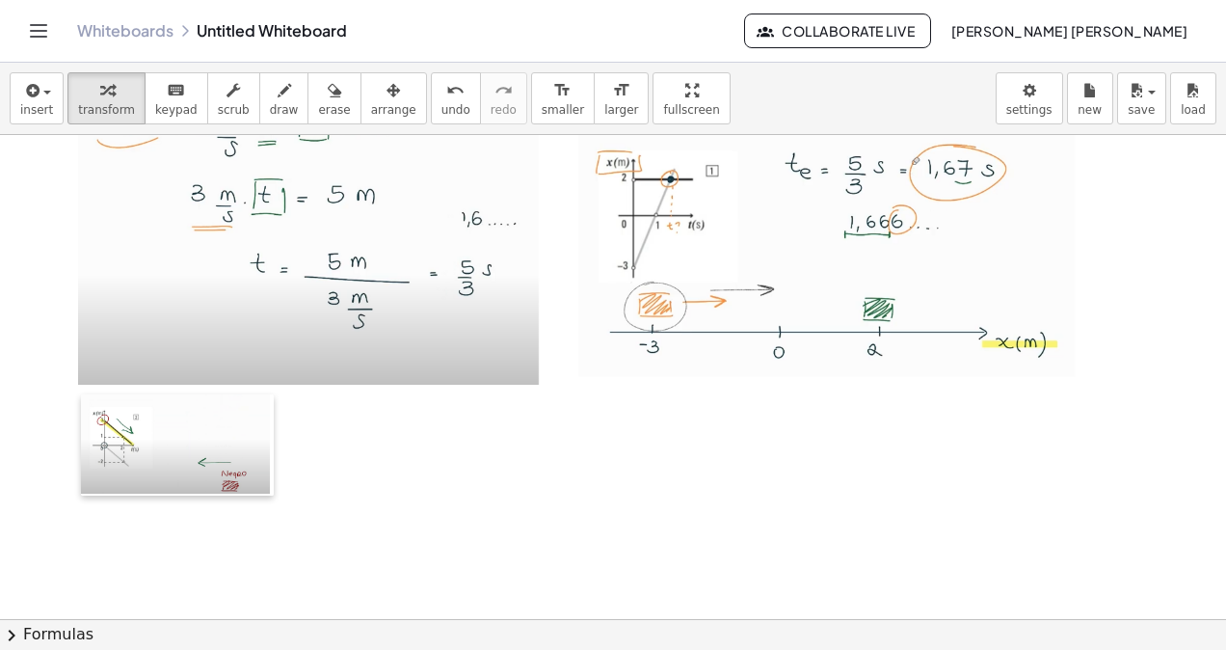
drag, startPoint x: 608, startPoint y: 485, endPoint x: 82, endPoint y: 409, distance: 531.8
click at [82, 409] on div at bounding box center [90, 444] width 19 height 101
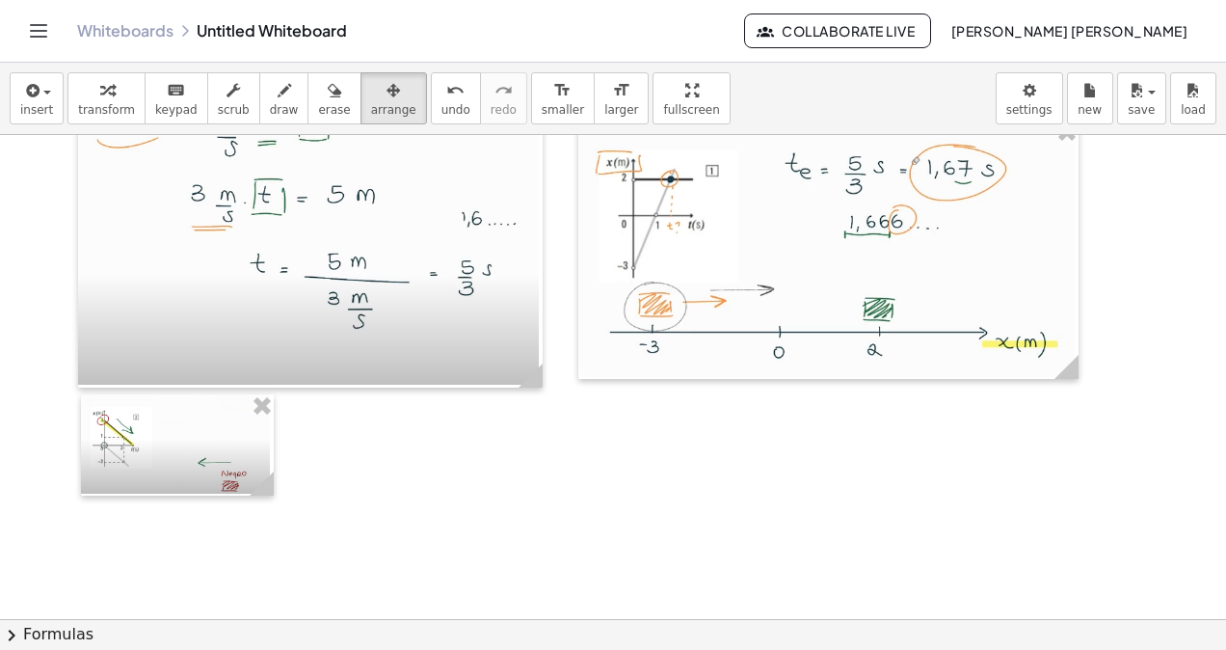
drag, startPoint x: 349, startPoint y: 103, endPoint x: 344, endPoint y: 327, distance: 223.7
click at [371, 104] on span "arrange" at bounding box center [393, 109] width 45 height 13
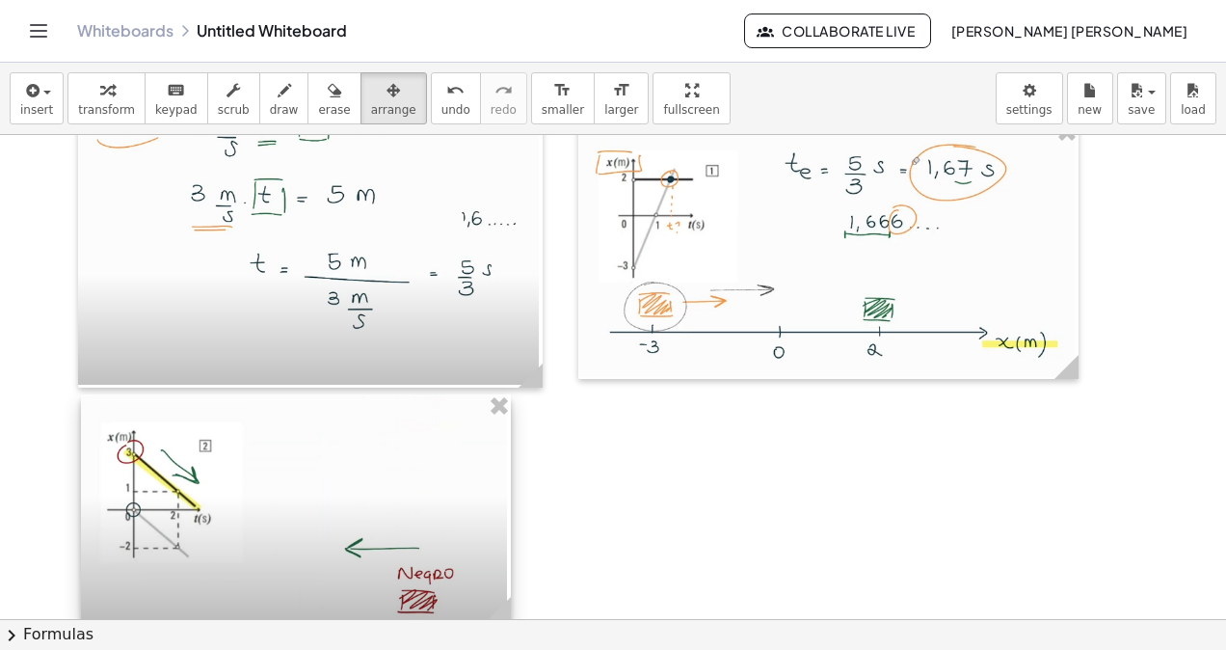
drag, startPoint x: 272, startPoint y: 480, endPoint x: 497, endPoint y: 557, distance: 238.4
click at [497, 557] on div at bounding box center [296, 507] width 430 height 227
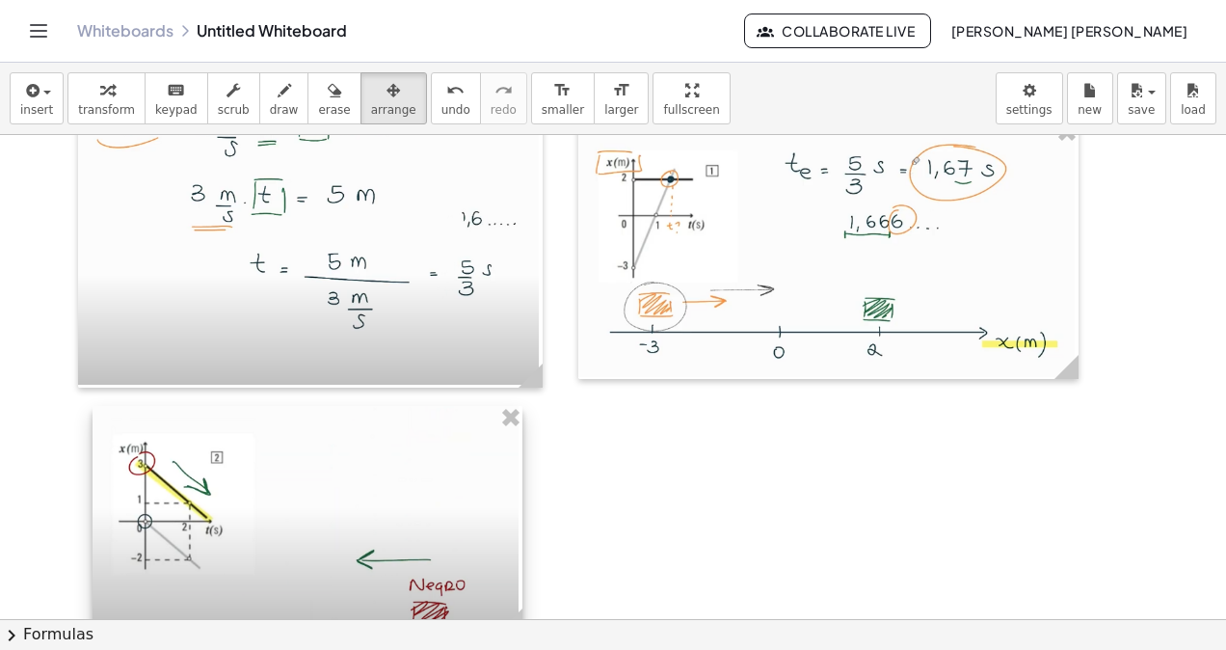
drag, startPoint x: 430, startPoint y: 519, endPoint x: 441, endPoint y: 530, distance: 16.4
click at [441, 530] on div at bounding box center [308, 519] width 430 height 227
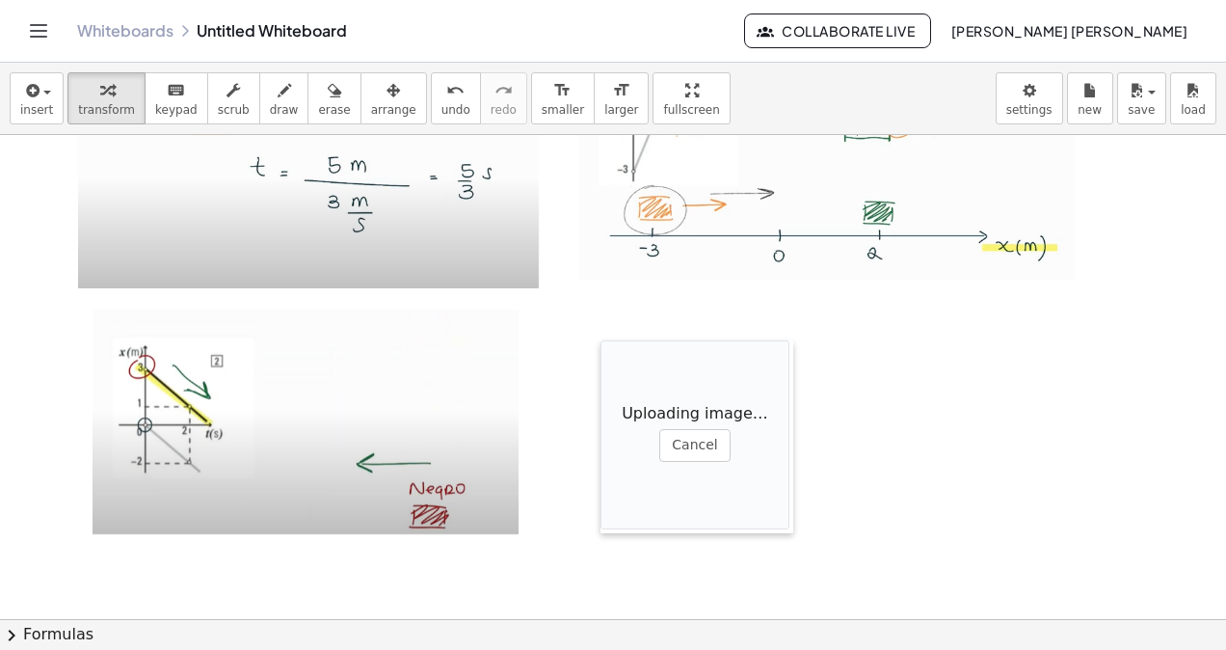
drag, startPoint x: 511, startPoint y: 464, endPoint x: 613, endPoint y: 337, distance: 162.4
click at [613, 340] on div at bounding box center [610, 436] width 19 height 193
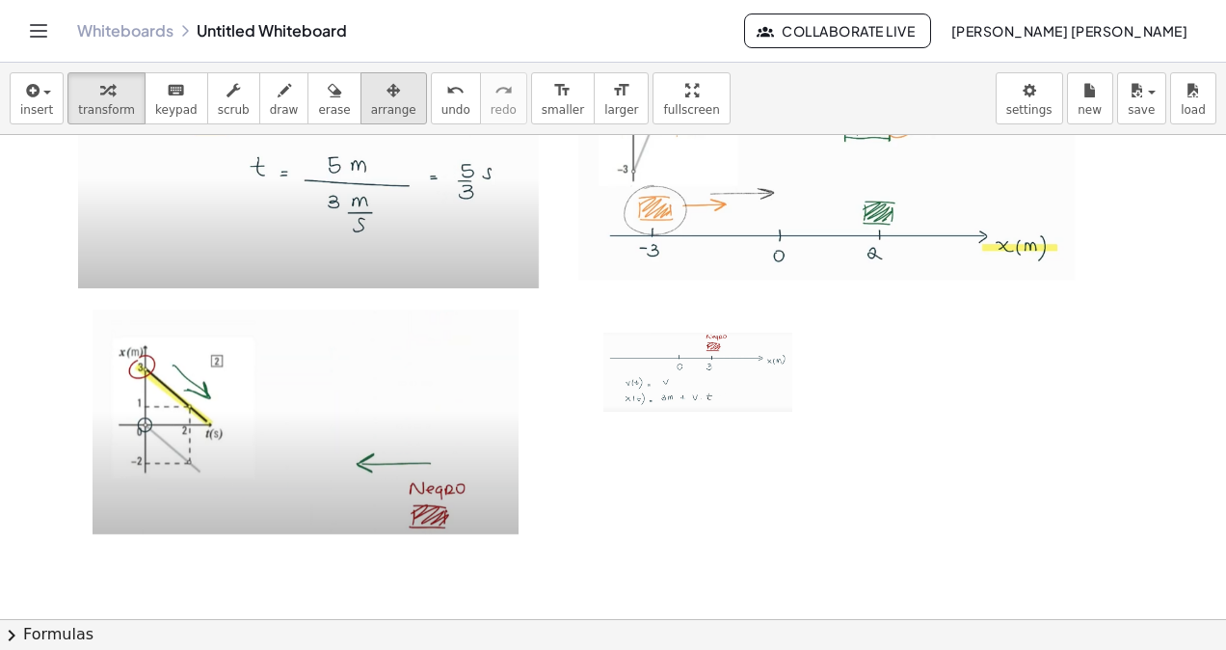
drag, startPoint x: 365, startPoint y: 125, endPoint x: 361, endPoint y: 109, distance: 17.1
click at [361, 109] on div "insert select one: Math Expression Function Text Youtube Video Graphing Geometr…" at bounding box center [613, 99] width 1226 height 72
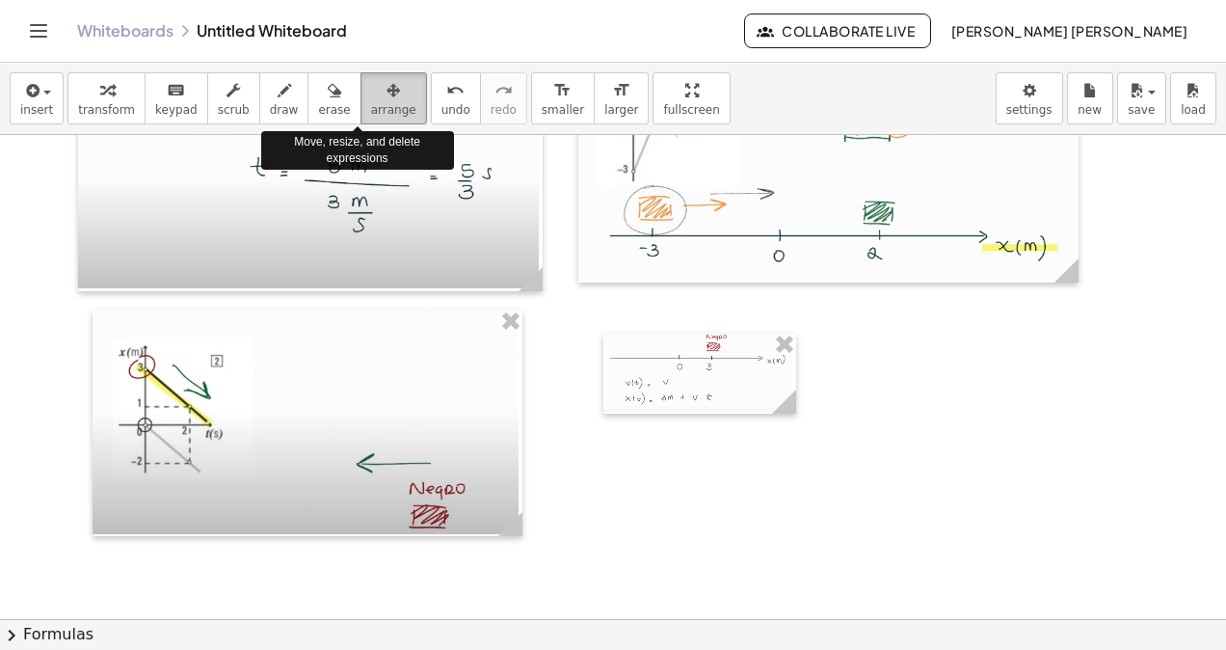
click at [371, 109] on span "arrange" at bounding box center [393, 109] width 45 height 13
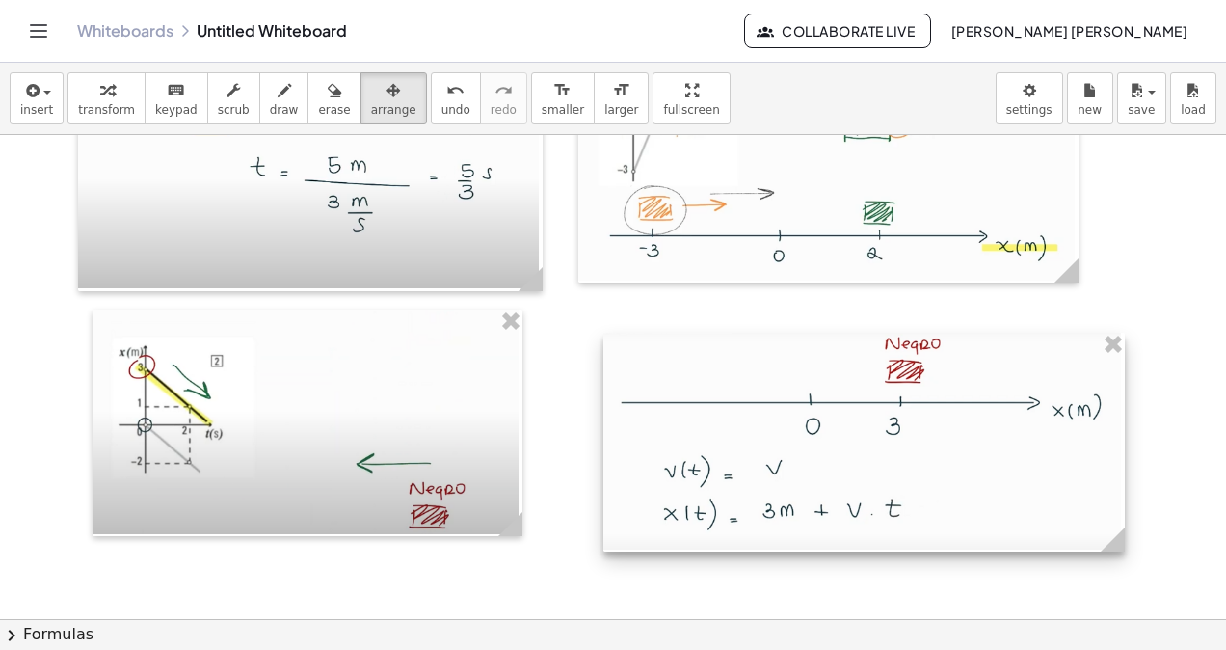
drag, startPoint x: 784, startPoint y: 407, endPoint x: 868, endPoint y: 467, distance: 103.0
click at [1110, 649] on html "Graspable Math Activities Whiteboards Classes Account v1.30.2 | Privacy policy …" at bounding box center [613, 325] width 1226 height 650
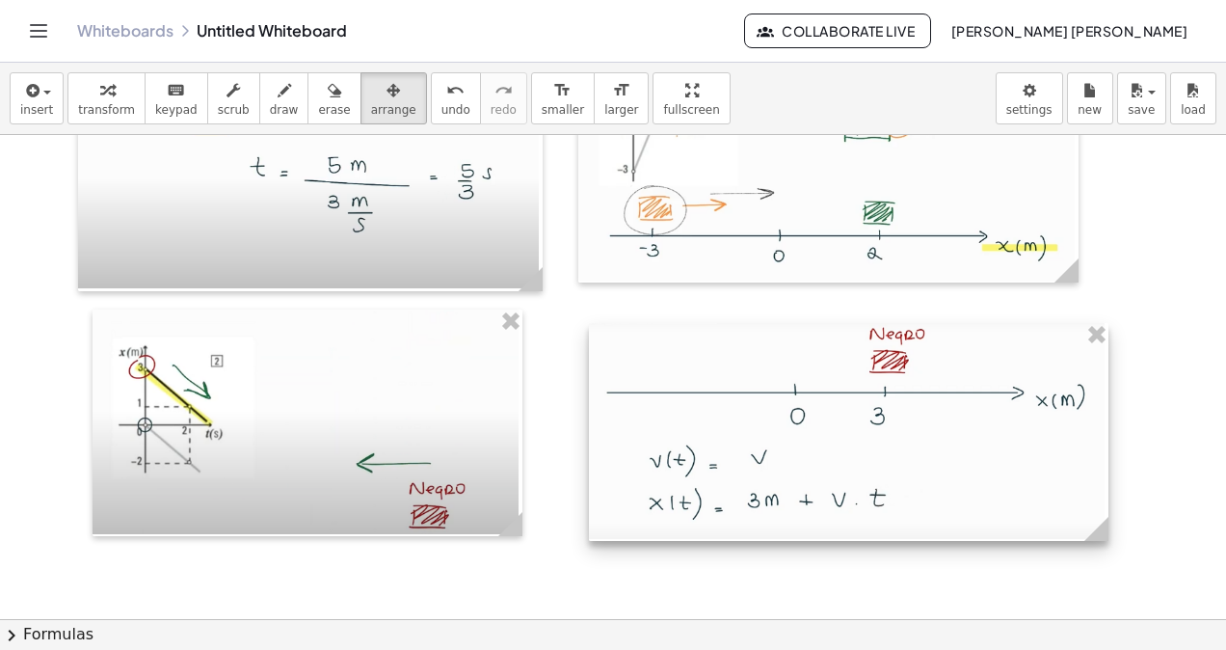
drag, startPoint x: 867, startPoint y: 459, endPoint x: 852, endPoint y: 449, distance: 17.4
click at [852, 449] on div at bounding box center [849, 432] width 520 height 218
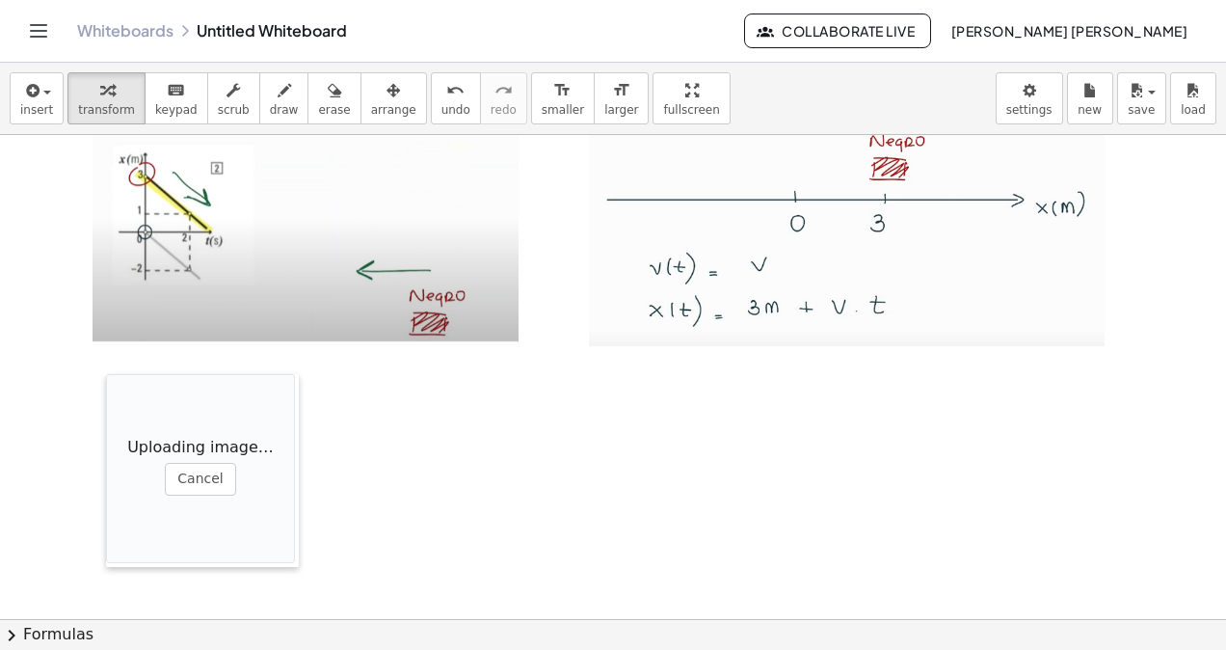
drag, startPoint x: 521, startPoint y: 520, endPoint x: 104, endPoint y: 330, distance: 458.5
click at [106, 374] on div at bounding box center [115, 470] width 19 height 193
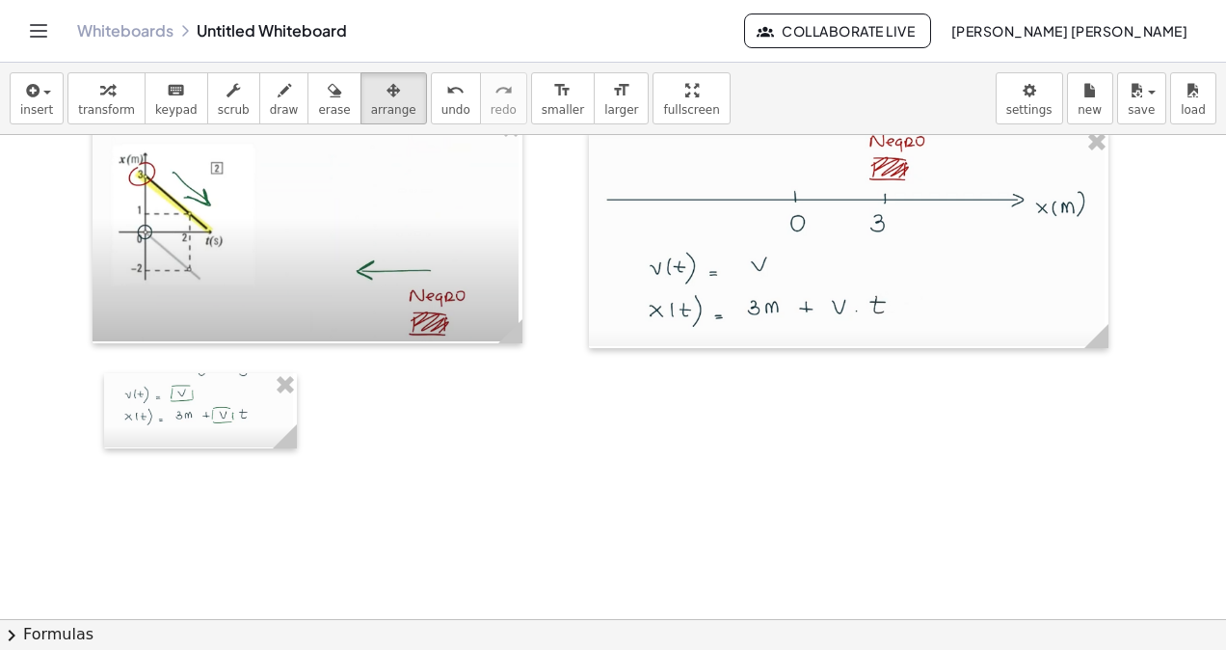
drag, startPoint x: 353, startPoint y: 93, endPoint x: 333, endPoint y: 380, distance: 287.0
click at [387, 94] on icon "button" at bounding box center [393, 90] width 13 height 23
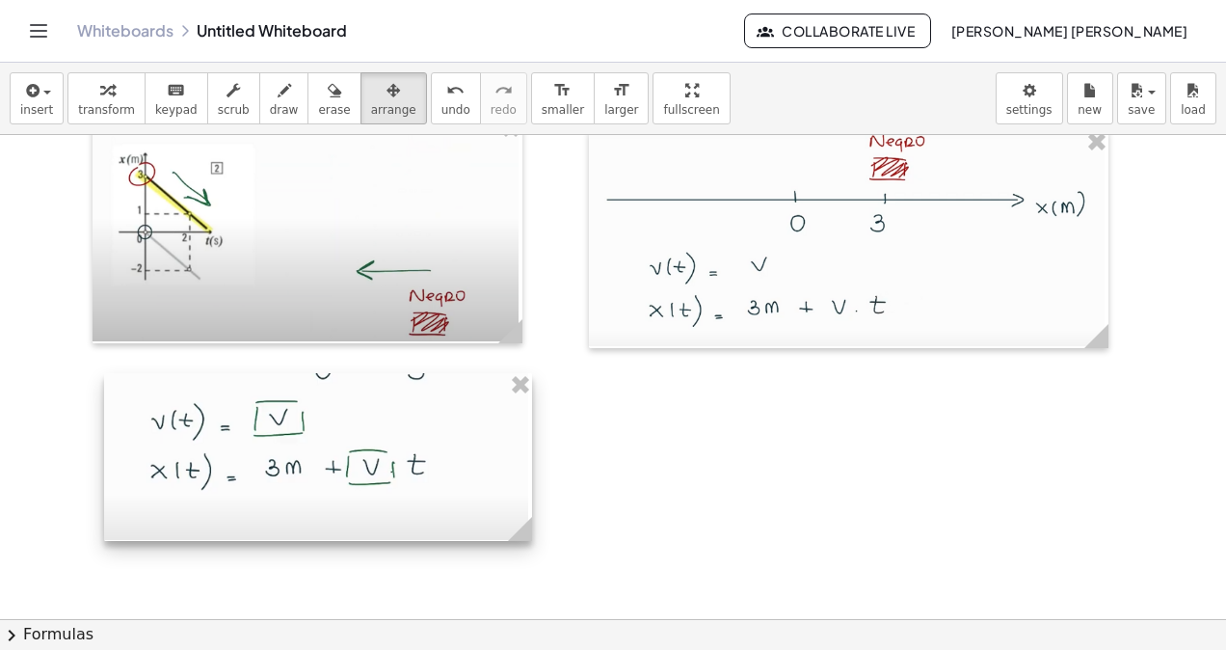
drag, startPoint x: 283, startPoint y: 434, endPoint x: 507, endPoint y: 538, distance: 246.7
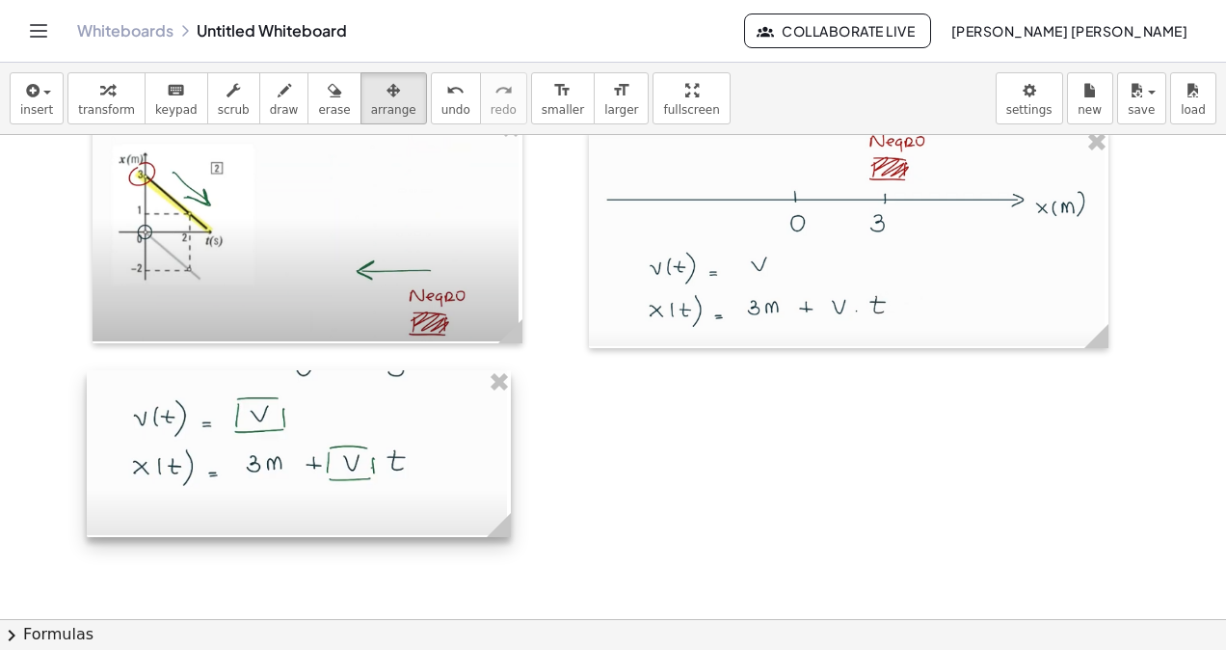
drag, startPoint x: 436, startPoint y: 469, endPoint x: 418, endPoint y: 467, distance: 17.6
click at [418, 467] on div at bounding box center [299, 453] width 424 height 167
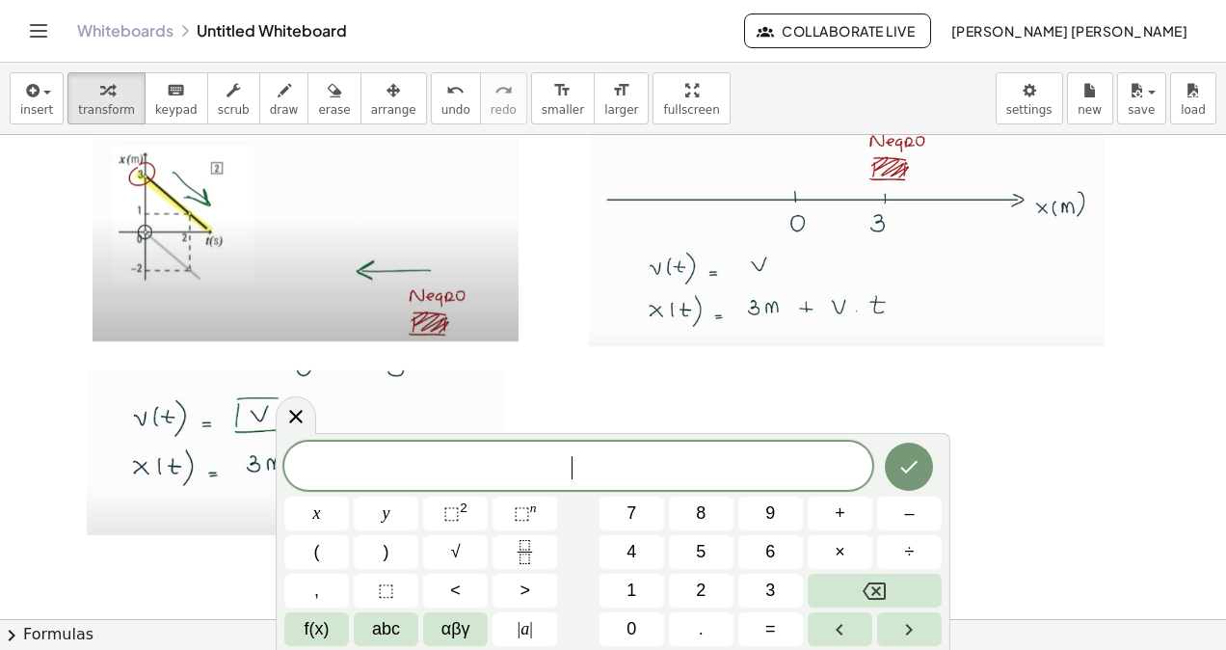
drag, startPoint x: 670, startPoint y: 470, endPoint x: 647, endPoint y: 459, distance: 25.9
click at [647, 459] on span "​" at bounding box center [578, 467] width 588 height 27
click at [302, 418] on icon at bounding box center [295, 416] width 23 height 23
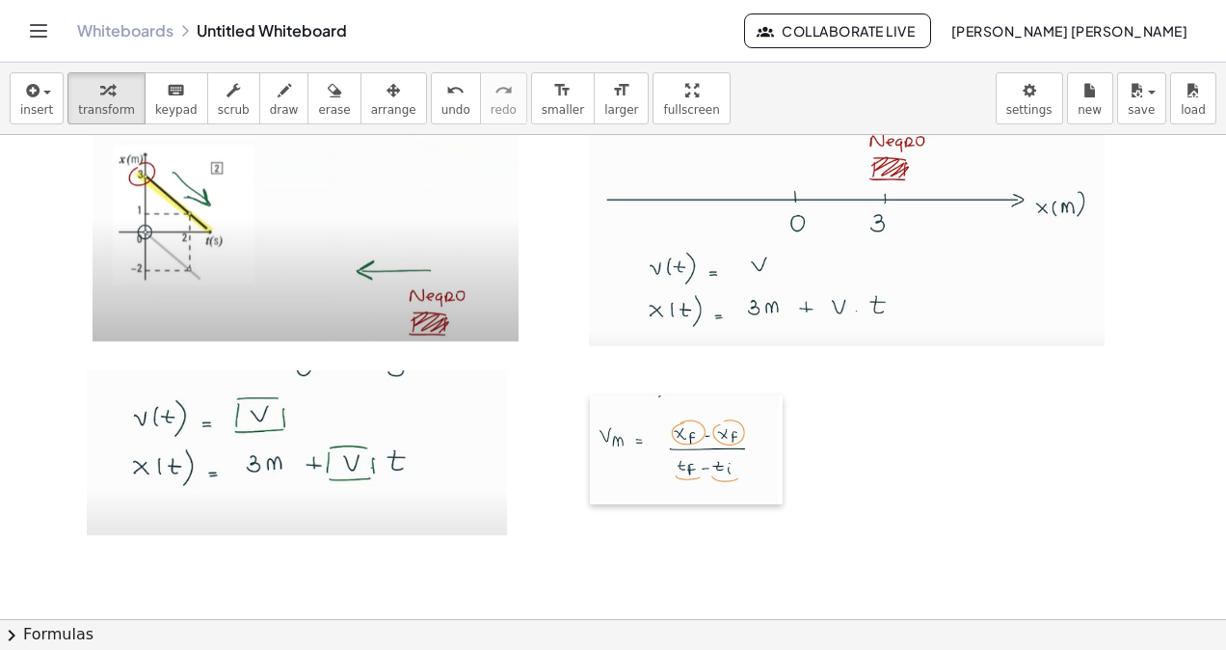
drag, startPoint x: 669, startPoint y: 484, endPoint x: 387, endPoint y: 148, distance: 438.5
click at [591, 414] on div at bounding box center [599, 450] width 19 height 110
click at [371, 110] on span "arrange" at bounding box center [393, 109] width 45 height 13
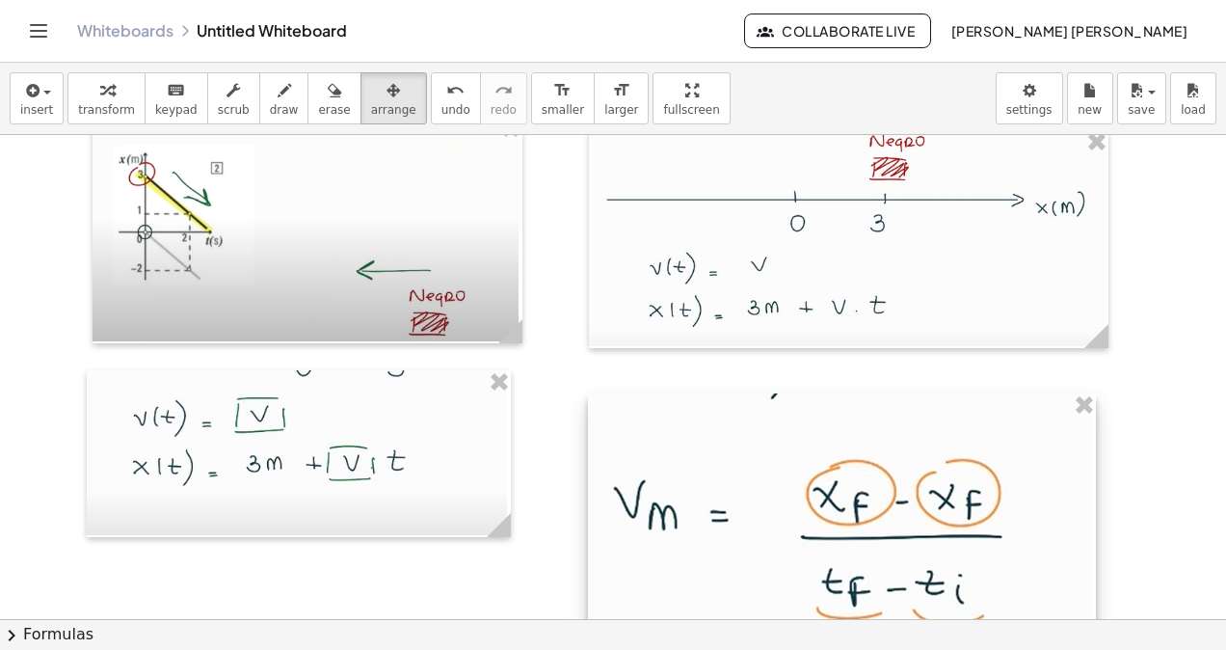
drag, startPoint x: 769, startPoint y: 491, endPoint x: 1085, endPoint y: 542, distance: 320.3
click at [1085, 542] on div at bounding box center [842, 537] width 508 height 289
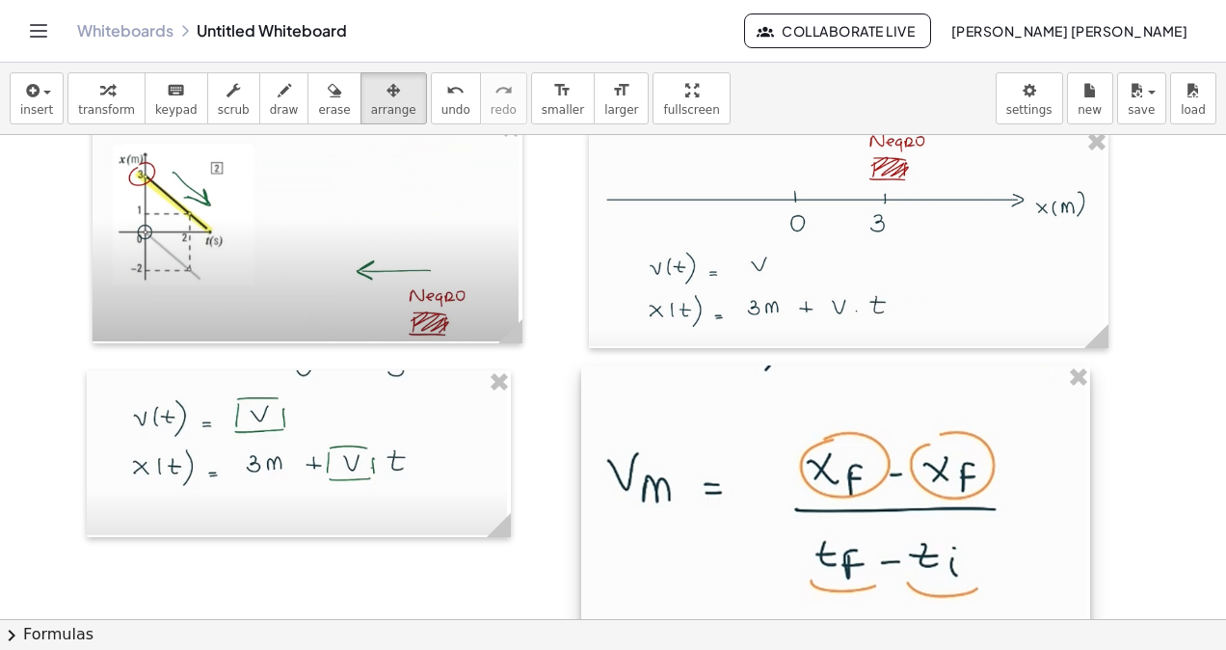
click at [1022, 522] on div at bounding box center [835, 509] width 509 height 289
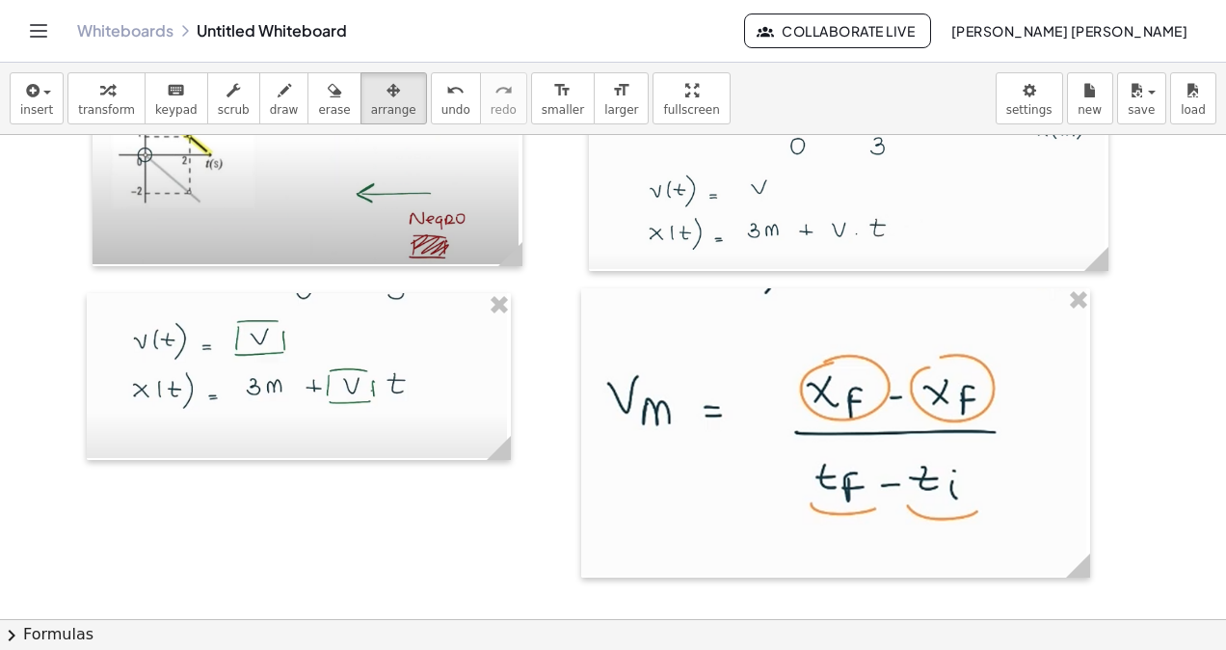
scroll to position [15167, 0]
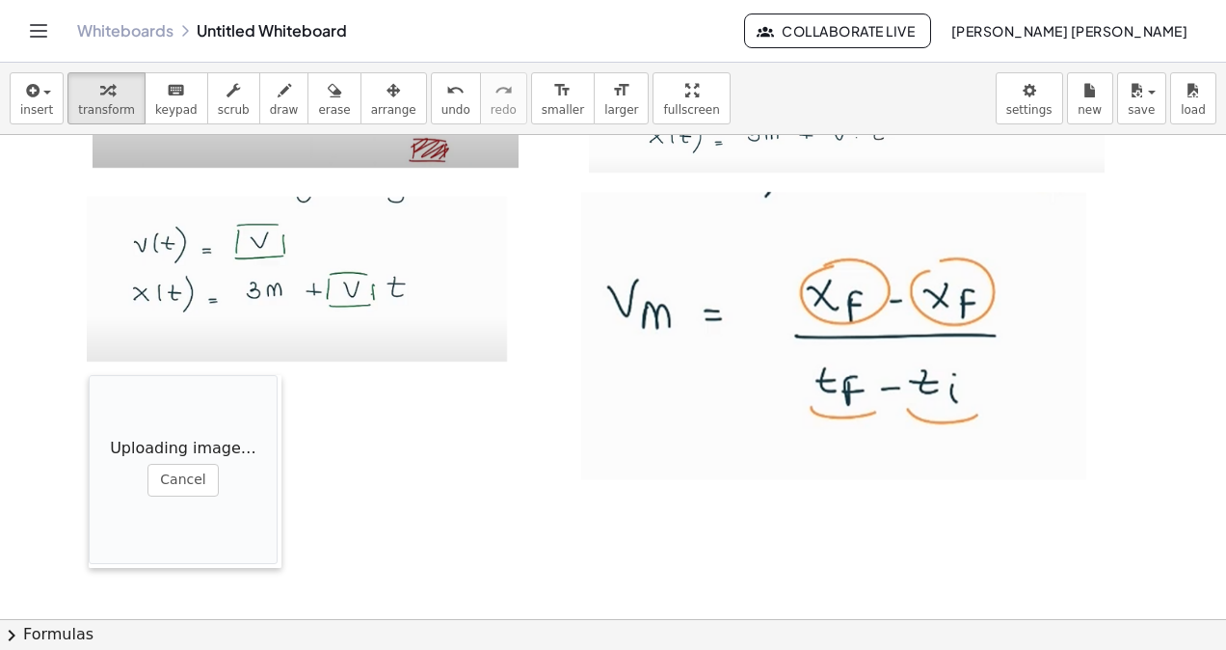
drag, startPoint x: 503, startPoint y: 526, endPoint x: 82, endPoint y: 372, distance: 448.6
click at [89, 375] on div at bounding box center [98, 471] width 19 height 193
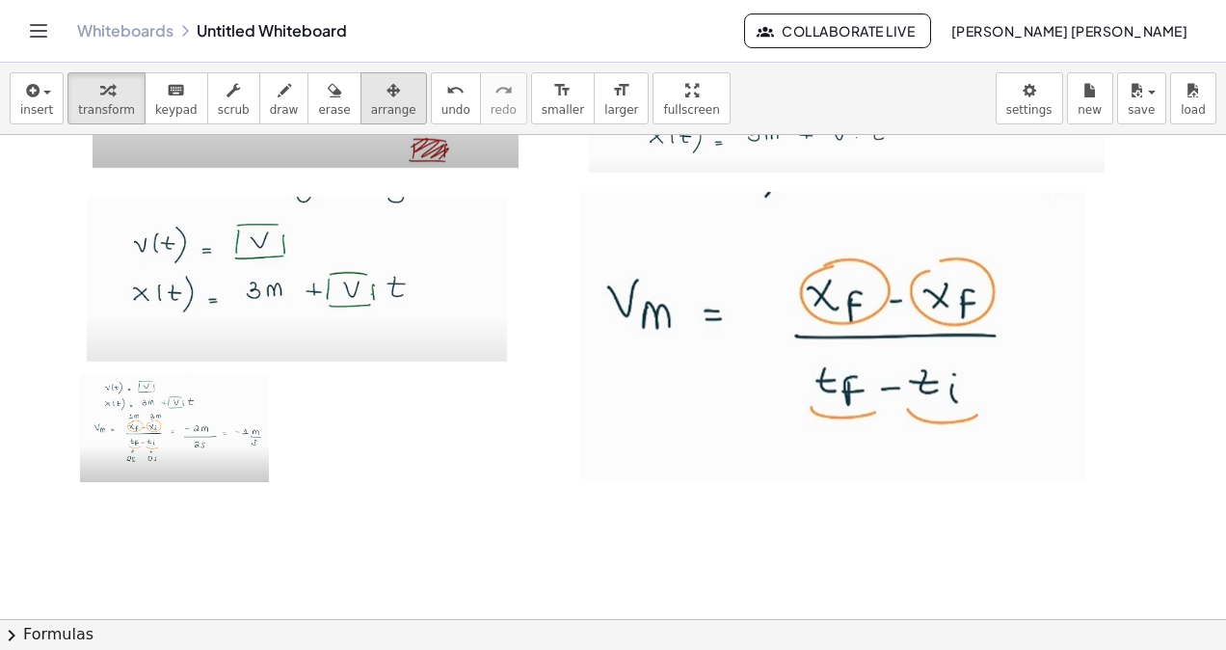
click at [371, 117] on span "arrange" at bounding box center [393, 109] width 45 height 13
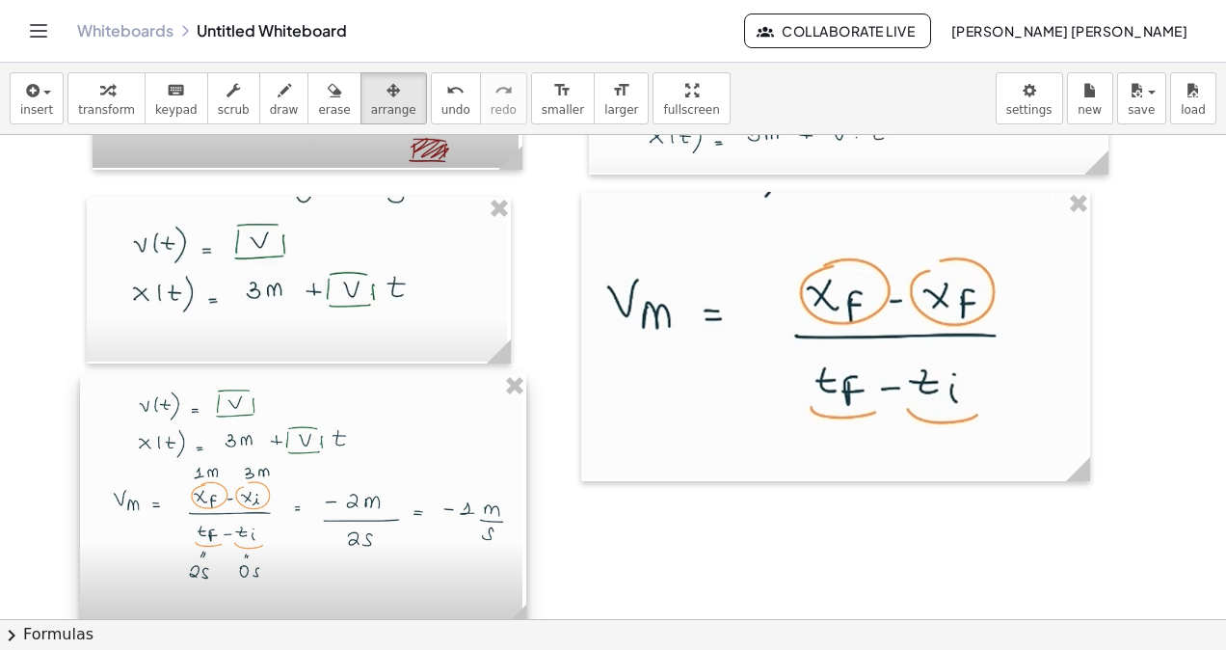
drag, startPoint x: 275, startPoint y: 464, endPoint x: 532, endPoint y: 572, distance: 279.1
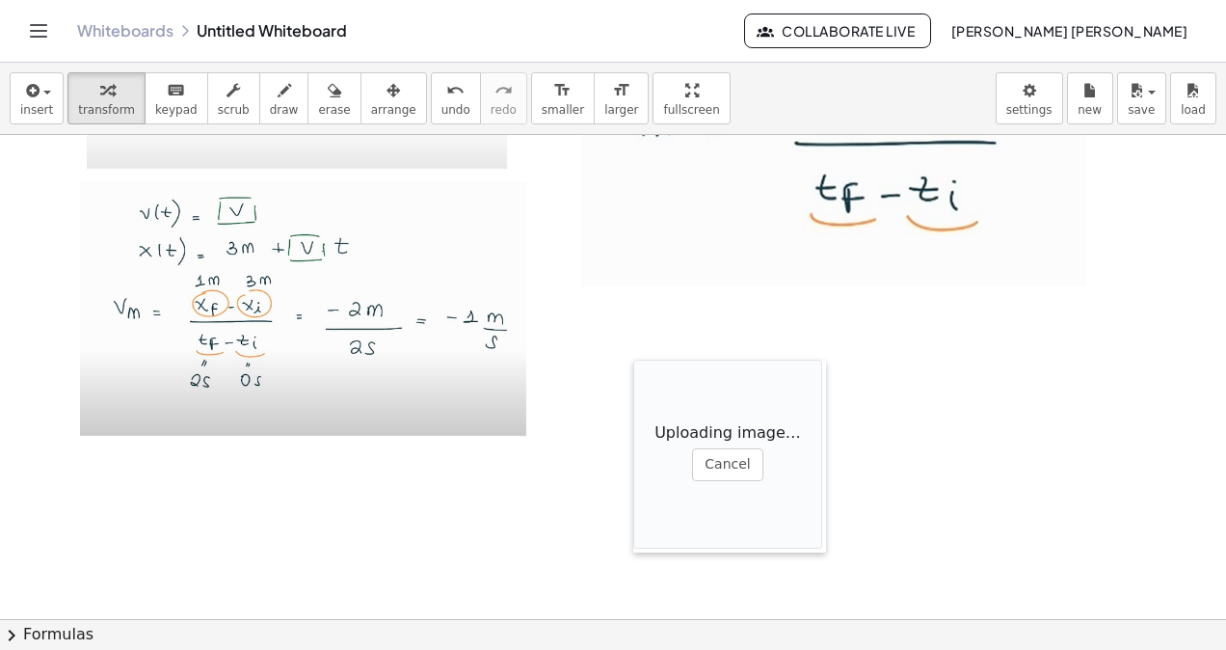
drag, startPoint x: 780, startPoint y: 496, endPoint x: 604, endPoint y: 371, distance: 215.6
click at [633, 372] on div at bounding box center [642, 456] width 19 height 193
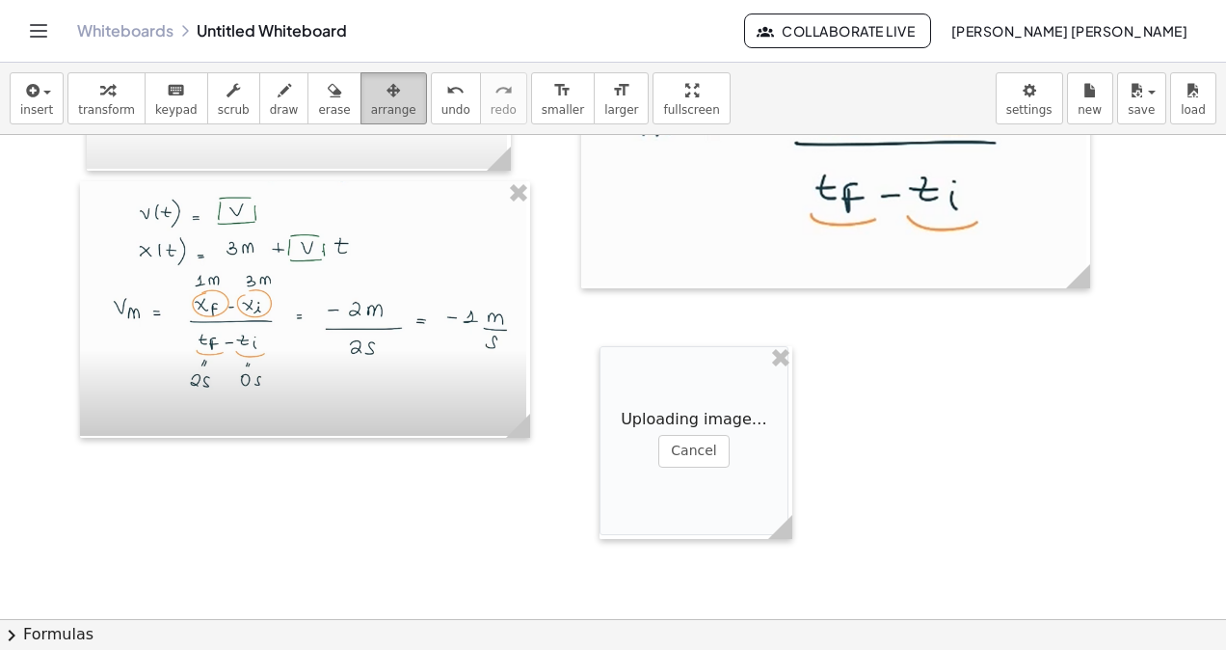
click at [371, 112] on span "arrange" at bounding box center [393, 109] width 45 height 13
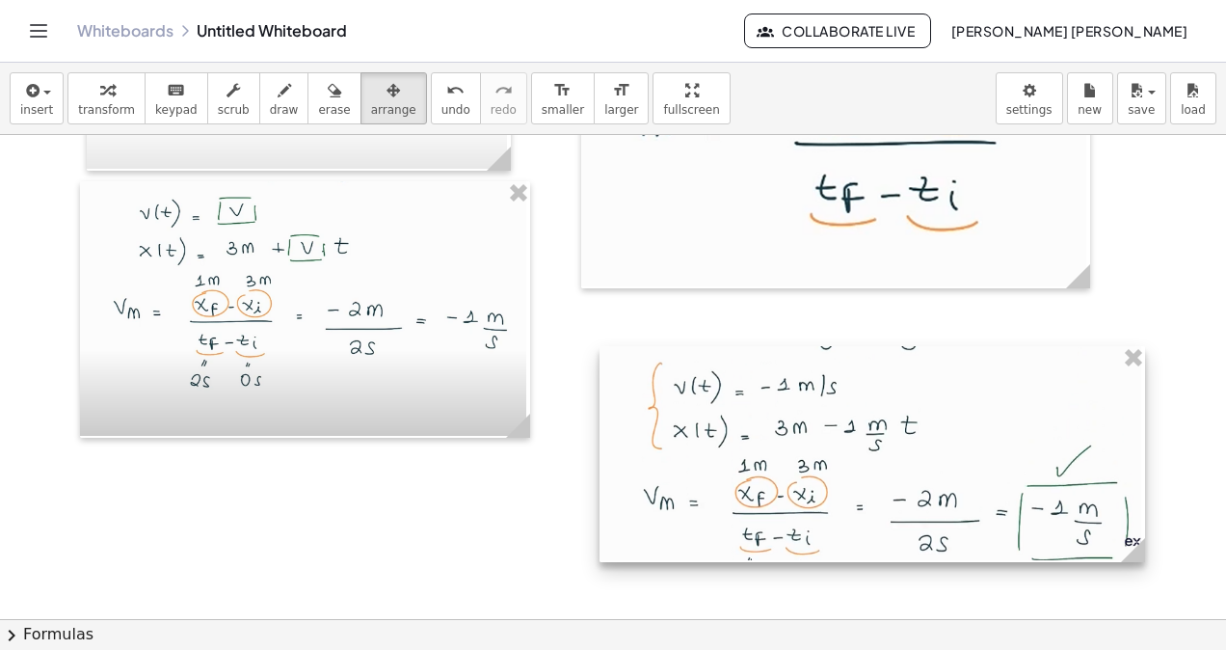
drag, startPoint x: 787, startPoint y: 410, endPoint x: 1139, endPoint y: 563, distance: 384.6
click at [1139, 563] on g at bounding box center [1137, 554] width 34 height 34
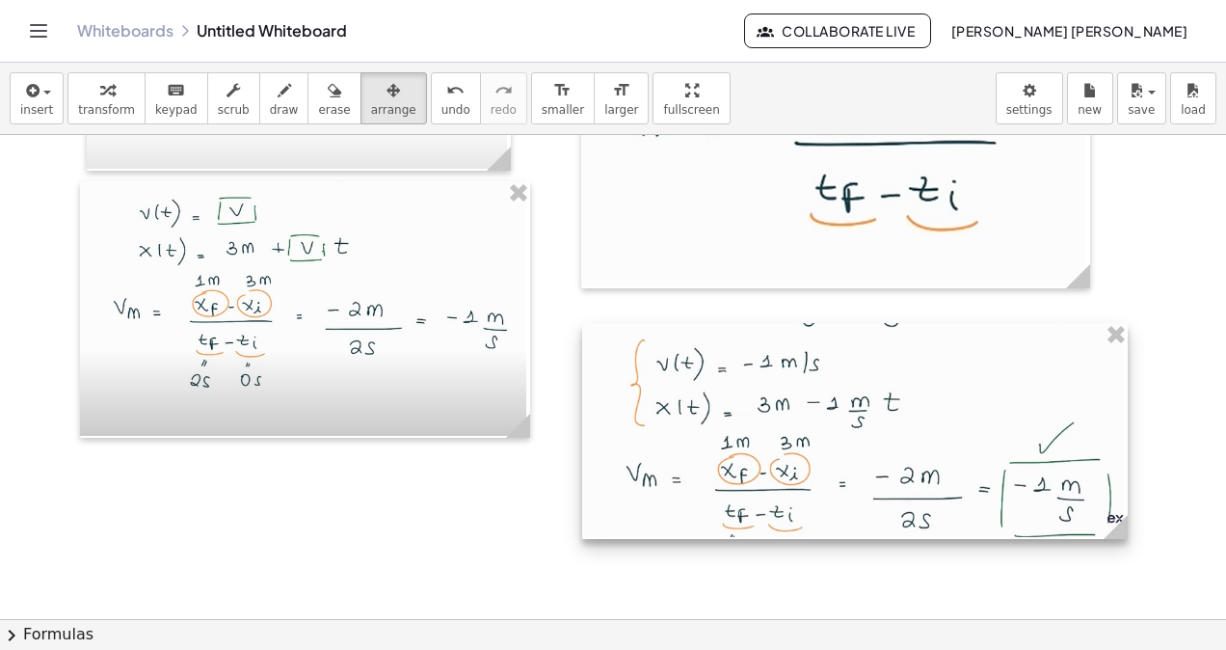
drag, startPoint x: 922, startPoint y: 491, endPoint x: 915, endPoint y: 482, distance: 11.0
click at [915, 482] on div at bounding box center [855, 431] width 546 height 216
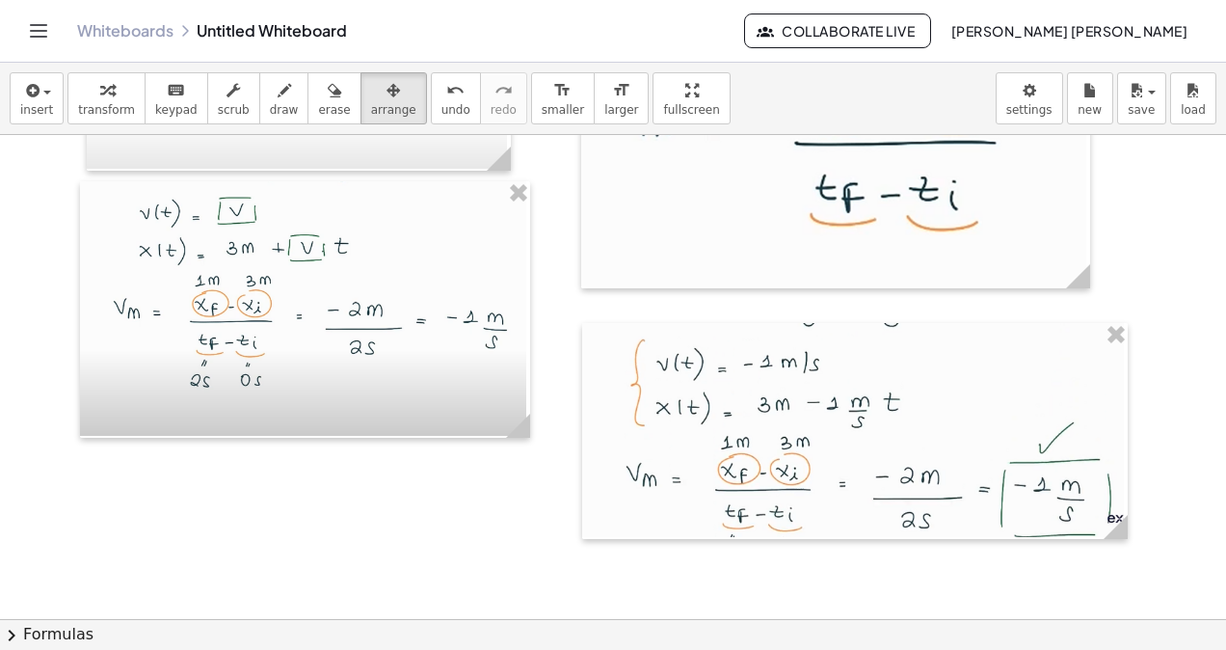
scroll to position [15526, 0]
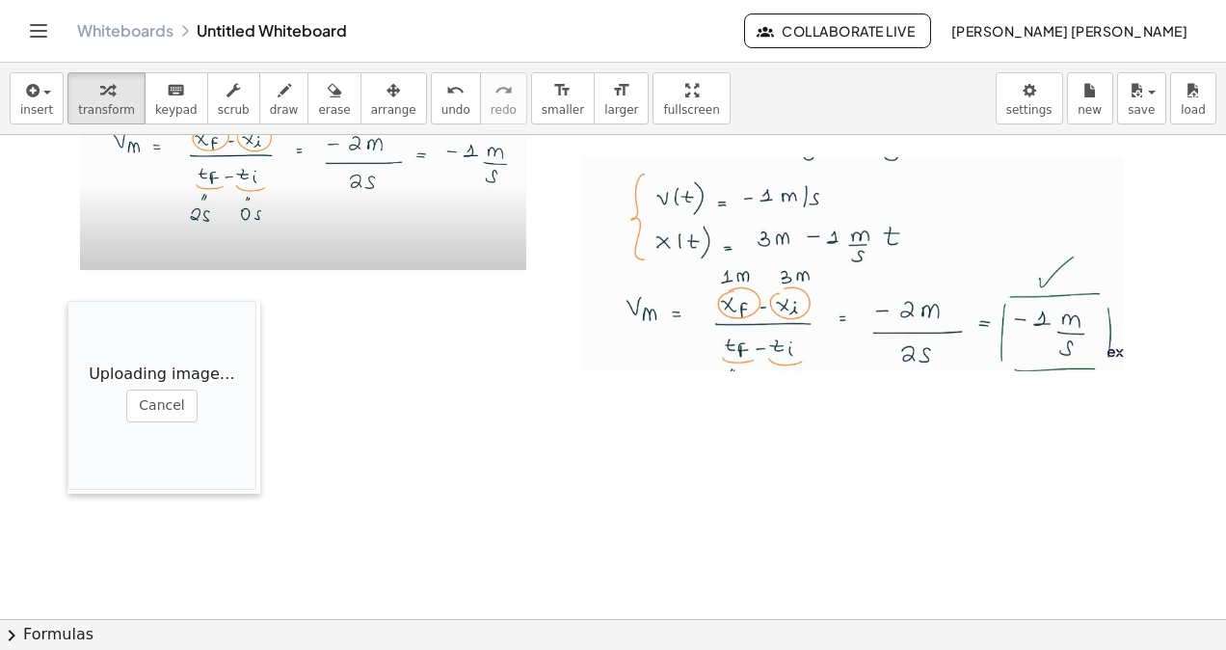
drag, startPoint x: 432, startPoint y: 528, endPoint x: 102, endPoint y: 285, distance: 409.5
click at [79, 301] on div at bounding box center [76, 397] width 19 height 193
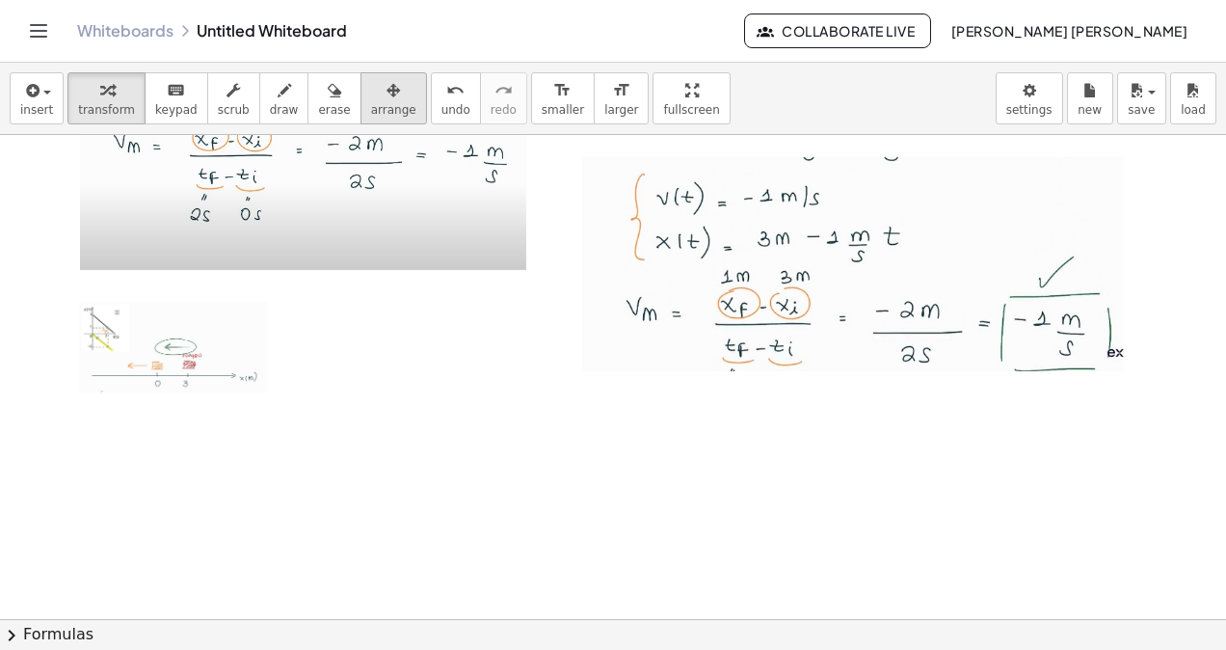
click at [371, 106] on span "arrange" at bounding box center [393, 109] width 45 height 13
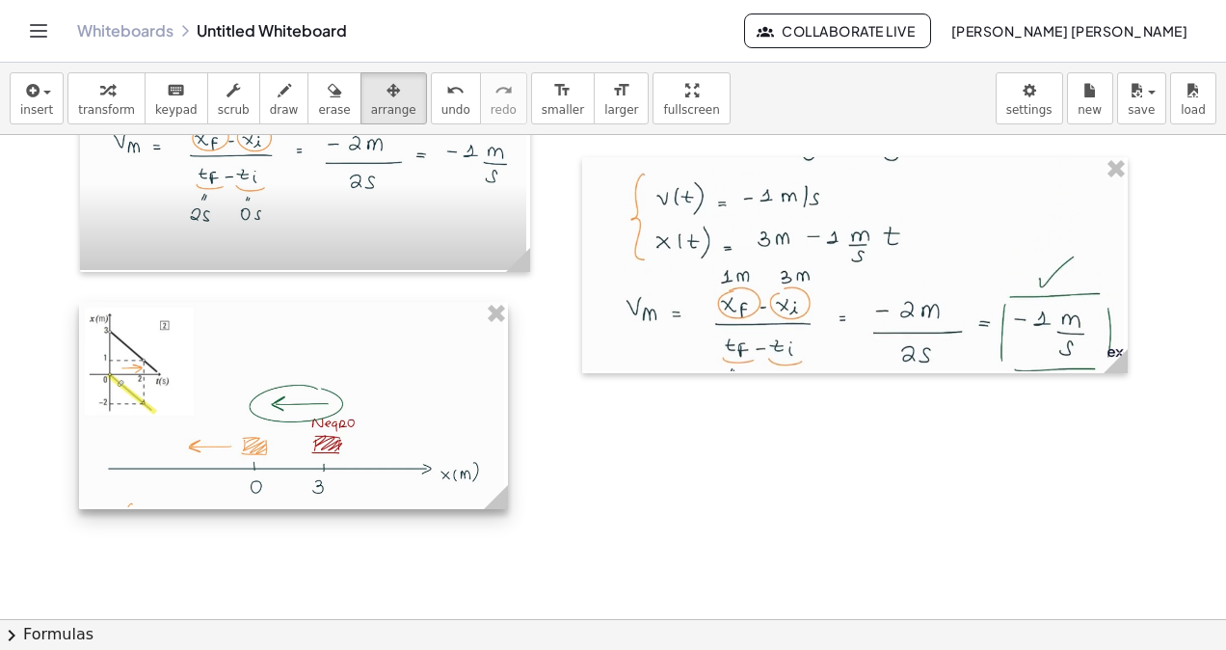
drag, startPoint x: 269, startPoint y: 384, endPoint x: 505, endPoint y: 470, distance: 251.6
click at [505, 470] on div at bounding box center [293, 405] width 429 height 207
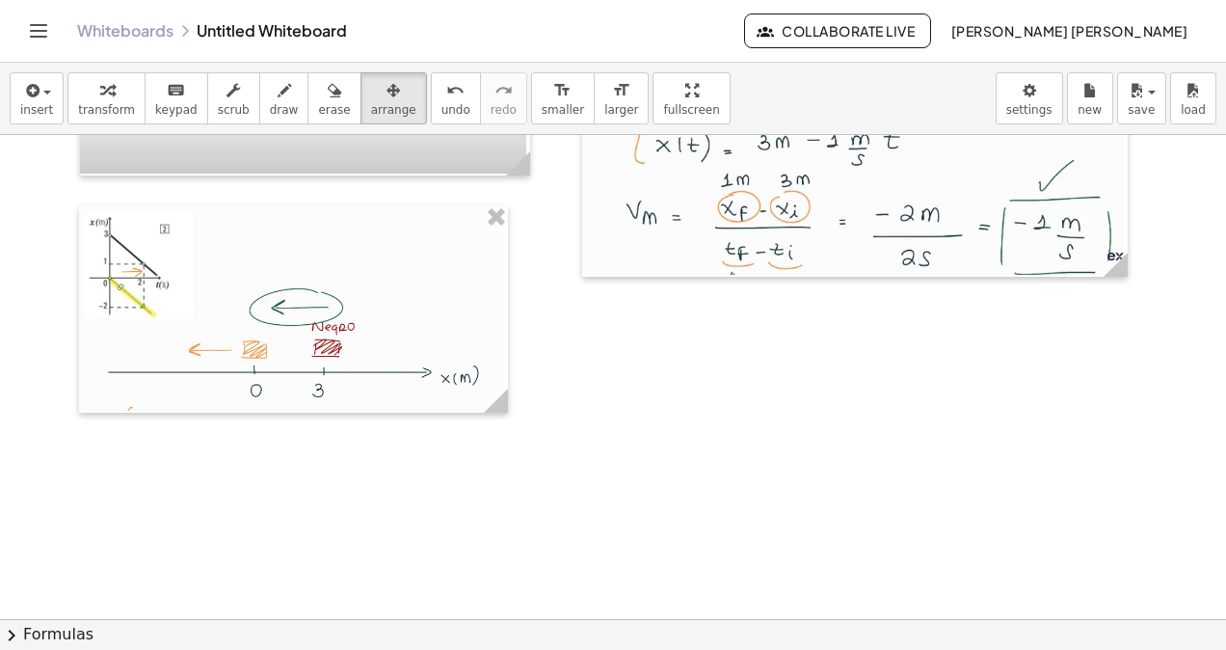
scroll to position [15719, 0]
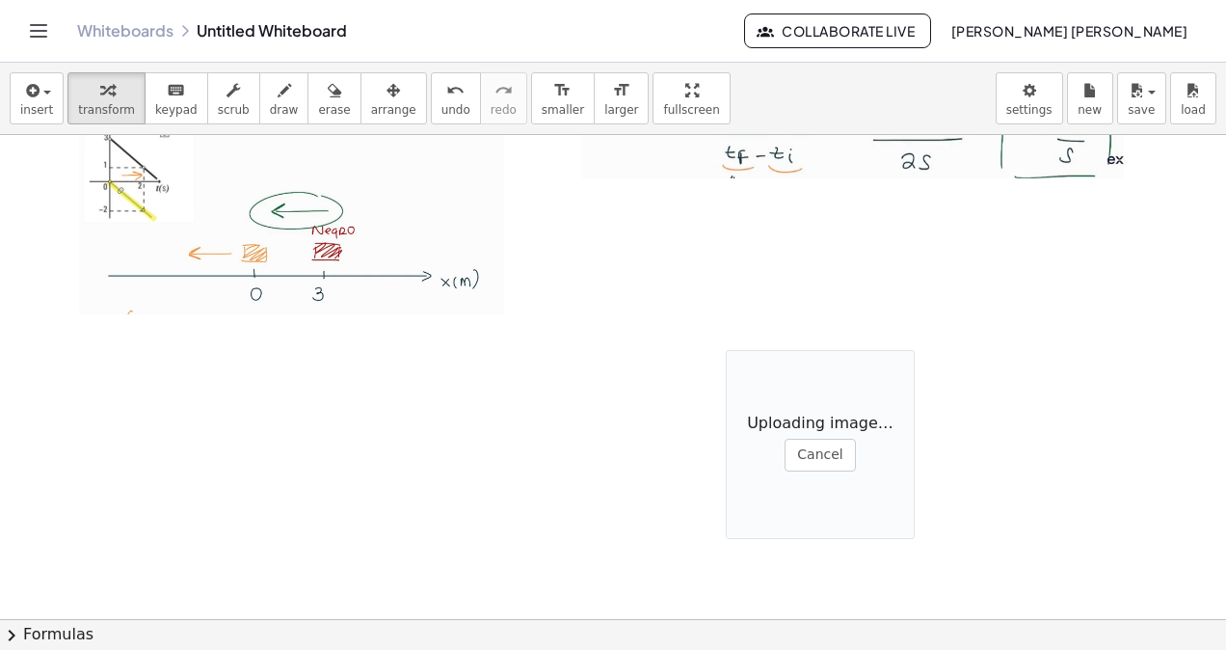
drag, startPoint x: 725, startPoint y: 367, endPoint x: 714, endPoint y: 335, distance: 33.5
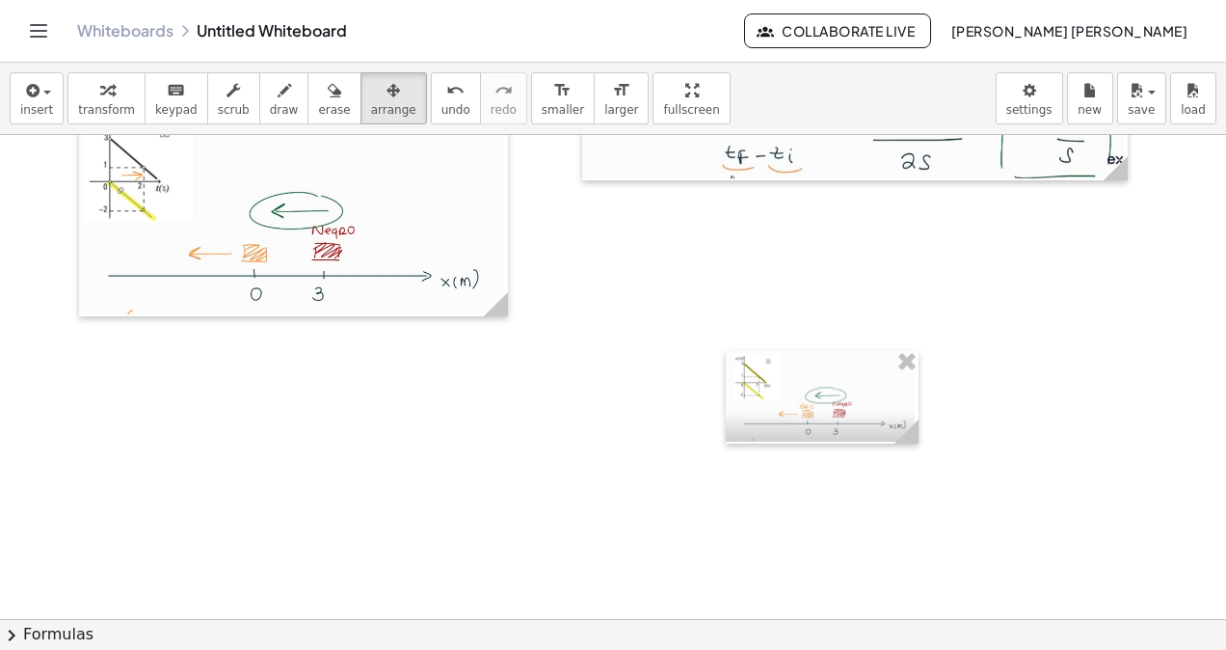
drag, startPoint x: 335, startPoint y: 100, endPoint x: 661, endPoint y: 394, distance: 438.8
click at [361, 105] on button "arrange" at bounding box center [394, 98] width 67 height 52
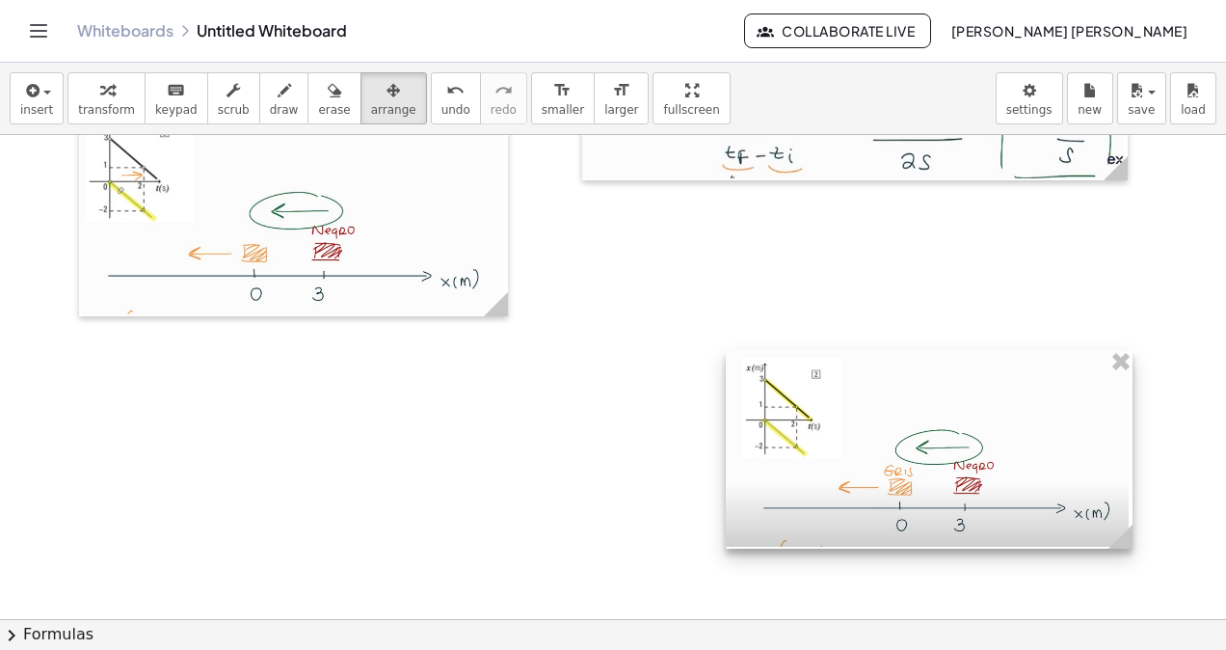
drag, startPoint x: 918, startPoint y: 438, endPoint x: 1132, endPoint y: 601, distance: 268.9
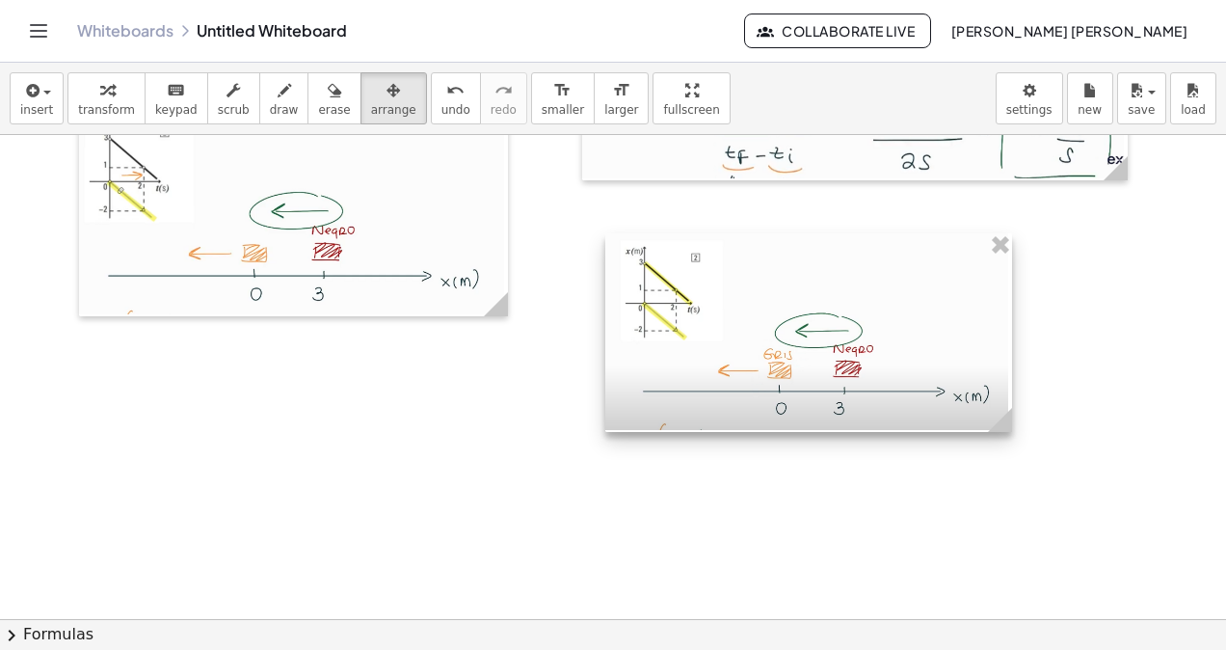
drag, startPoint x: 891, startPoint y: 451, endPoint x: 771, endPoint y: 345, distance: 159.8
click at [771, 345] on div at bounding box center [808, 332] width 407 height 199
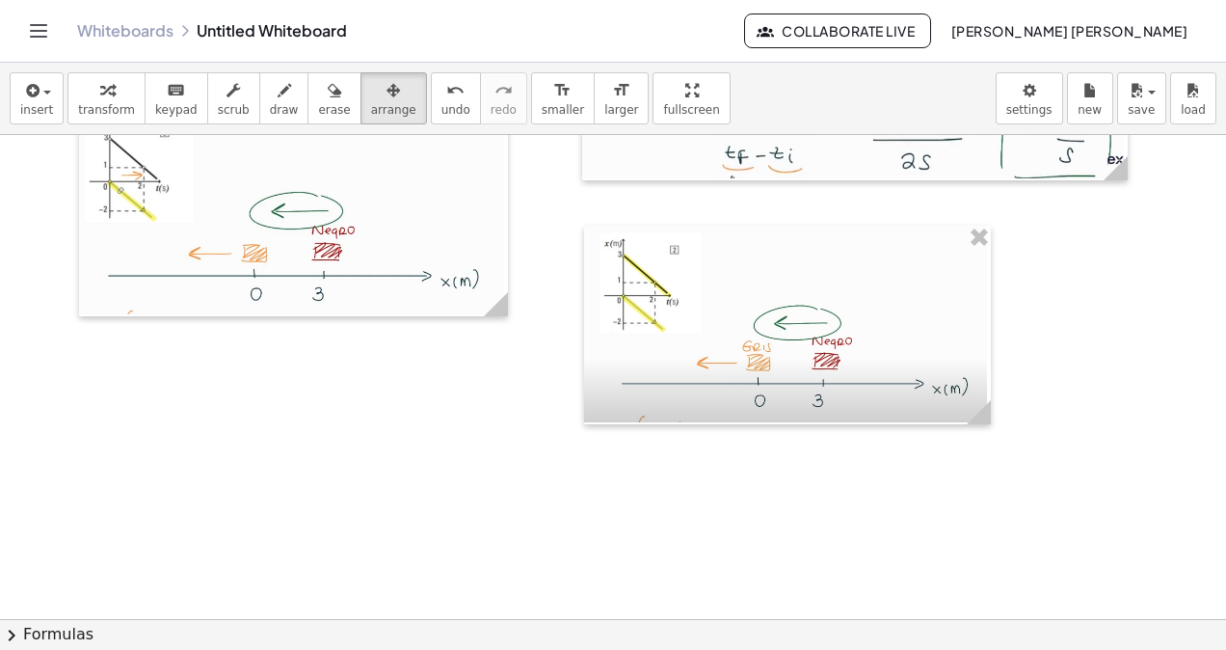
scroll to position [15815, 0]
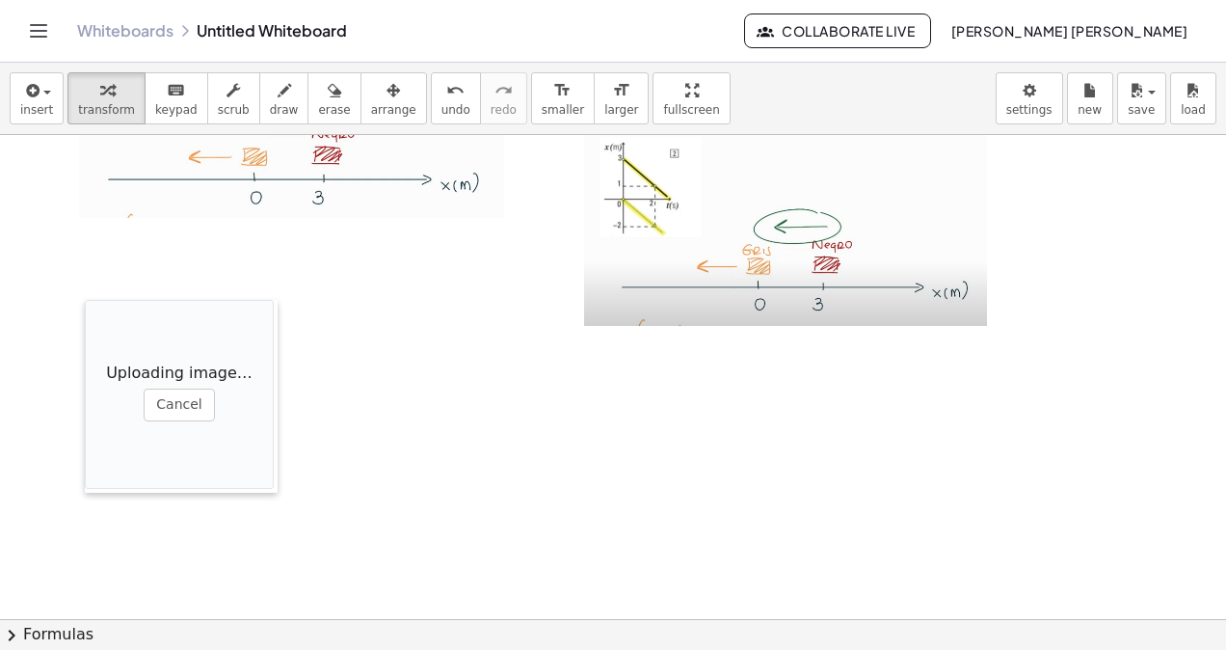
drag, startPoint x: 506, startPoint y: 513, endPoint x: 96, endPoint y: 290, distance: 466.3
click at [96, 300] on div at bounding box center [94, 396] width 19 height 193
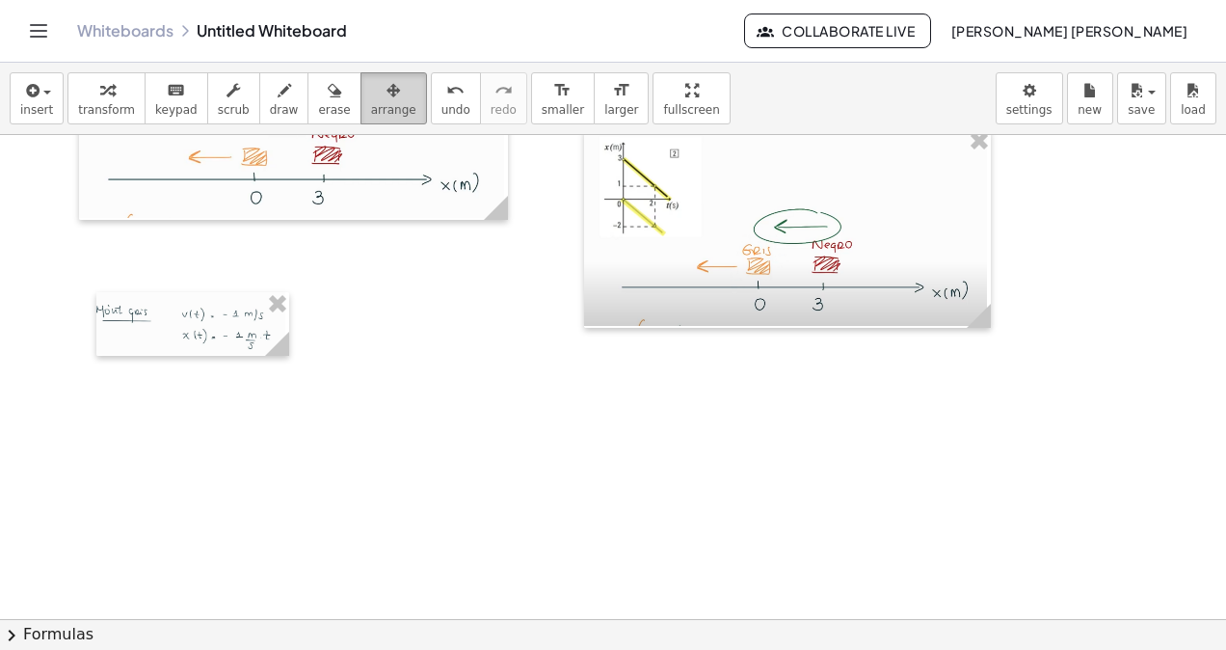
click at [371, 103] on span "arrange" at bounding box center [393, 109] width 45 height 13
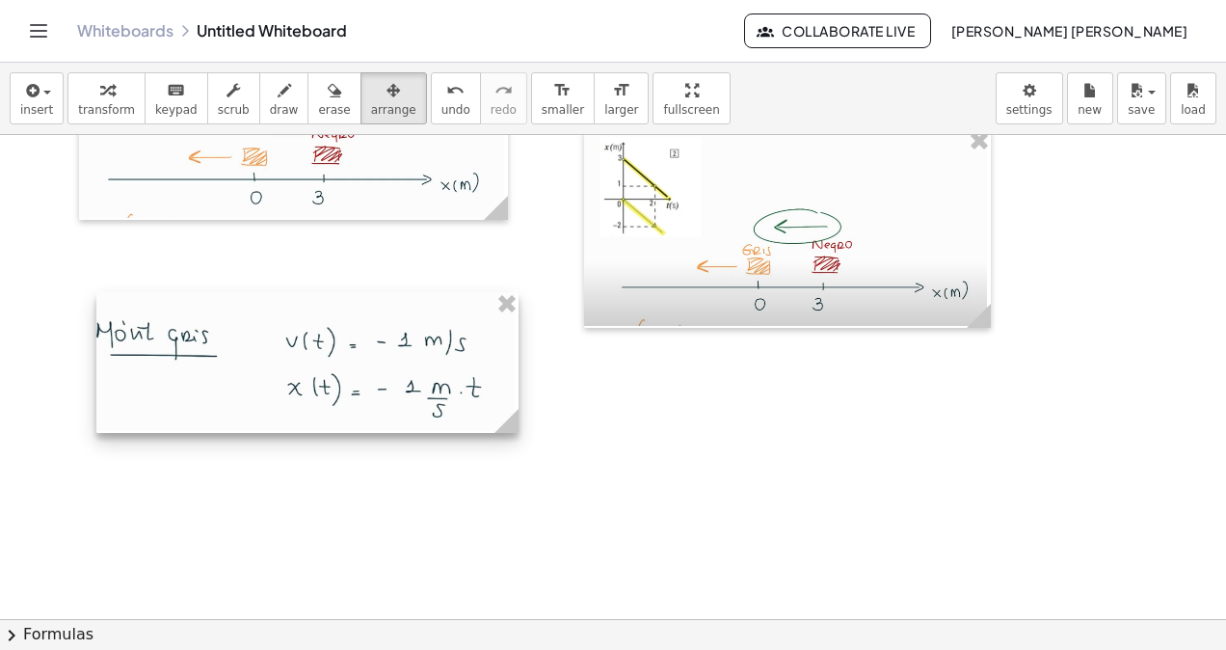
drag, startPoint x: 280, startPoint y: 352, endPoint x: 509, endPoint y: 403, distance: 235.0
click at [509, 404] on icon at bounding box center [507, 421] width 34 height 34
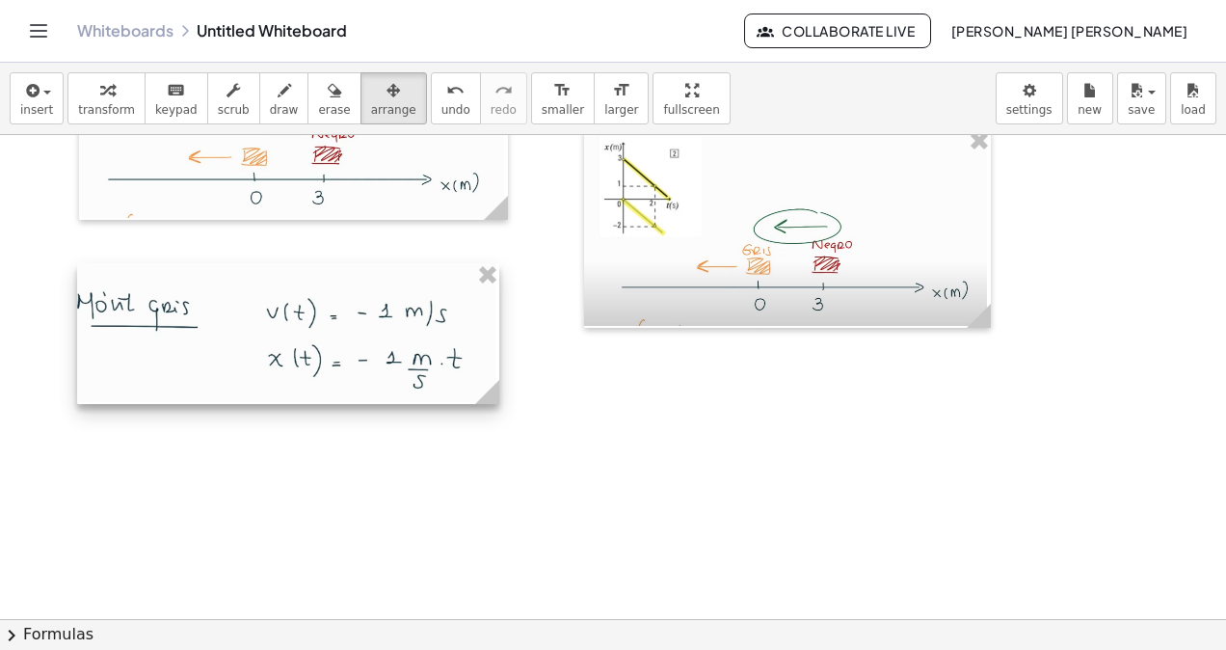
drag, startPoint x: 438, startPoint y: 384, endPoint x: 421, endPoint y: 361, distance: 28.3
click at [421, 361] on div at bounding box center [288, 333] width 422 height 141
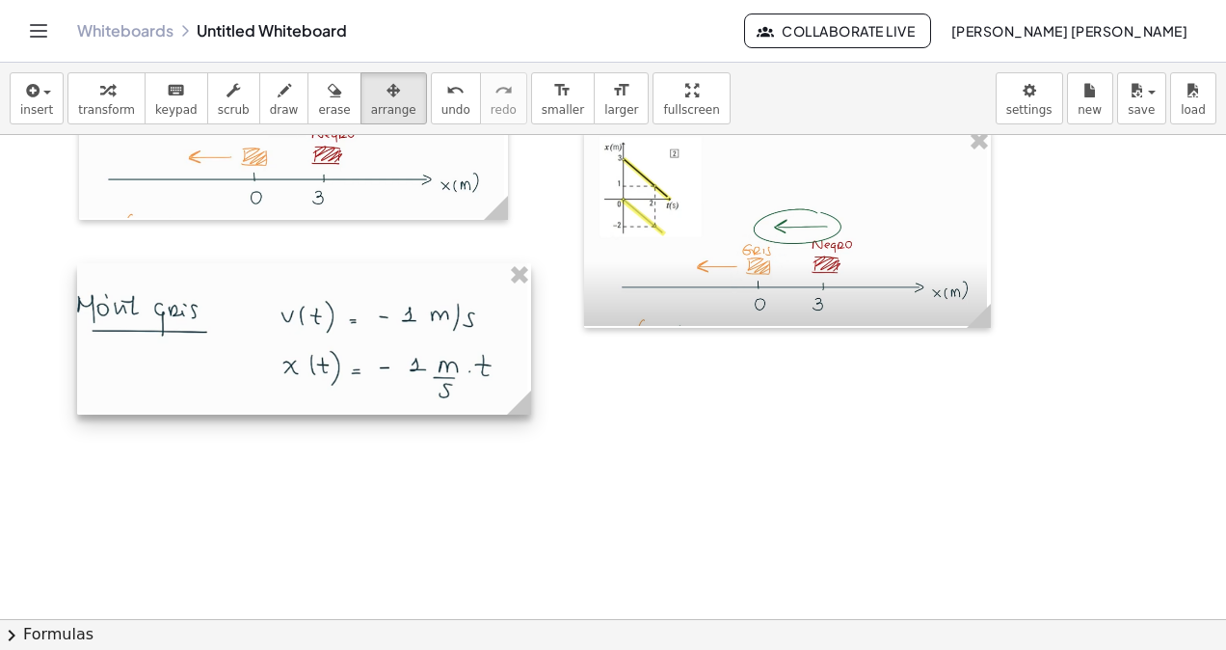
drag, startPoint x: 480, startPoint y: 389, endPoint x: 512, endPoint y: 405, distance: 35.4
click at [512, 405] on circle at bounding box center [523, 406] width 34 height 34
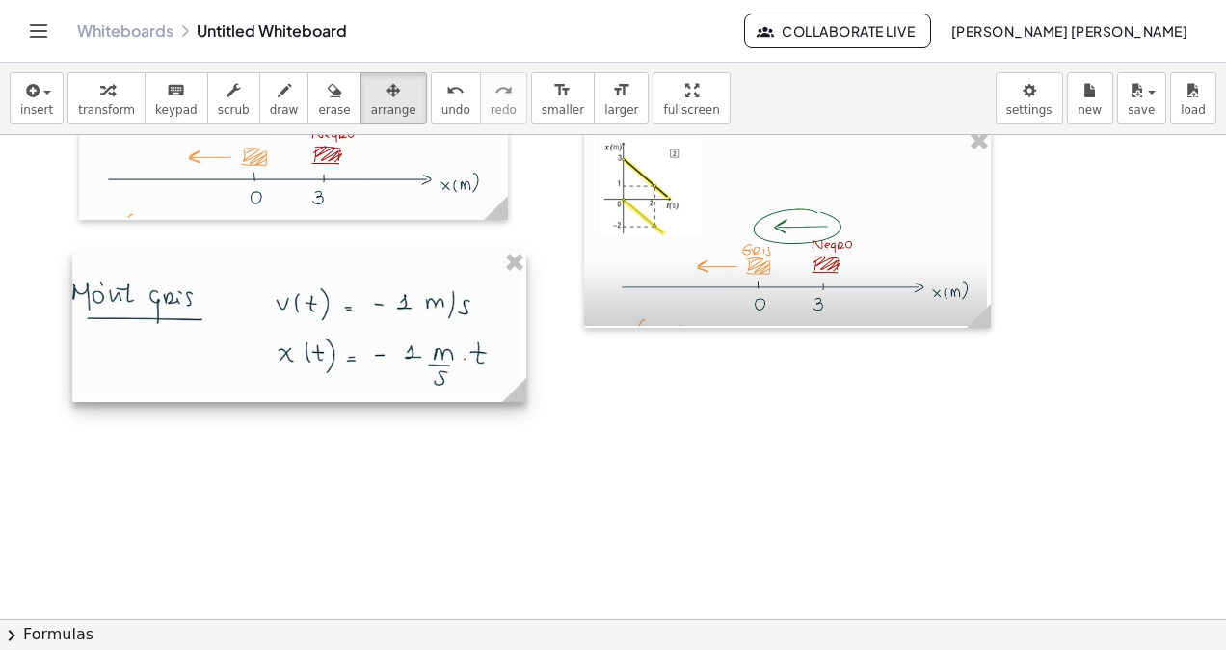
scroll to position [15622, 0]
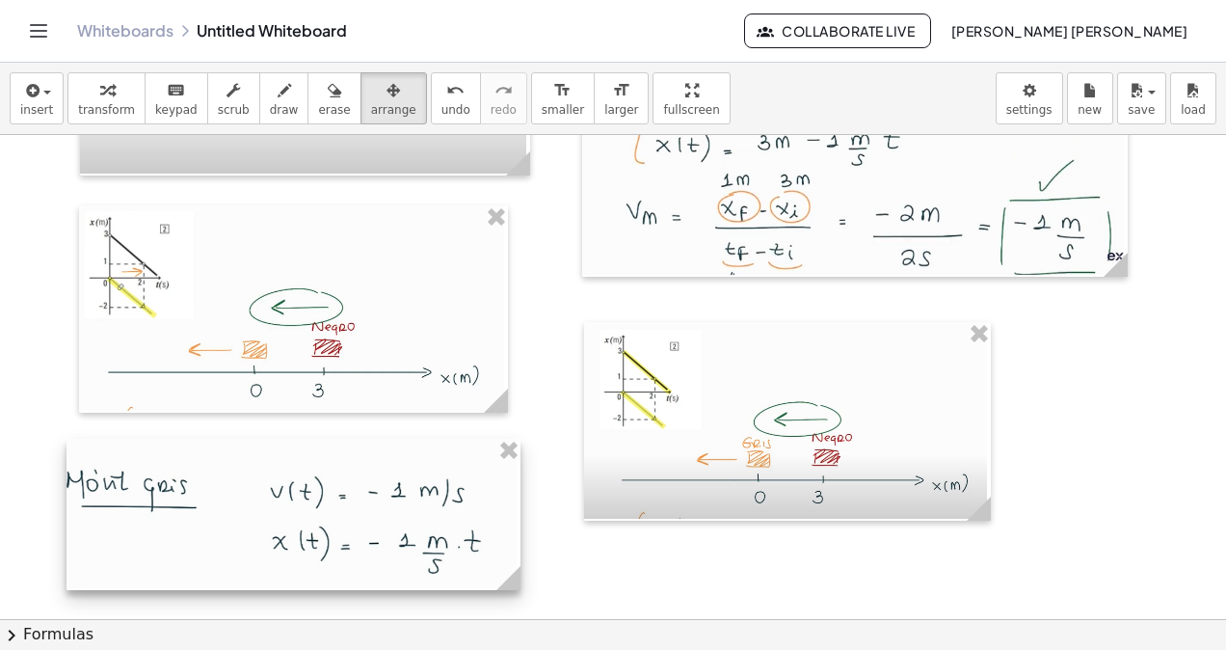
drag, startPoint x: 410, startPoint y: 379, endPoint x: 402, endPoint y: 370, distance: 11.6
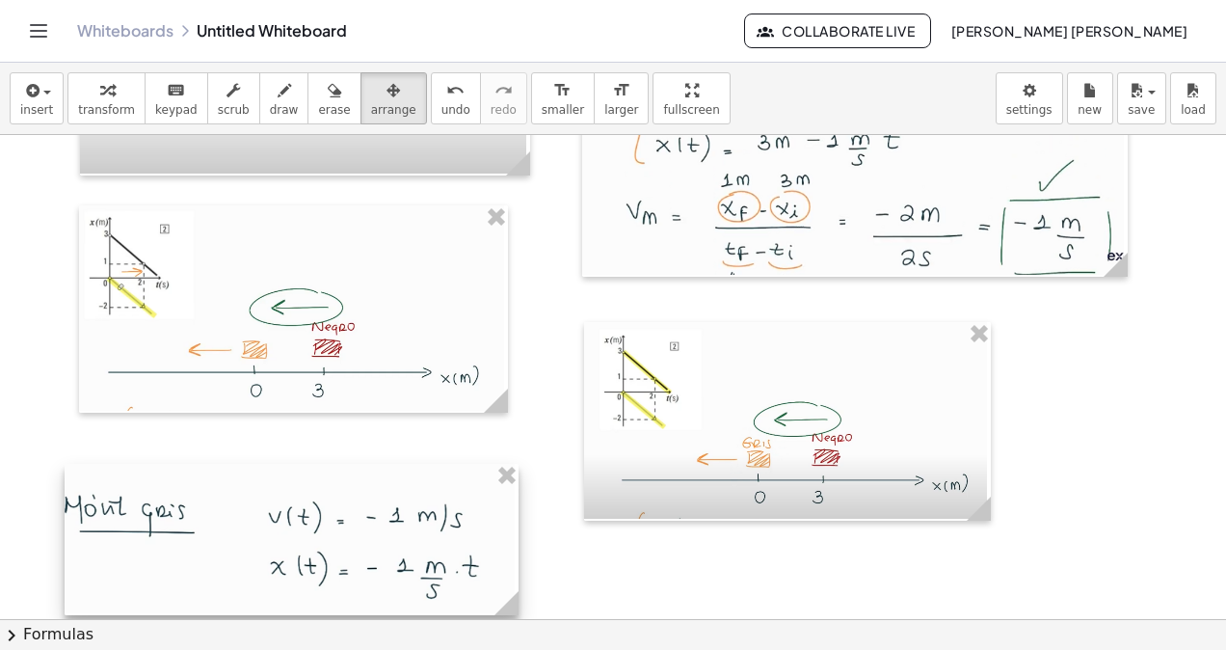
drag, startPoint x: 365, startPoint y: 505, endPoint x: 364, endPoint y: 530, distance: 25.1
click at [364, 530] on div at bounding box center [292, 539] width 454 height 151
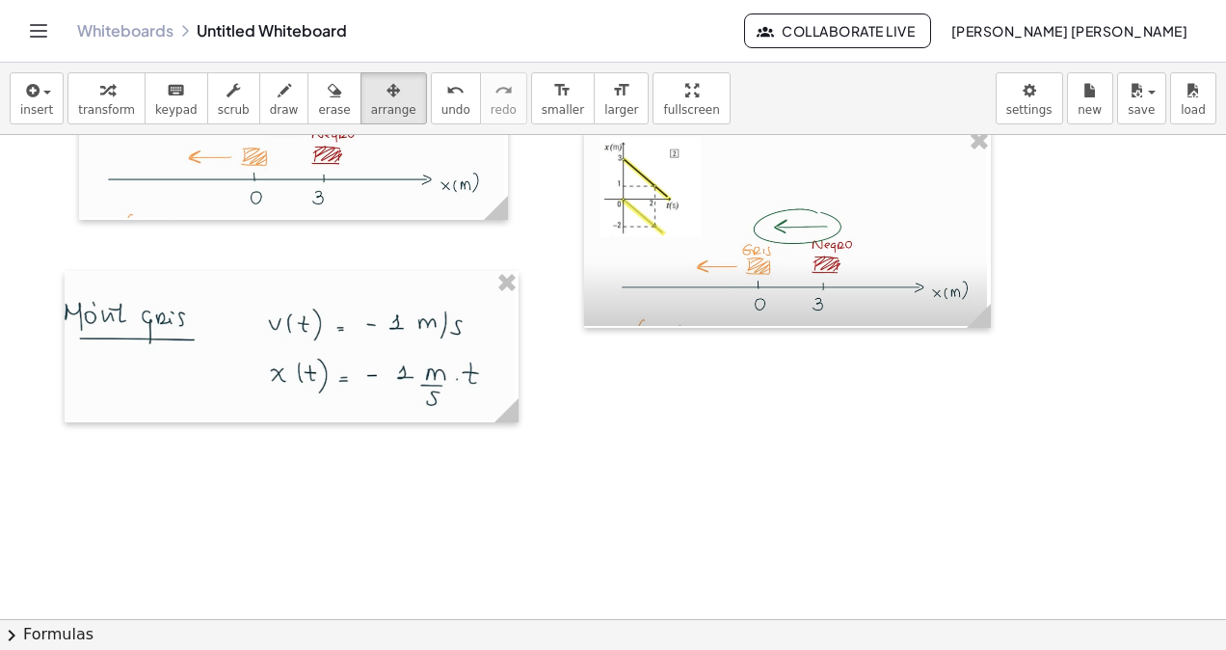
scroll to position [16008, 0]
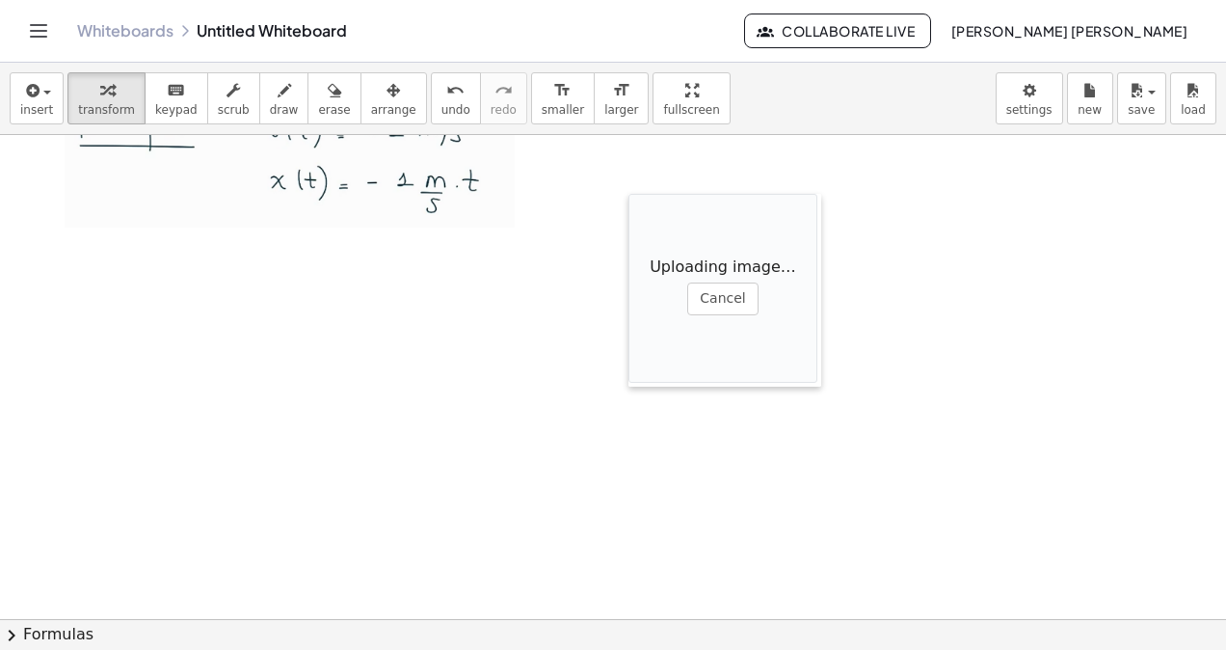
drag, startPoint x: 495, startPoint y: 461, endPoint x: 596, endPoint y: 185, distance: 293.3
click at [628, 194] on div at bounding box center [637, 290] width 19 height 193
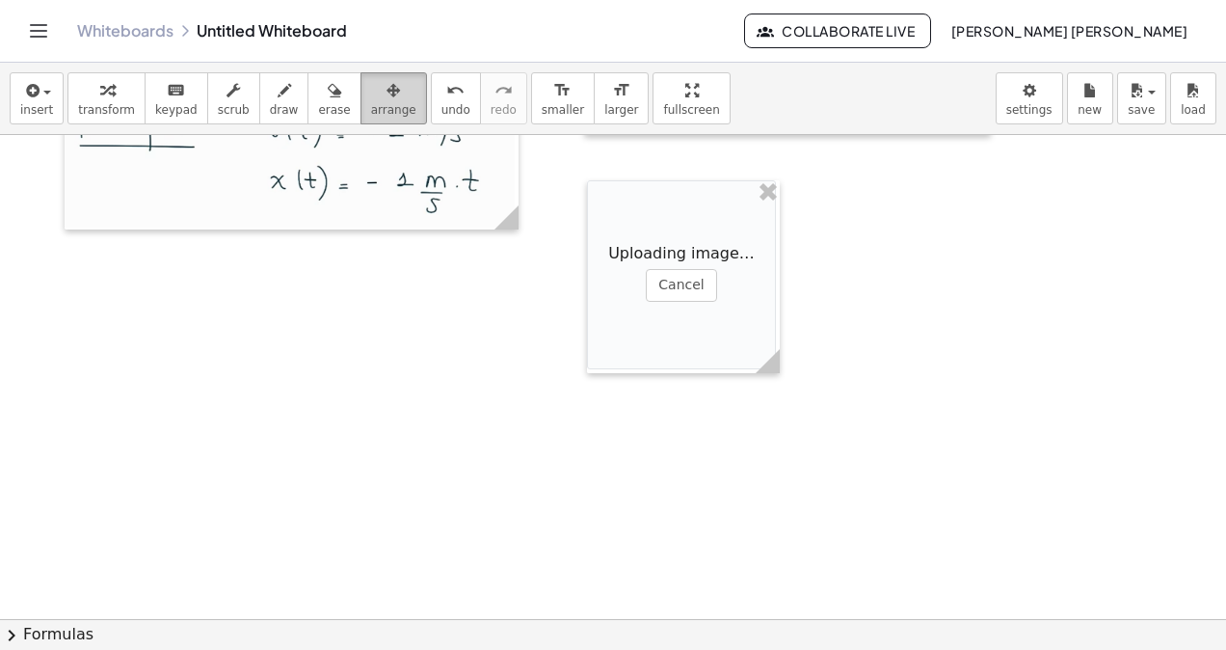
click at [371, 114] on span "arrange" at bounding box center [393, 109] width 45 height 13
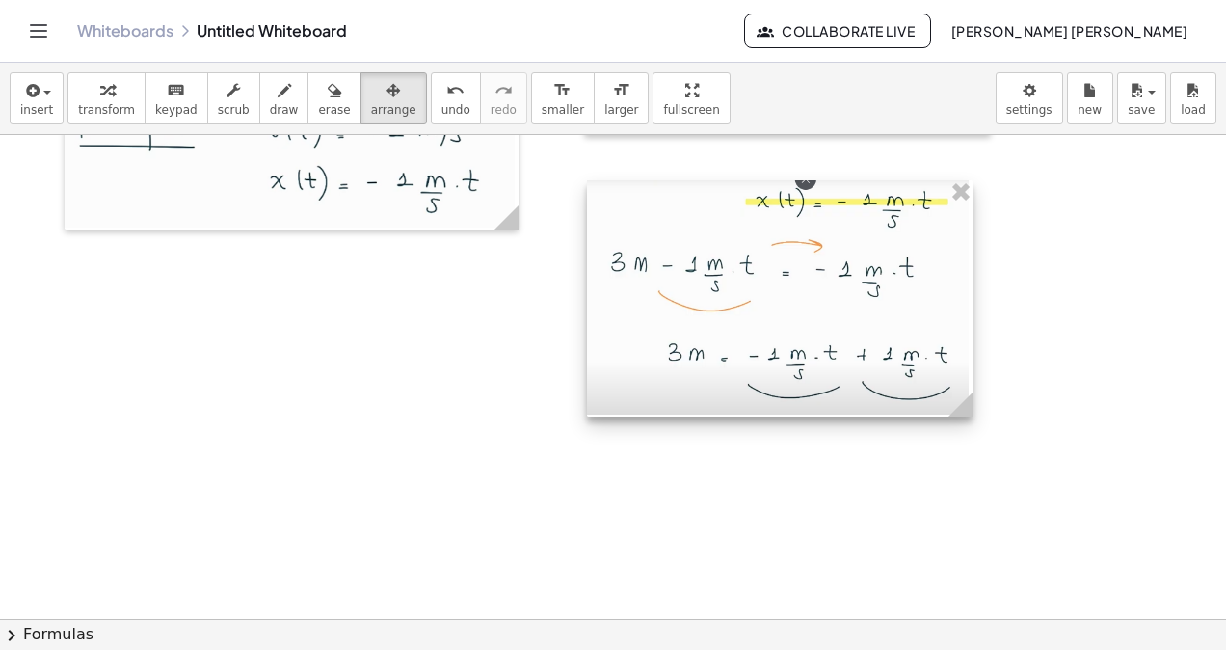
drag, startPoint x: 775, startPoint y: 276, endPoint x: 978, endPoint y: 362, distance: 221.1
click at [973, 362] on div at bounding box center [780, 298] width 386 height 237
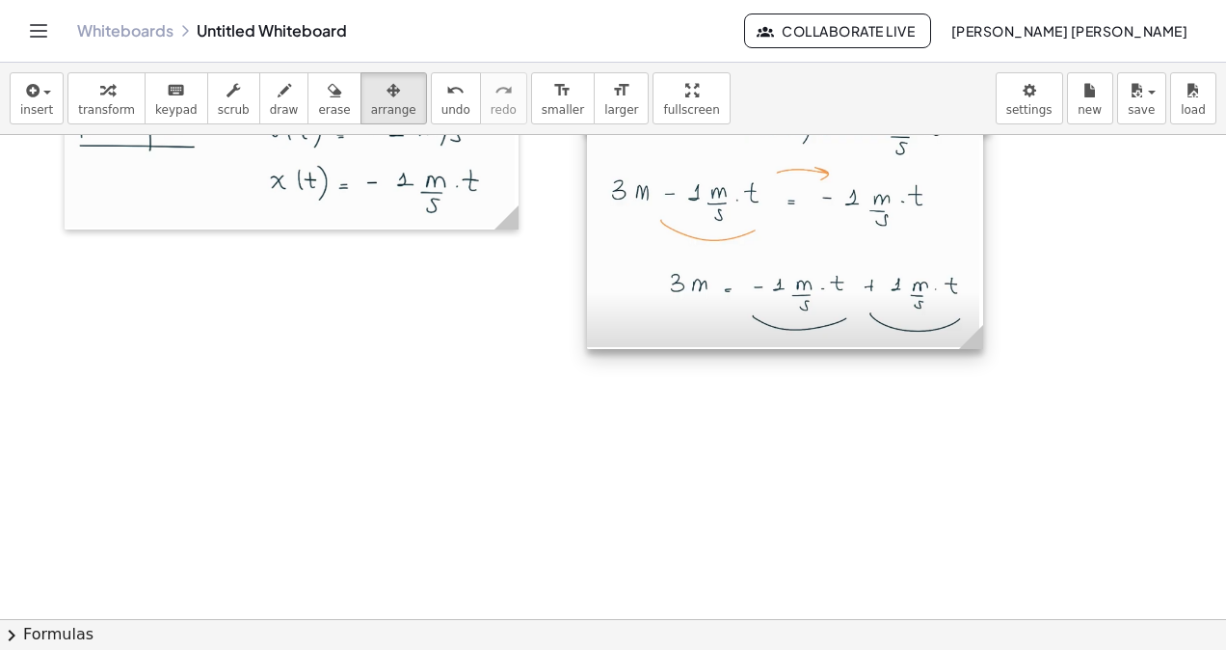
drag, startPoint x: 900, startPoint y: 415, endPoint x: 900, endPoint y: 341, distance: 74.2
click at [900, 341] on div at bounding box center [785, 227] width 396 height 243
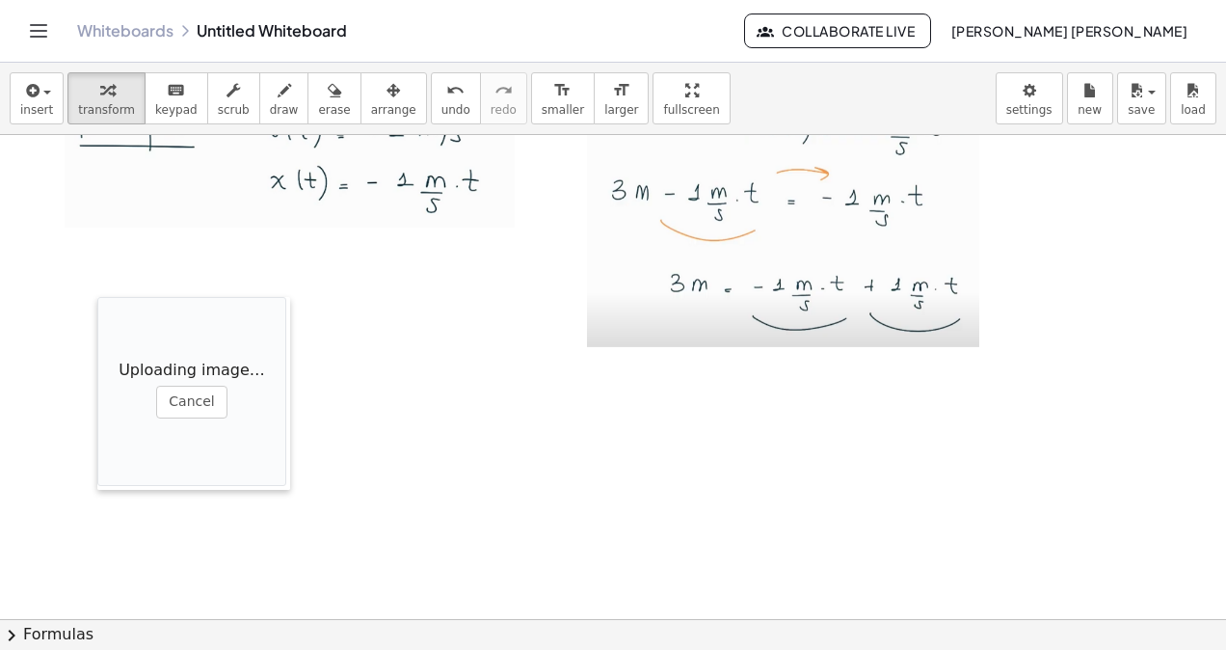
drag, startPoint x: 493, startPoint y: 524, endPoint x: 192, endPoint y: 157, distance: 474.7
click at [97, 297] on div at bounding box center [106, 393] width 19 height 193
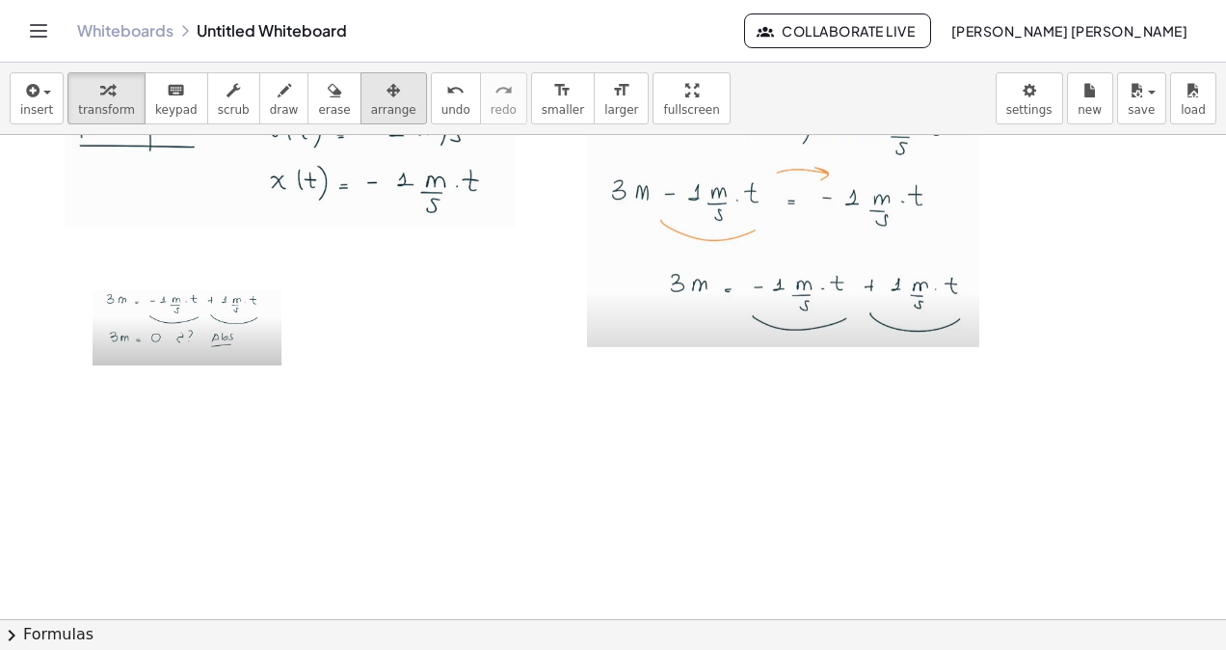
click at [387, 81] on icon "button" at bounding box center [393, 90] width 13 height 23
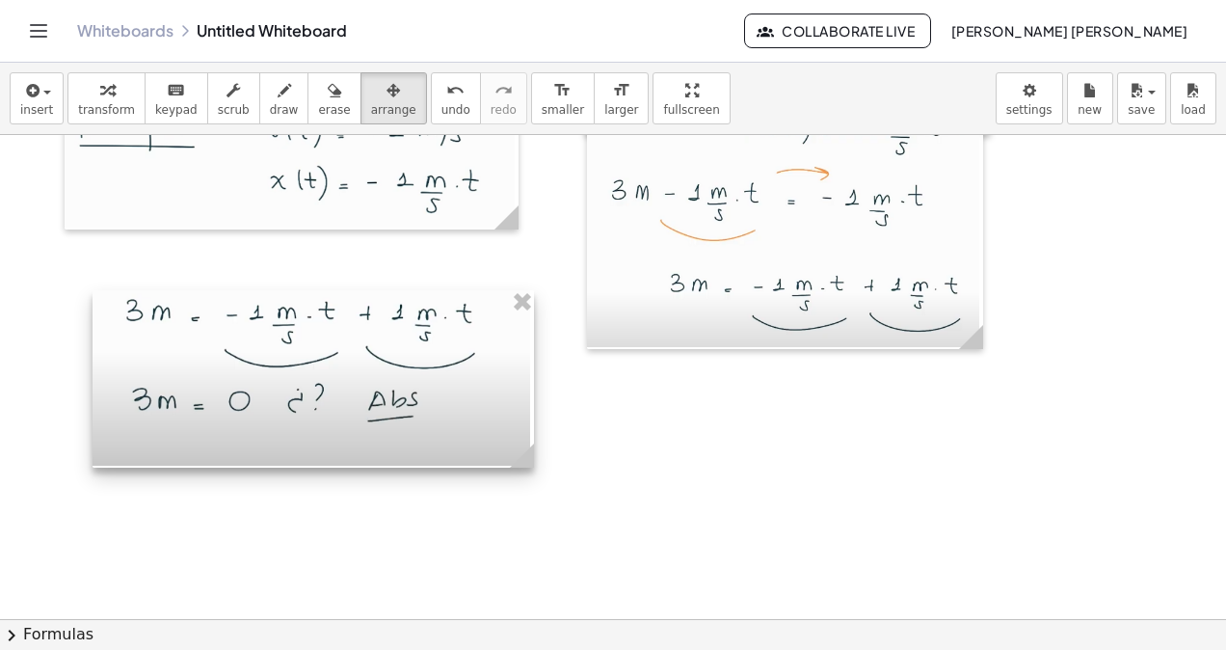
drag, startPoint x: 283, startPoint y: 356, endPoint x: 532, endPoint y: 408, distance: 254.1
click at [532, 408] on div at bounding box center [313, 378] width 441 height 177
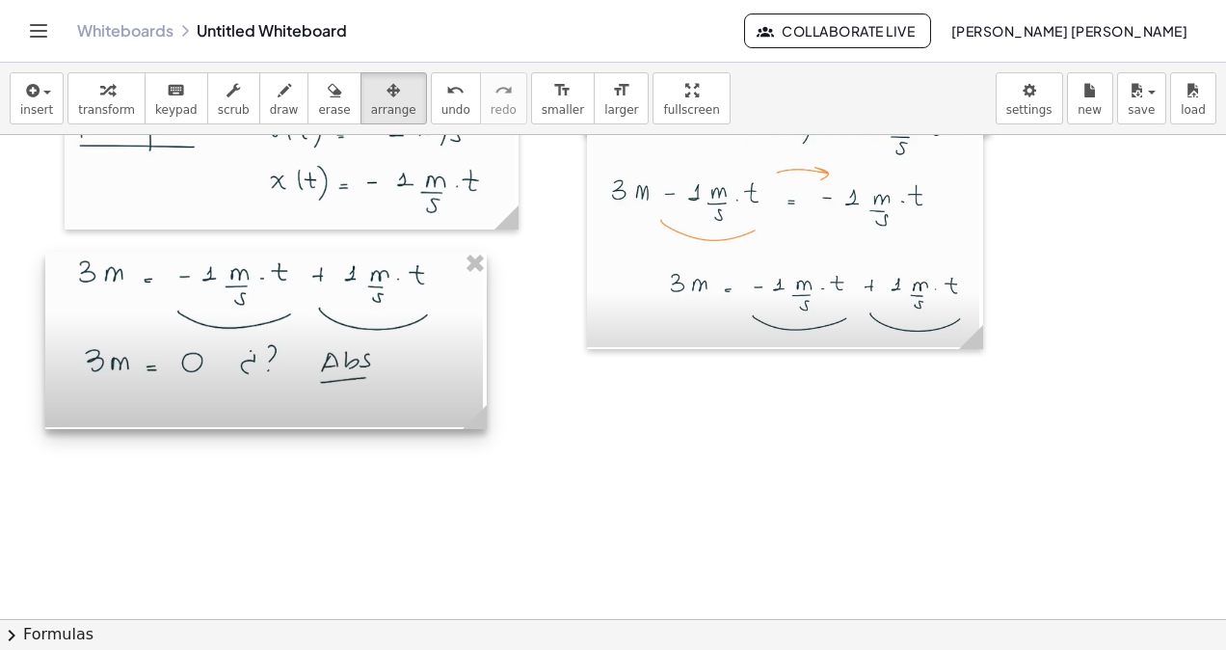
drag, startPoint x: 422, startPoint y: 426, endPoint x: 375, endPoint y: 387, distance: 61.0
click at [375, 387] on div at bounding box center [265, 340] width 441 height 177
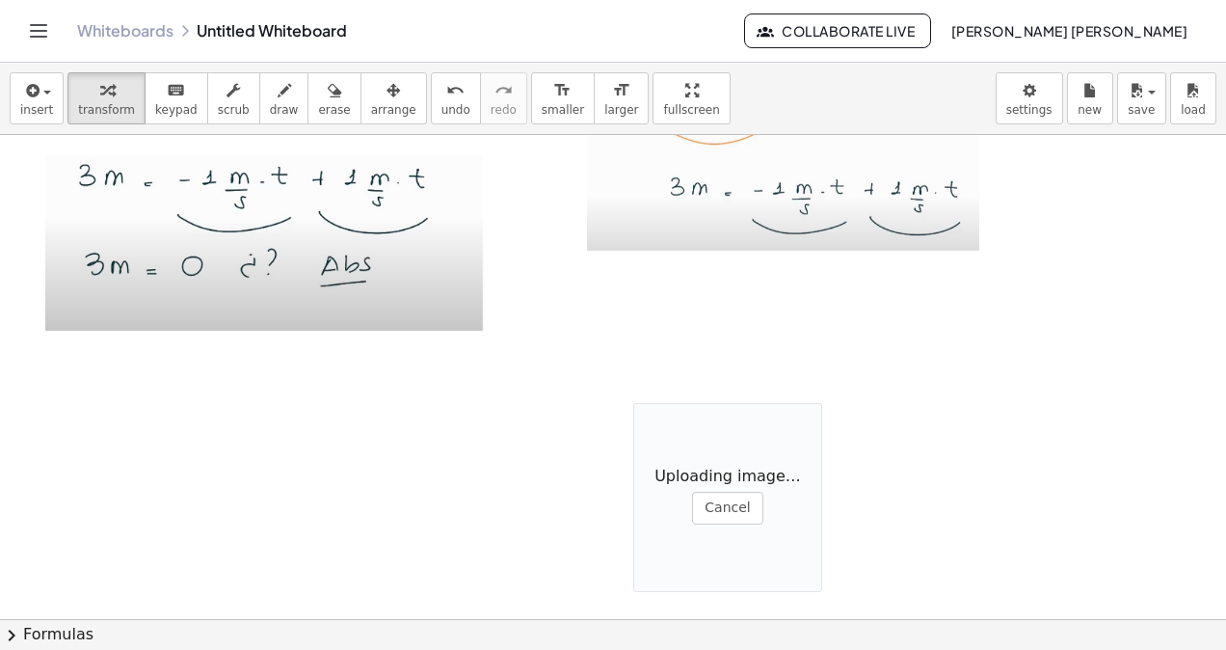
scroll to position [16201, 0]
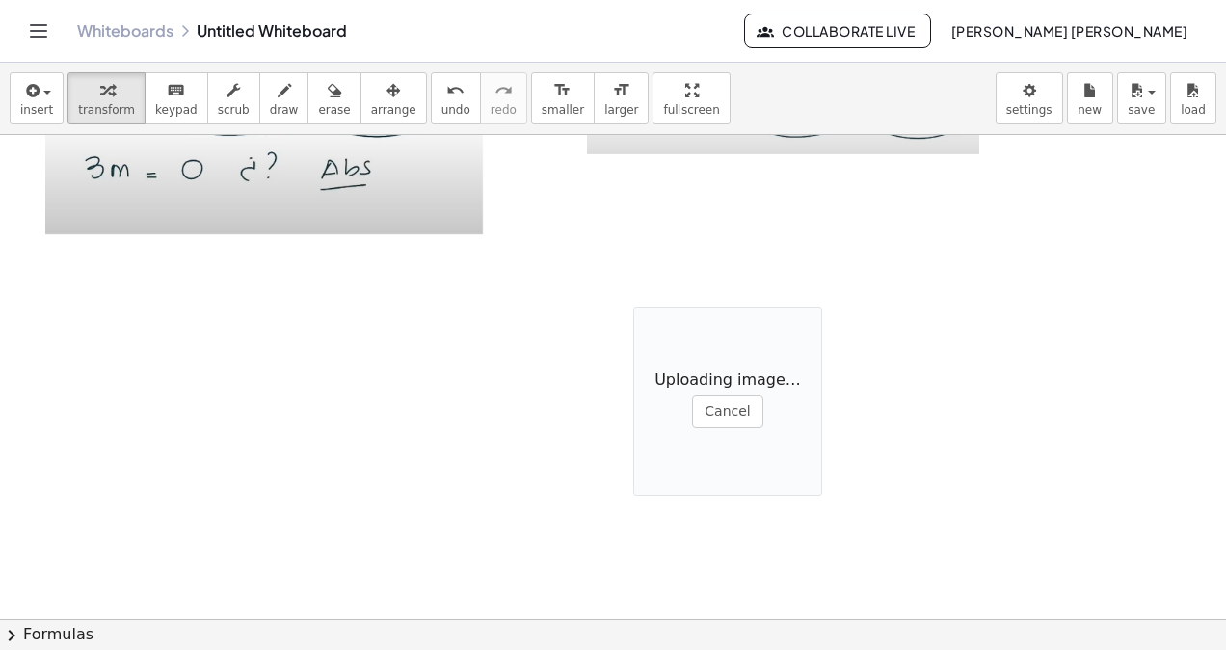
drag, startPoint x: 632, startPoint y: 484, endPoint x: 638, endPoint y: 512, distance: 28.5
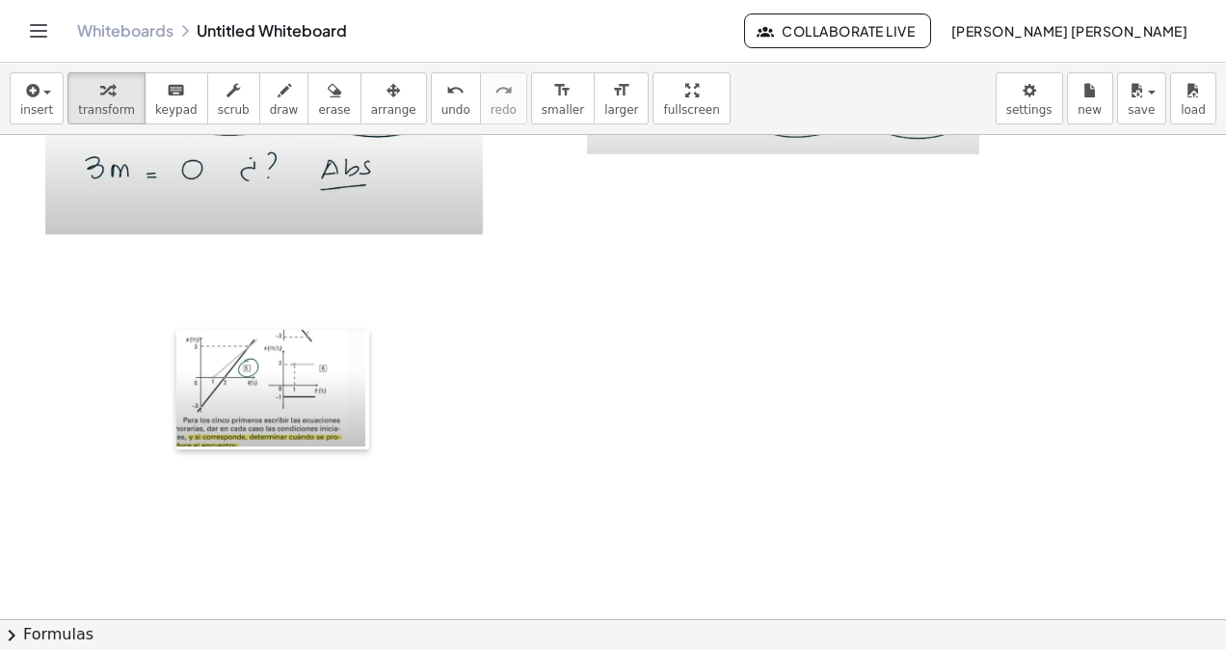
drag, startPoint x: 634, startPoint y: 418, endPoint x: 117, endPoint y: 444, distance: 518.3
click at [176, 445] on div at bounding box center [185, 390] width 19 height 120
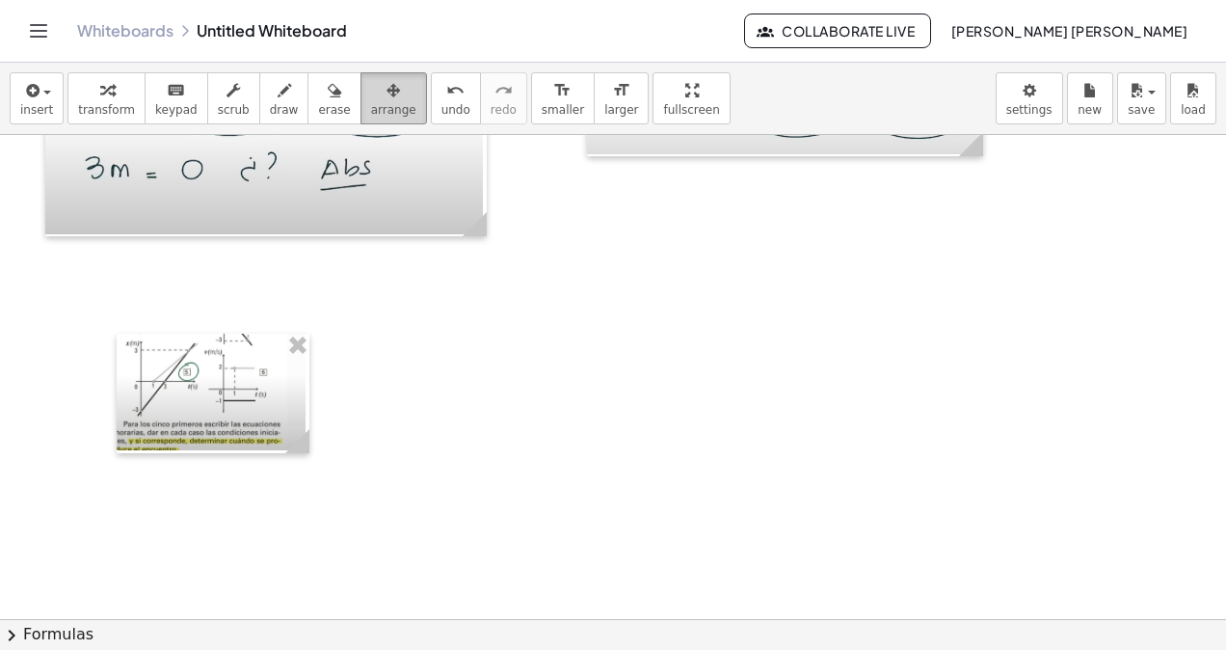
click at [370, 122] on button "arrange" at bounding box center [394, 98] width 67 height 52
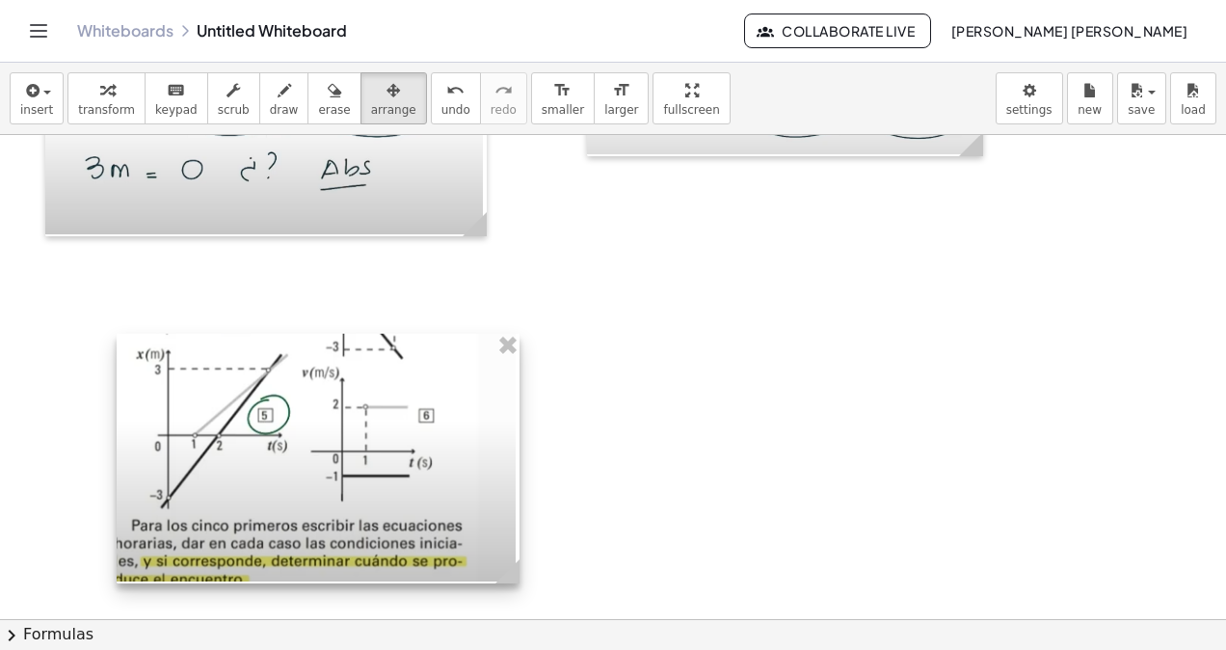
drag, startPoint x: 303, startPoint y: 445, endPoint x: 513, endPoint y: 517, distance: 221.9
click at [513, 517] on div at bounding box center [318, 459] width 403 height 251
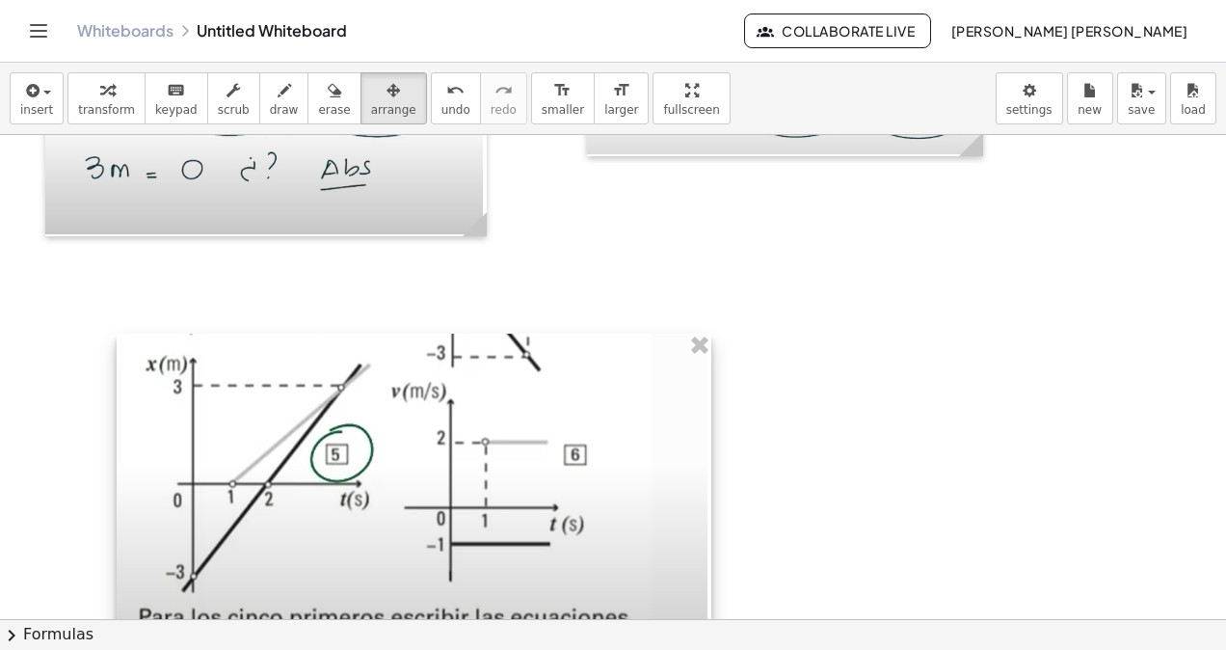
drag, startPoint x: 516, startPoint y: 559, endPoint x: 708, endPoint y: 582, distance: 193.2
click at [708, 582] on div at bounding box center [414, 518] width 595 height 369
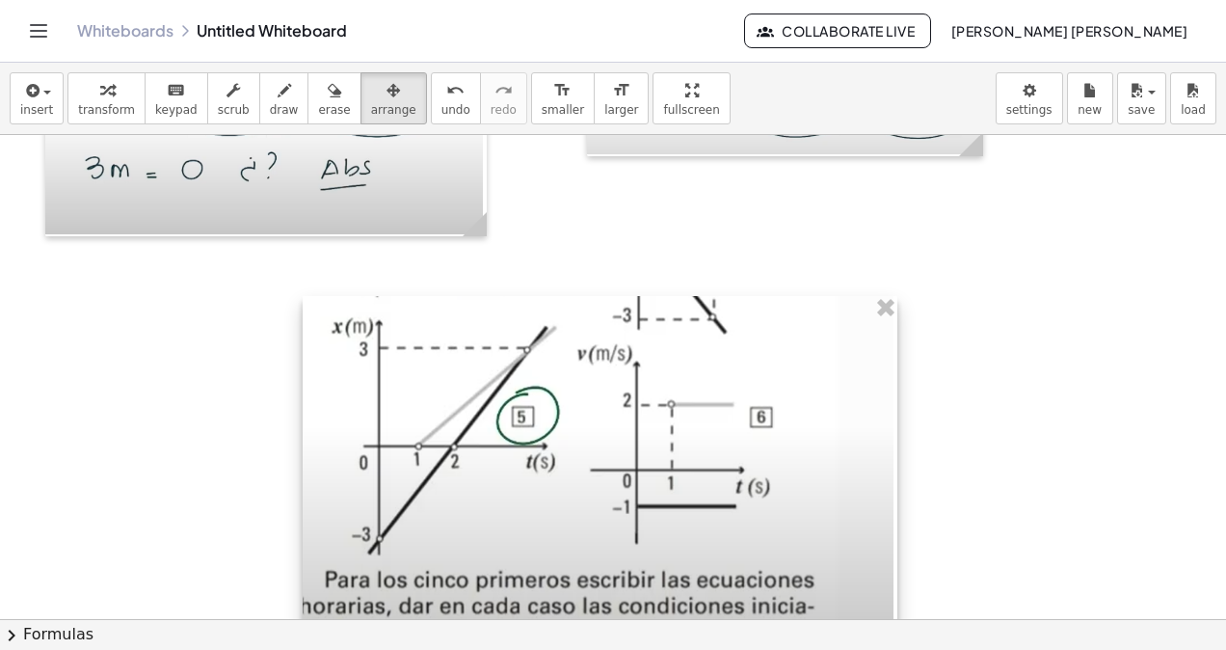
drag, startPoint x: 554, startPoint y: 558, endPoint x: 740, endPoint y: 521, distance: 189.8
click at [740, 521] on div at bounding box center [600, 480] width 595 height 369
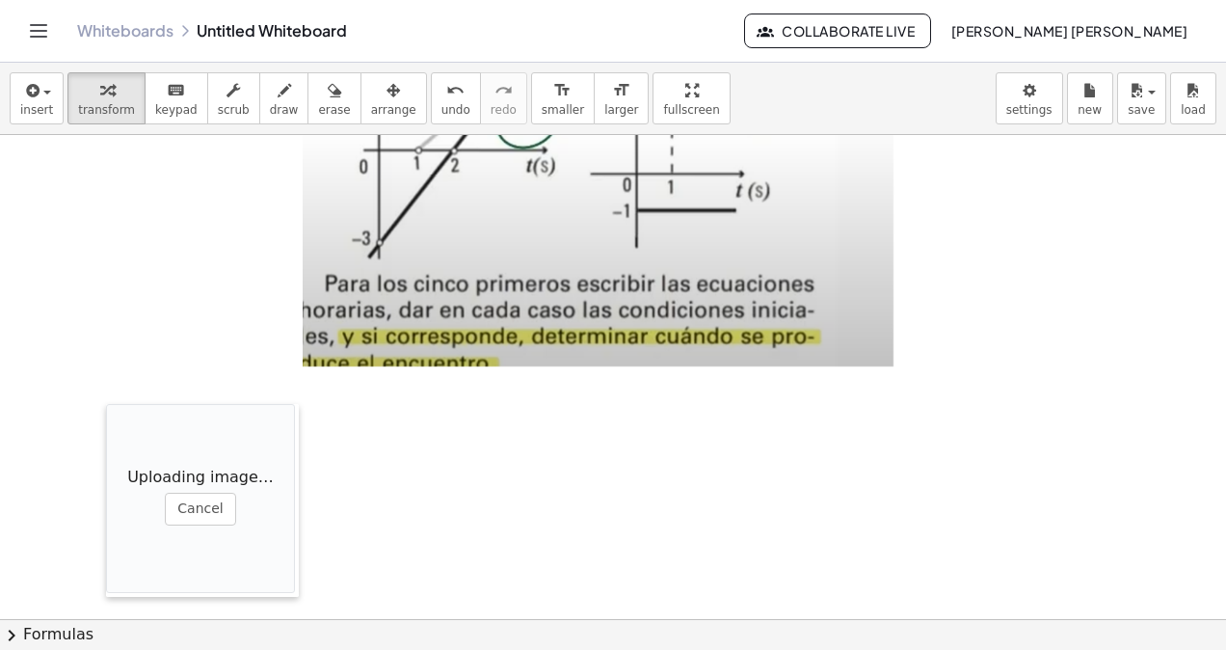
drag, startPoint x: 463, startPoint y: 520, endPoint x: 152, endPoint y: 295, distance: 383.1
click at [111, 411] on div at bounding box center [115, 500] width 19 height 193
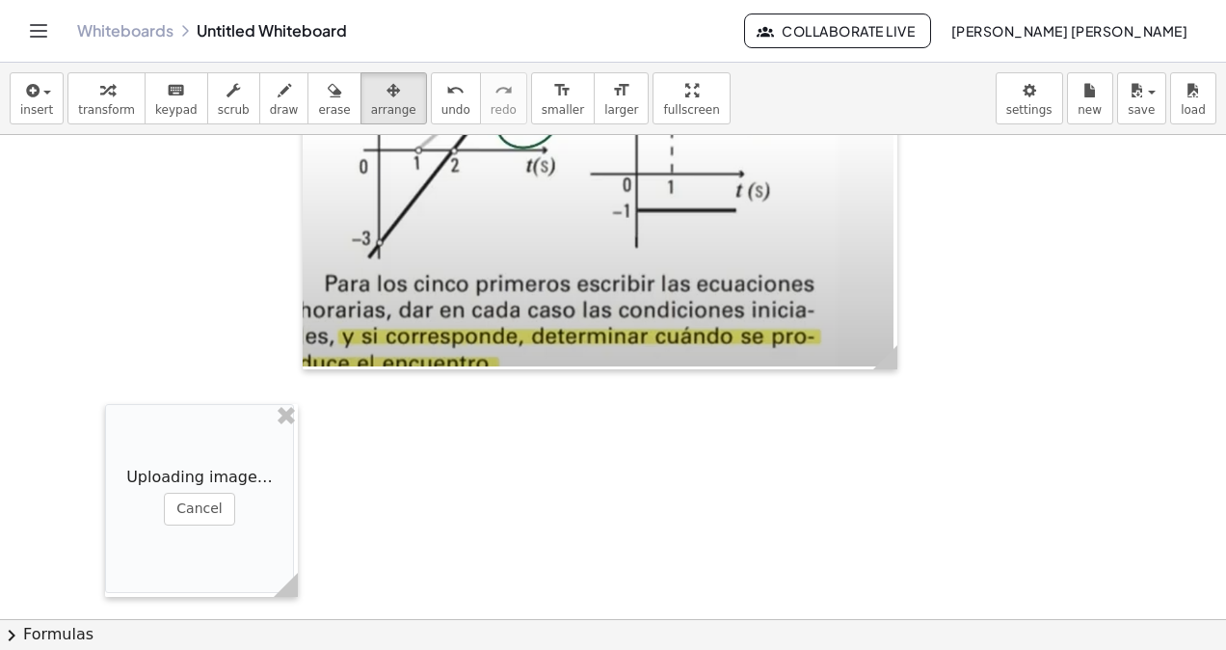
drag, startPoint x: 353, startPoint y: 102, endPoint x: 258, endPoint y: 301, distance: 219.9
click at [361, 108] on button "arrange" at bounding box center [394, 98] width 67 height 52
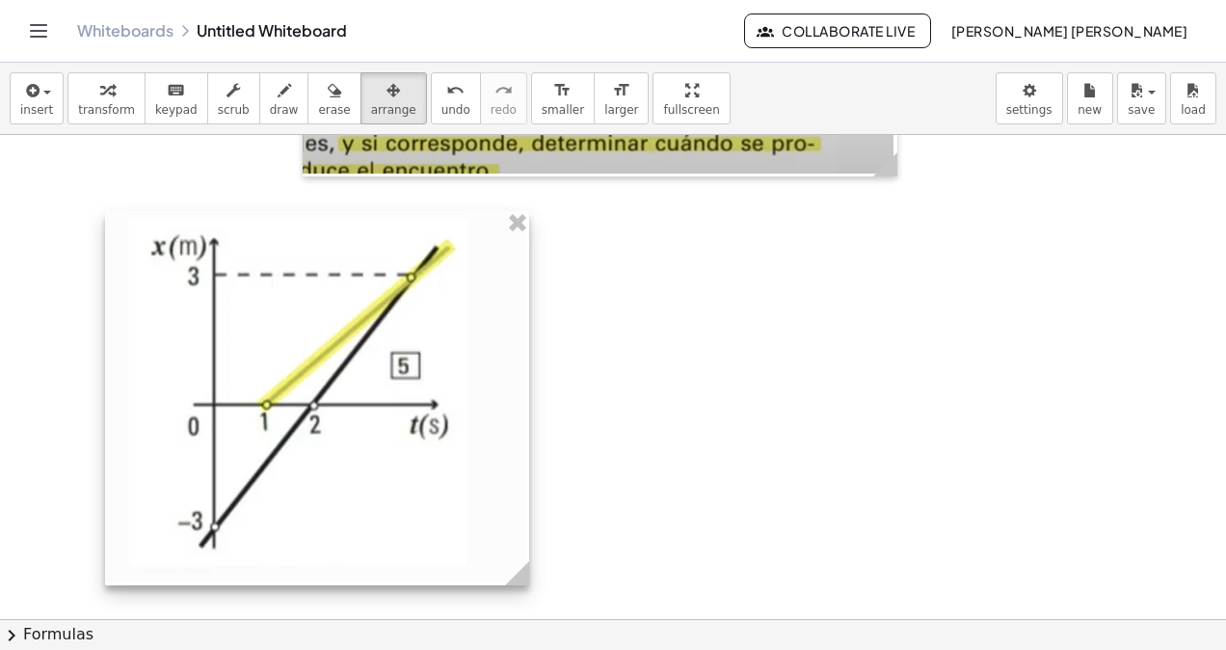
drag, startPoint x: 317, startPoint y: 376, endPoint x: 534, endPoint y: 439, distance: 225.7
click at [529, 439] on div "Loading image…" at bounding box center [317, 398] width 424 height 374
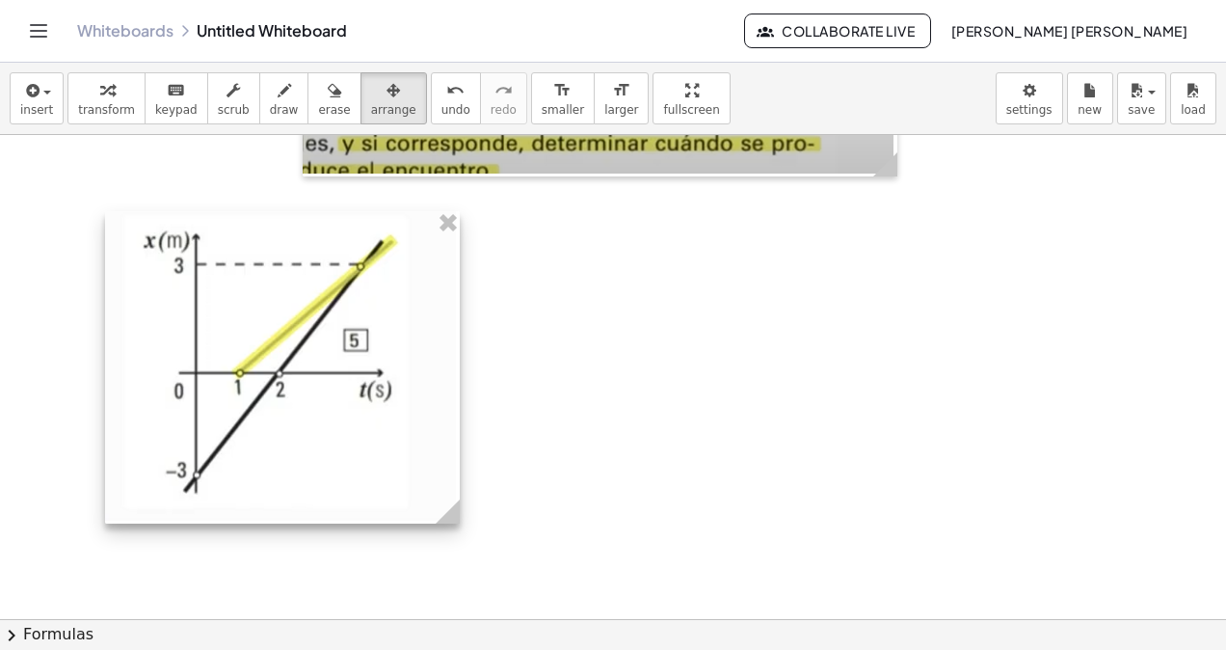
drag, startPoint x: 551, startPoint y: 596, endPoint x: 413, endPoint y: 312, distance: 315.6
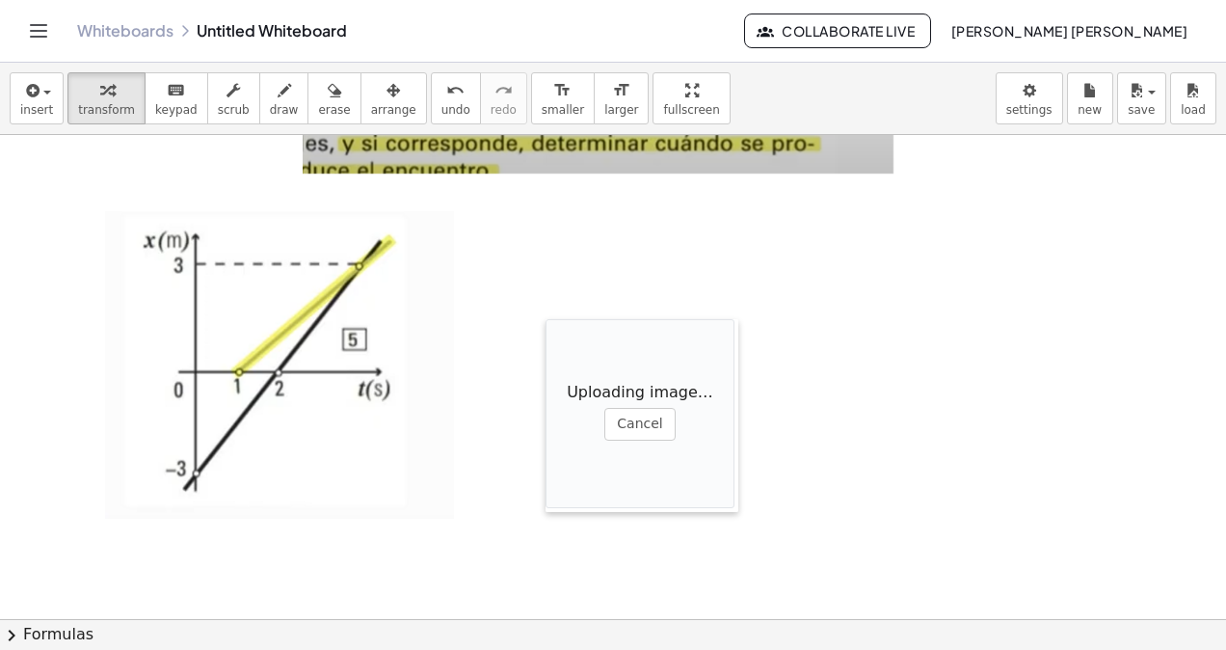
drag, startPoint x: 713, startPoint y: 420, endPoint x: 443, endPoint y: 257, distance: 315.2
click at [546, 319] on div at bounding box center [555, 415] width 19 height 193
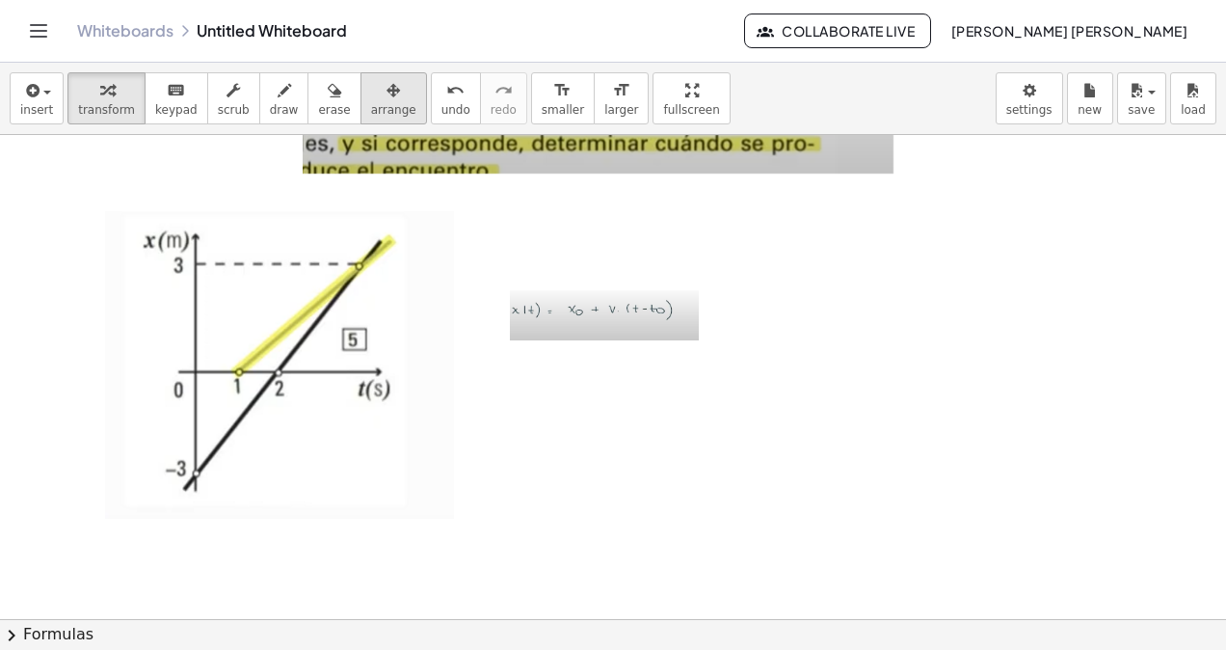
click at [371, 105] on span "arrange" at bounding box center [393, 109] width 45 height 13
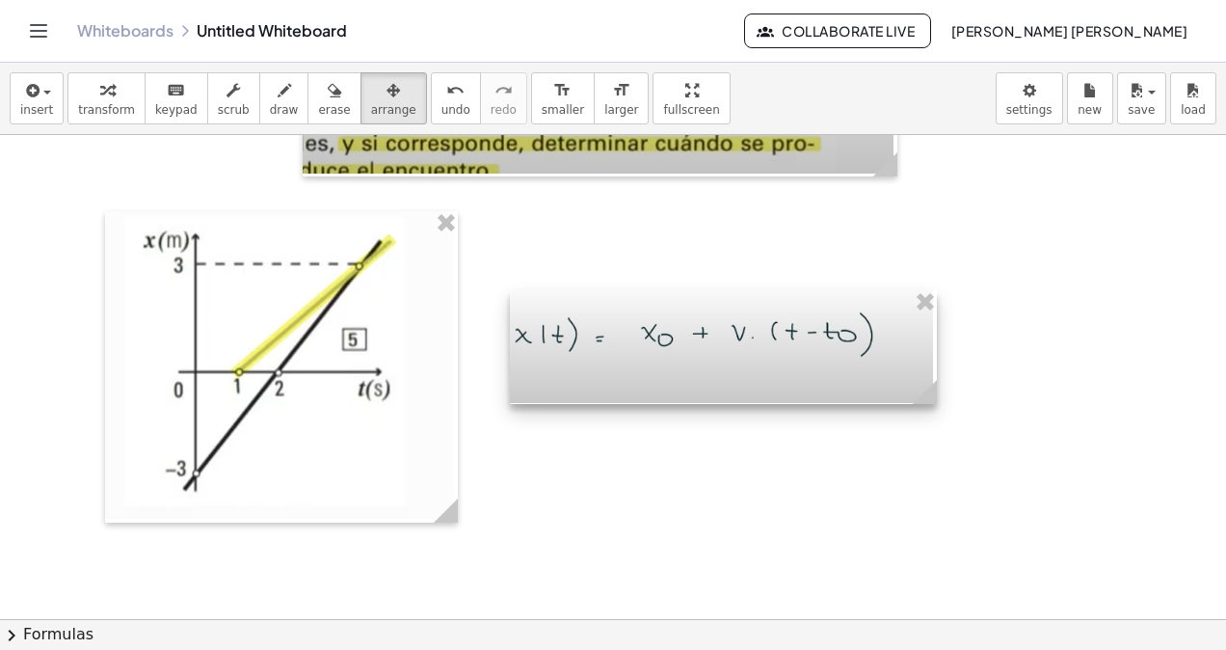
drag, startPoint x: 700, startPoint y: 343, endPoint x: 1002, endPoint y: 444, distance: 319.1
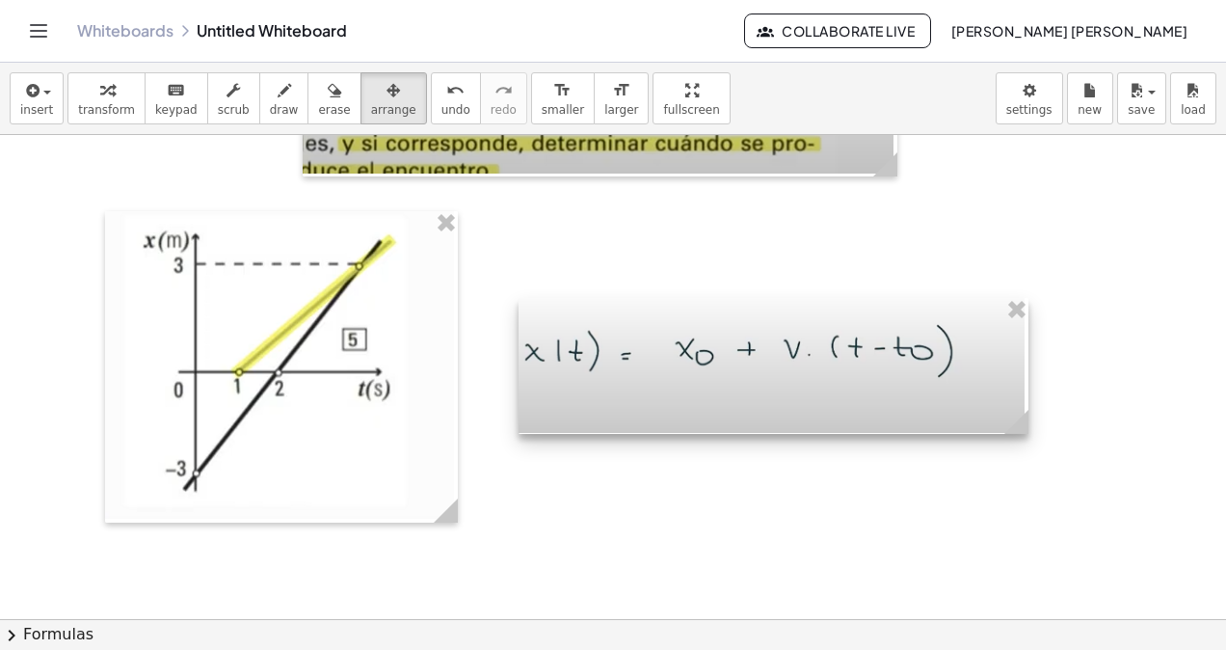
drag, startPoint x: 858, startPoint y: 394, endPoint x: 864, endPoint y: 412, distance: 18.3
click at [864, 412] on div at bounding box center [774, 366] width 510 height 136
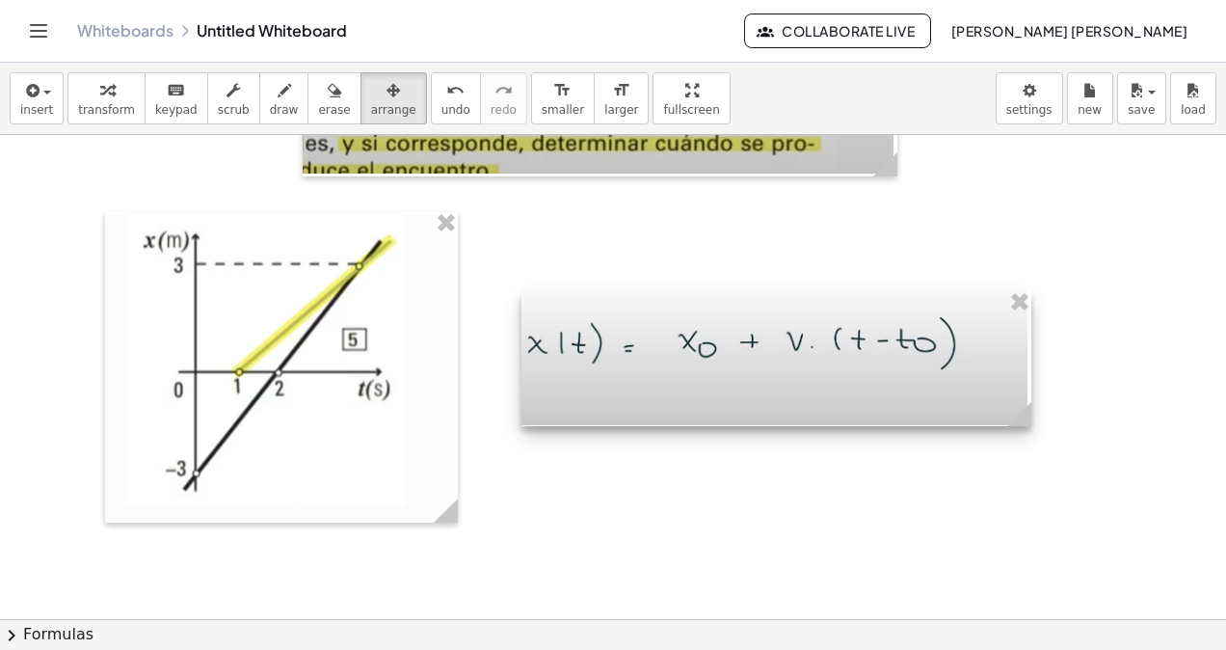
click at [870, 386] on div at bounding box center [776, 358] width 510 height 136
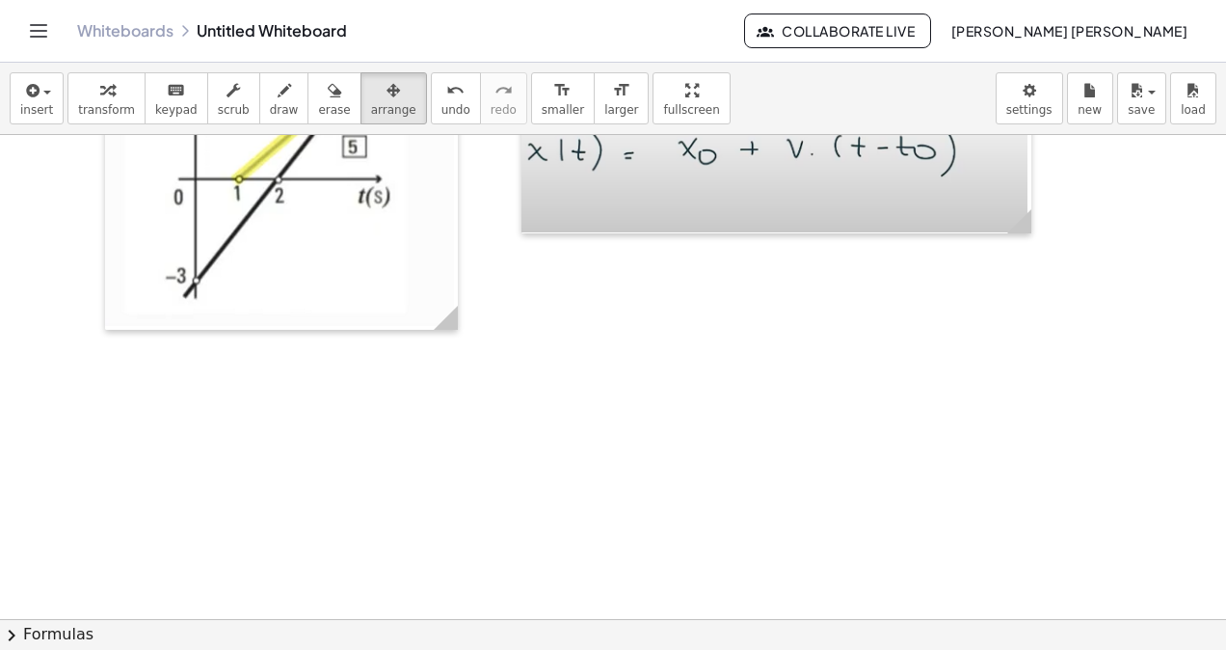
scroll to position [16978, 0]
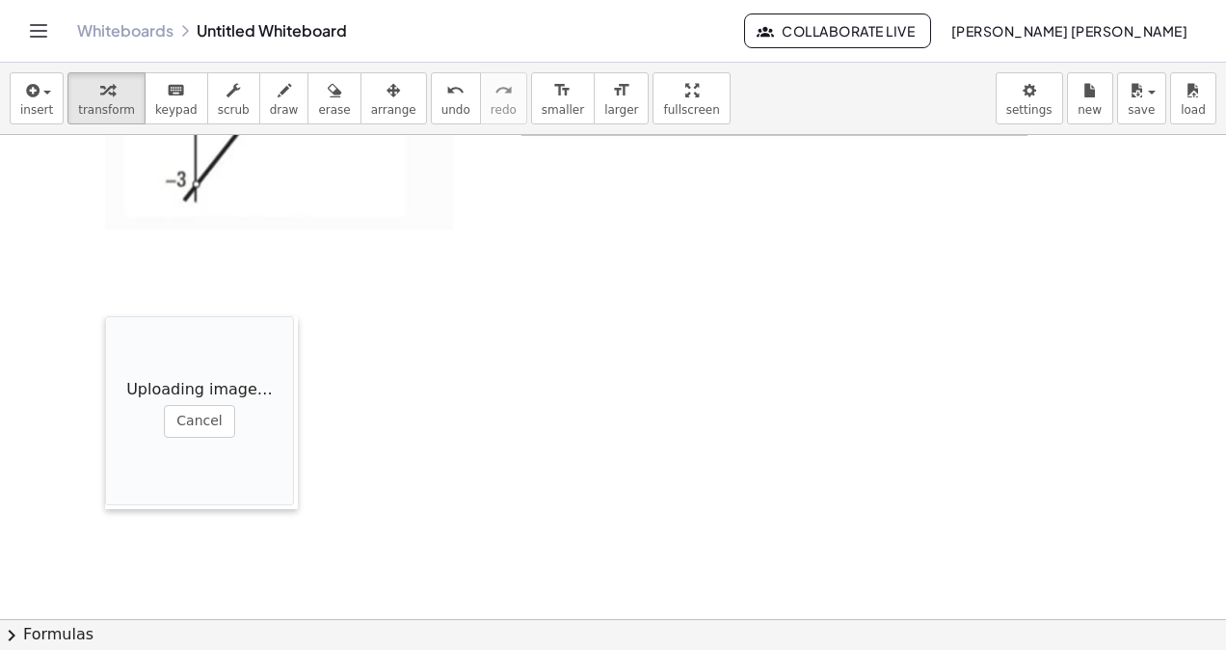
drag, startPoint x: 509, startPoint y: 476, endPoint x: 113, endPoint y: 327, distance: 423.4
click at [113, 327] on div at bounding box center [114, 412] width 19 height 193
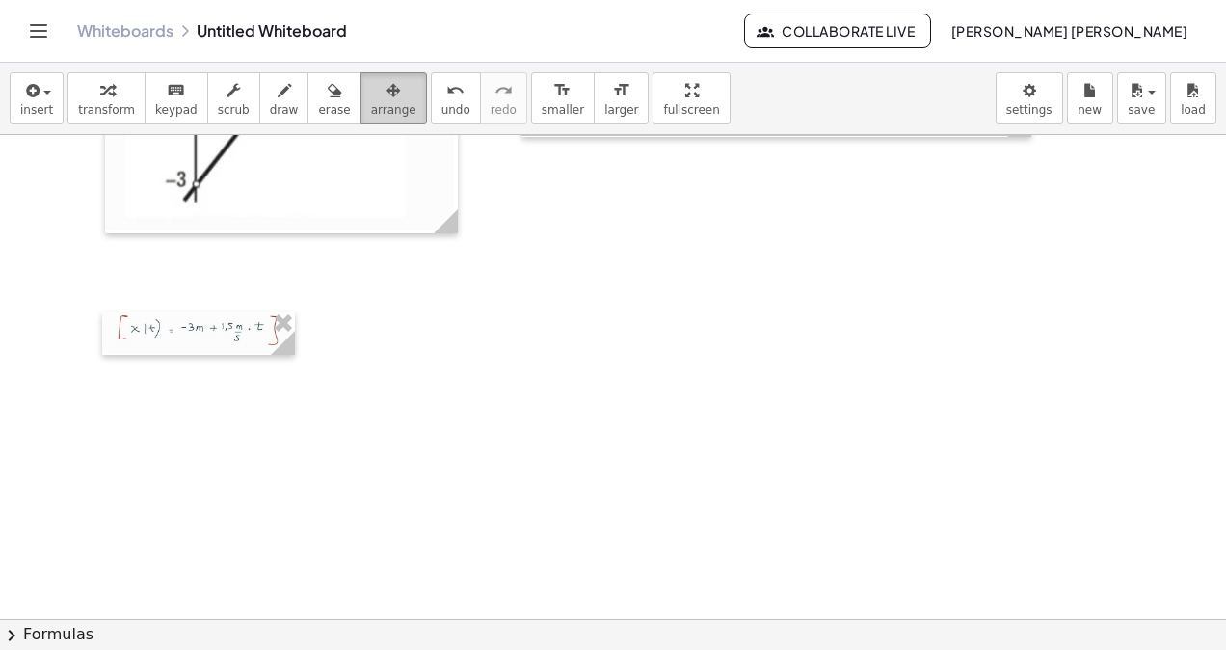
click at [361, 120] on button "arrange" at bounding box center [394, 98] width 67 height 52
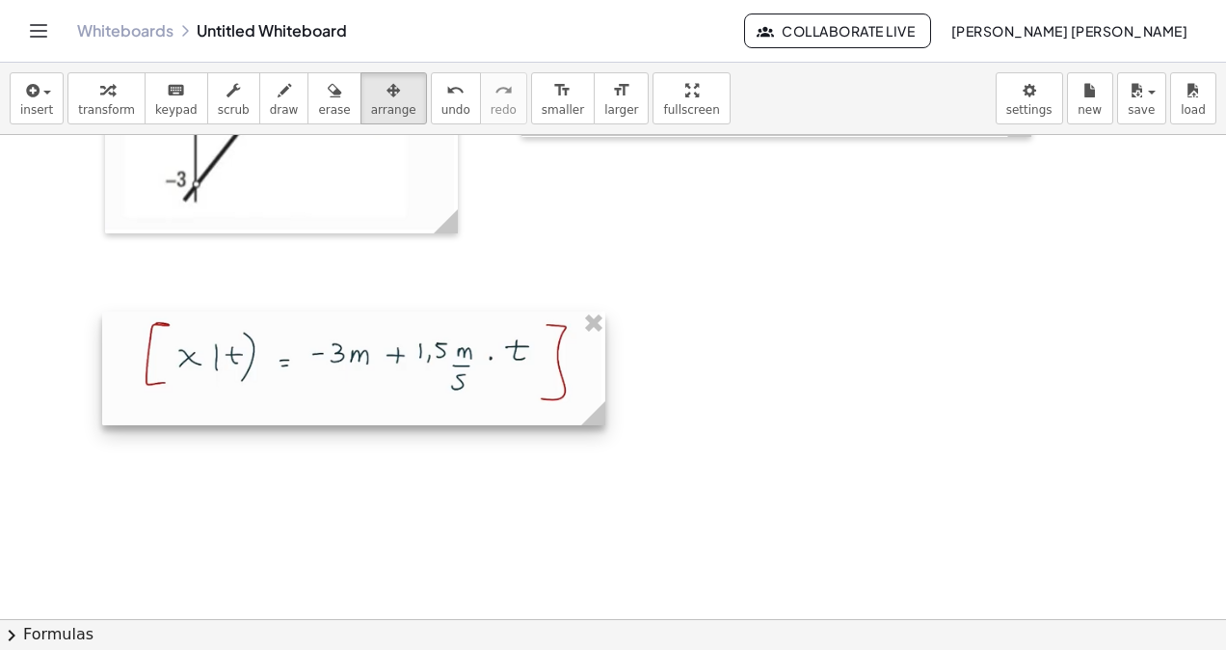
drag, startPoint x: 291, startPoint y: 354, endPoint x: 601, endPoint y: 530, distance: 357.0
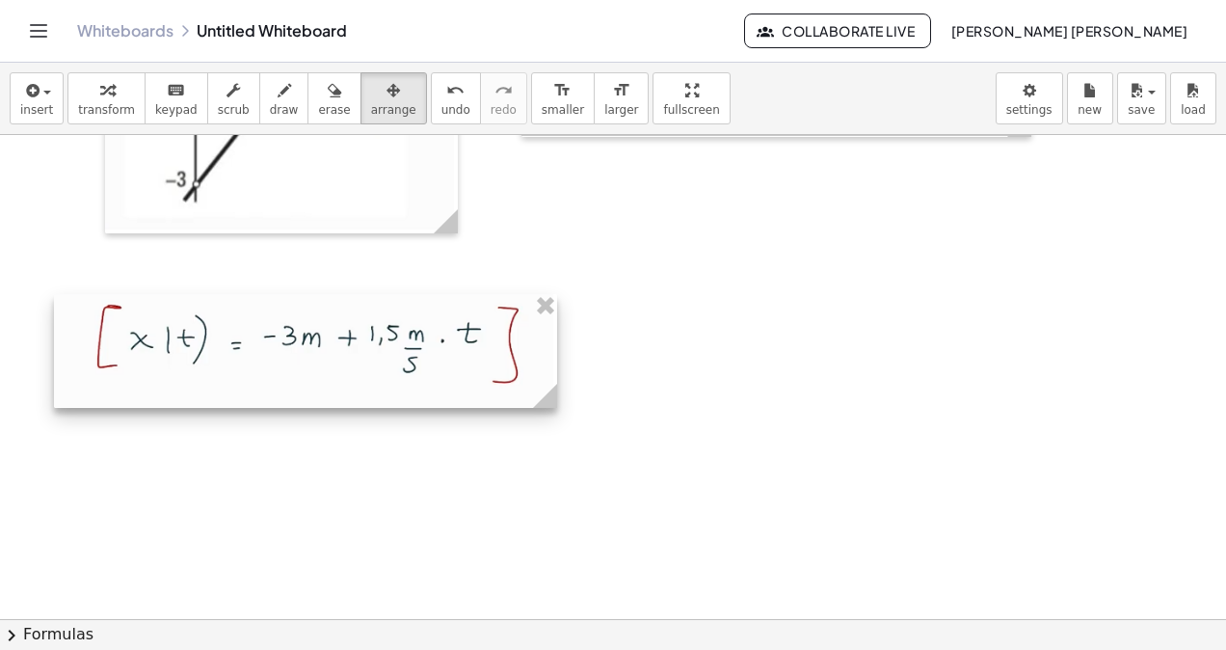
drag, startPoint x: 467, startPoint y: 414, endPoint x: 402, endPoint y: 388, distance: 70.5
click at [402, 388] on div at bounding box center [305, 351] width 503 height 114
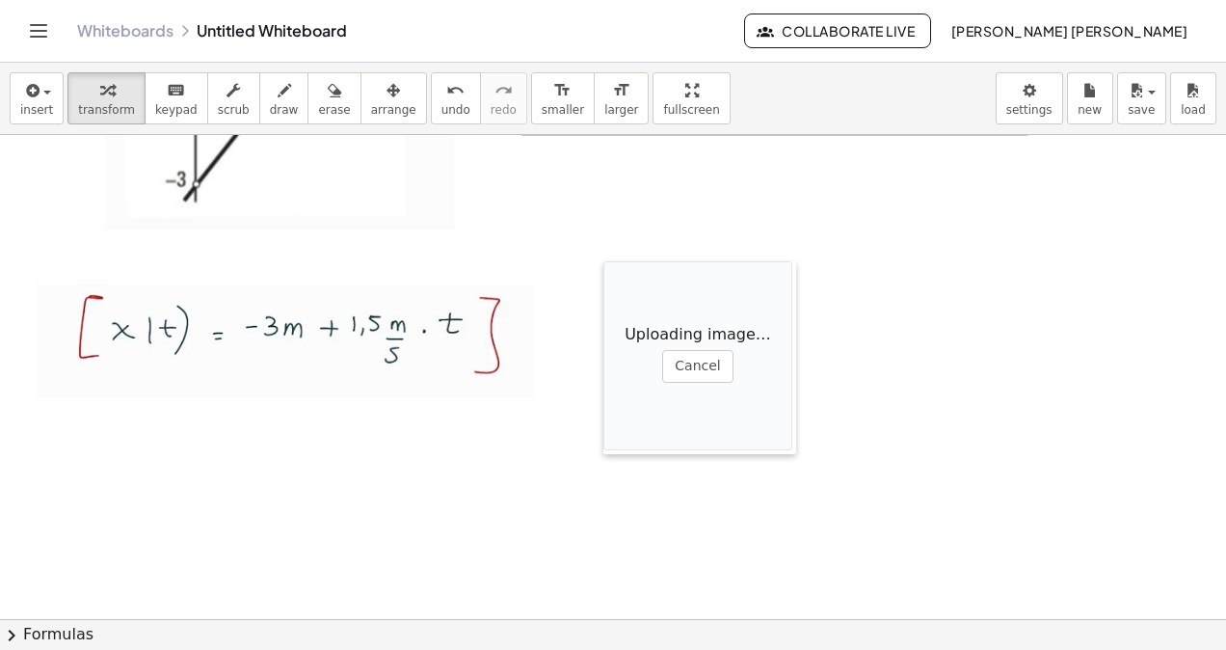
drag, startPoint x: 708, startPoint y: 396, endPoint x: 607, endPoint y: 271, distance: 160.5
click at [607, 271] on div at bounding box center [612, 357] width 19 height 193
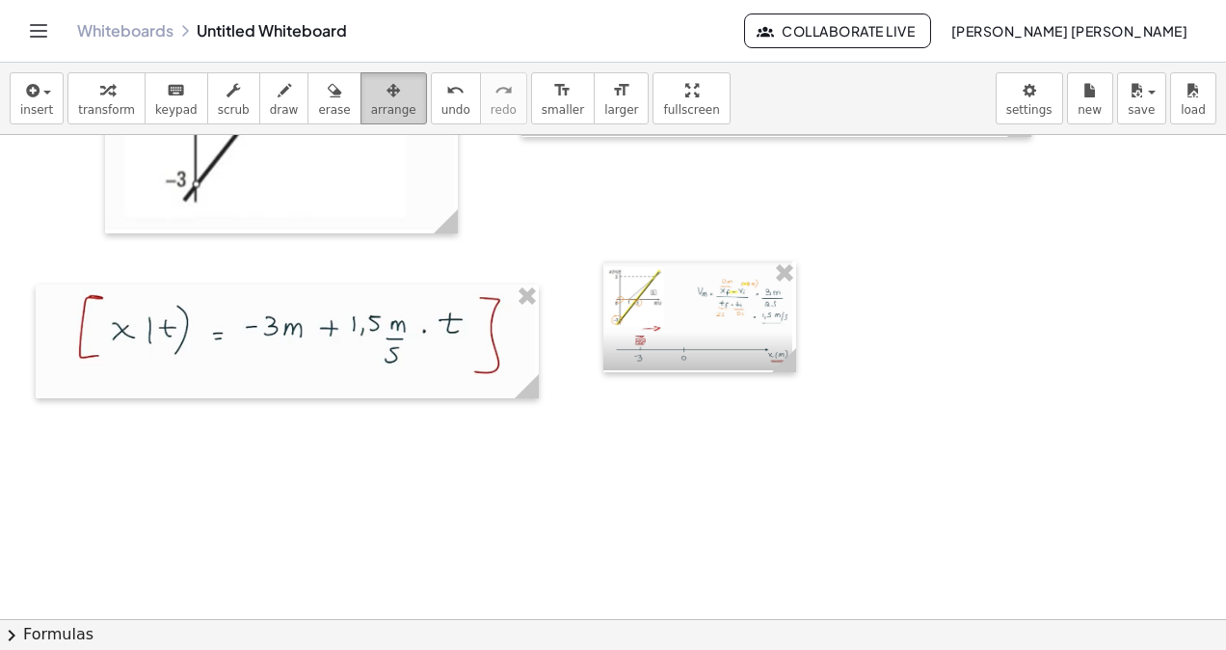
click at [384, 78] on button "arrange" at bounding box center [394, 98] width 67 height 52
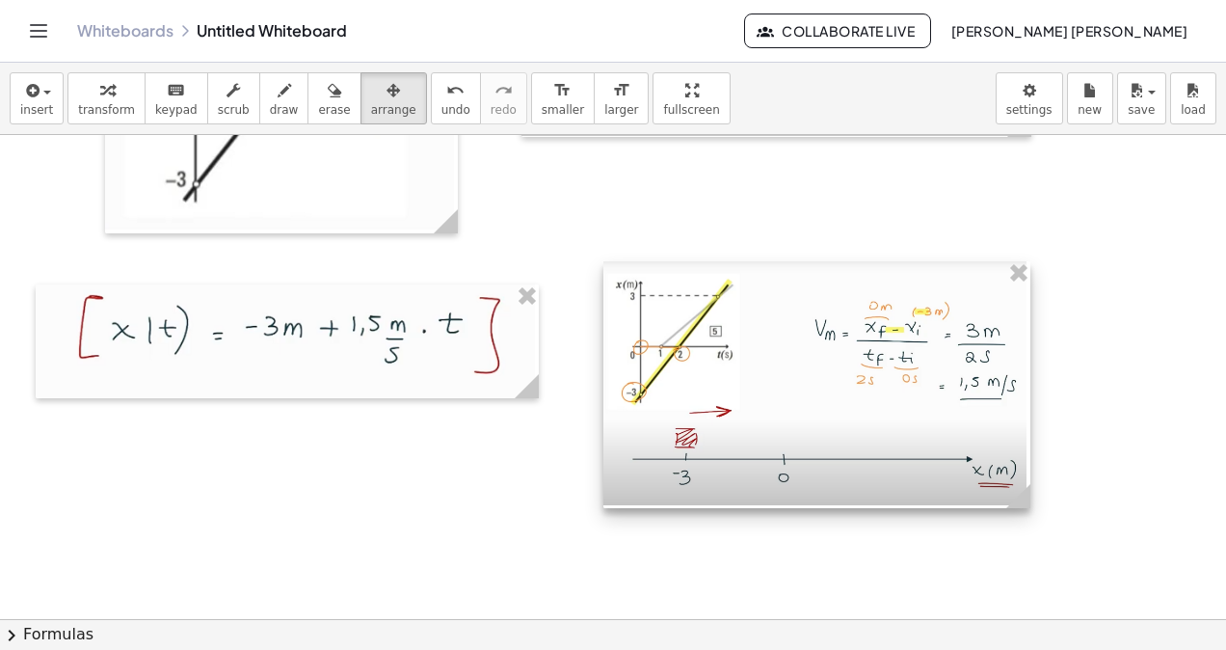
drag, startPoint x: 794, startPoint y: 368, endPoint x: 1026, endPoint y: 424, distance: 238.0
click at [1026, 424] on div at bounding box center [816, 384] width 427 height 247
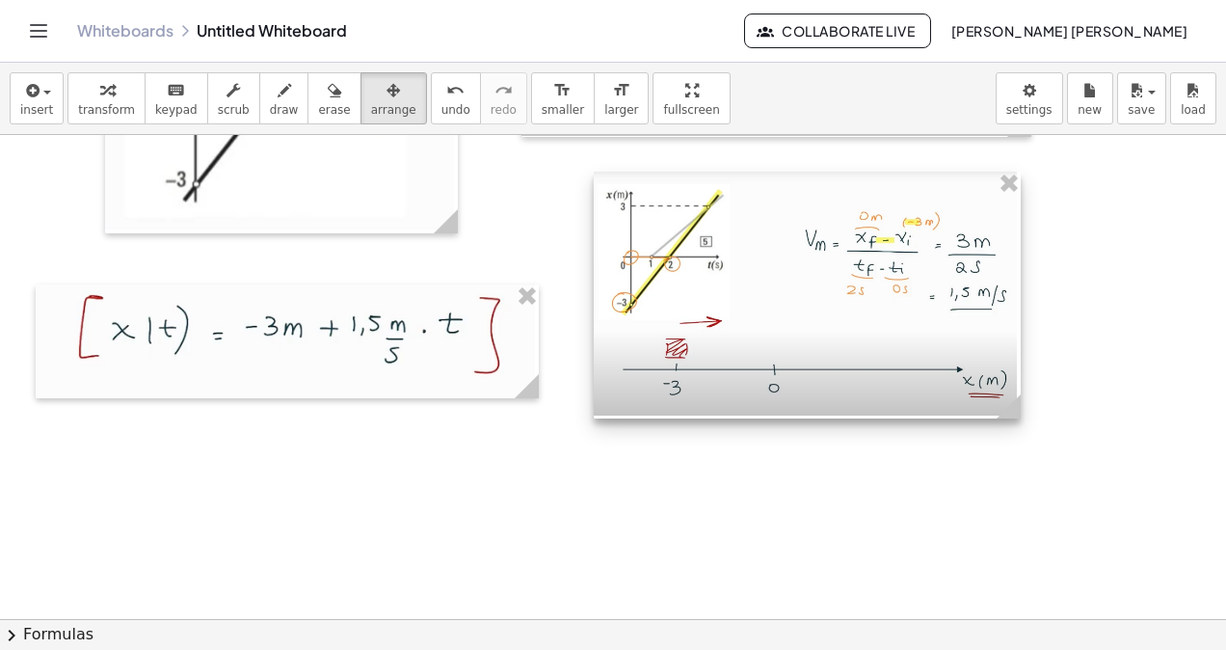
drag, startPoint x: 788, startPoint y: 386, endPoint x: 774, endPoint y: 320, distance: 67.1
click at [774, 320] on div at bounding box center [807, 295] width 427 height 247
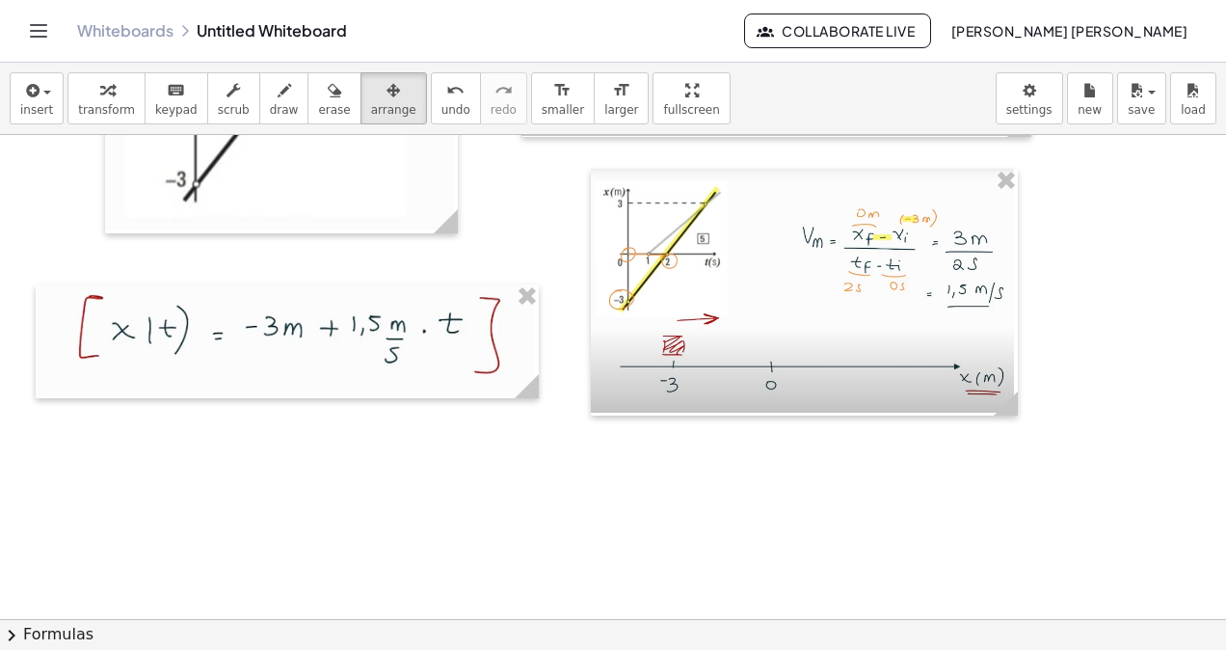
scroll to position [17075, 0]
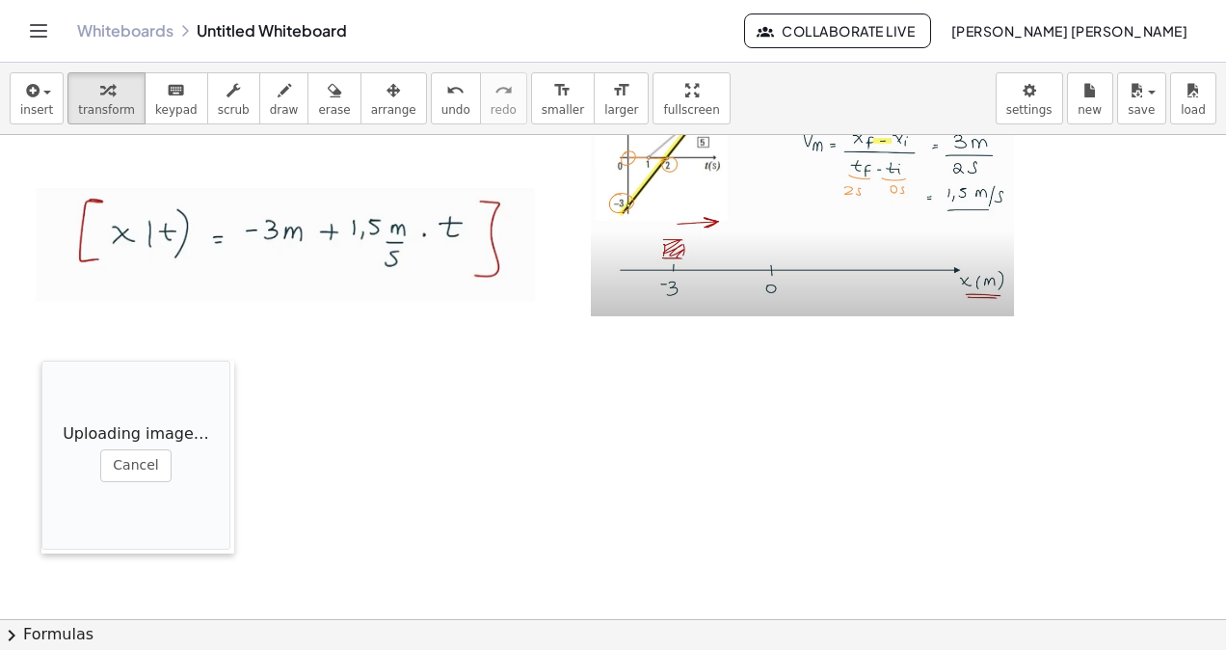
drag, startPoint x: 534, startPoint y: 490, endPoint x: 42, endPoint y: 362, distance: 507.8
click at [42, 362] on div at bounding box center [50, 457] width 19 height 193
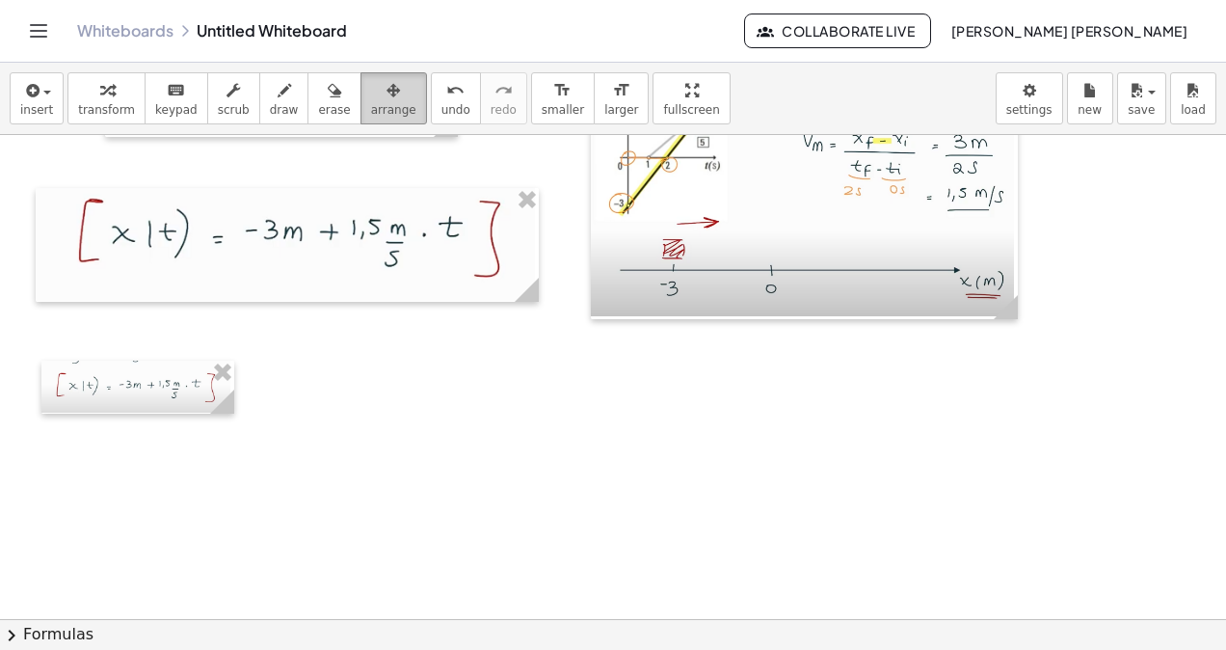
click at [361, 120] on button "arrange" at bounding box center [394, 98] width 67 height 52
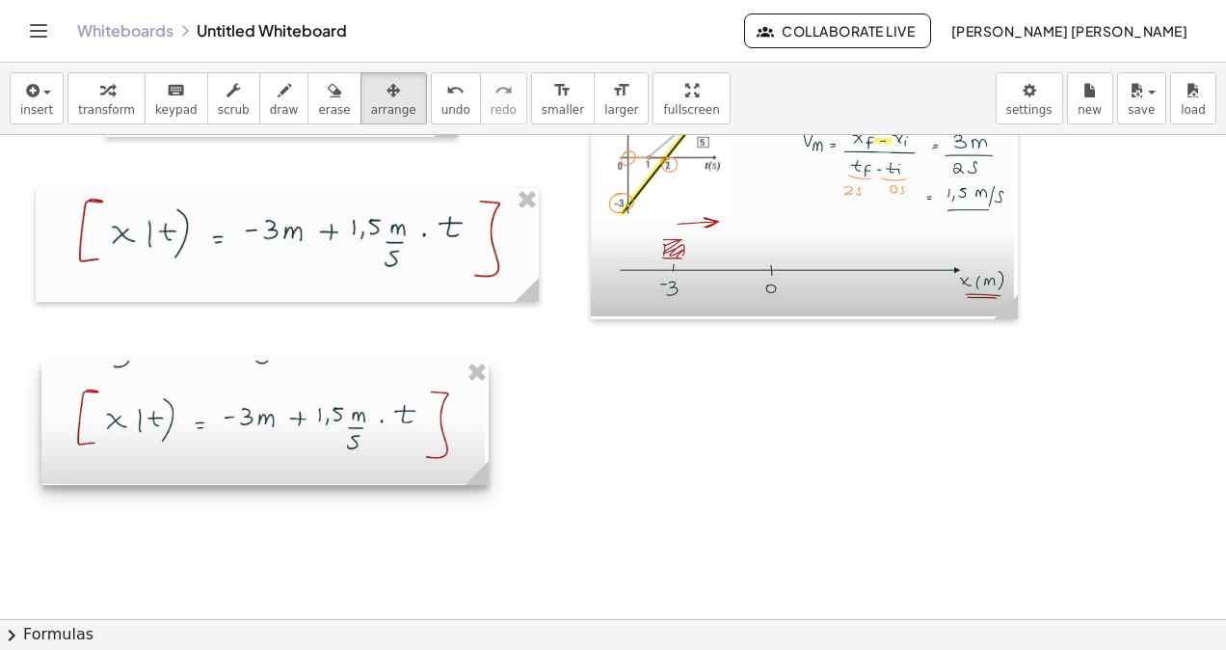
drag, startPoint x: 214, startPoint y: 398, endPoint x: 468, endPoint y: 467, distance: 263.5
click at [468, 467] on circle at bounding box center [481, 477] width 34 height 34
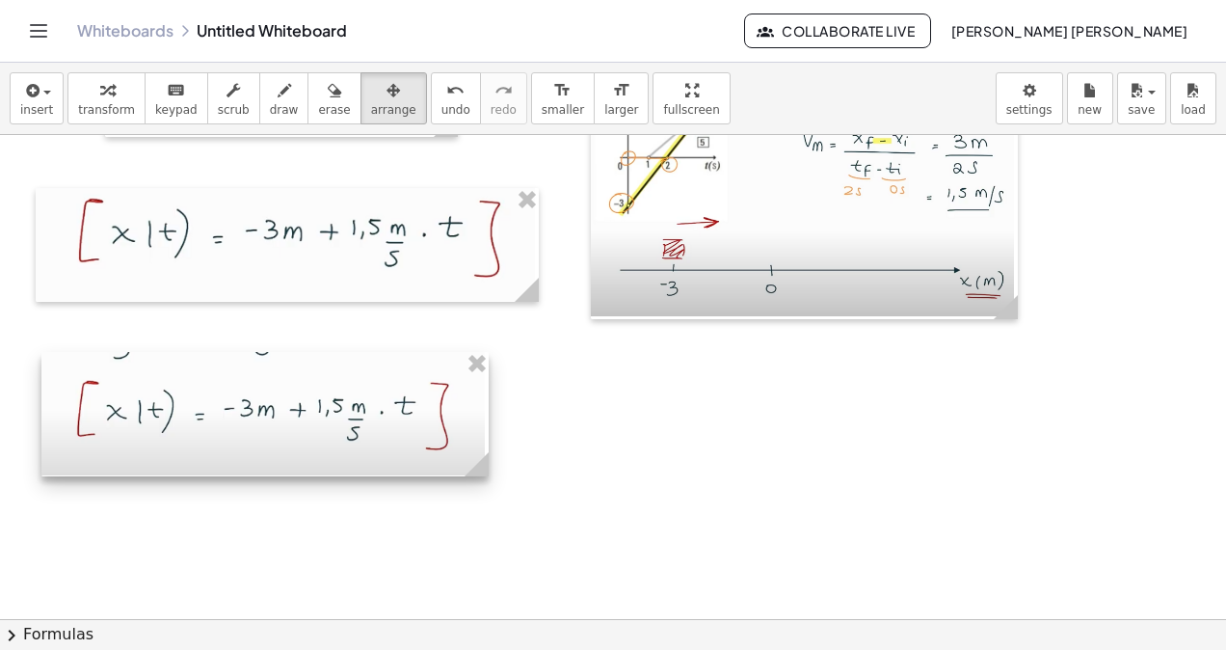
click at [402, 442] on div at bounding box center [264, 414] width 447 height 124
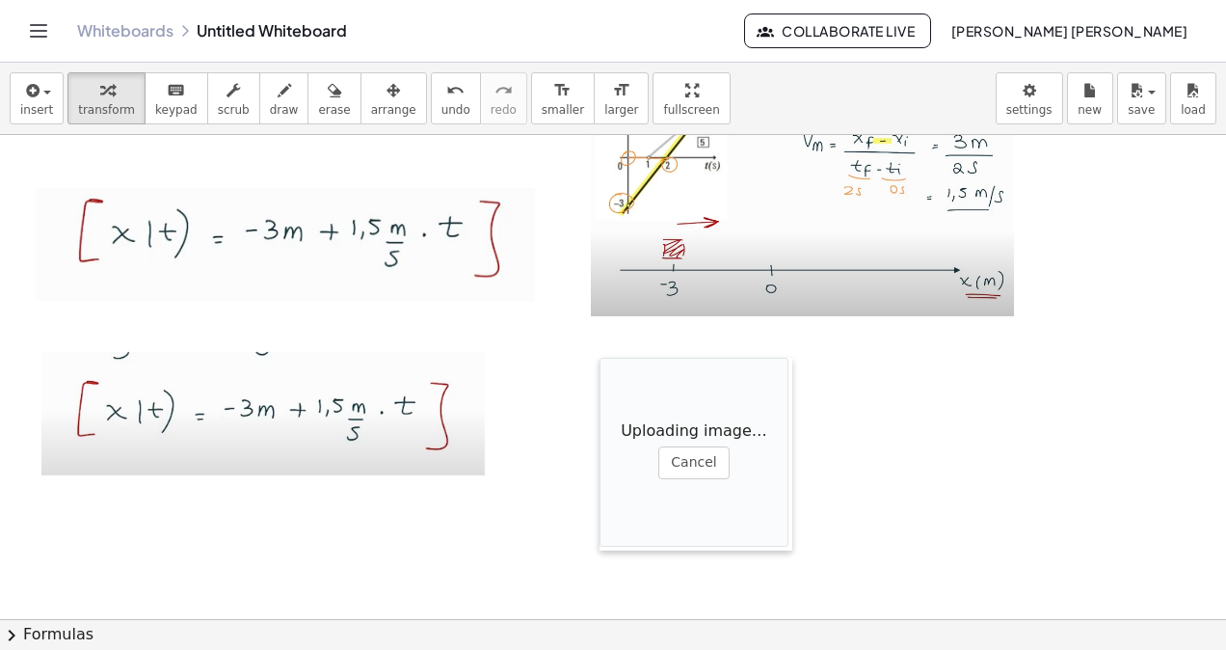
drag, startPoint x: 495, startPoint y: 540, endPoint x: 428, endPoint y: 234, distance: 312.9
click at [600, 358] on div at bounding box center [609, 454] width 19 height 193
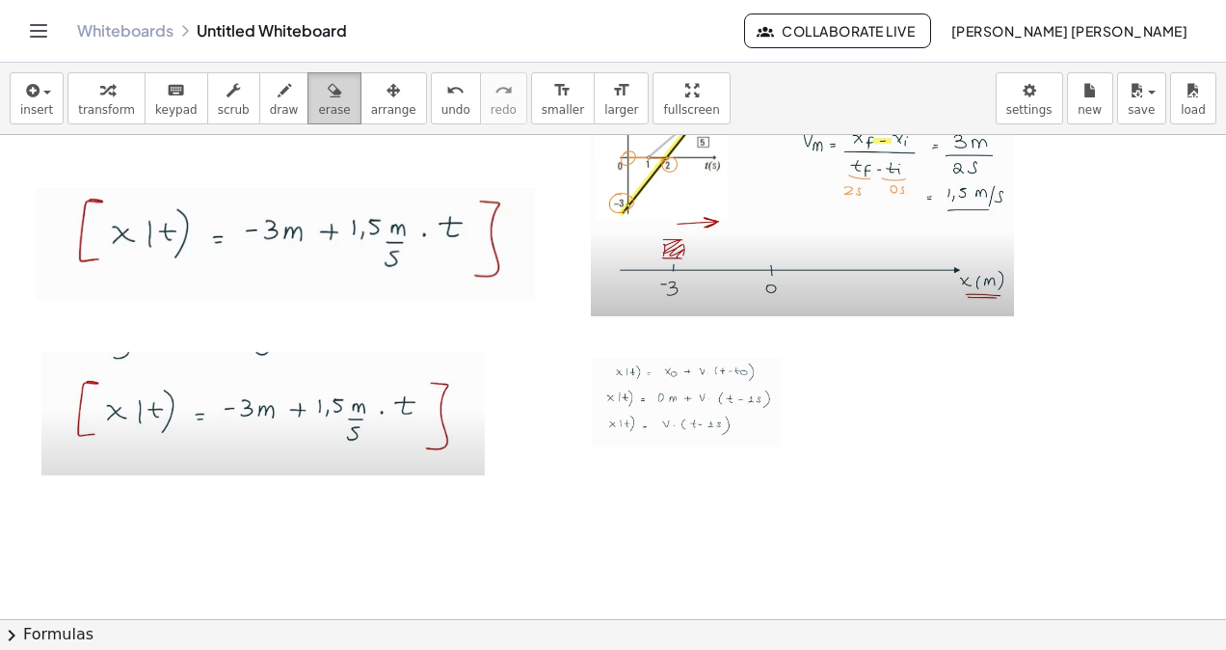
drag, startPoint x: 317, startPoint y: 90, endPoint x: 334, endPoint y: 98, distance: 18.5
click at [322, 92] on button "erase" at bounding box center [333, 98] width 53 height 52
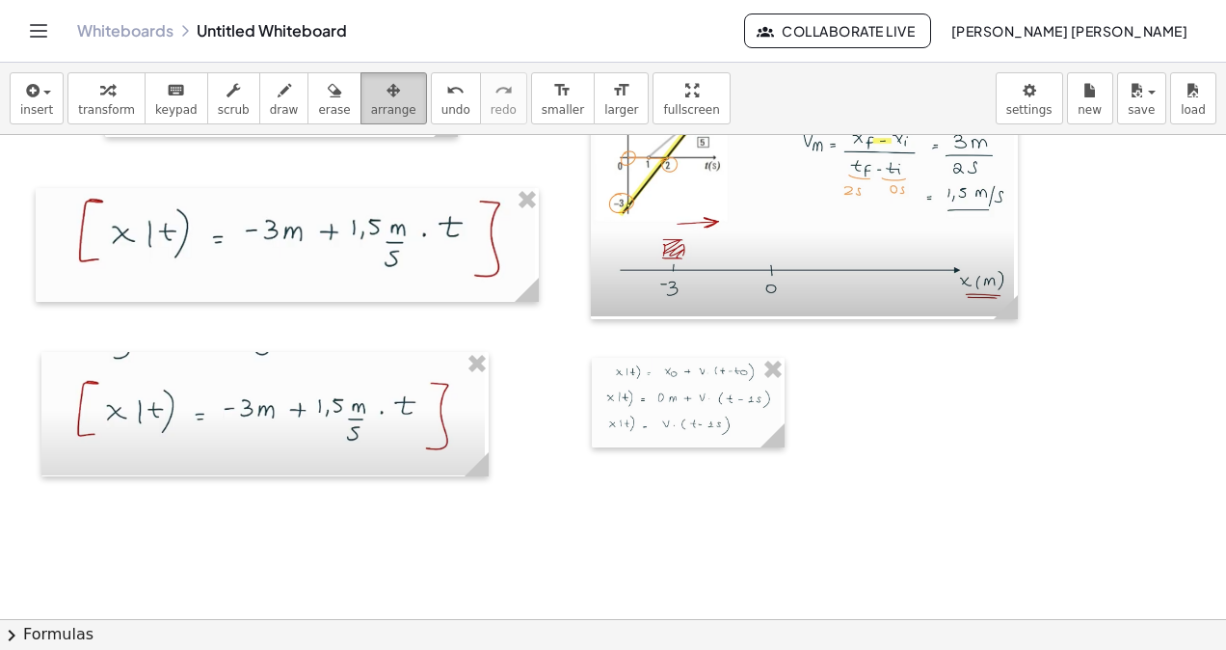
drag, startPoint x: 340, startPoint y: 99, endPoint x: 605, endPoint y: 365, distance: 375.6
click at [361, 103] on button "arrange" at bounding box center [394, 98] width 67 height 52
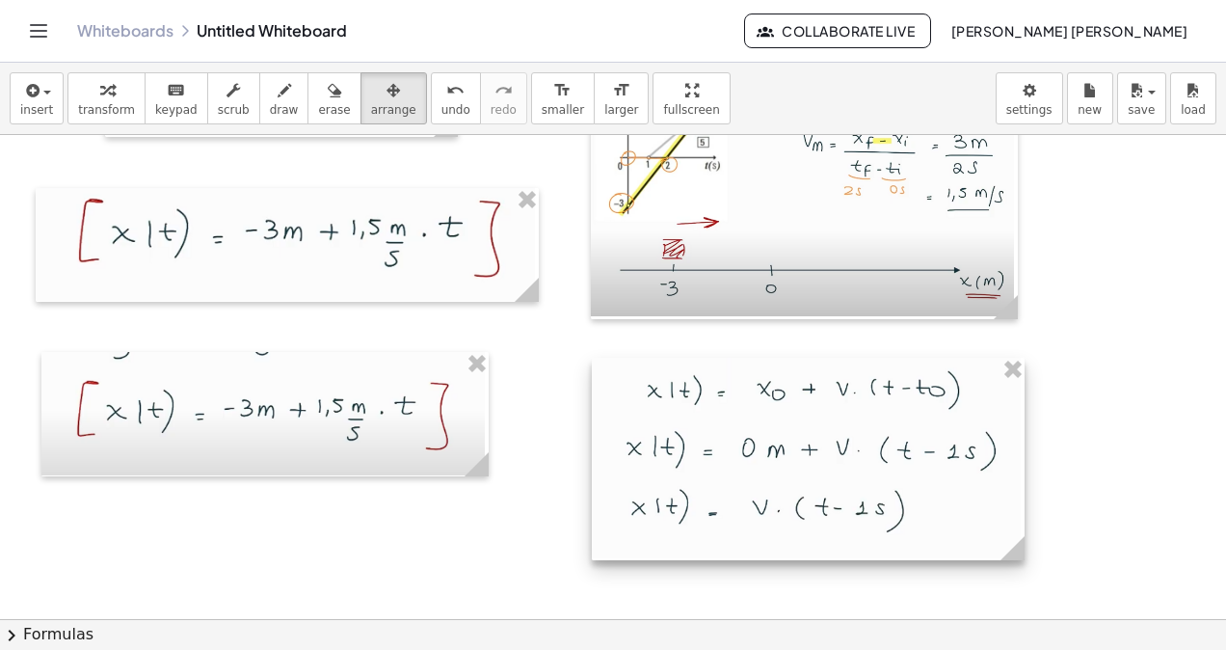
drag, startPoint x: 758, startPoint y: 430, endPoint x: 998, endPoint y: 497, distance: 249.3
click at [998, 497] on div at bounding box center [808, 459] width 433 height 202
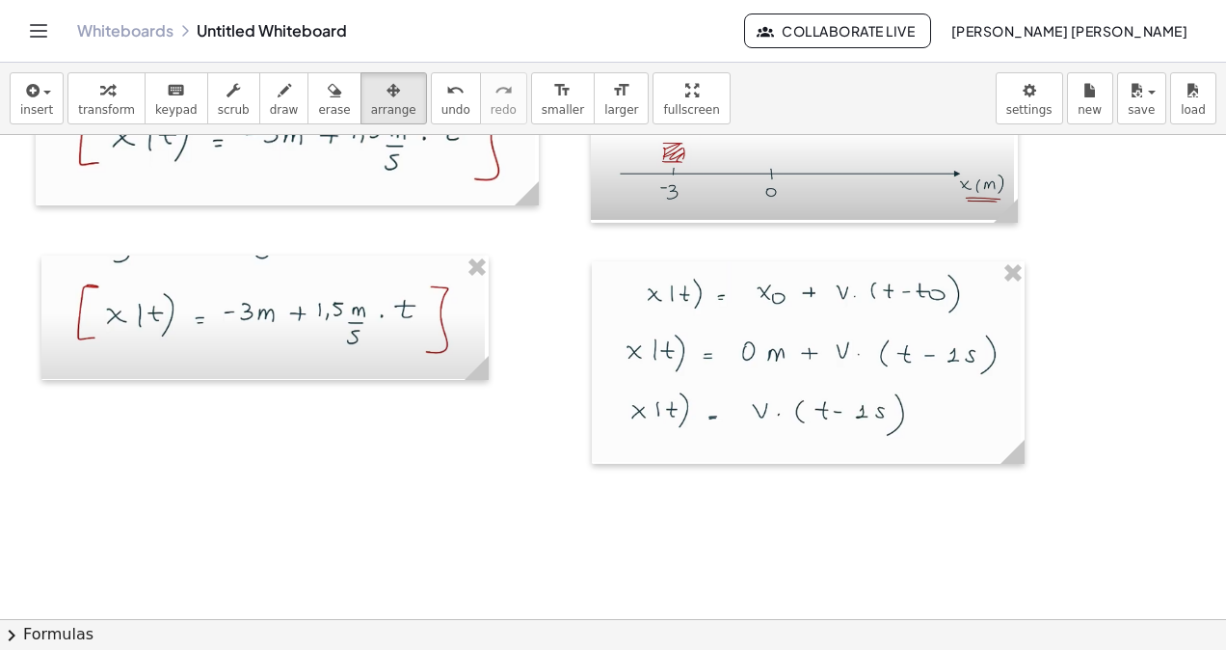
scroll to position [17268, 0]
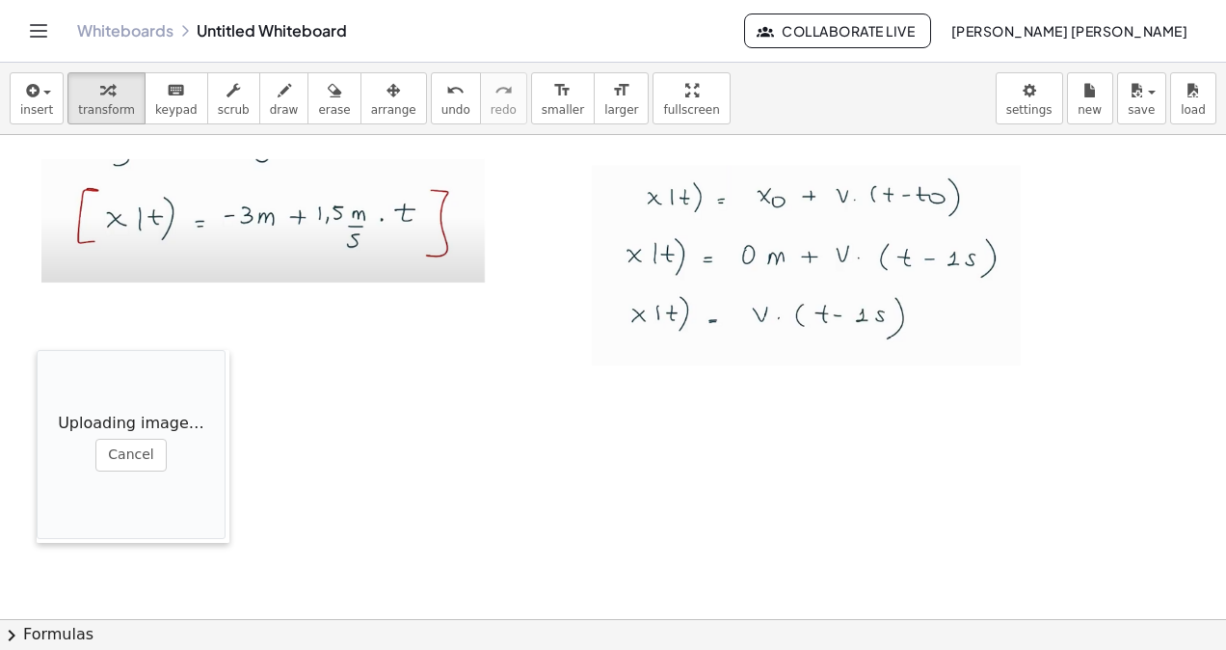
drag, startPoint x: 453, startPoint y: 522, endPoint x: 245, endPoint y: 212, distance: 373.7
click at [37, 350] on div at bounding box center [46, 446] width 19 height 193
drag, startPoint x: 353, startPoint y: 96, endPoint x: 343, endPoint y: 122, distance: 27.8
click at [361, 105] on button "arrange" at bounding box center [394, 98] width 67 height 52
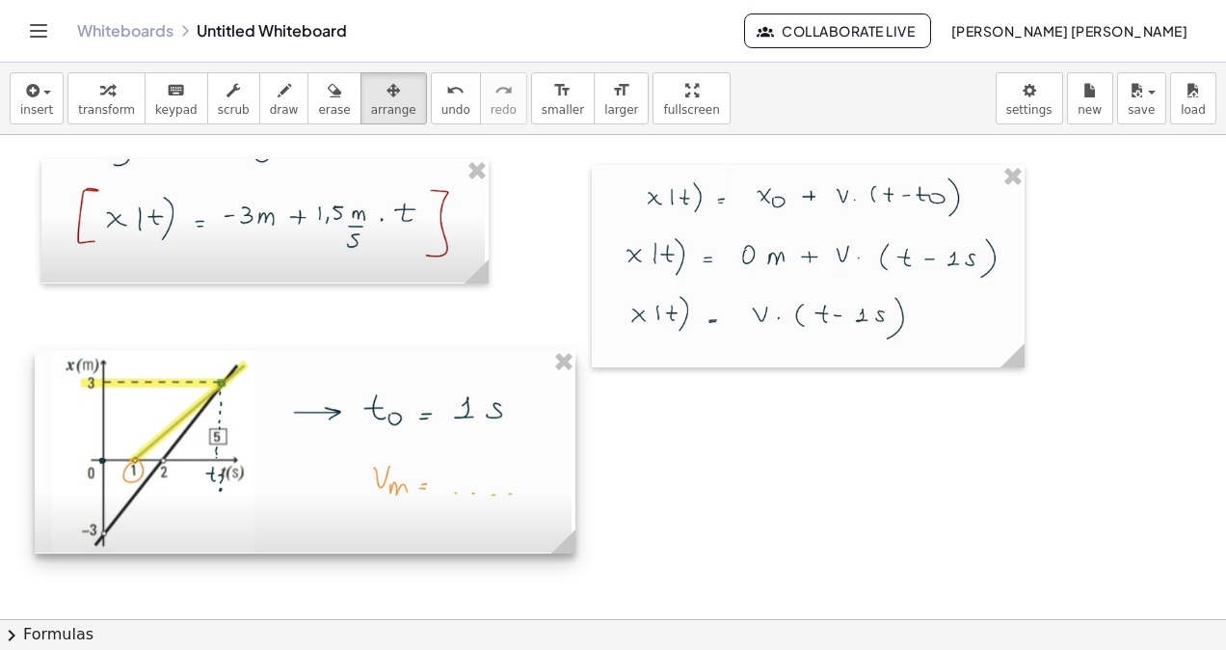
drag, startPoint x: 208, startPoint y: 416, endPoint x: 556, endPoint y: 571, distance: 380.6
click at [497, 497] on div at bounding box center [303, 450] width 541 height 204
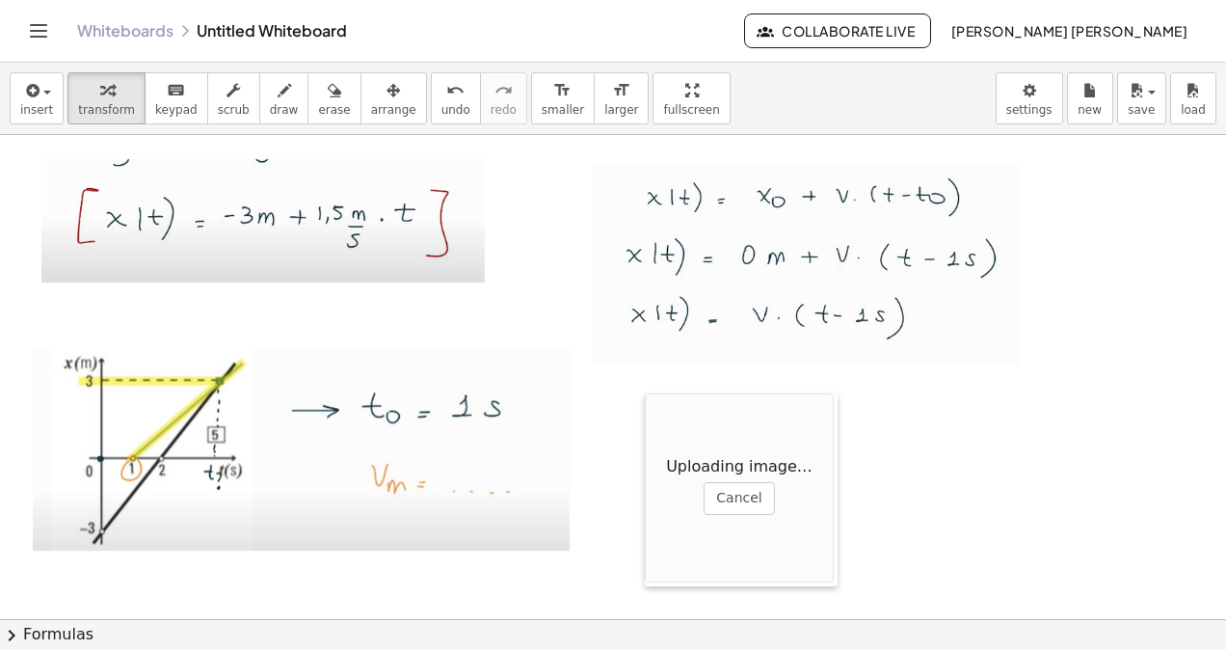
drag, startPoint x: 707, startPoint y: 511, endPoint x: 642, endPoint y: 389, distance: 137.6
click at [645, 393] on div at bounding box center [654, 489] width 19 height 193
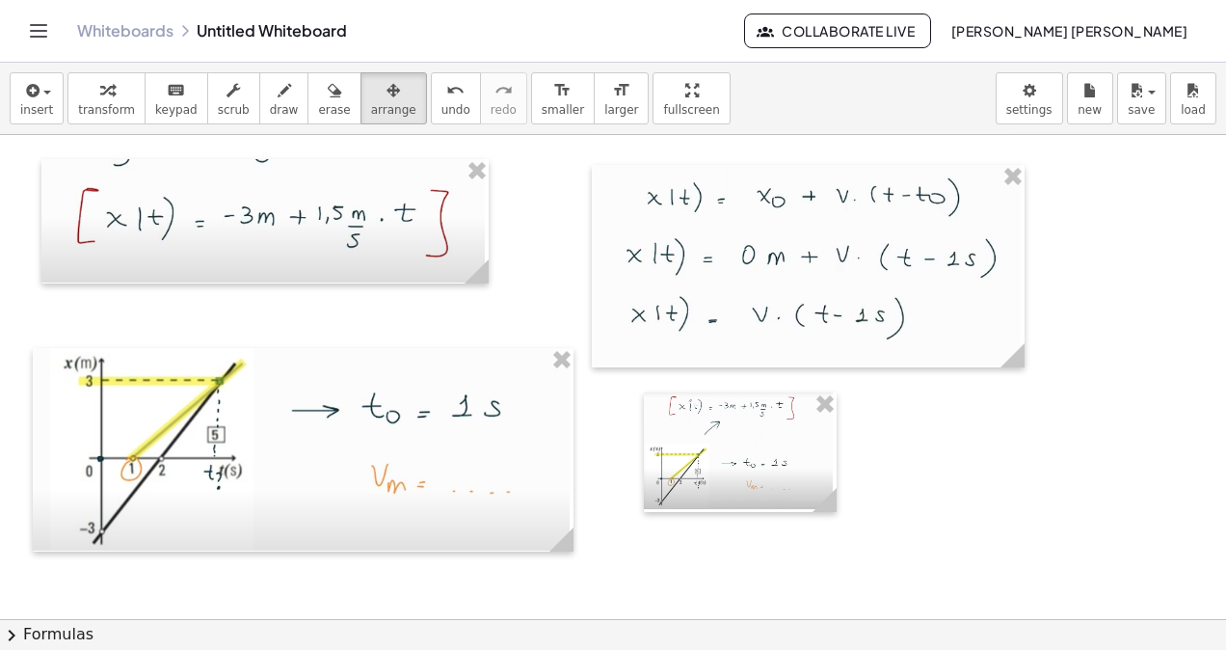
drag, startPoint x: 353, startPoint y: 94, endPoint x: 787, endPoint y: 486, distance: 584.2
click at [387, 98] on icon "button" at bounding box center [393, 90] width 13 height 23
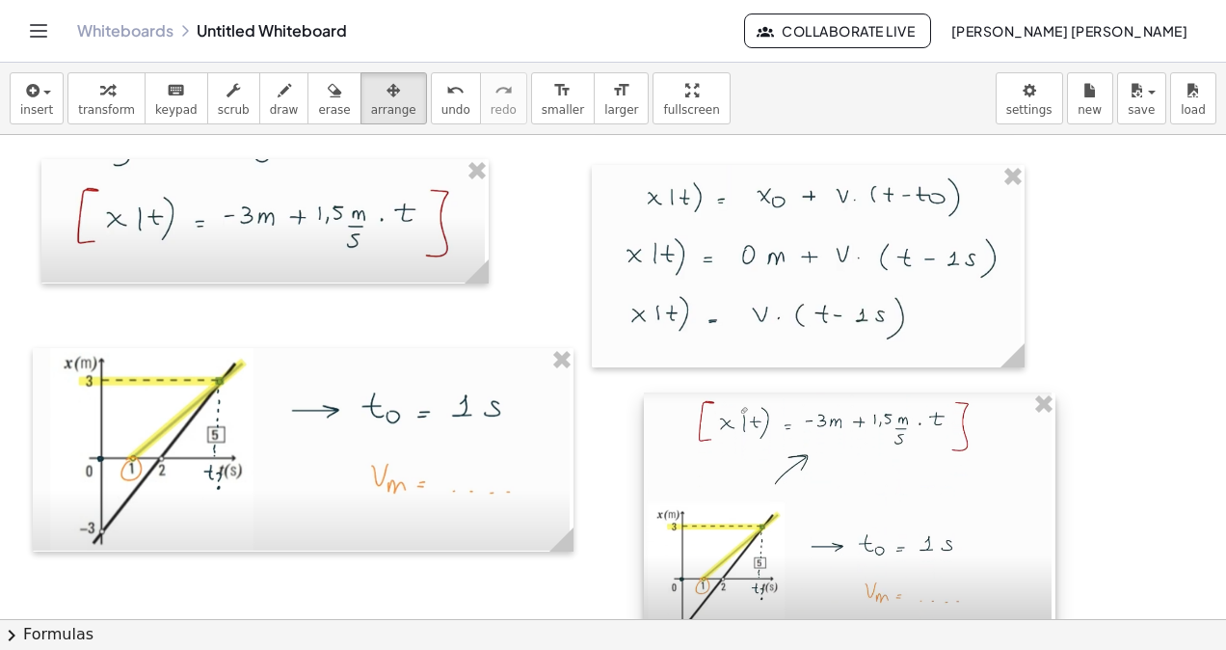
drag, startPoint x: 833, startPoint y: 504, endPoint x: 1056, endPoint y: 579, distance: 235.9
click at [1055, 579] on div at bounding box center [850, 519] width 412 height 255
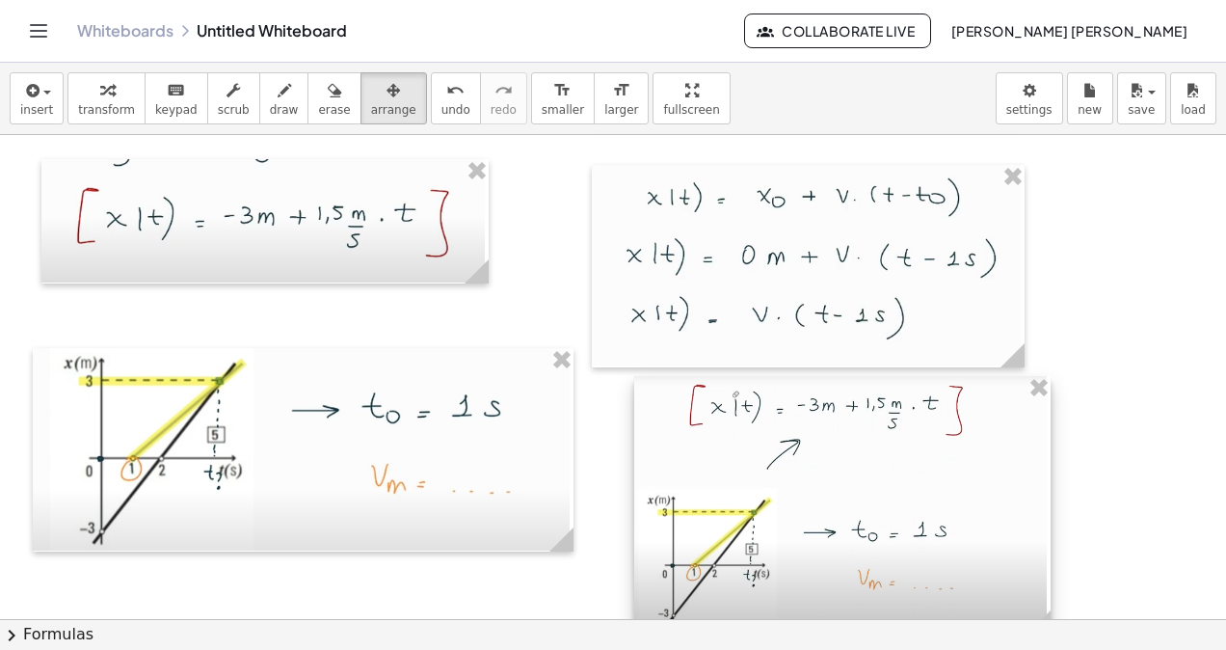
drag, startPoint x: 946, startPoint y: 546, endPoint x: 936, endPoint y: 529, distance: 19.0
click at [936, 529] on div at bounding box center [842, 505] width 416 height 258
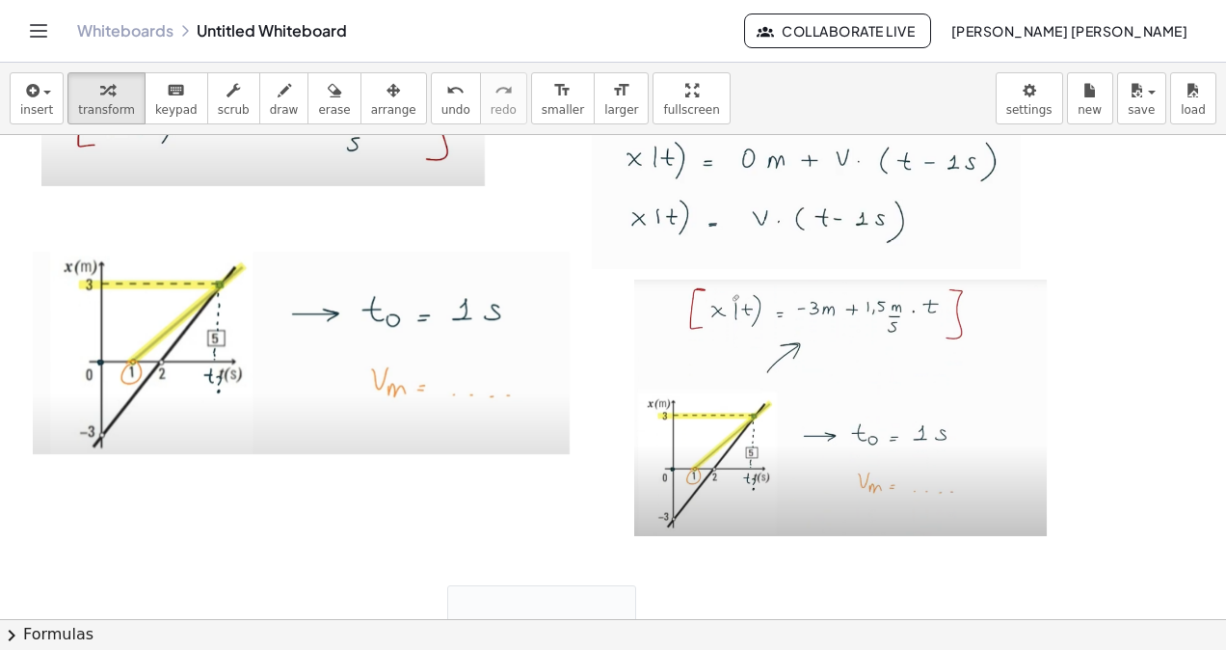
drag, startPoint x: 445, startPoint y: 580, endPoint x: 467, endPoint y: 601, distance: 30.0
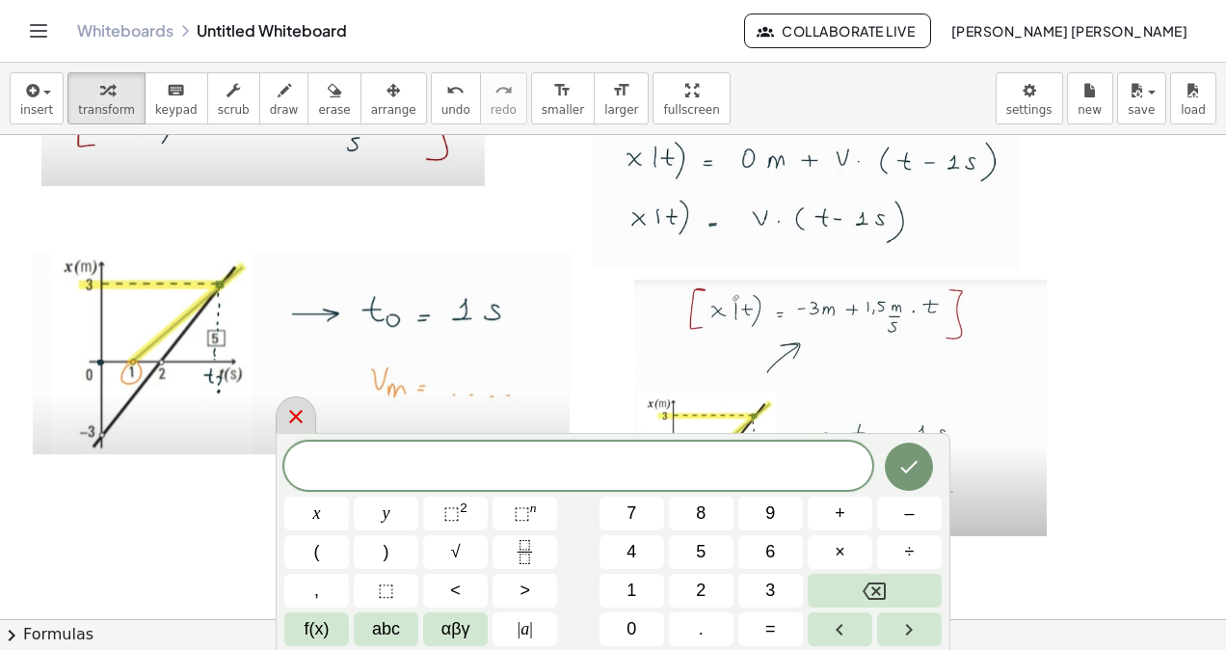
click at [287, 425] on icon at bounding box center [295, 416] width 23 height 23
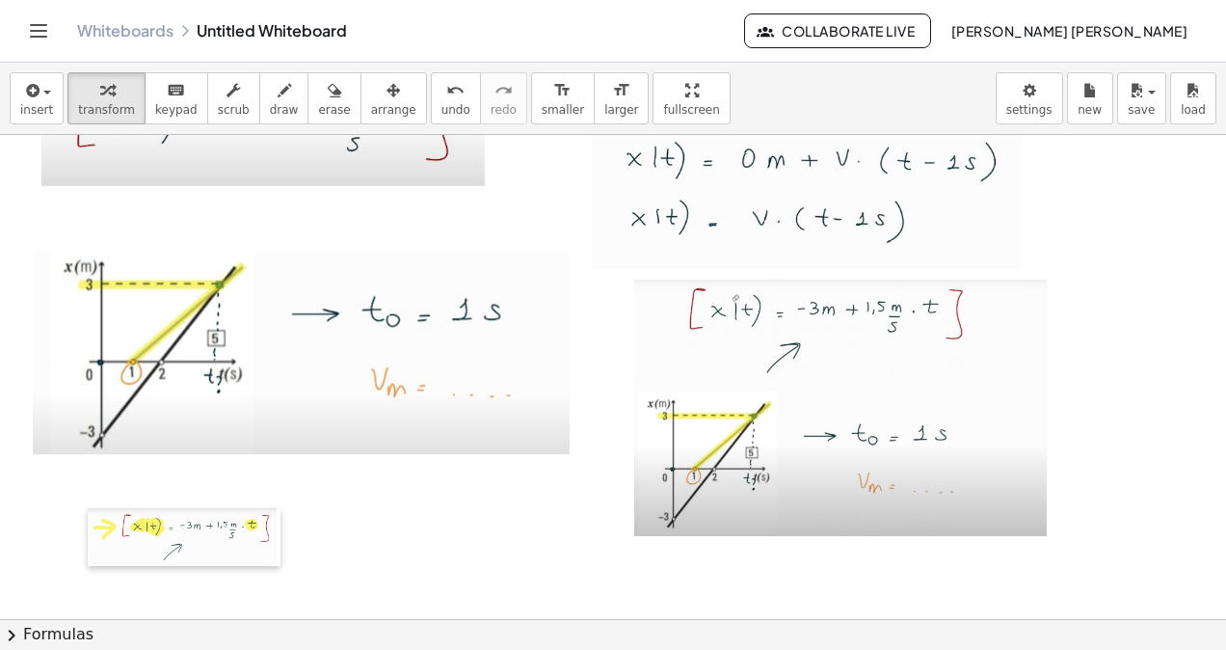
drag, startPoint x: 457, startPoint y: 595, endPoint x: 91, endPoint y: 517, distance: 374.5
click at [91, 518] on div at bounding box center [97, 537] width 19 height 58
click at [371, 103] on span "arrange" at bounding box center [393, 109] width 45 height 13
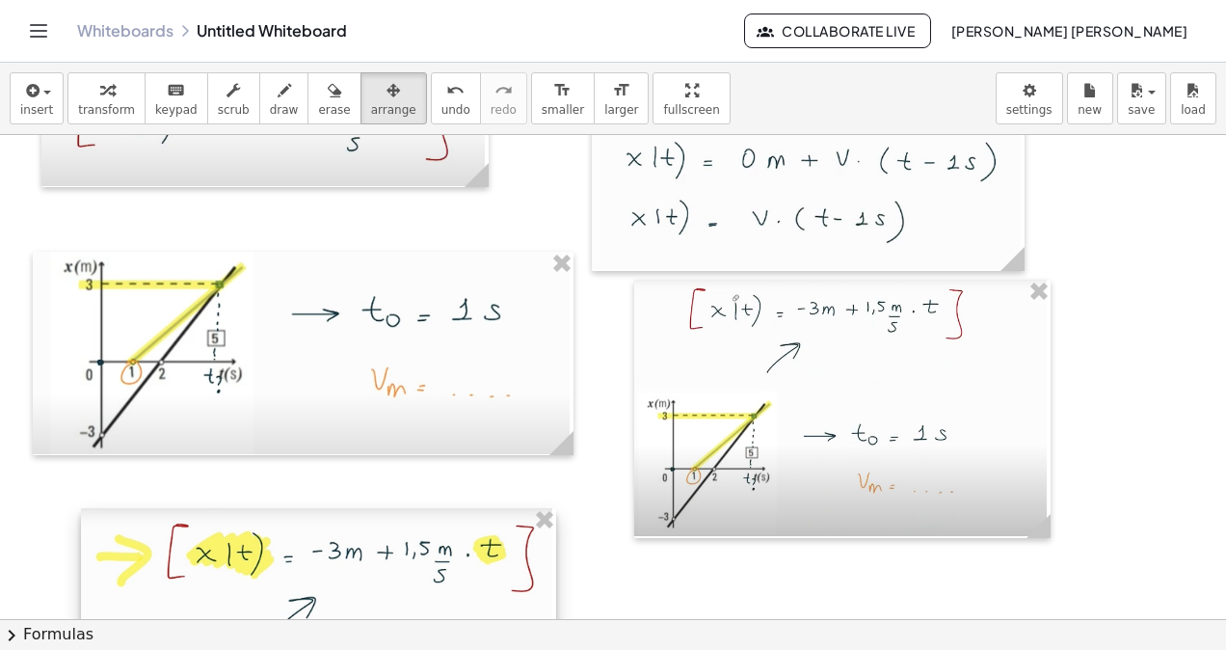
drag, startPoint x: 261, startPoint y: 569, endPoint x: 544, endPoint y: 652, distance: 294.3
click at [544, 649] on html "Graspable Math Activities Whiteboards Classes Account v1.30.2 | Privacy policy …" at bounding box center [613, 325] width 1226 height 650
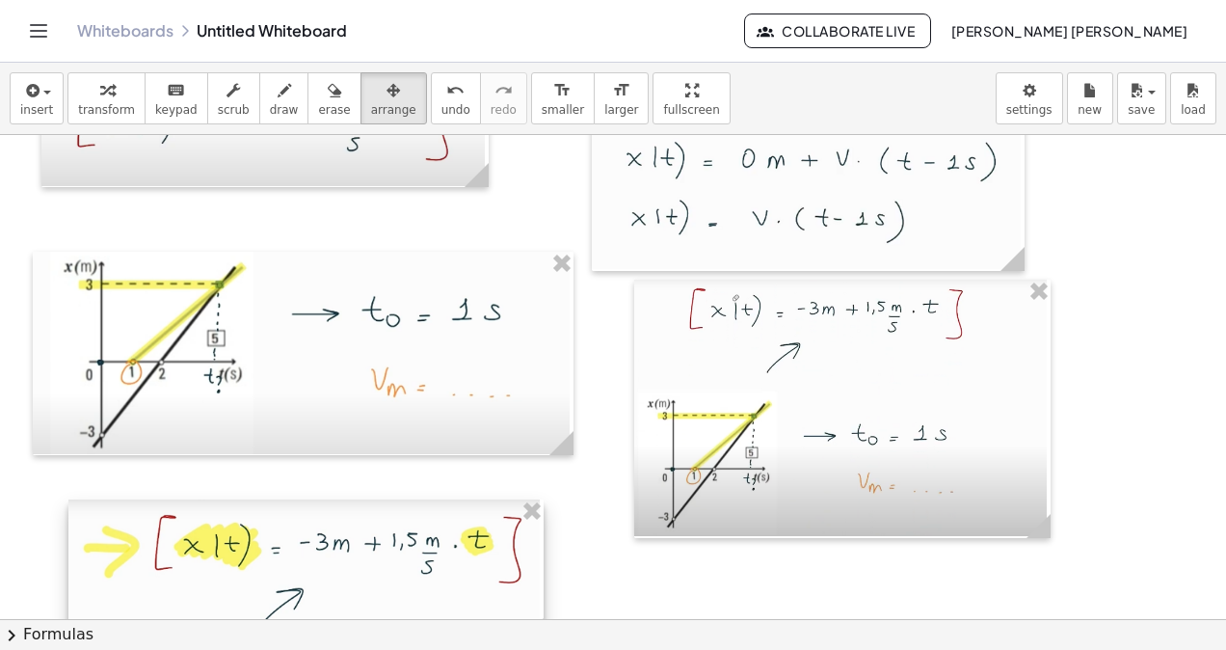
click at [437, 585] on div at bounding box center [305, 570] width 475 height 143
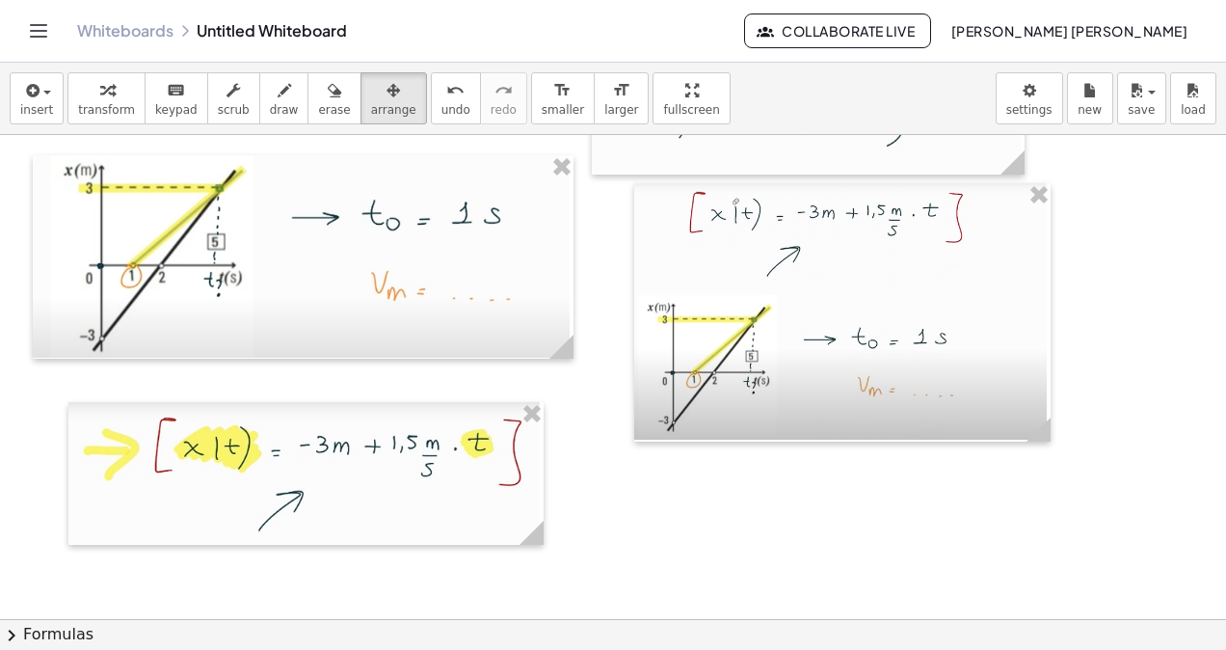
scroll to position [17628, 0]
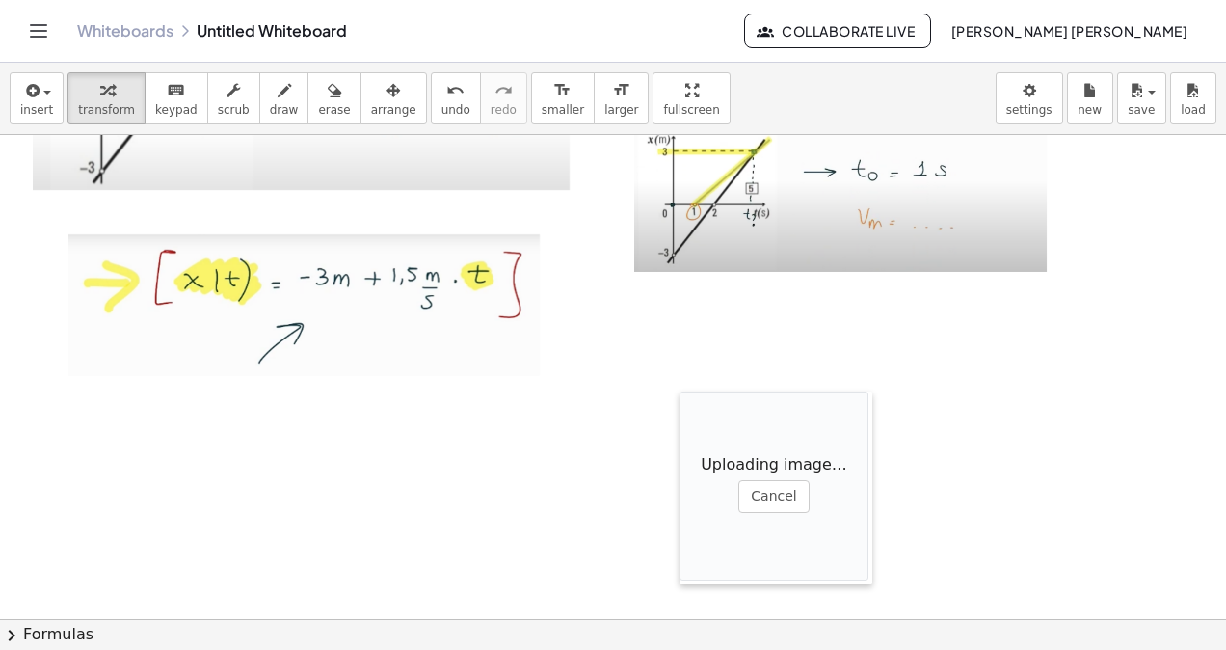
drag, startPoint x: 685, startPoint y: 481, endPoint x: 679, endPoint y: 381, distance: 100.5
click at [680, 391] on div at bounding box center [689, 487] width 19 height 193
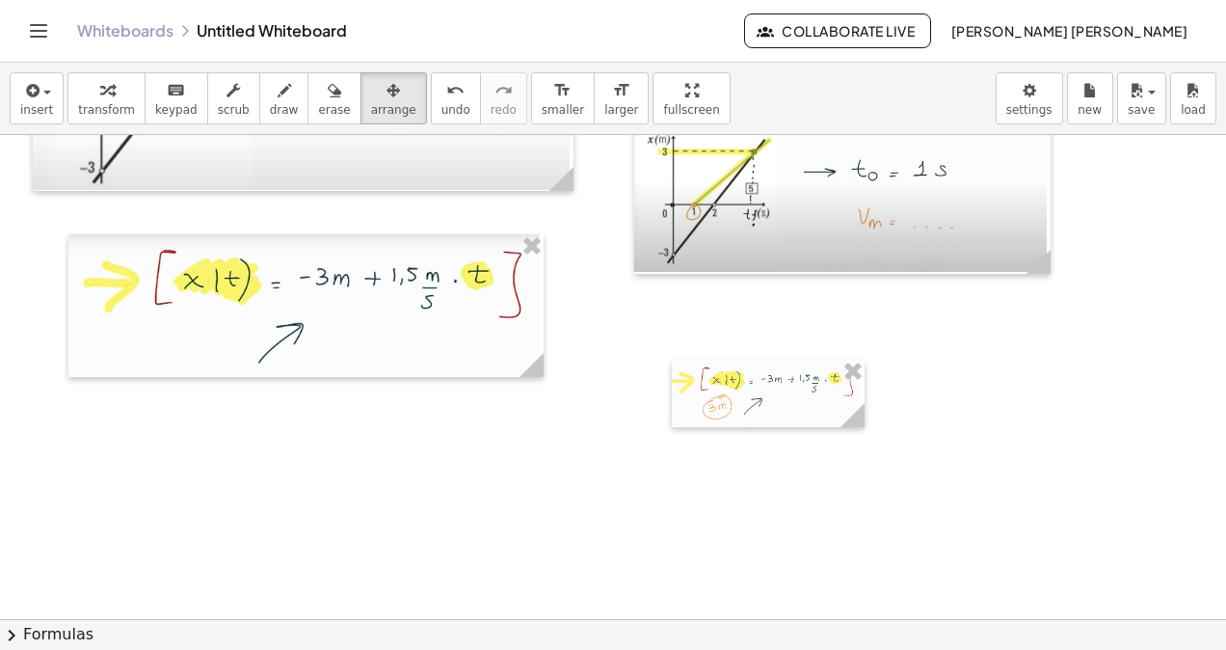
drag, startPoint x: 382, startPoint y: 110, endPoint x: 790, endPoint y: 470, distance: 545.0
click at [386, 152] on div "insert select one: Math Expression Function Text Youtube Video Graphing Geometr…" at bounding box center [613, 356] width 1226 height 587
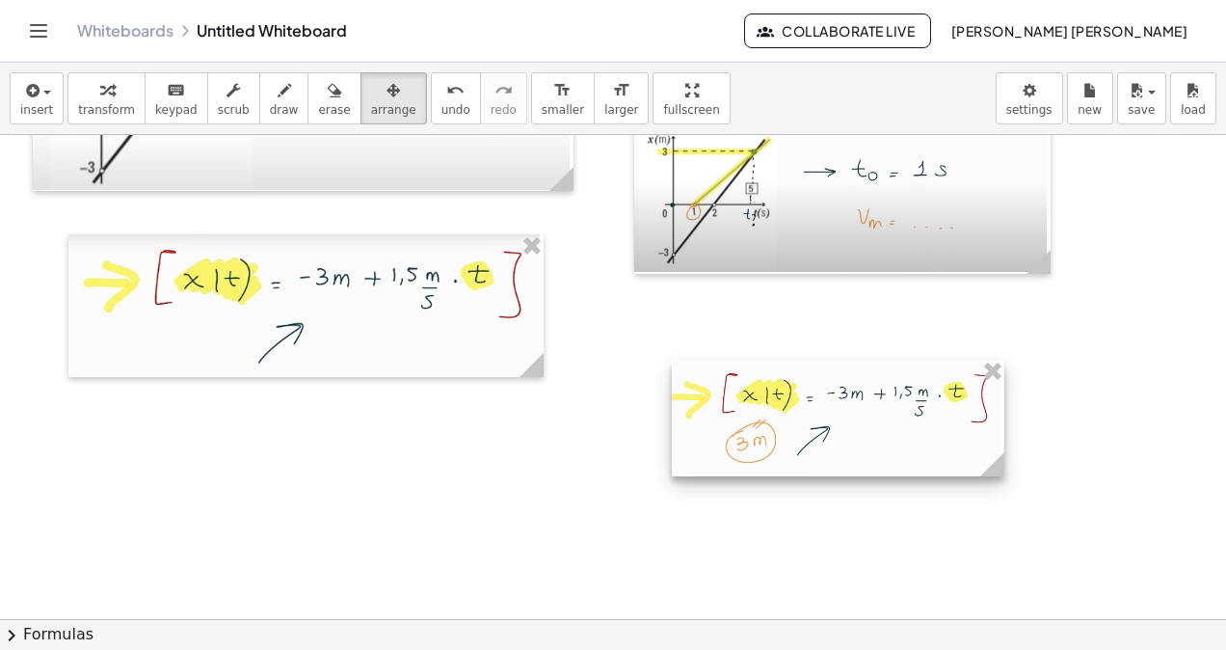
drag, startPoint x: 862, startPoint y: 414, endPoint x: 1017, endPoint y: 480, distance: 168.5
click at [1004, 476] on icon at bounding box center [992, 464] width 24 height 24
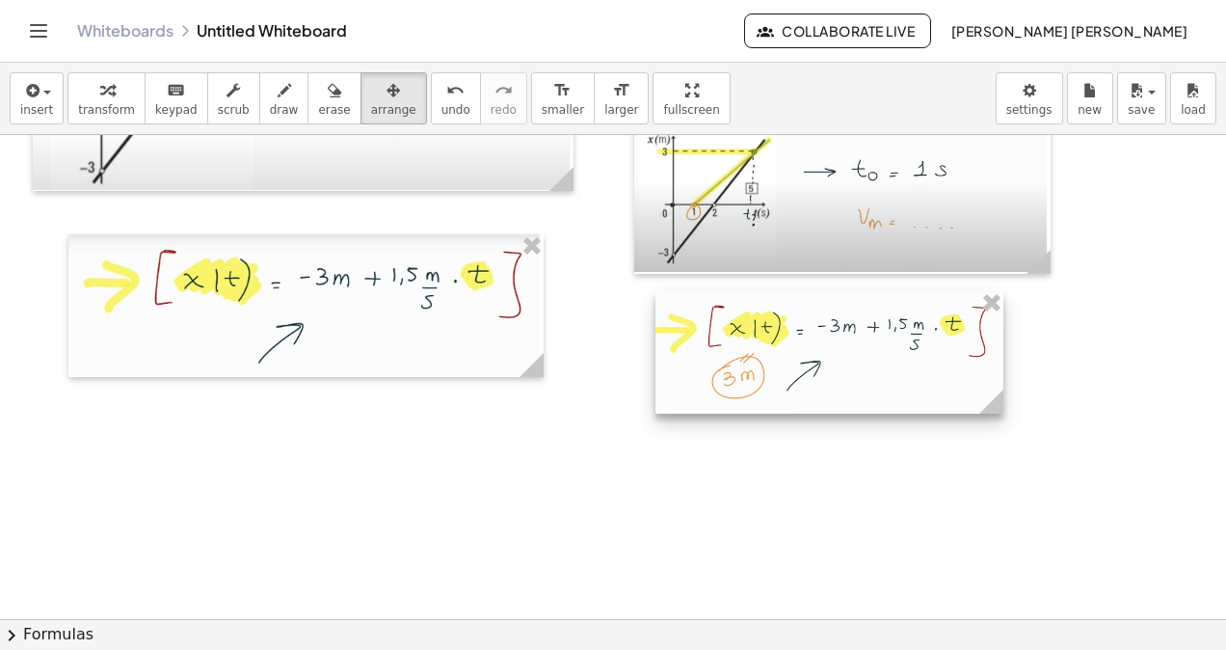
drag, startPoint x: 709, startPoint y: 429, endPoint x: 693, endPoint y: 361, distance: 70.4
click at [693, 361] on div at bounding box center [829, 352] width 348 height 122
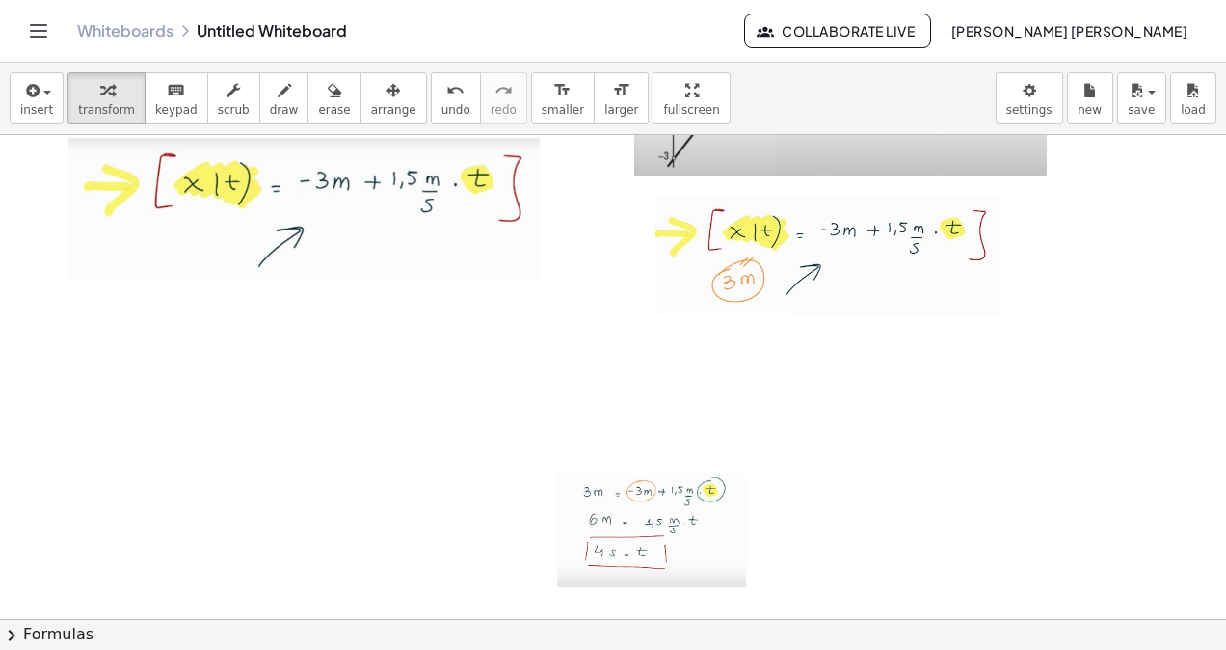
scroll to position [17821, 0]
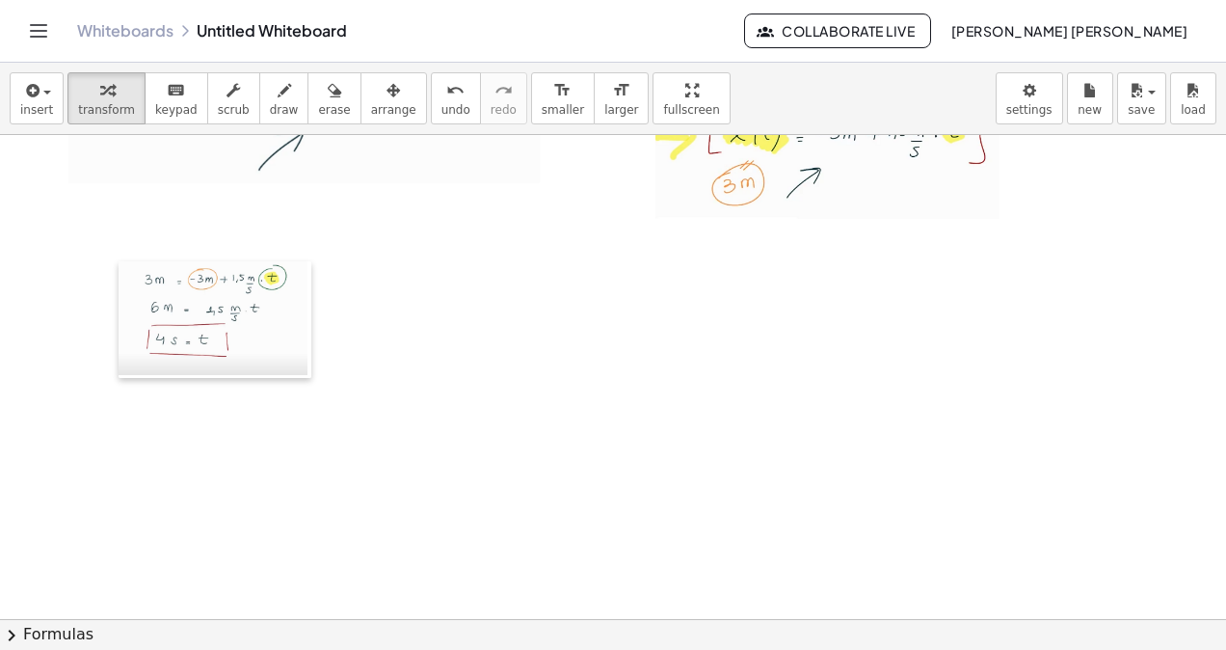
drag, startPoint x: 563, startPoint y: 391, endPoint x: 124, endPoint y: 276, distance: 453.6
click at [124, 276] on div at bounding box center [128, 319] width 19 height 117
click at [371, 106] on span "arrange" at bounding box center [393, 109] width 45 height 13
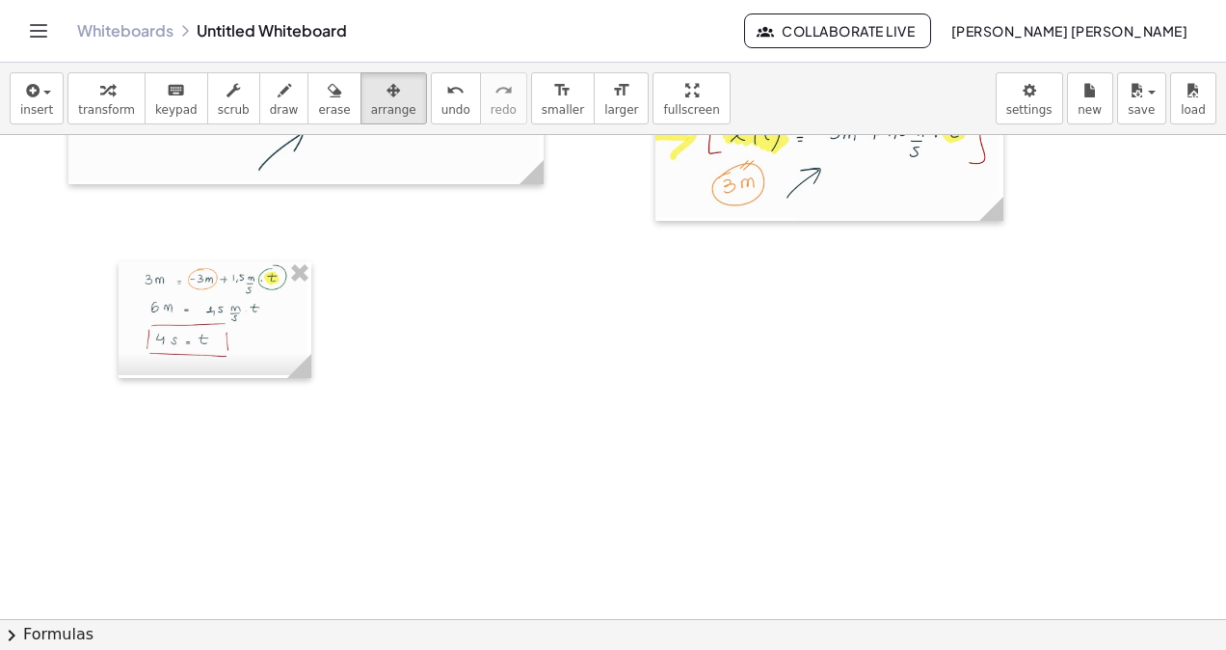
drag, startPoint x: 367, startPoint y: 443, endPoint x: 342, endPoint y: 407, distance: 44.4
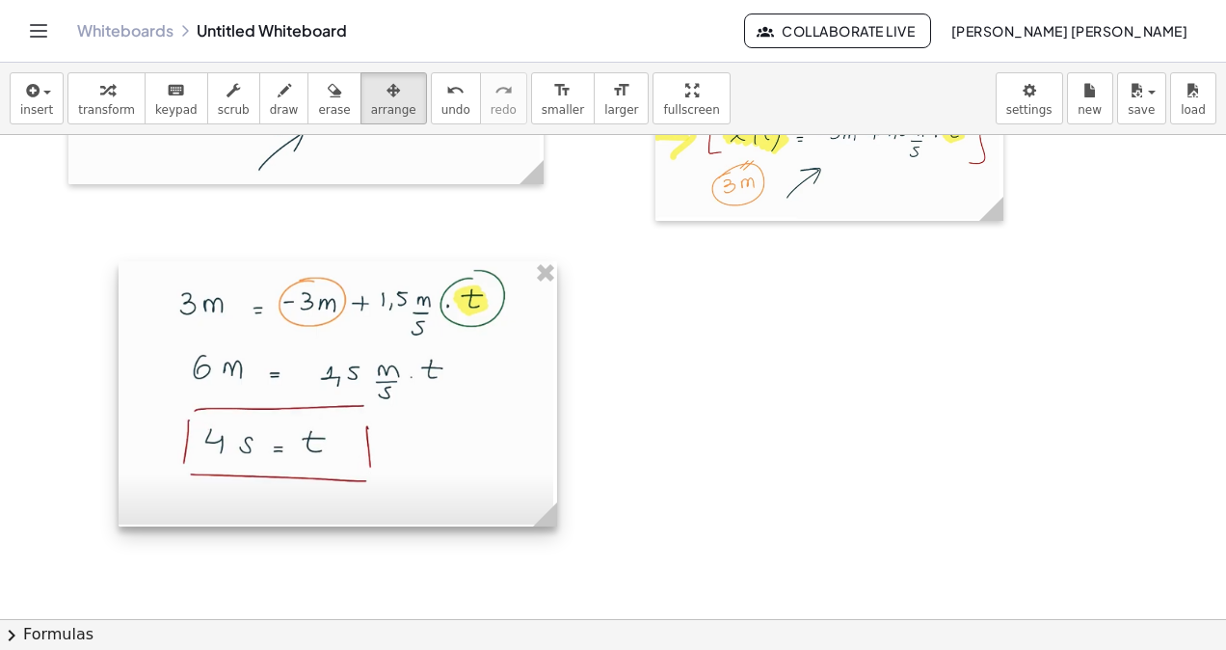
drag, startPoint x: 303, startPoint y: 371, endPoint x: 615, endPoint y: 475, distance: 329.2
click at [557, 475] on div at bounding box center [338, 393] width 439 height 265
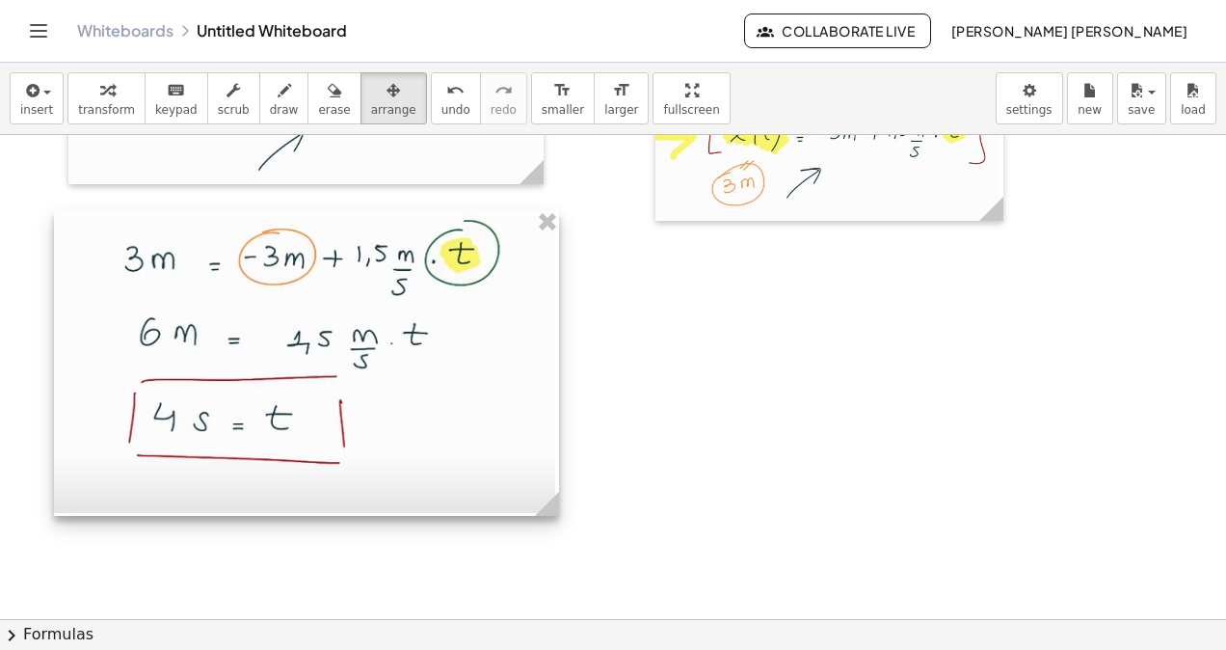
drag, startPoint x: 542, startPoint y: 494, endPoint x: 477, endPoint y: 442, distance: 82.3
click at [477, 442] on div at bounding box center [306, 363] width 505 height 306
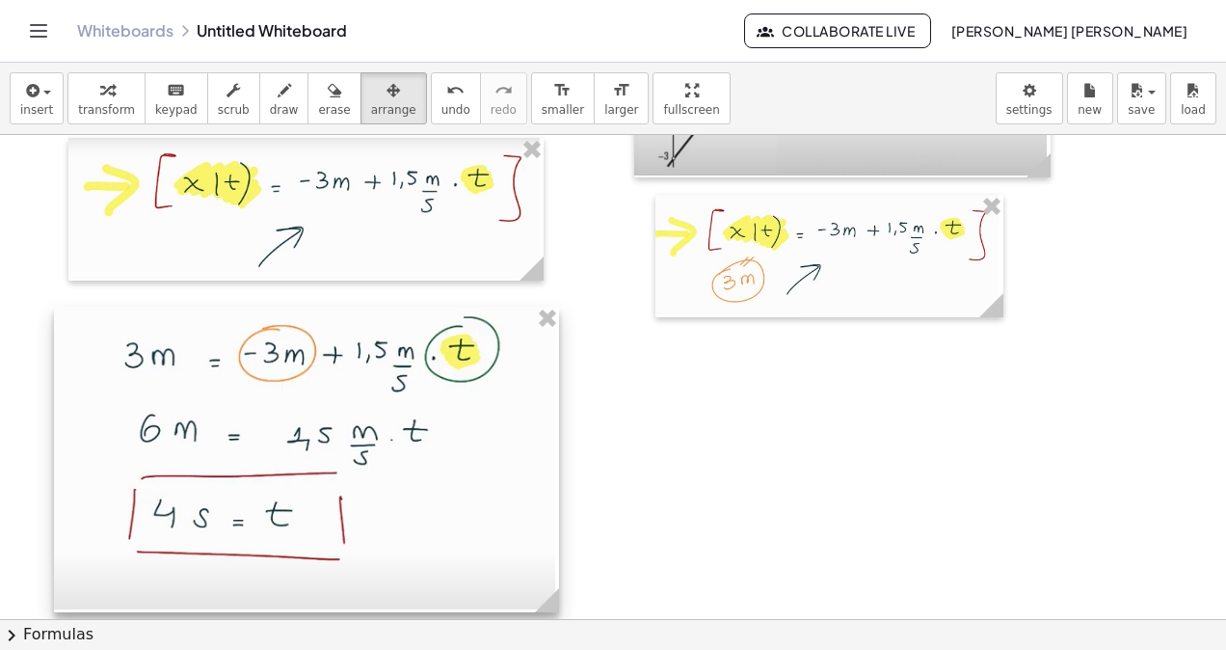
scroll to position [17917, 0]
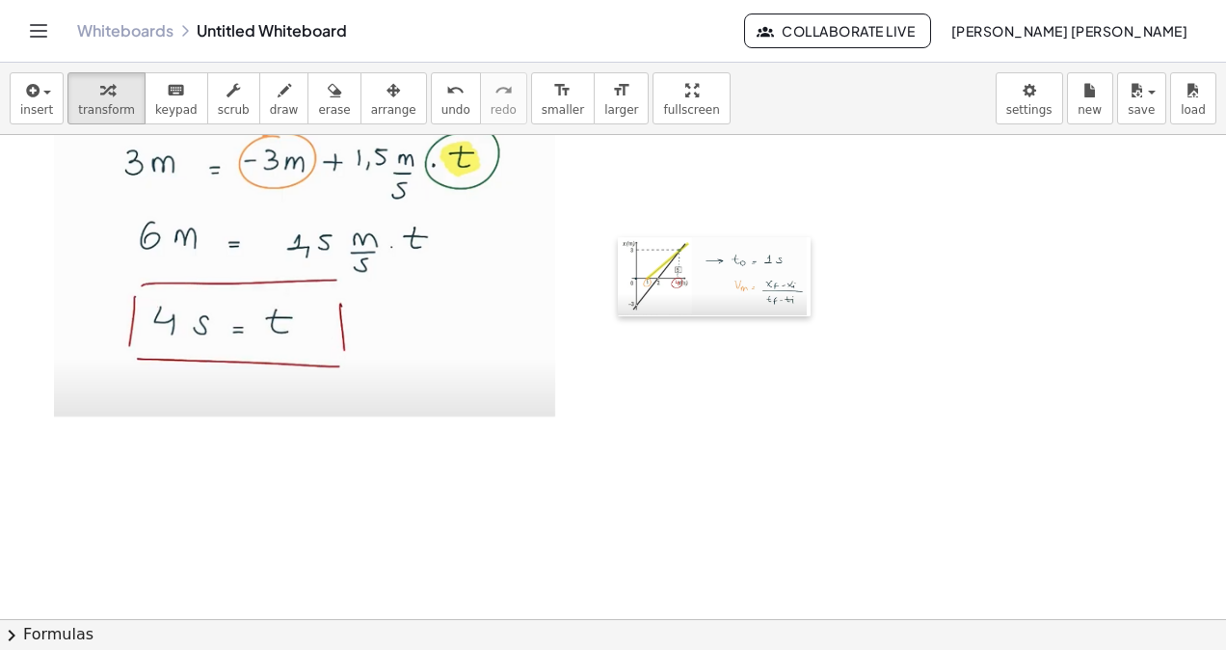
drag, startPoint x: 655, startPoint y: 428, endPoint x: 546, endPoint y: 201, distance: 251.8
click at [618, 237] on div at bounding box center [627, 277] width 19 height 80
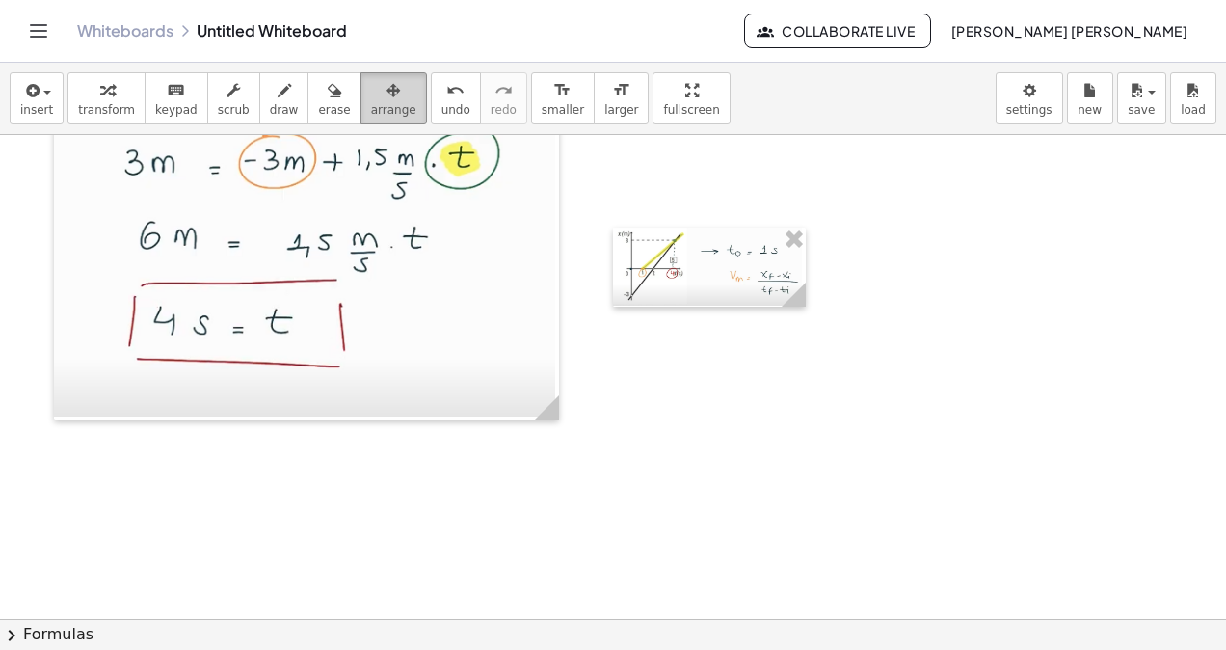
click at [381, 102] on button "arrange" at bounding box center [394, 98] width 67 height 52
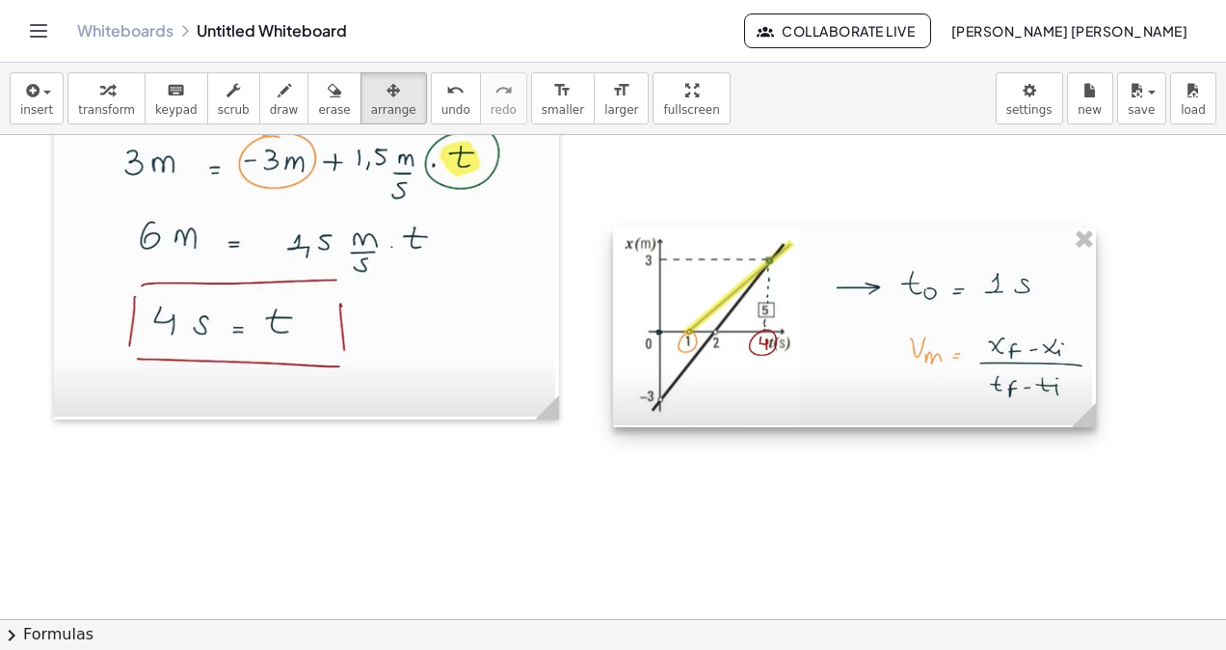
drag, startPoint x: 797, startPoint y: 299, endPoint x: 1087, endPoint y: 499, distance: 352.7
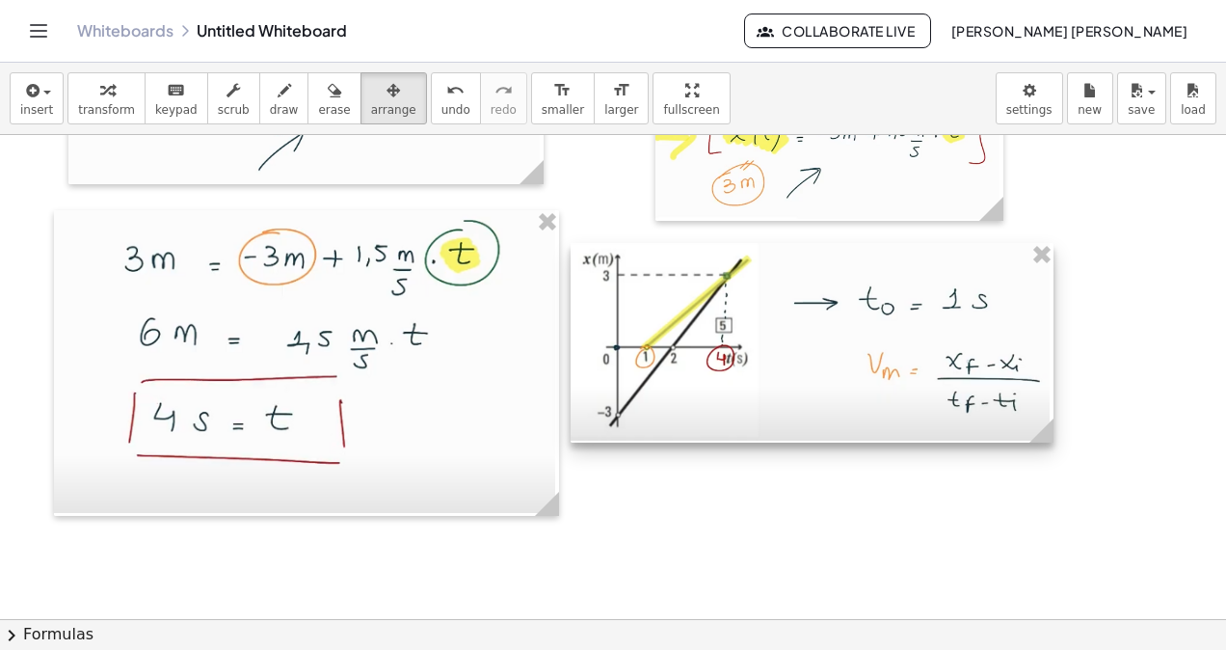
scroll to position [17724, 0]
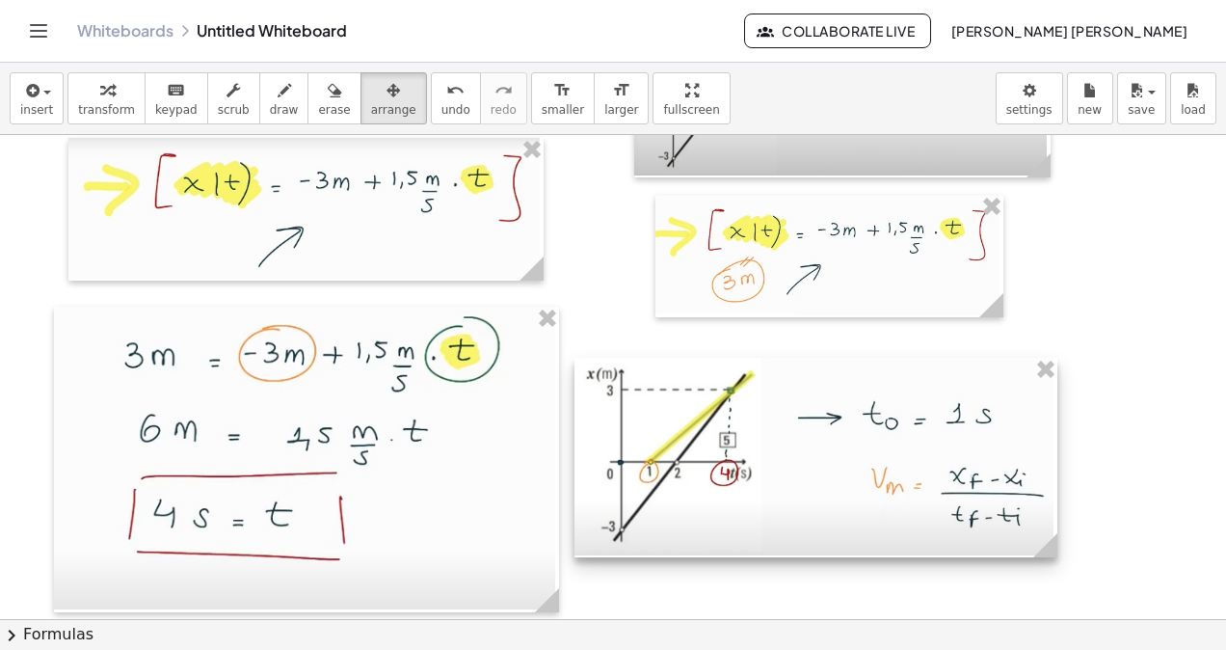
drag, startPoint x: 895, startPoint y: 367, endPoint x: 856, endPoint y: 306, distance: 72.7
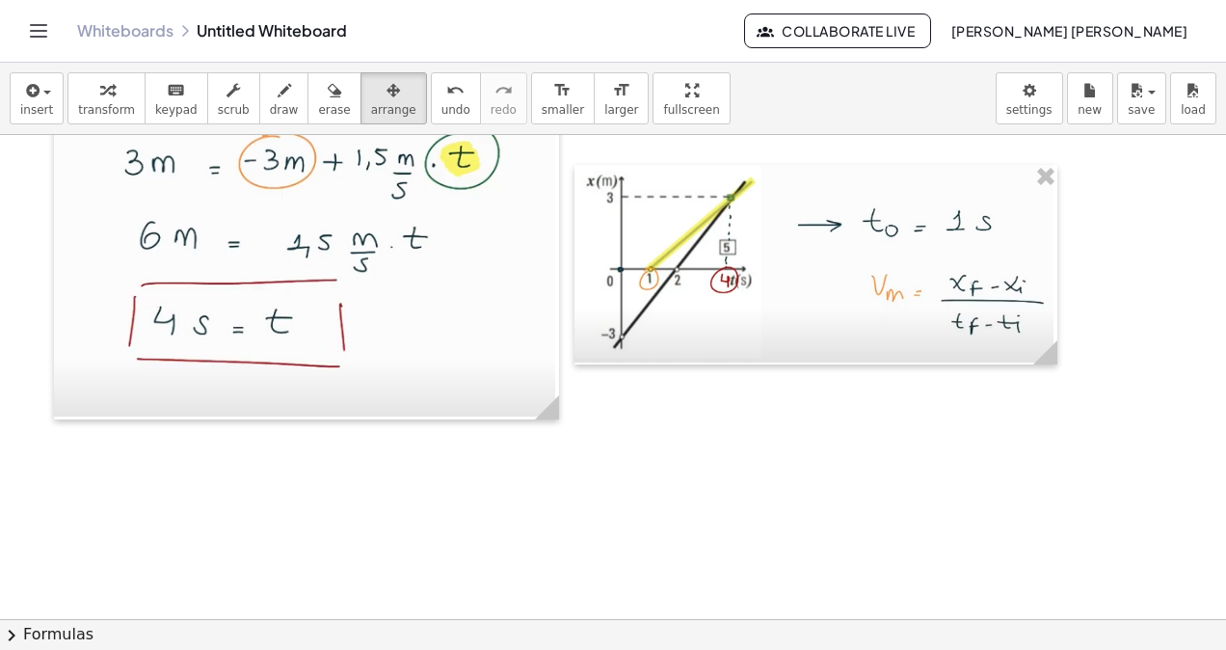
scroll to position [18048, 0]
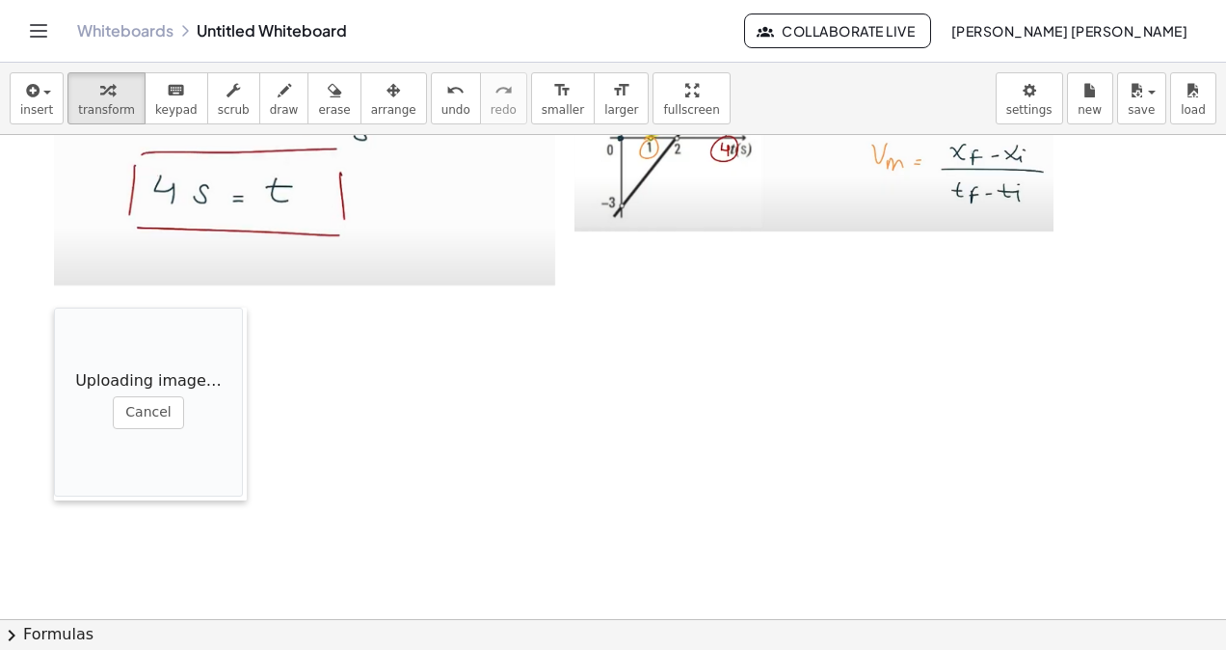
drag, startPoint x: 659, startPoint y: 456, endPoint x: 63, endPoint y: 308, distance: 614.6
click at [63, 308] on div at bounding box center [63, 403] width 19 height 193
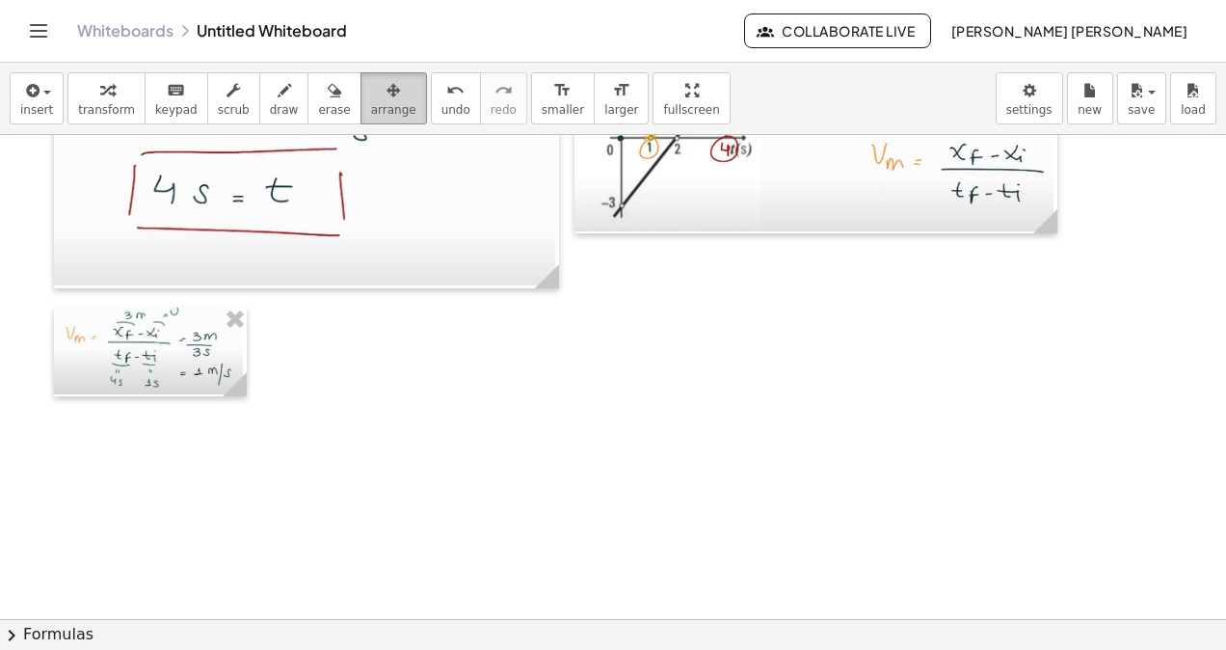
click at [379, 108] on button "arrange" at bounding box center [394, 98] width 67 height 52
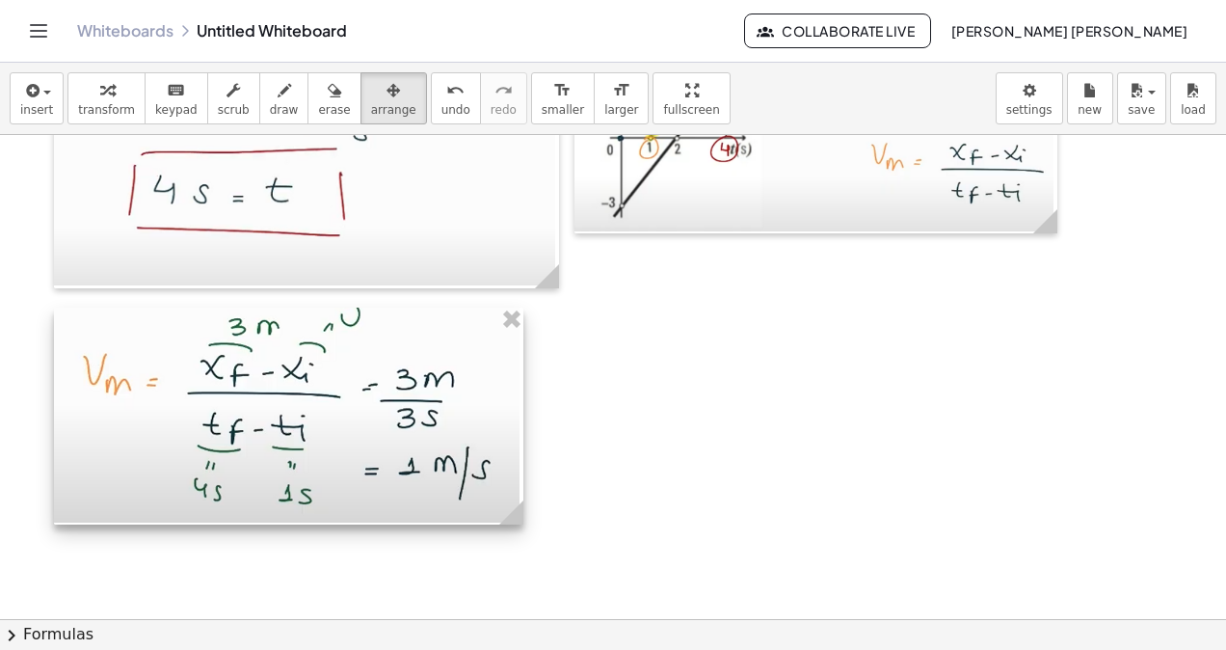
drag, startPoint x: 236, startPoint y: 372, endPoint x: 507, endPoint y: 530, distance: 313.6
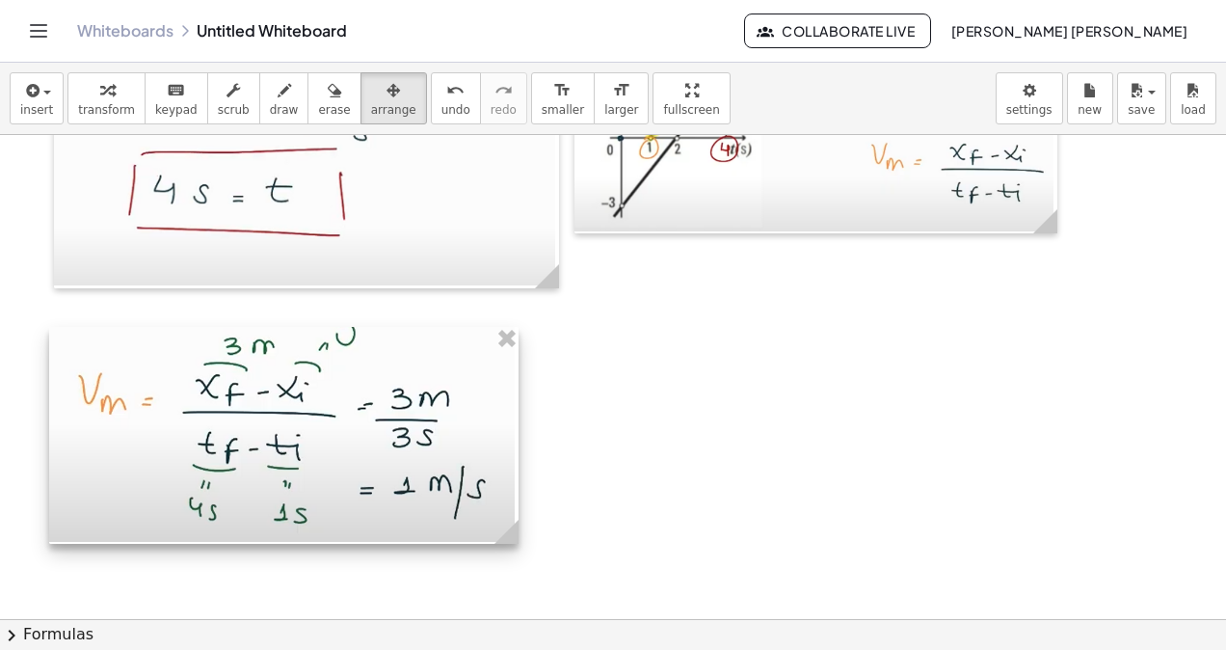
drag, startPoint x: 403, startPoint y: 449, endPoint x: 398, endPoint y: 468, distance: 19.9
click at [398, 468] on div at bounding box center [283, 435] width 469 height 217
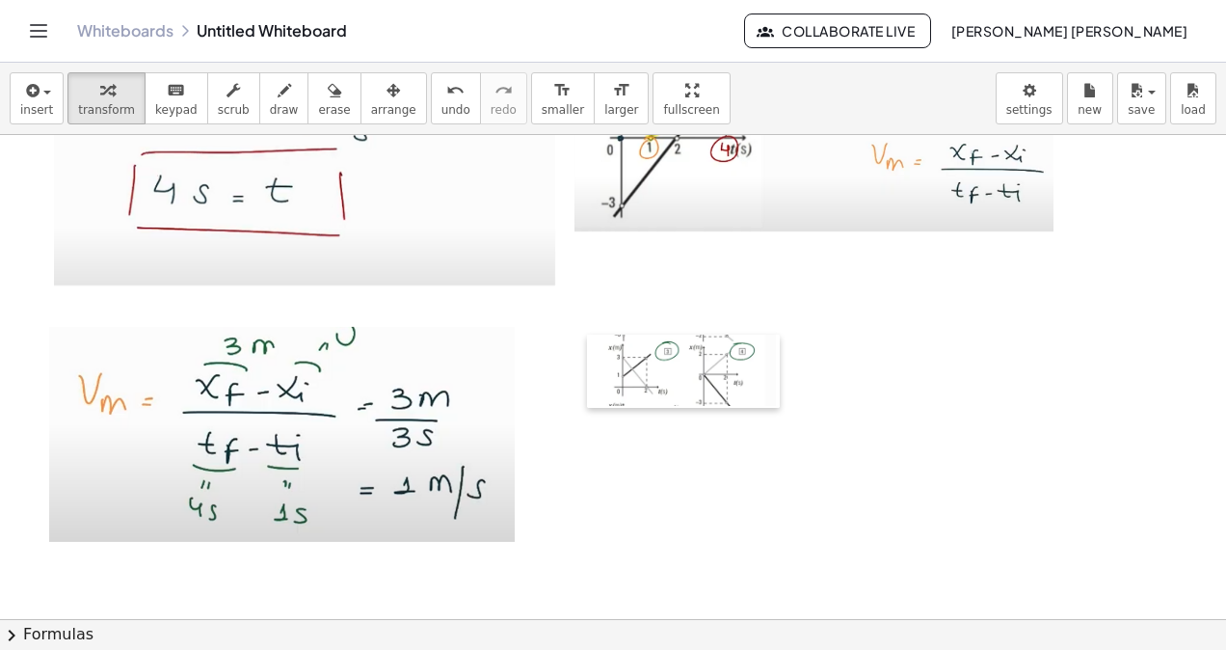
drag, startPoint x: 638, startPoint y: 411, endPoint x: 584, endPoint y: 357, distance: 76.3
click at [590, 355] on div at bounding box center [596, 370] width 19 height 73
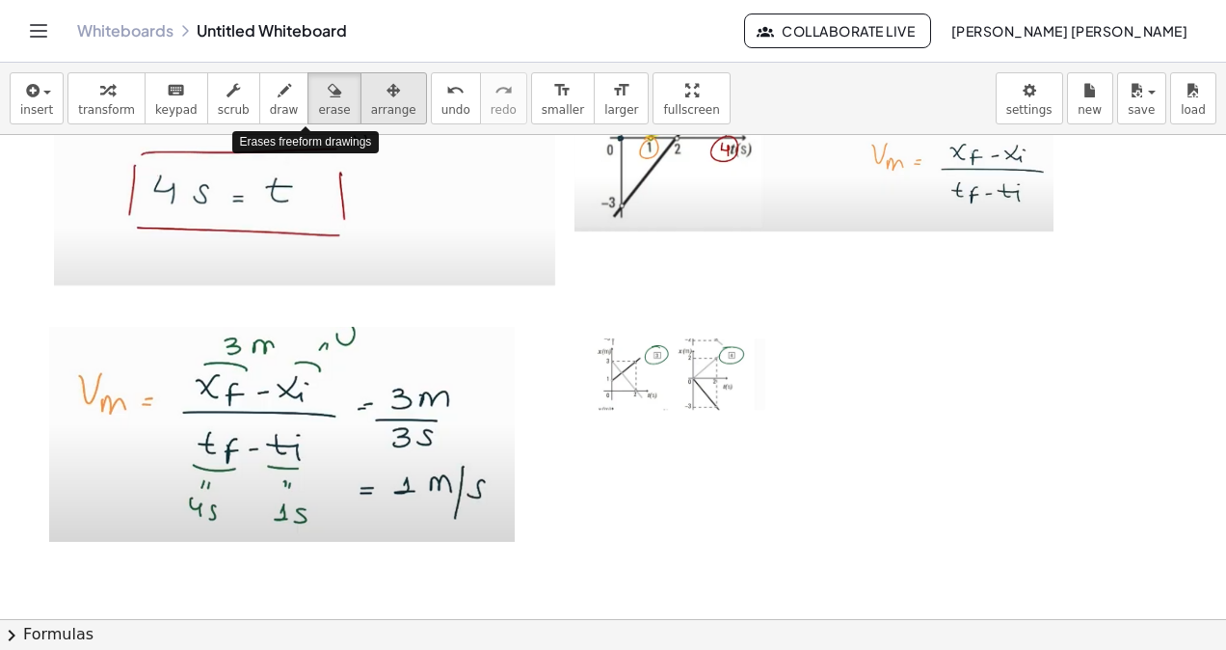
drag, startPoint x: 320, startPoint y: 91, endPoint x: 334, endPoint y: 90, distance: 13.5
click at [334, 90] on div "transform keyboard keypad scrub draw erase arrange" at bounding box center [246, 98] width 359 height 52
drag, startPoint x: 334, startPoint y: 90, endPoint x: 347, endPoint y: 121, distance: 34.6
click at [361, 121] on button "arrange" at bounding box center [394, 98] width 67 height 52
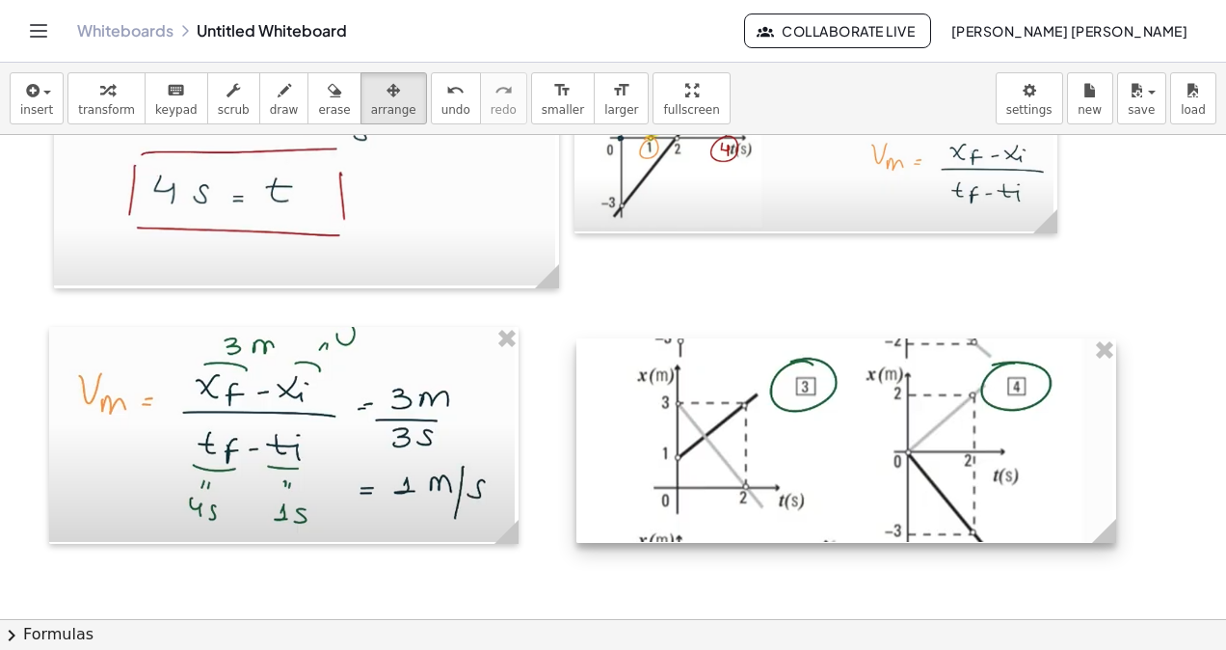
drag, startPoint x: 760, startPoint y: 403, endPoint x: 1101, endPoint y: 573, distance: 381.1
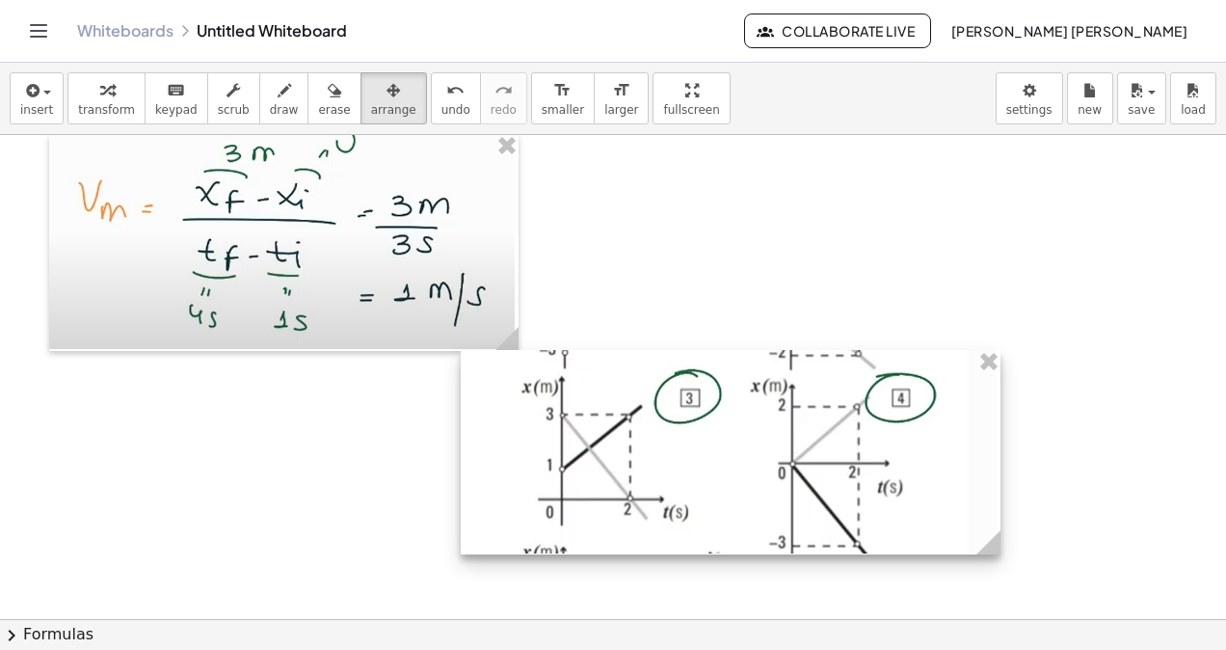
scroll to position [18338, 0]
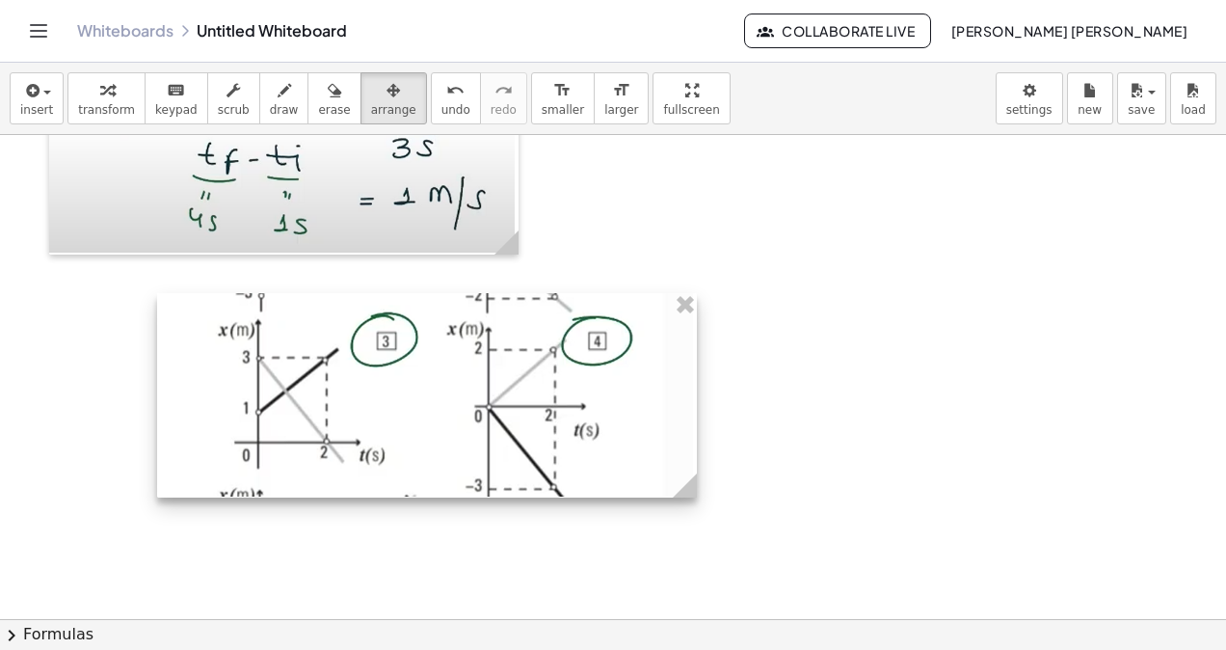
drag, startPoint x: 621, startPoint y: 399, endPoint x: 189, endPoint y: 671, distance: 510.3
click at [189, 649] on html "Graspable Math Activities Whiteboards Classes Account v1.30.2 | Privacy policy …" at bounding box center [613, 325] width 1226 height 650
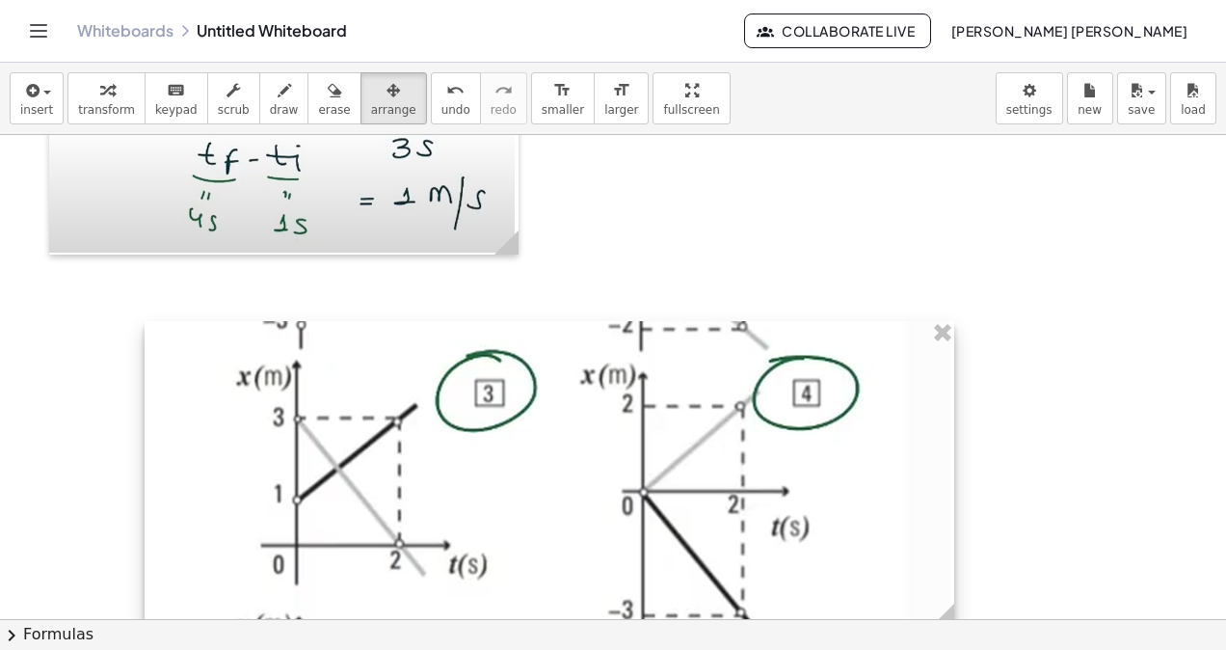
drag, startPoint x: 671, startPoint y: 522, endPoint x: 939, endPoint y: 558, distance: 270.3
click at [941, 561] on div at bounding box center [550, 474] width 810 height 307
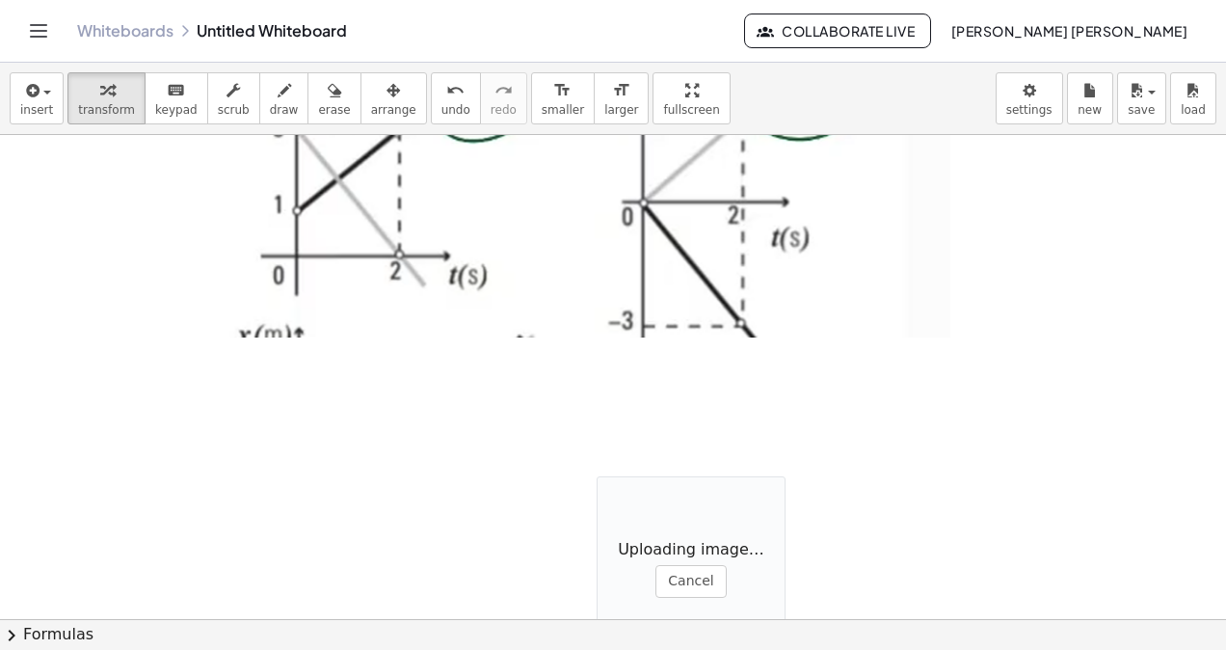
drag, startPoint x: 592, startPoint y: 488, endPoint x: 473, endPoint y: 416, distance: 138.4
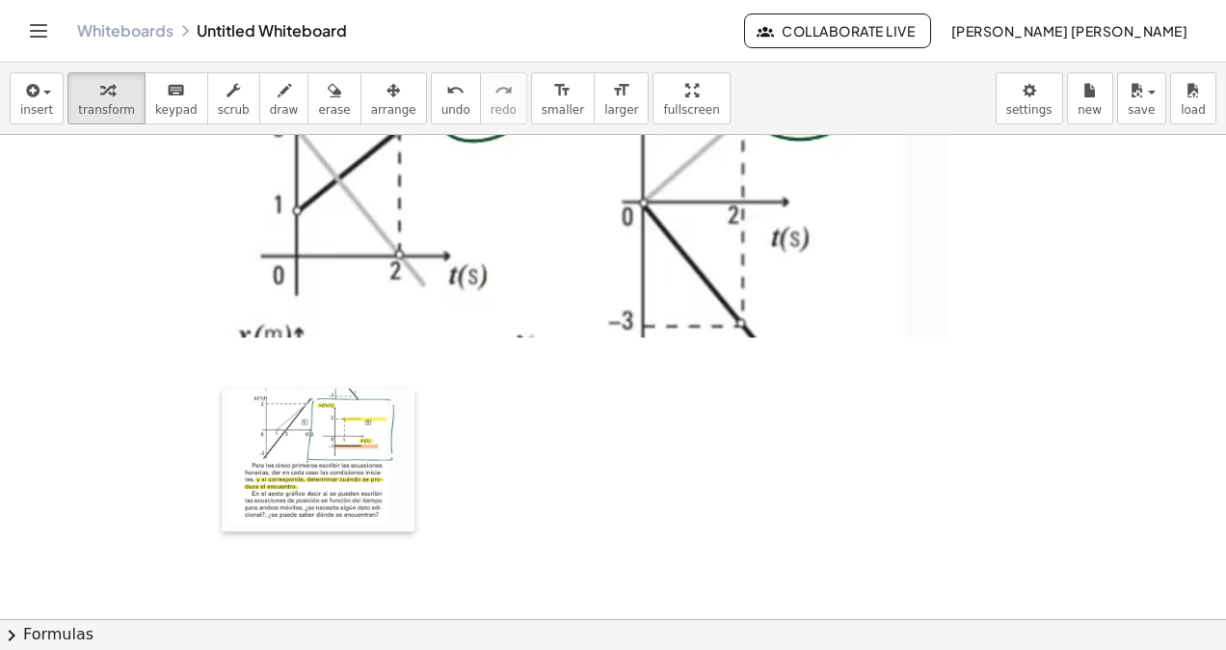
drag, startPoint x: 602, startPoint y: 482, endPoint x: 233, endPoint y: 395, distance: 379.2
click at [233, 395] on div at bounding box center [231, 459] width 19 height 143
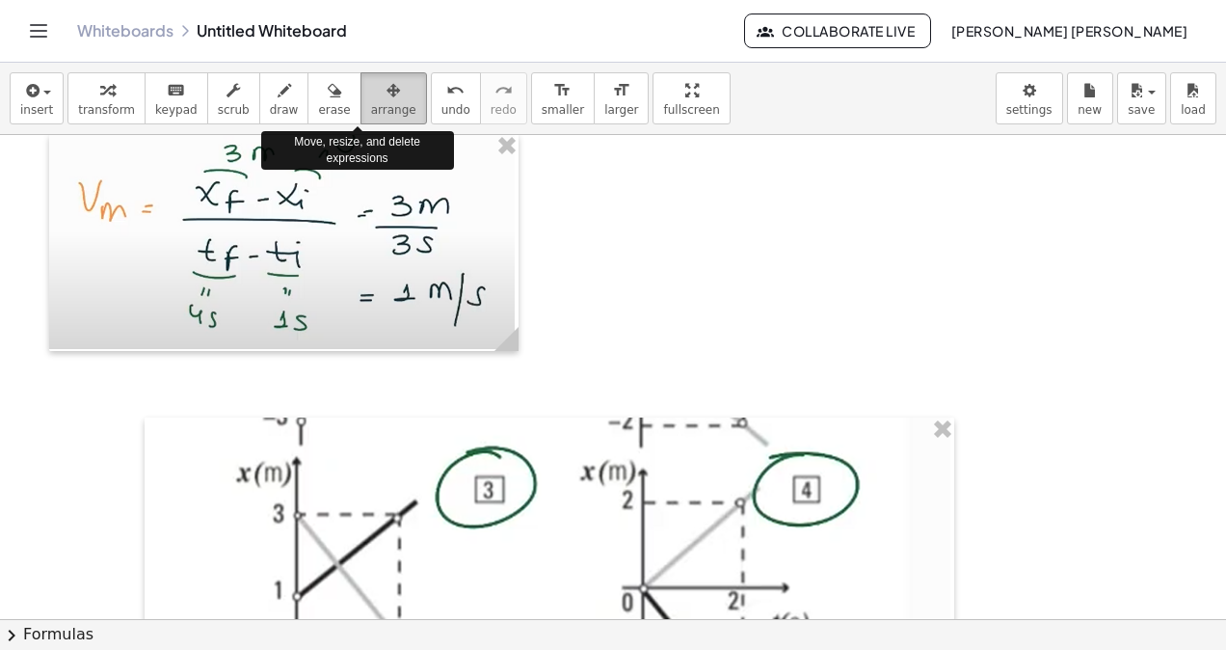
click at [371, 110] on span "arrange" at bounding box center [393, 109] width 45 height 13
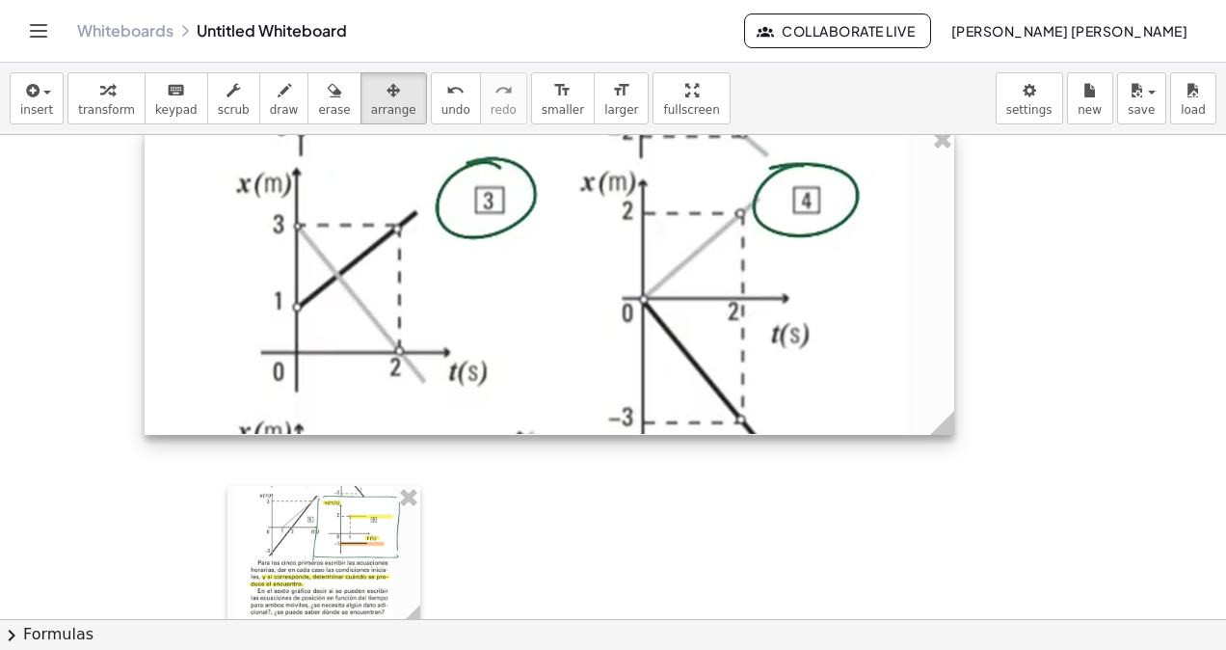
scroll to position [18723, 0]
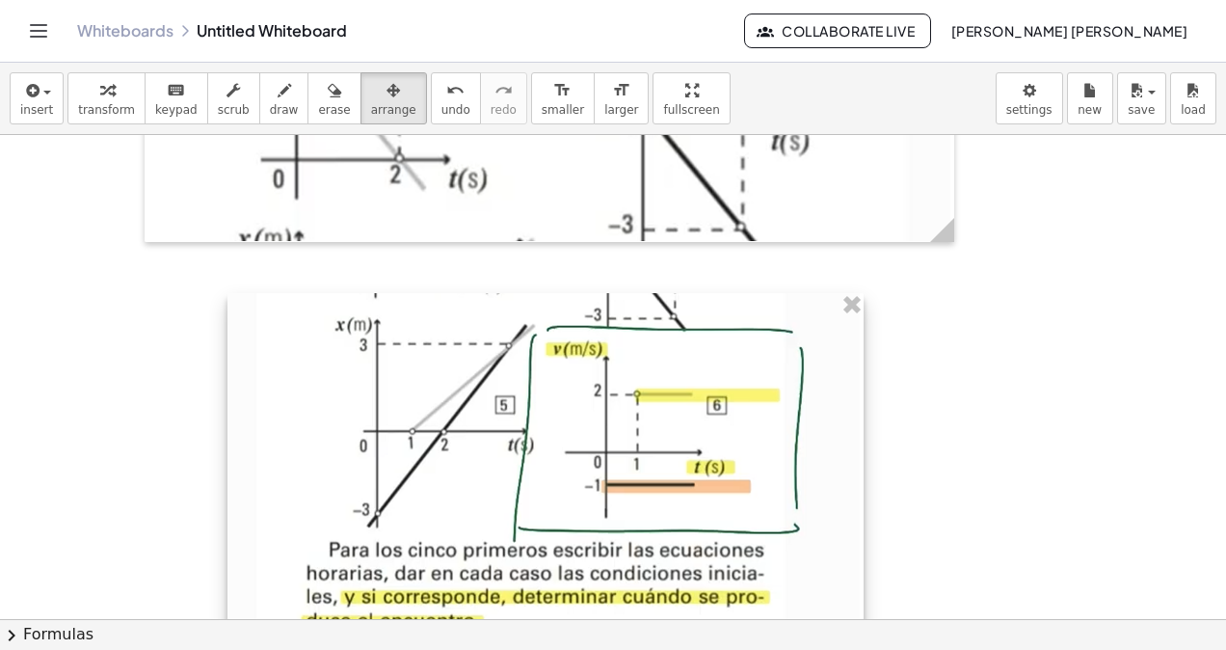
drag, startPoint x: 401, startPoint y: 427, endPoint x: 844, endPoint y: 574, distance: 467.0
click at [844, 574] on div at bounding box center [545, 528] width 636 height 471
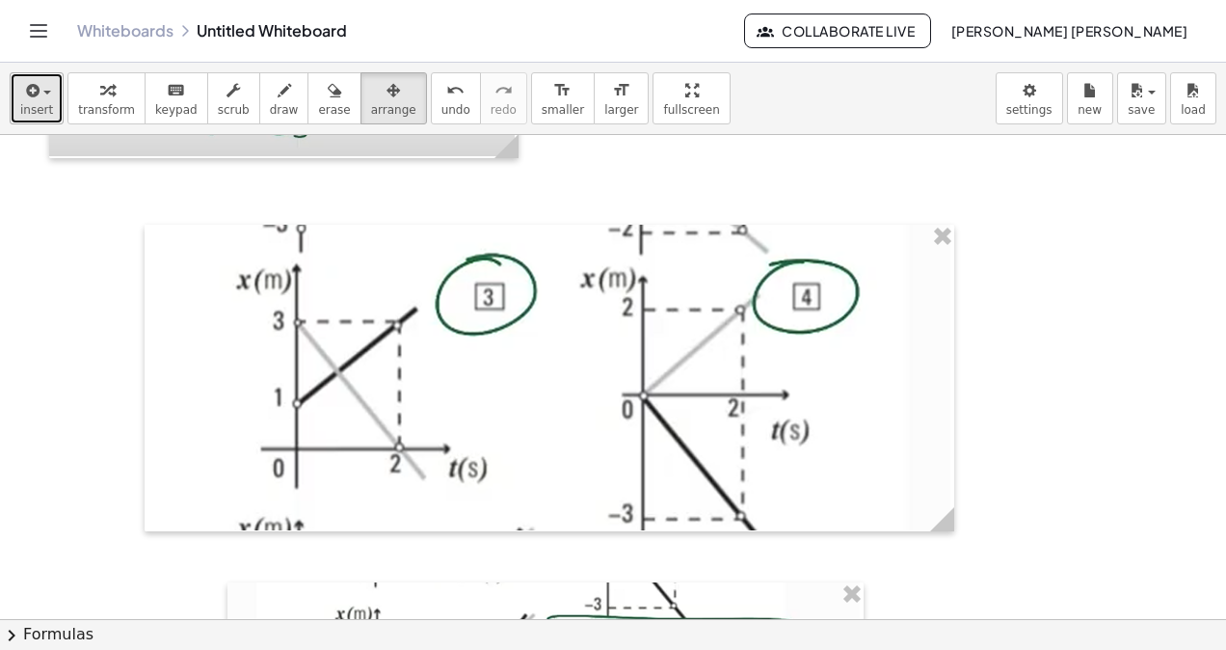
click at [17, 85] on button "insert" at bounding box center [37, 98] width 54 height 52
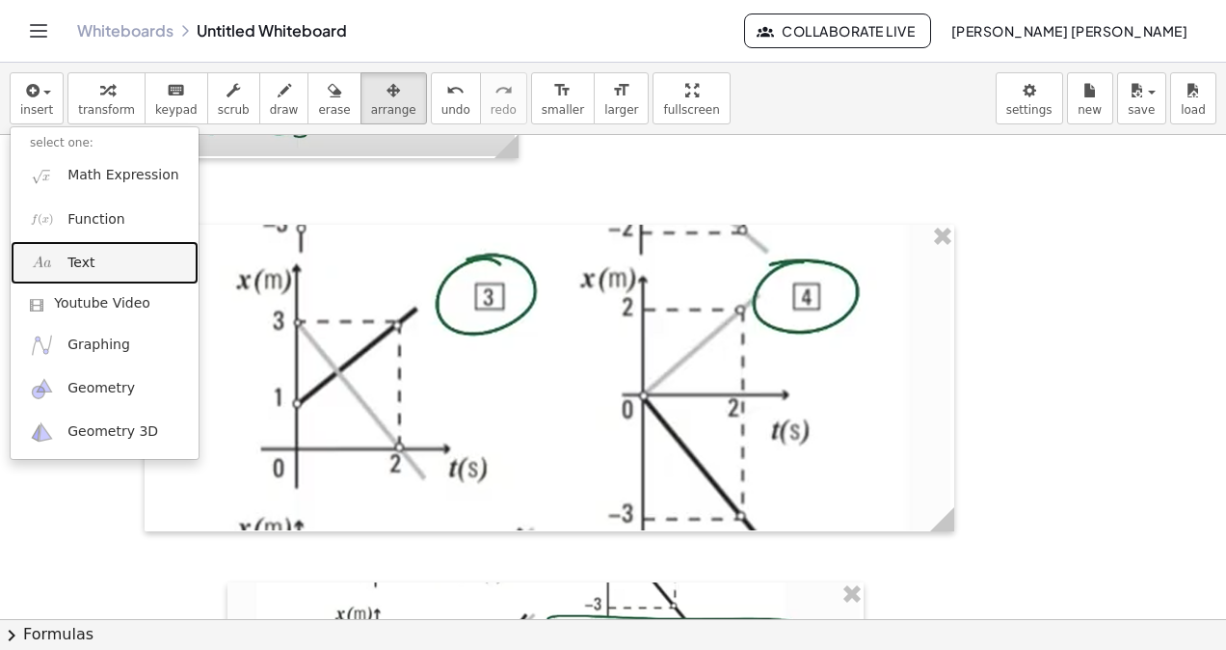
click at [125, 270] on link "Text" at bounding box center [105, 262] width 188 height 43
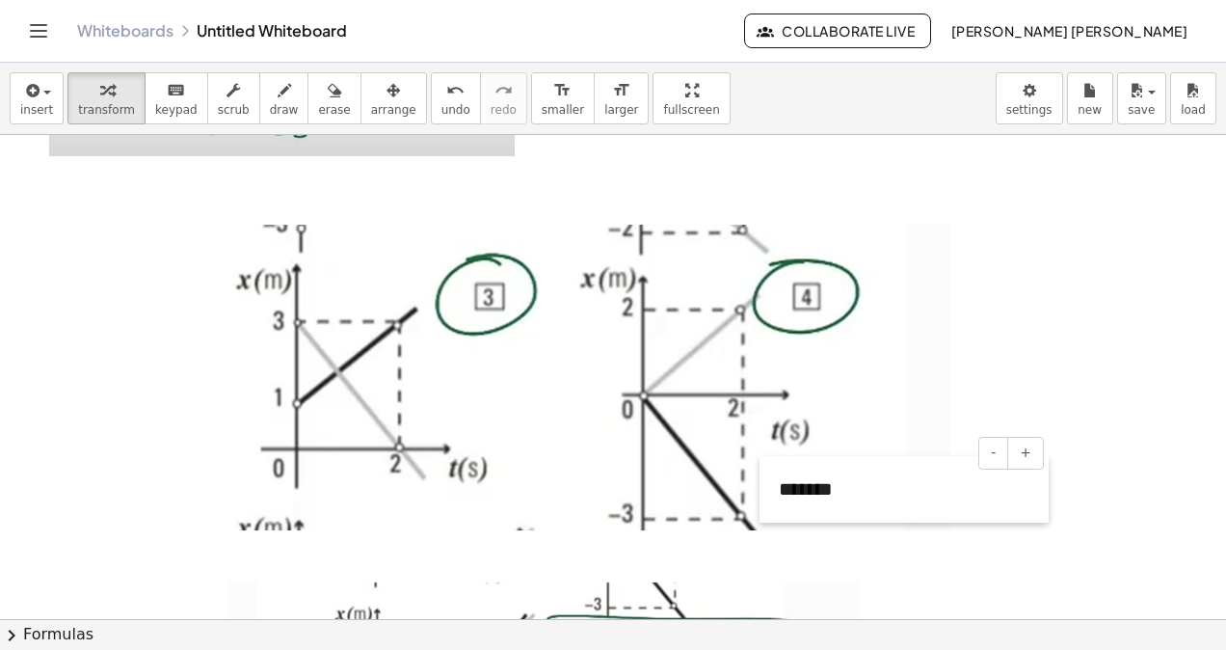
drag, startPoint x: 525, startPoint y: 172, endPoint x: 765, endPoint y: 493, distance: 400.8
click at [765, 493] on div at bounding box center [769, 489] width 19 height 67
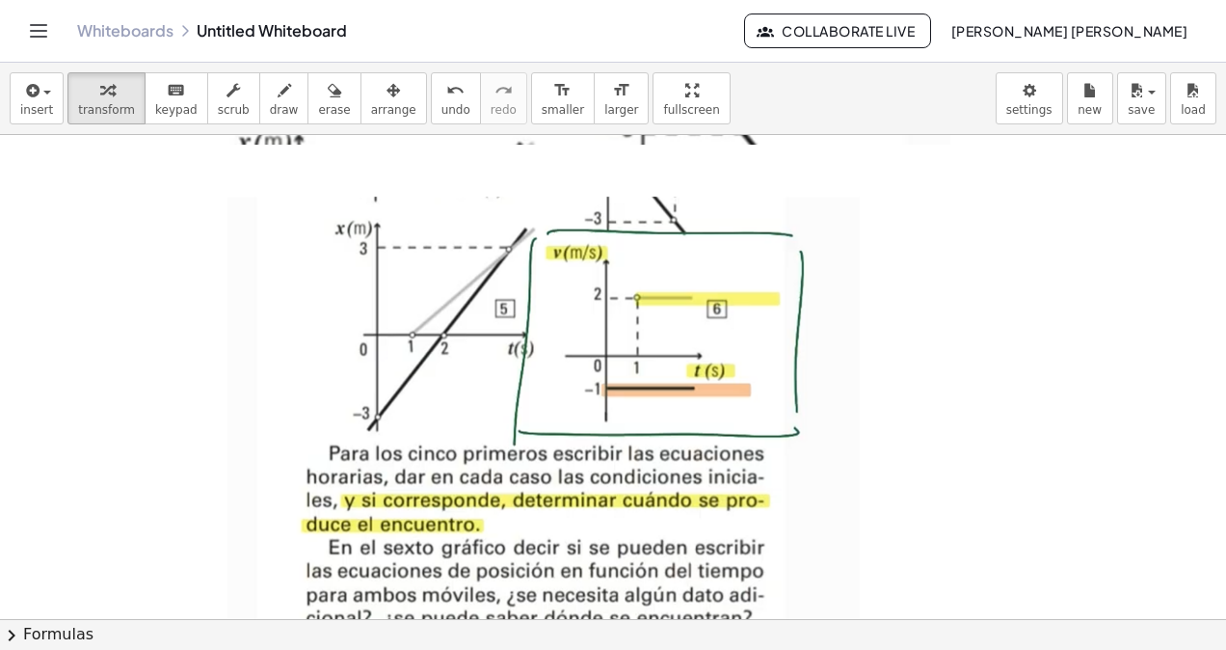
scroll to position [19114, 0]
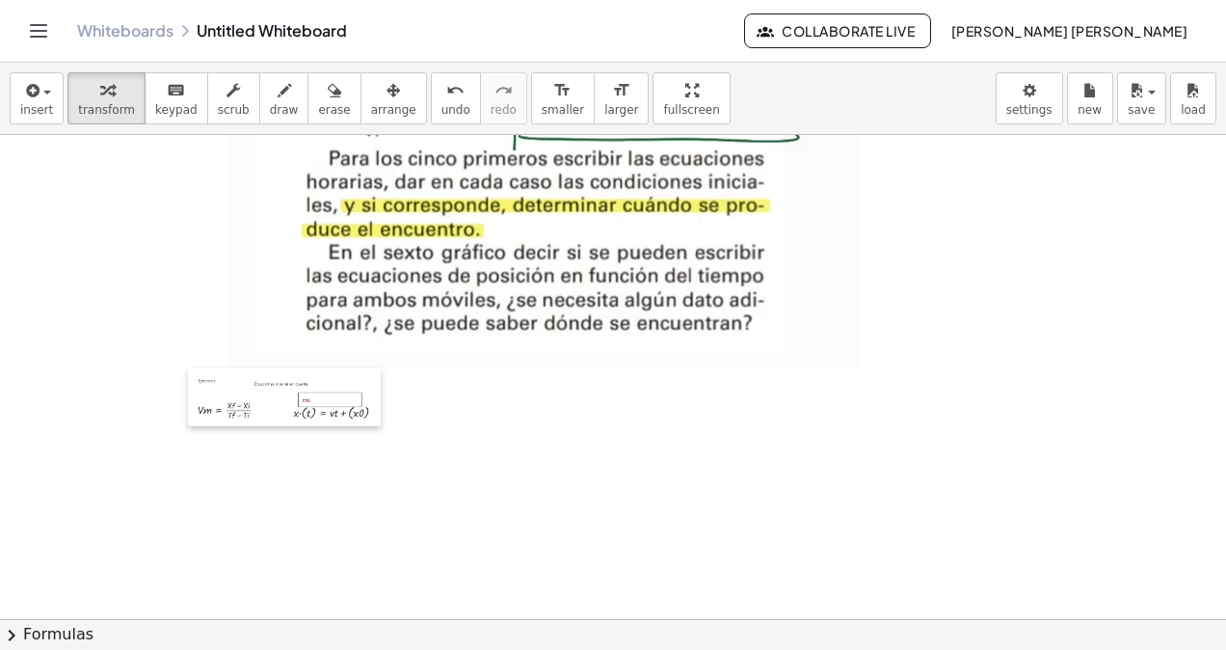
drag, startPoint x: 571, startPoint y: 515, endPoint x: 286, endPoint y: 237, distance: 397.4
click at [189, 368] on div at bounding box center [197, 397] width 19 height 58
click at [387, 87] on icon "button" at bounding box center [393, 90] width 13 height 23
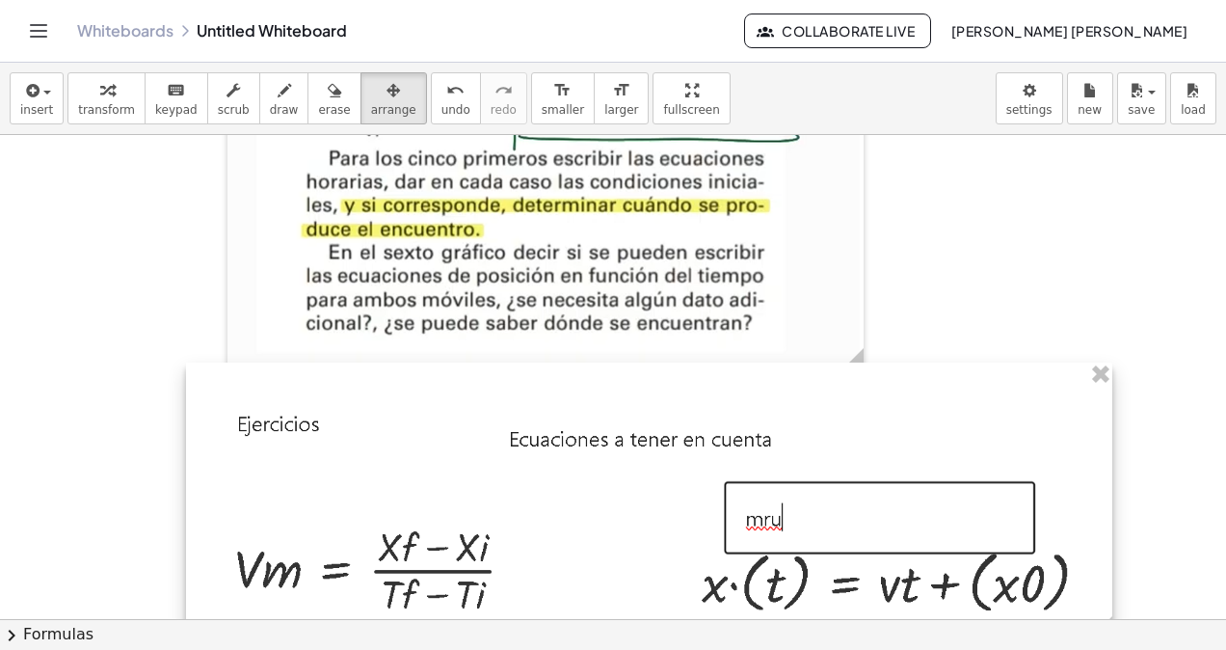
drag, startPoint x: 404, startPoint y: 451, endPoint x: 1093, endPoint y: 699, distance: 732.4
click at [1093, 649] on html "Graspable Math Activities Whiteboards Classes Account v1.30.2 | Privacy policy …" at bounding box center [613, 325] width 1226 height 650
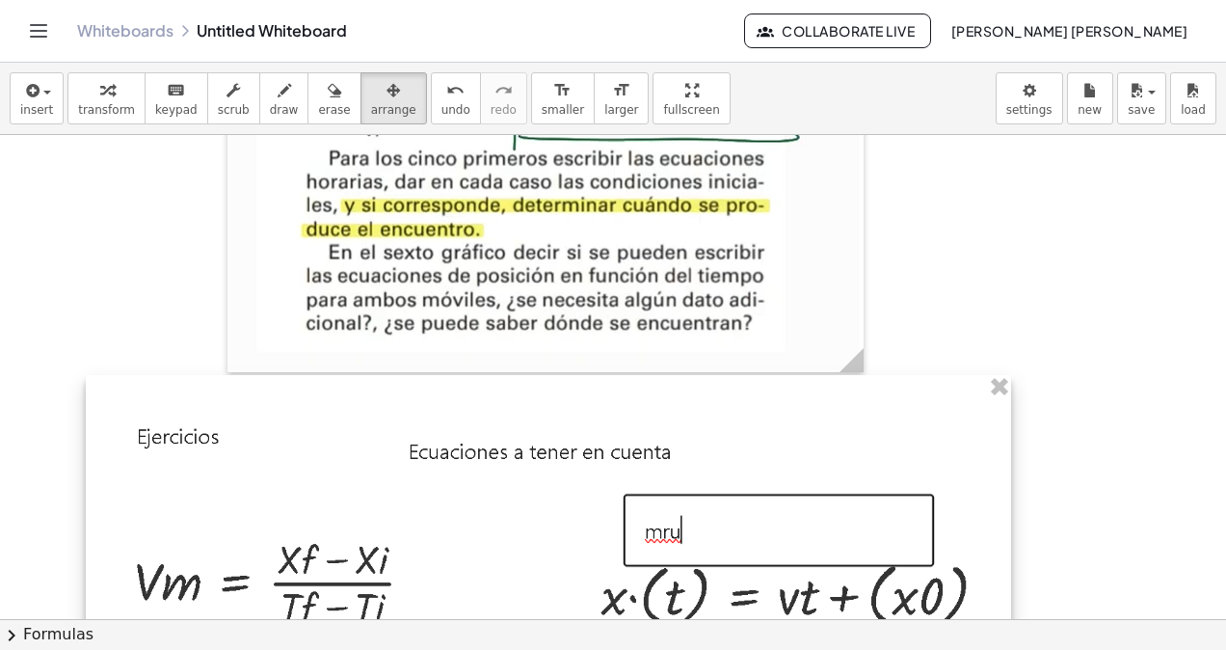
drag, startPoint x: 725, startPoint y: 560, endPoint x: 721, endPoint y: 574, distance: 15.0
click at [720, 574] on div at bounding box center [548, 514] width 925 height 278
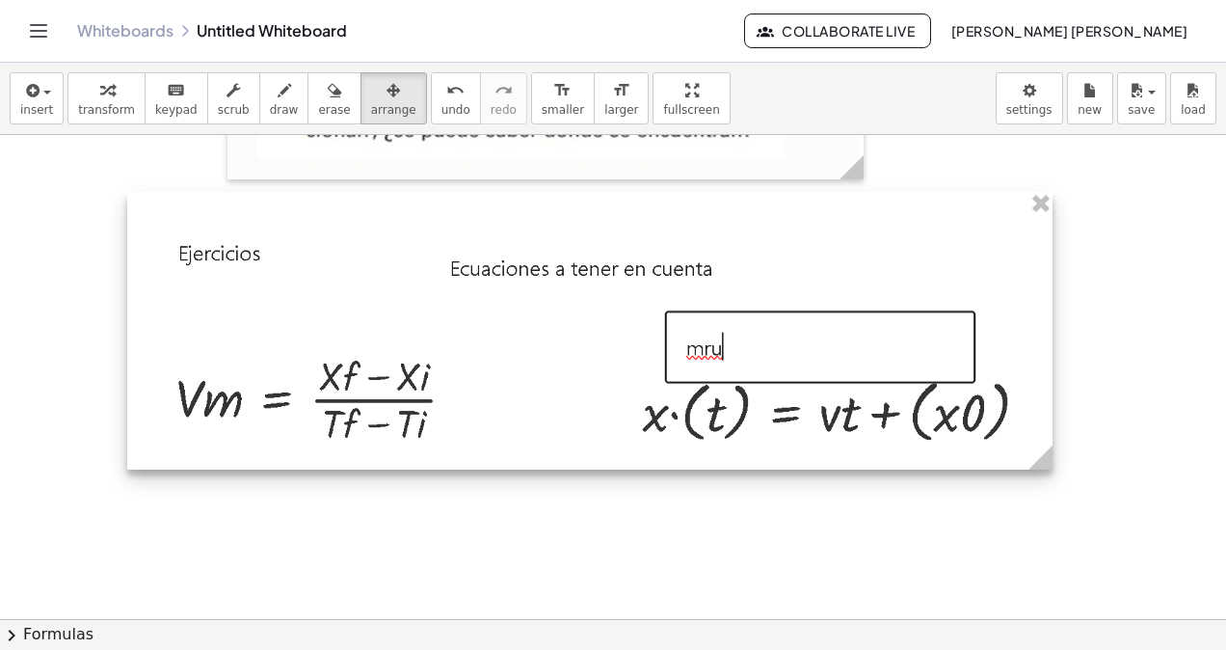
drag, startPoint x: 723, startPoint y: 419, endPoint x: 763, endPoint y: 428, distance: 41.4
click at [763, 428] on div at bounding box center [589, 331] width 925 height 278
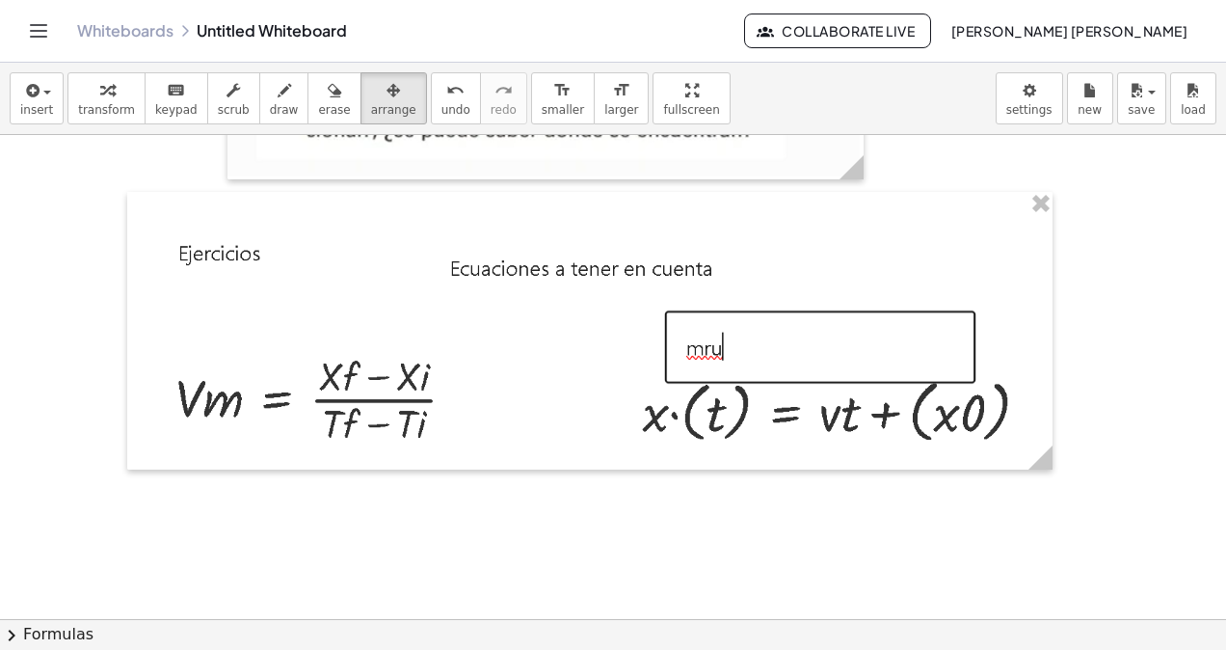
scroll to position [19500, 0]
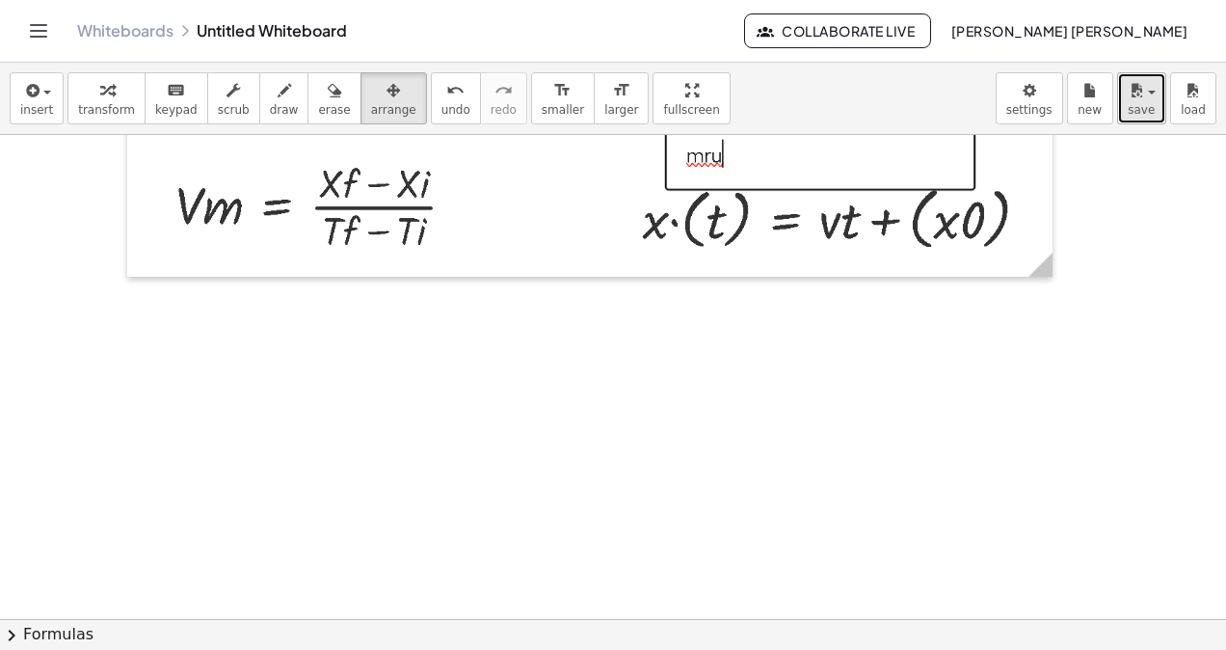
click at [1122, 104] on button "save" at bounding box center [1141, 98] width 49 height 52
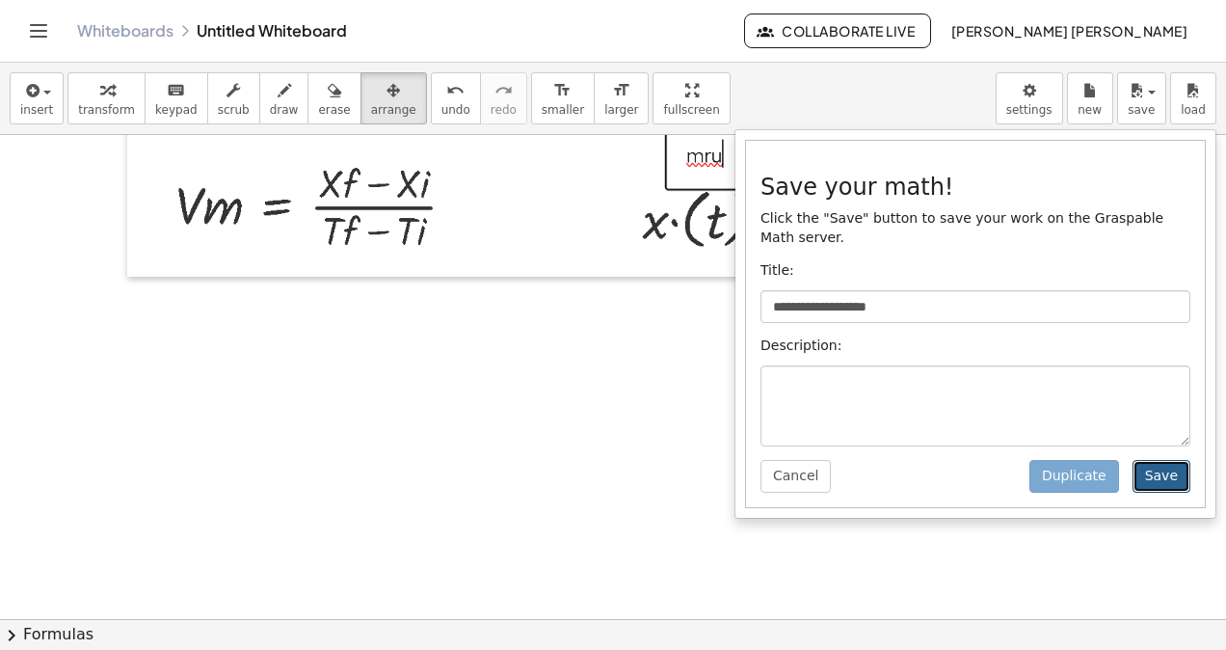
click at [1153, 460] on button "Save" at bounding box center [1162, 476] width 58 height 33
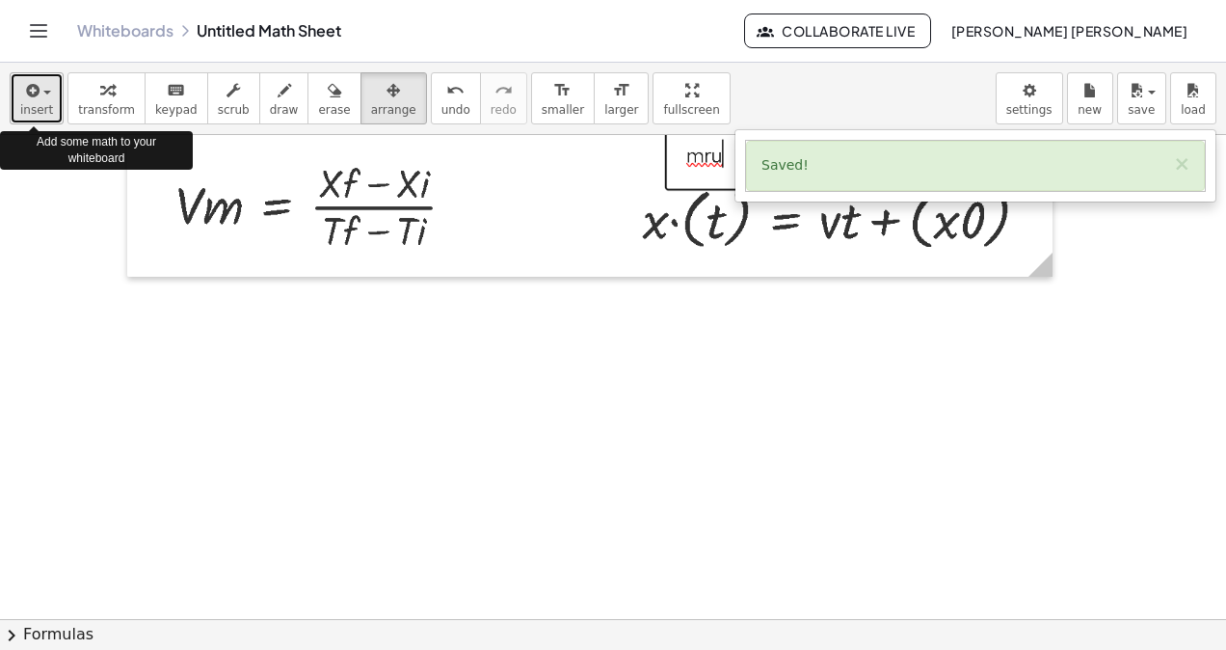
click at [23, 107] on span "insert" at bounding box center [36, 109] width 33 height 13
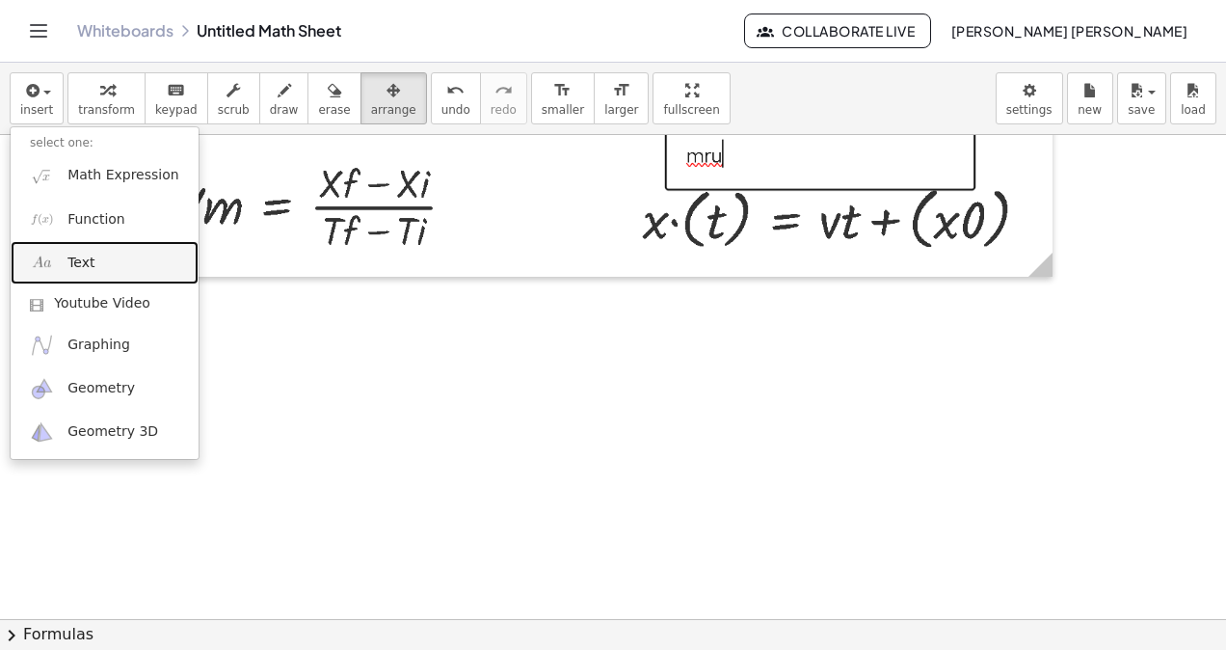
click at [103, 268] on link "Text" at bounding box center [105, 262] width 188 height 43
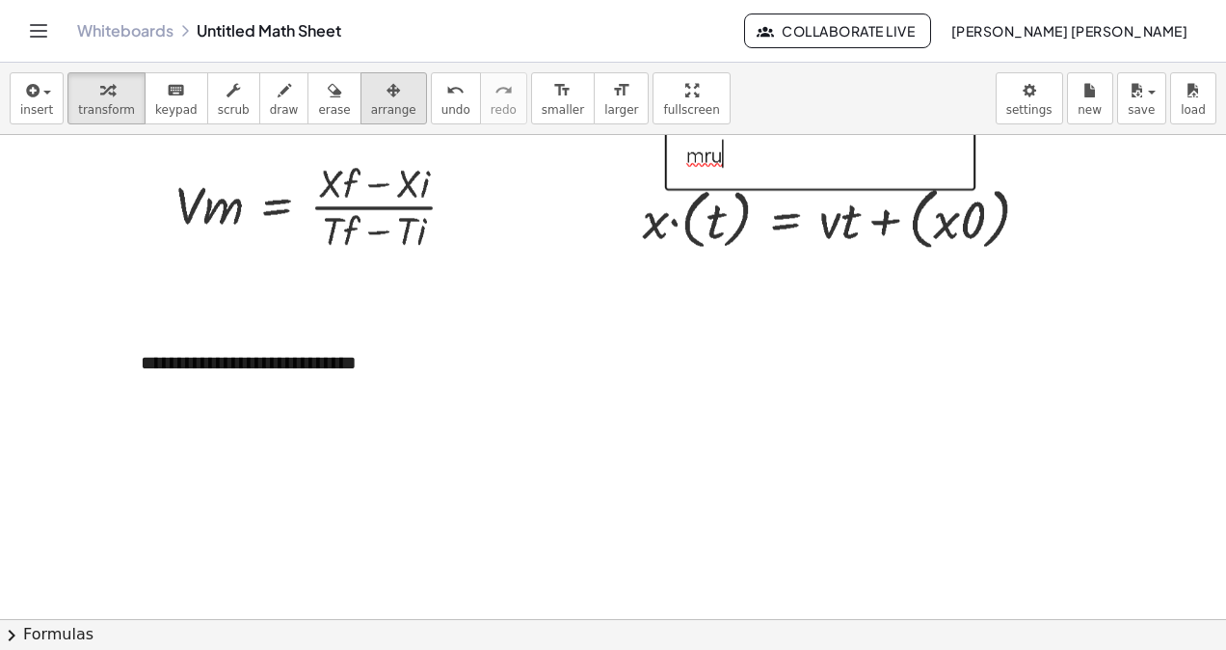
click at [371, 115] on span "arrange" at bounding box center [393, 109] width 45 height 13
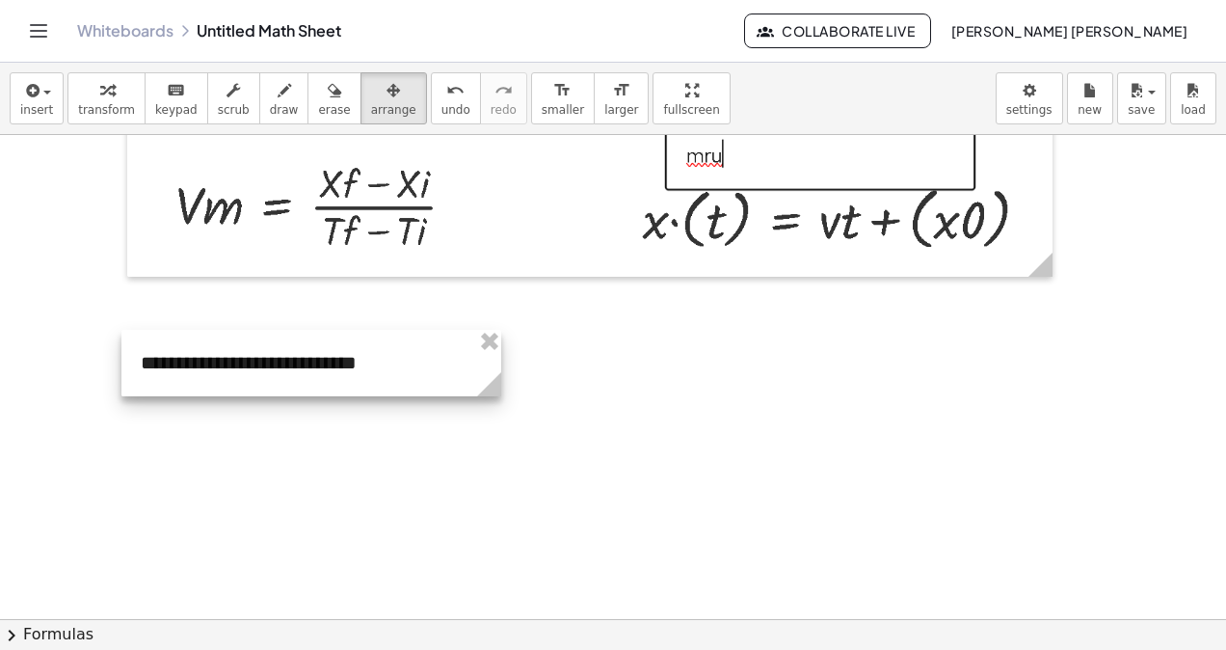
drag, startPoint x: 408, startPoint y: 411, endPoint x: 478, endPoint y: 401, distance: 71.0
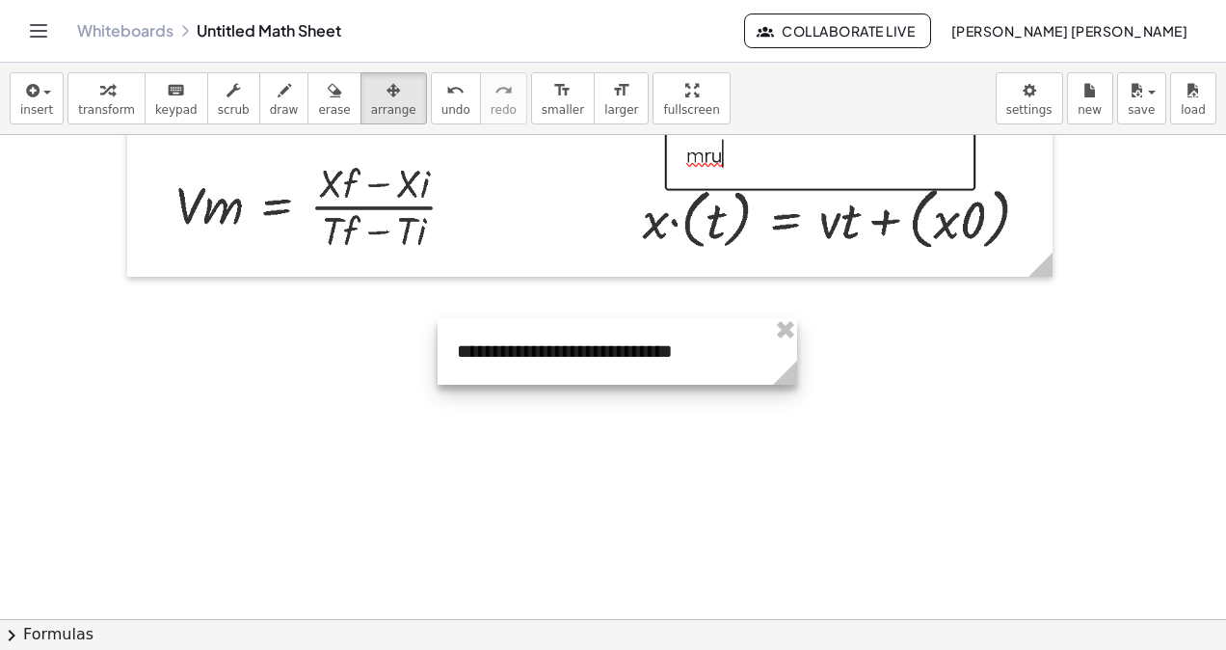
drag, startPoint x: 366, startPoint y: 359, endPoint x: 677, endPoint y: 347, distance: 310.6
click at [677, 347] on div at bounding box center [618, 351] width 360 height 67
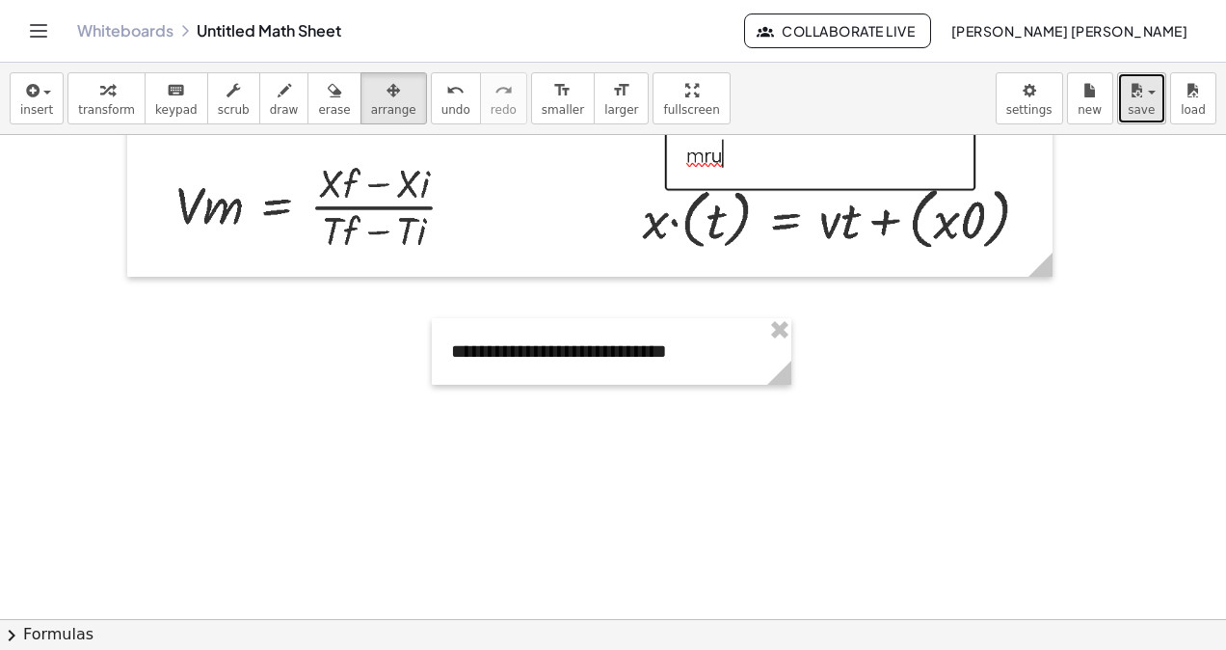
click at [1144, 106] on span "save" at bounding box center [1141, 109] width 27 height 13
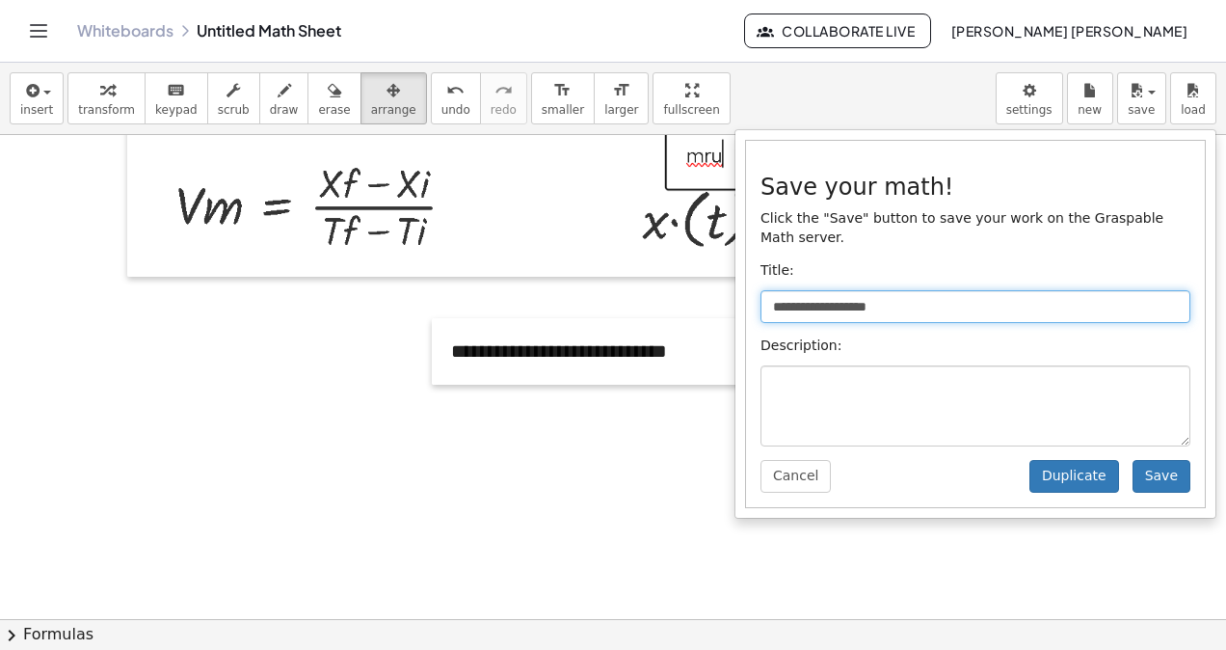
drag, startPoint x: 1049, startPoint y: 285, endPoint x: 711, endPoint y: 283, distance: 337.4
click at [711, 283] on div "**********" at bounding box center [613, 356] width 1226 height 587
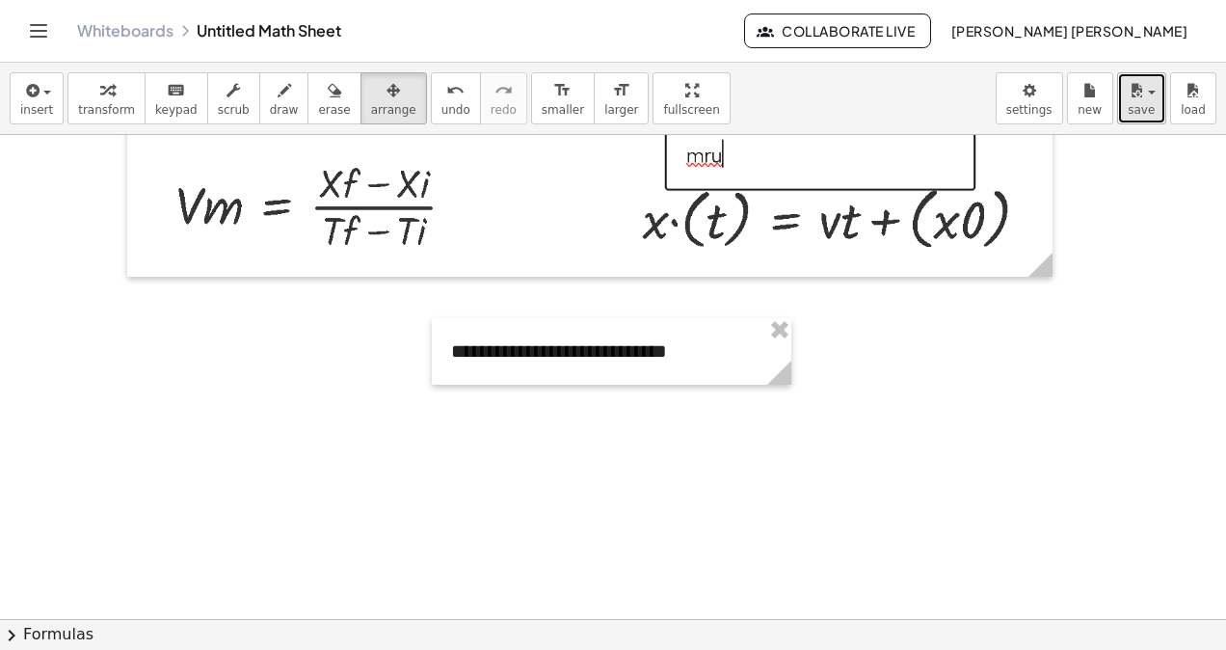
click at [1122, 114] on button "save" at bounding box center [1141, 98] width 49 height 52
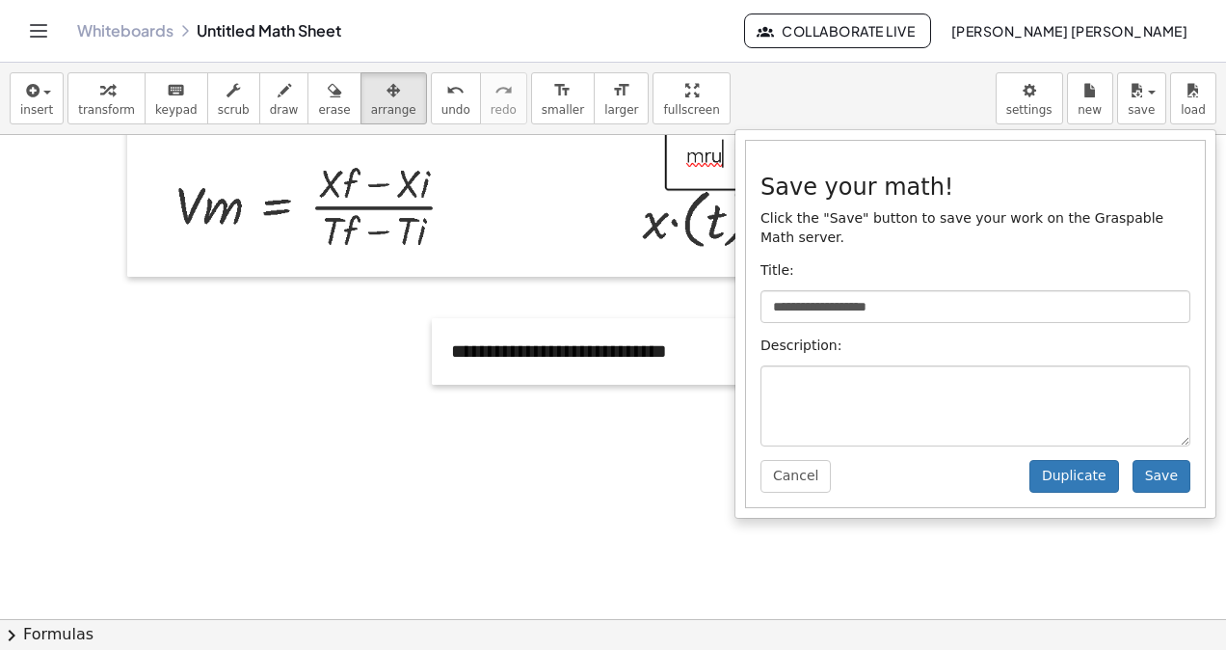
click at [1068, 303] on div "**********" at bounding box center [975, 324] width 459 height 366
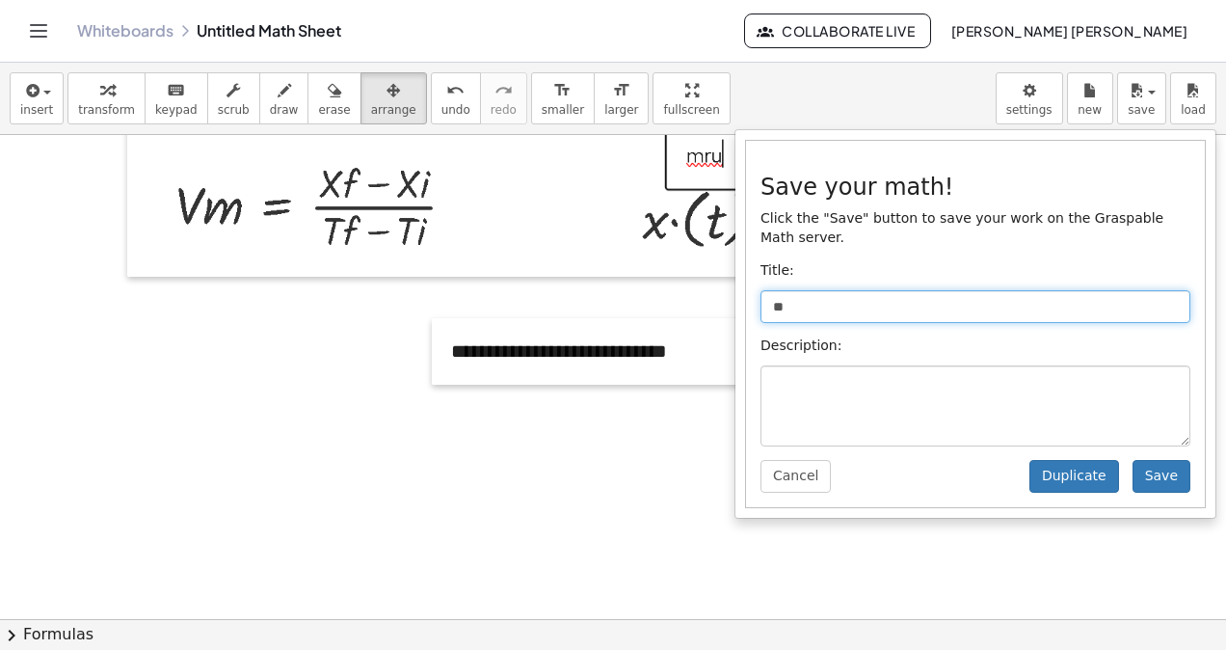
type input "*"
type input "**********"
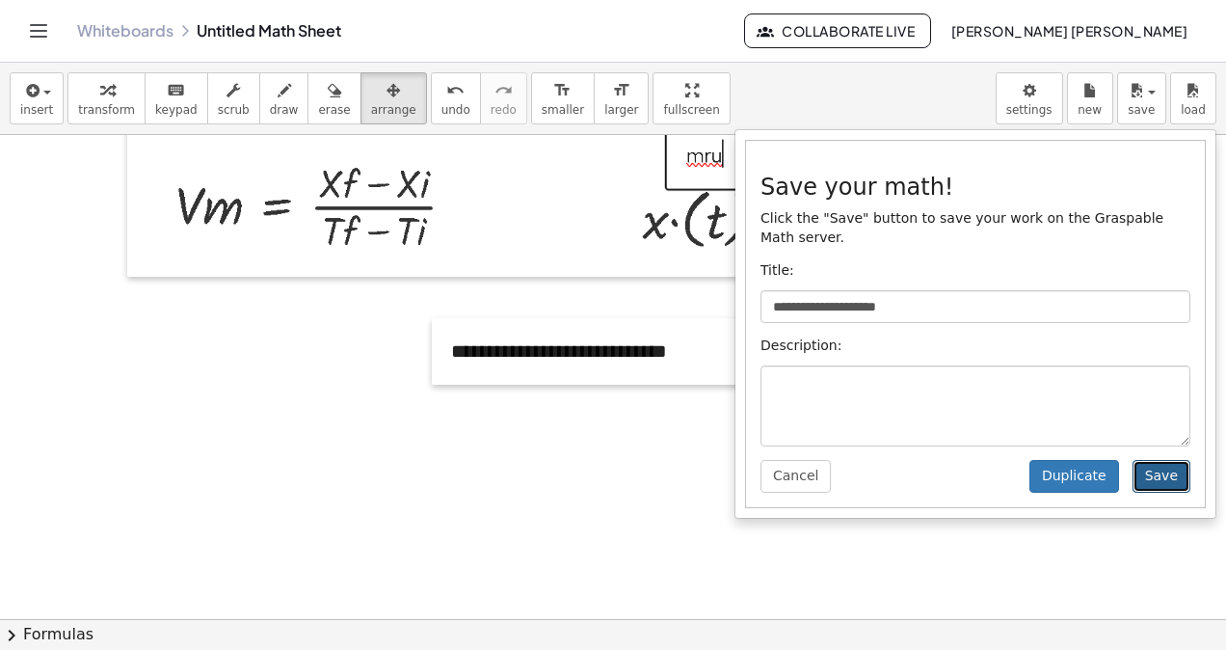
click at [1146, 465] on button "Save" at bounding box center [1162, 476] width 58 height 33
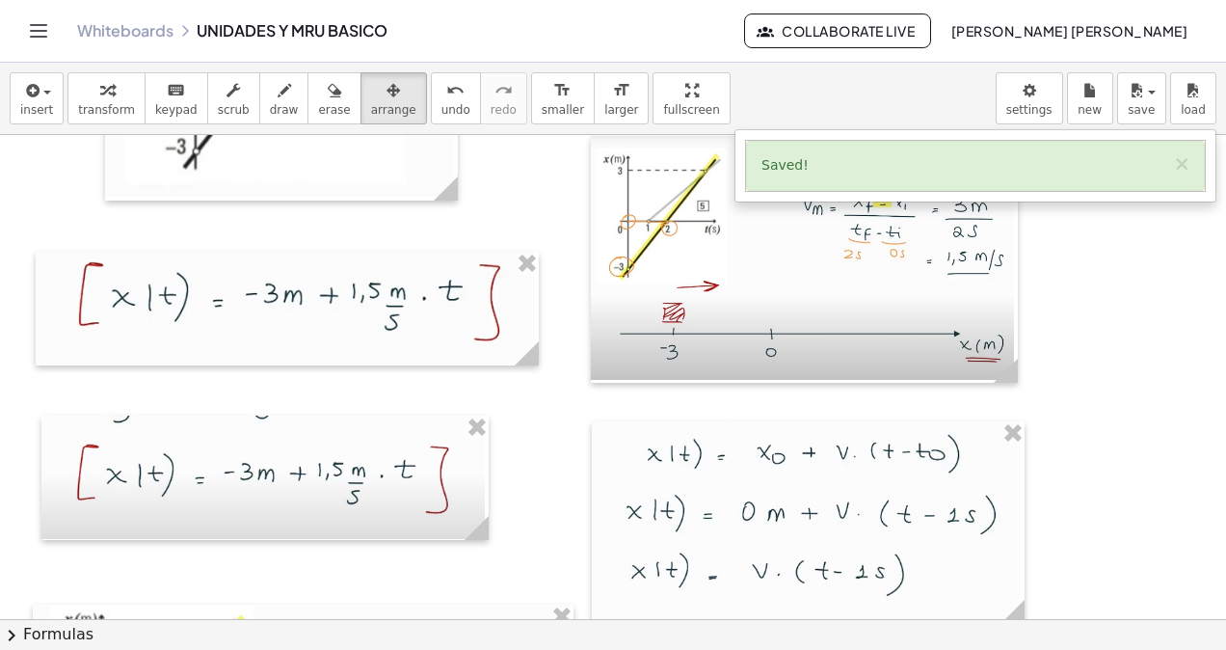
scroll to position [17162, 0]
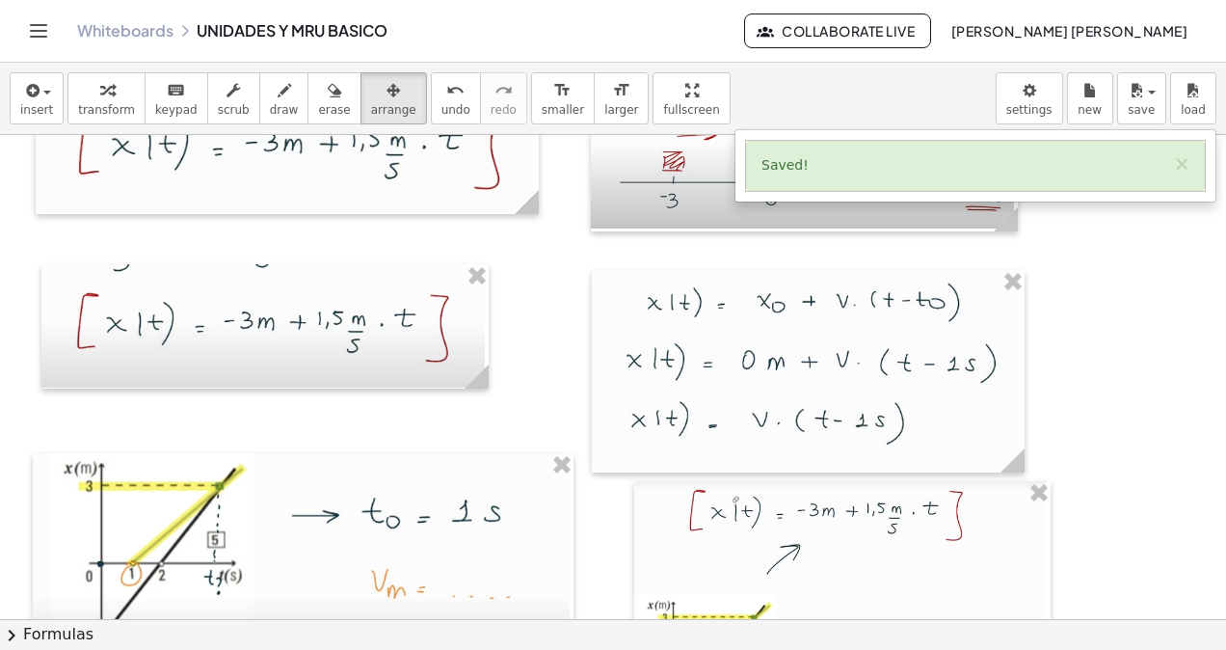
drag, startPoint x: 1207, startPoint y: 527, endPoint x: 1218, endPoint y: 531, distance: 12.2
click at [1218, 531] on div "**********" at bounding box center [613, 377] width 1226 height 484
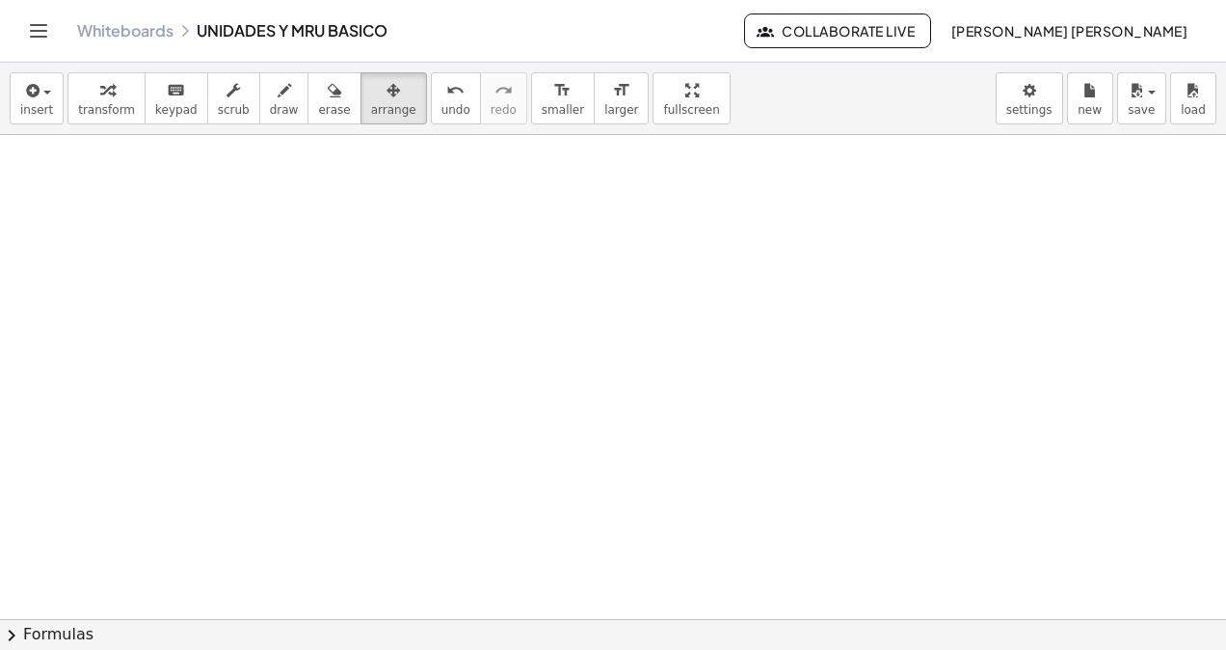
scroll to position [19923, 0]
click at [1147, 92] on span "button" at bounding box center [1146, 92] width 4 height 13
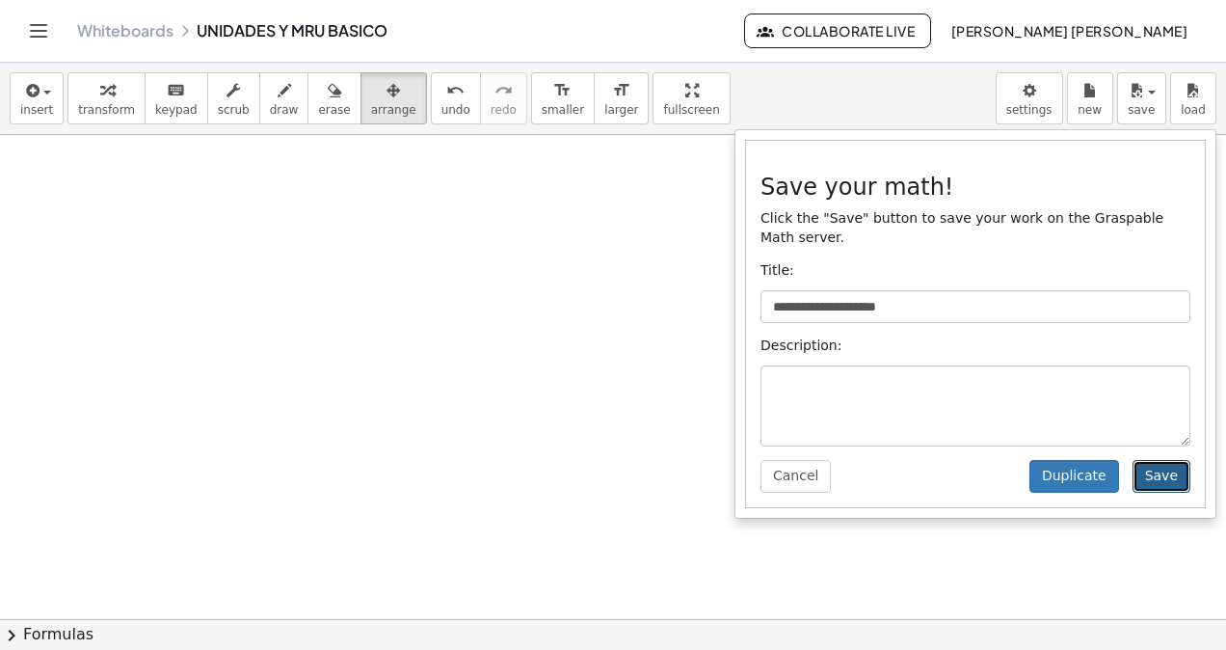
click at [1153, 463] on button "Save" at bounding box center [1162, 476] width 58 height 33
